Goal: Task Accomplishment & Management: Use online tool/utility

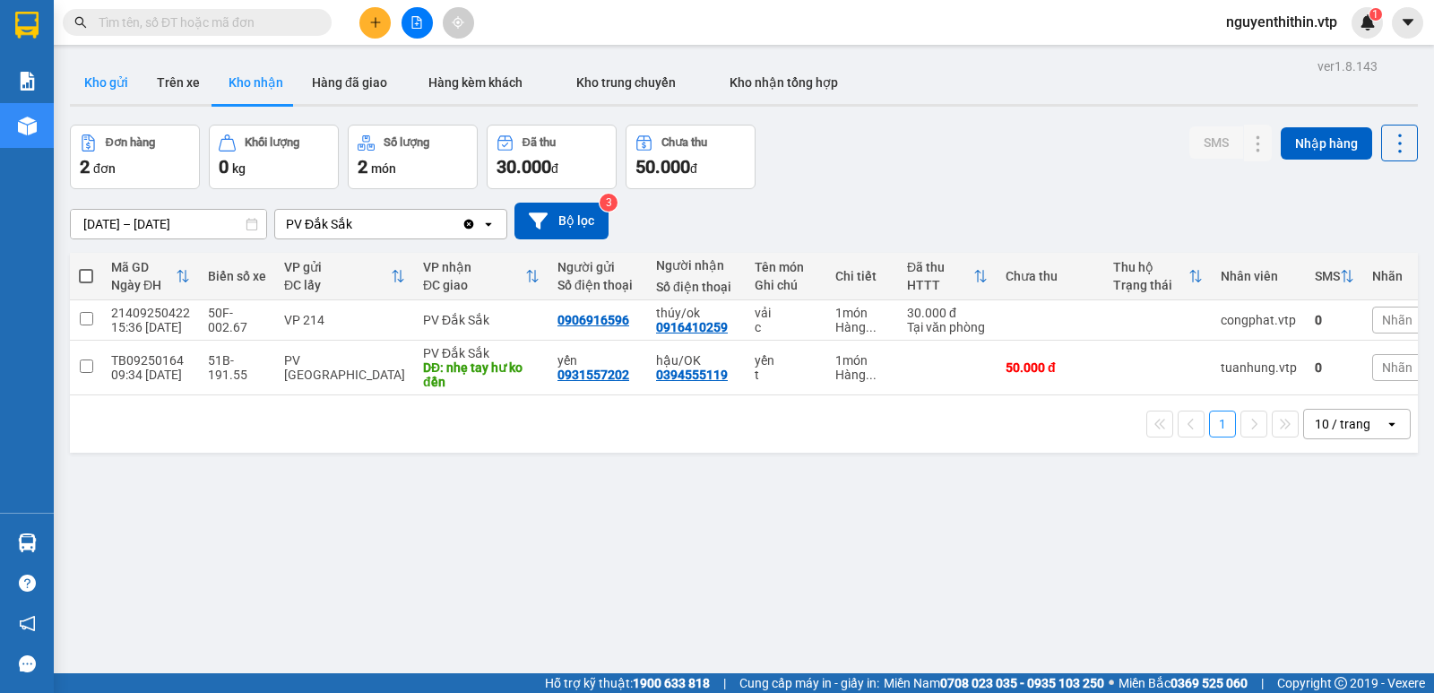
click at [115, 82] on button "Kho gửi" at bounding box center [106, 82] width 73 height 43
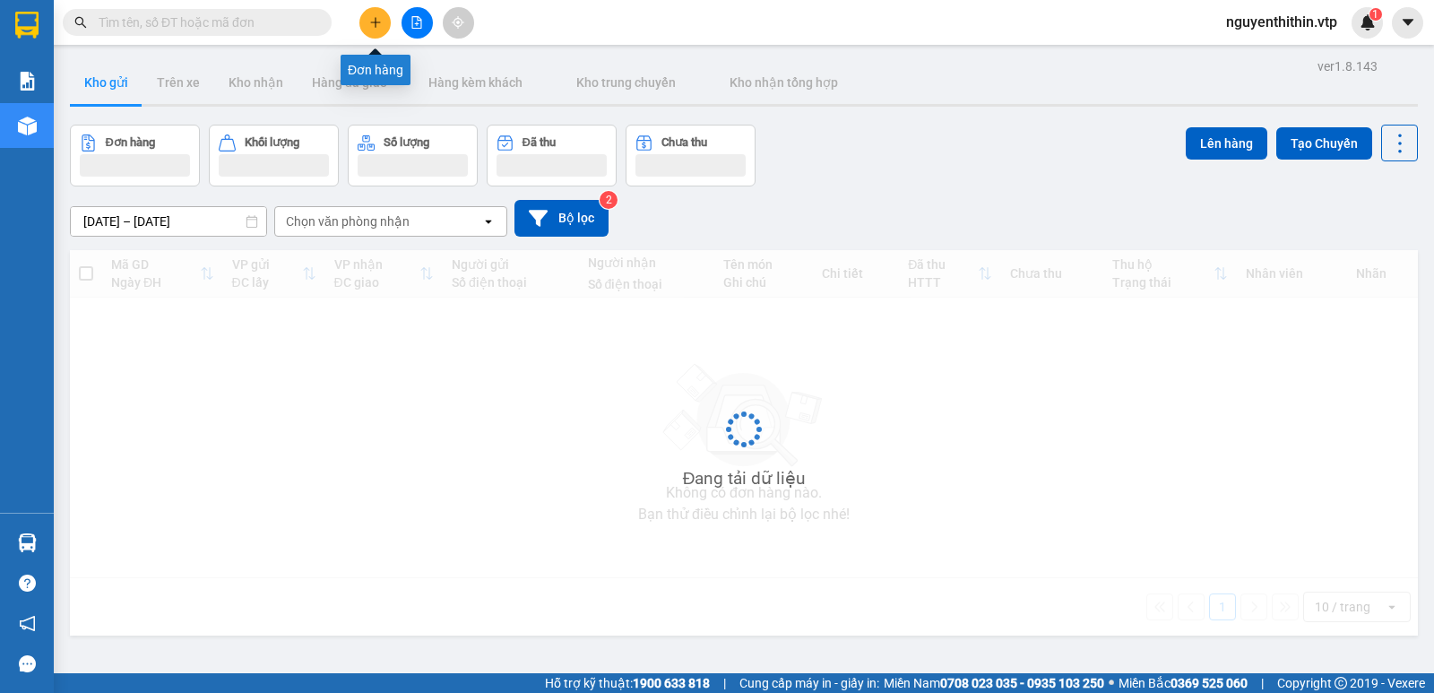
click at [376, 22] on icon "plus" at bounding box center [375, 22] width 10 height 1
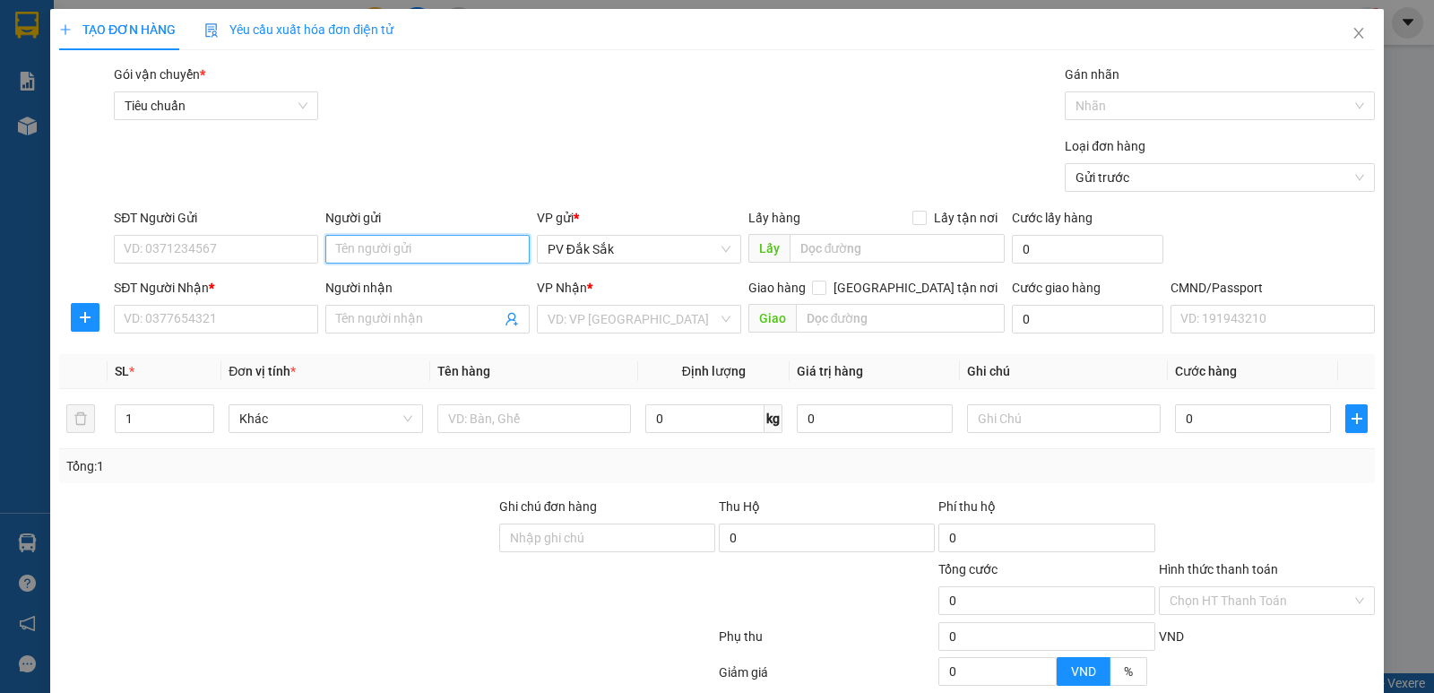
click at [373, 247] on input "Người gửi" at bounding box center [427, 249] width 204 height 29
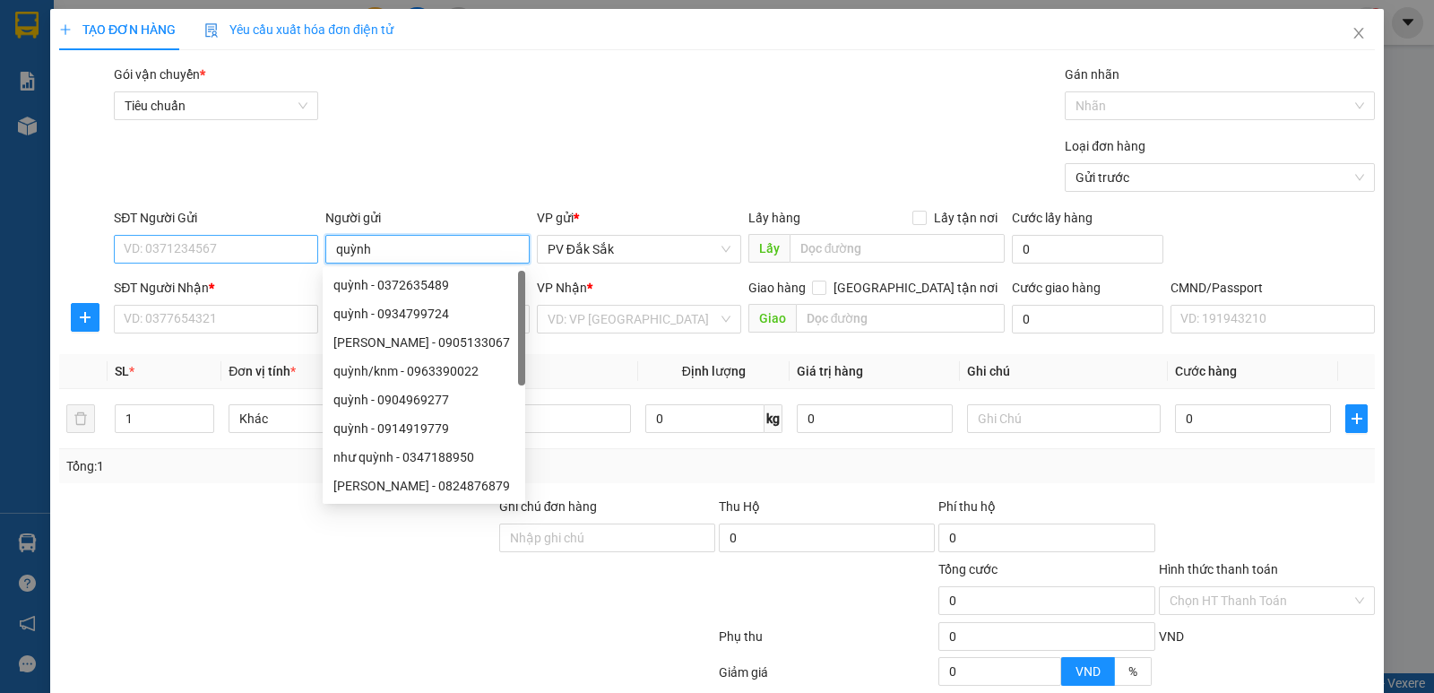
type input "quỳnh"
click at [156, 251] on input "SĐT Người Gửi" at bounding box center [216, 249] width 204 height 29
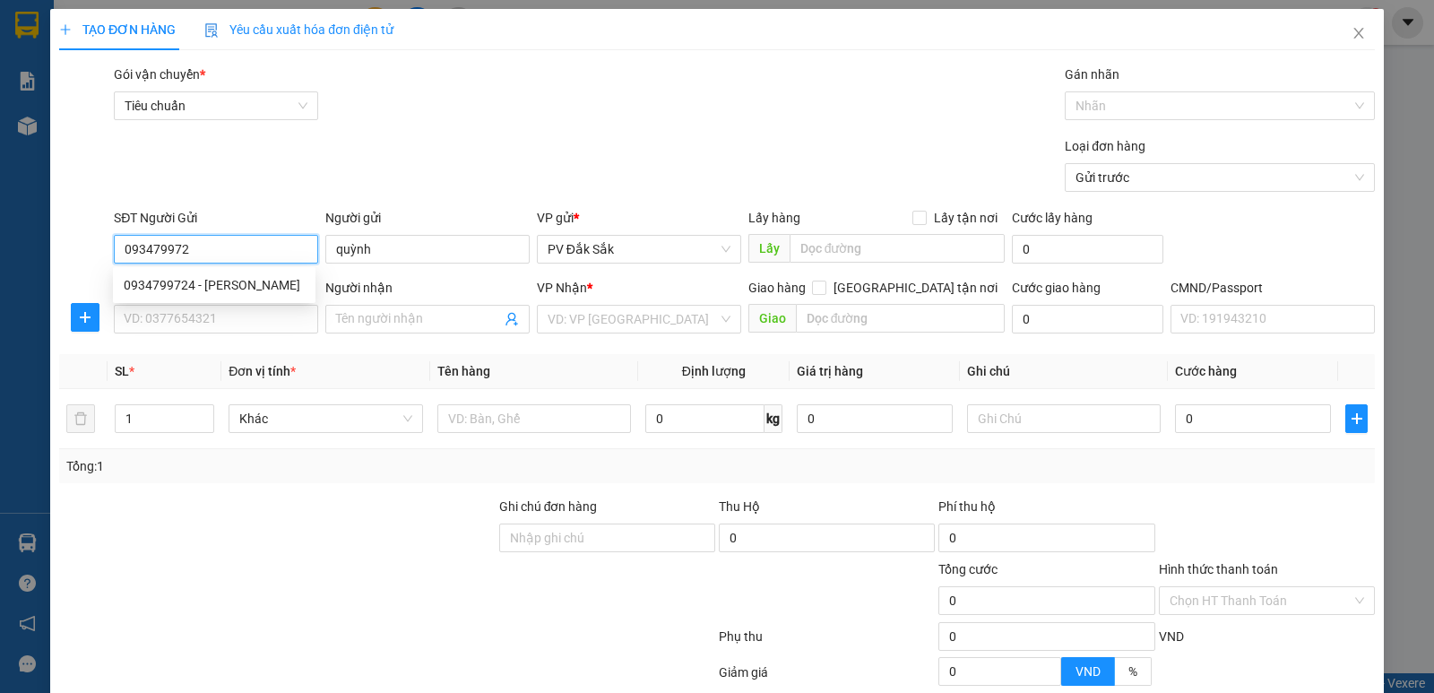
type input "0934799724"
click at [189, 289] on div "0934799724 - [PERSON_NAME]" at bounding box center [214, 285] width 181 height 20
type input "0332457171"
type input "uyên"
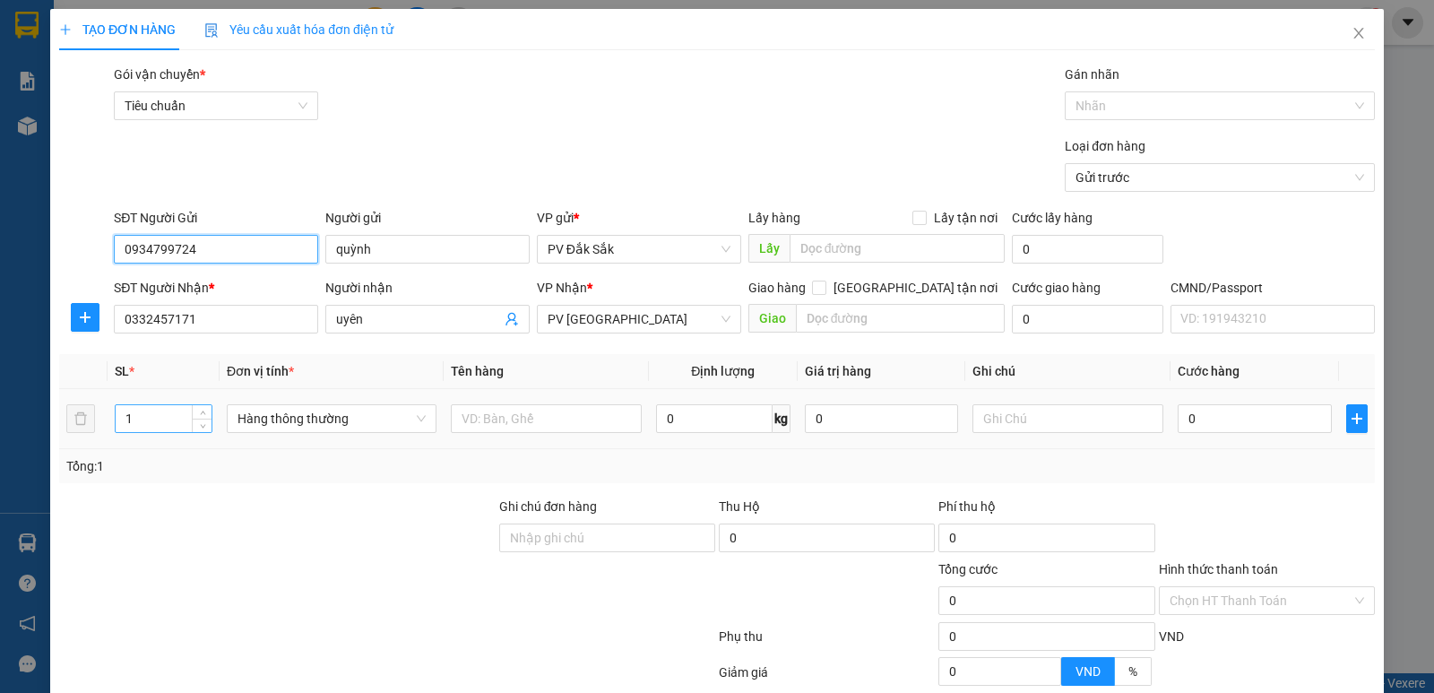
type input "0934799724"
click at [137, 424] on input "1" at bounding box center [164, 418] width 96 height 27
type input "2"
click at [484, 419] on input "text" at bounding box center [546, 418] width 191 height 29
type input "sr"
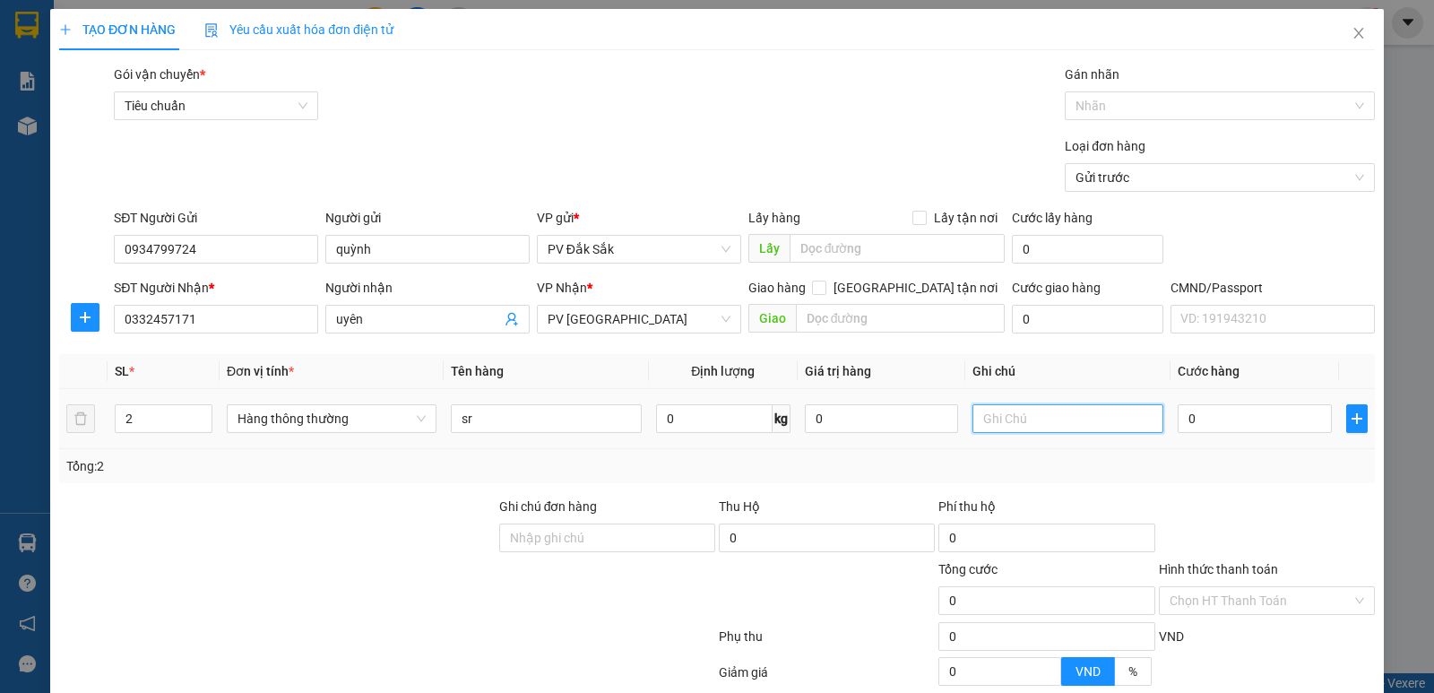
click at [1002, 418] on input "text" at bounding box center [1068, 418] width 191 height 29
type input "t"
click at [1189, 413] on input "0" at bounding box center [1254, 418] width 153 height 29
type input "1"
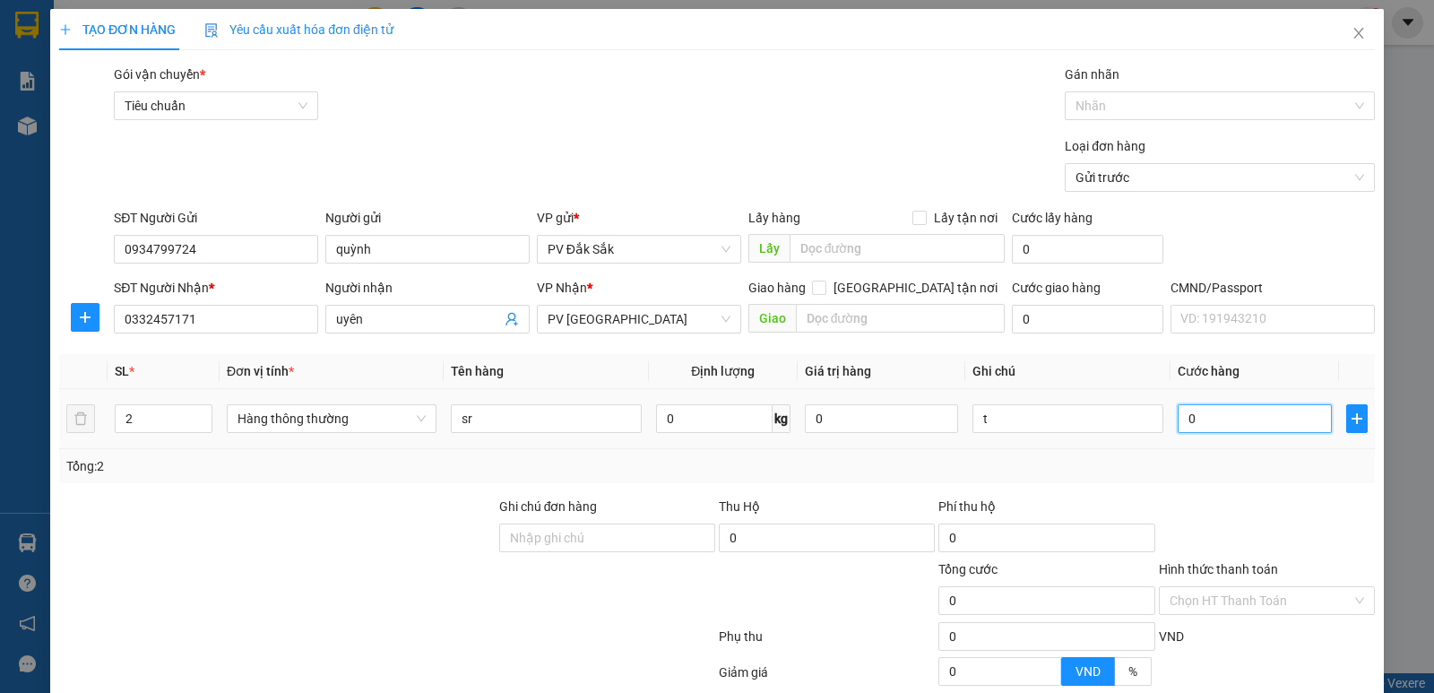
type input "1"
type input "14"
type input "140"
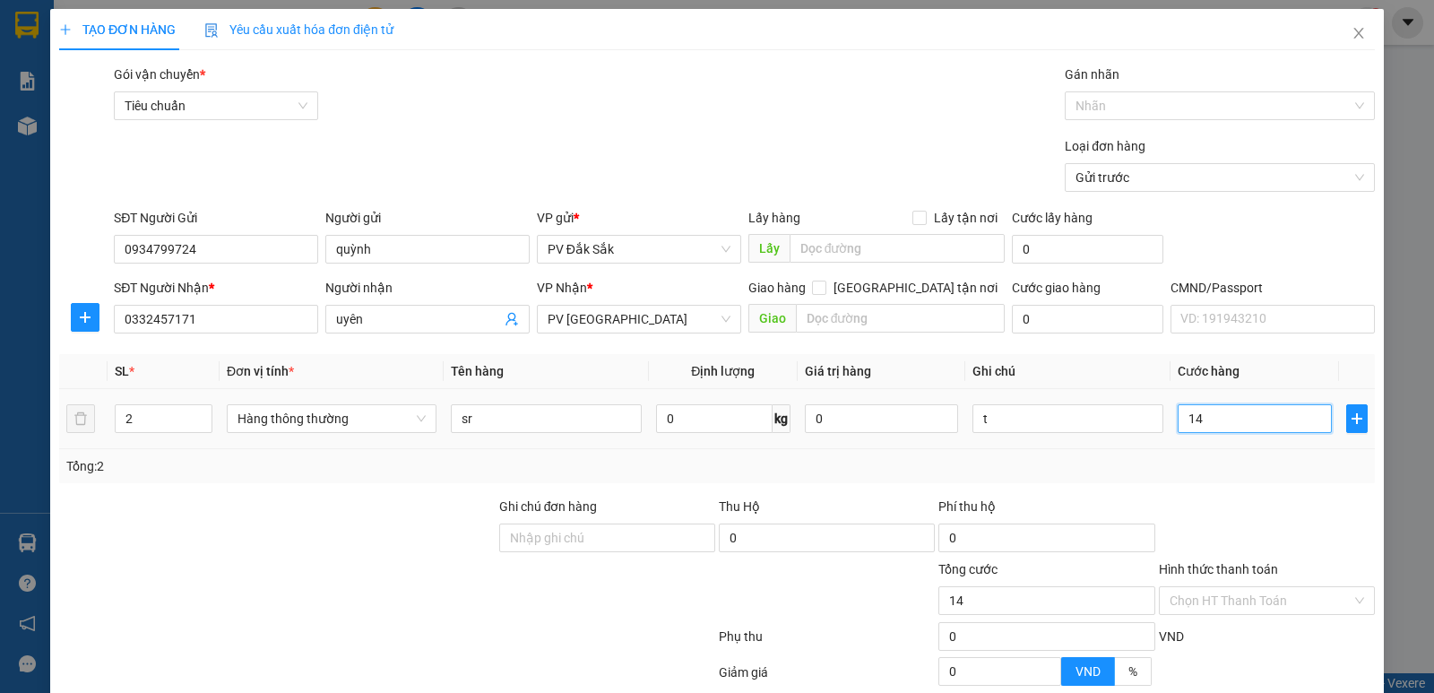
type input "140"
type input "1.400"
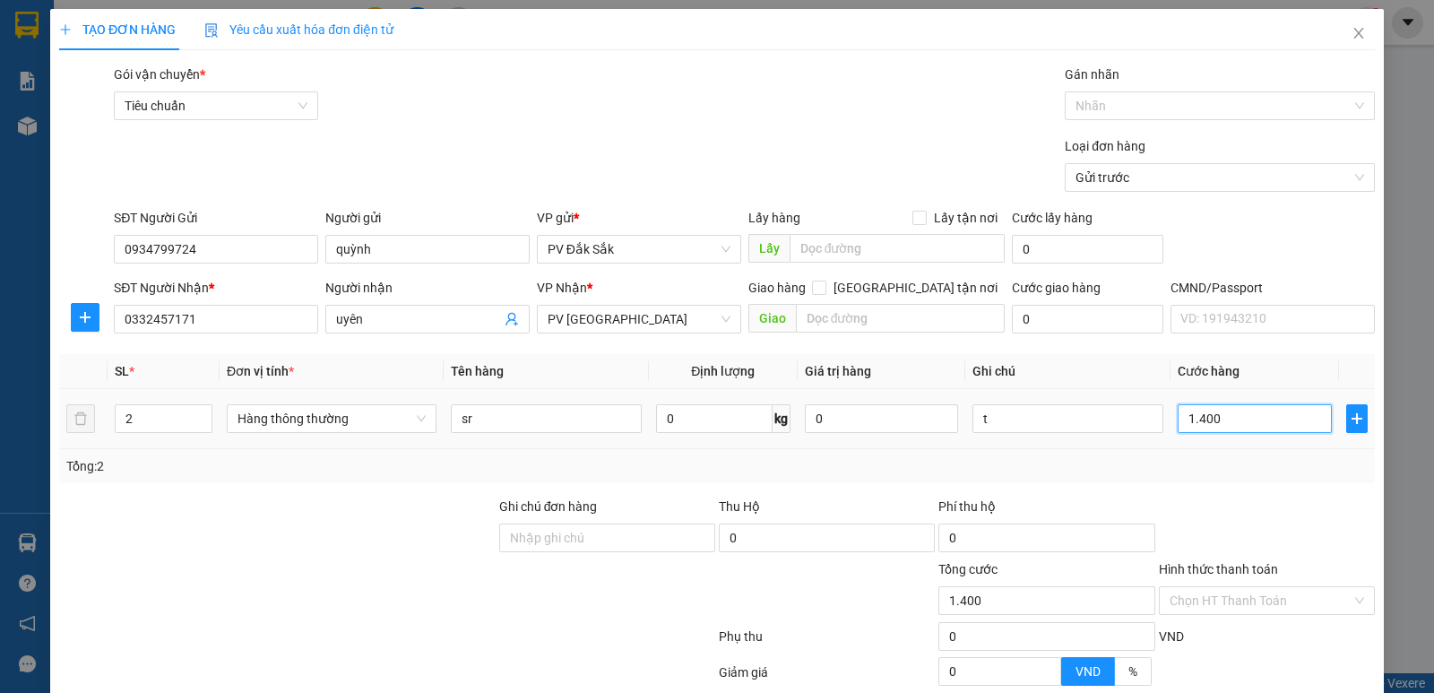
type input "14.000"
type input "140.000"
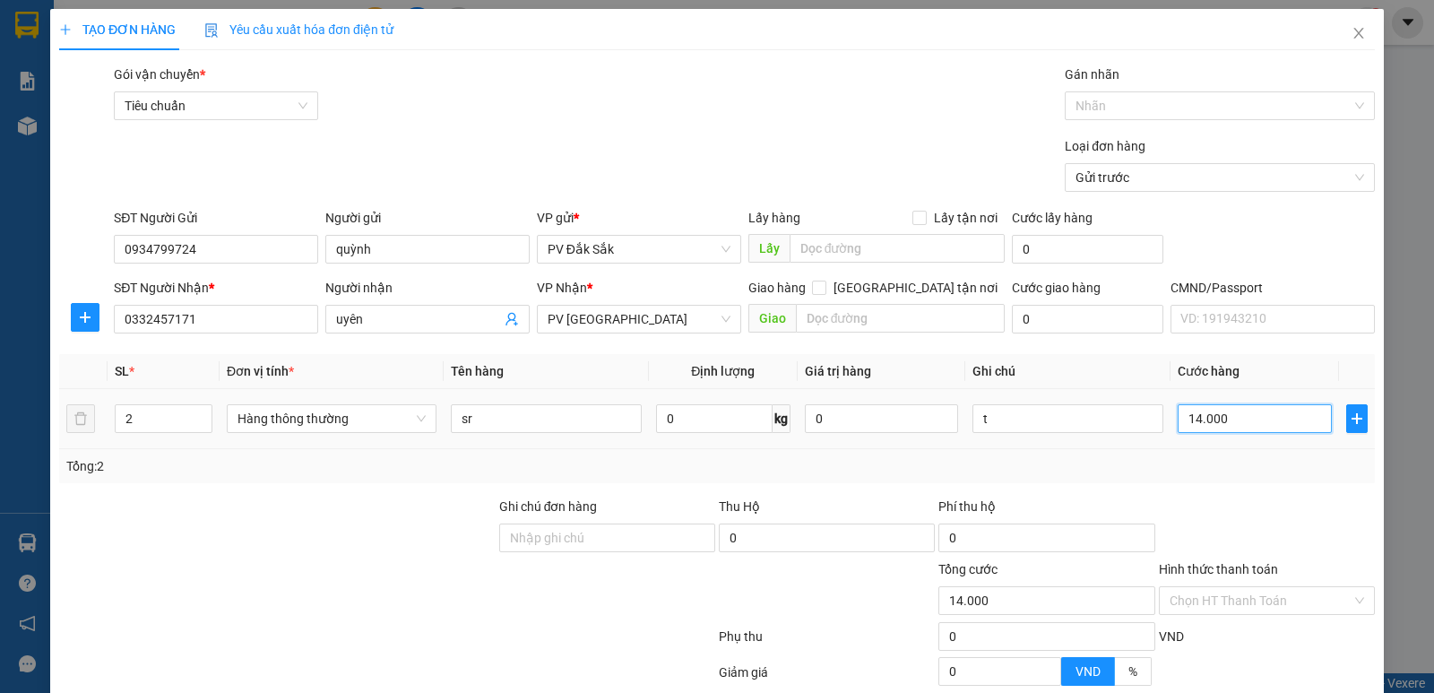
type input "140.000"
click at [1232, 568] on label "Hình thức thanh toán" at bounding box center [1218, 569] width 119 height 14
click at [1232, 587] on input "Hình thức thanh toán" at bounding box center [1261, 600] width 182 height 27
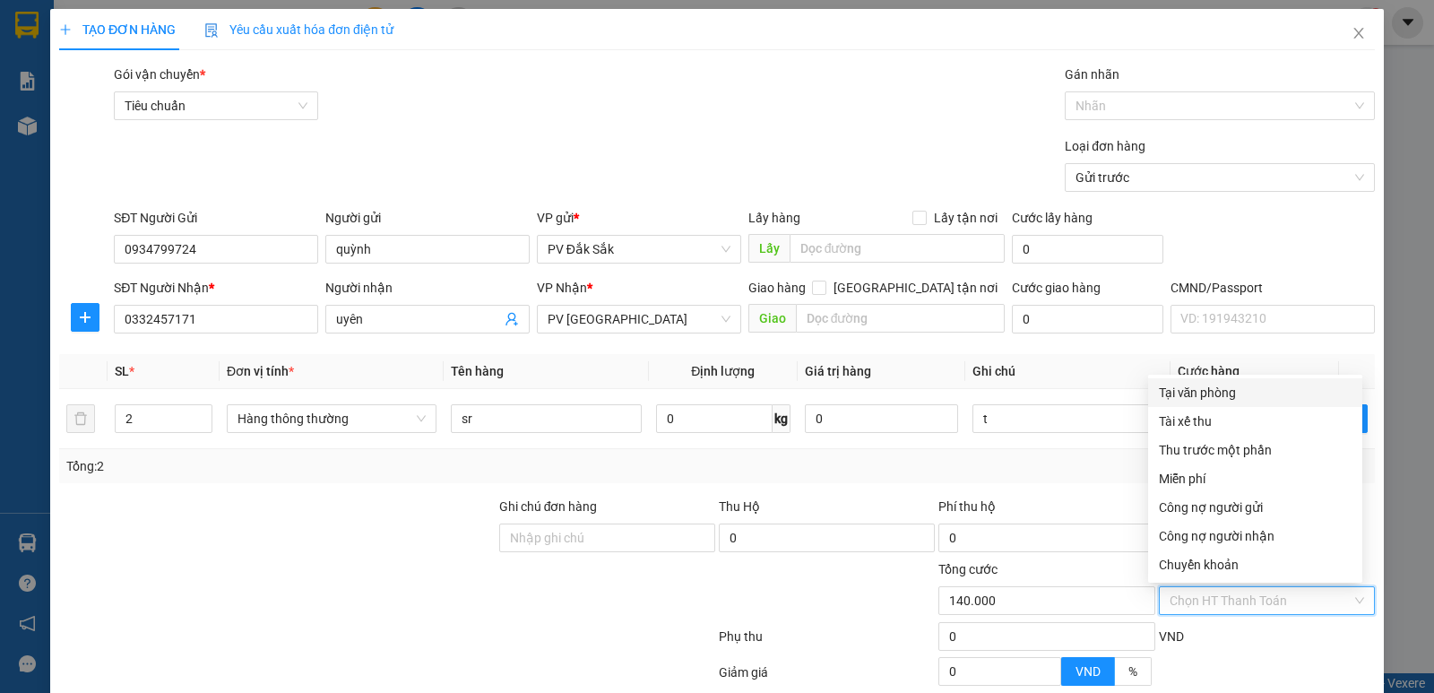
click at [1222, 388] on div "Tại văn phòng" at bounding box center [1255, 393] width 193 height 20
type input "0"
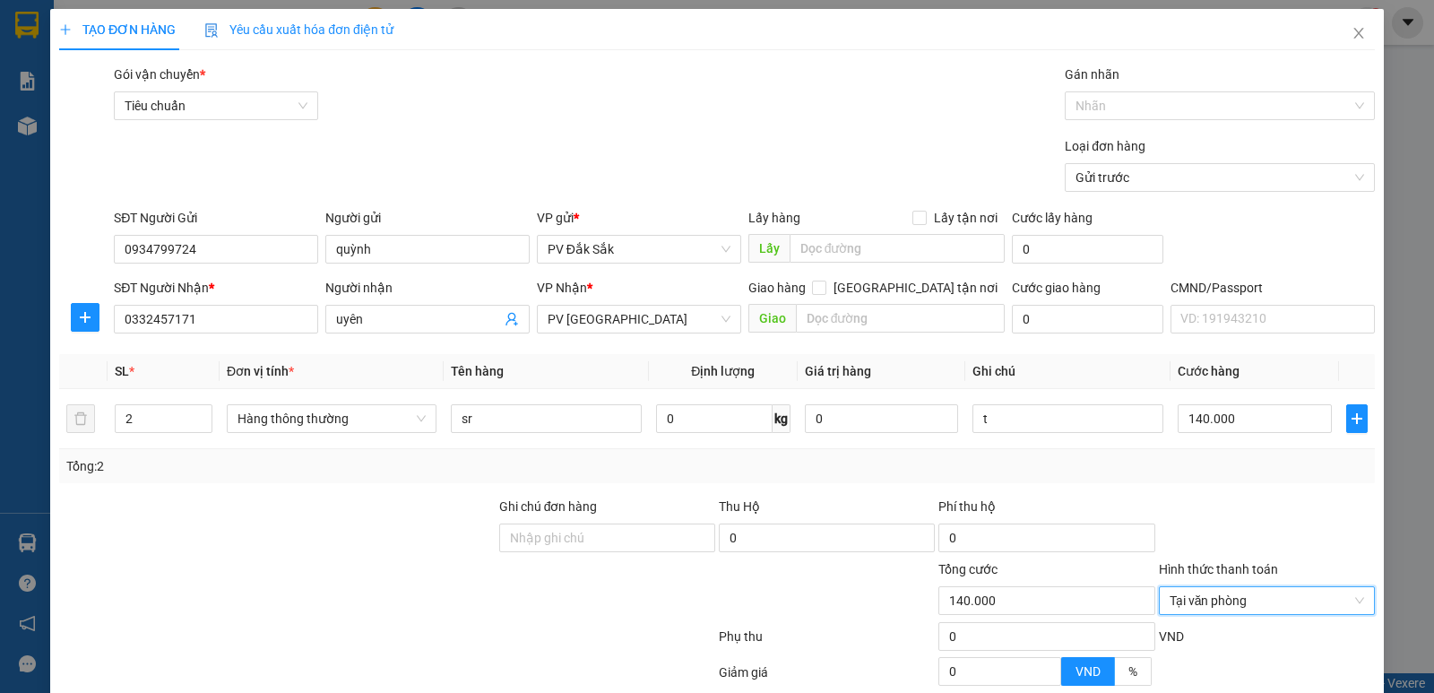
scroll to position [169, 0]
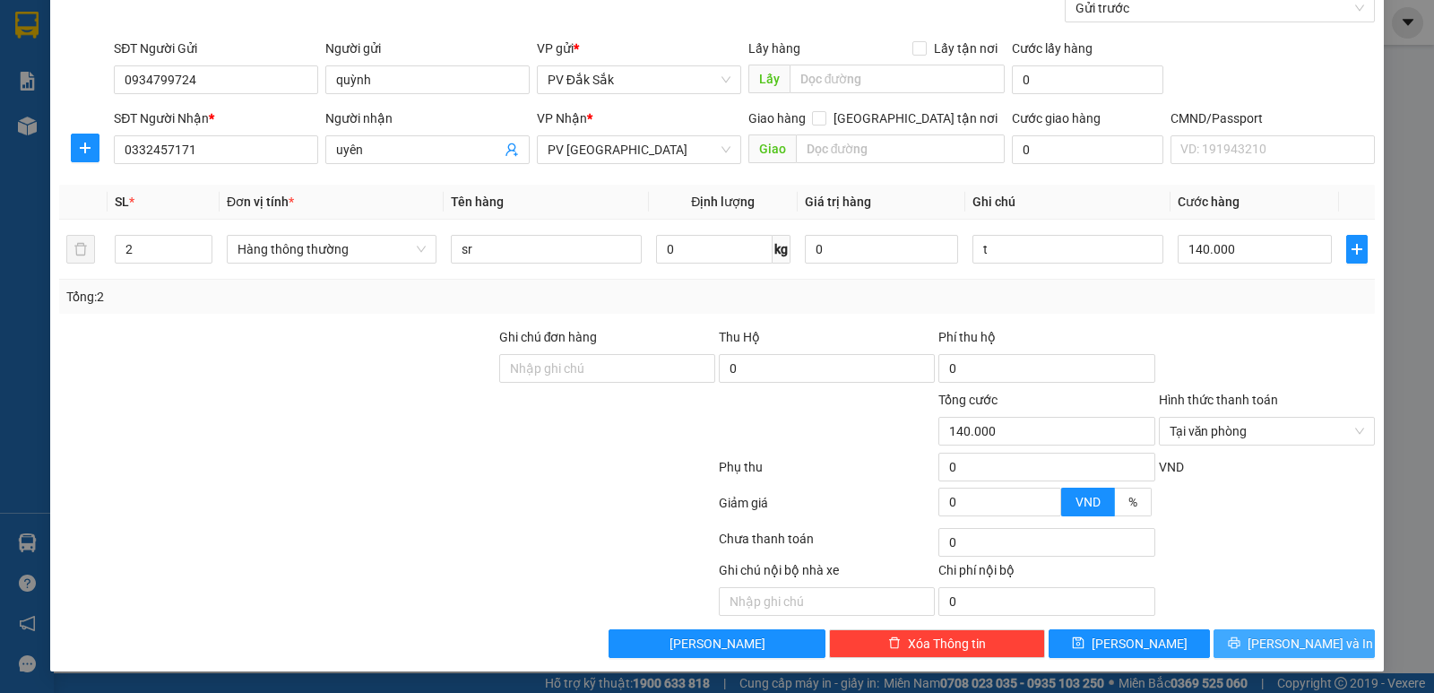
click at [1288, 640] on span "[PERSON_NAME] và In" at bounding box center [1310, 644] width 125 height 20
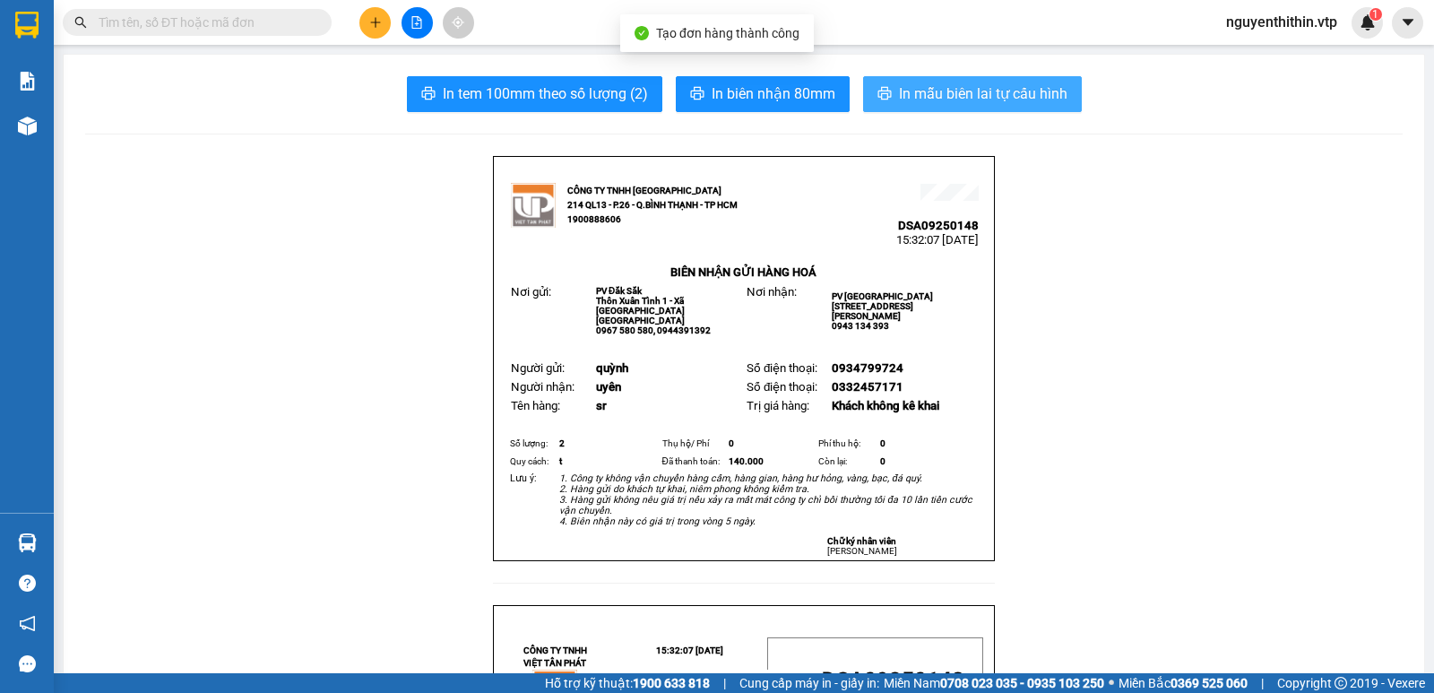
click at [987, 90] on span "In mẫu biên lai tự cấu hình" at bounding box center [983, 93] width 169 height 22
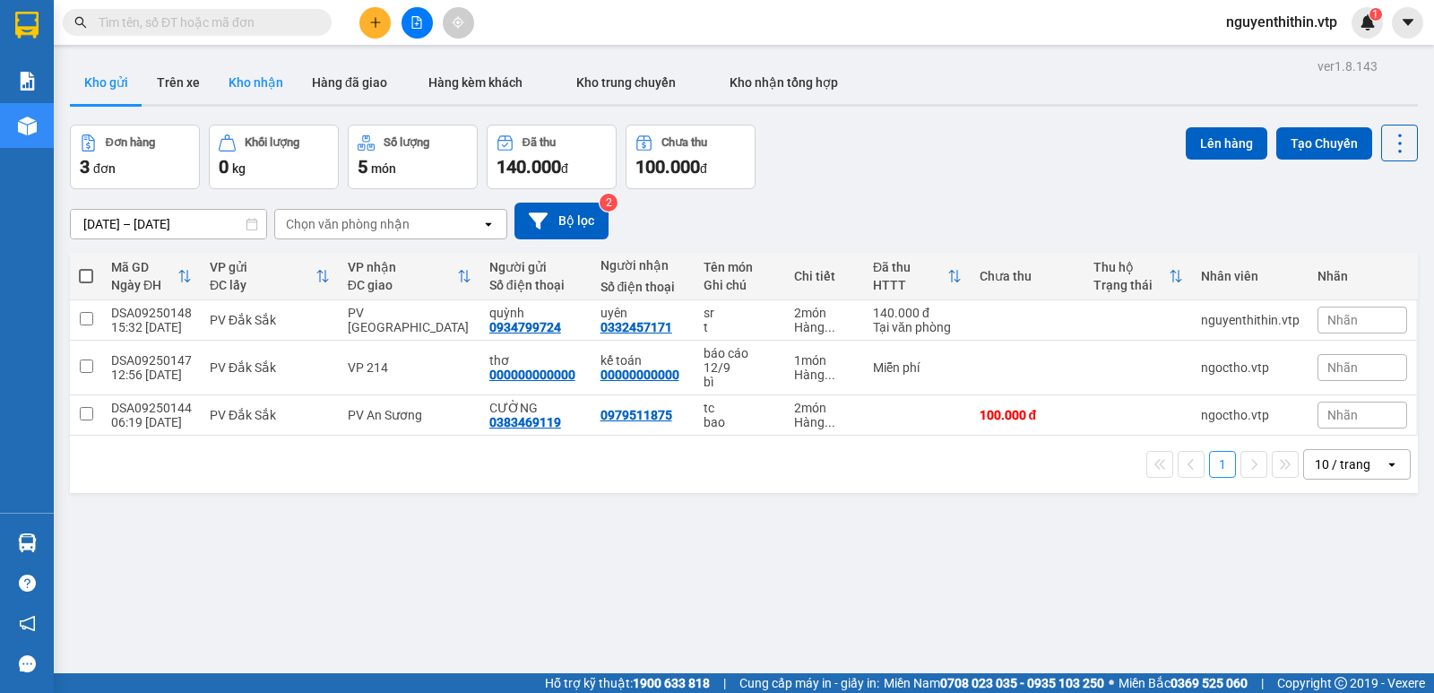
click at [264, 84] on button "Kho nhận" at bounding box center [255, 82] width 83 height 43
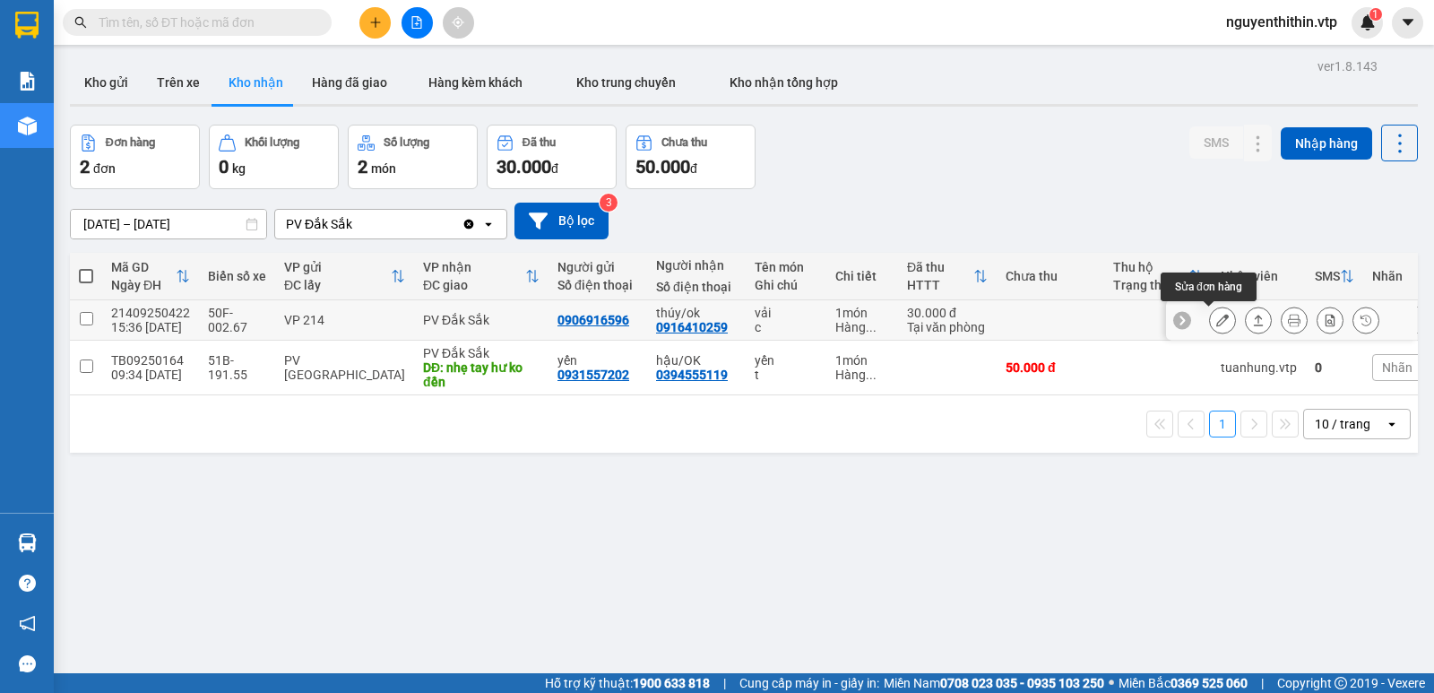
click at [1216, 319] on icon at bounding box center [1222, 320] width 13 height 13
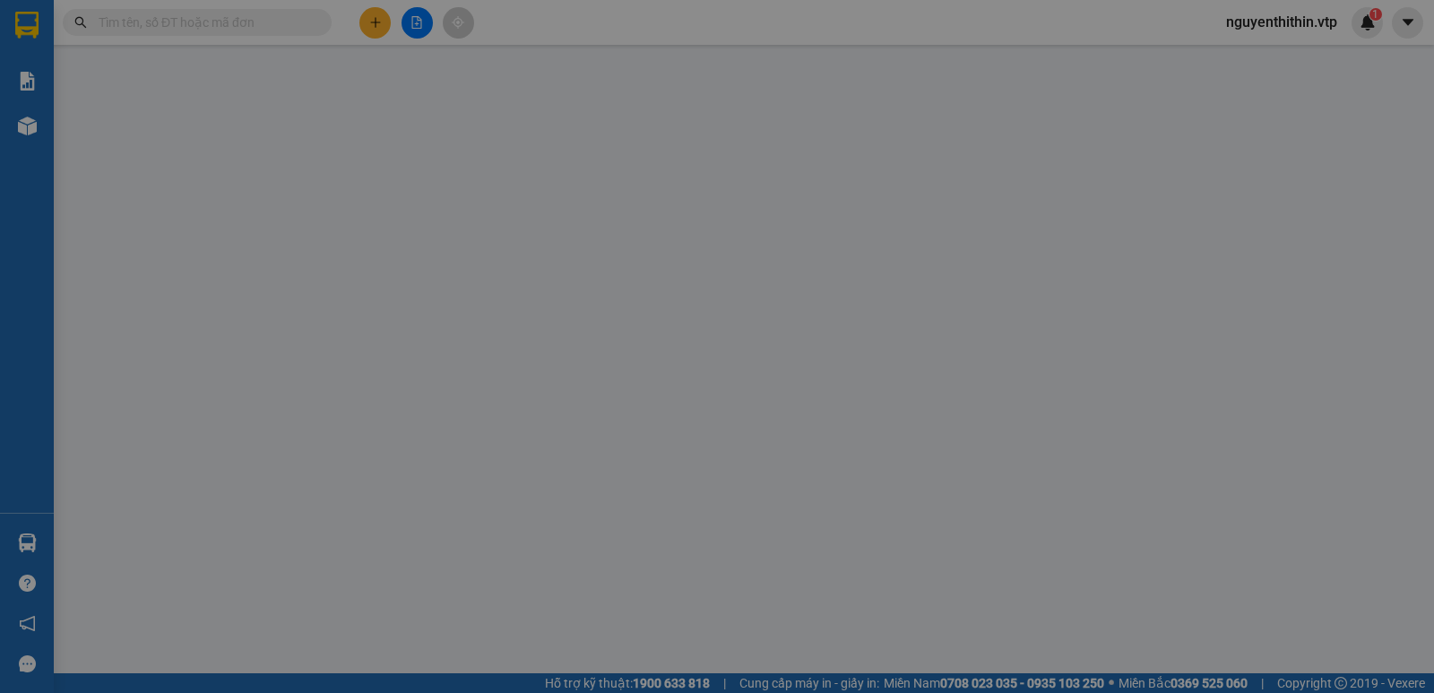
type input "0906916596"
type input "0916410259"
type input "thúy/ok"
type input "30.000"
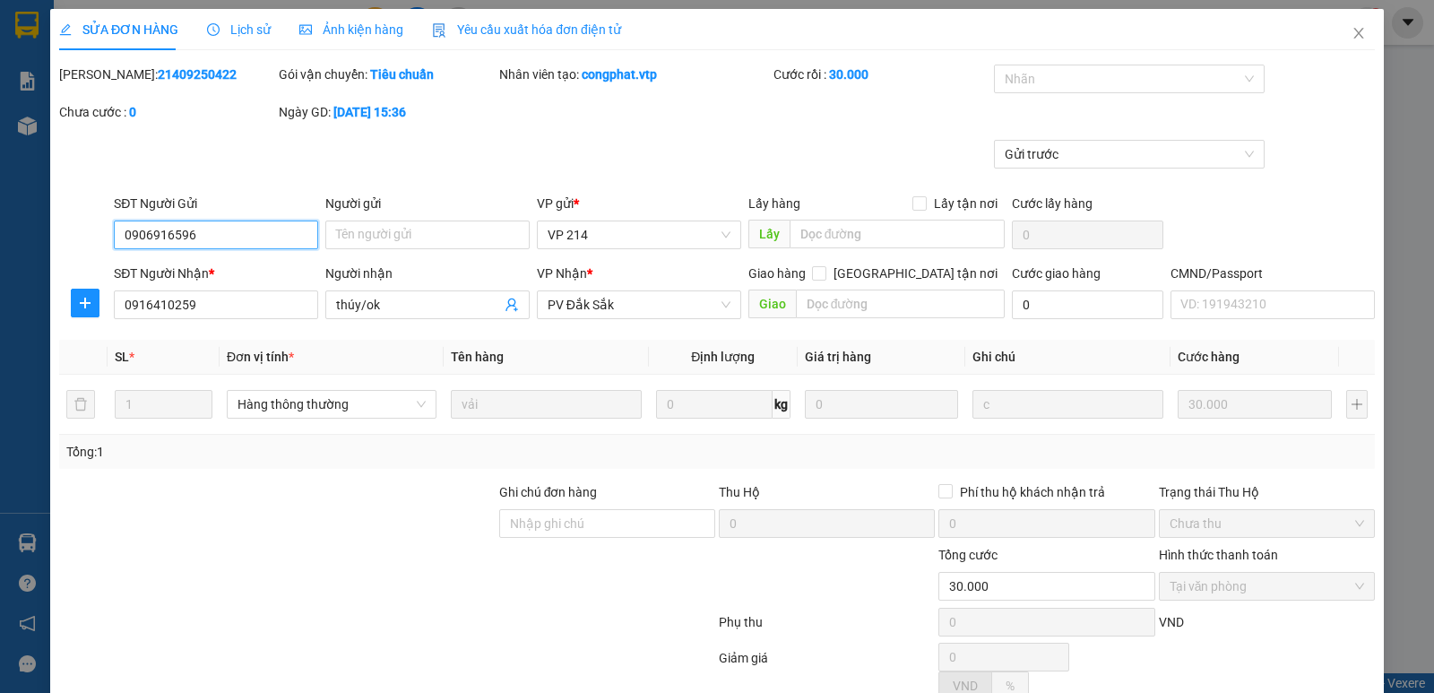
type input "1.500"
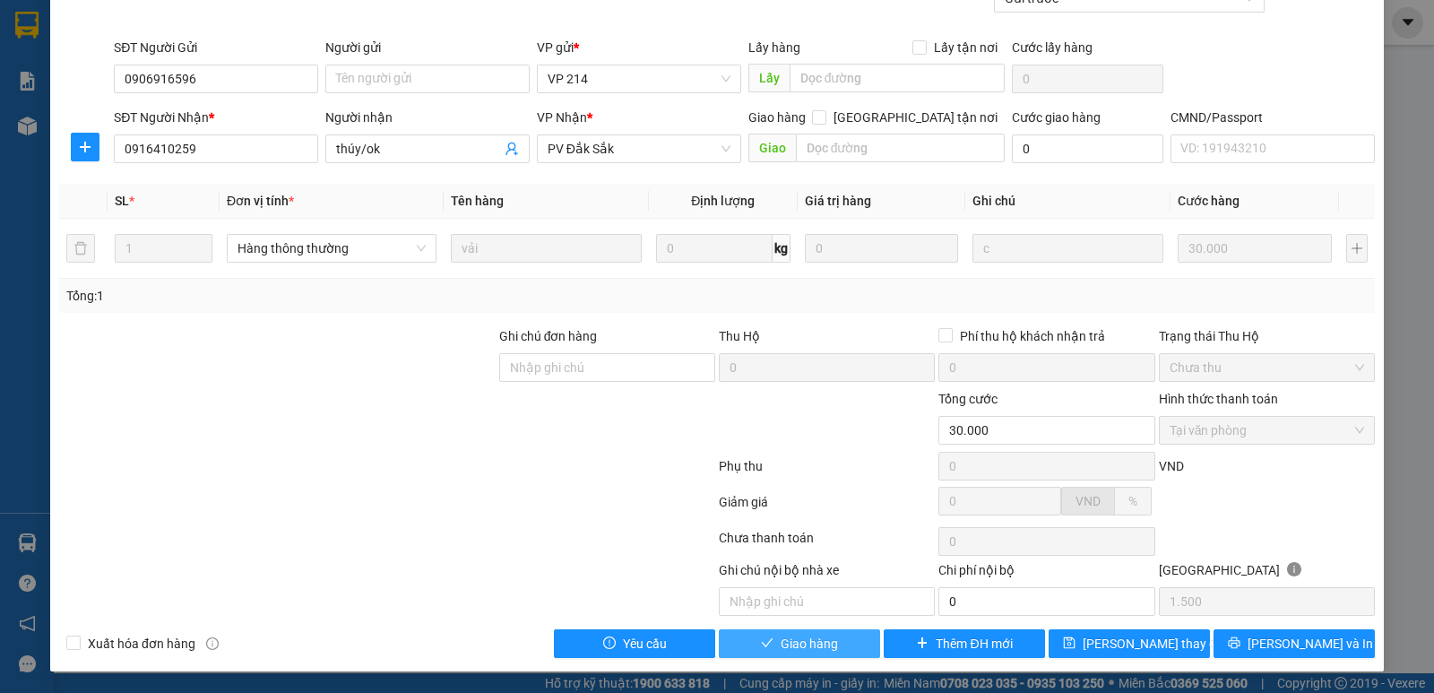
click at [781, 643] on span "Giao hàng" at bounding box center [809, 644] width 57 height 20
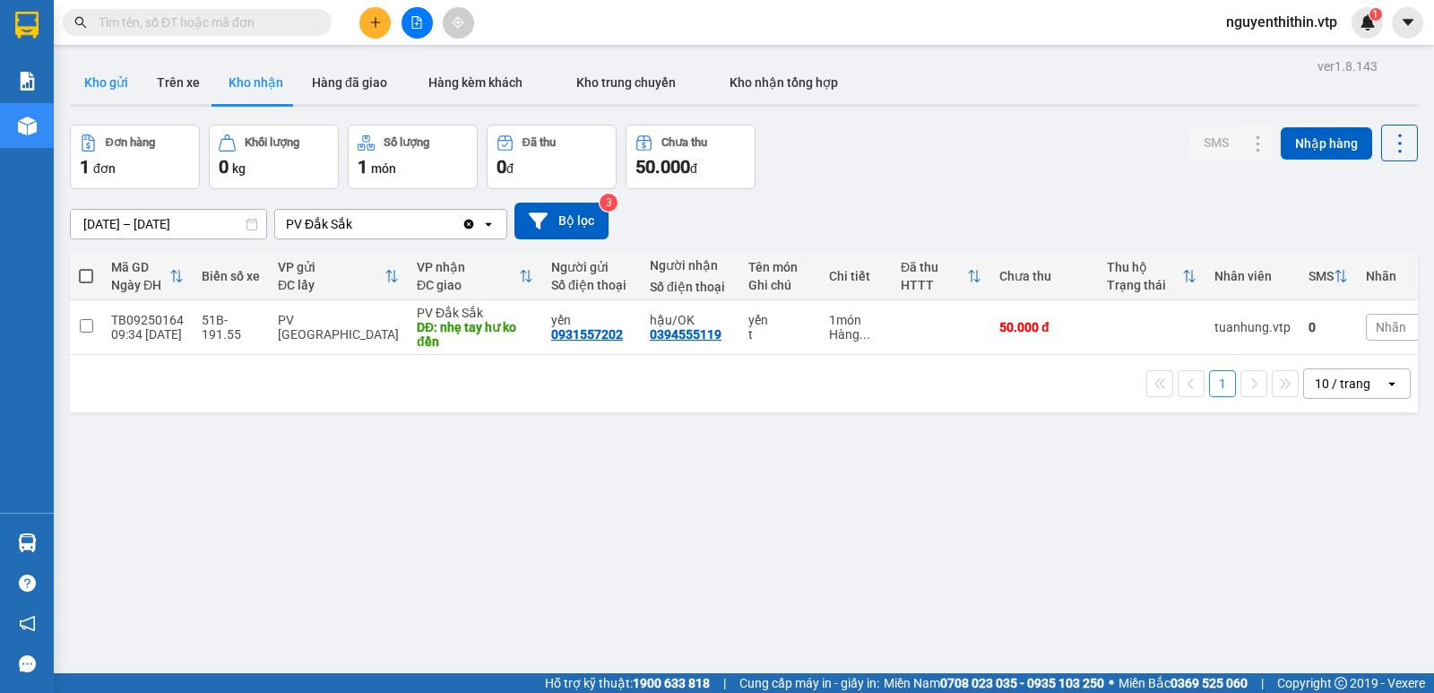
click at [98, 78] on button "Kho gửi" at bounding box center [106, 82] width 73 height 43
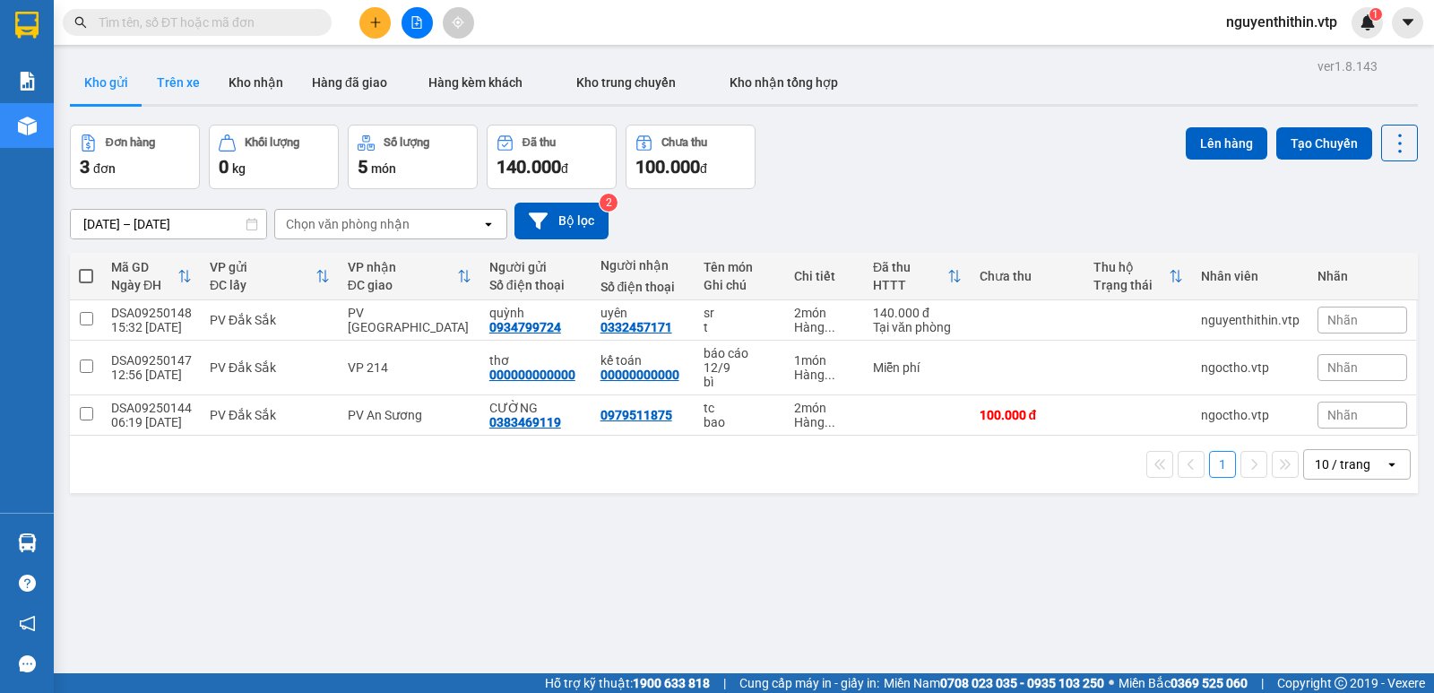
click at [179, 83] on button "Trên xe" at bounding box center [179, 82] width 72 height 43
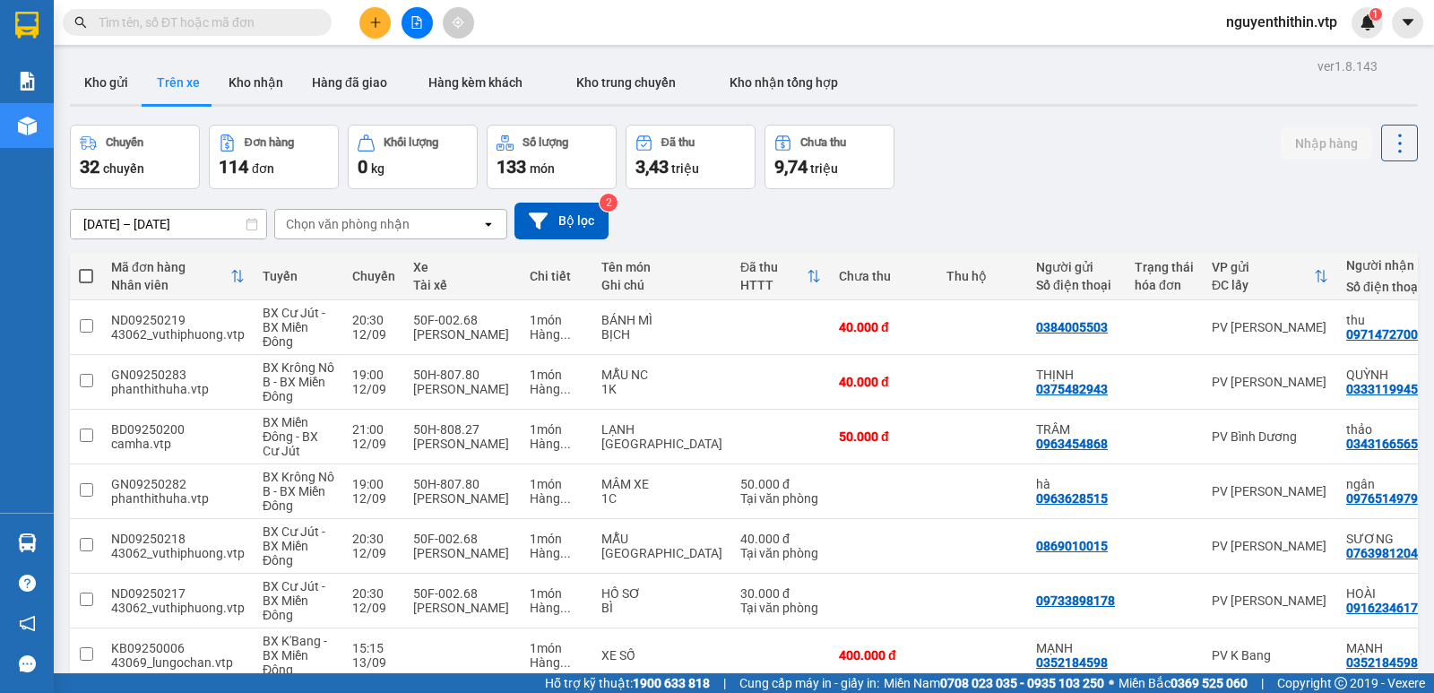
click at [385, 231] on div "Chọn văn phòng nhận" at bounding box center [348, 224] width 124 height 18
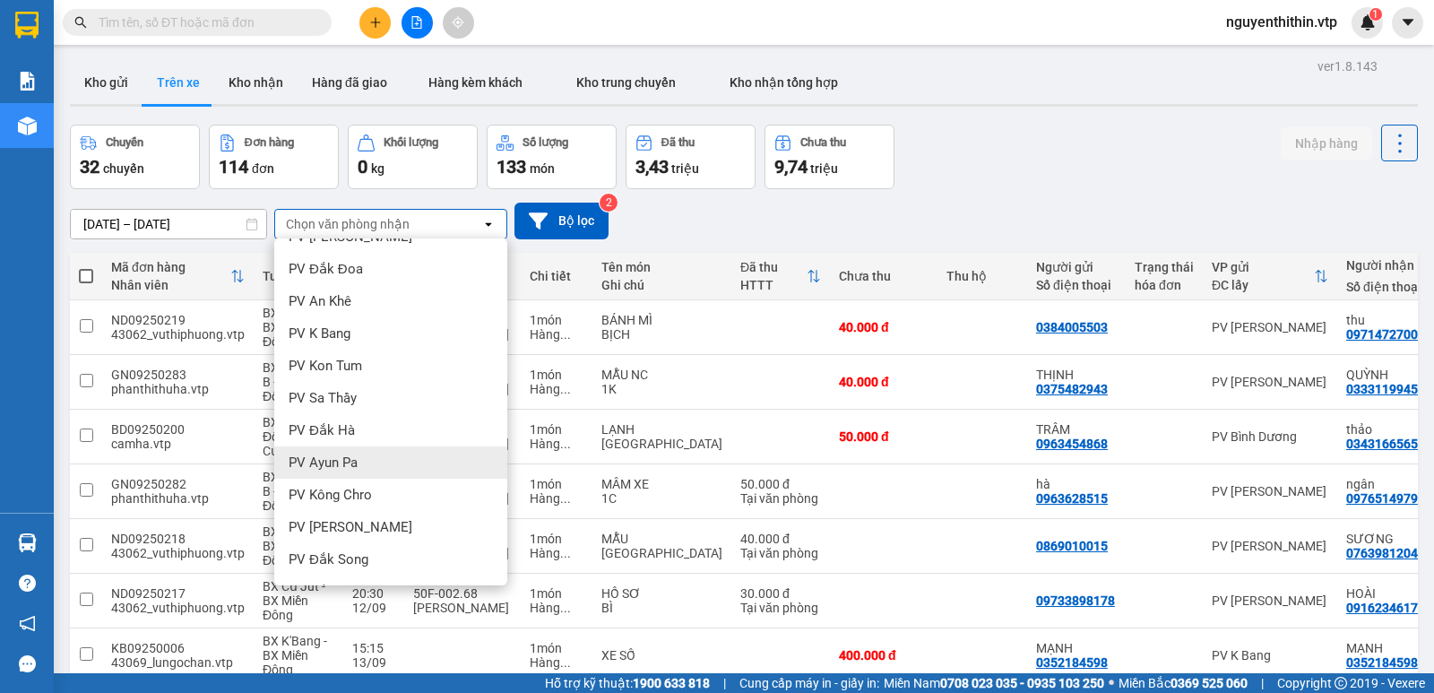
scroll to position [179, 0]
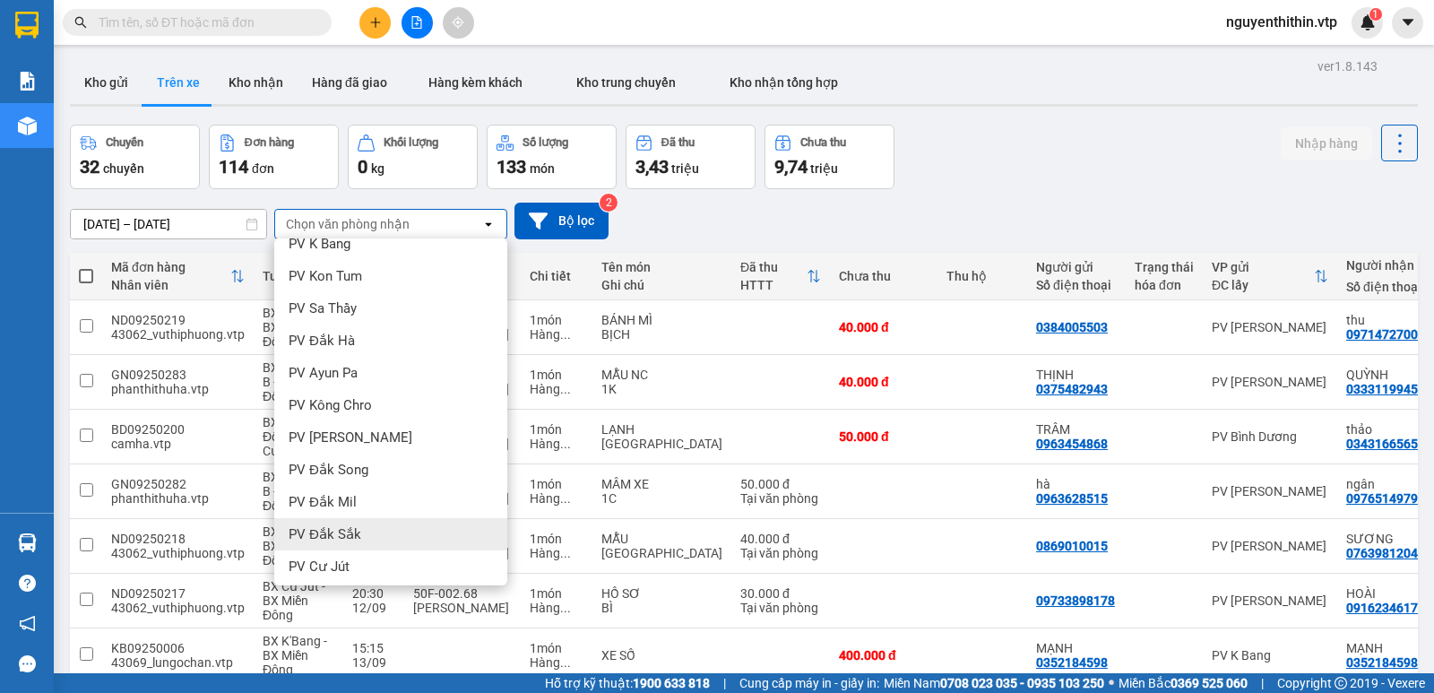
click at [340, 532] on span "PV Đắk Sắk" at bounding box center [325, 534] width 73 height 18
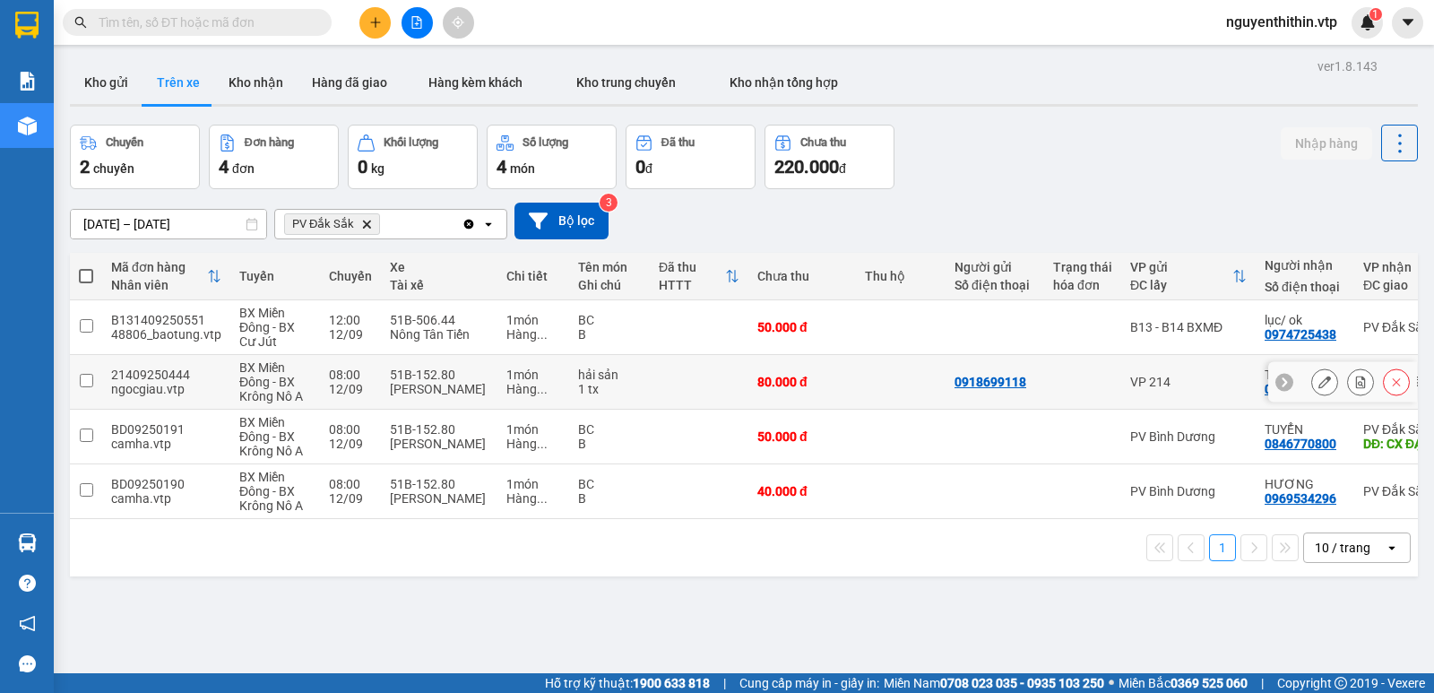
click at [85, 382] on input "checkbox" at bounding box center [86, 380] width 13 height 13
checkbox input "true"
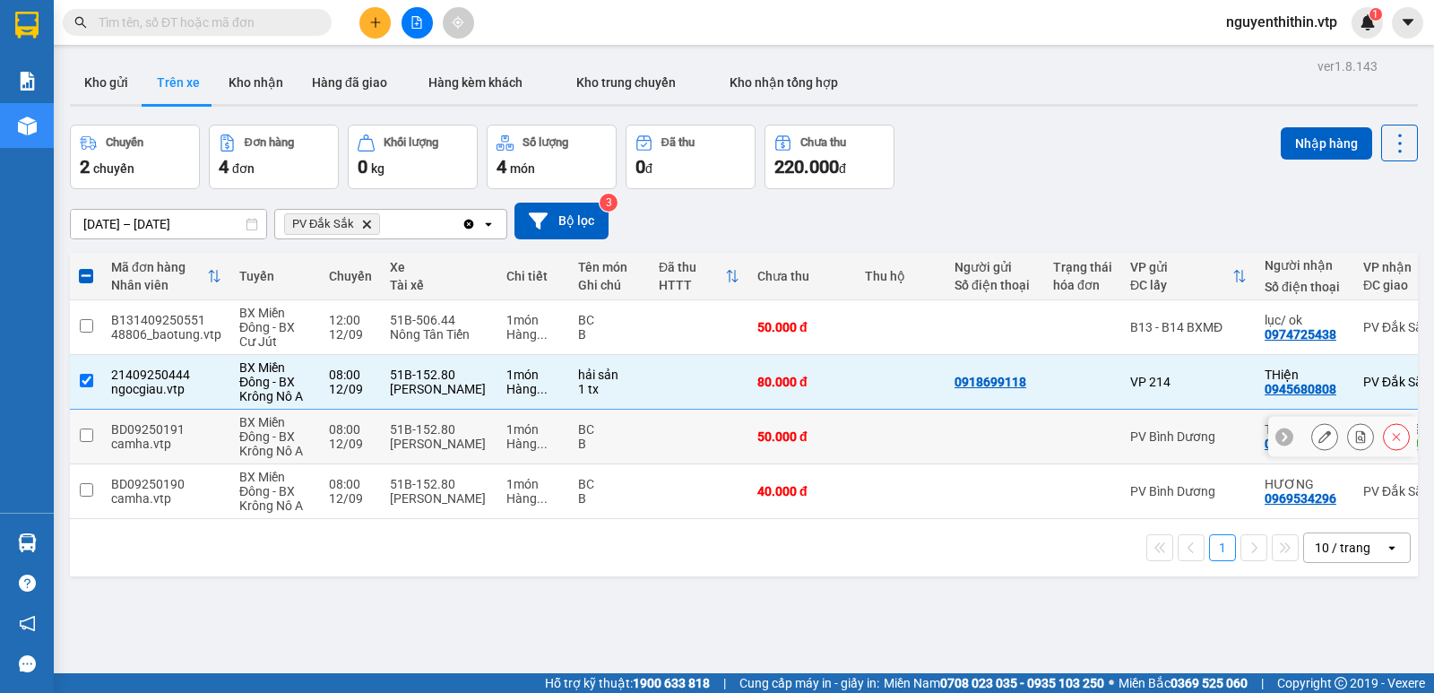
click at [82, 436] on input "checkbox" at bounding box center [86, 434] width 13 height 13
checkbox input "true"
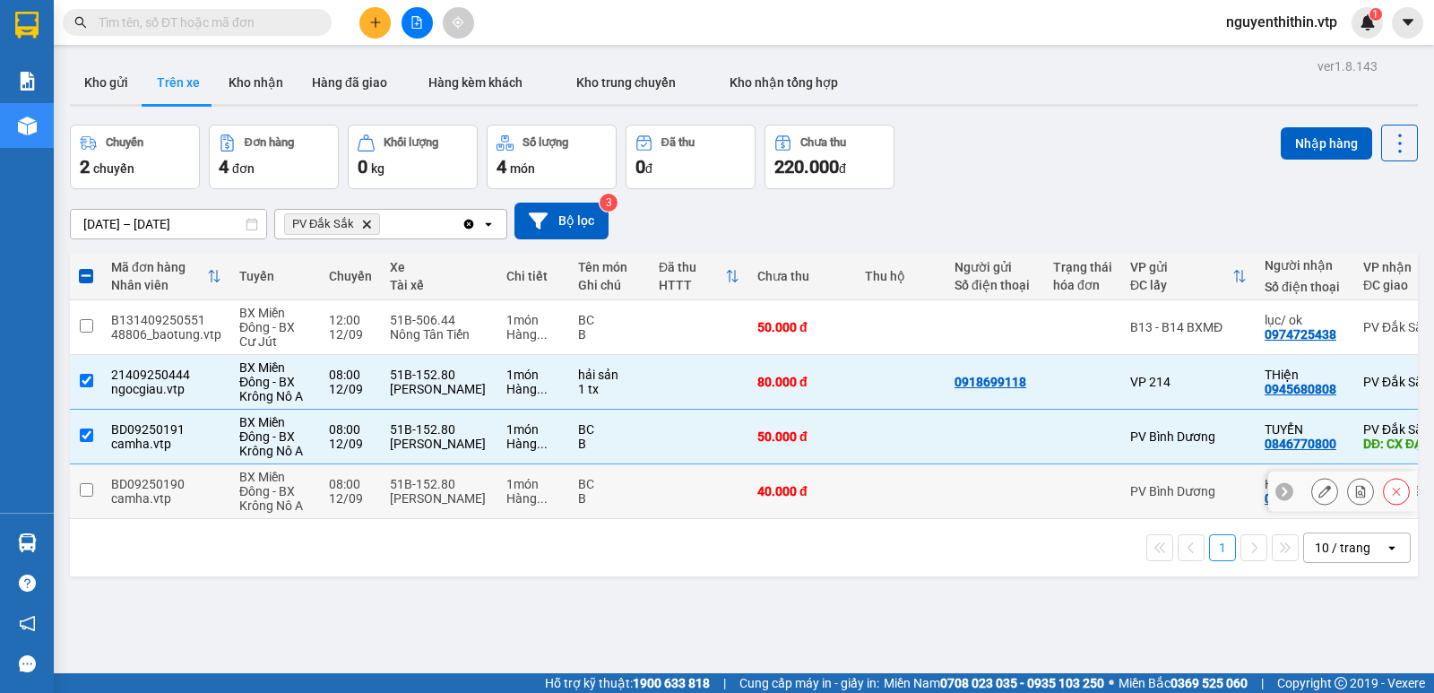
click at [88, 490] on input "checkbox" at bounding box center [86, 489] width 13 height 13
checkbox input "true"
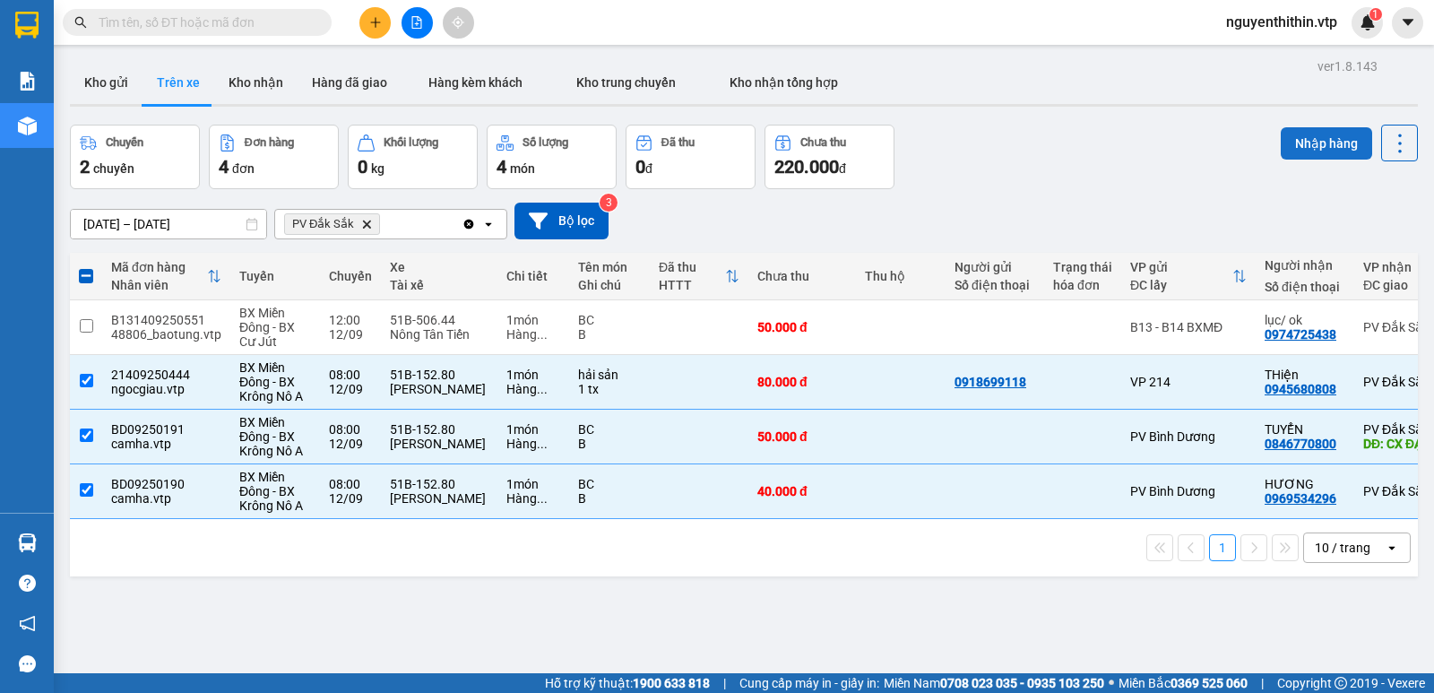
click at [1316, 148] on button "Nhập hàng" at bounding box center [1326, 143] width 91 height 32
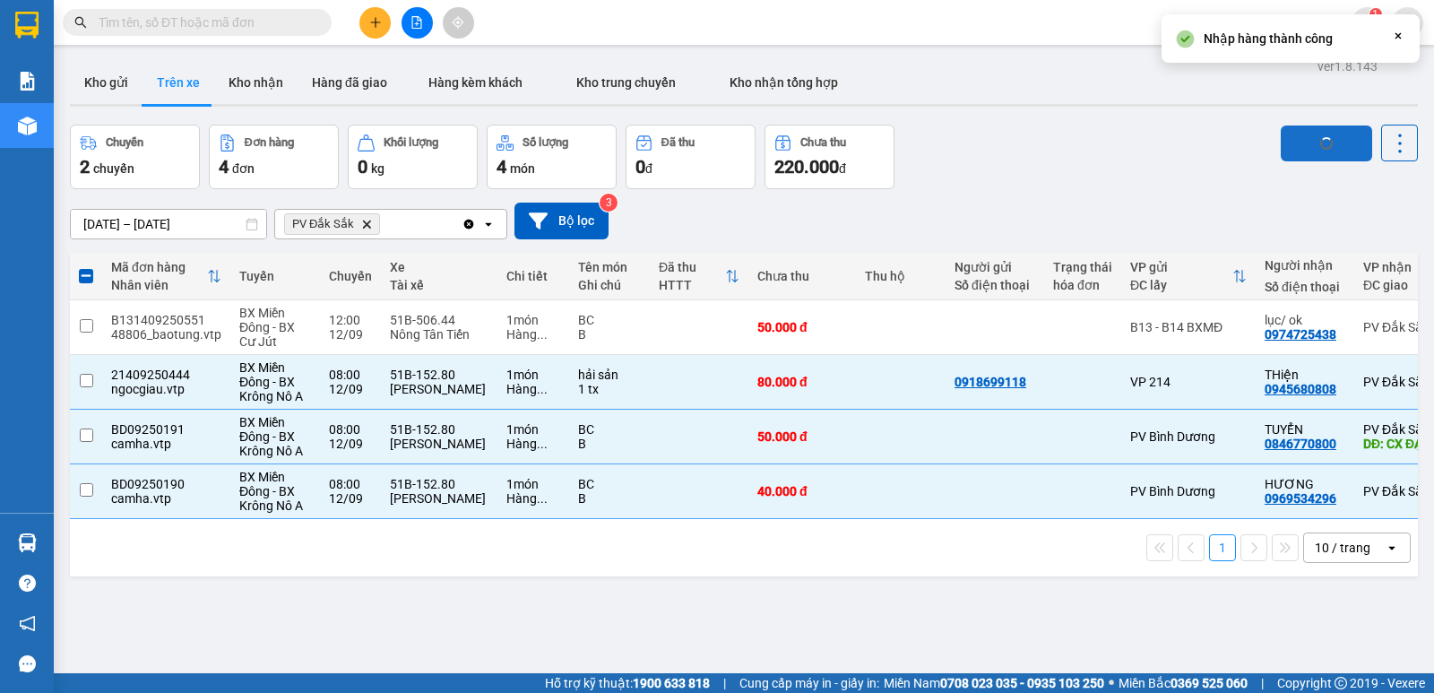
checkbox input "false"
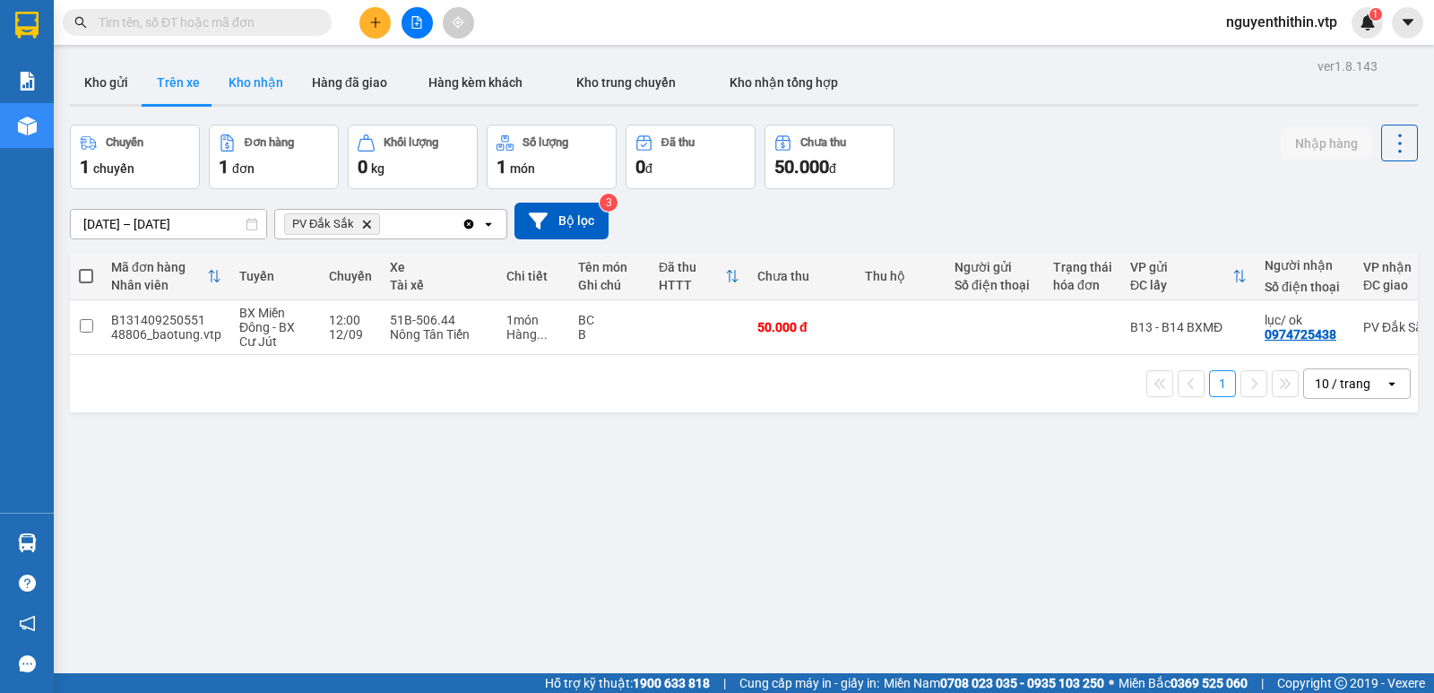
click at [259, 84] on button "Kho nhận" at bounding box center [255, 82] width 83 height 43
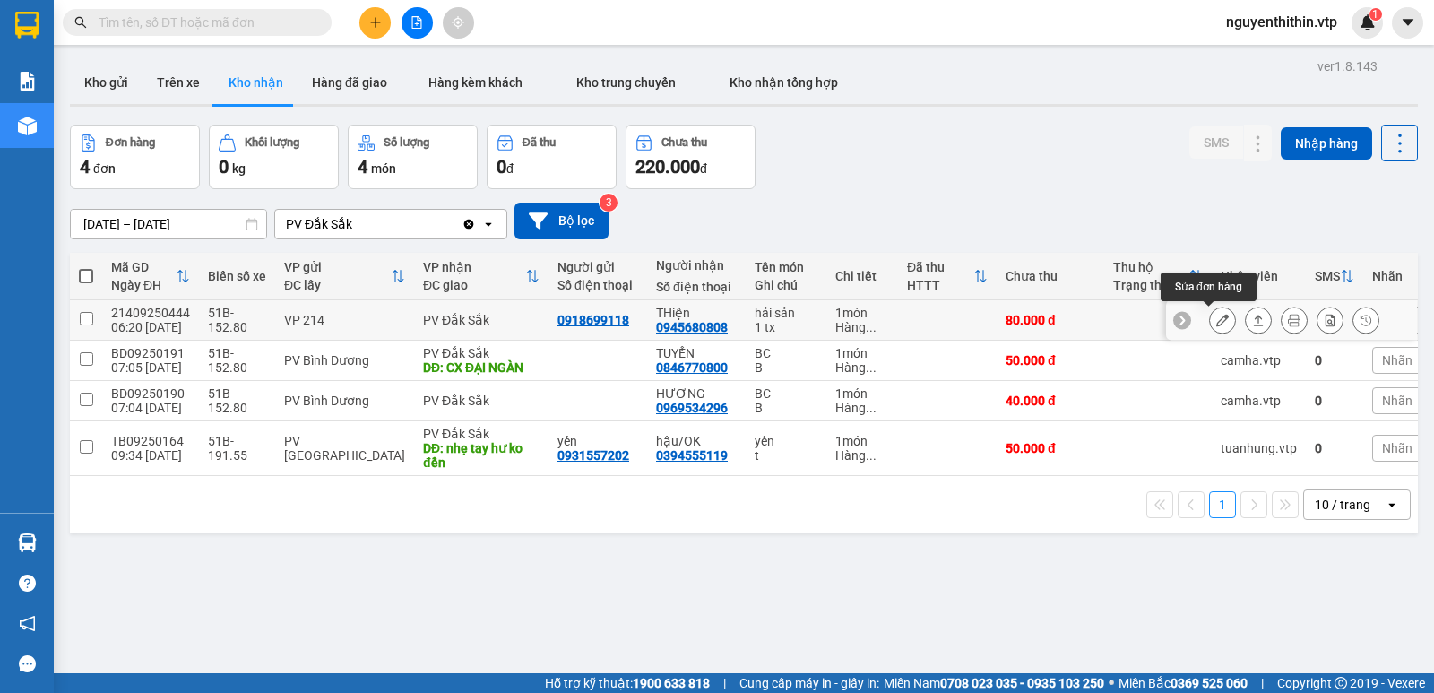
click at [1216, 320] on icon at bounding box center [1222, 320] width 13 height 13
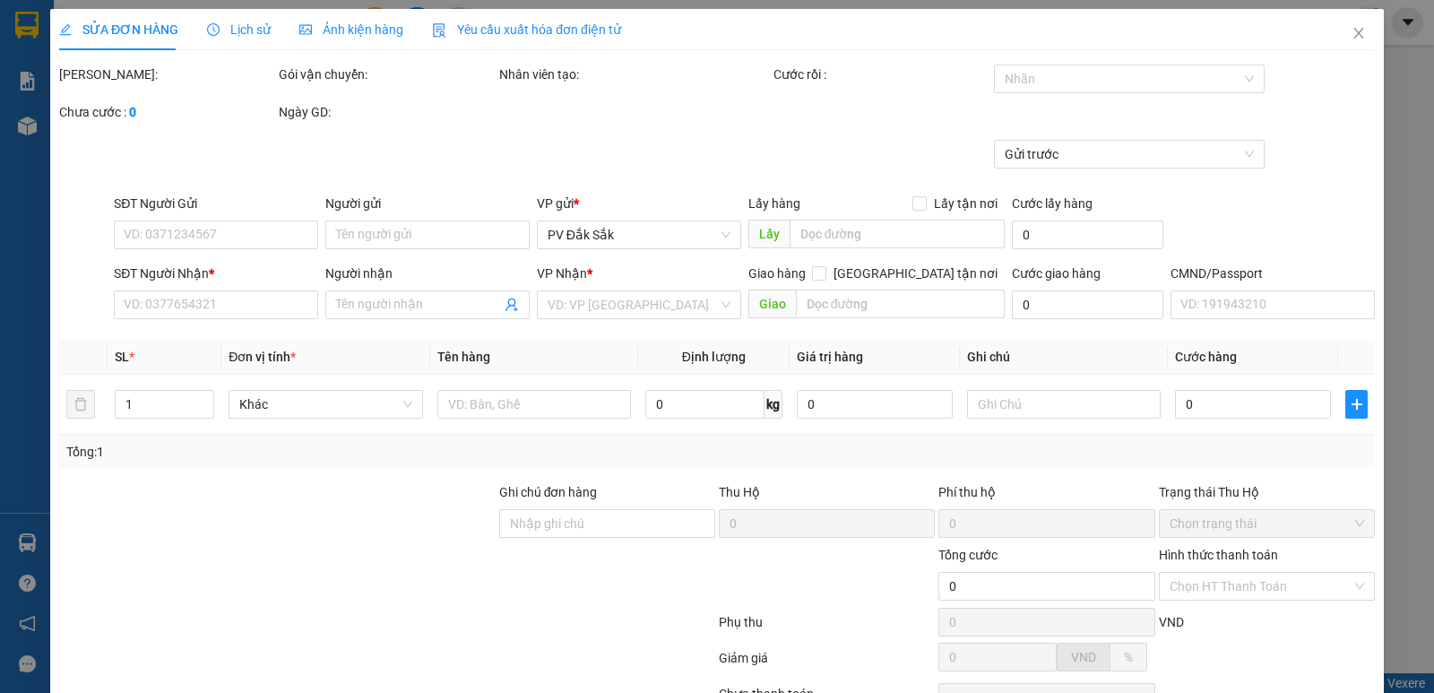
type input "0918699118"
type input "0945680808"
type input "THiện"
type input "80.000"
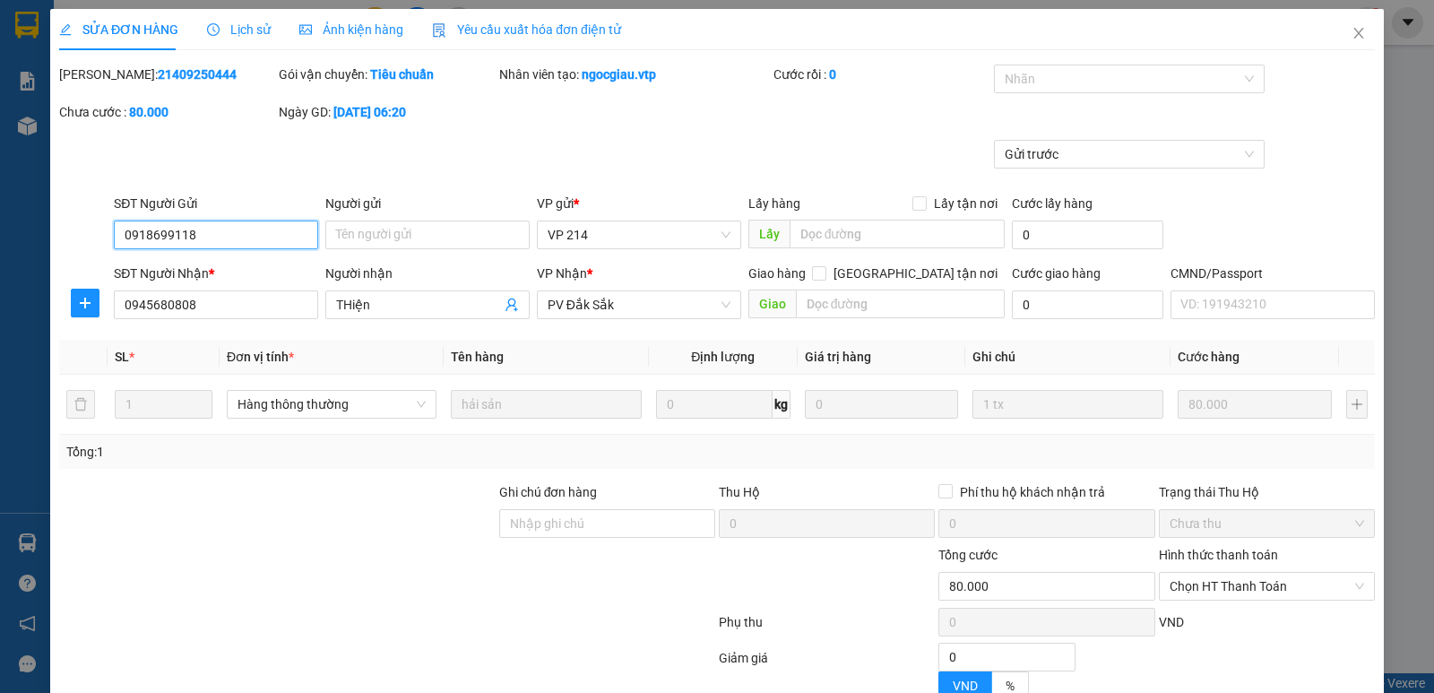
type input "4.000"
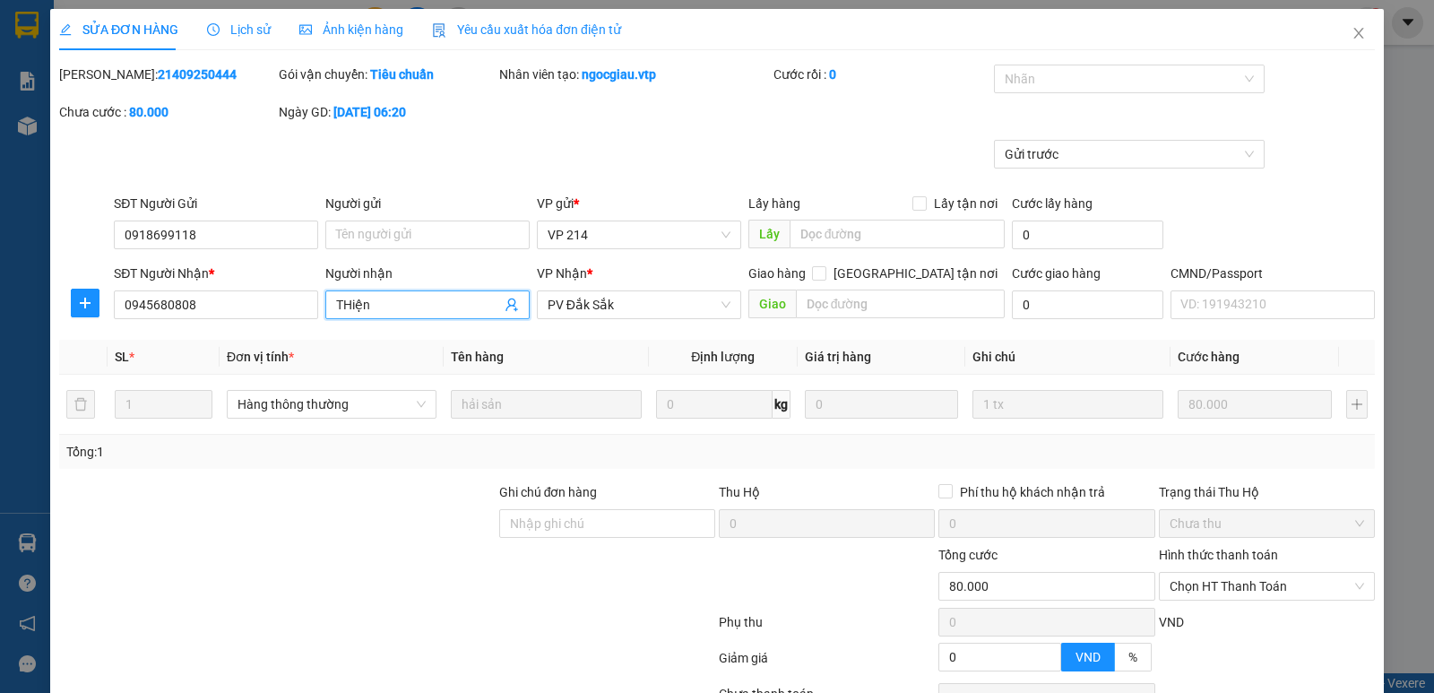
click at [386, 304] on input "THiện" at bounding box center [418, 305] width 165 height 20
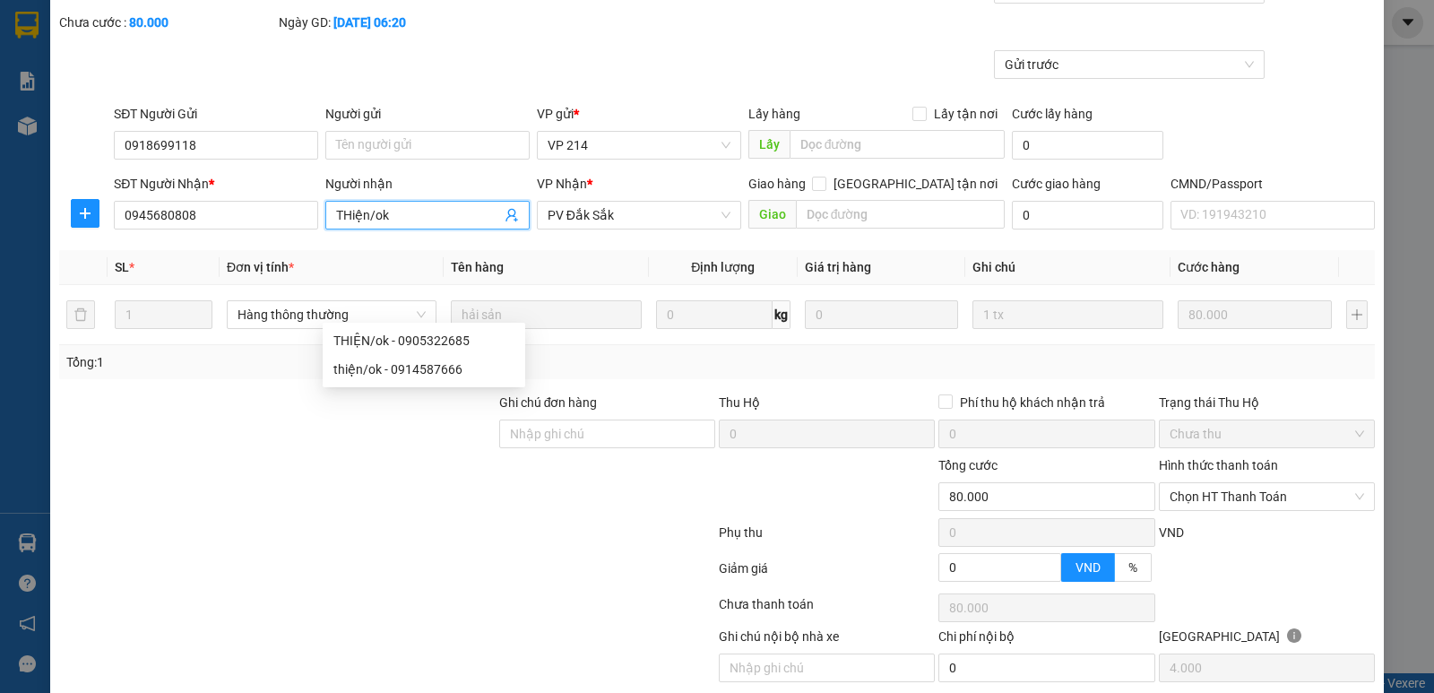
scroll to position [156, 0]
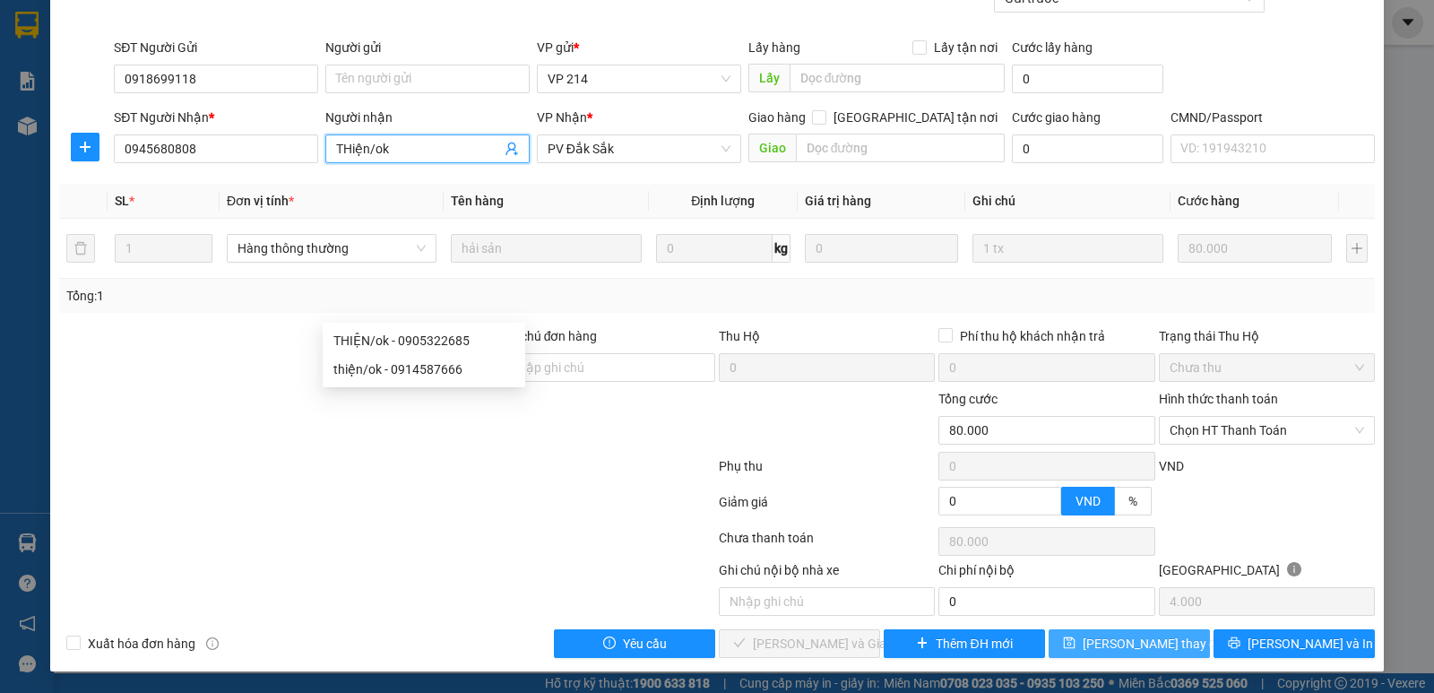
type input "THiện/ok"
click at [1139, 645] on span "[PERSON_NAME] thay đổi" at bounding box center [1154, 644] width 143 height 20
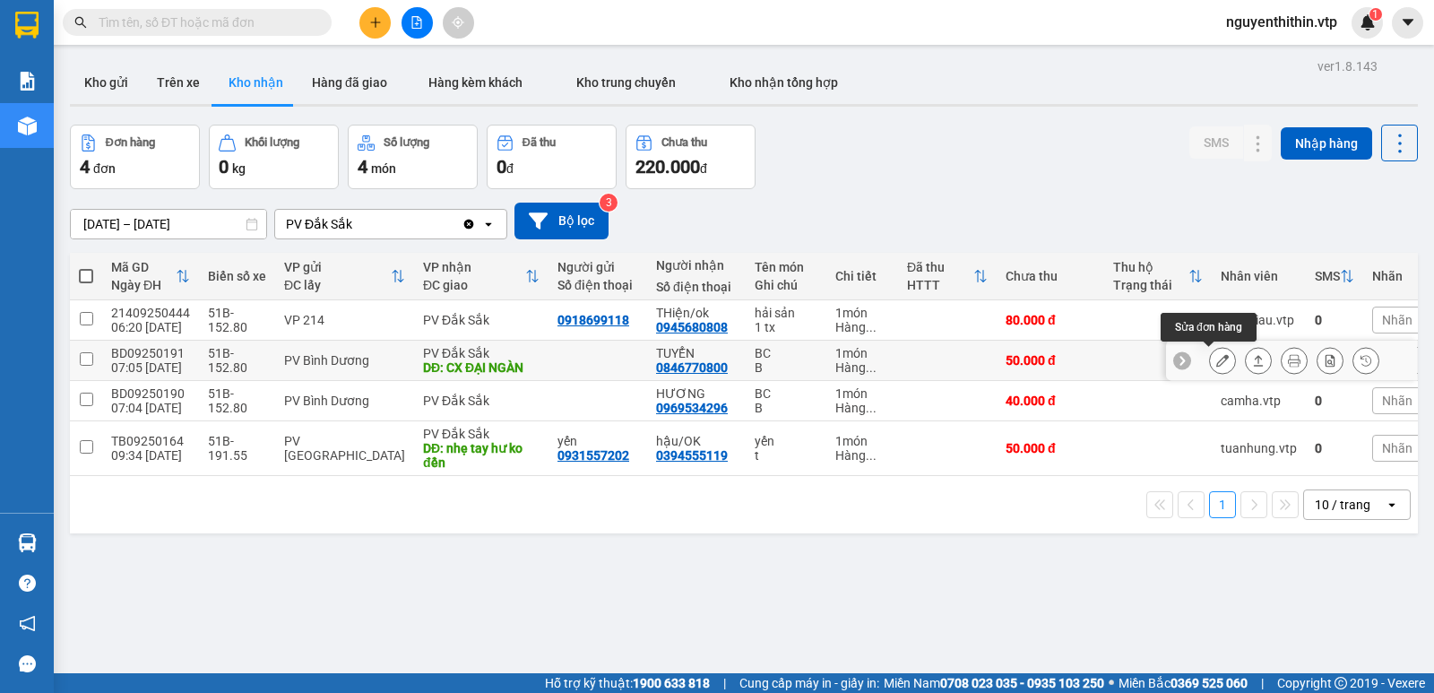
click at [1216, 364] on icon at bounding box center [1222, 360] width 13 height 13
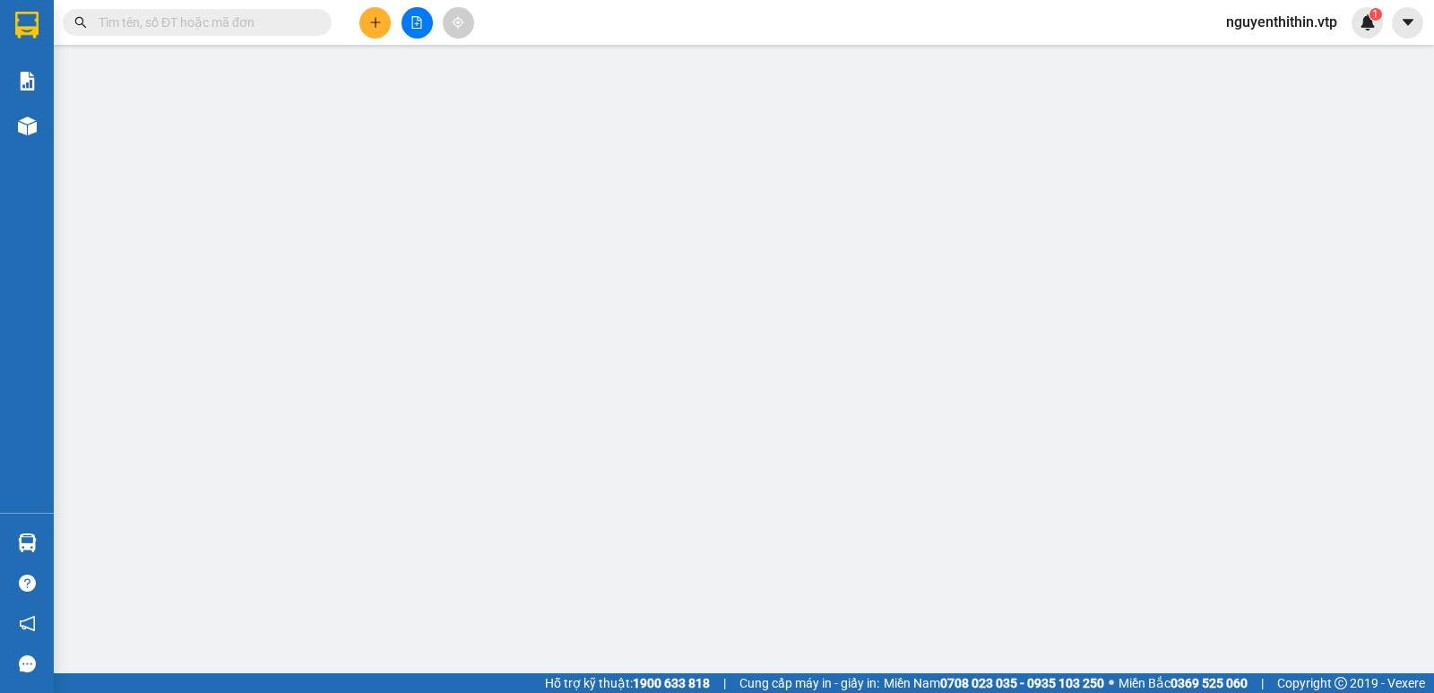
type input "0846770800"
type input "TUYỂN"
type input "CX ĐẠI NGÀN"
type input "50.000"
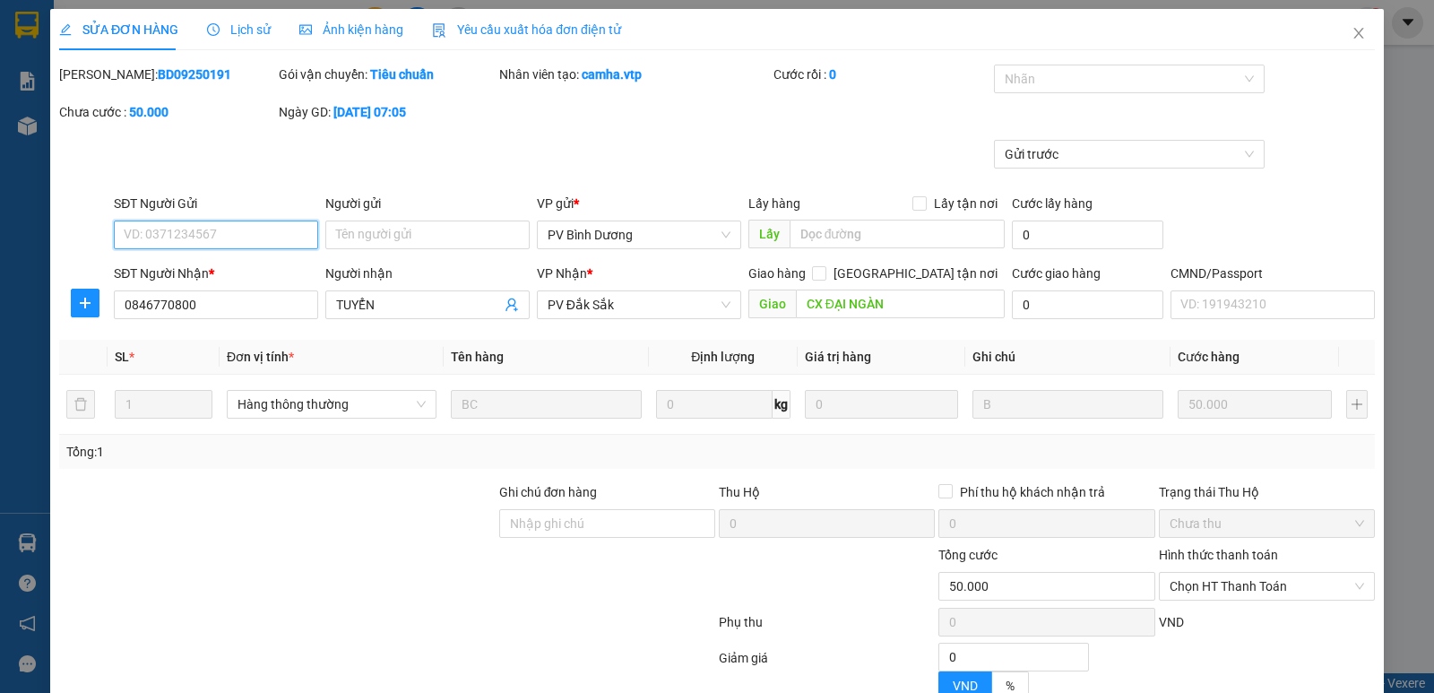
type input "2.500"
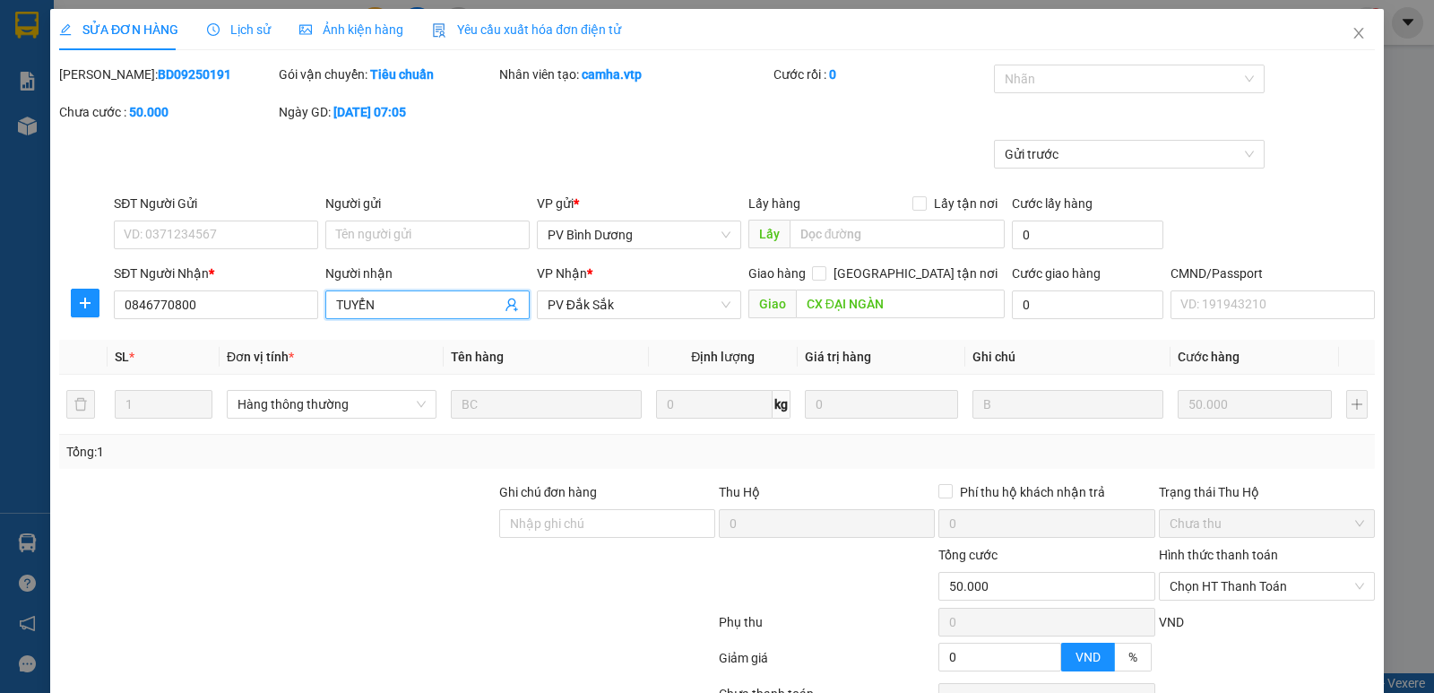
click at [387, 303] on input "TUYỂN" at bounding box center [418, 305] width 165 height 20
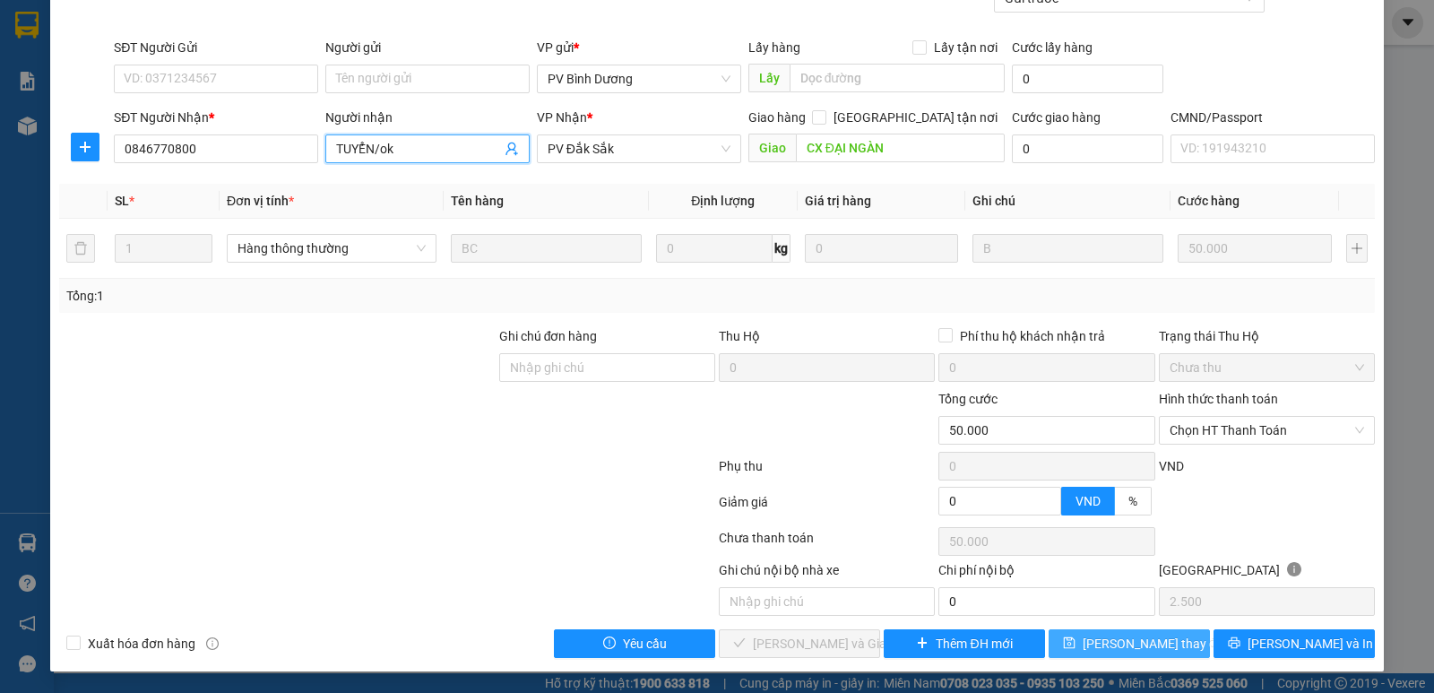
type input "TUYỂN/ok"
click at [1120, 641] on span "[PERSON_NAME] thay đổi" at bounding box center [1154, 644] width 143 height 20
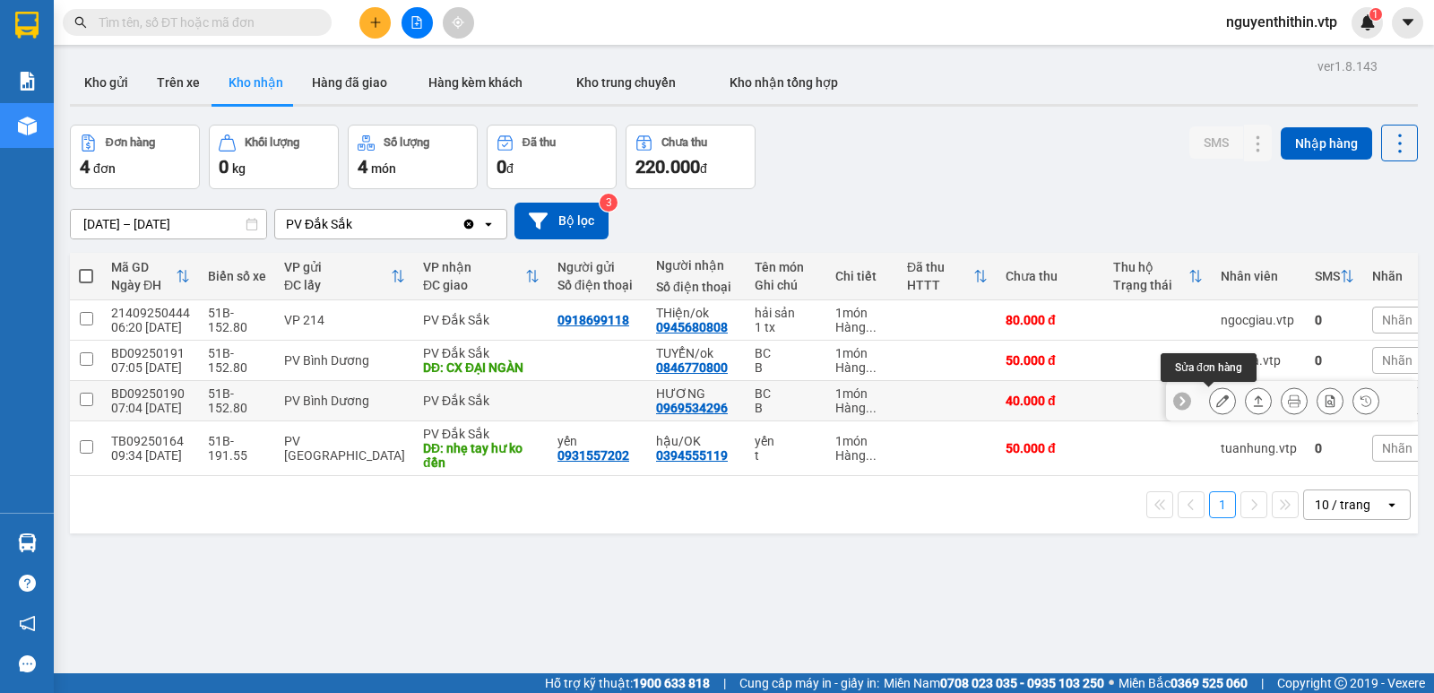
click at [1216, 402] on icon at bounding box center [1222, 400] width 13 height 13
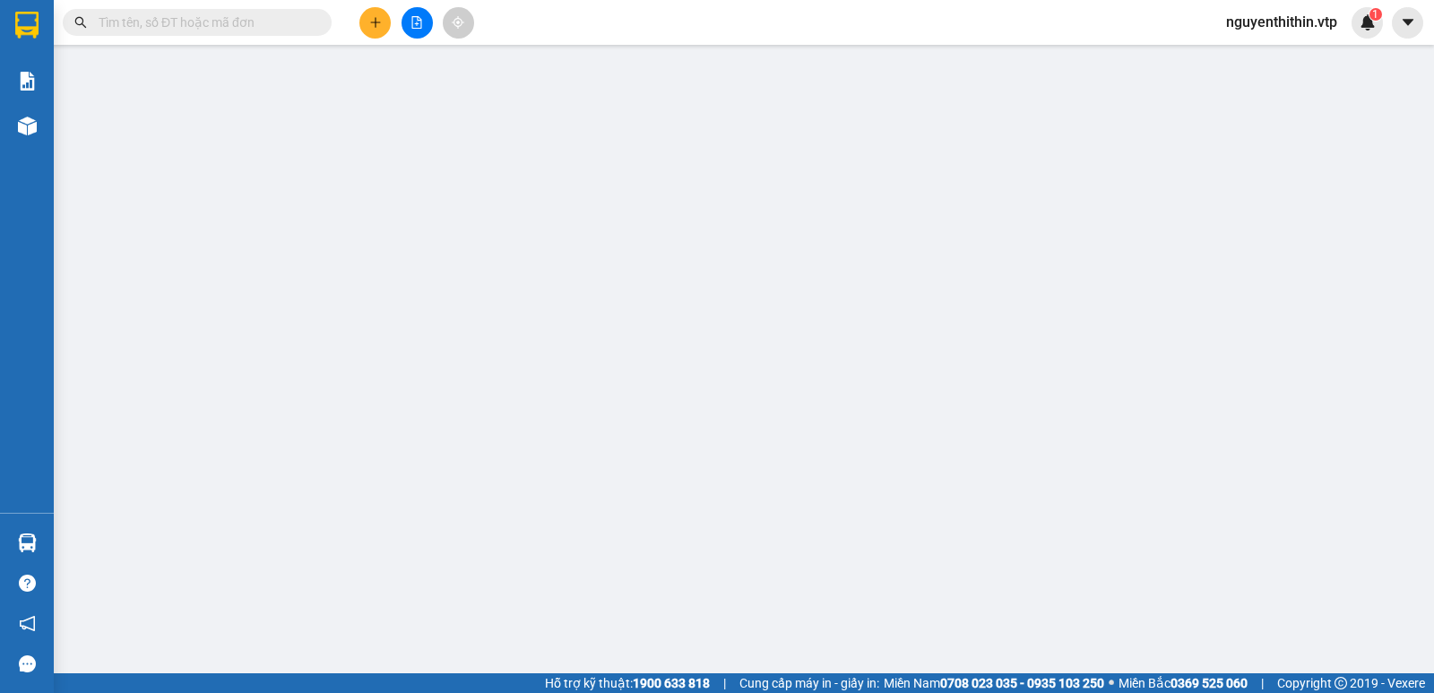
type input "0969534296"
type input "HƯƠNG"
type input "40.000"
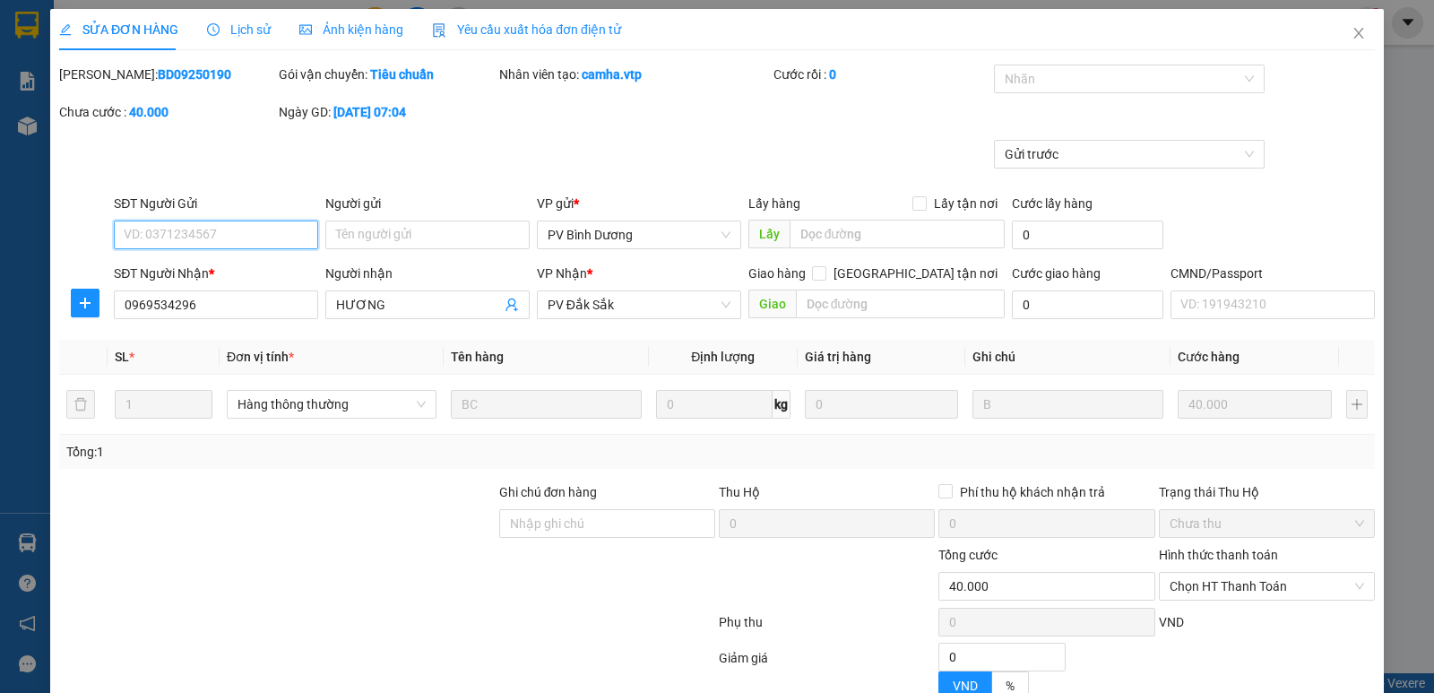
type input "2.000"
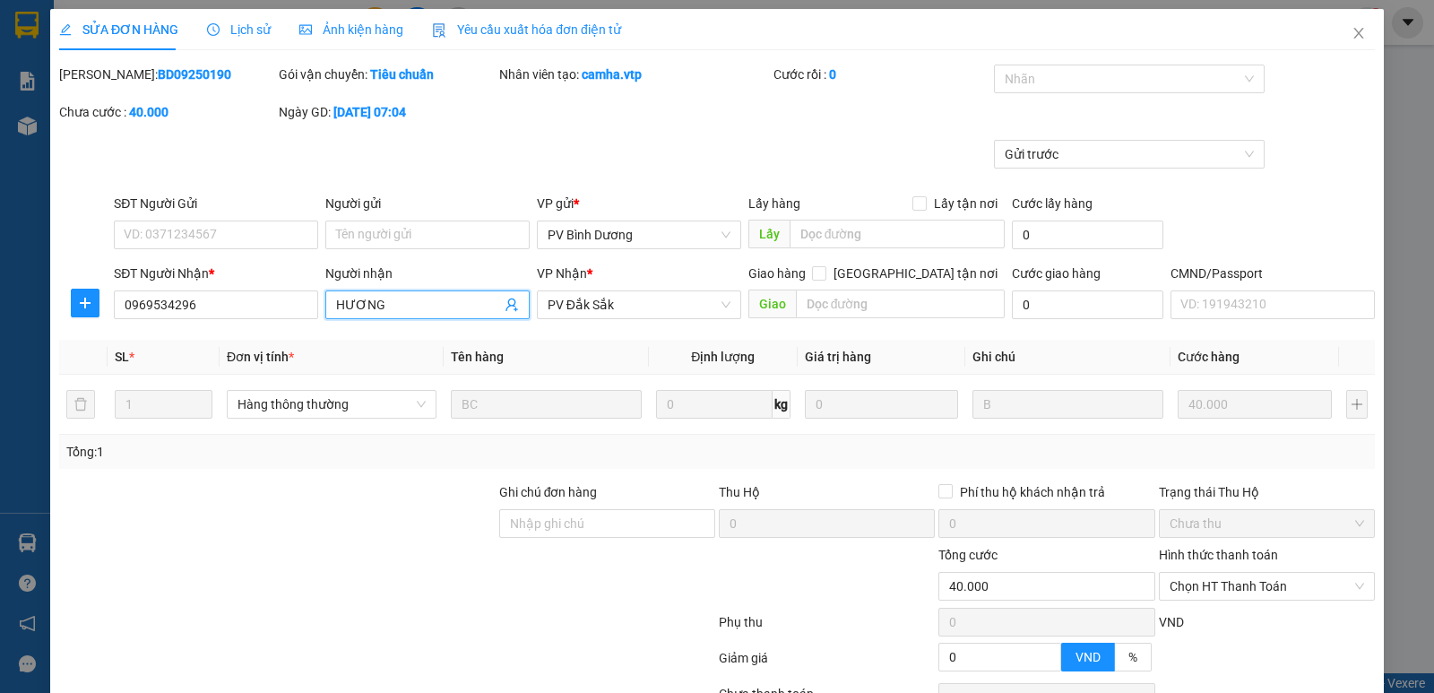
click at [388, 304] on input "HƯƠNG" at bounding box center [418, 305] width 165 height 20
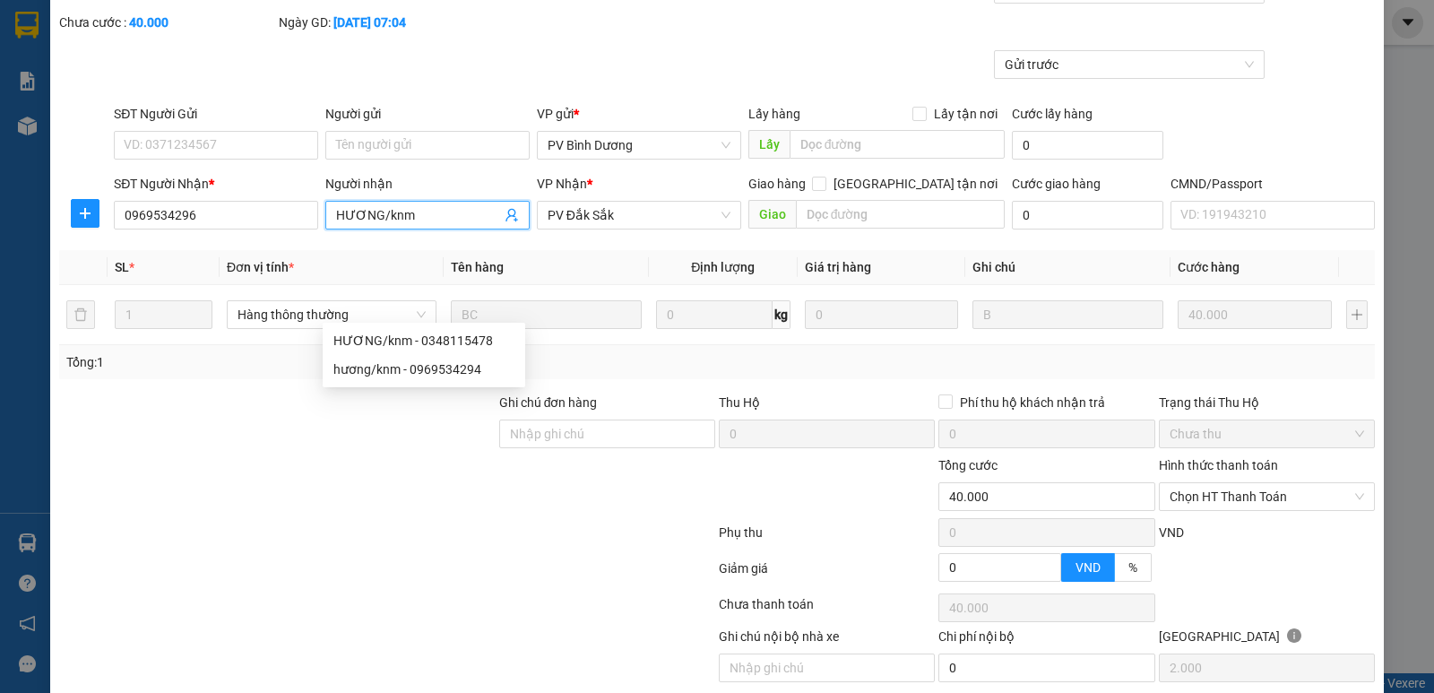
scroll to position [156, 0]
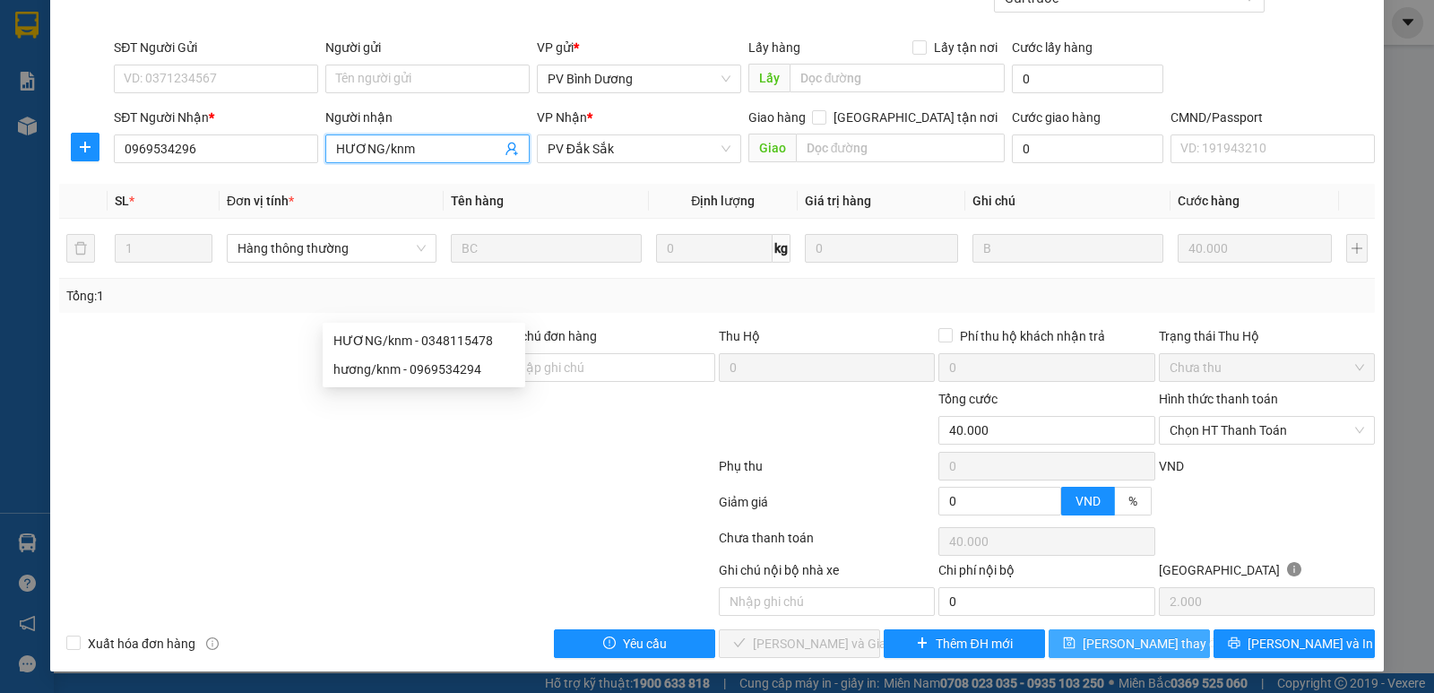
type input "HƯƠNG/knm"
click at [1129, 648] on span "[PERSON_NAME] thay đổi" at bounding box center [1154, 644] width 143 height 20
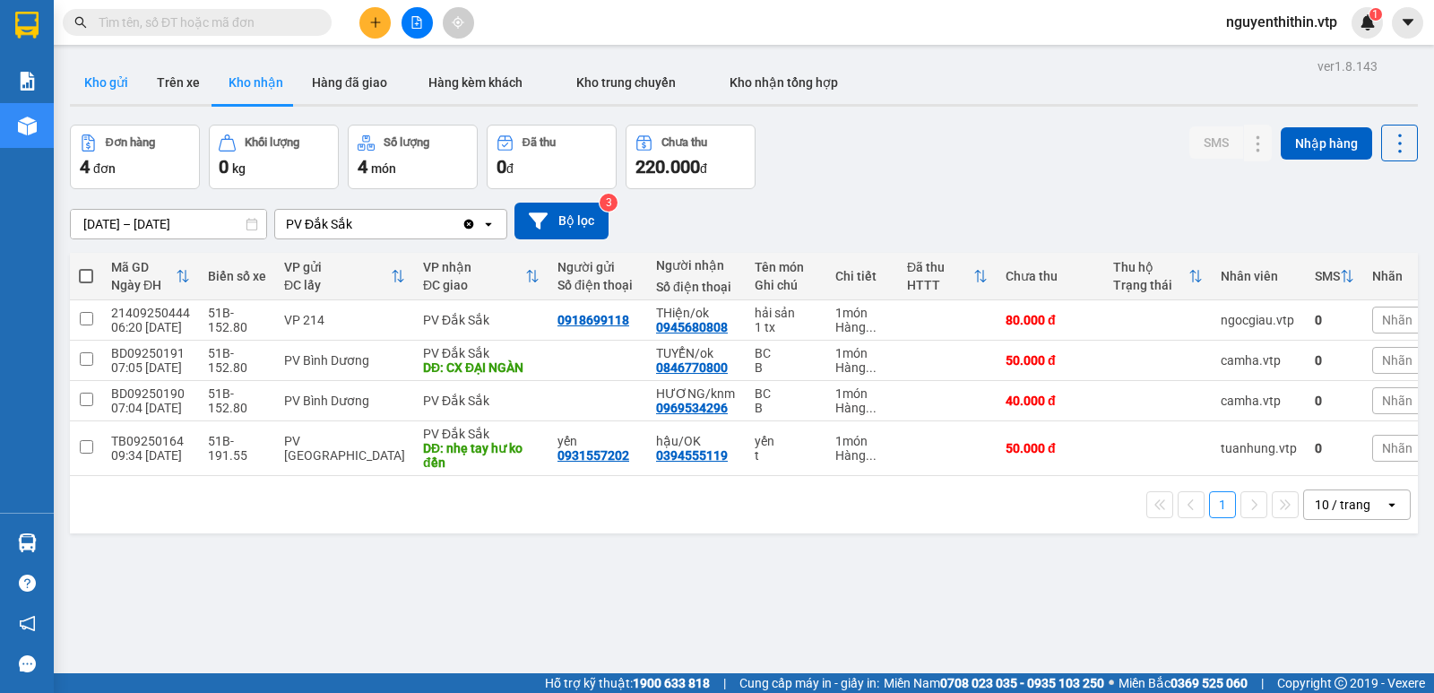
click at [91, 82] on button "Kho gửi" at bounding box center [106, 82] width 73 height 43
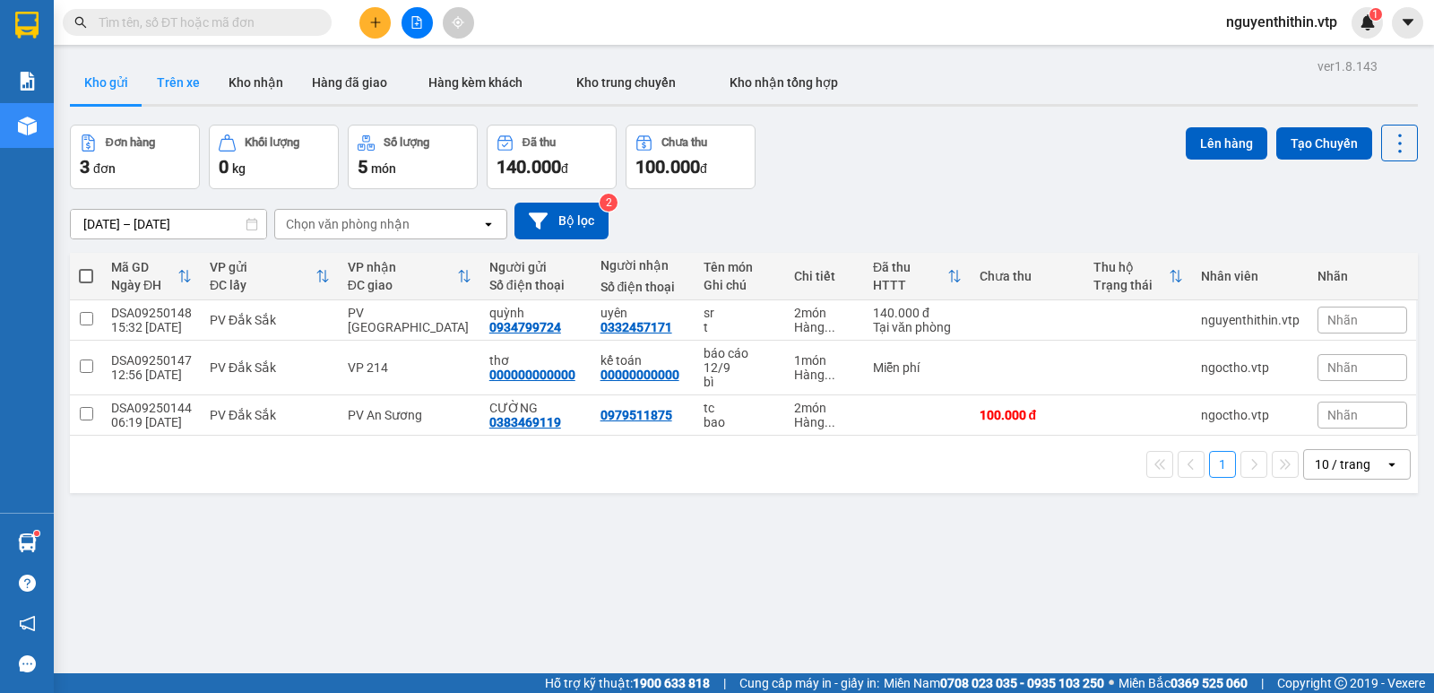
click at [193, 75] on button "Trên xe" at bounding box center [179, 82] width 72 height 43
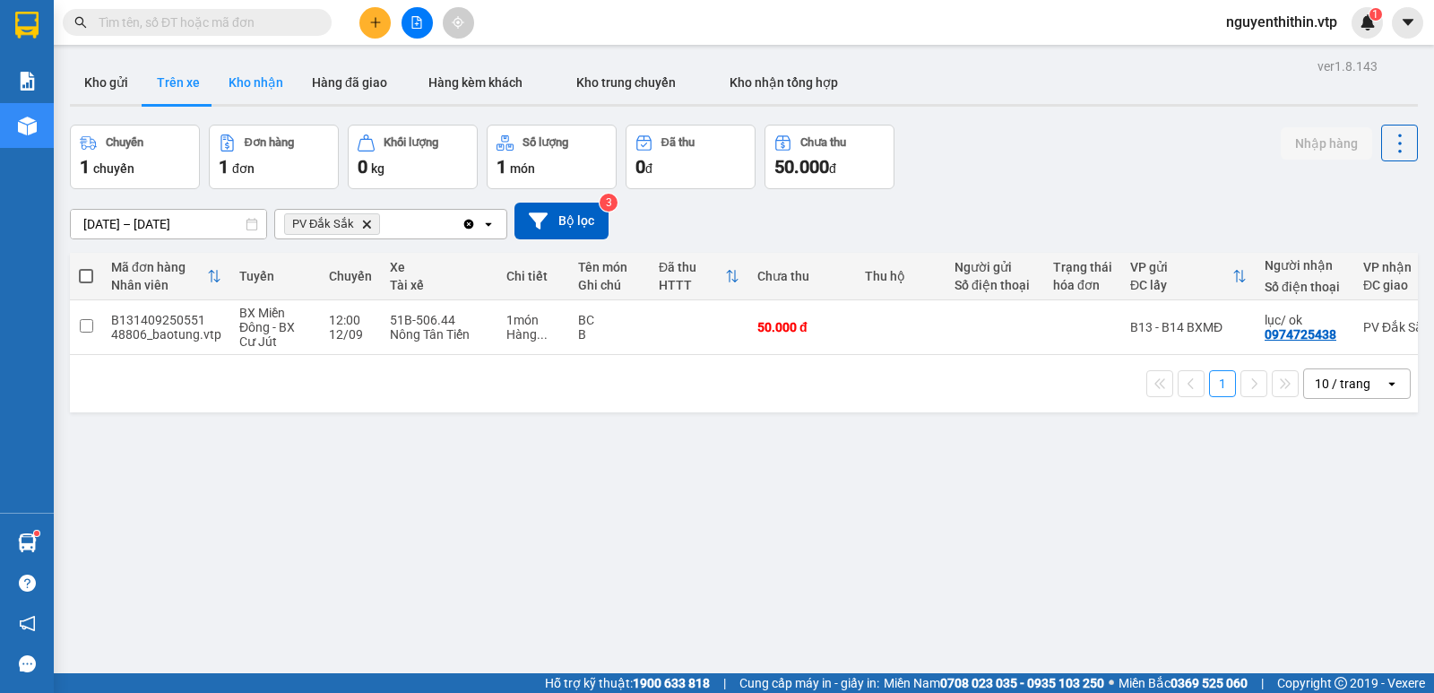
click at [264, 91] on button "Kho nhận" at bounding box center [255, 82] width 83 height 43
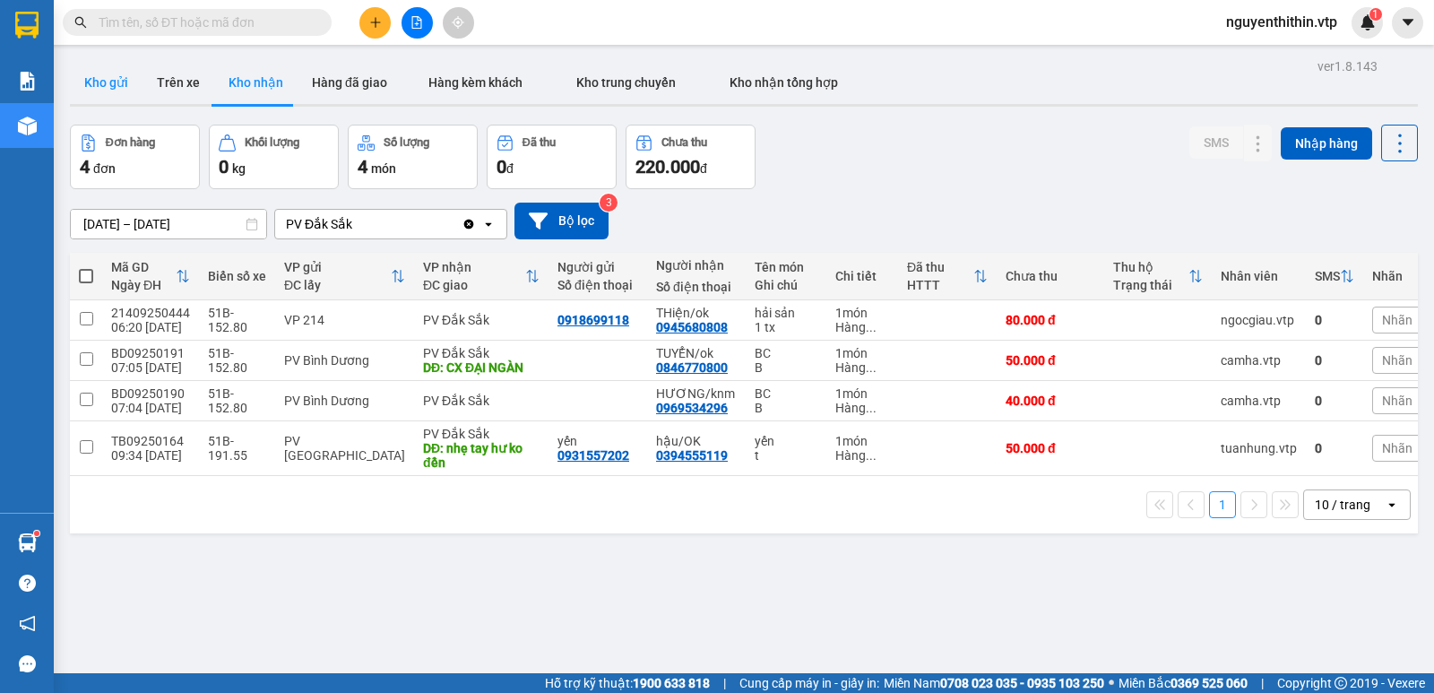
click at [97, 74] on button "Kho gửi" at bounding box center [106, 82] width 73 height 43
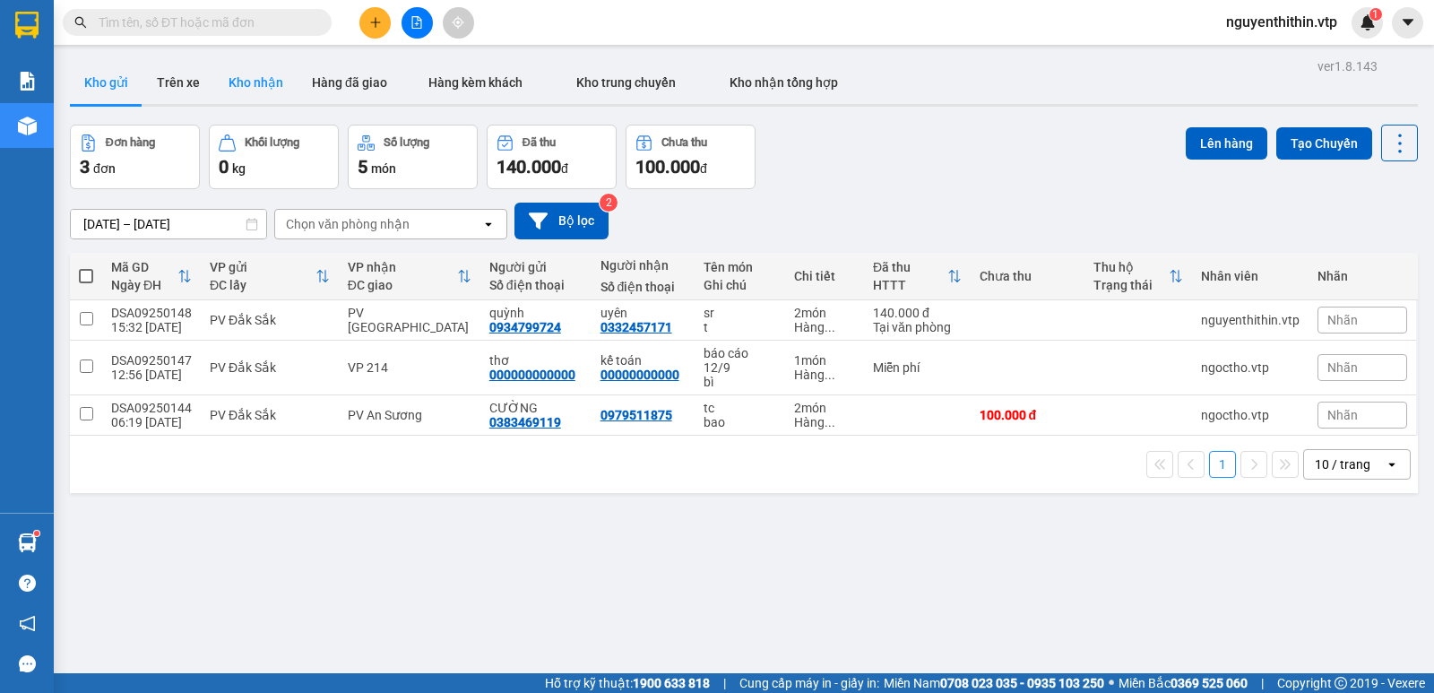
click at [249, 76] on button "Kho nhận" at bounding box center [255, 82] width 83 height 43
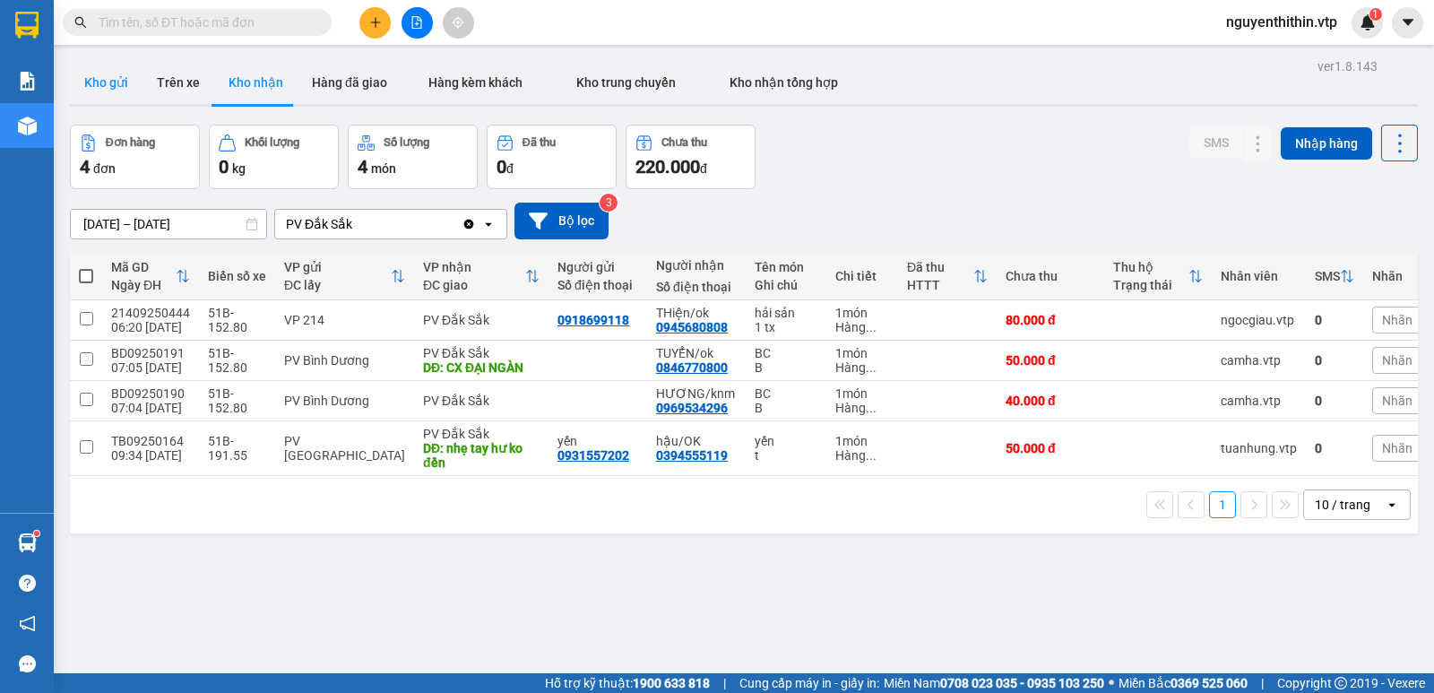
click at [97, 82] on button "Kho gửi" at bounding box center [106, 82] width 73 height 43
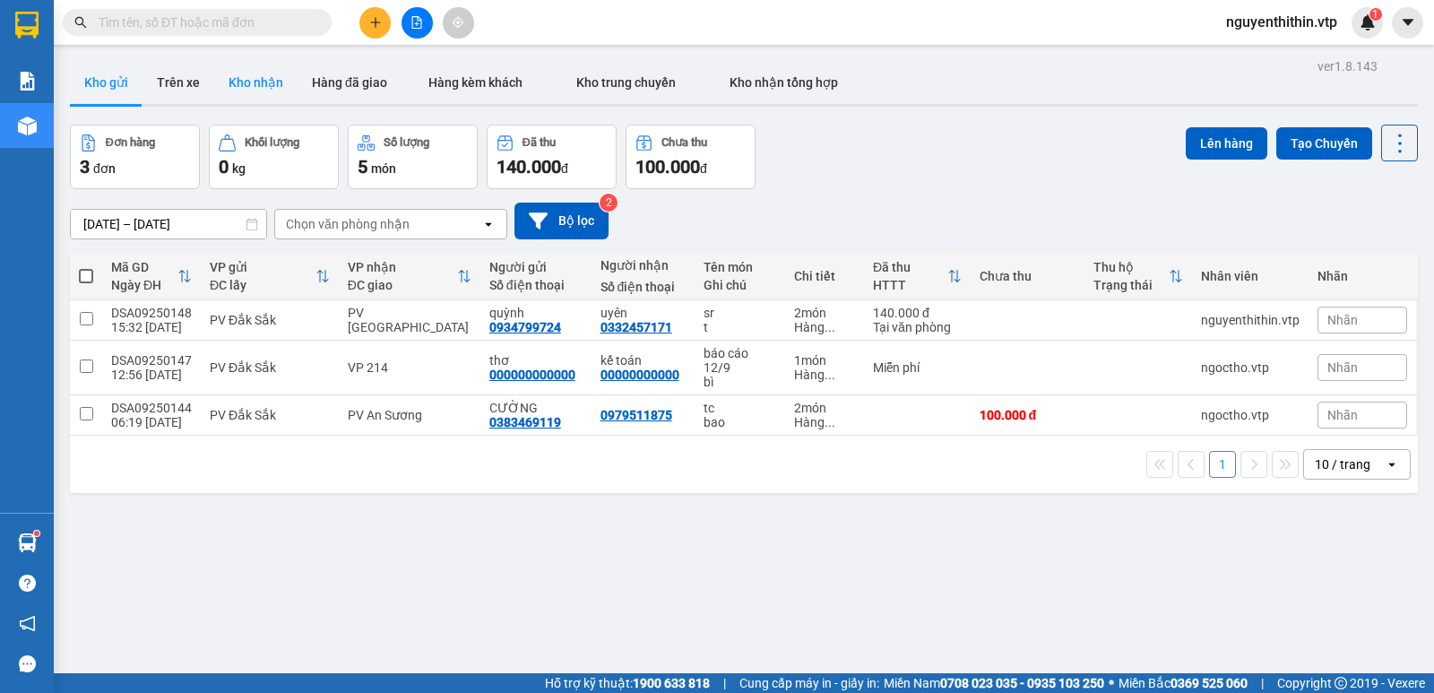
click at [254, 79] on button "Kho nhận" at bounding box center [255, 82] width 83 height 43
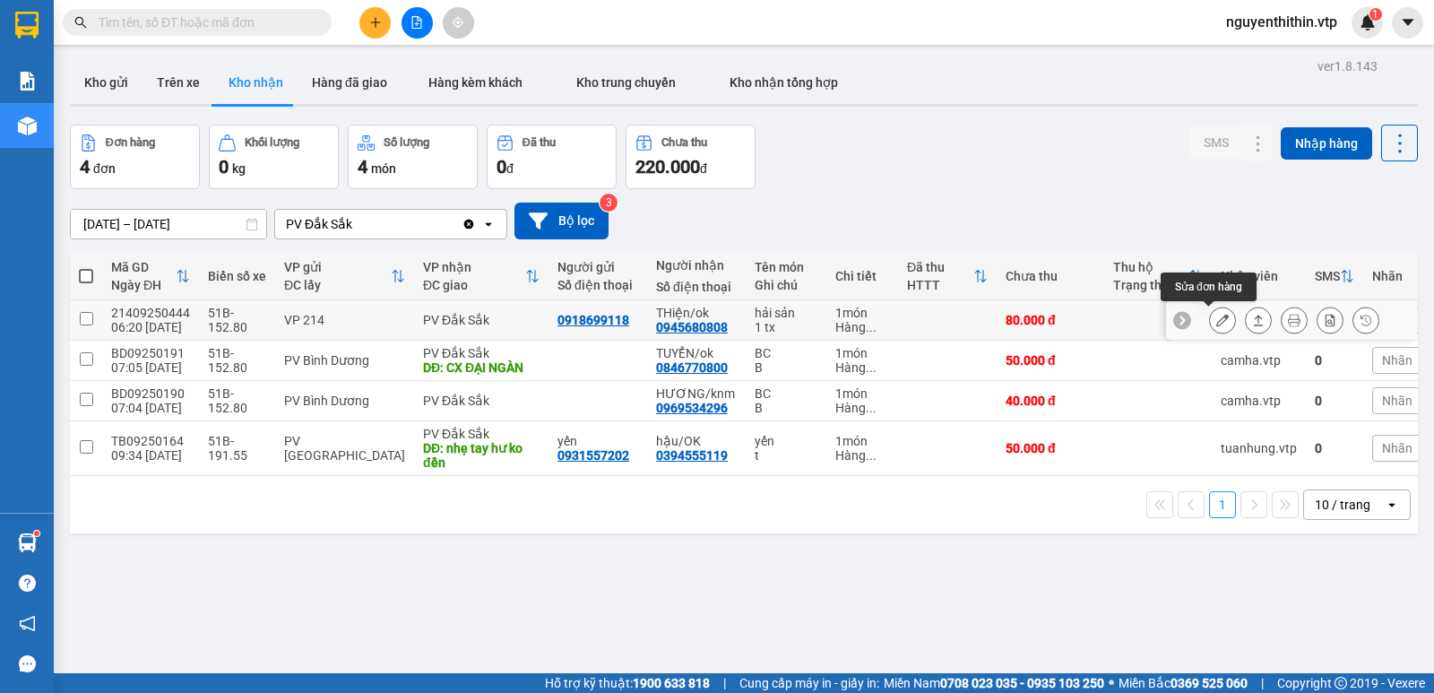
click at [1216, 322] on icon at bounding box center [1222, 320] width 13 height 13
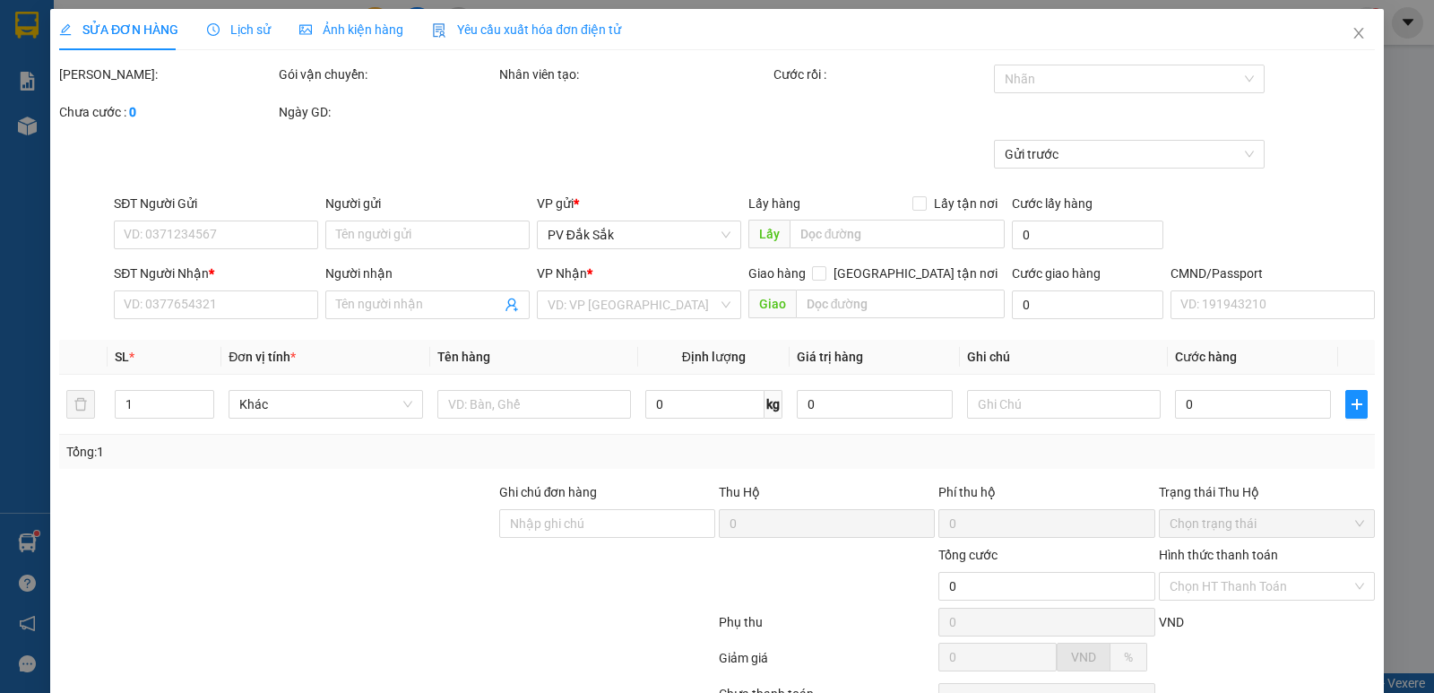
type input "4.000"
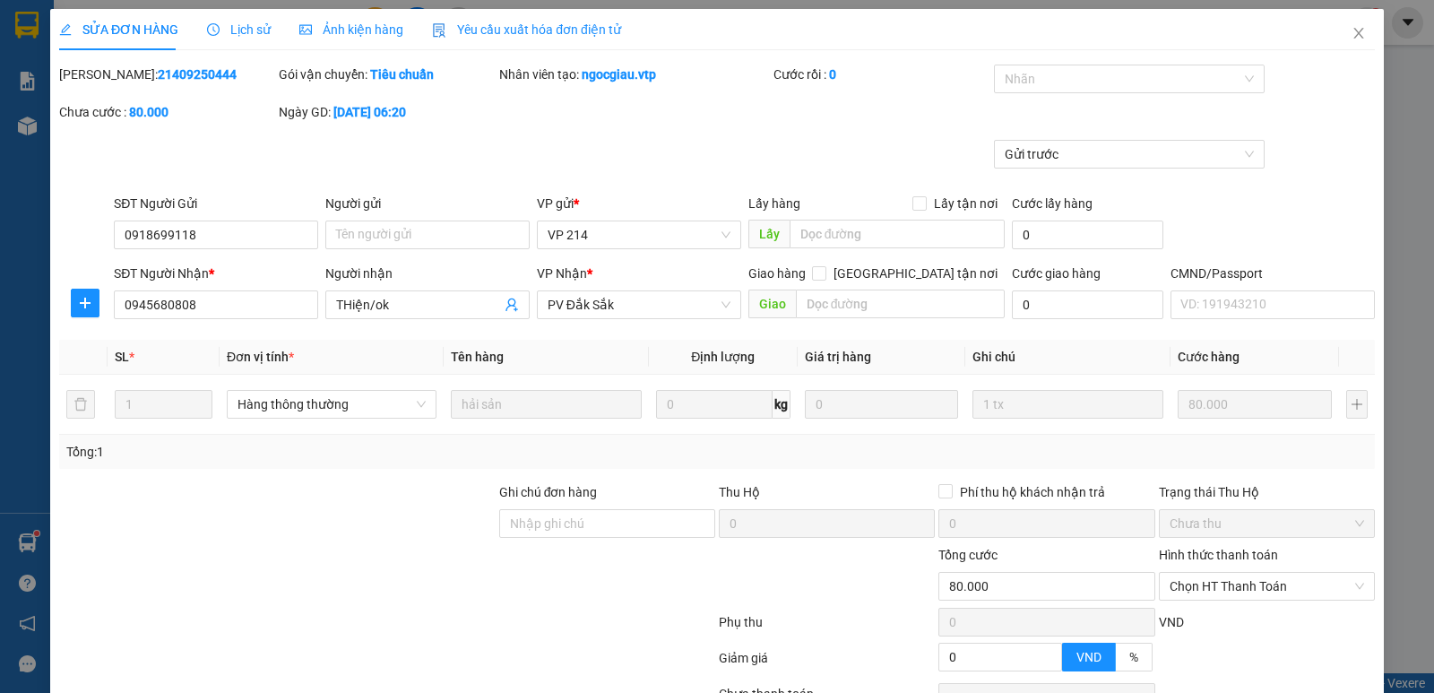
type input "0918699118"
type input "0945680808"
type input "THiện/ok"
type input "80.000"
click at [1232, 550] on label "Hình thức thanh toán" at bounding box center [1218, 555] width 119 height 14
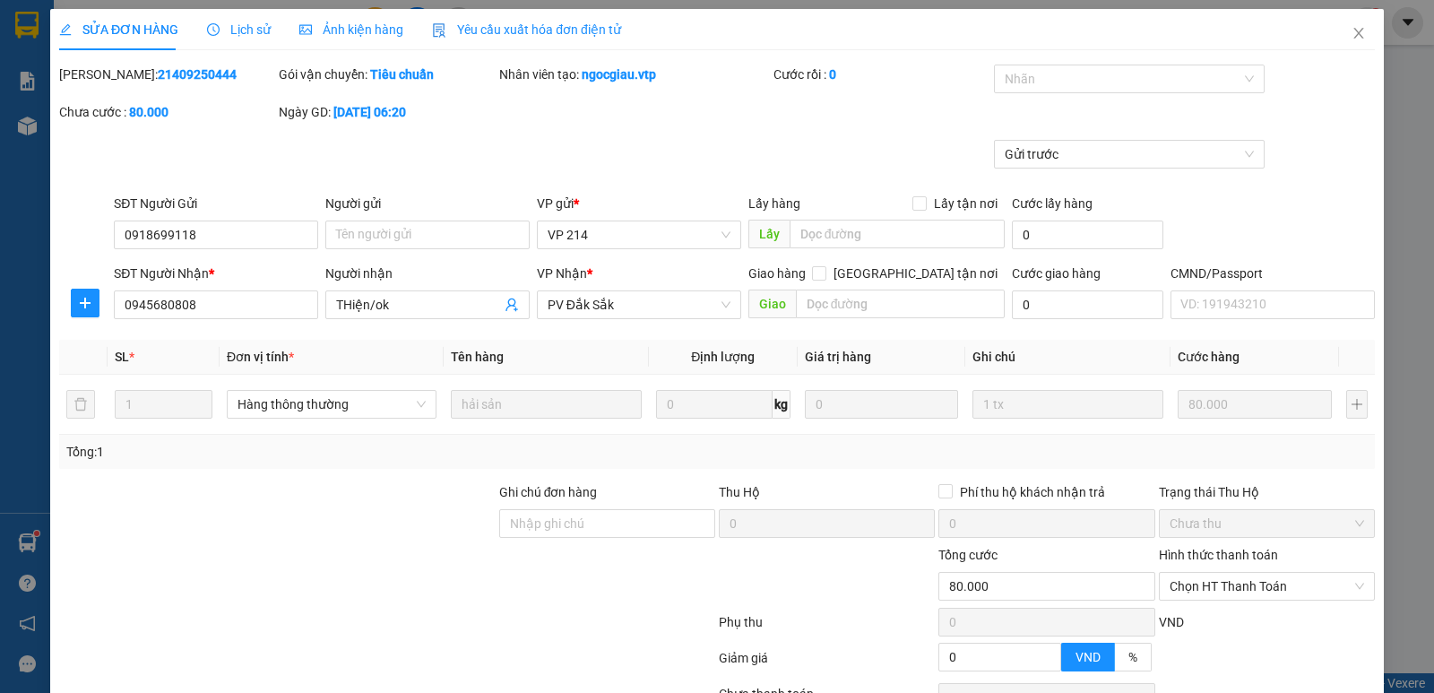
click at [1232, 573] on input "Hình thức thanh toán" at bounding box center [1261, 586] width 182 height 27
click at [1197, 430] on div "Tại văn phòng" at bounding box center [1255, 436] width 193 height 20
type input "0"
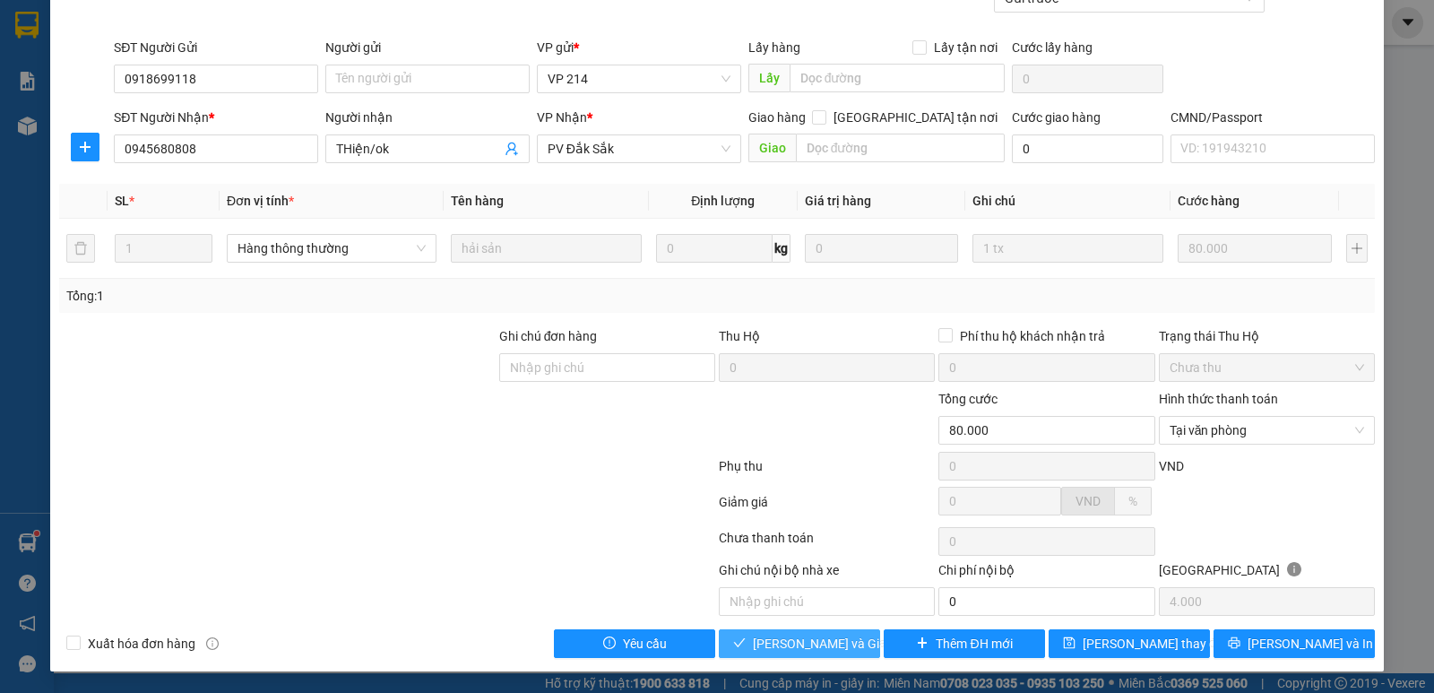
click at [781, 644] on span "[PERSON_NAME] và Giao hàng" at bounding box center [839, 644] width 172 height 20
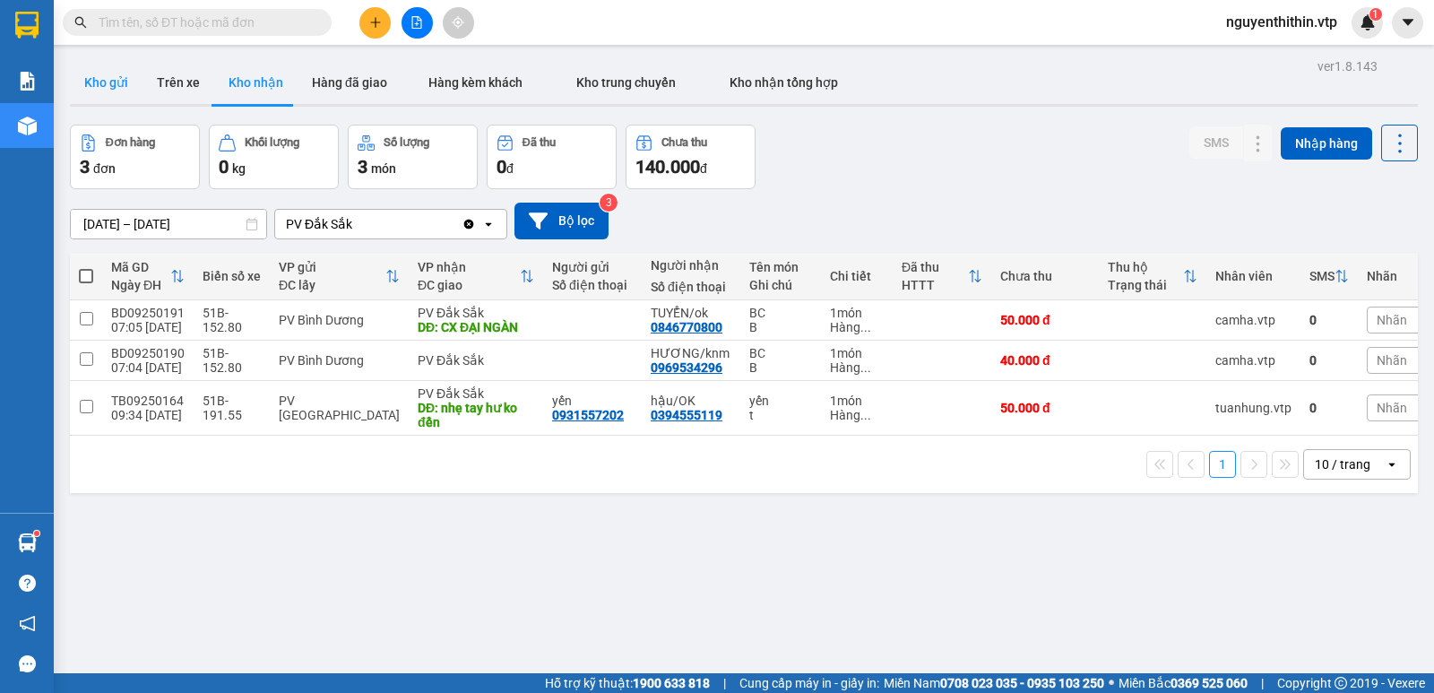
click at [113, 77] on button "Kho gửi" at bounding box center [106, 82] width 73 height 43
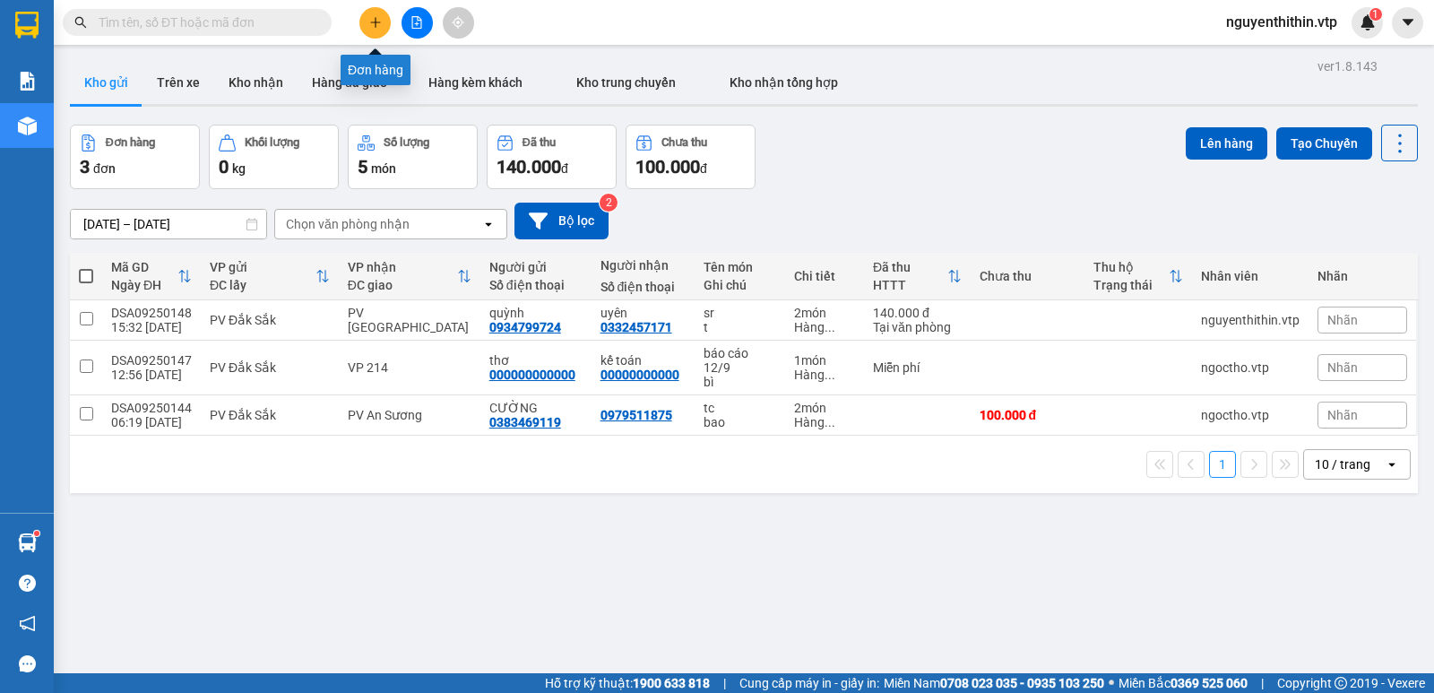
click at [367, 17] on button at bounding box center [374, 22] width 31 height 31
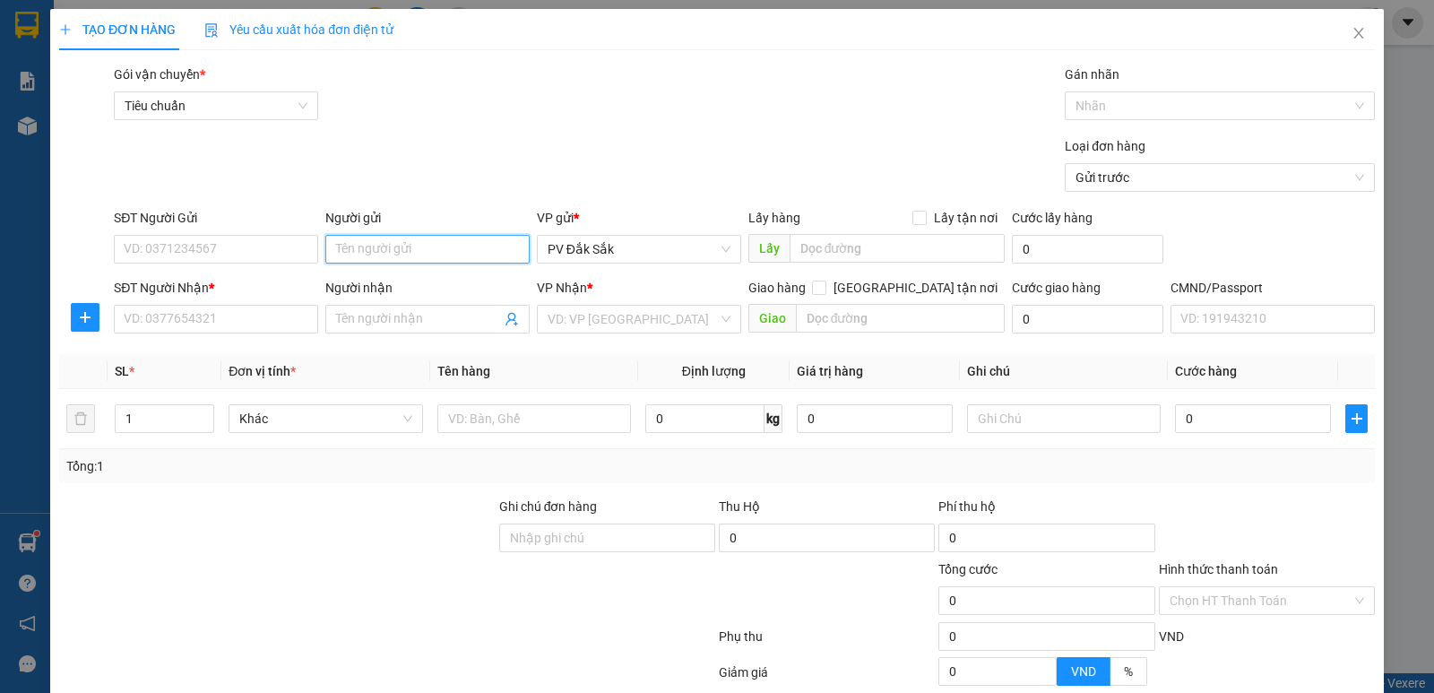
click at [359, 256] on input "Người gửi" at bounding box center [427, 249] width 204 height 29
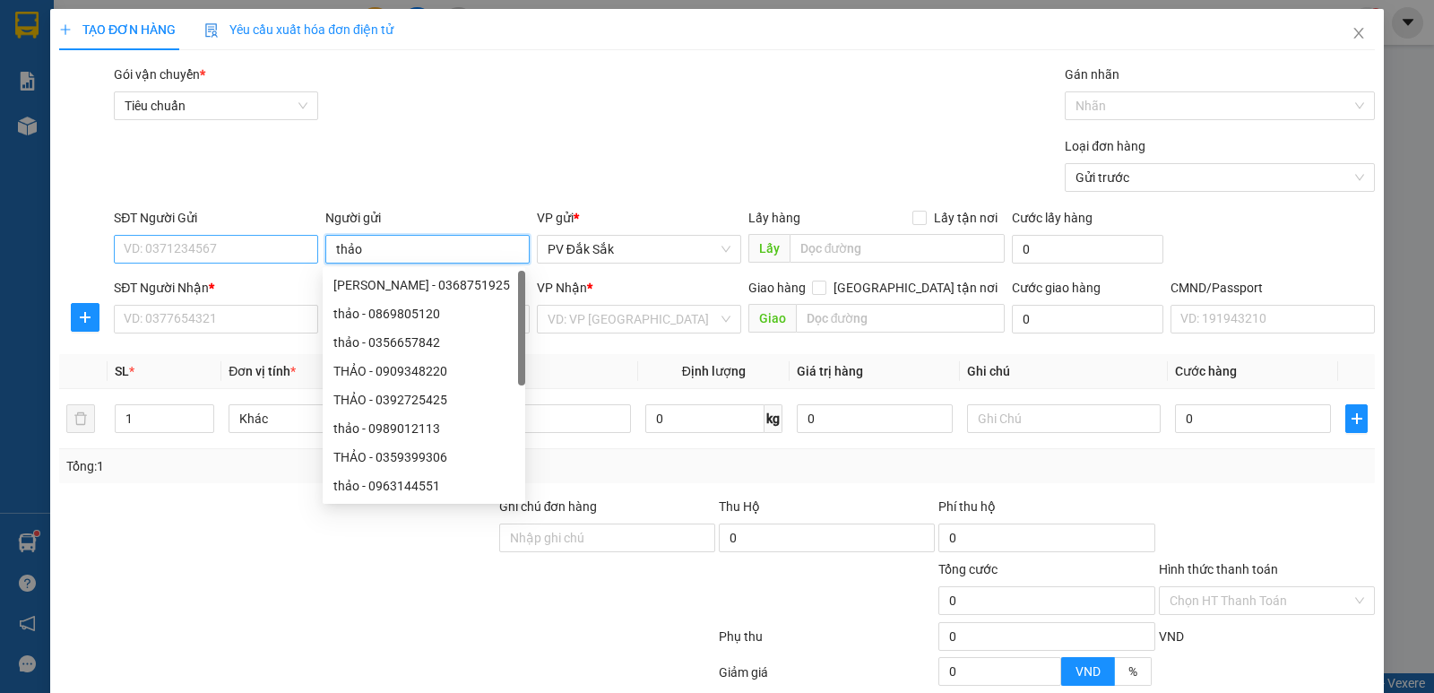
type input "thảo"
click at [135, 254] on input "SĐT Người Gửi" at bounding box center [216, 249] width 204 height 29
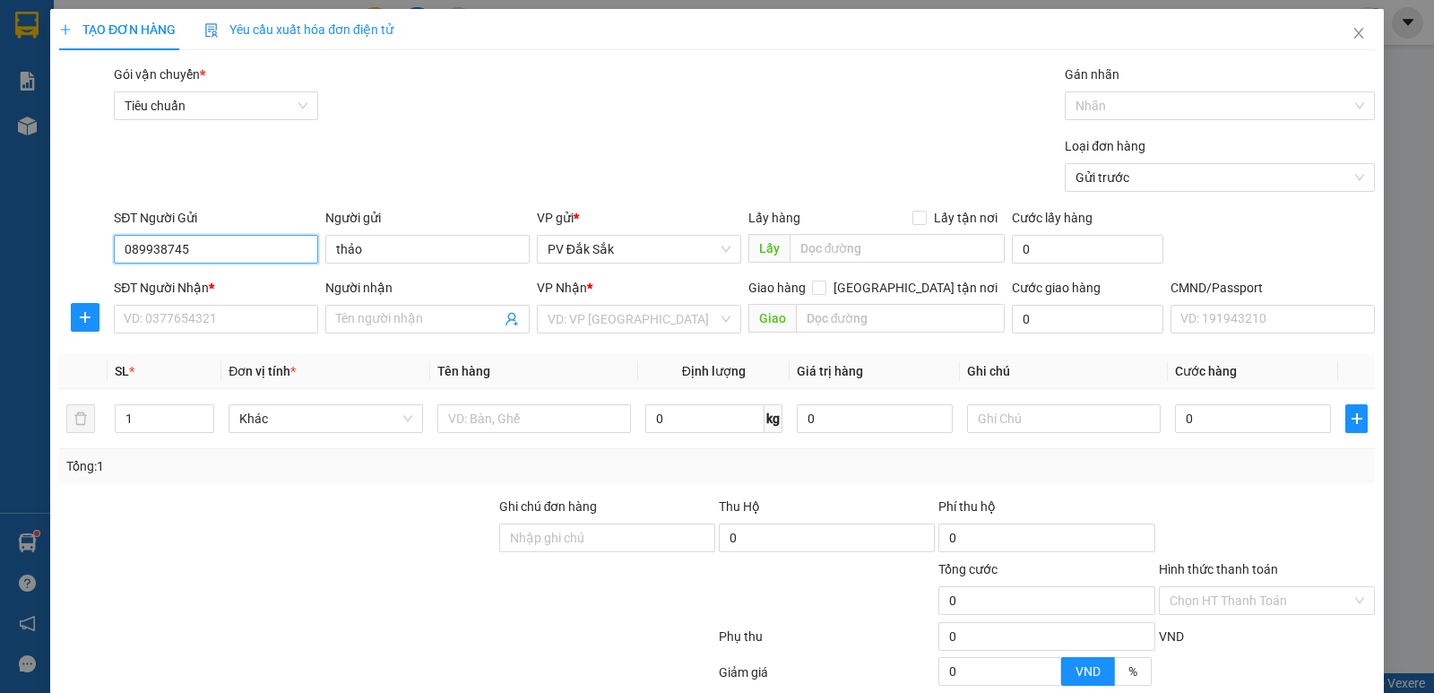
type input "0899387455"
click at [212, 285] on div "0899387455 - thảo" at bounding box center [214, 285] width 181 height 20
type input "0909624866"
type input "cảnh"
type input "0899387455"
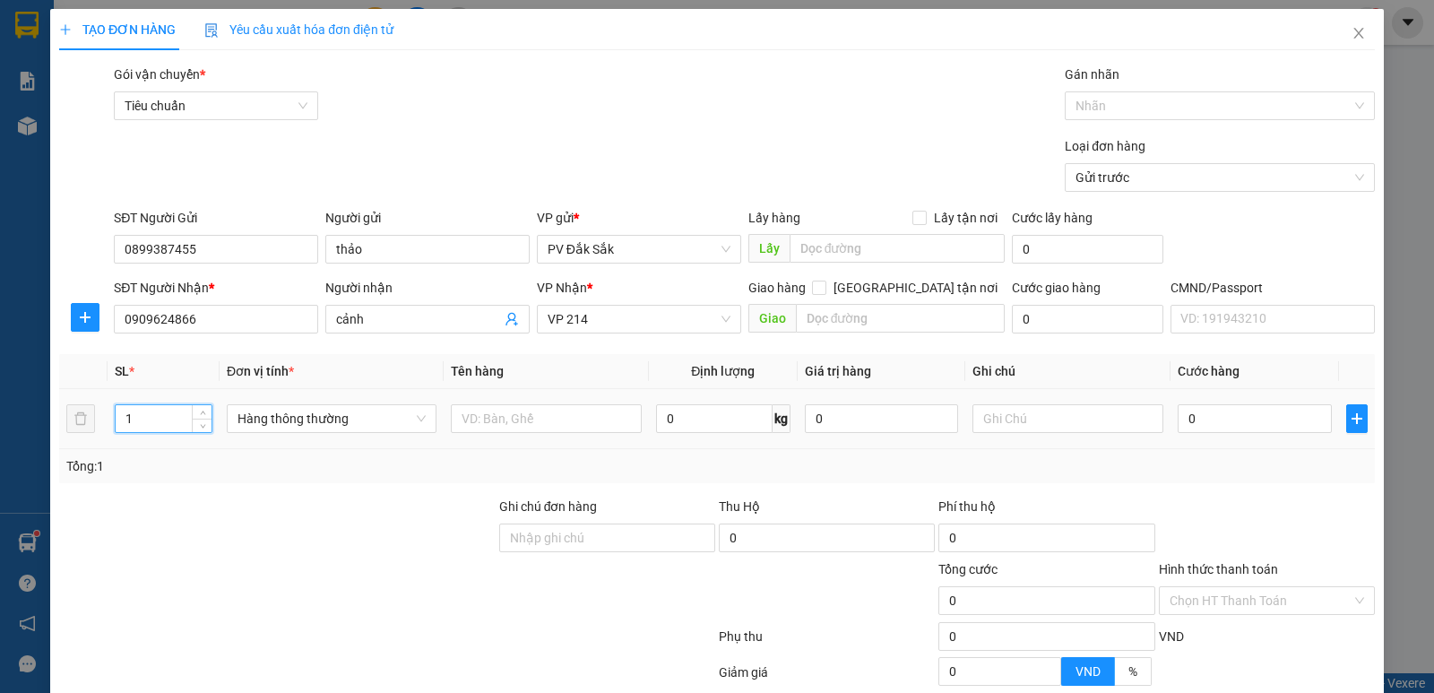
click at [142, 420] on input "1" at bounding box center [164, 418] width 96 height 27
type input "3"
click at [479, 419] on input "text" at bounding box center [546, 418] width 191 height 29
type input "sr-tp"
click at [989, 420] on input "text" at bounding box center [1068, 418] width 191 height 29
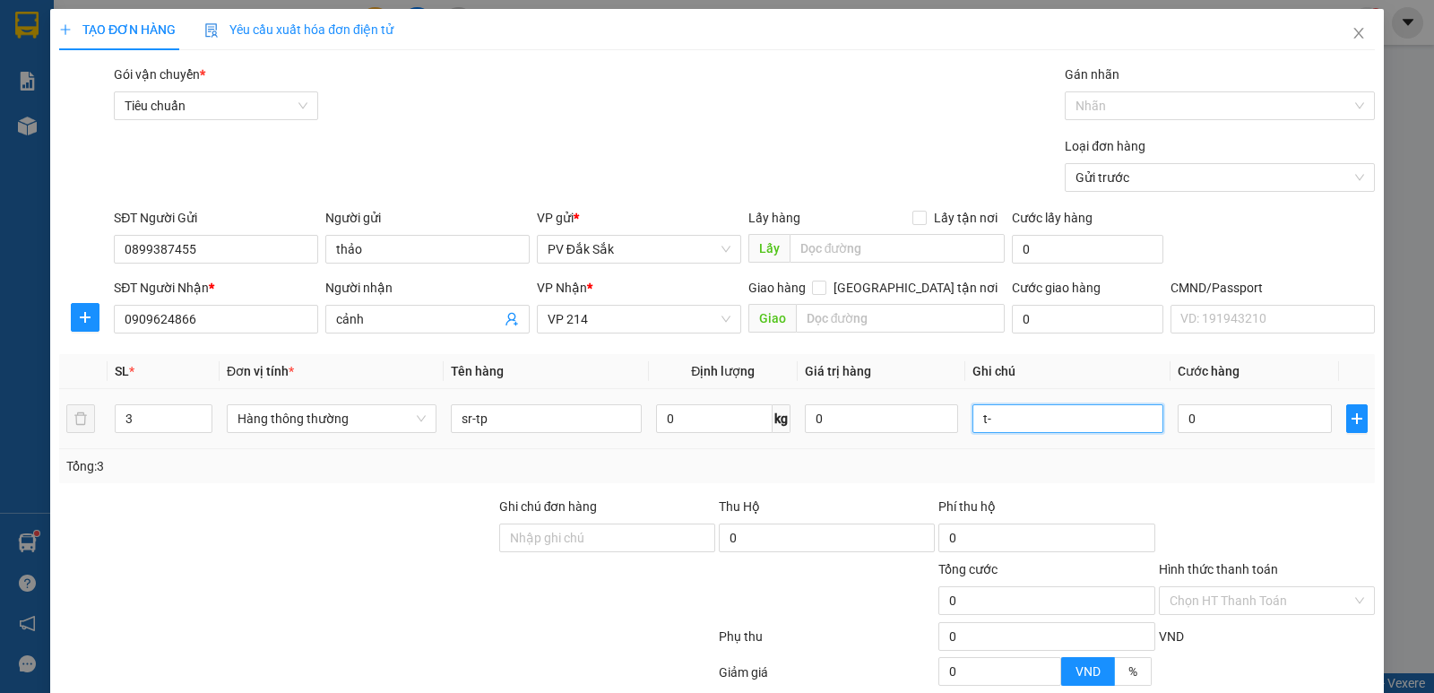
type input "t"
type input "T-[GEOGRAPHIC_DATA]"
click at [1178, 416] on input "0" at bounding box center [1254, 418] width 153 height 29
type input "2"
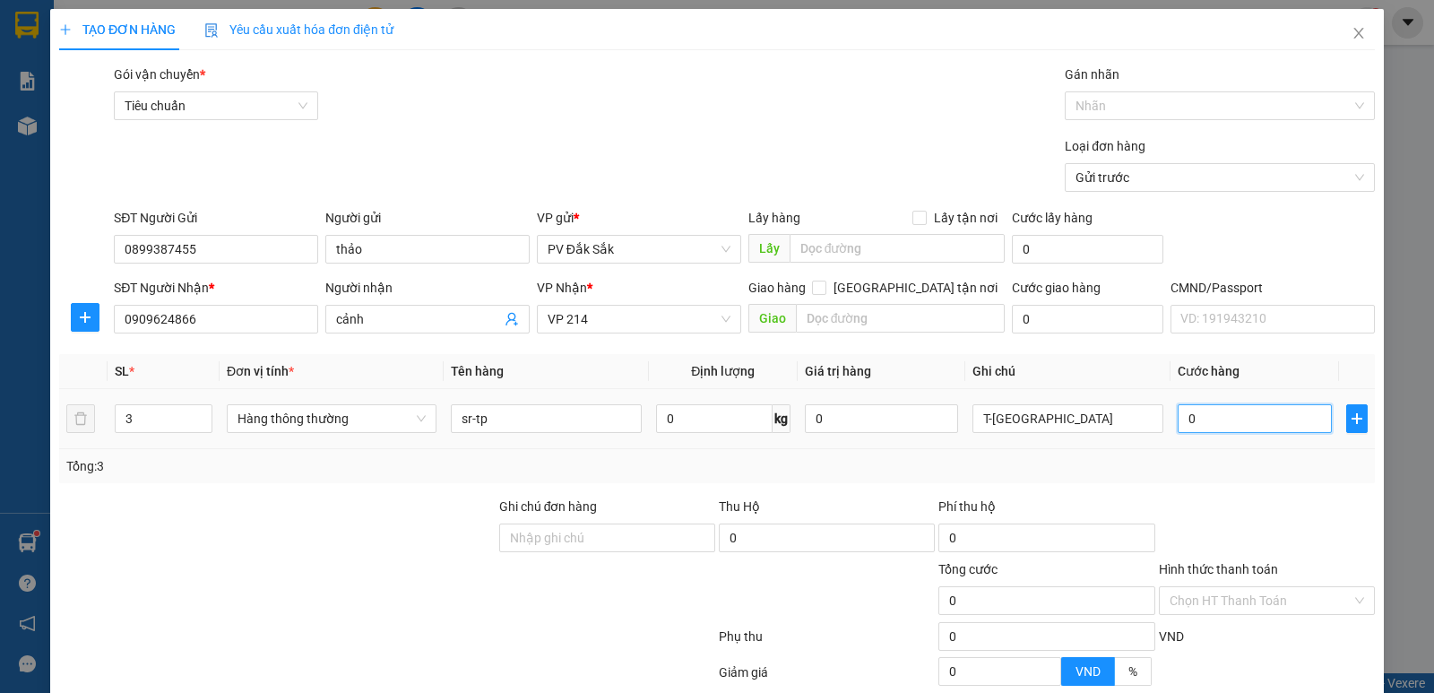
type input "2"
type input "20"
type input "200"
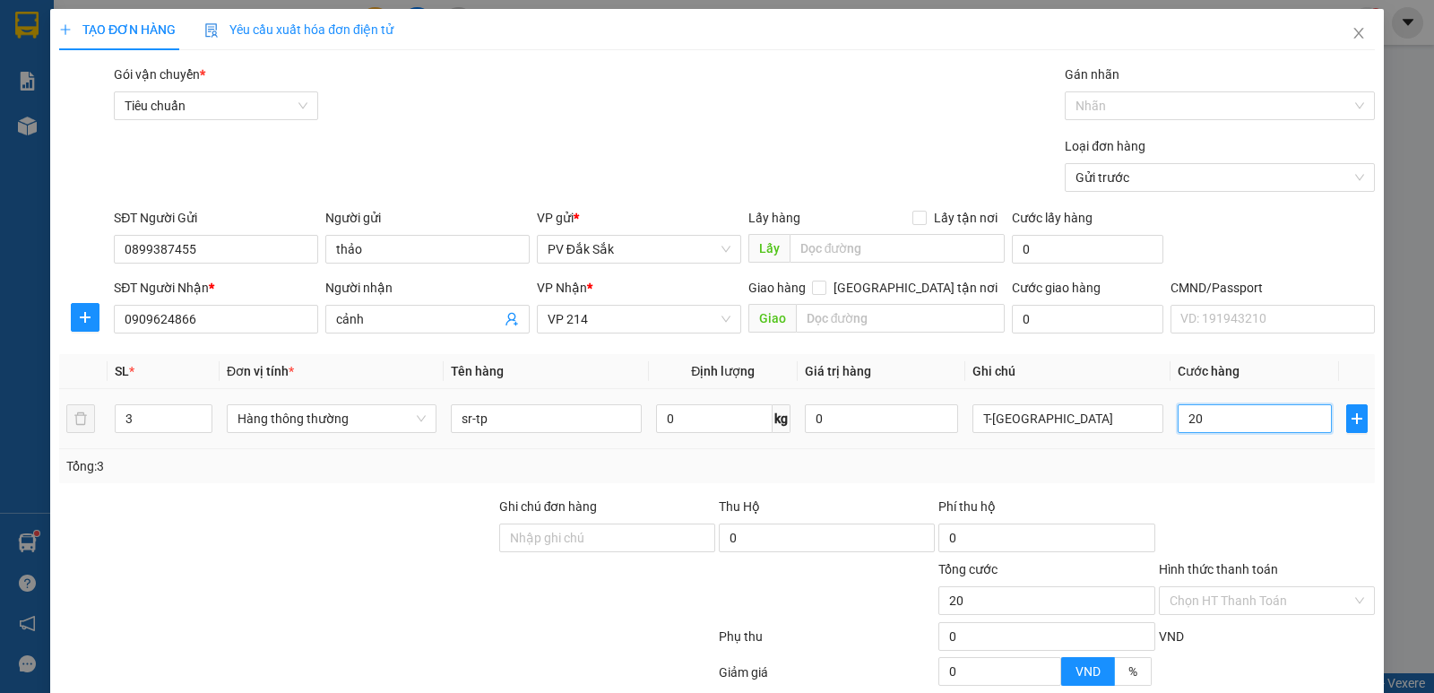
type input "200"
type input "2.000"
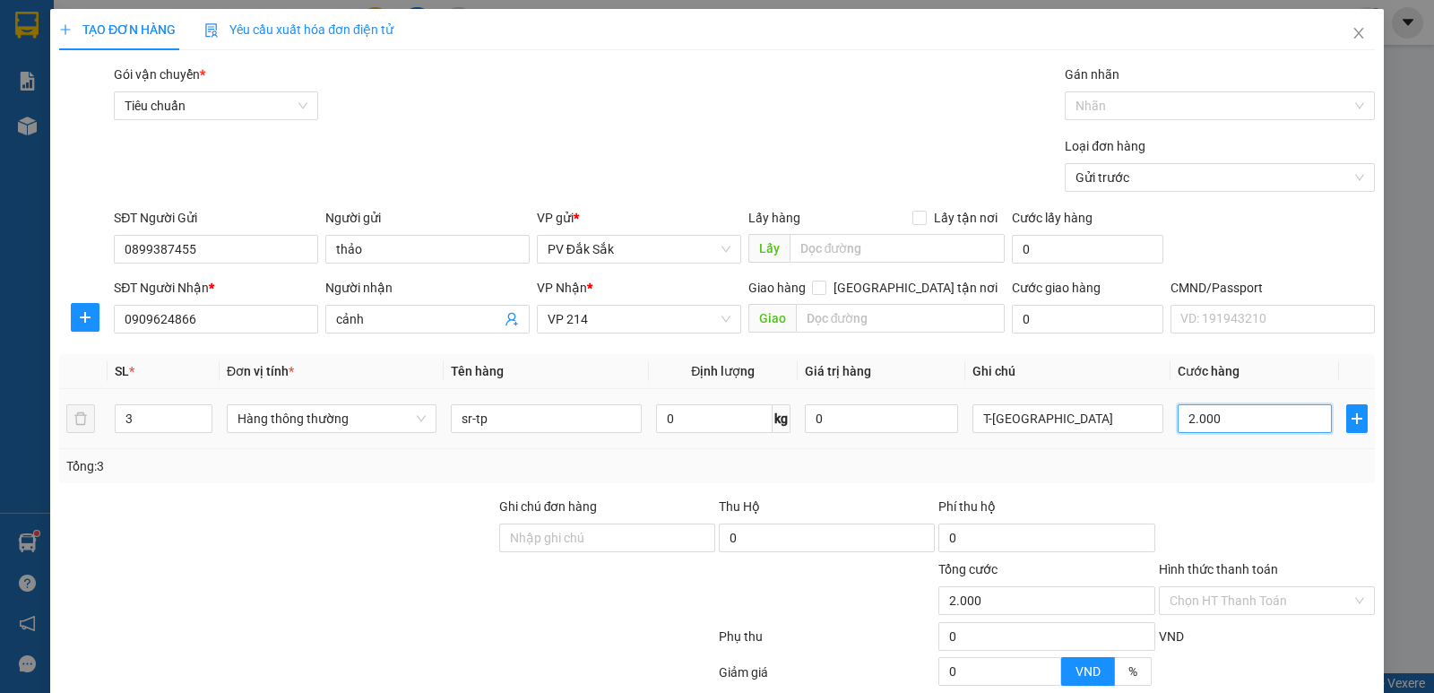
type input "20.000"
type input "200.000"
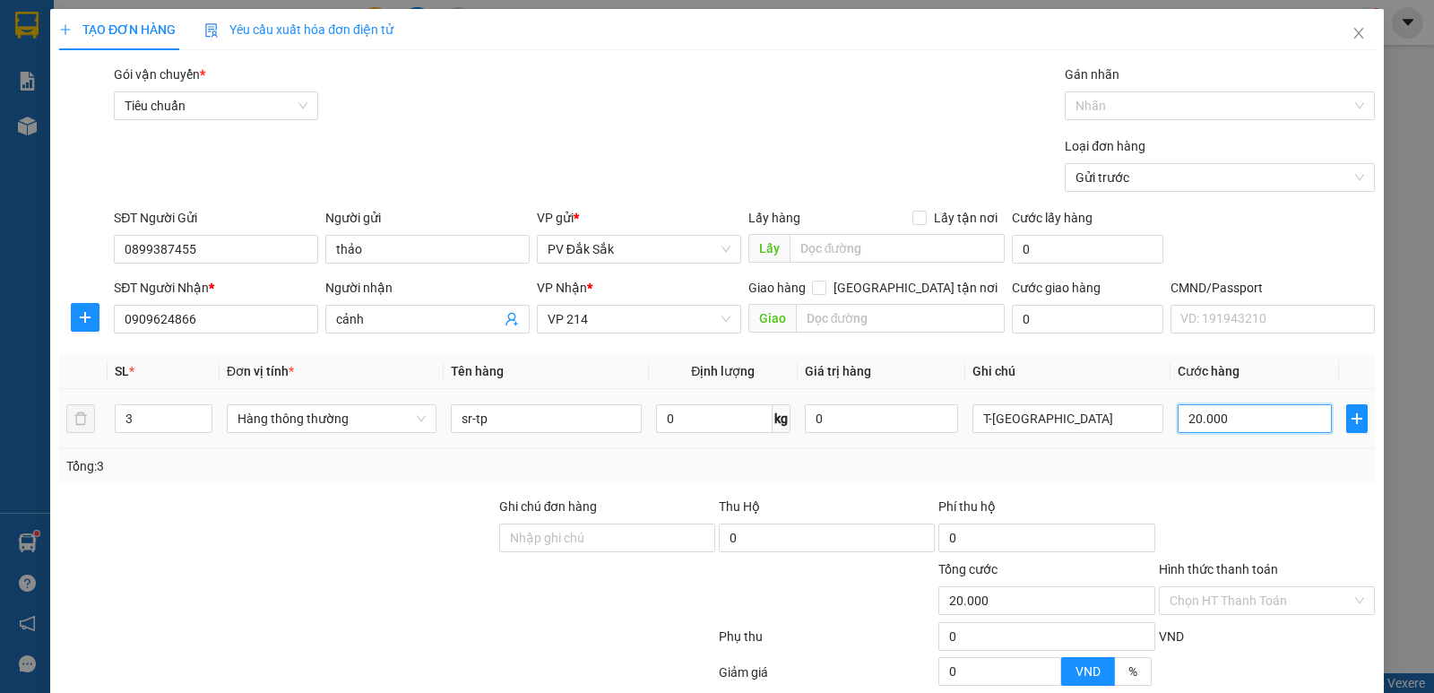
type input "200.000"
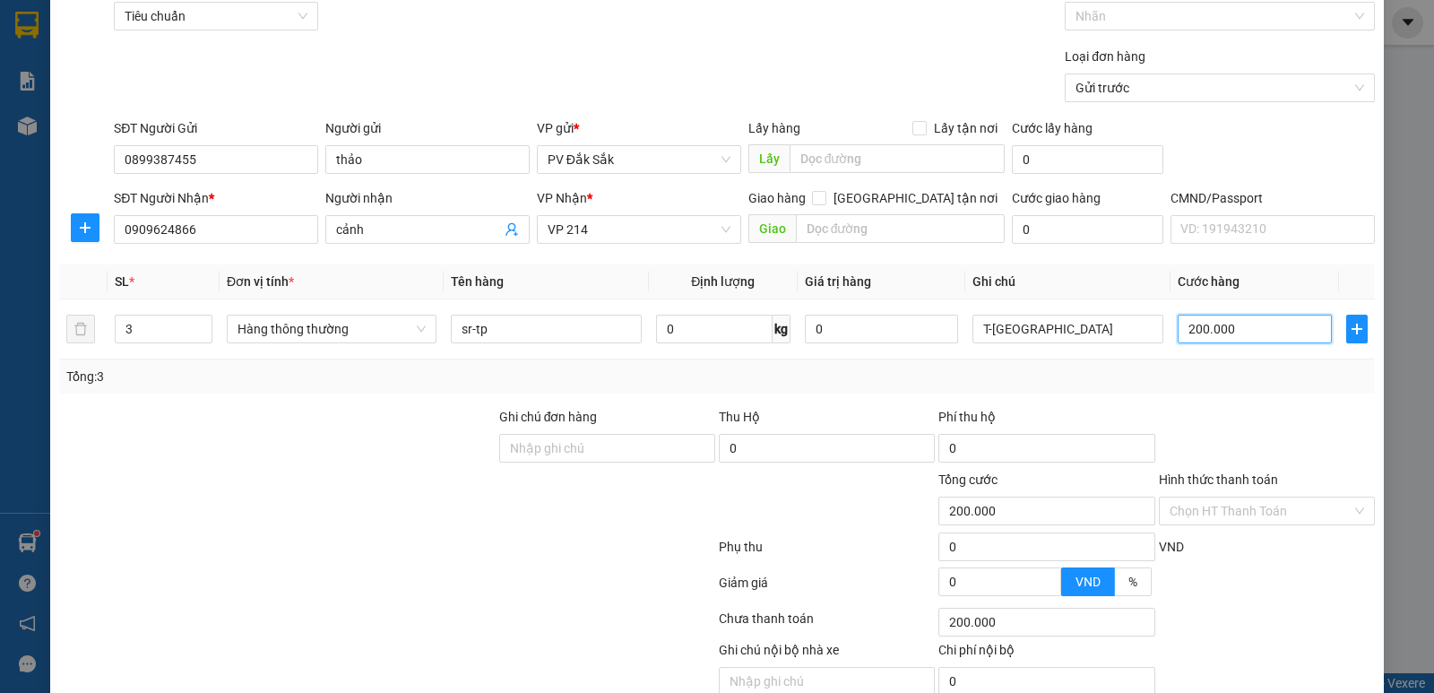
scroll to position [169, 0]
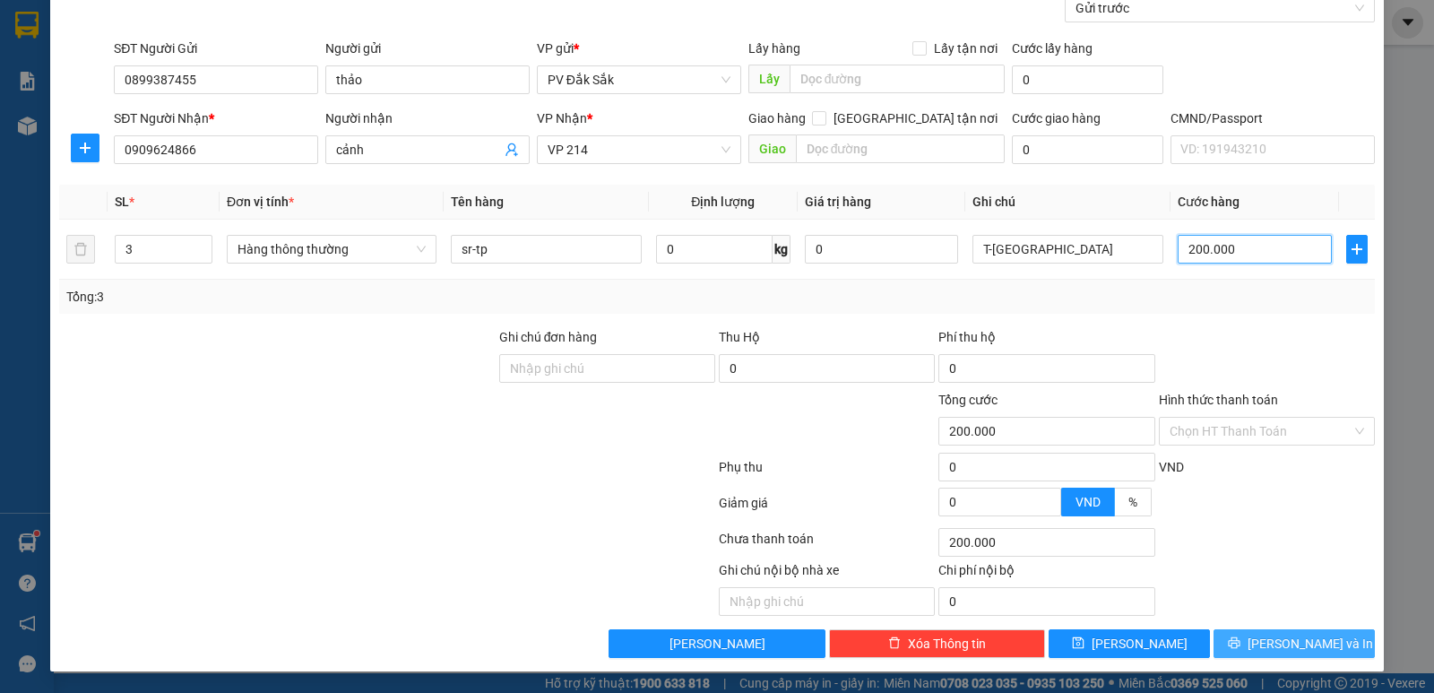
type input "200.000"
click at [1309, 644] on span "[PERSON_NAME] và In" at bounding box center [1310, 644] width 125 height 20
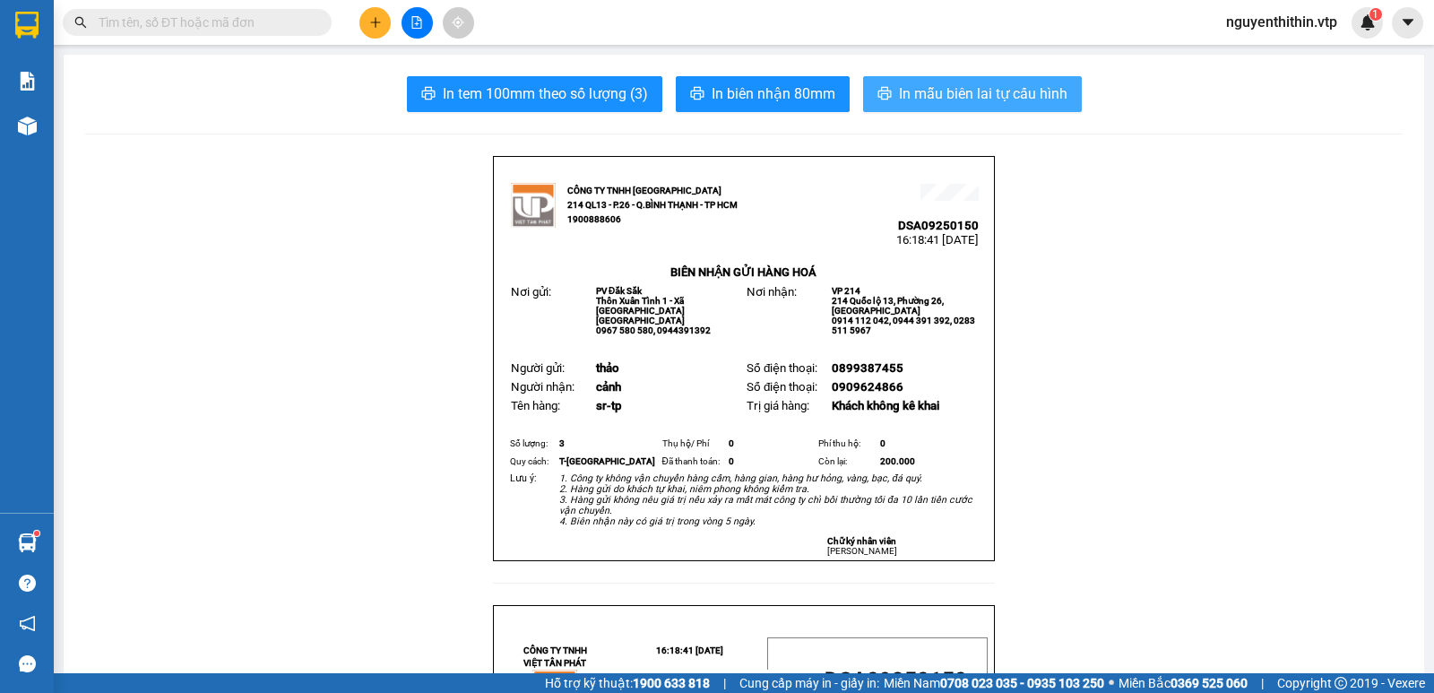
click at [944, 87] on span "In mẫu biên lai tự cấu hình" at bounding box center [983, 93] width 169 height 22
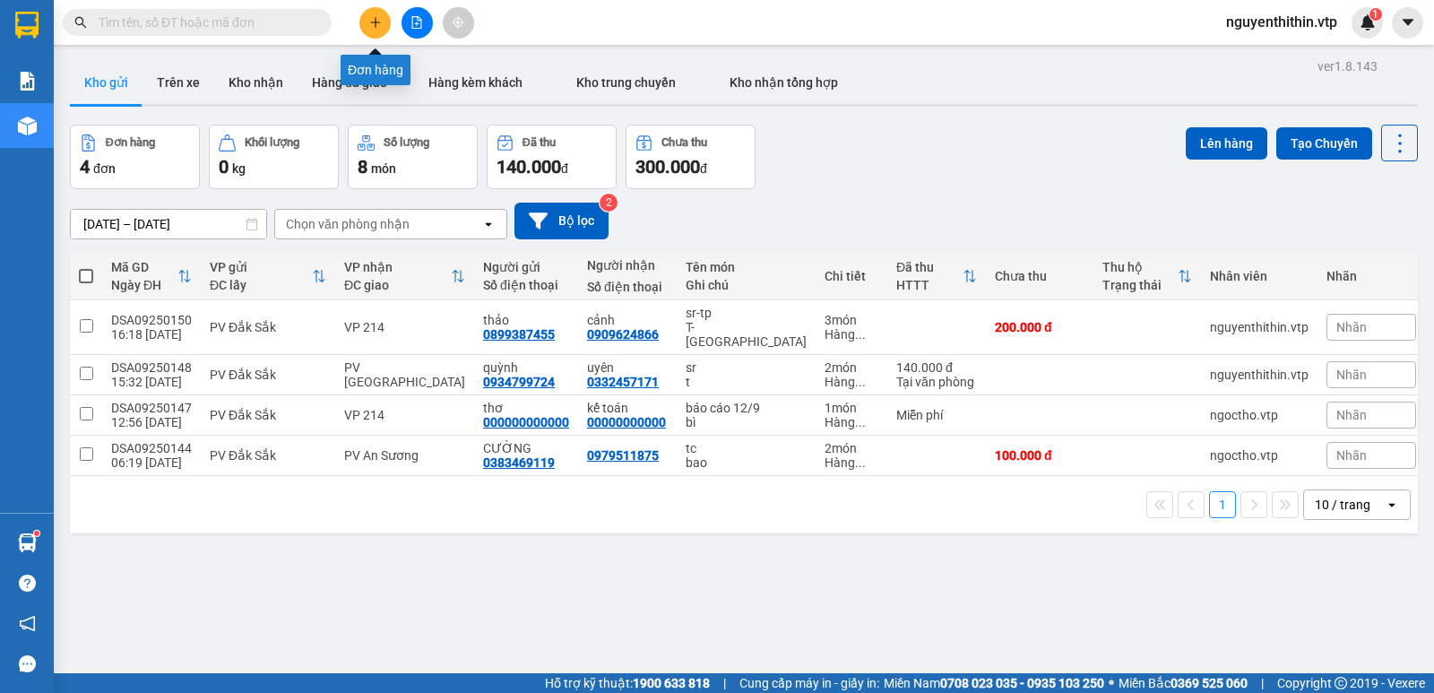
click at [372, 21] on icon "plus" at bounding box center [375, 22] width 13 height 13
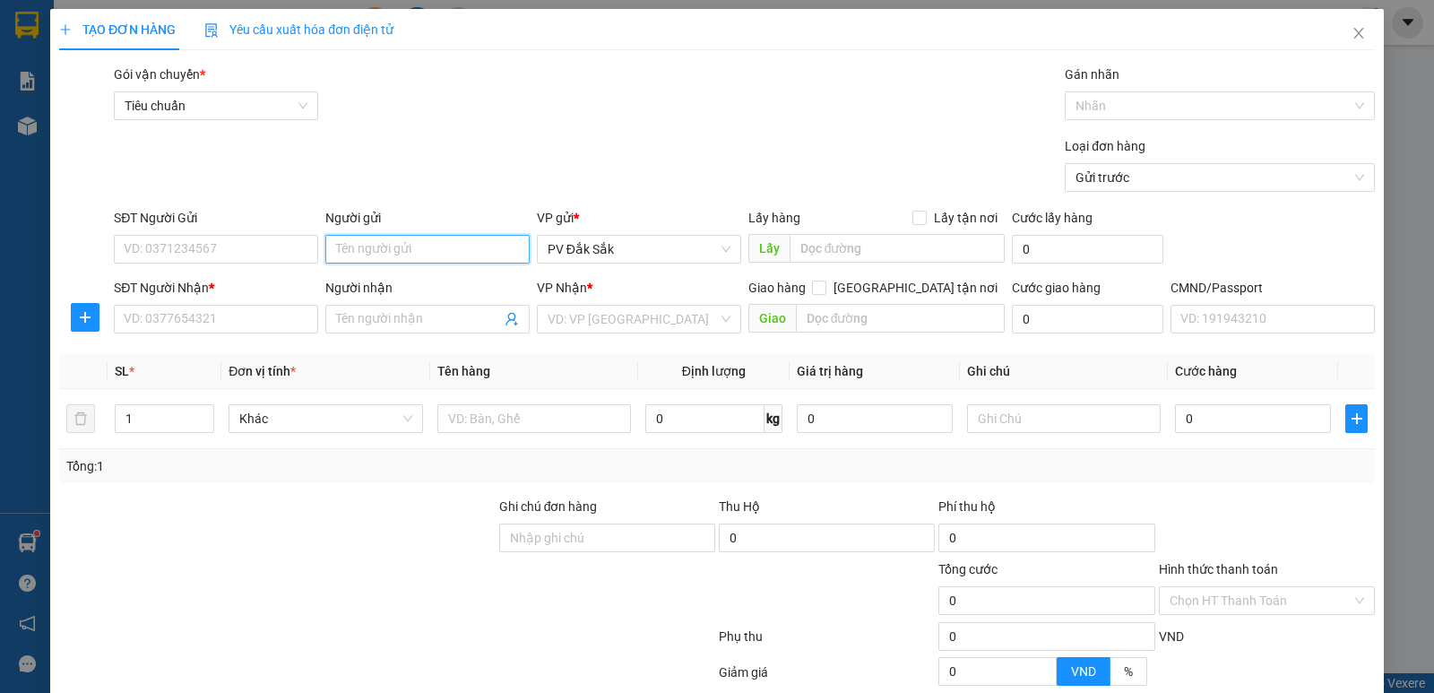
click at [365, 245] on input "Người gửi" at bounding box center [427, 249] width 204 height 29
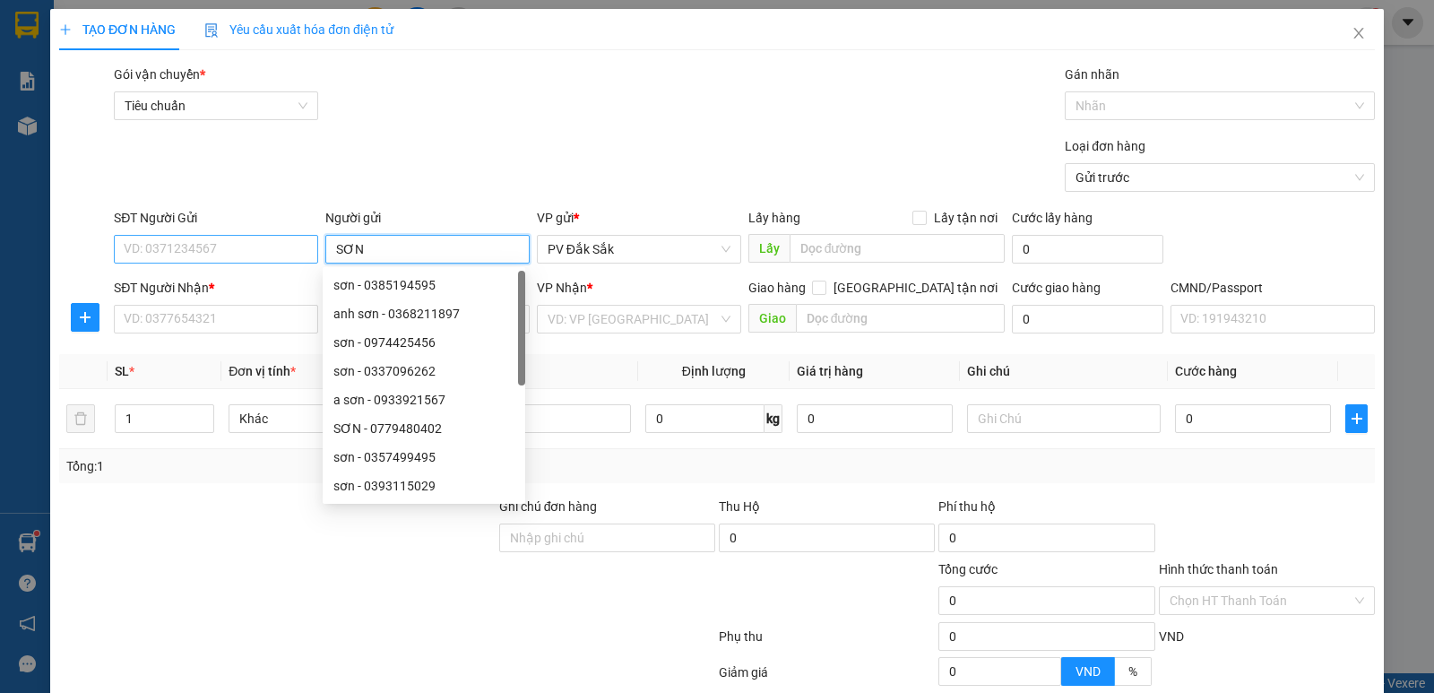
type input "SƠN"
click at [189, 248] on input "SĐT Người Gửi" at bounding box center [216, 249] width 204 height 29
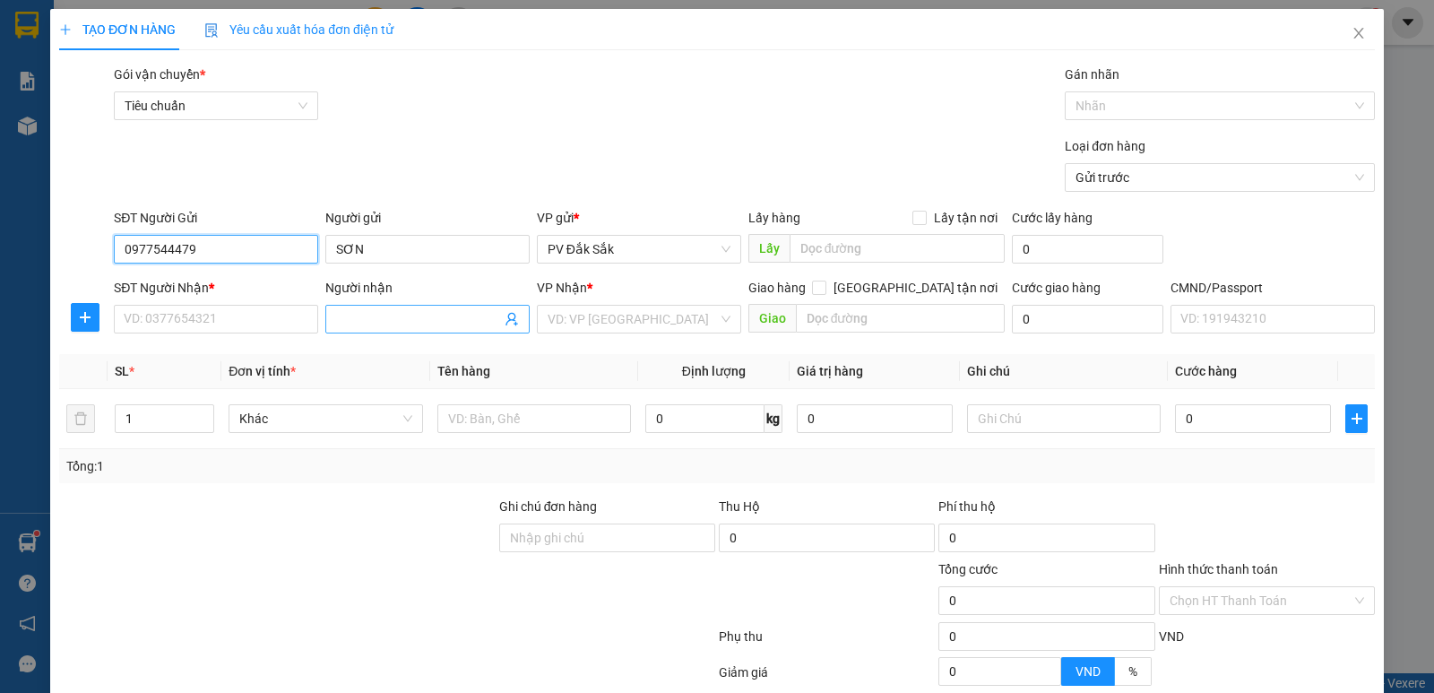
type input "0977544479"
click at [372, 313] on input "Người nhận" at bounding box center [418, 319] width 165 height 20
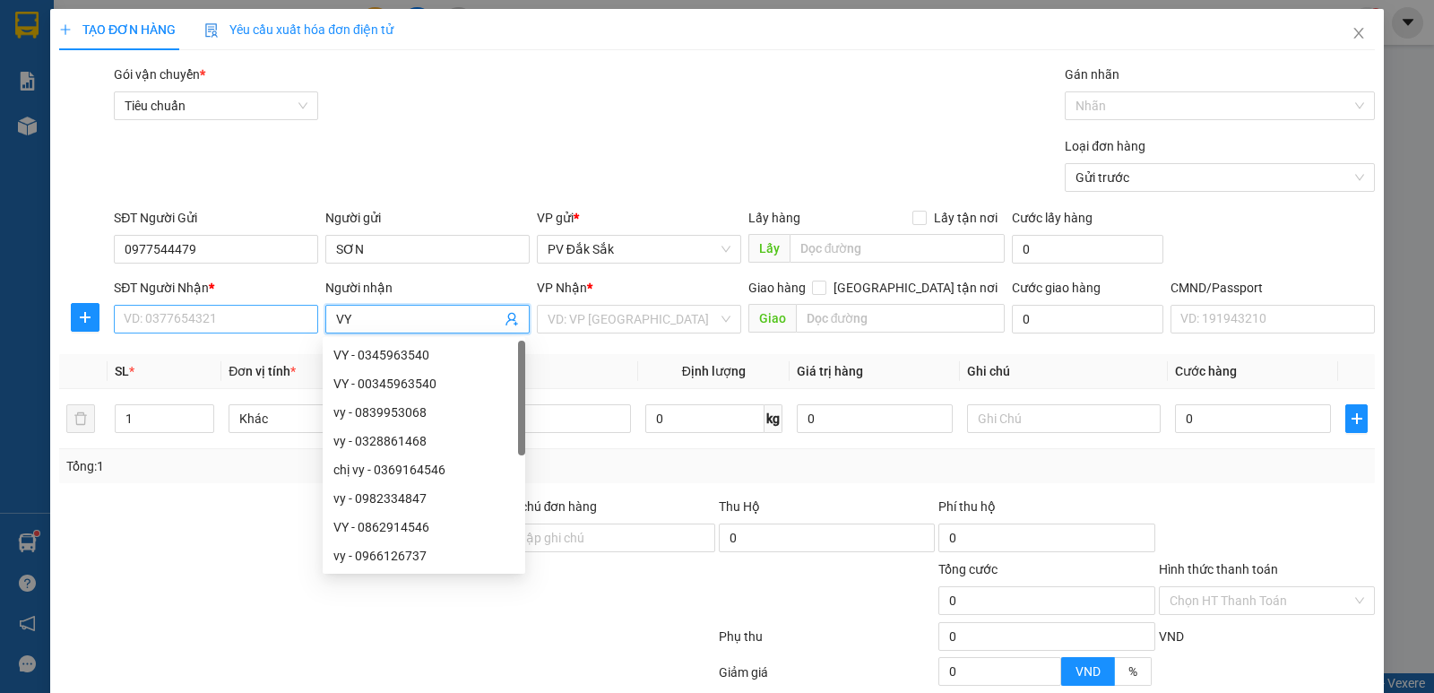
type input "VY"
click at [145, 320] on input "SĐT Người Nhận *" at bounding box center [216, 319] width 204 height 29
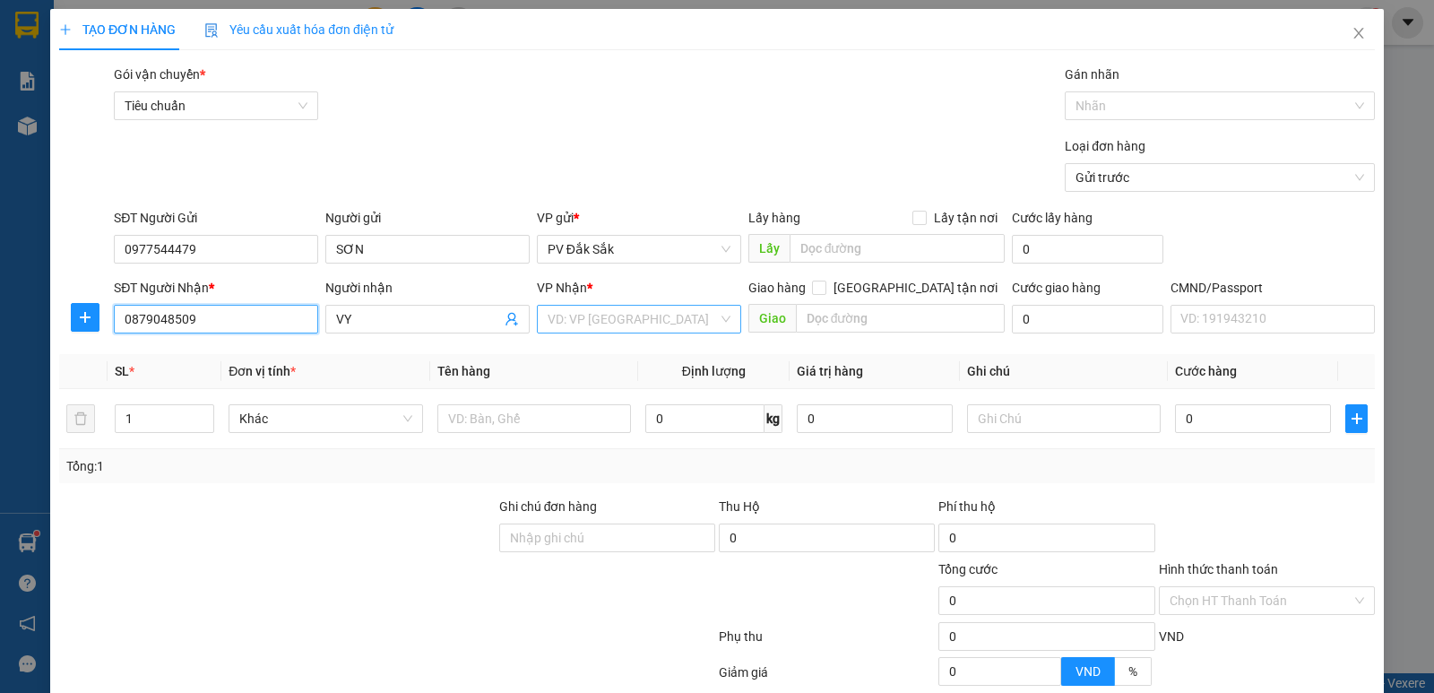
type input "0879048509"
click at [570, 318] on input "search" at bounding box center [633, 319] width 170 height 27
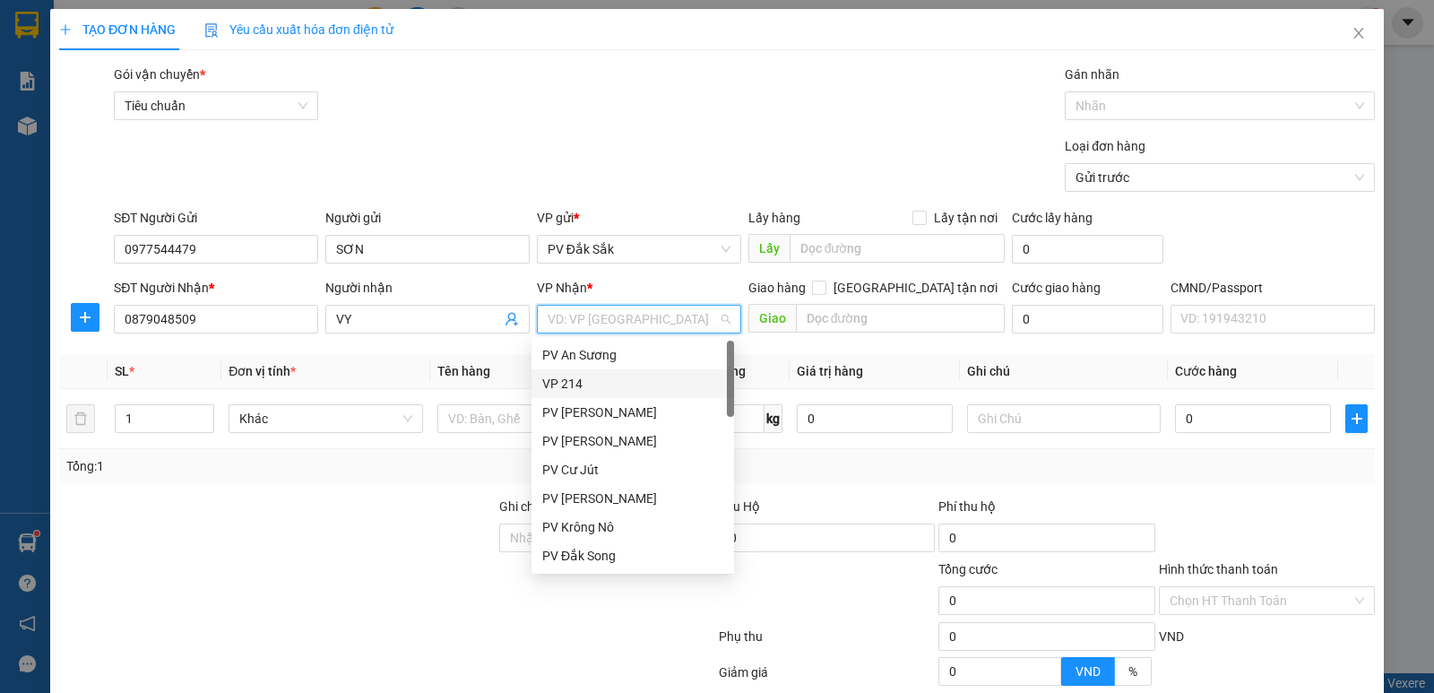
click at [566, 378] on div "VP 214" at bounding box center [632, 384] width 181 height 20
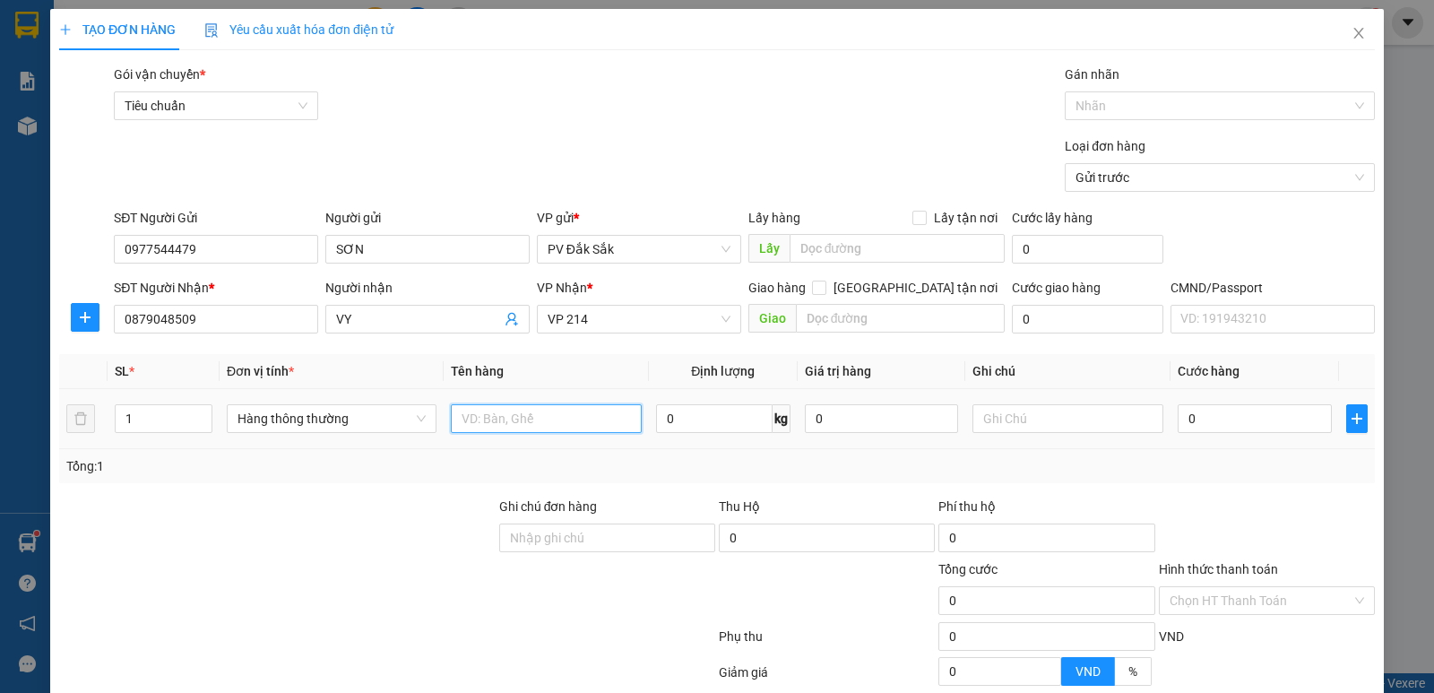
click at [452, 413] on input "text" at bounding box center [546, 418] width 191 height 29
type input "TP"
click at [981, 410] on input "text" at bounding box center [1068, 418] width 191 height 29
type input "T"
click at [1188, 423] on input "0" at bounding box center [1254, 418] width 153 height 29
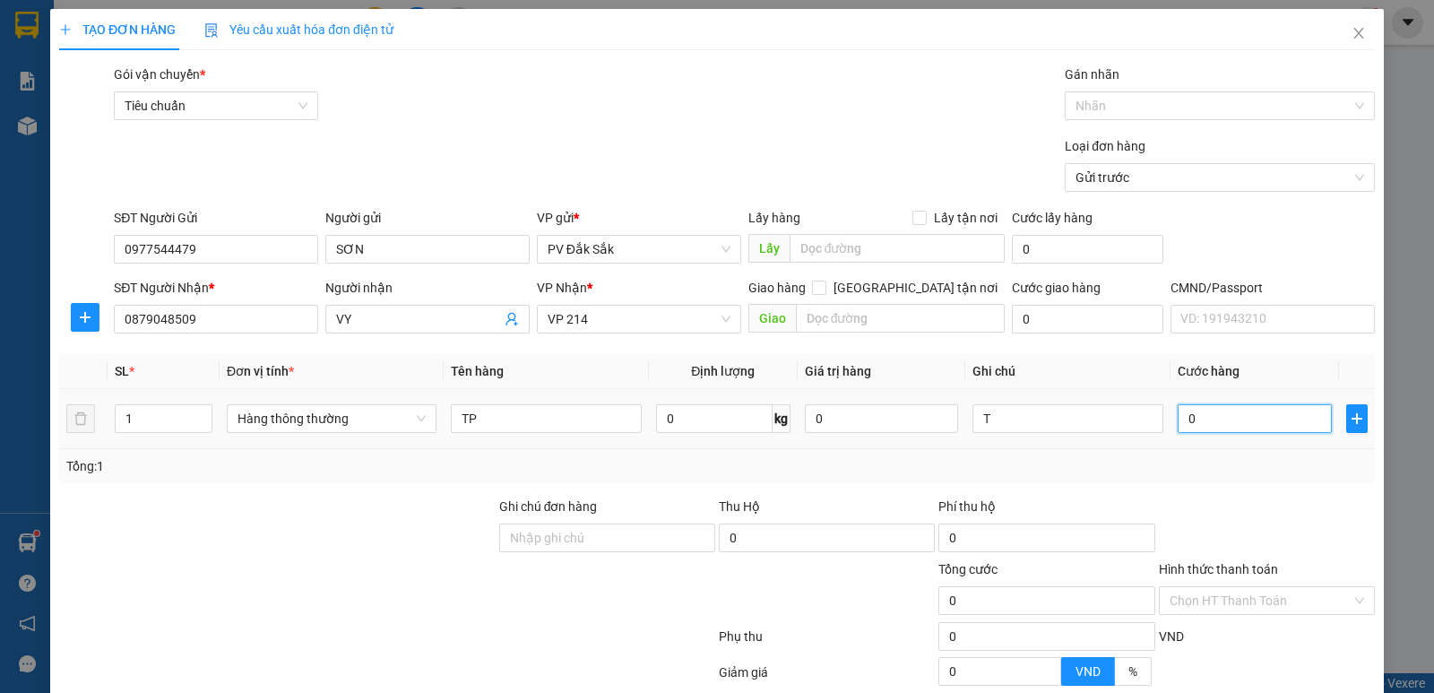
type input "6"
type input "60"
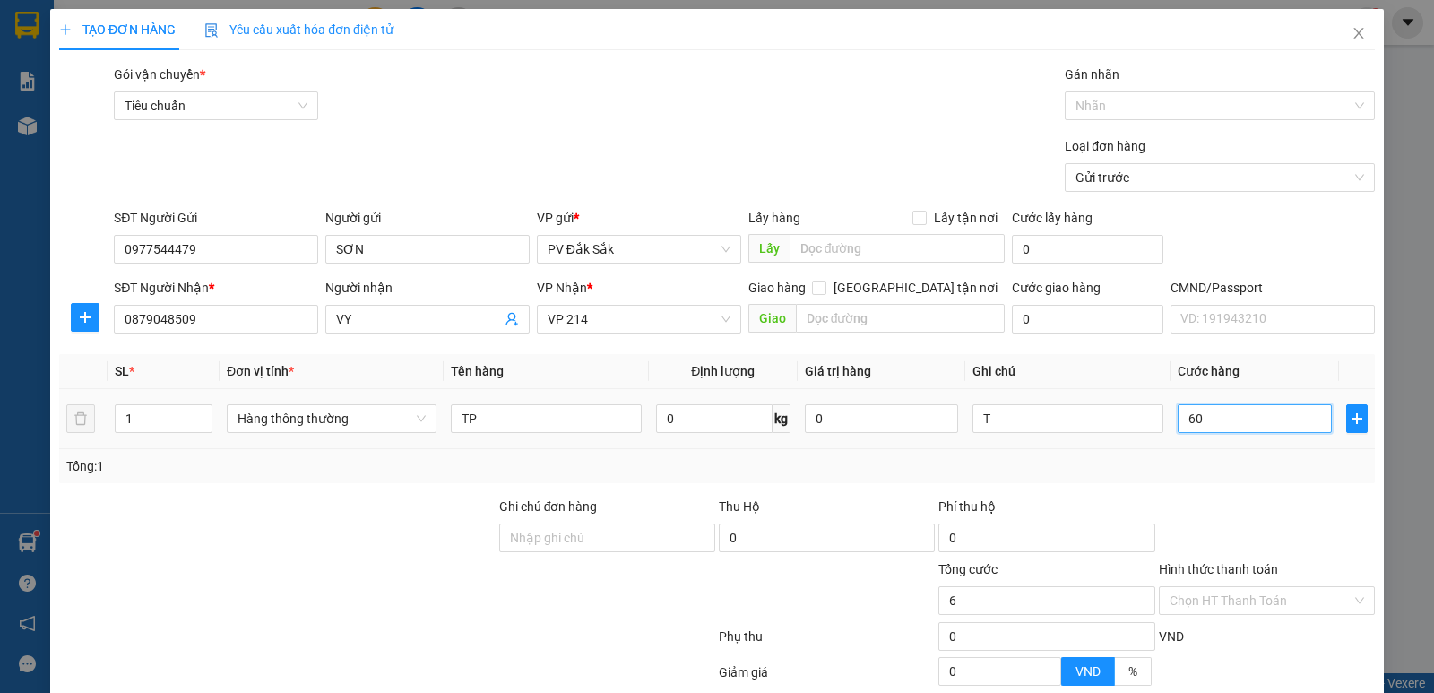
type input "60"
type input "600"
type input "6.000"
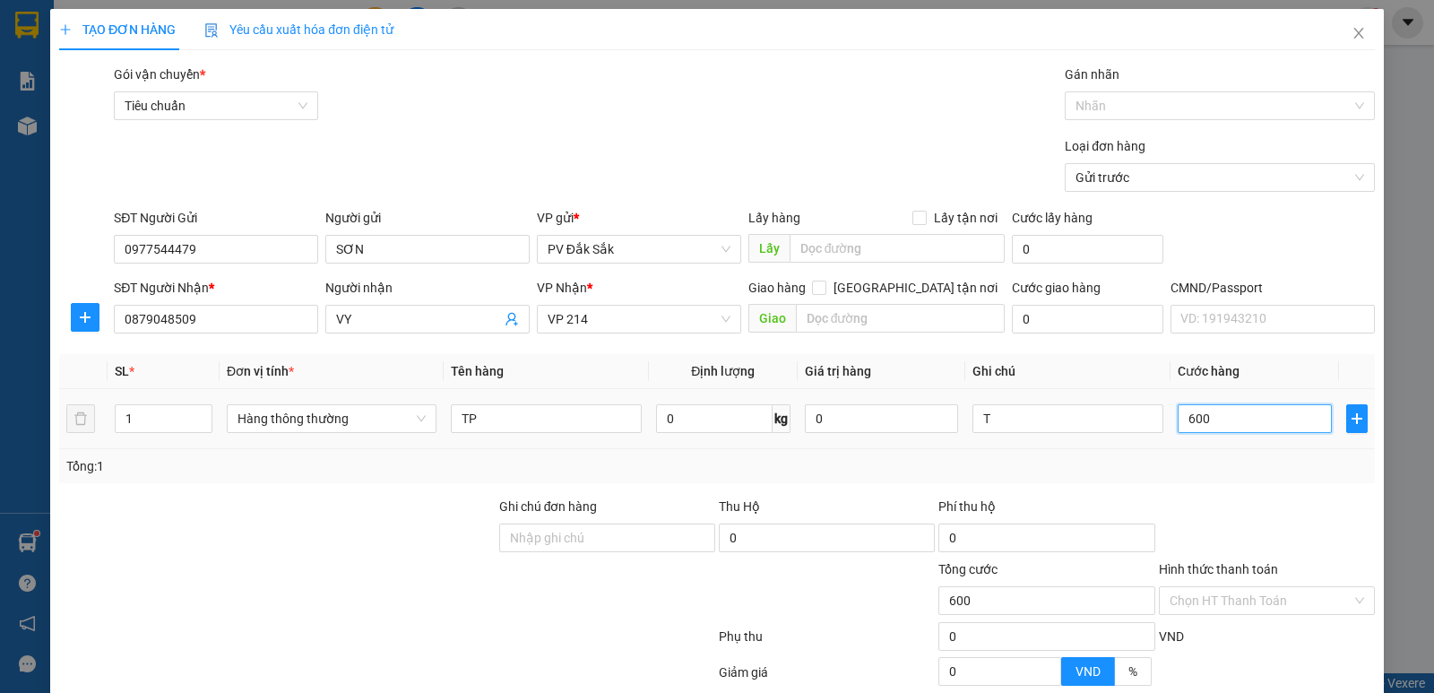
type input "6.000"
type input "60.000"
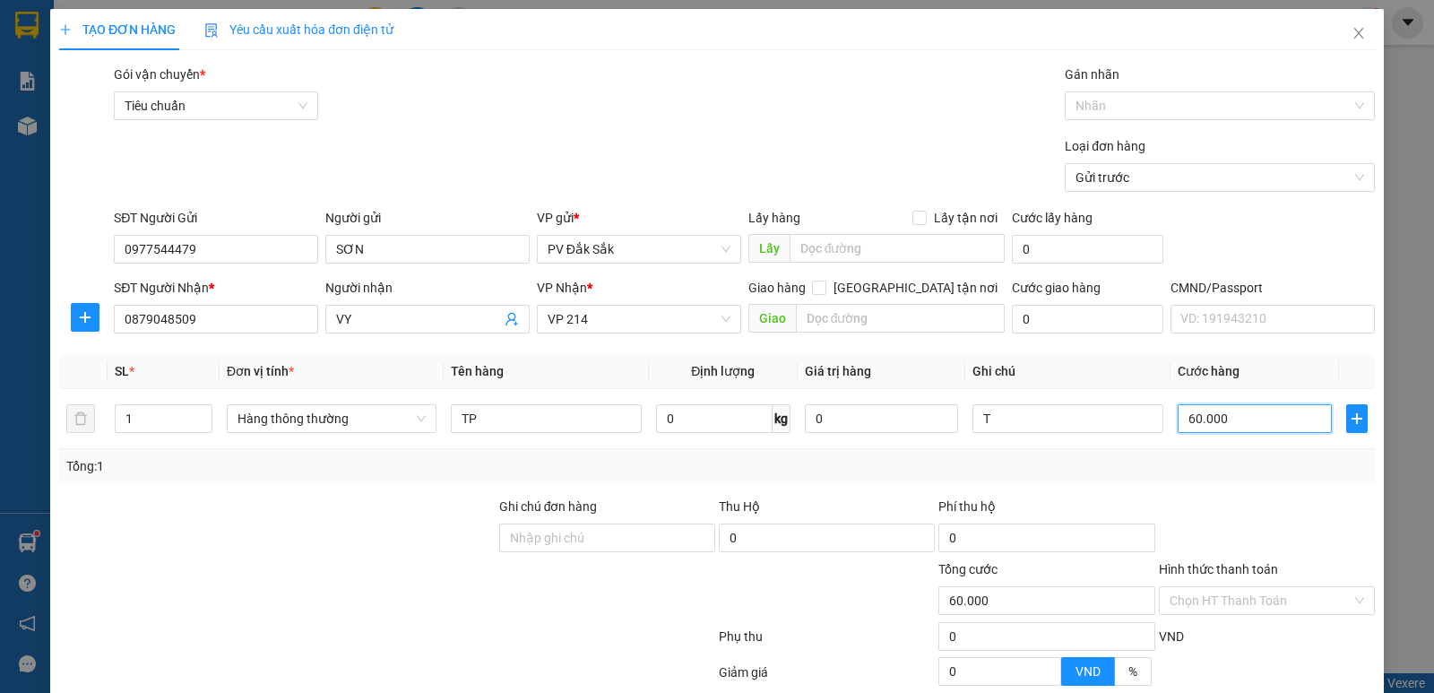
scroll to position [169, 0]
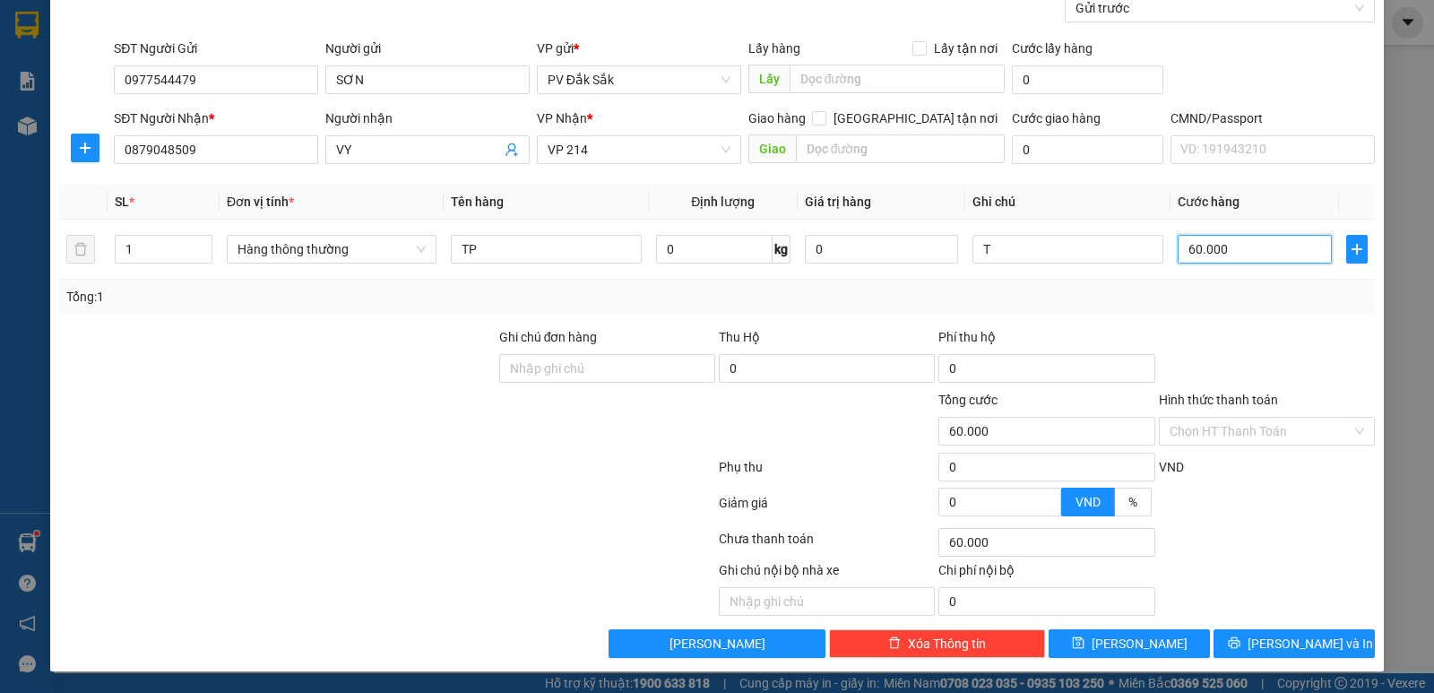
type input "60.000"
click at [1208, 398] on label "Hình thức thanh toán" at bounding box center [1218, 400] width 119 height 14
click at [1208, 418] on input "Hình thức thanh toán" at bounding box center [1261, 431] width 182 height 27
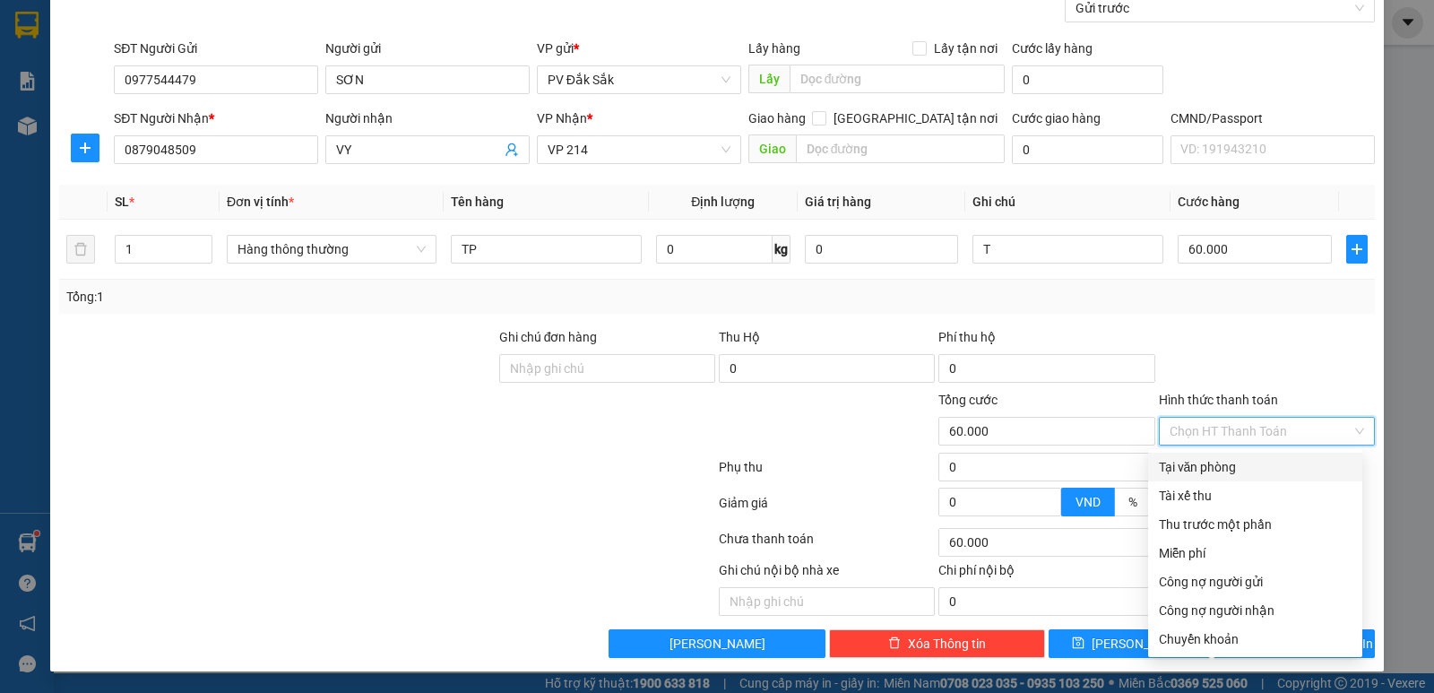
click at [1211, 465] on div "Tại văn phòng" at bounding box center [1255, 467] width 193 height 20
type input "0"
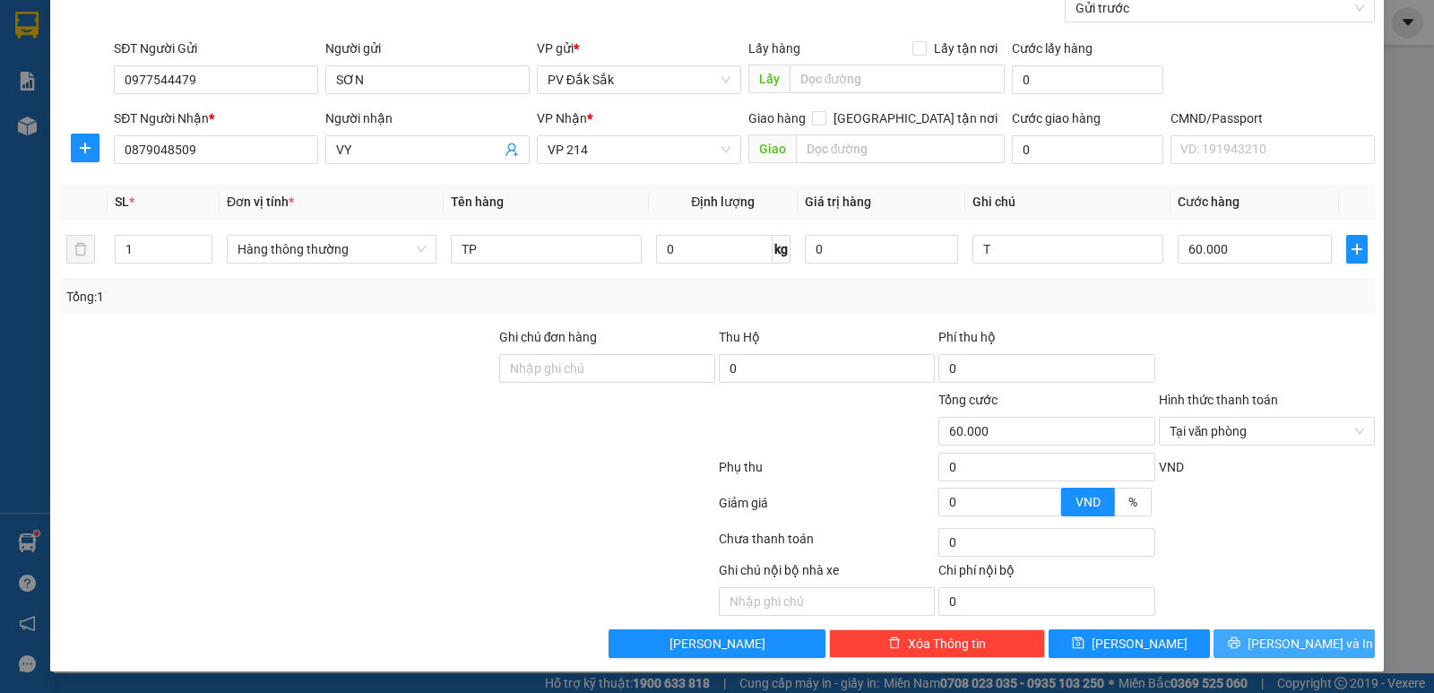
click at [1301, 640] on span "[PERSON_NAME] và In" at bounding box center [1310, 644] width 125 height 20
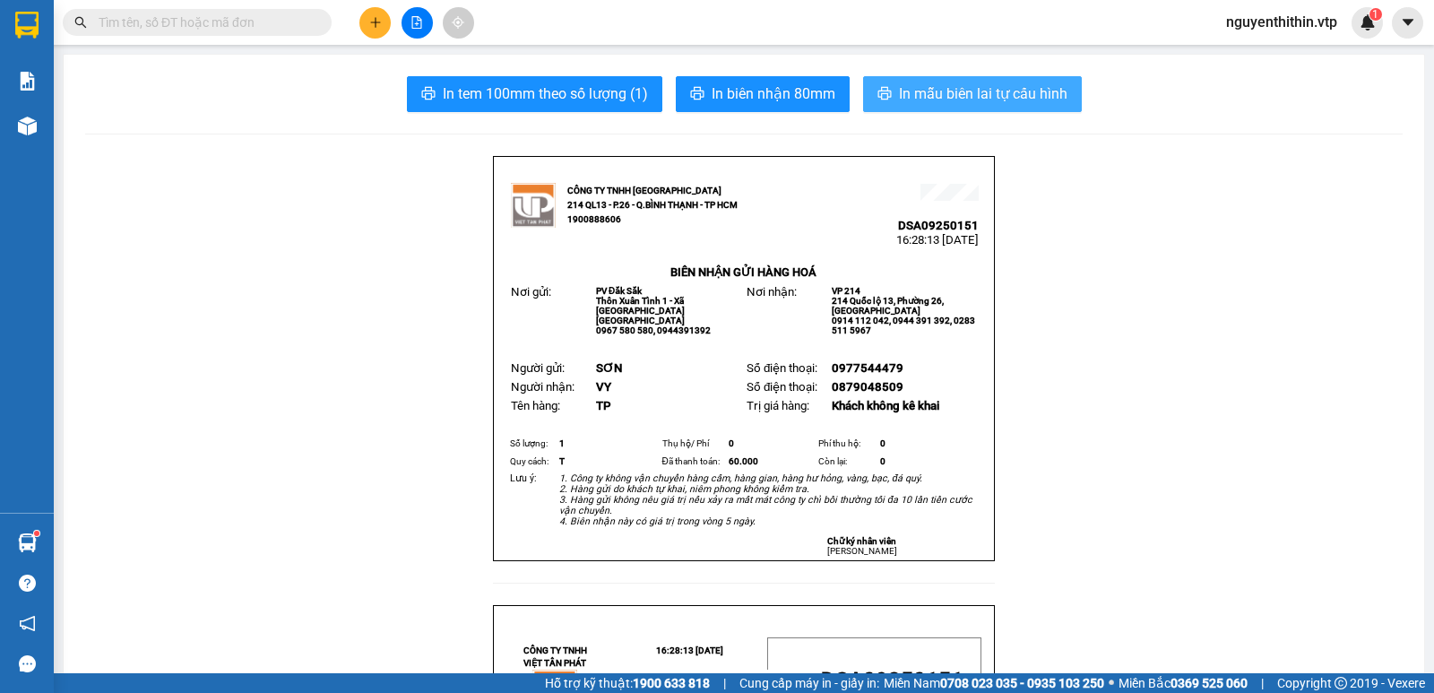
click at [981, 99] on span "In mẫu biên lai tự cấu hình" at bounding box center [983, 93] width 169 height 22
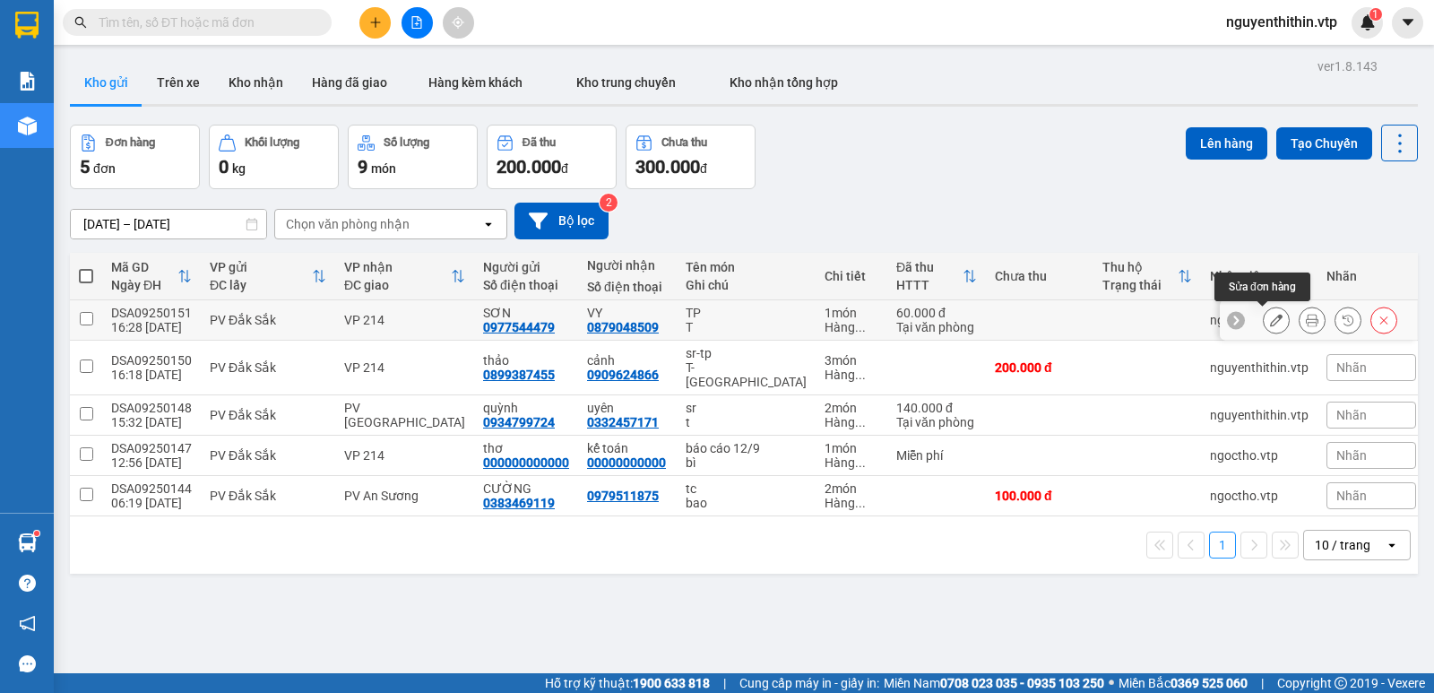
click at [1270, 316] on icon at bounding box center [1276, 320] width 13 height 13
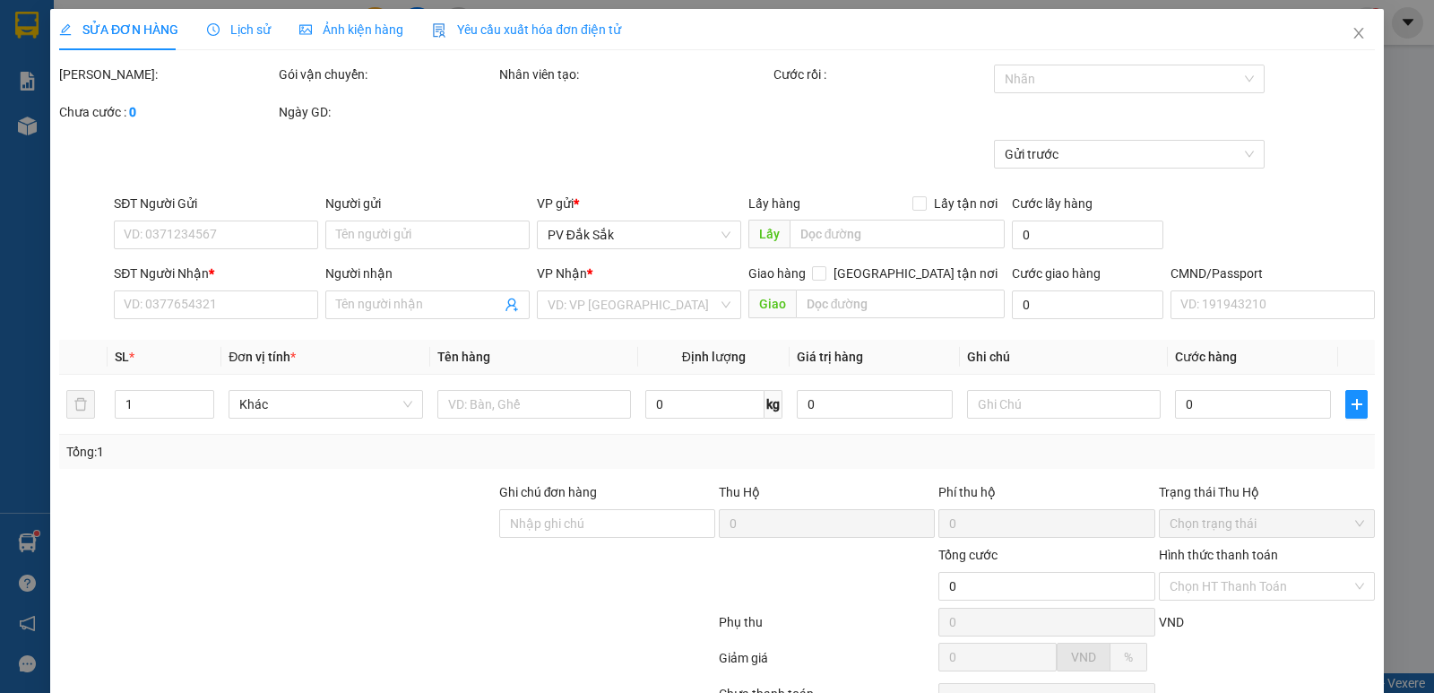
type input "0977544479"
type input "SƠN"
type input "0879048509"
type input "VY"
type input "60.000"
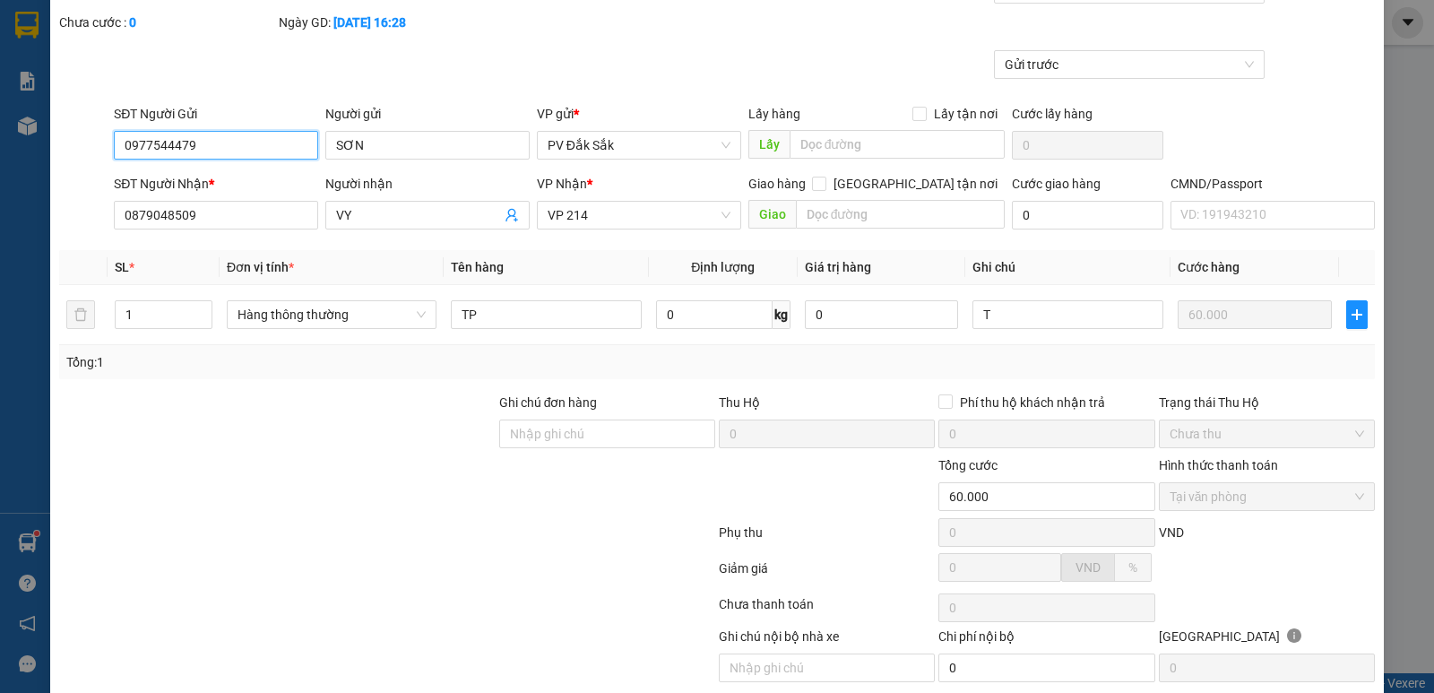
scroll to position [156, 0]
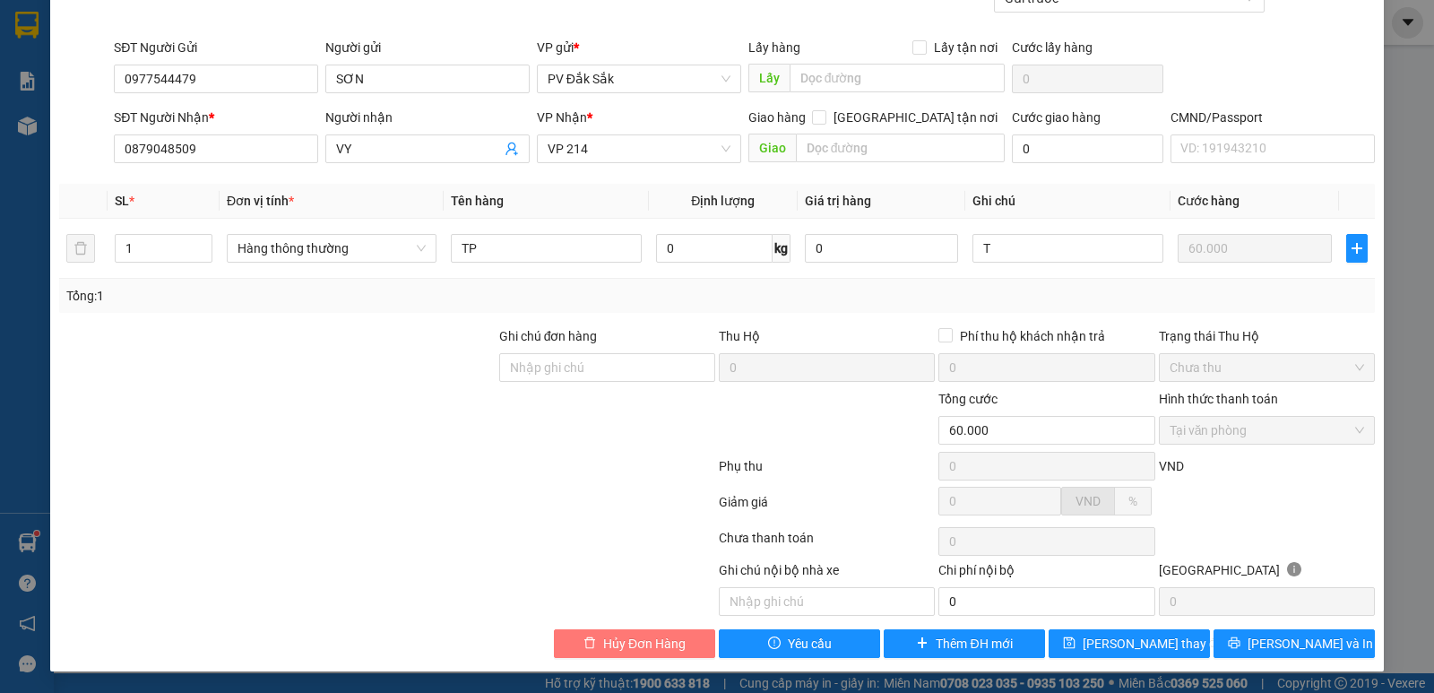
click at [642, 640] on span "Hủy Đơn Hàng" at bounding box center [644, 644] width 82 height 20
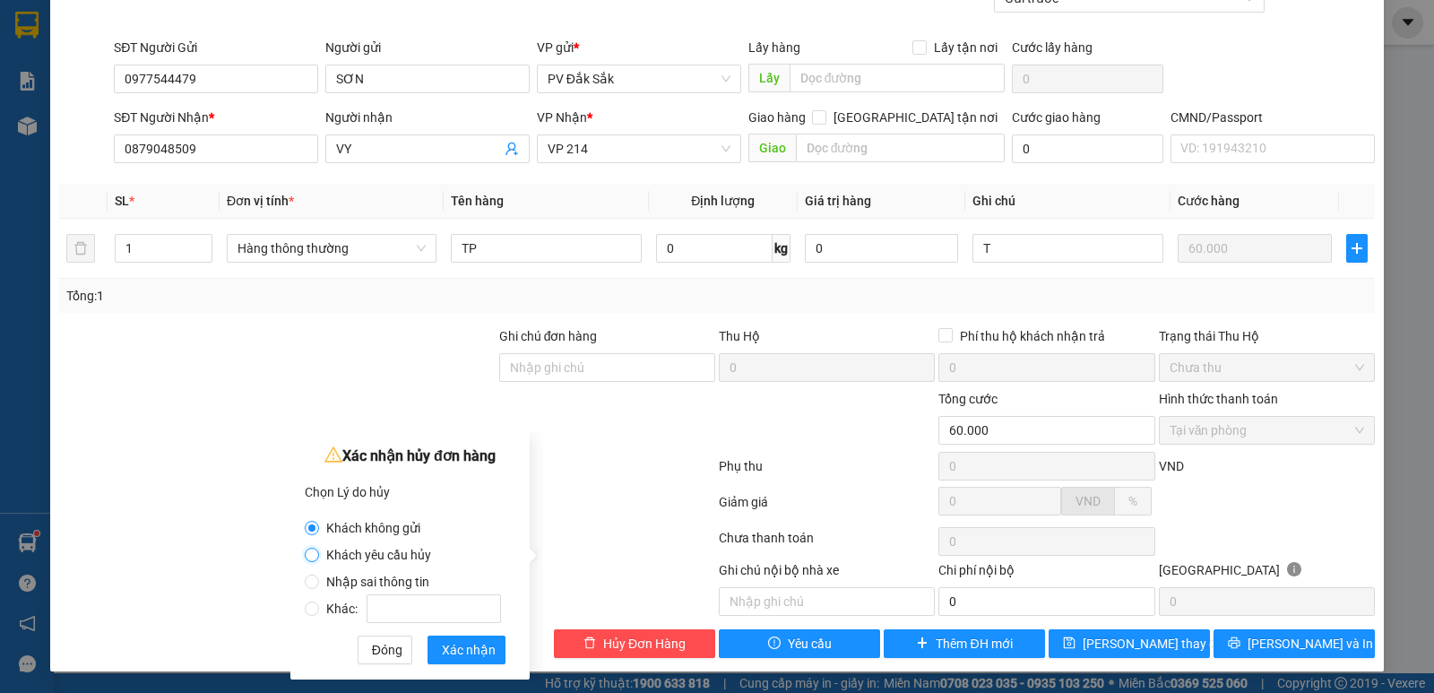
click at [309, 556] on input "Khách yêu cầu hủy" at bounding box center [312, 555] width 14 height 14
radio input "true"
radio input "false"
click at [1399, 522] on div "SỬA ĐƠN HÀNG Lịch sử Ảnh kiện hàng Yêu cầu xuất hóa đơn điện tử Total Paid Fee …" at bounding box center [717, 346] width 1434 height 693
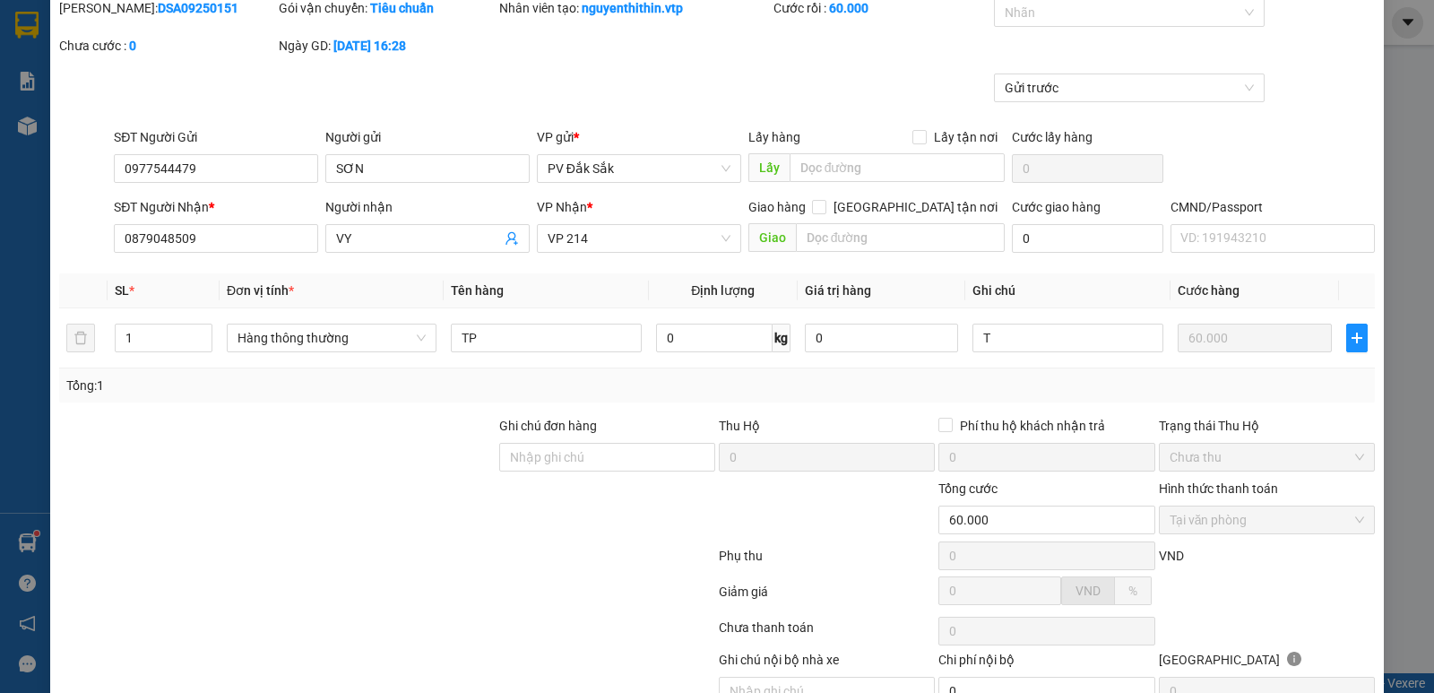
scroll to position [0, 0]
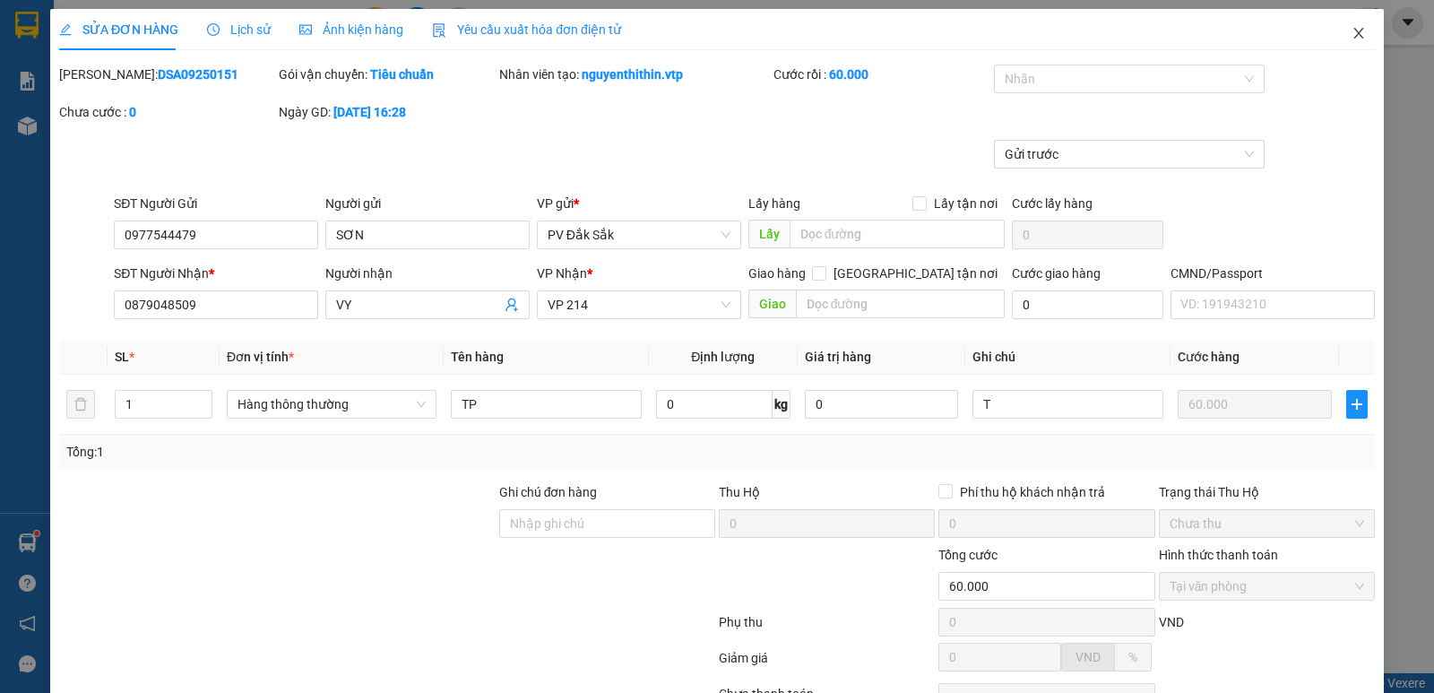
click at [1352, 36] on icon "close" at bounding box center [1359, 33] width 14 height 14
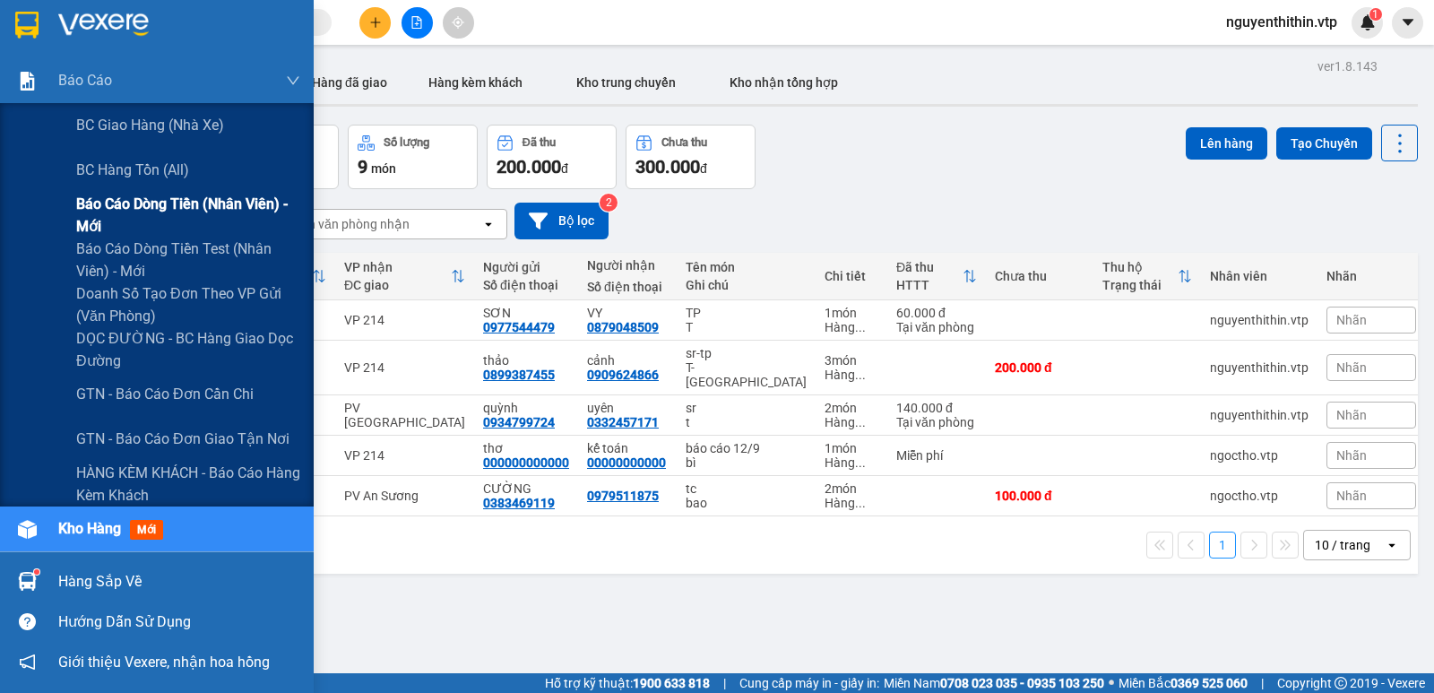
click at [134, 204] on span "Báo cáo dòng tiền (nhân viên) - mới" at bounding box center [188, 215] width 224 height 45
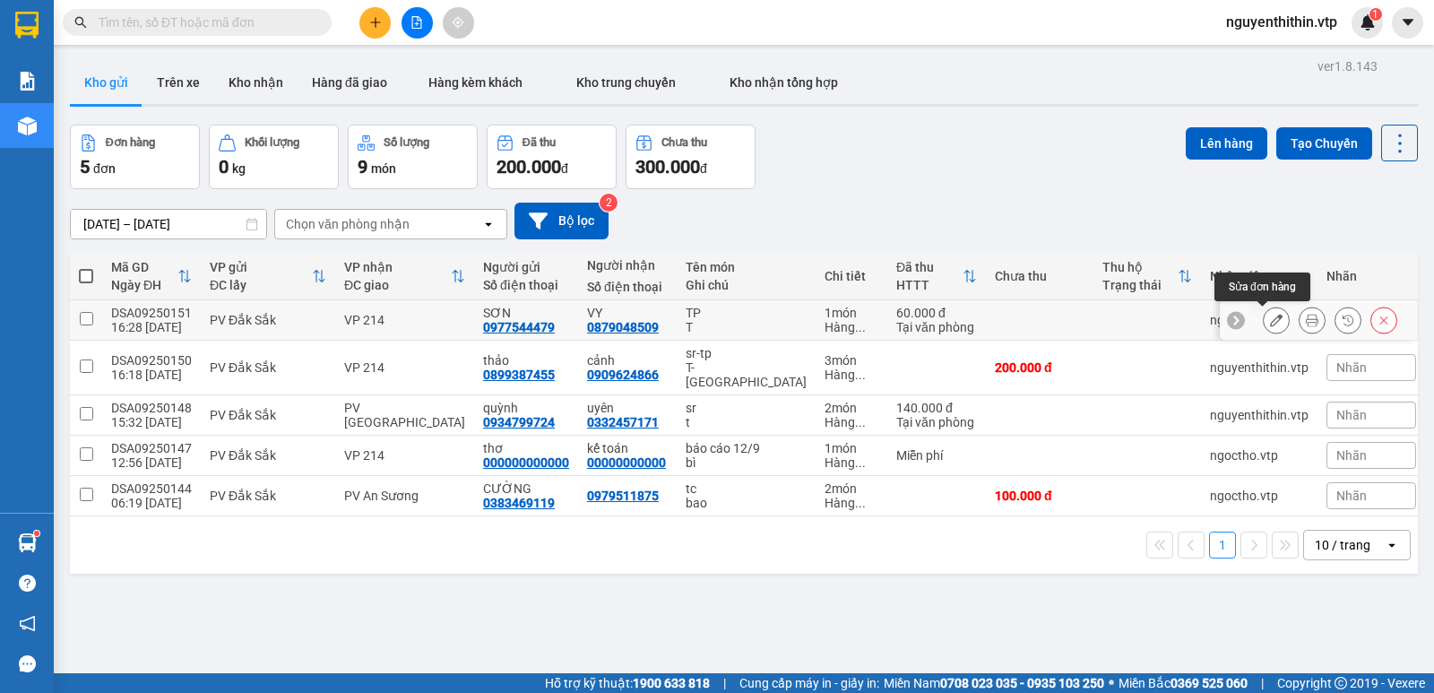
click at [1270, 321] on icon at bounding box center [1276, 320] width 13 height 13
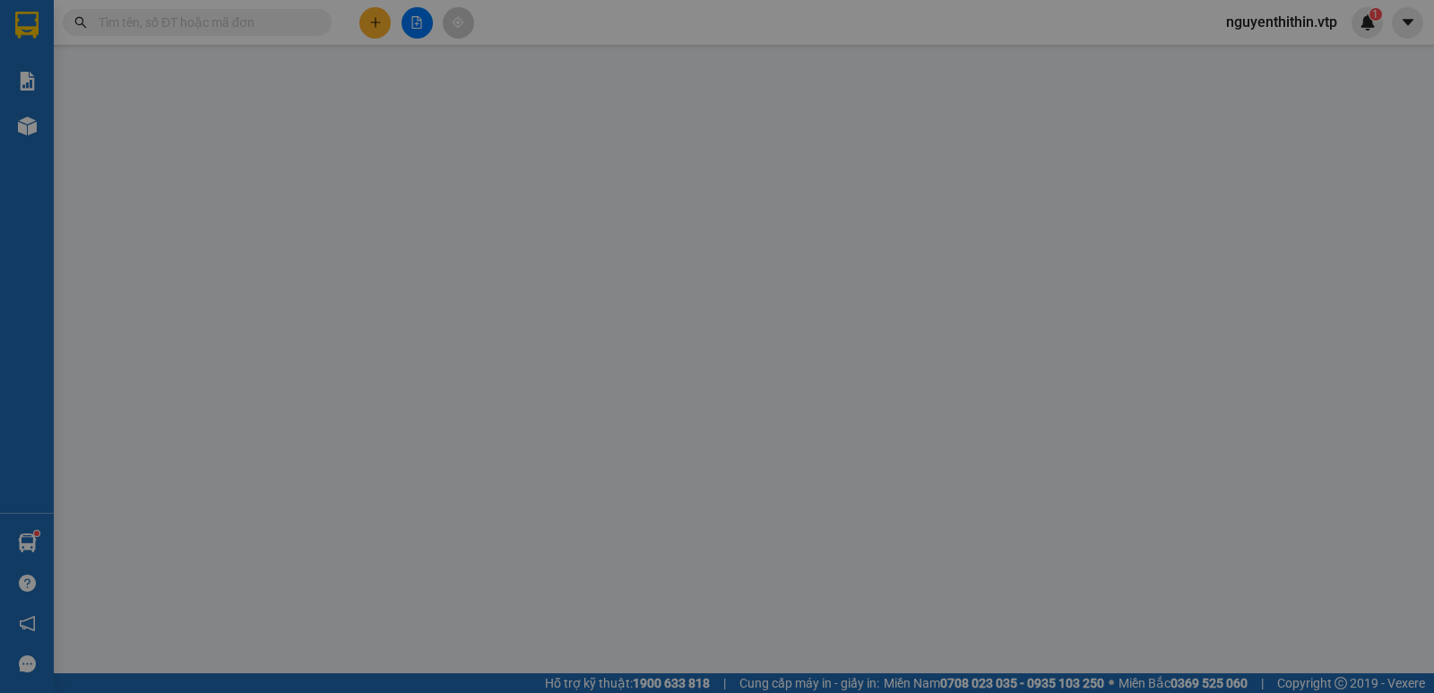
type input "0977544479"
type input "SƠN"
type input "0879048509"
type input "VY"
type input "60.000"
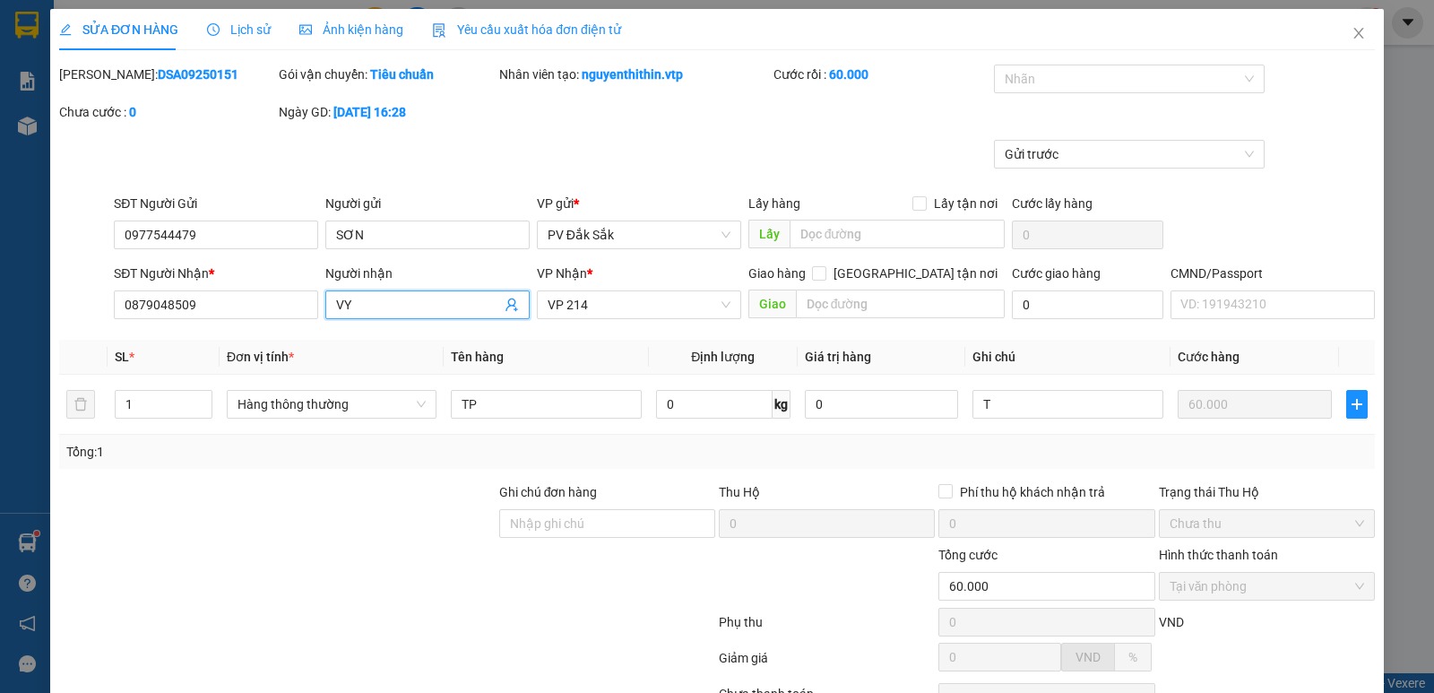
click at [376, 305] on input "VY" at bounding box center [418, 305] width 165 height 20
click at [350, 303] on input "VY-HỦY ĐƠN HÀNG" at bounding box center [418, 305] width 165 height 20
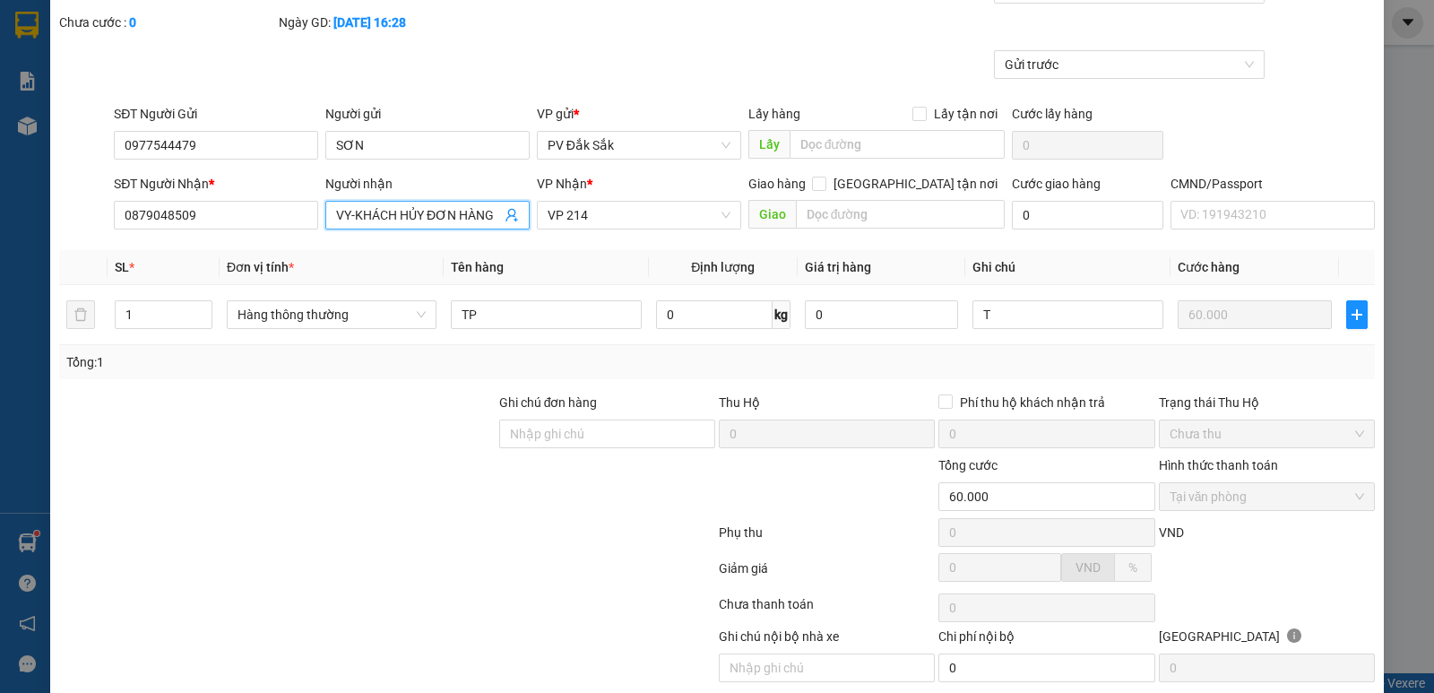
scroll to position [156, 0]
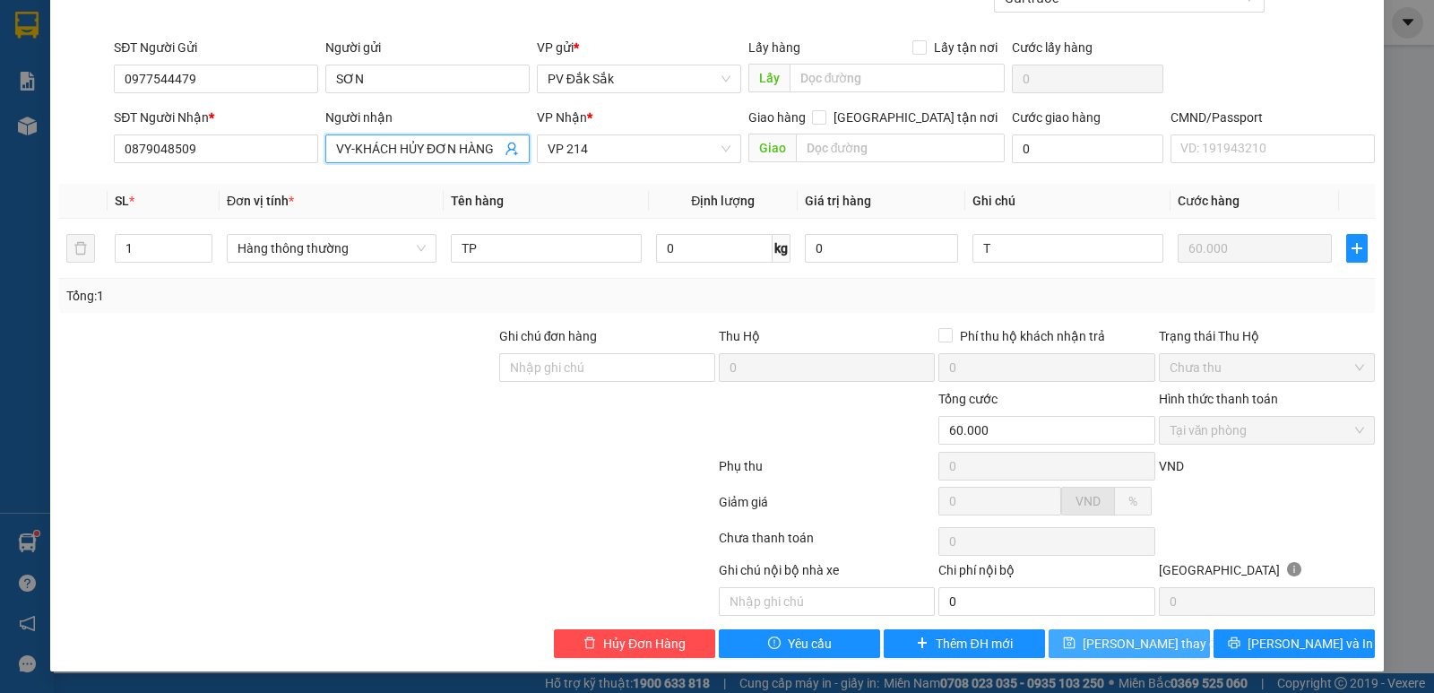
type input "VY-KHÁCH HỦY ĐƠN HÀNG"
click at [1107, 643] on span "[PERSON_NAME] thay đổi" at bounding box center [1154, 644] width 143 height 20
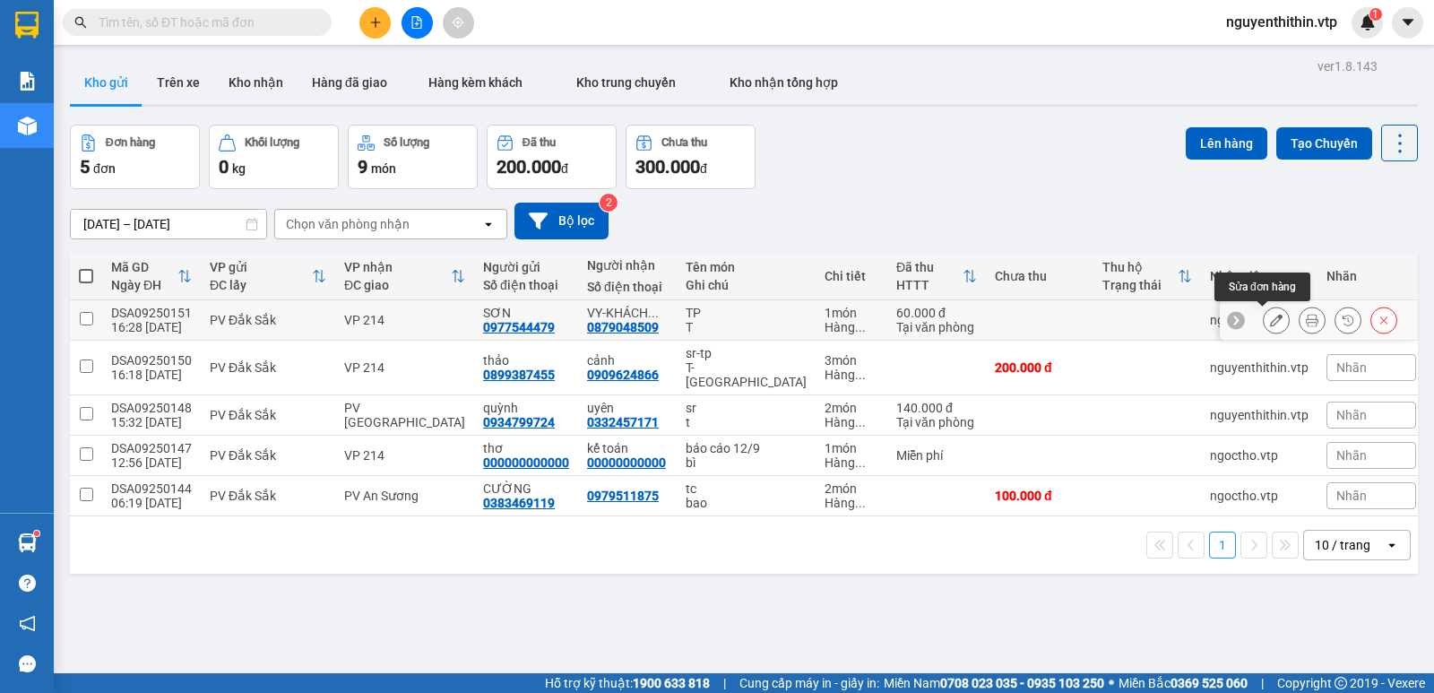
click at [1270, 316] on icon at bounding box center [1276, 320] width 13 height 13
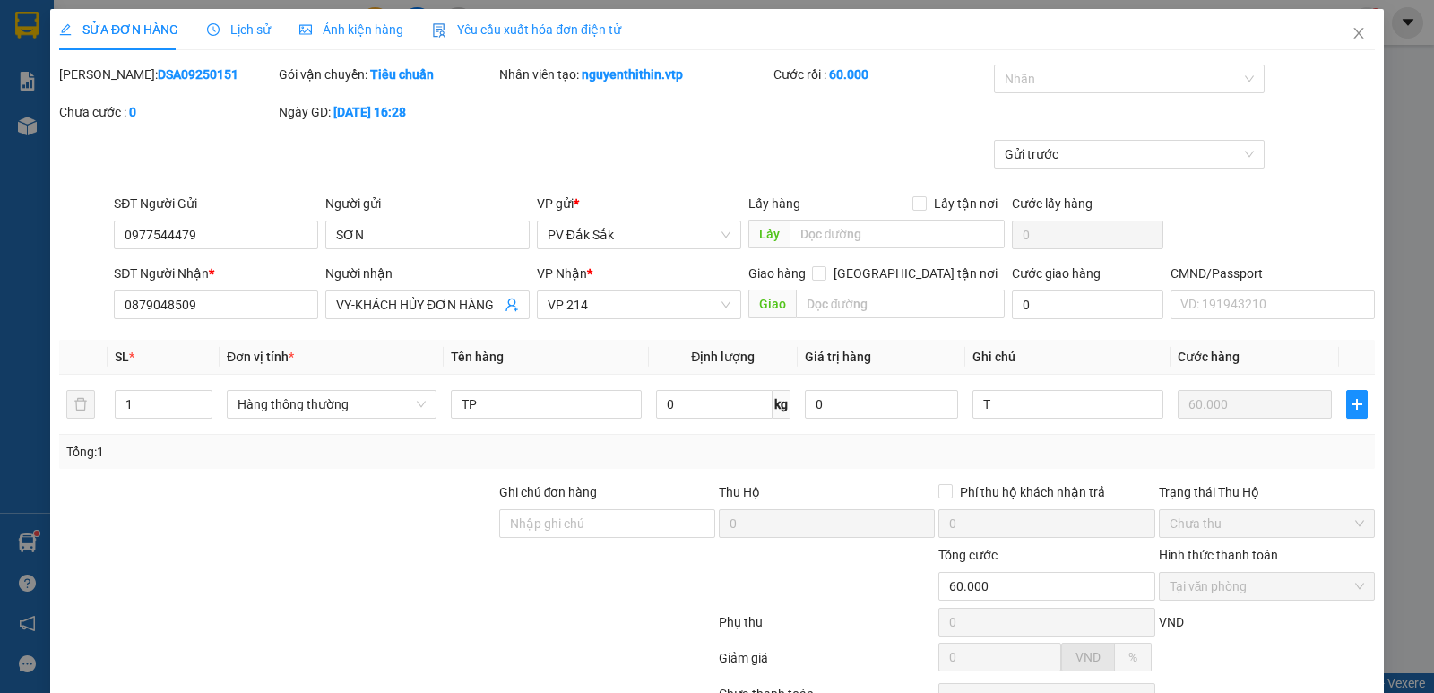
type input "0977544479"
type input "SƠN"
type input "0879048509"
type input "VY-KHÁCH HỦY ĐƠN HÀNG"
type input "60.000"
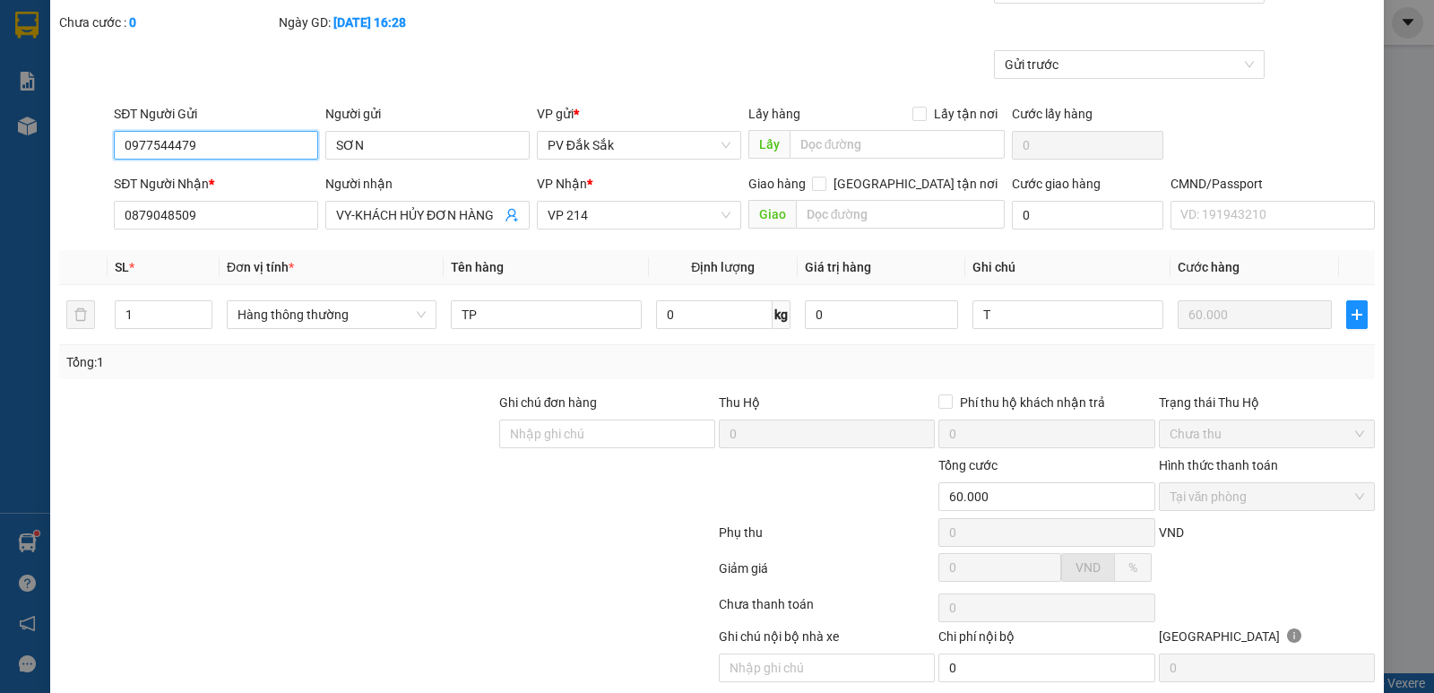
scroll to position [156, 0]
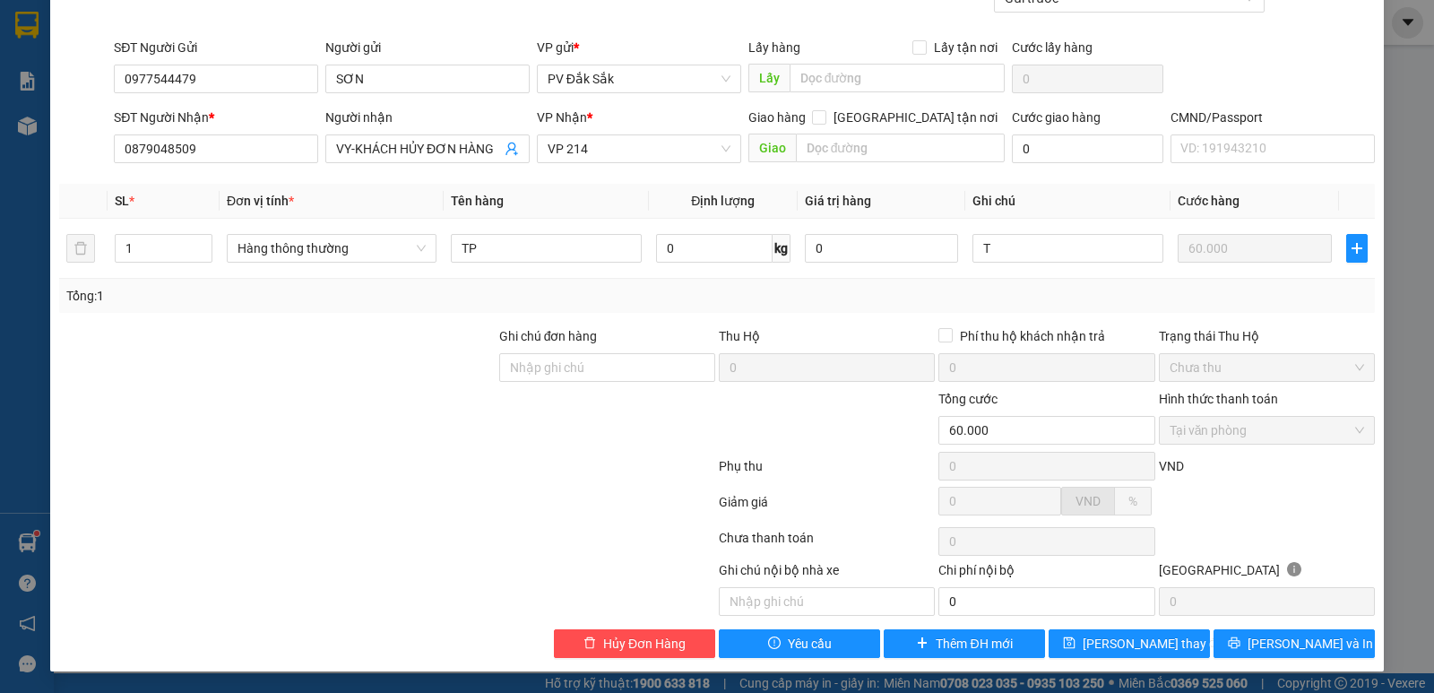
click at [1178, 394] on label "Hình thức thanh toán" at bounding box center [1218, 399] width 119 height 14
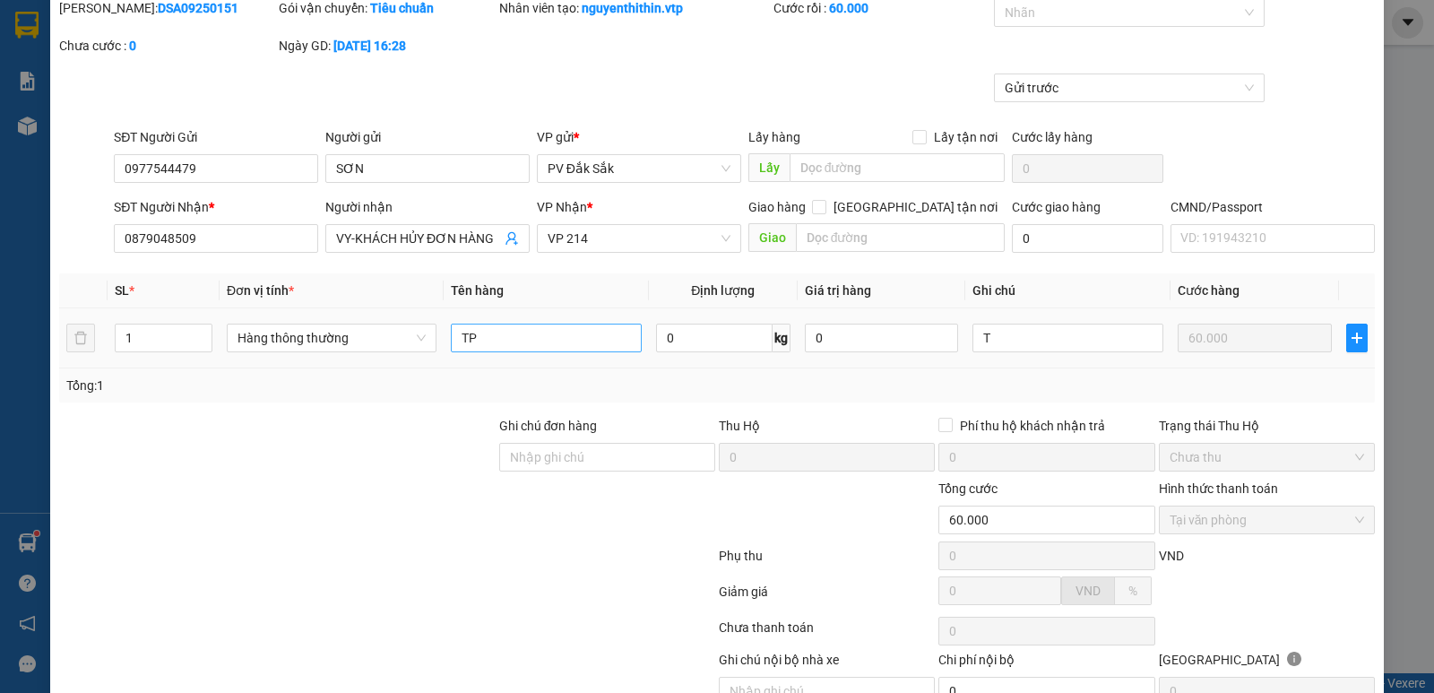
scroll to position [0, 0]
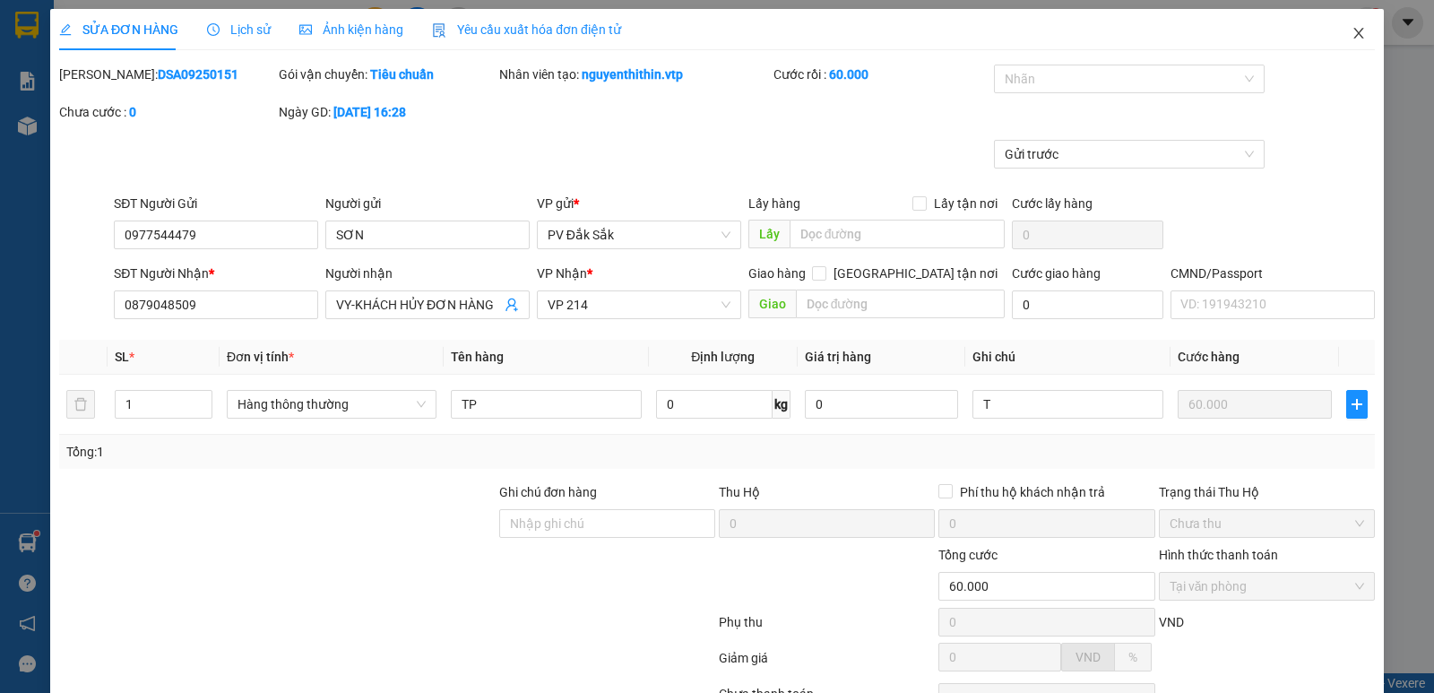
click at [1352, 30] on icon "close" at bounding box center [1359, 33] width 14 height 14
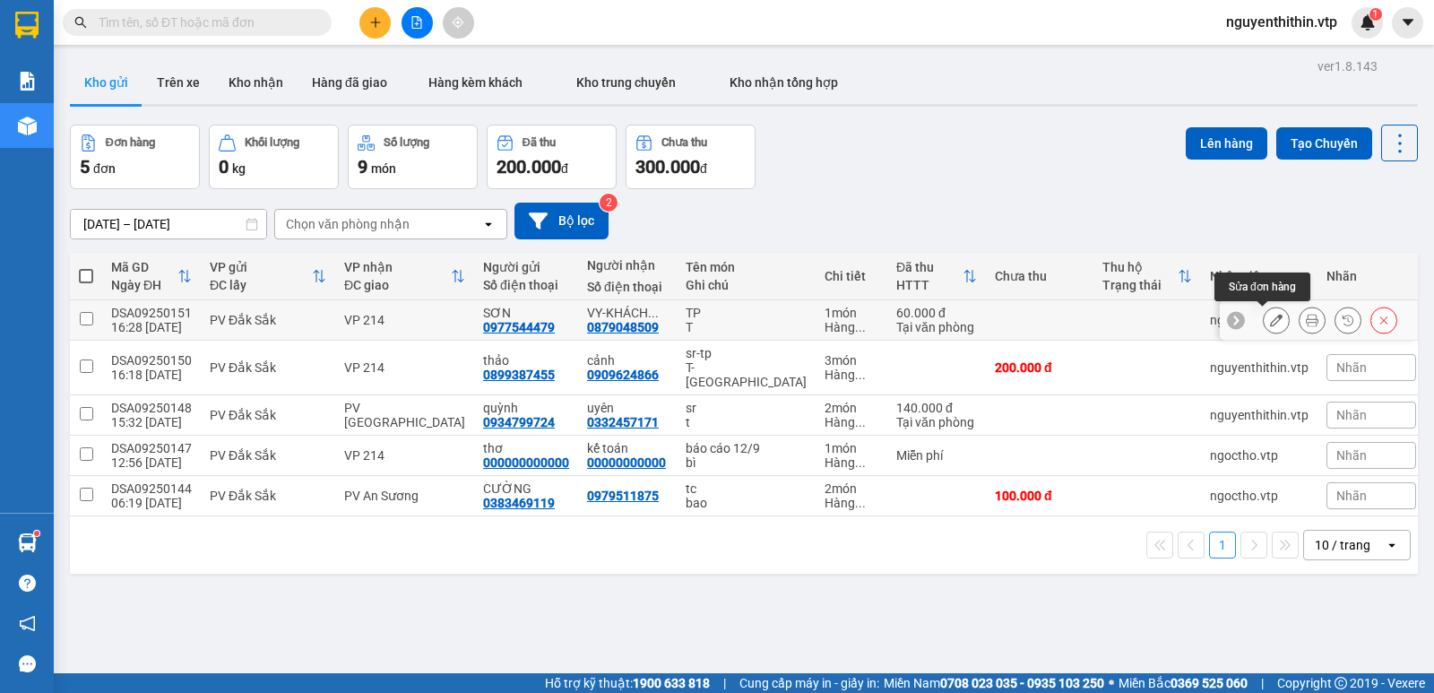
click at [1270, 320] on icon at bounding box center [1276, 320] width 13 height 13
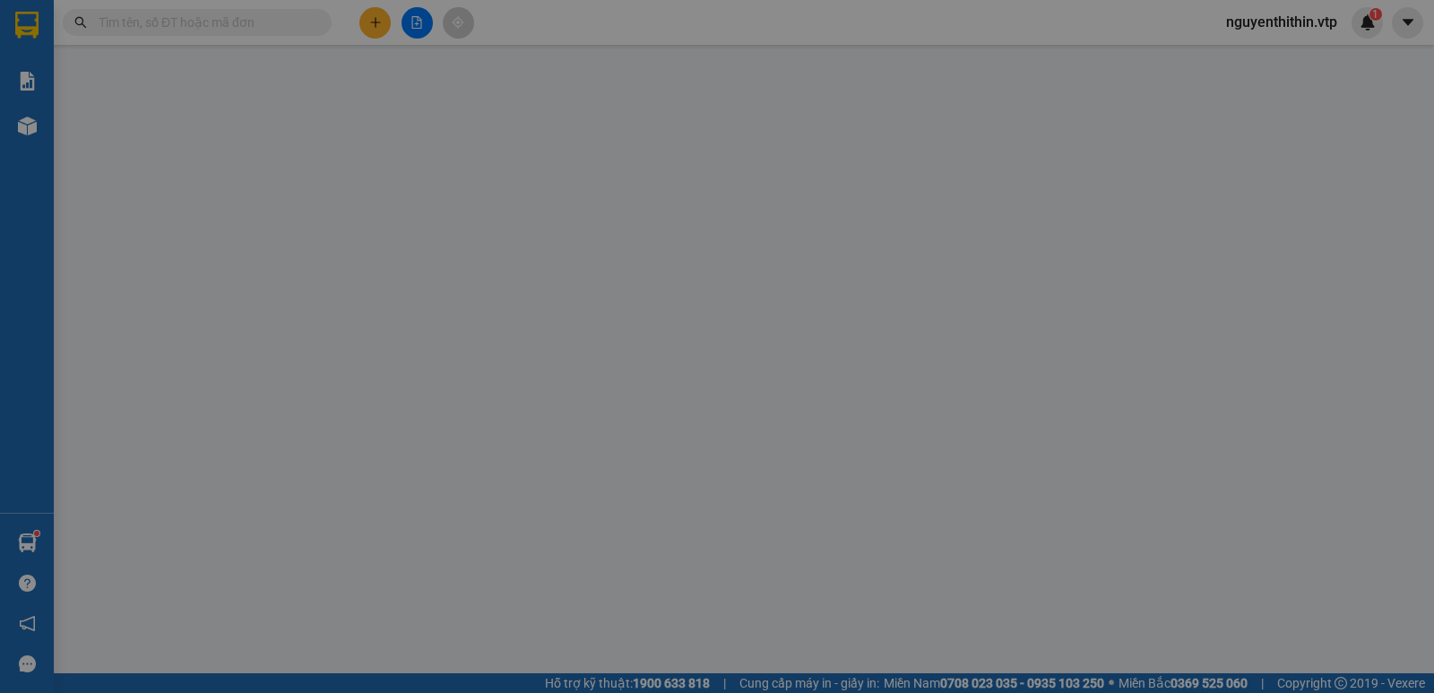
type input "0977544479"
type input "SƠN"
type input "0879048509"
type input "VY-KHÁCH HỦY ĐƠN HÀNG"
type input "60.000"
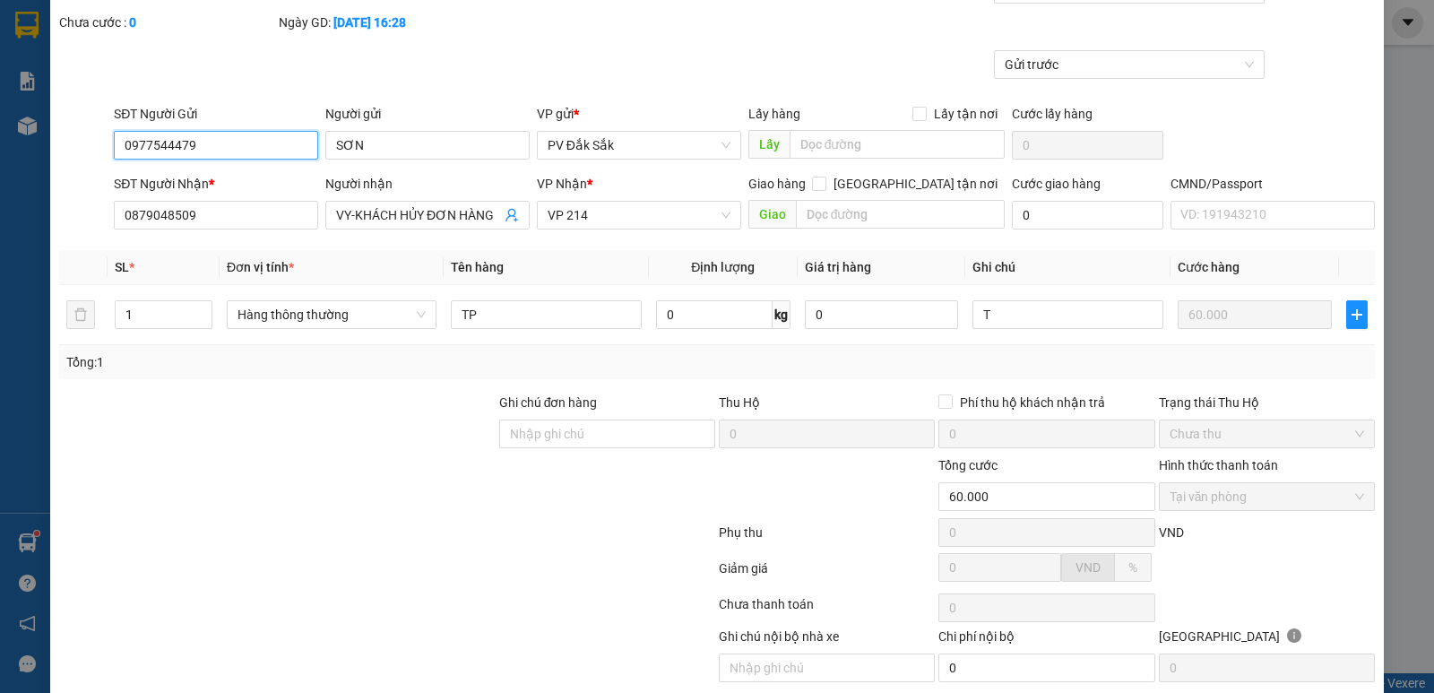
scroll to position [156, 0]
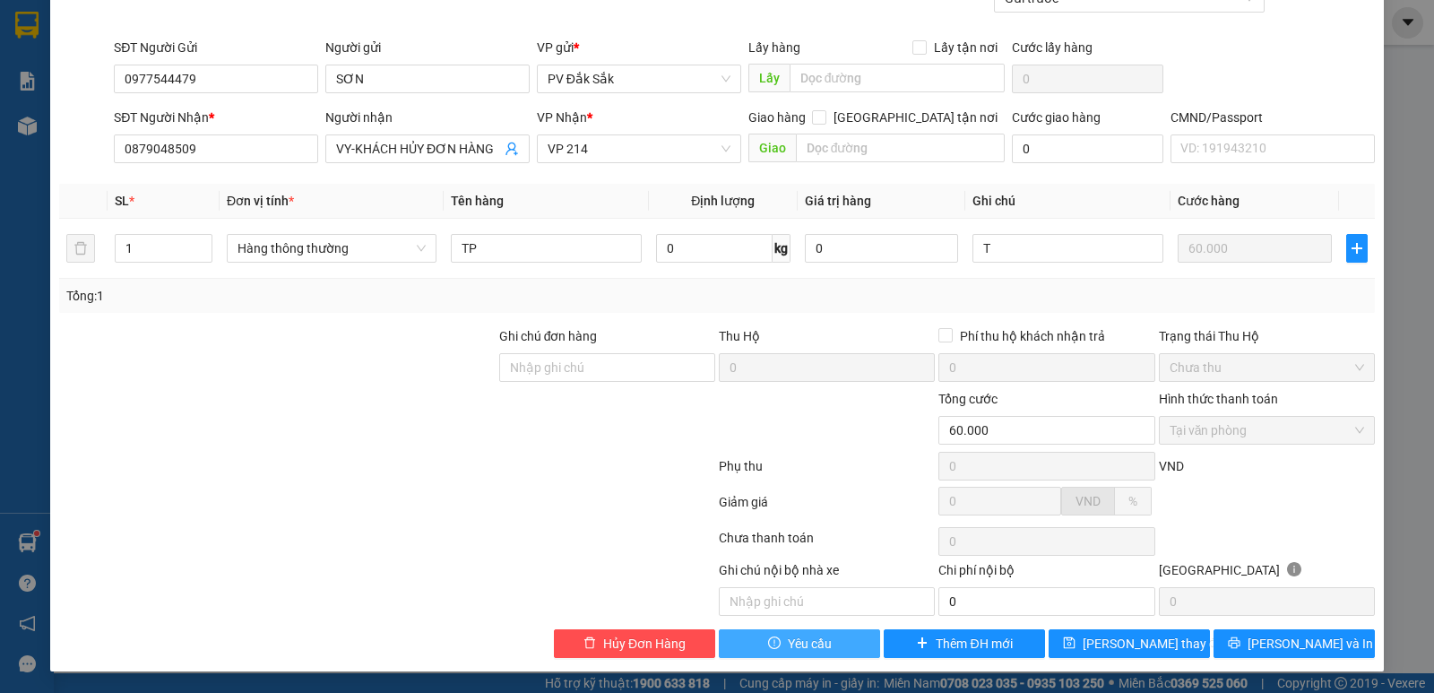
click at [802, 641] on span "Yêu cầu" at bounding box center [810, 644] width 44 height 20
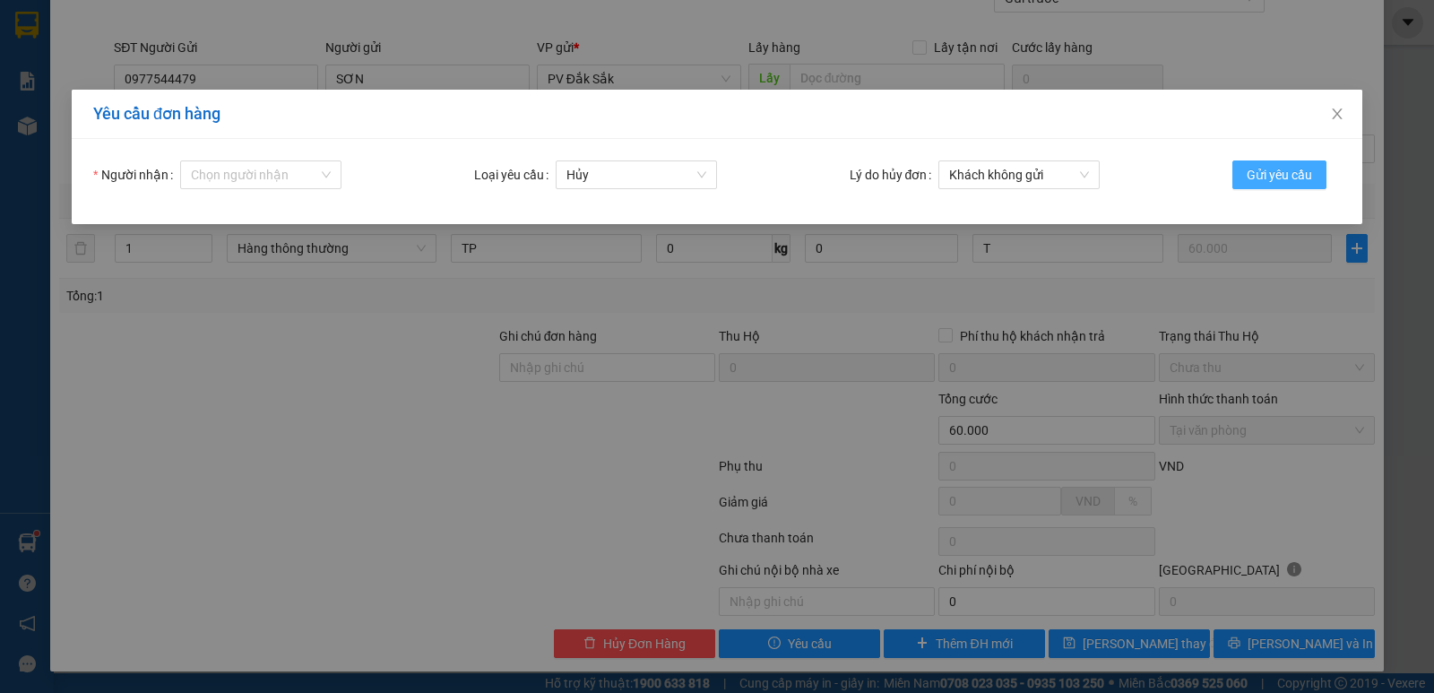
click at [1284, 172] on span "Gửi yêu cầu" at bounding box center [1279, 175] width 65 height 20
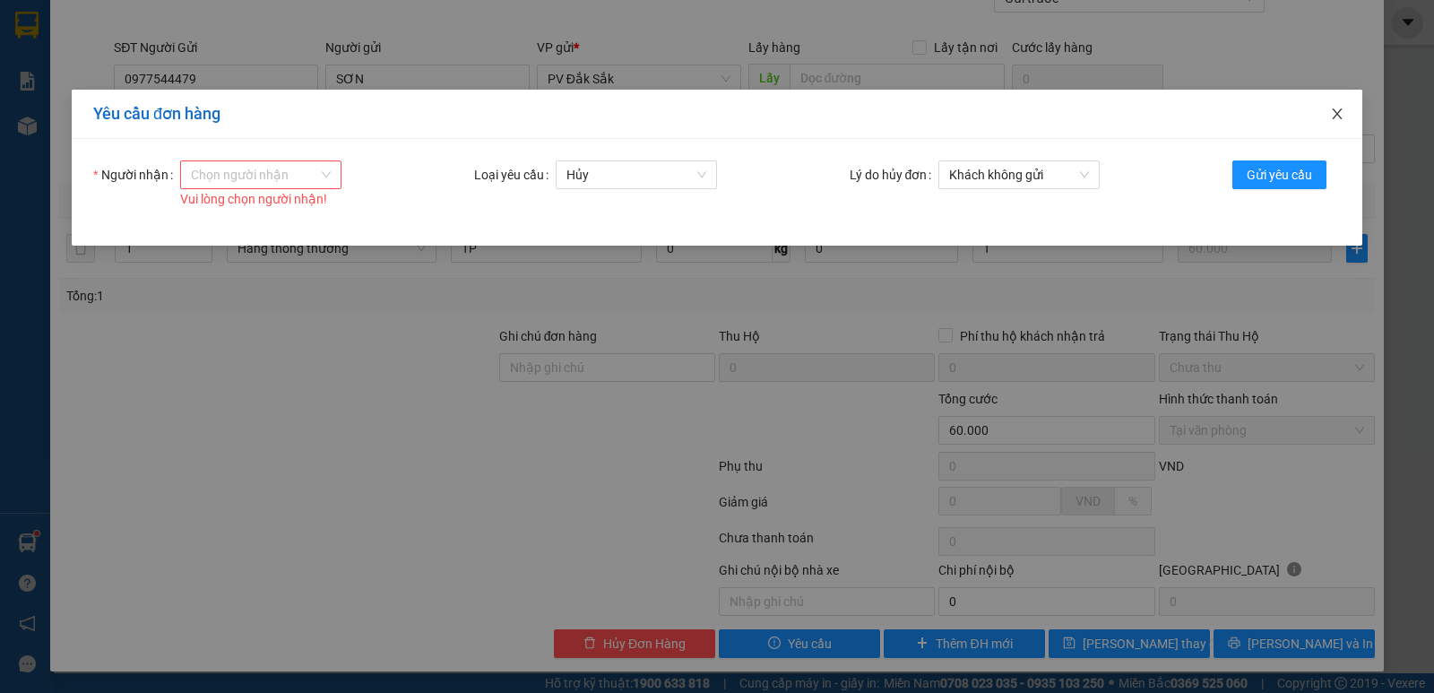
click at [1341, 112] on icon "close" at bounding box center [1337, 114] width 14 height 14
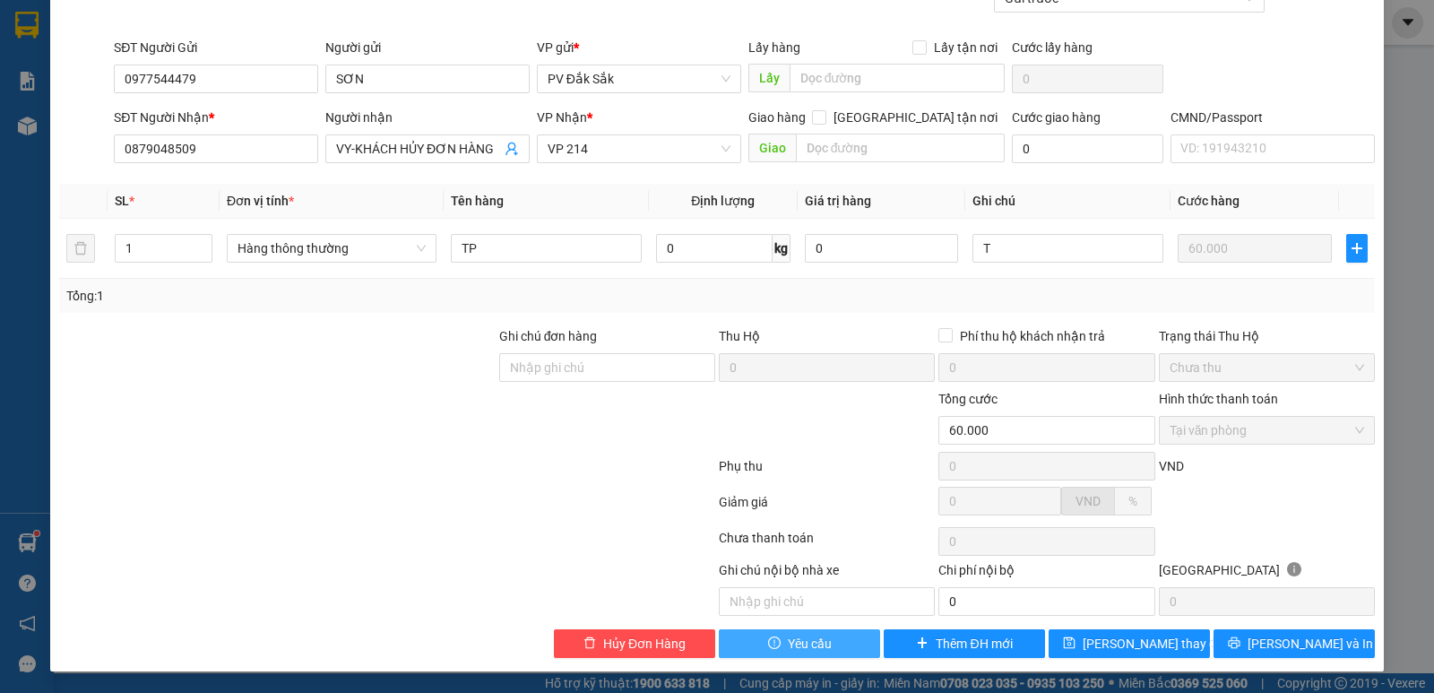
click at [809, 645] on span "Yêu cầu" at bounding box center [810, 644] width 44 height 20
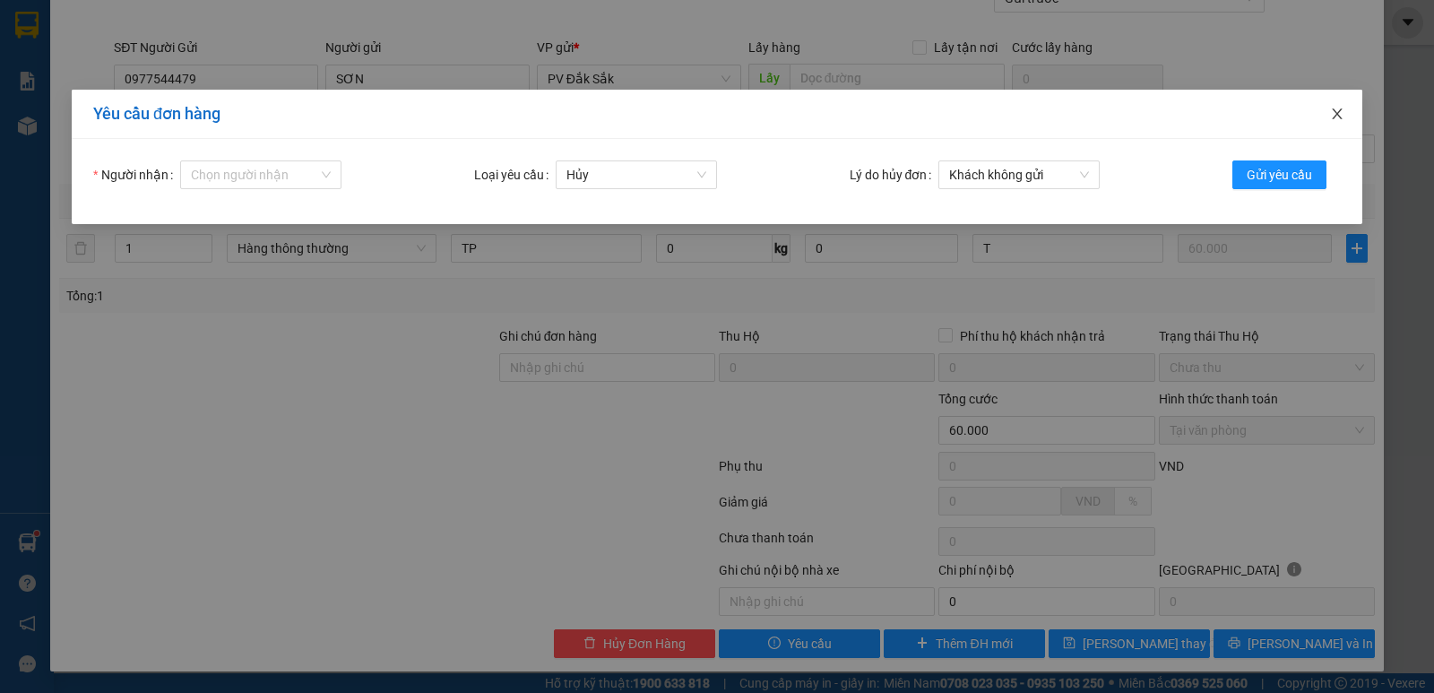
click at [1341, 115] on icon "close" at bounding box center [1337, 114] width 14 height 14
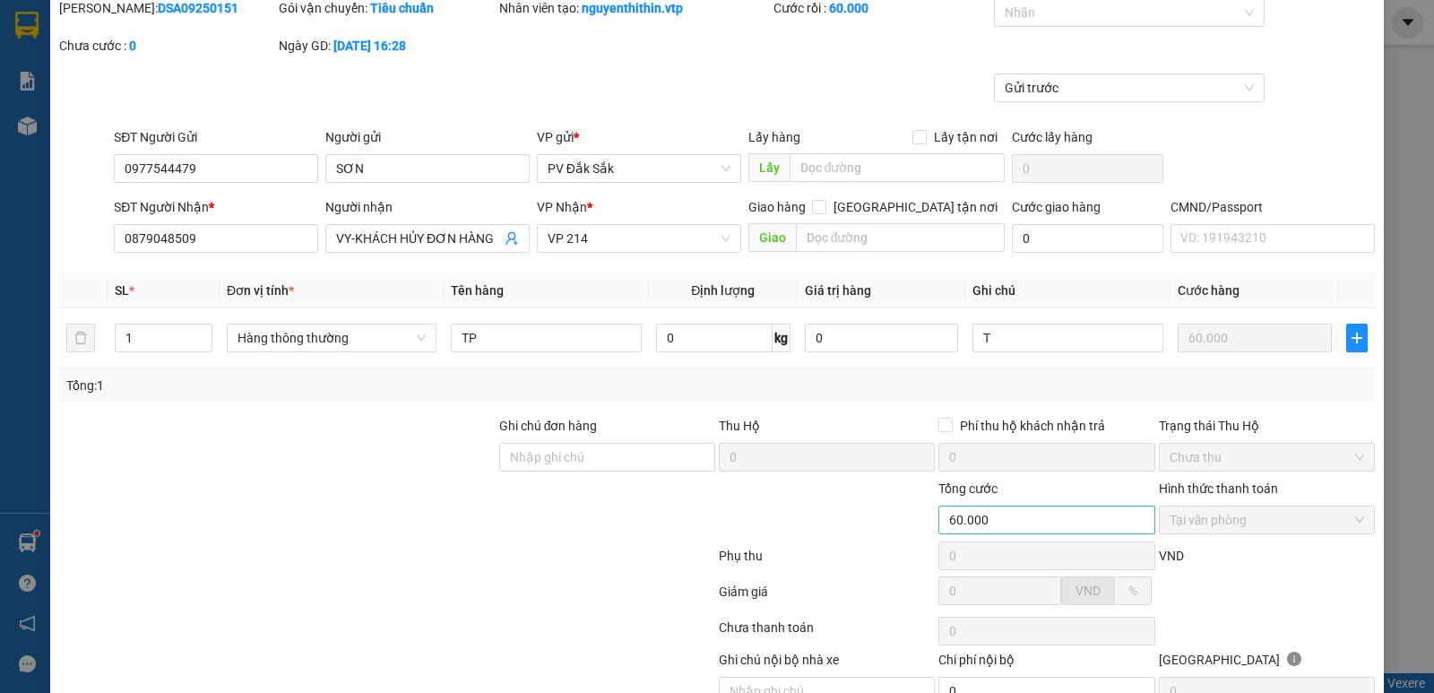
scroll to position [0, 0]
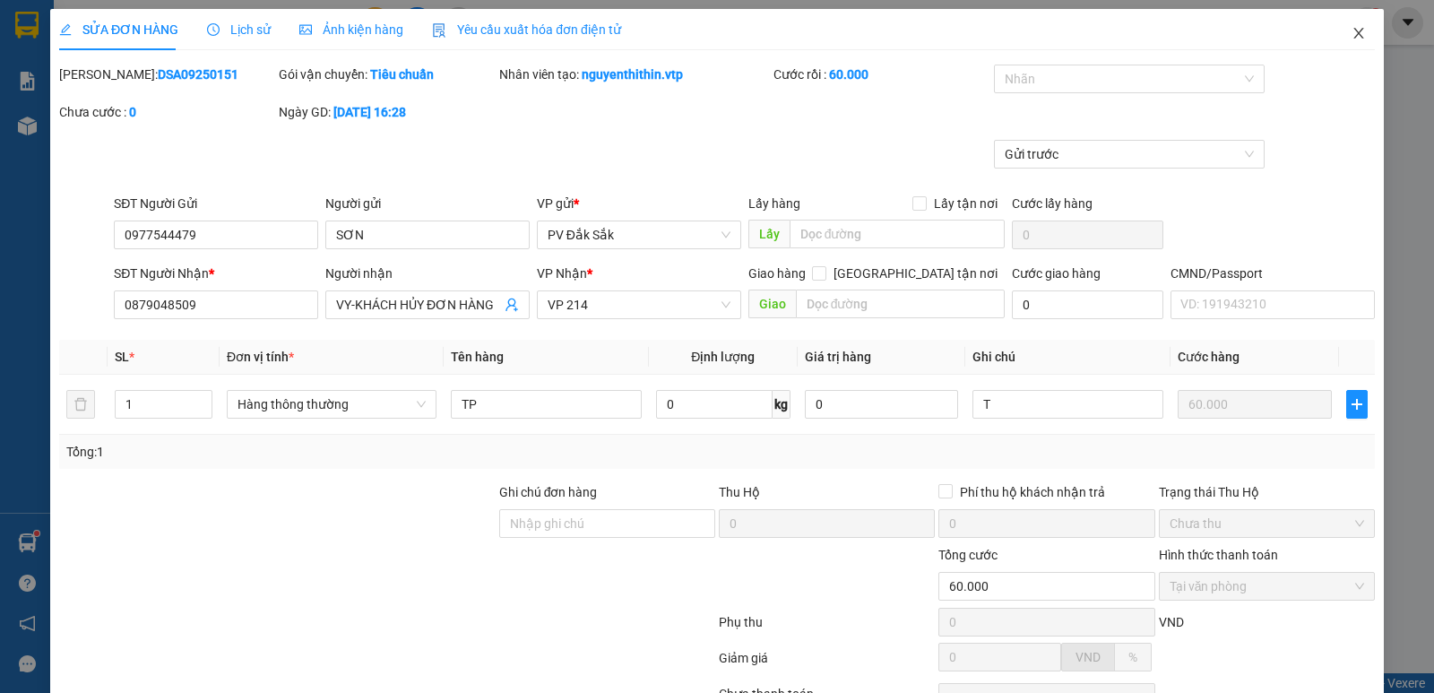
click at [1352, 30] on icon "close" at bounding box center [1359, 33] width 14 height 14
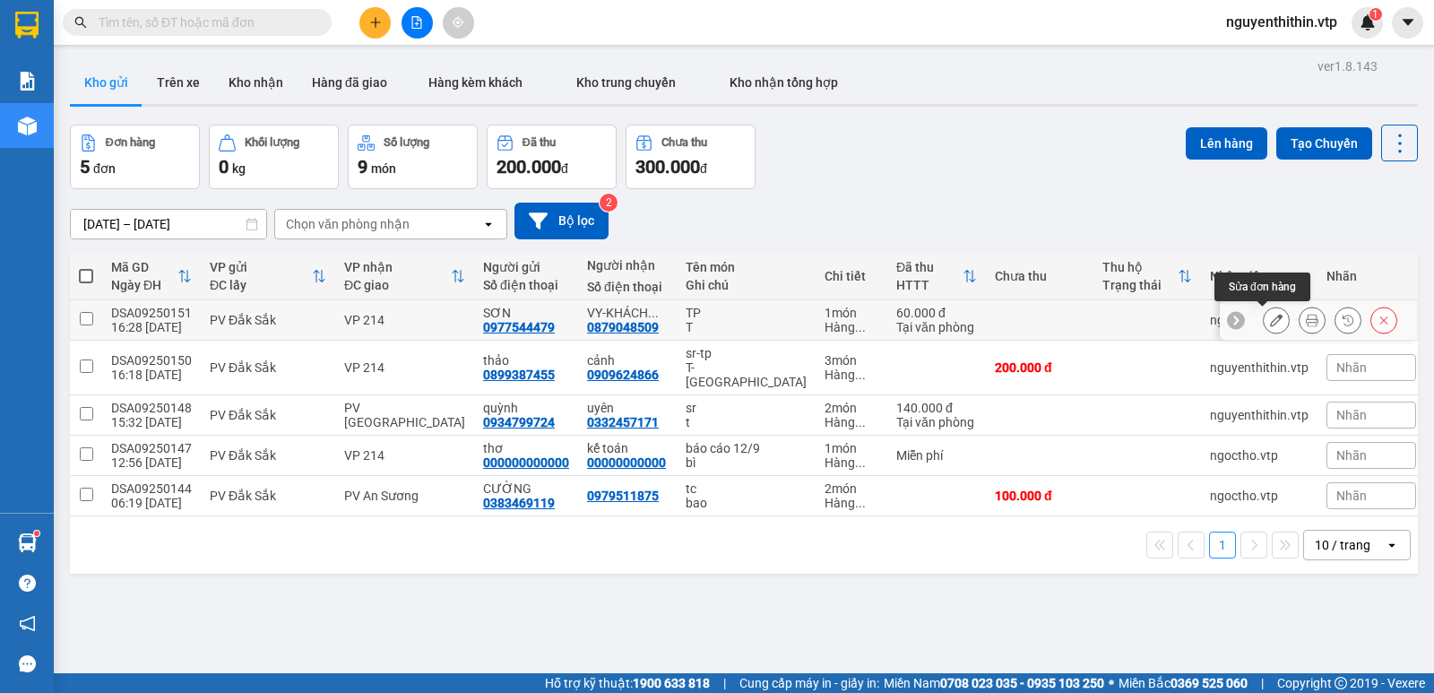
click at [1270, 316] on icon at bounding box center [1276, 320] width 13 height 13
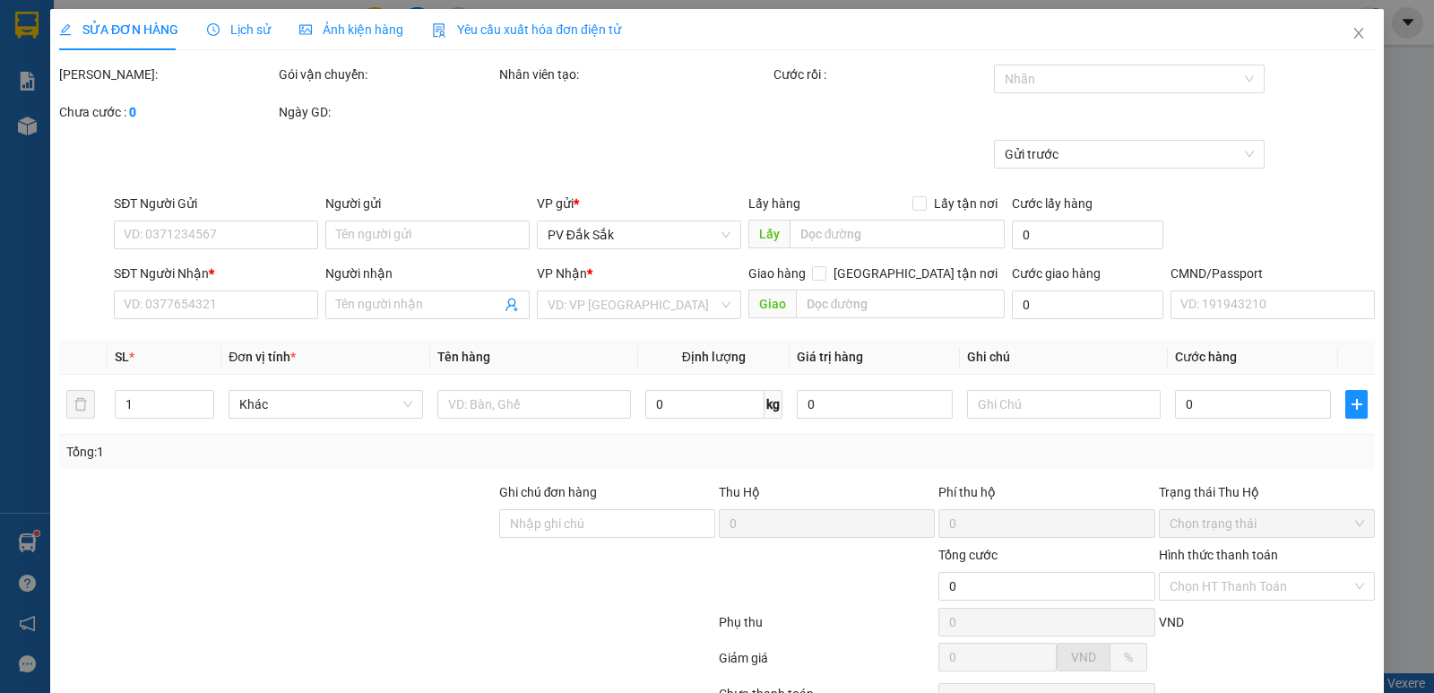
type input "0977544479"
type input "SƠN"
type input "0879048509"
type input "VY-KHÁCH HỦY ĐƠN HÀNG"
type input "60.000"
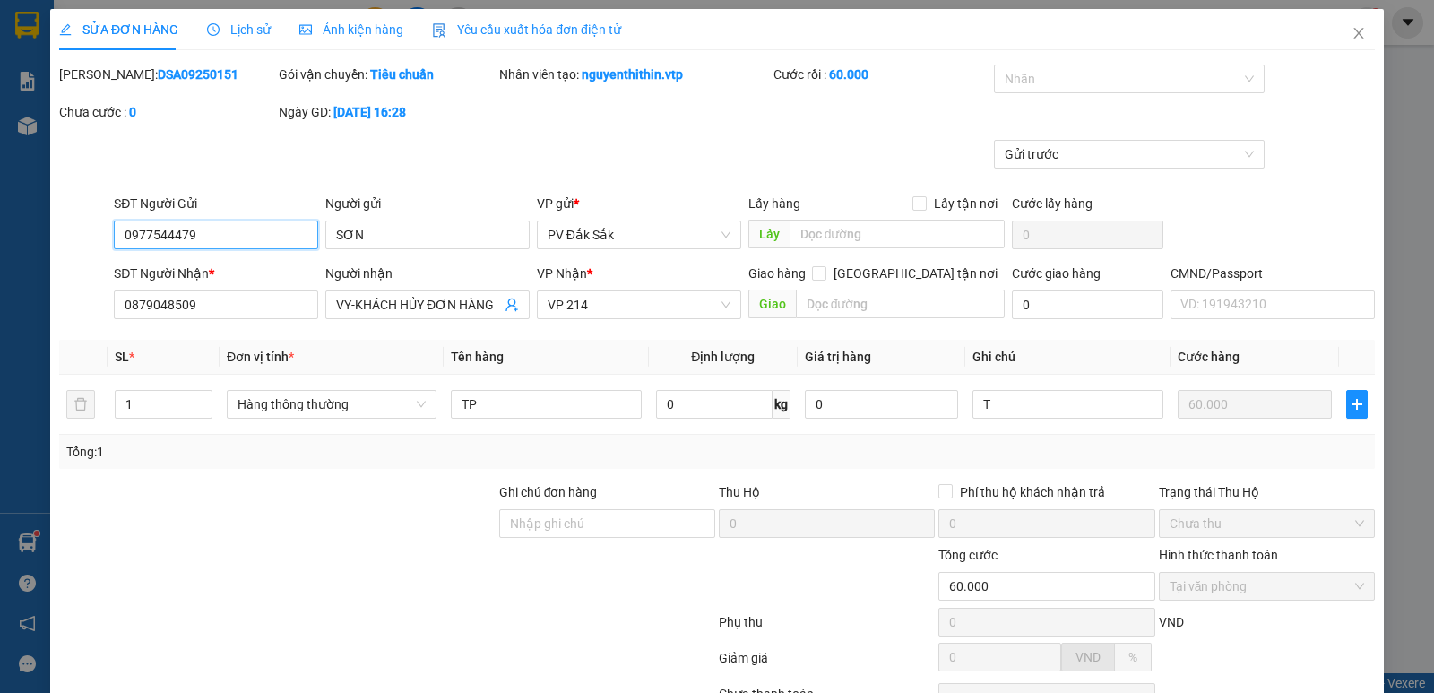
scroll to position [156, 0]
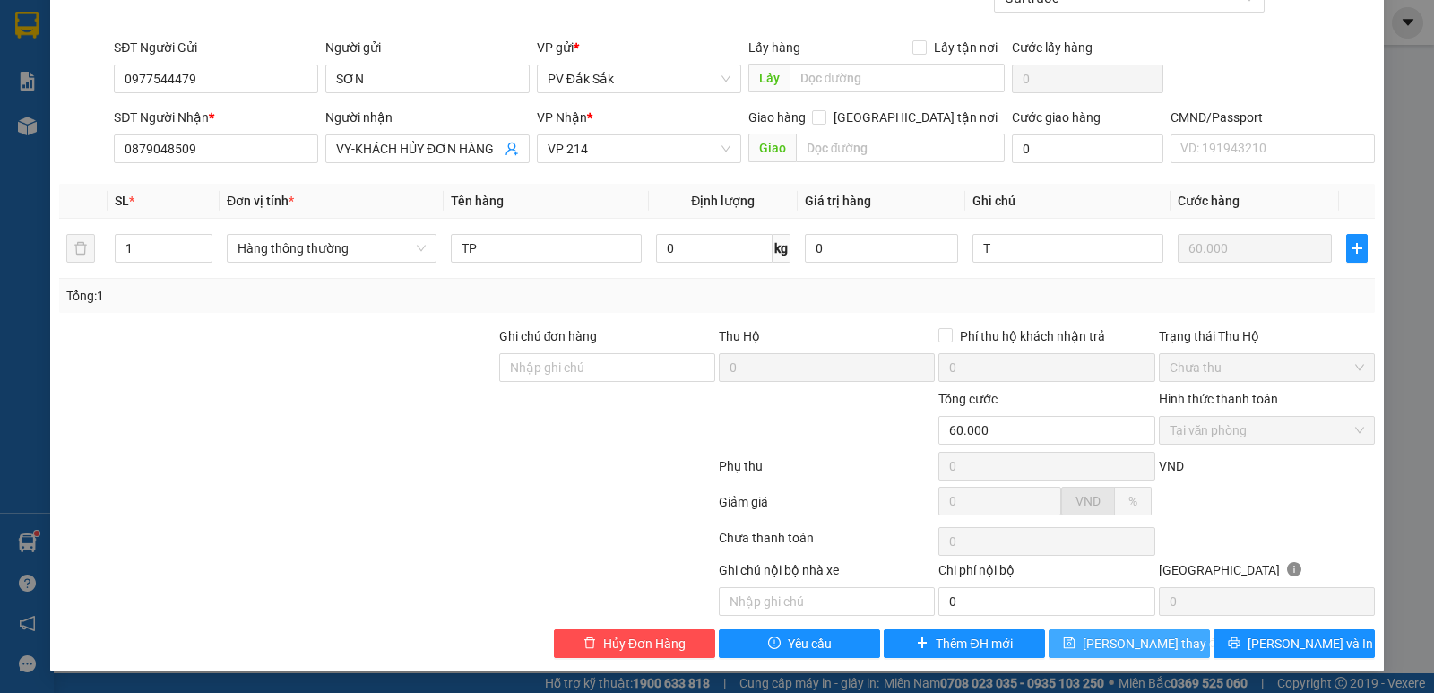
click at [1118, 643] on span "[PERSON_NAME] thay đổi" at bounding box center [1154, 644] width 143 height 20
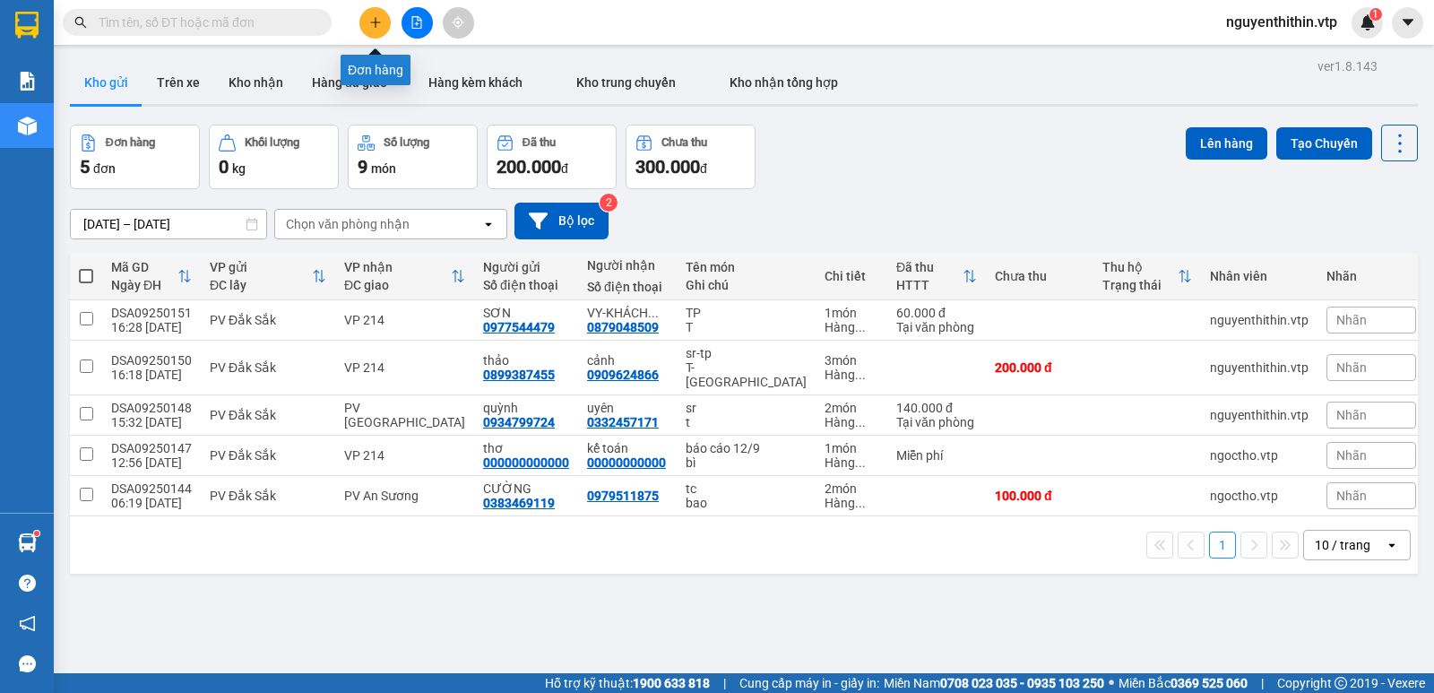
click at [377, 28] on icon "plus" at bounding box center [375, 22] width 13 height 13
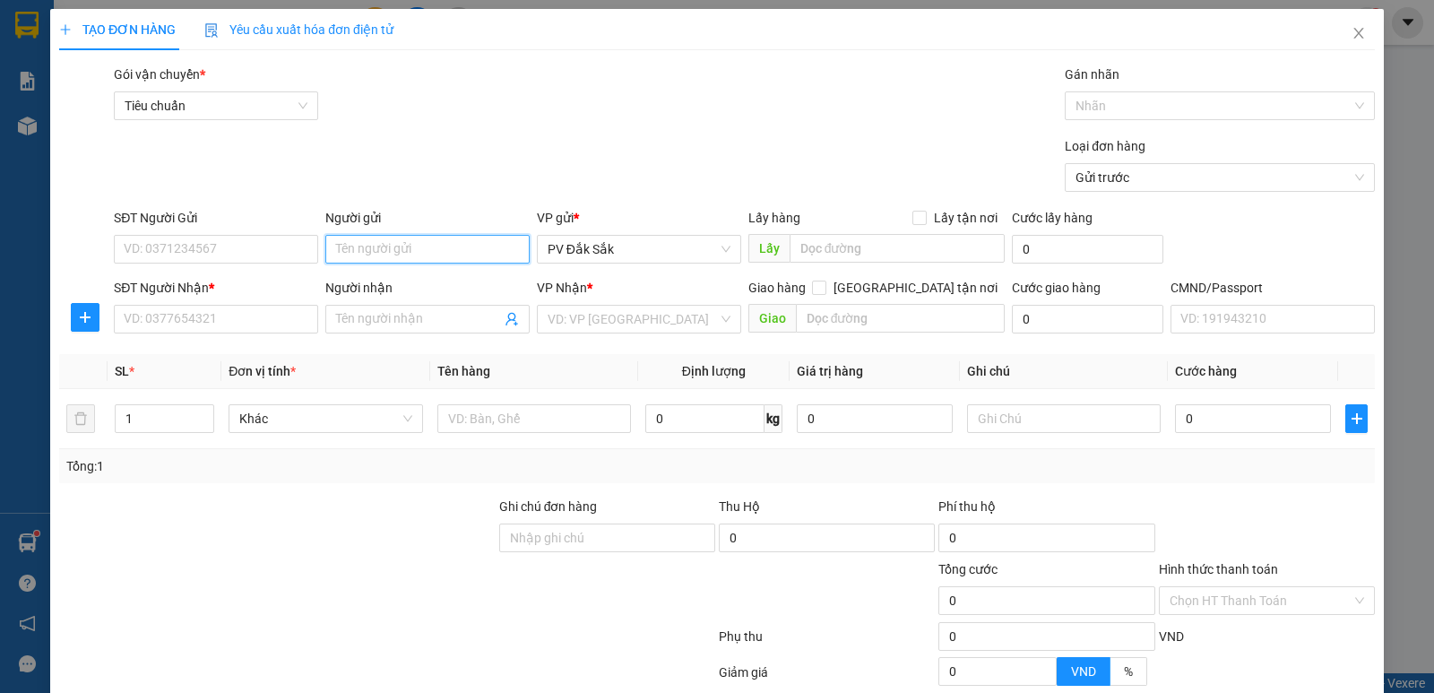
click at [338, 248] on input "Người gửi" at bounding box center [427, 249] width 204 height 29
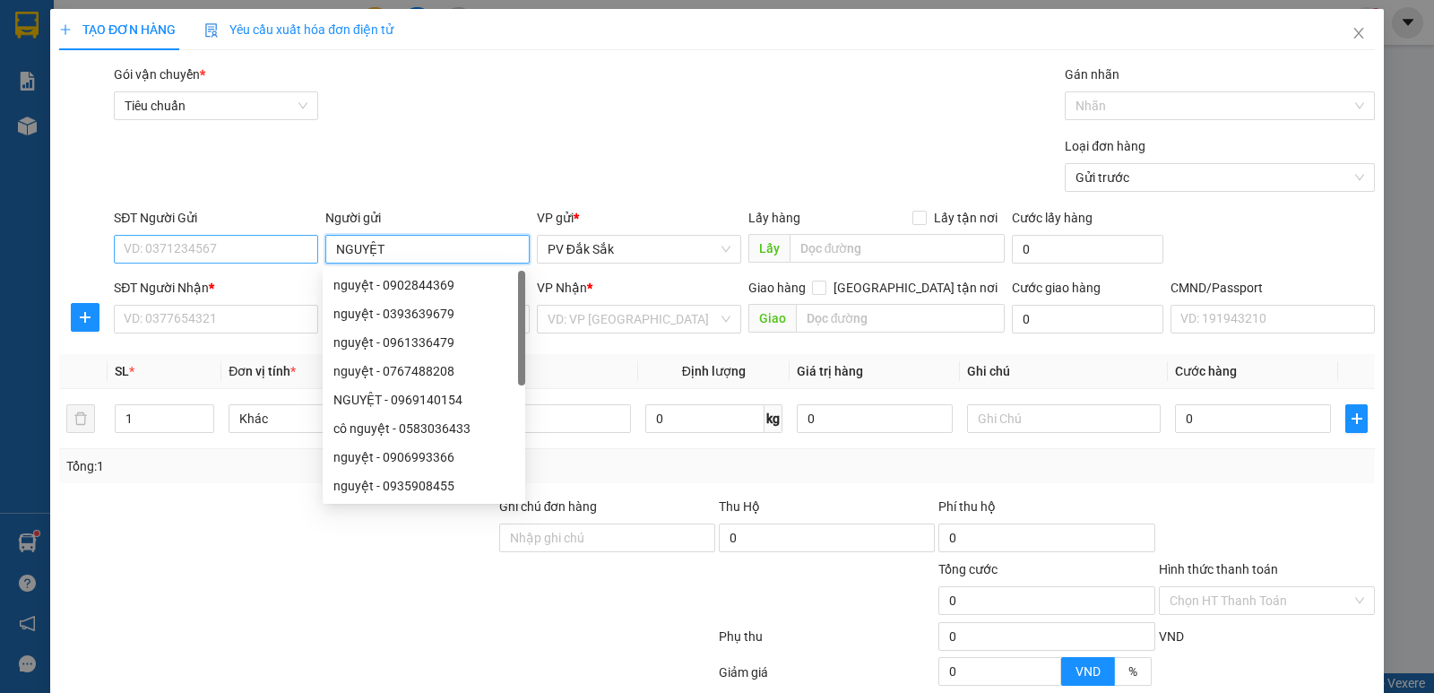
type input "NGUYỆT"
click at [151, 252] on input "SĐT Người Gửi" at bounding box center [216, 249] width 204 height 29
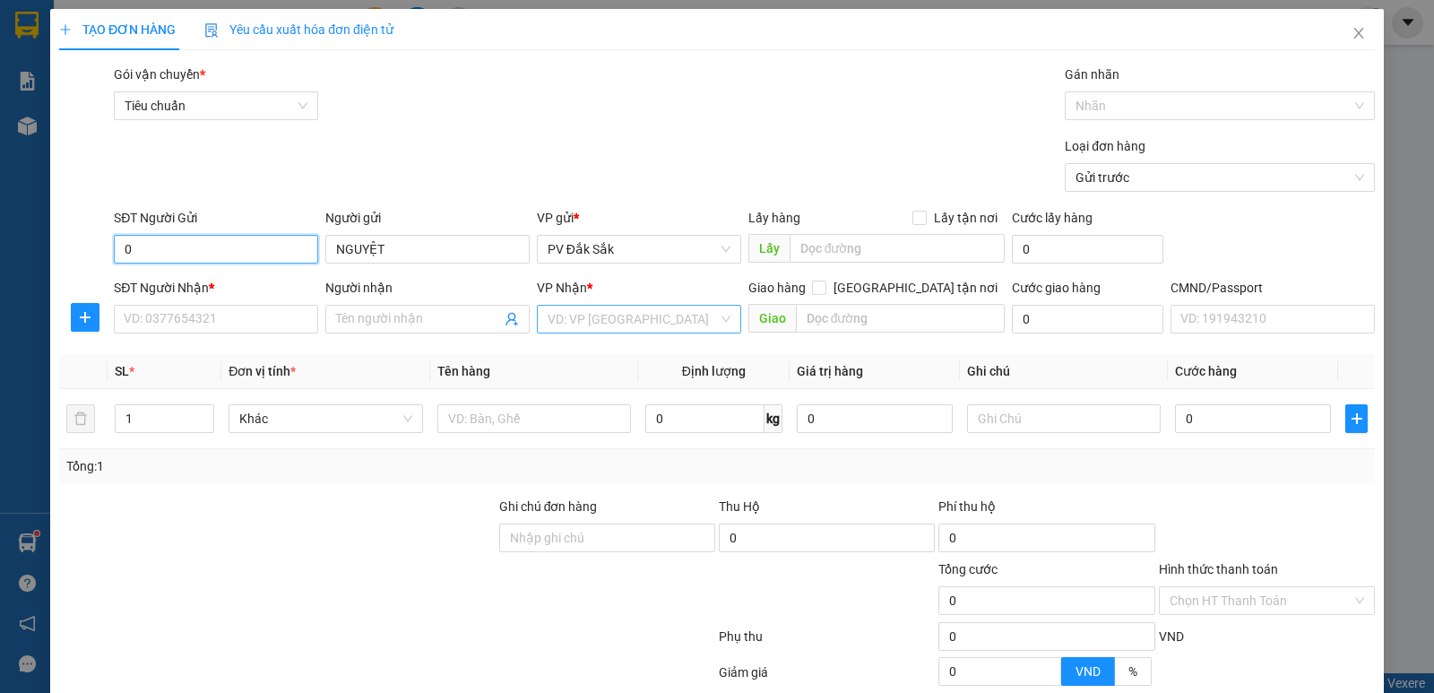
type input "0"
click at [567, 317] on input "search" at bounding box center [633, 319] width 170 height 27
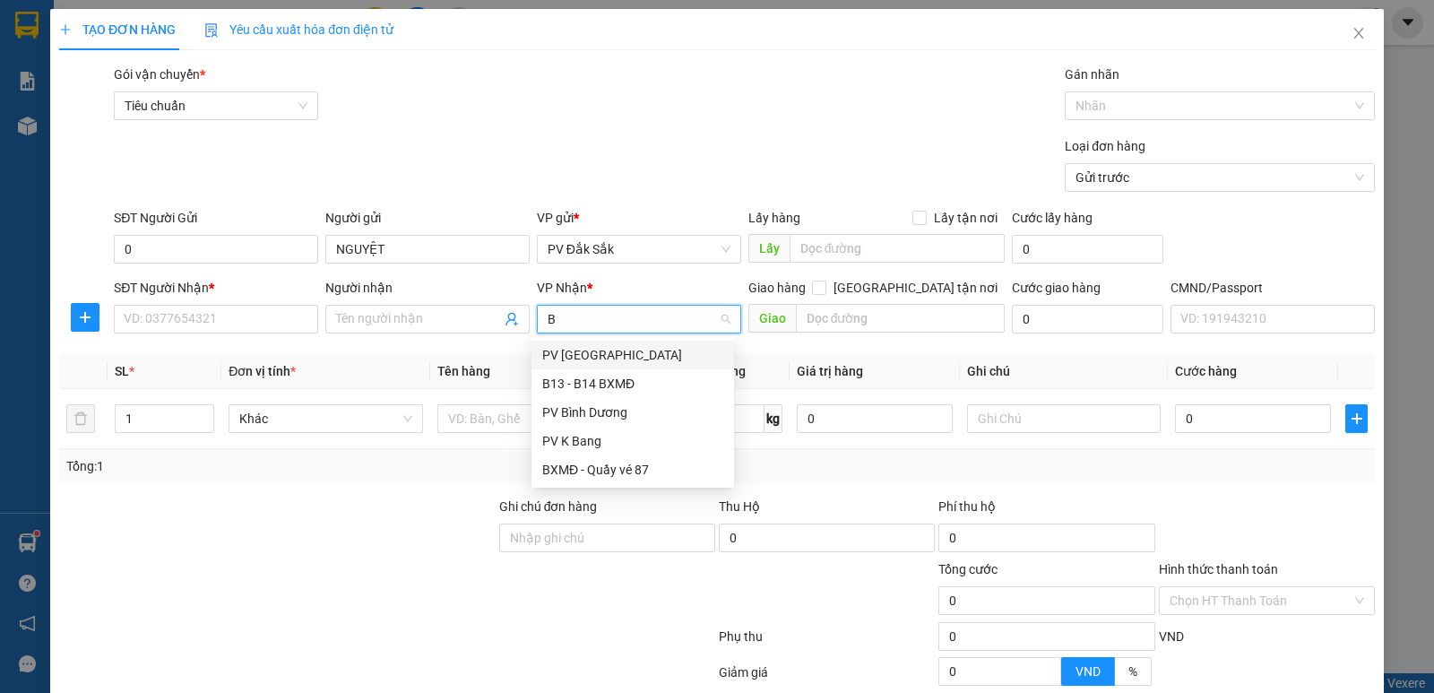
type input "BD"
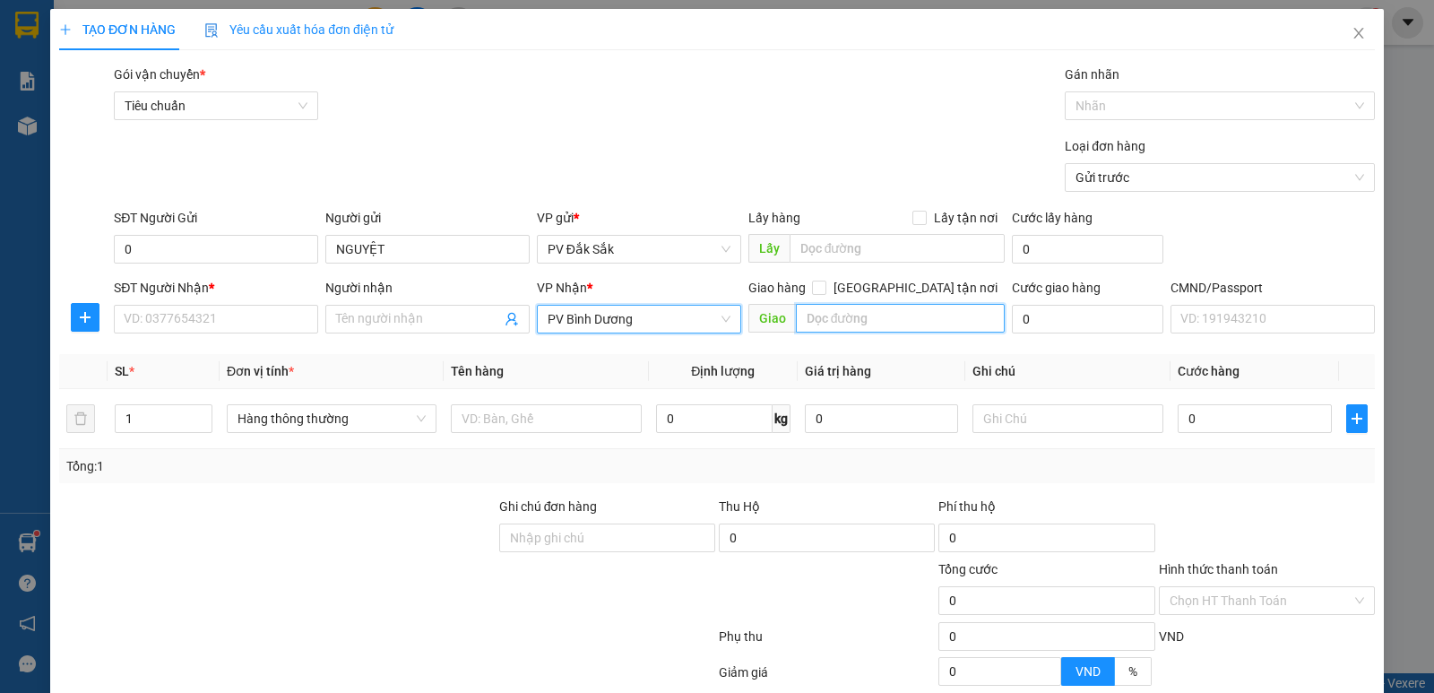
click at [808, 318] on input "text" at bounding box center [901, 318] width 210 height 29
type input "[GEOGRAPHIC_DATA]"
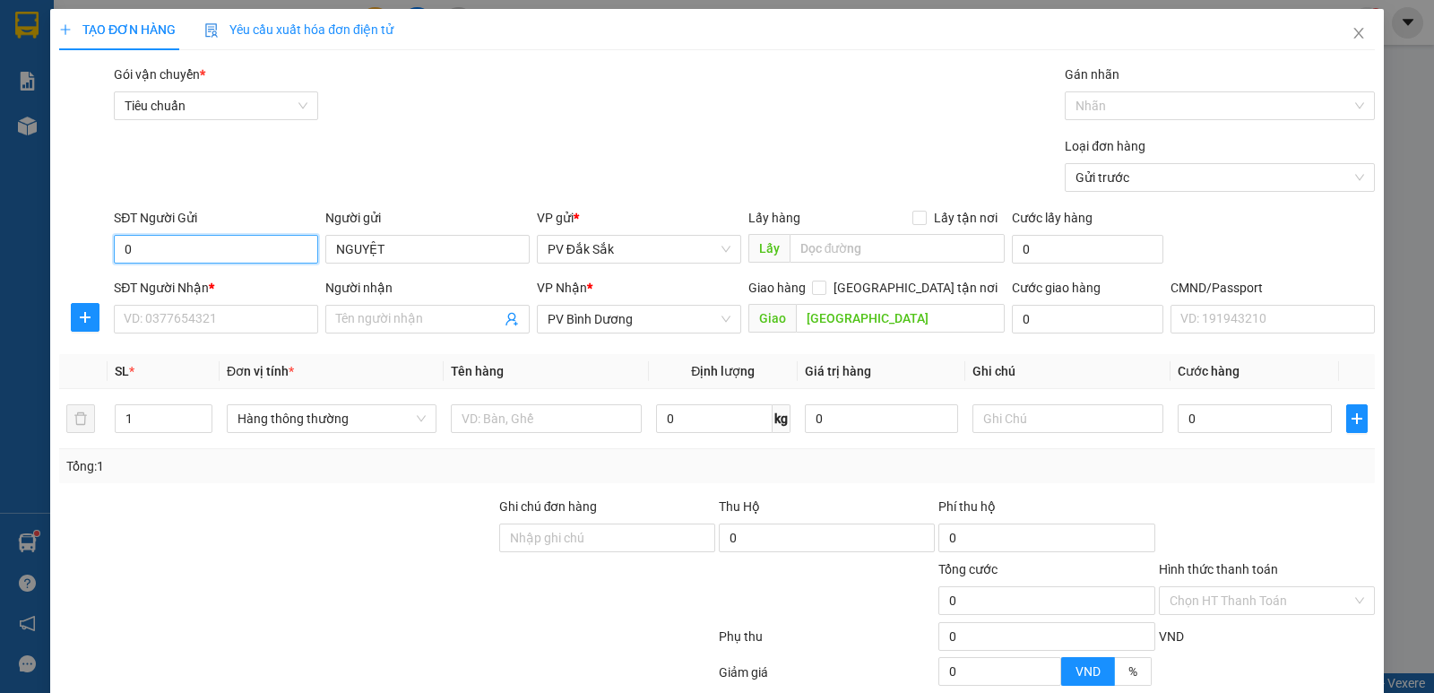
click at [147, 244] on input "0" at bounding box center [216, 249] width 204 height 29
type input "0888066624"
click at [223, 286] on div "0888066624 - nguyêt" at bounding box center [214, 285] width 181 height 20
type input "nguyêt"
type input "0888066624"
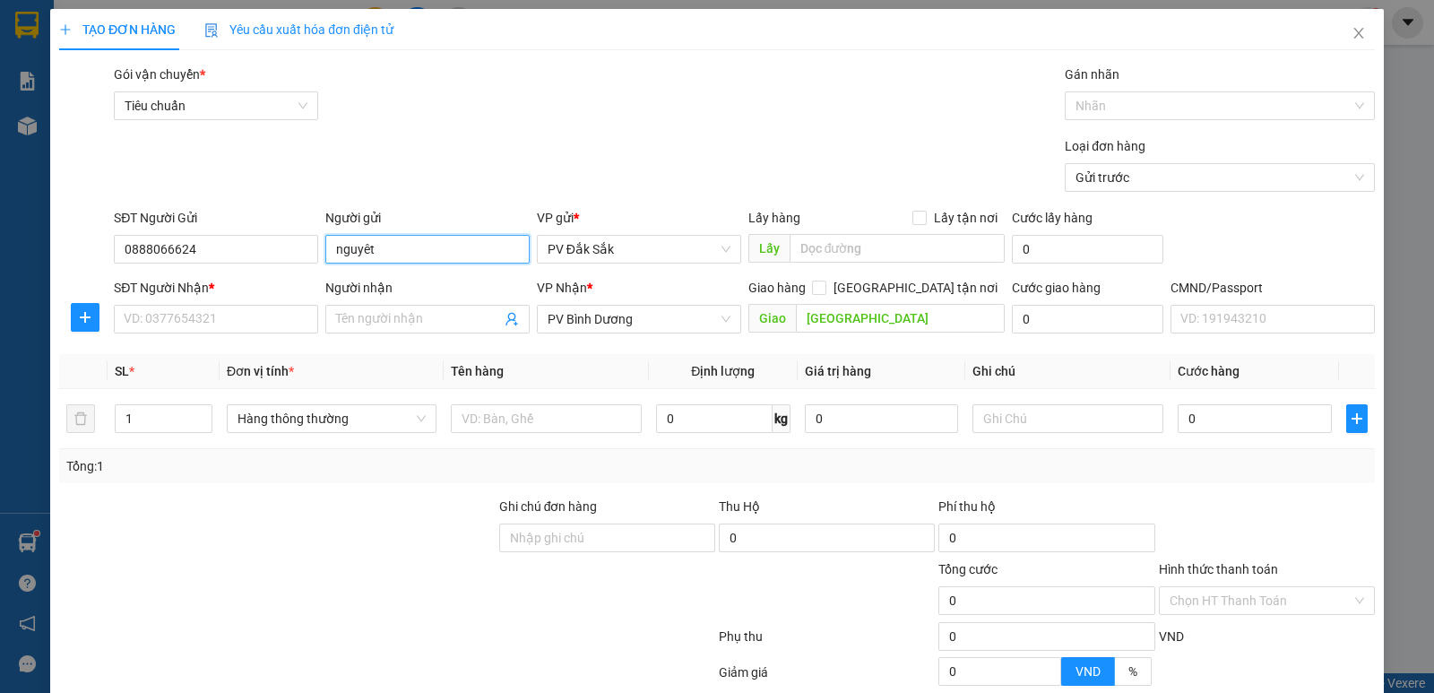
click at [383, 243] on input "nguyêt" at bounding box center [427, 249] width 204 height 29
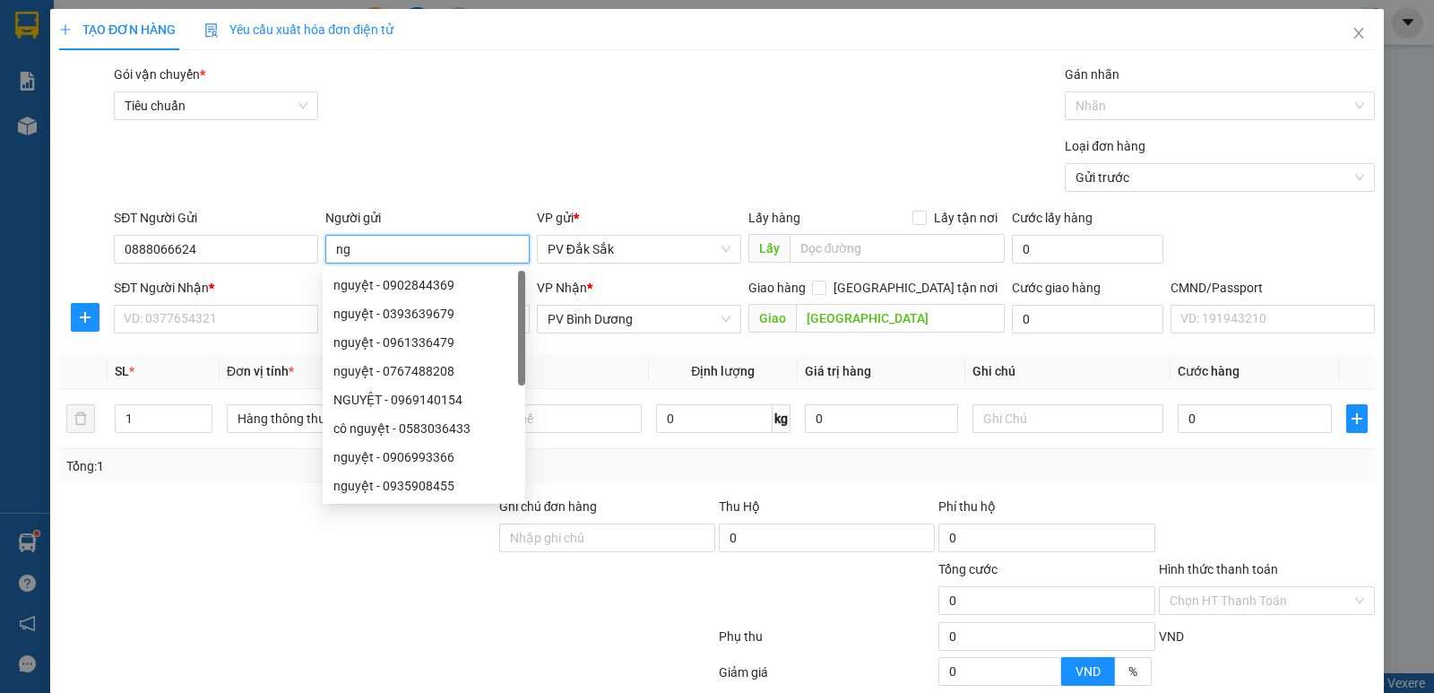
type input "n"
type input "NGUYỆT"
click at [142, 325] on input "SĐT Người Nhận *" at bounding box center [216, 319] width 204 height 29
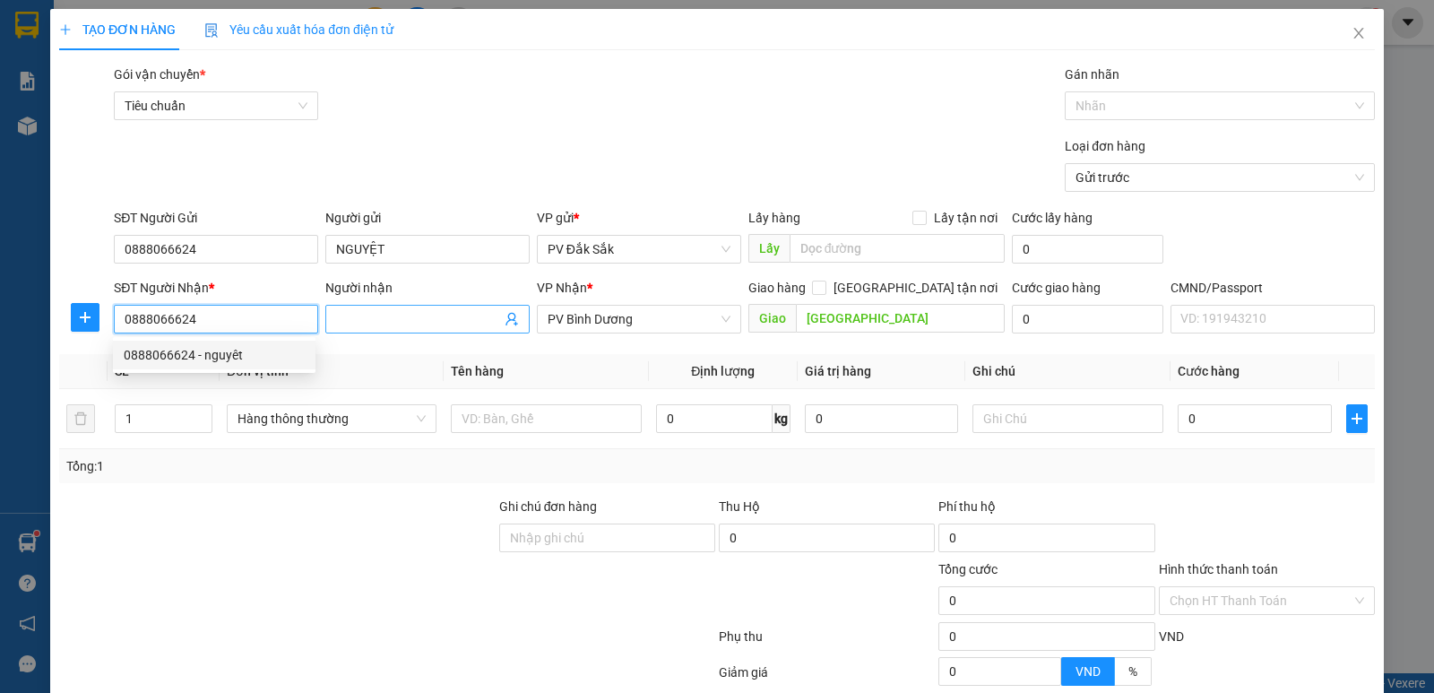
type input "0888066624"
click at [343, 309] on input "Người nhận" at bounding box center [418, 319] width 165 height 20
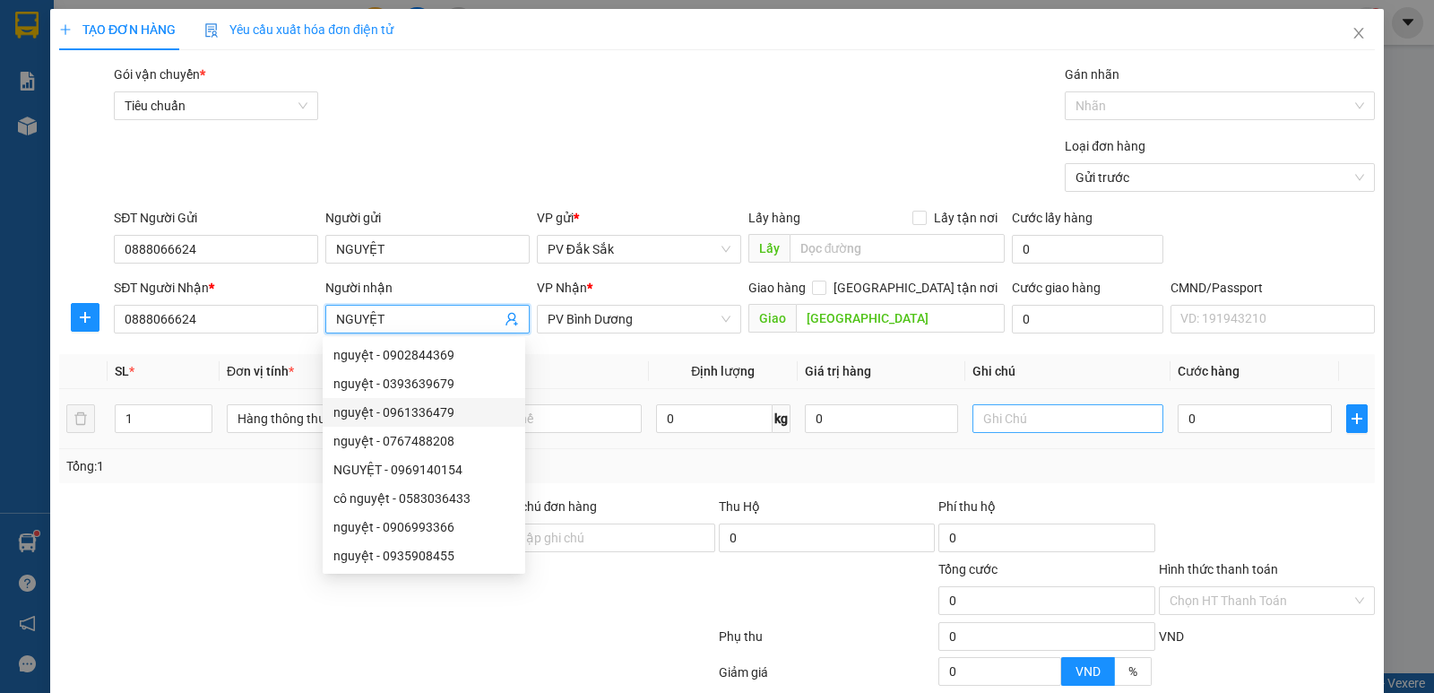
type input "NGUYỆT"
click at [1005, 410] on input "text" at bounding box center [1068, 418] width 191 height 29
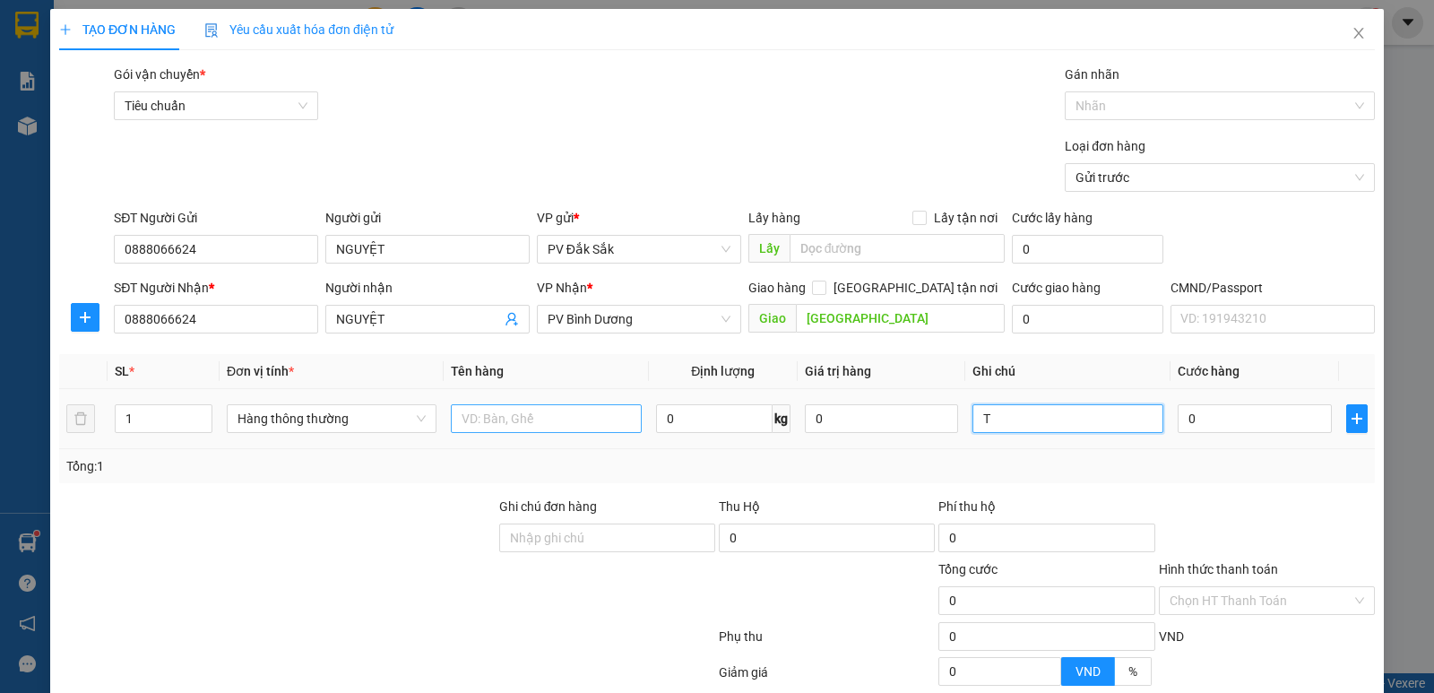
type input "T"
click at [452, 417] on input "text" at bounding box center [546, 418] width 191 height 29
type input "SR"
click at [1178, 422] on input "0" at bounding box center [1254, 418] width 153 height 29
type input "9"
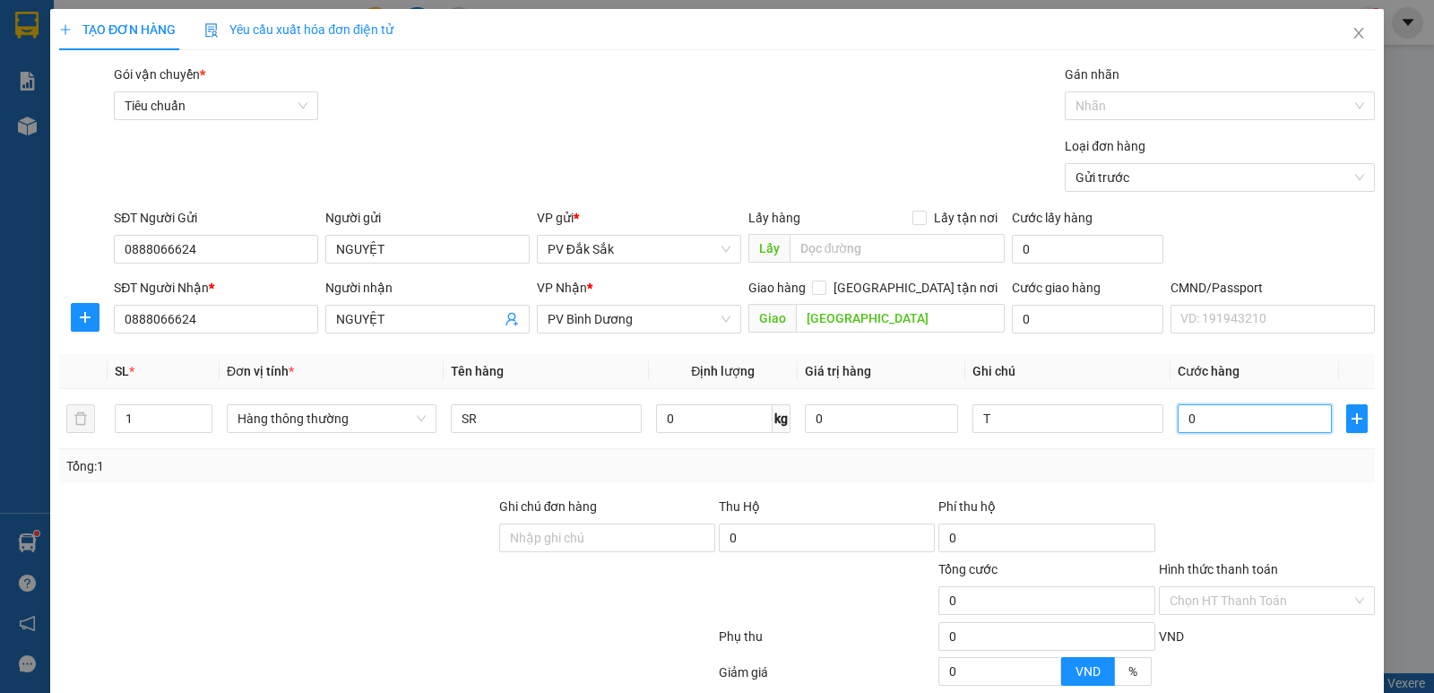
type input "9"
type input "90"
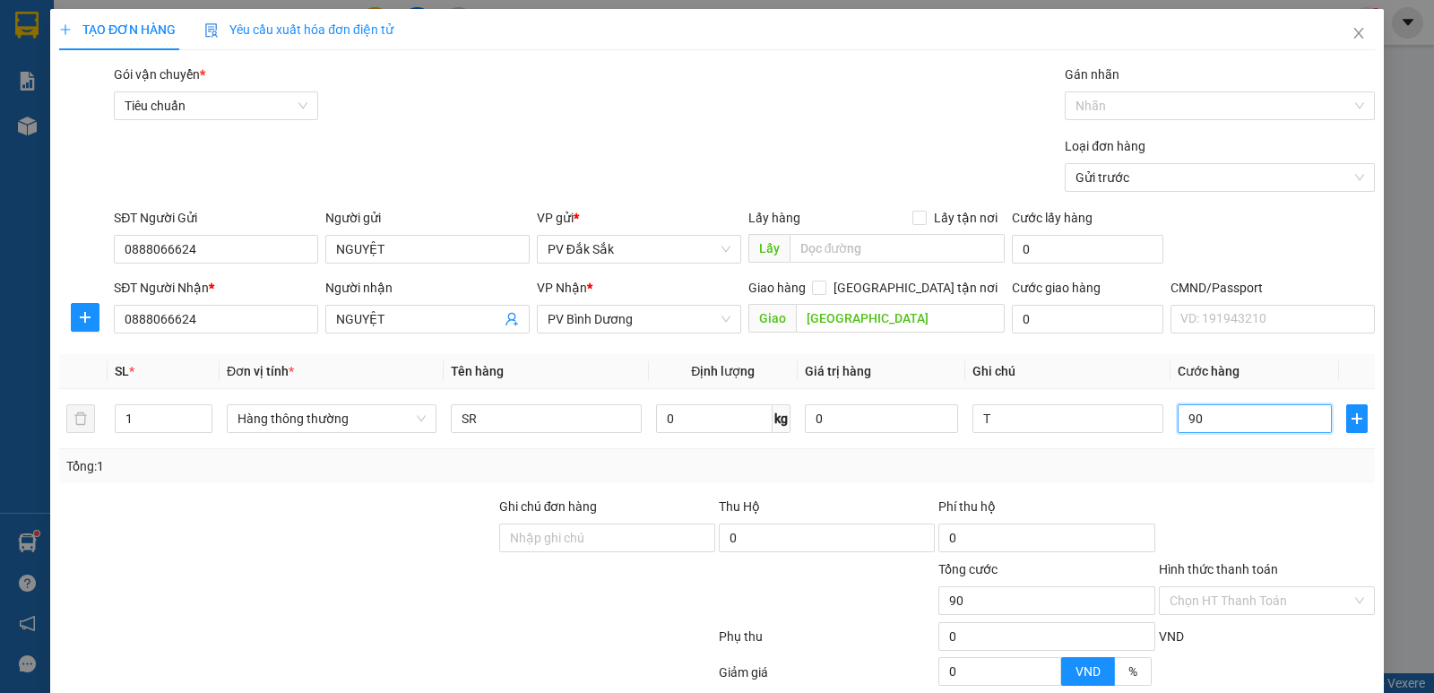
type input "900"
type input "9.000"
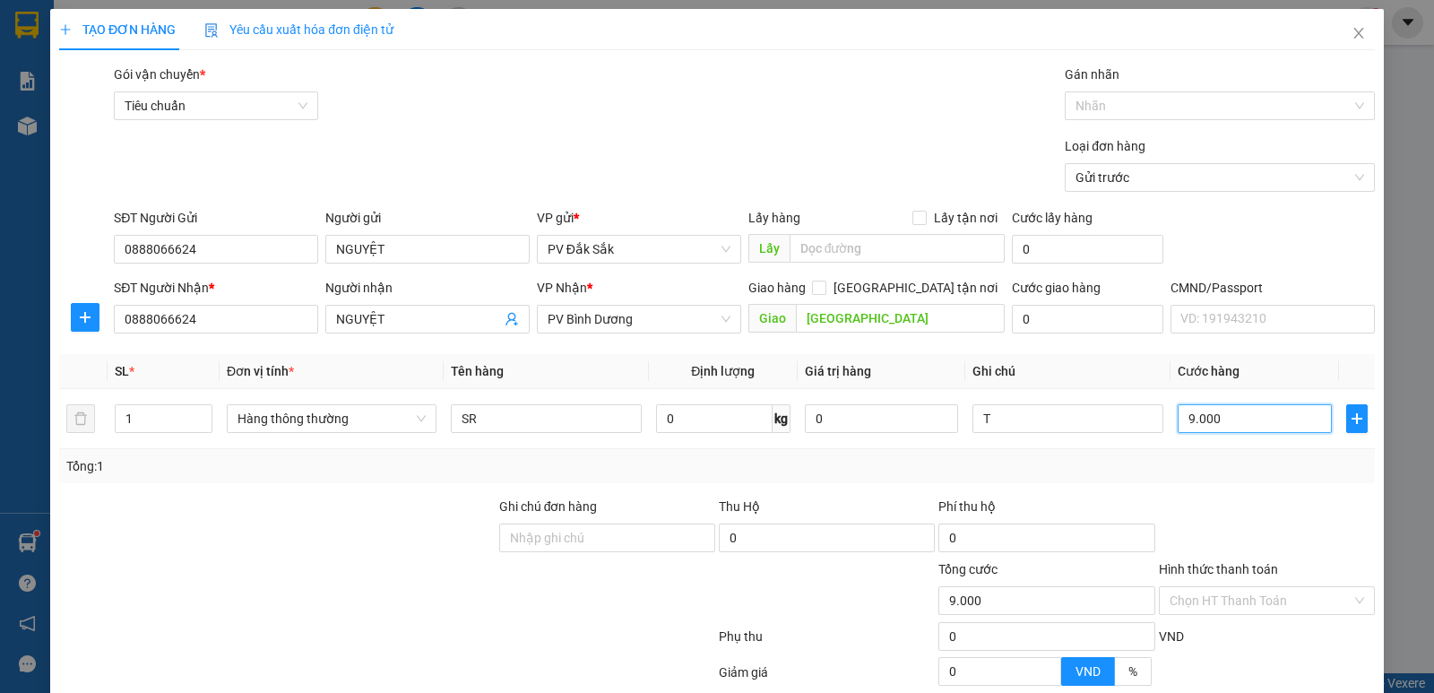
type input "9.000"
type input "90.000"
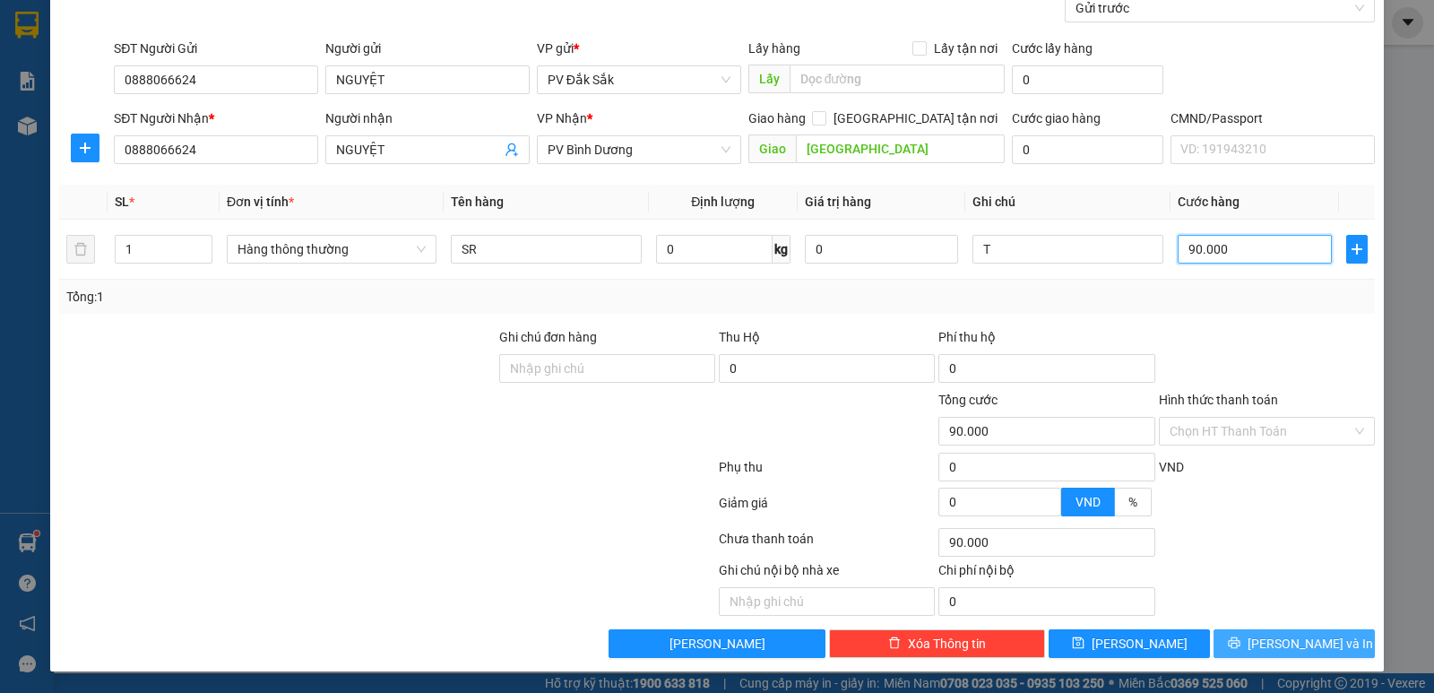
type input "90.000"
click at [1307, 648] on span "[PERSON_NAME] và In" at bounding box center [1310, 644] width 125 height 20
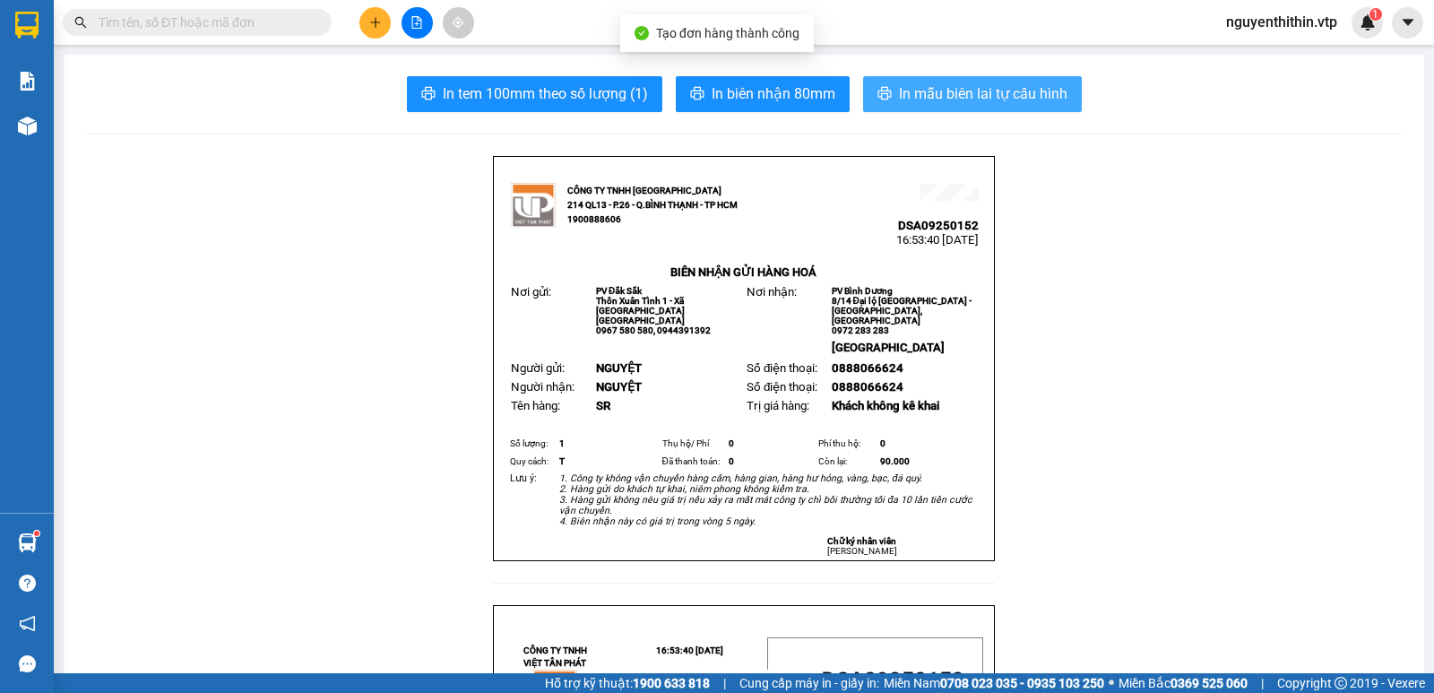
click at [976, 99] on span "In mẫu biên lai tự cấu hình" at bounding box center [983, 93] width 169 height 22
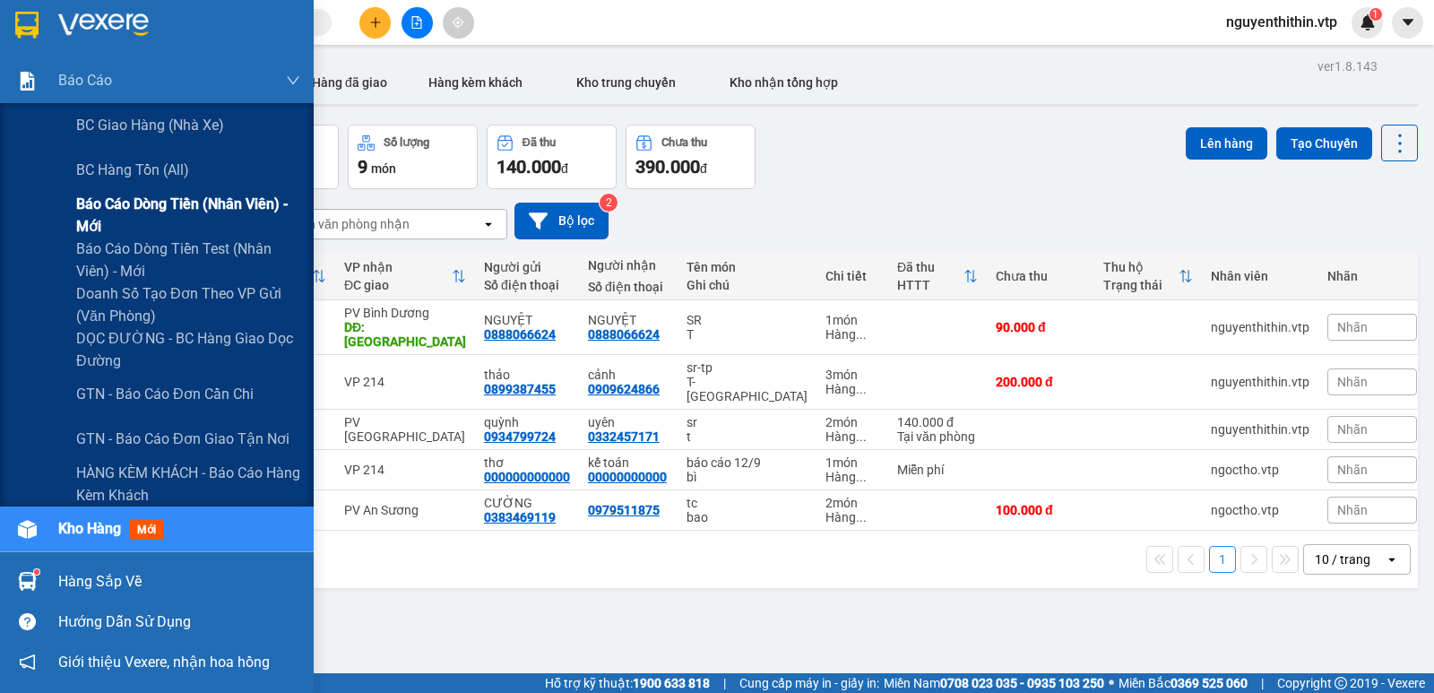
click at [143, 206] on span "Báo cáo dòng tiền (nhân viên) - mới" at bounding box center [188, 215] width 224 height 45
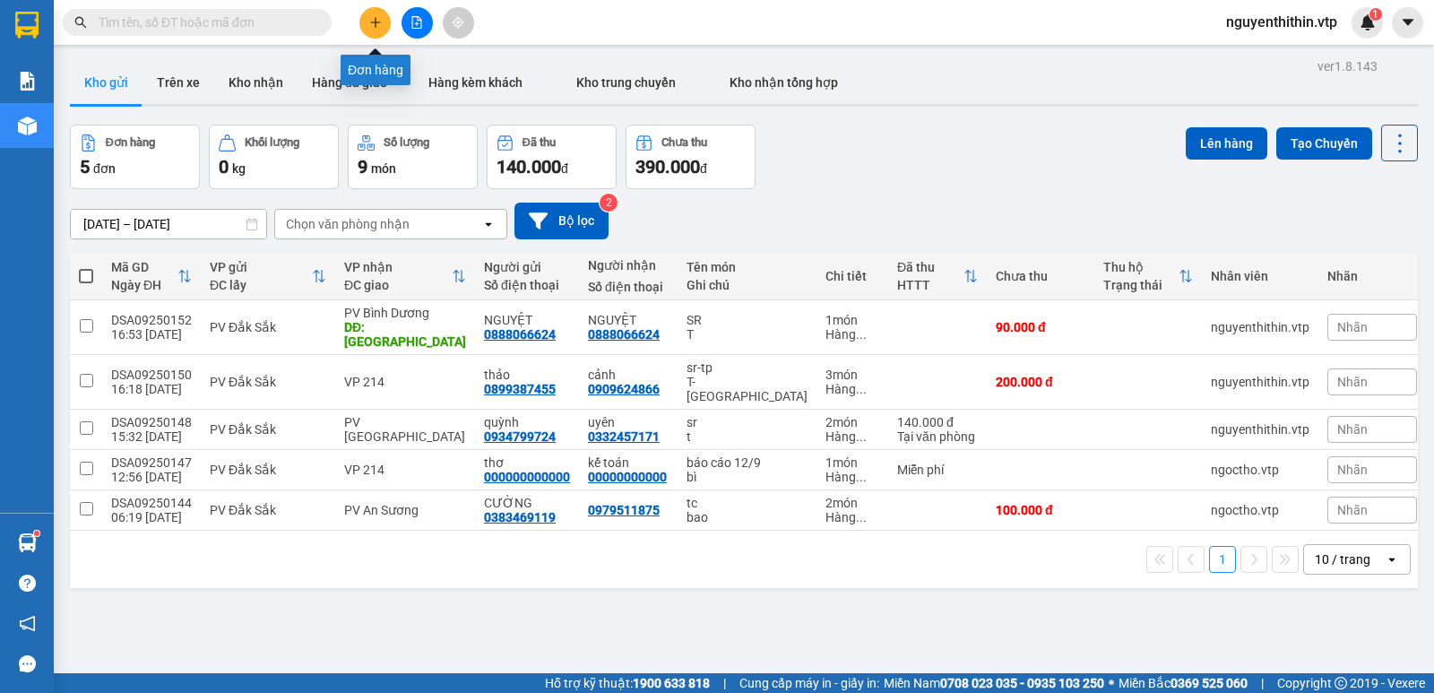
click at [375, 25] on icon "plus" at bounding box center [375, 22] width 13 height 13
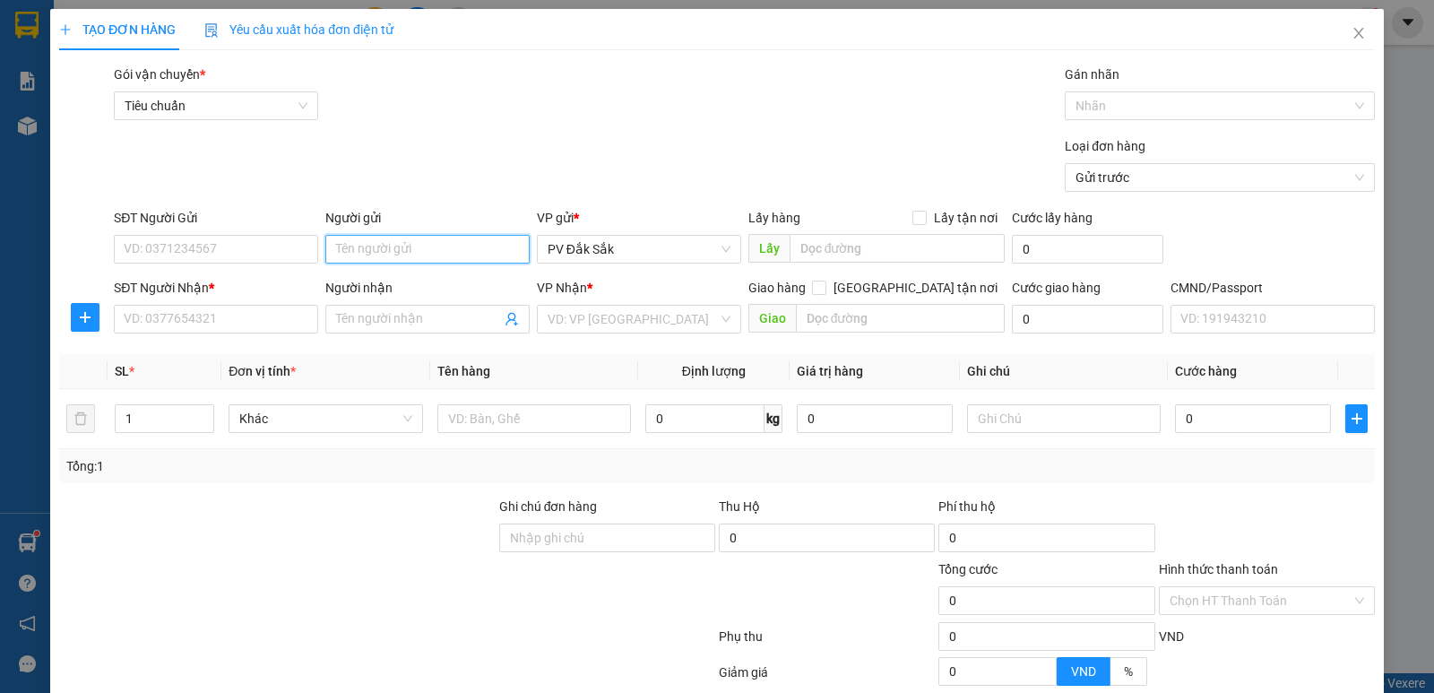
click at [348, 245] on input "Người gửi" at bounding box center [427, 249] width 204 height 29
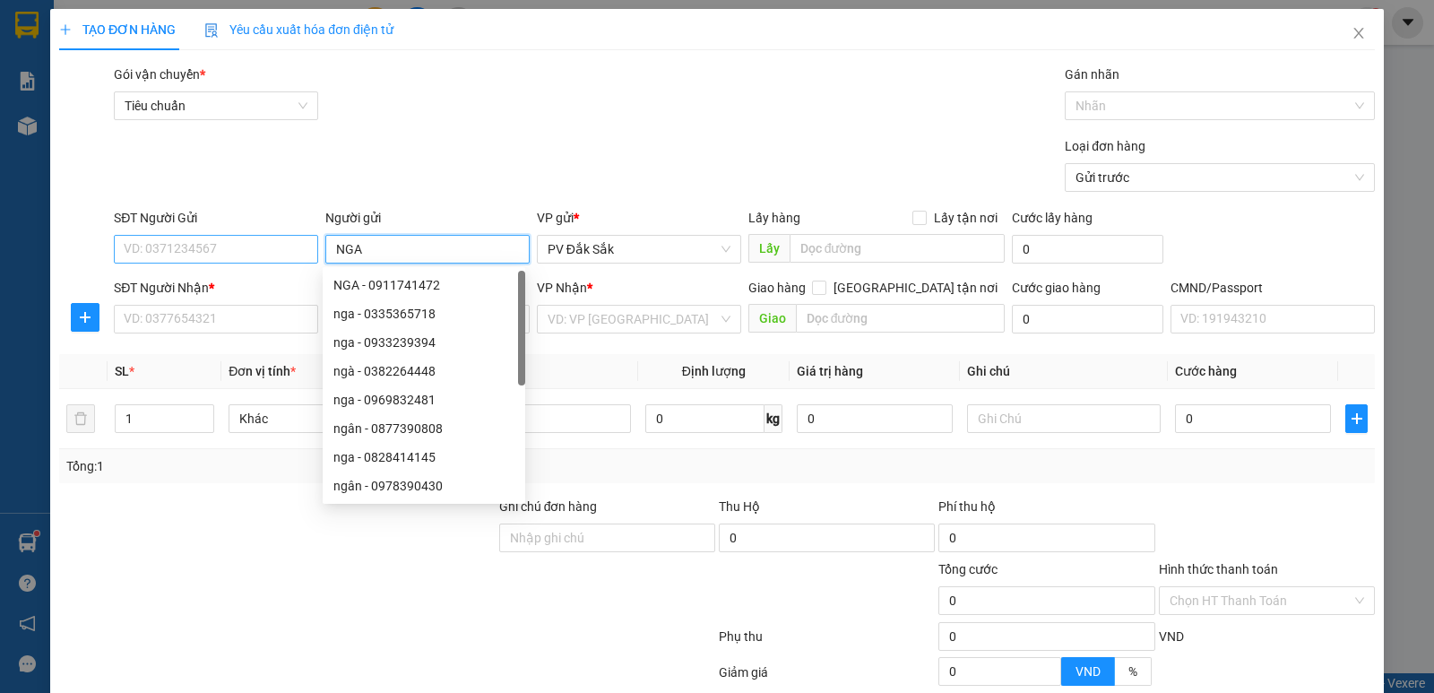
type input "NGA"
click at [133, 243] on input "SĐT Người Gửi" at bounding box center [216, 249] width 204 height 29
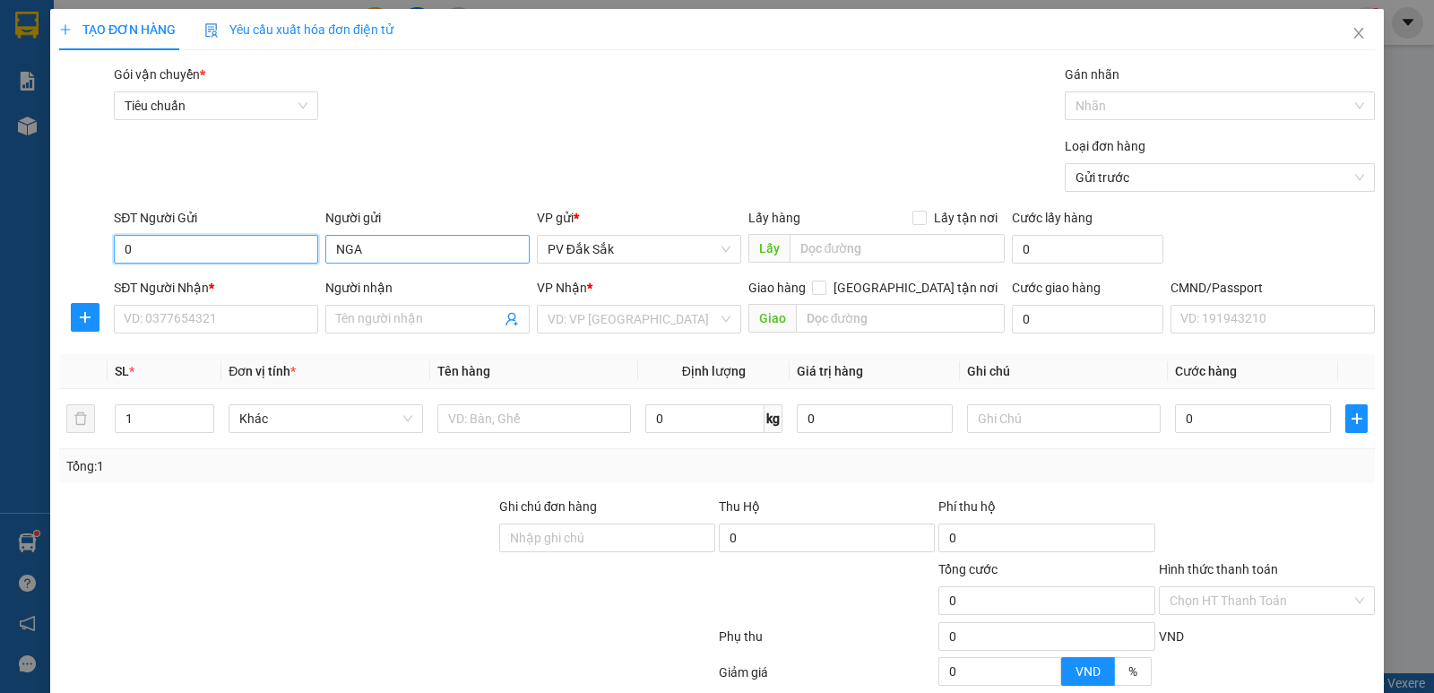
type input "0"
click at [367, 252] on input "NGA" at bounding box center [427, 249] width 204 height 29
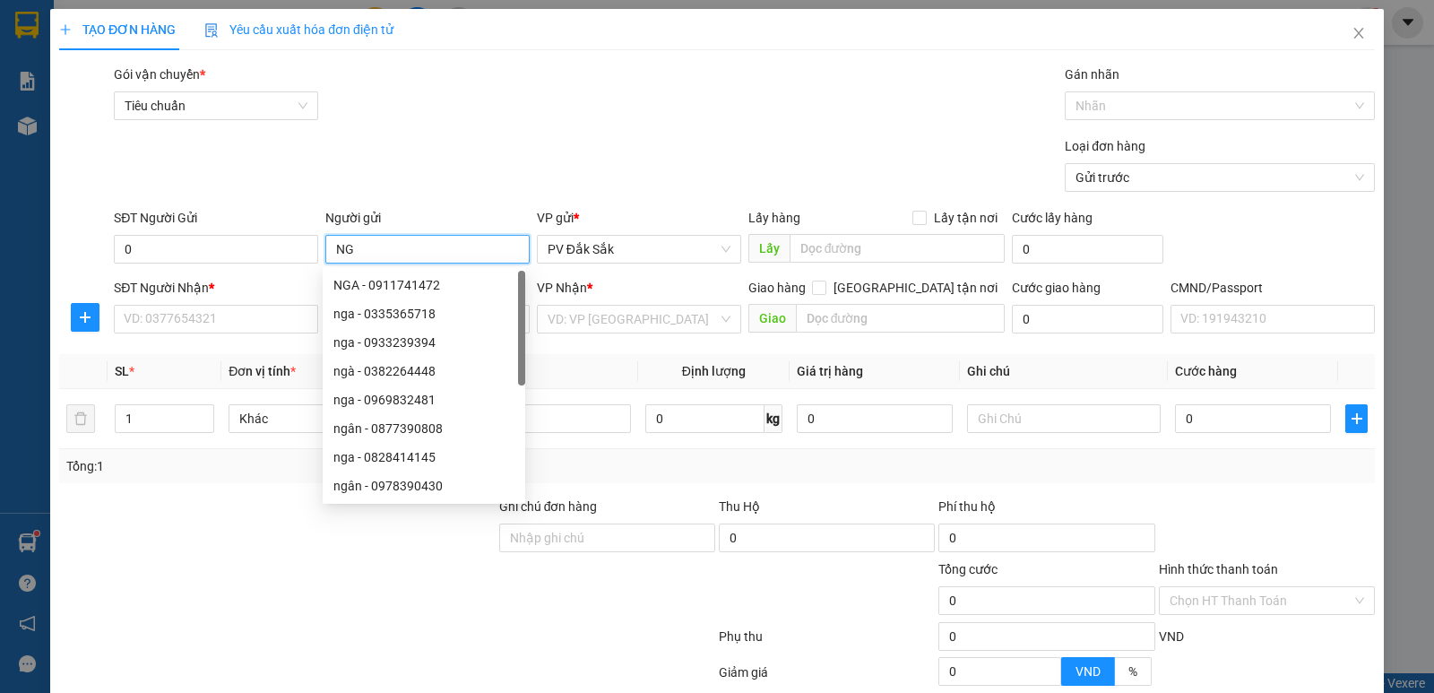
type input "N"
type input "THÚY"
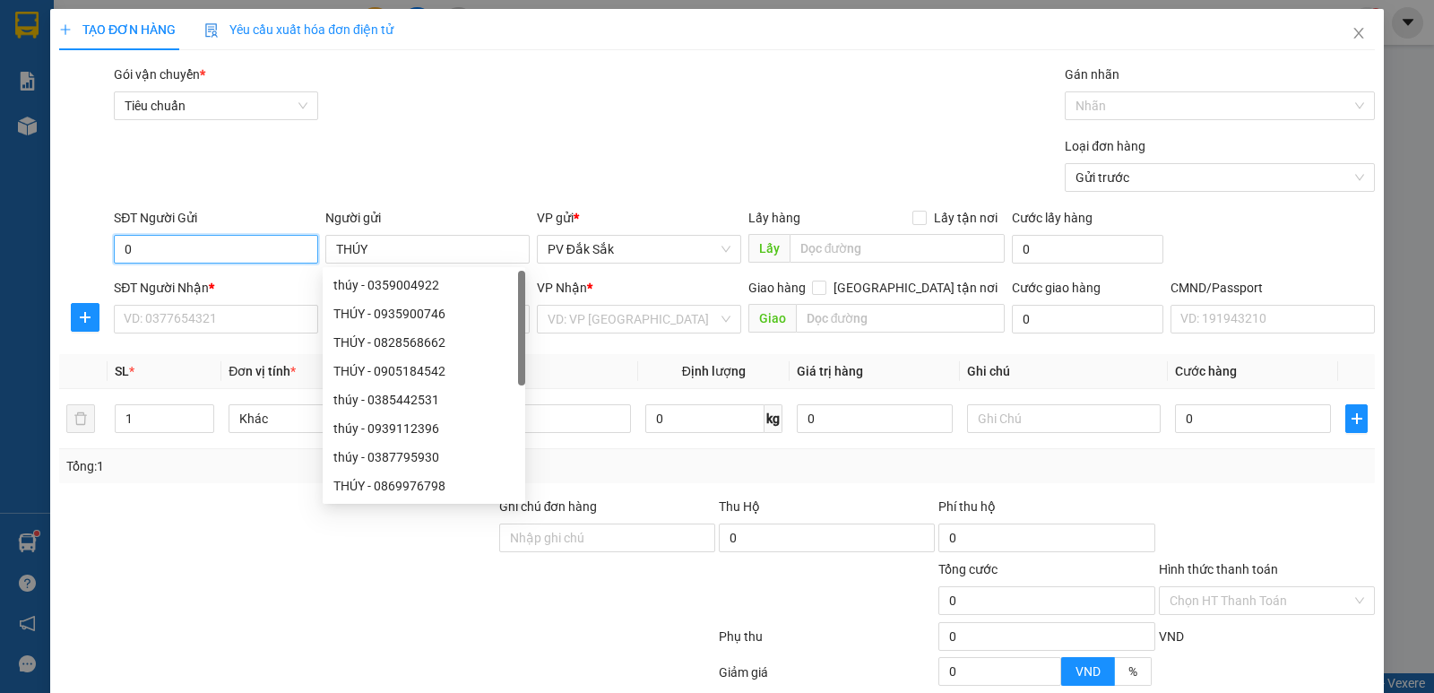
click at [167, 253] on input "0" at bounding box center [216, 249] width 204 height 29
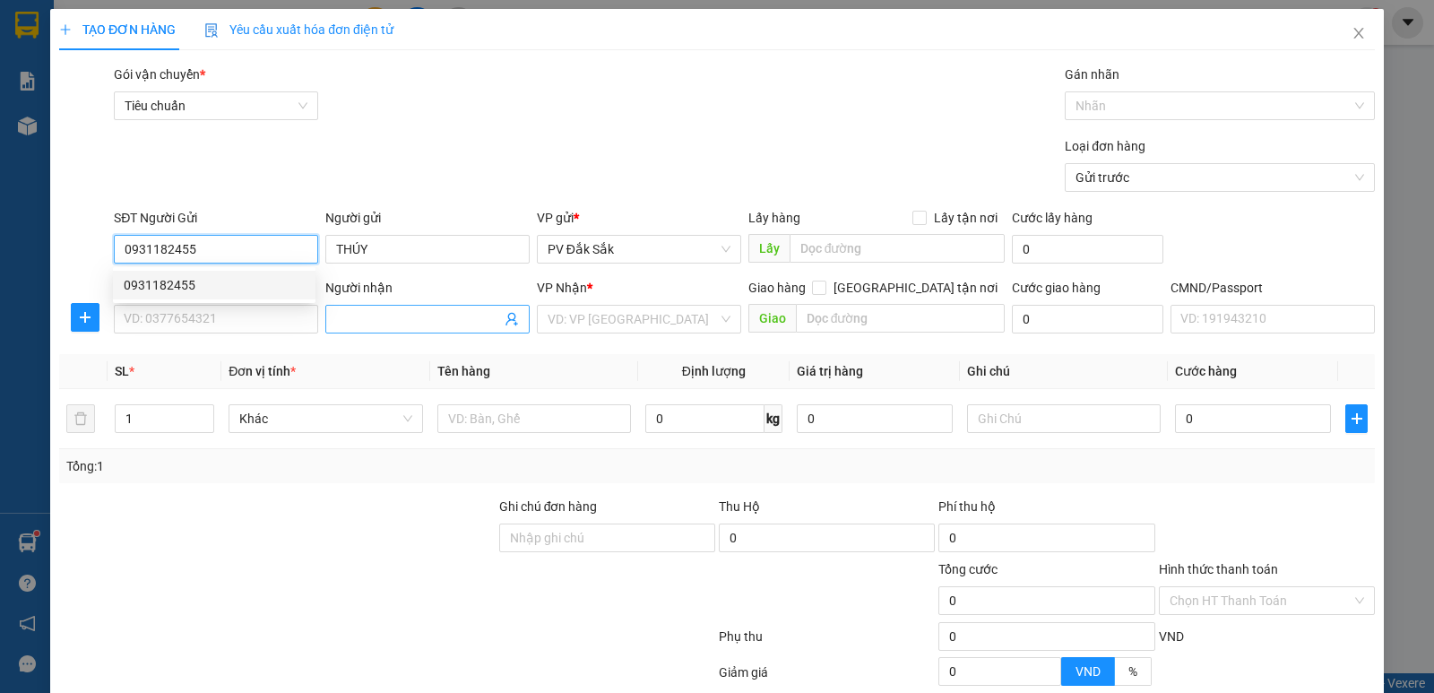
type input "0931182455"
click at [337, 318] on input "Người nhận" at bounding box center [418, 319] width 165 height 20
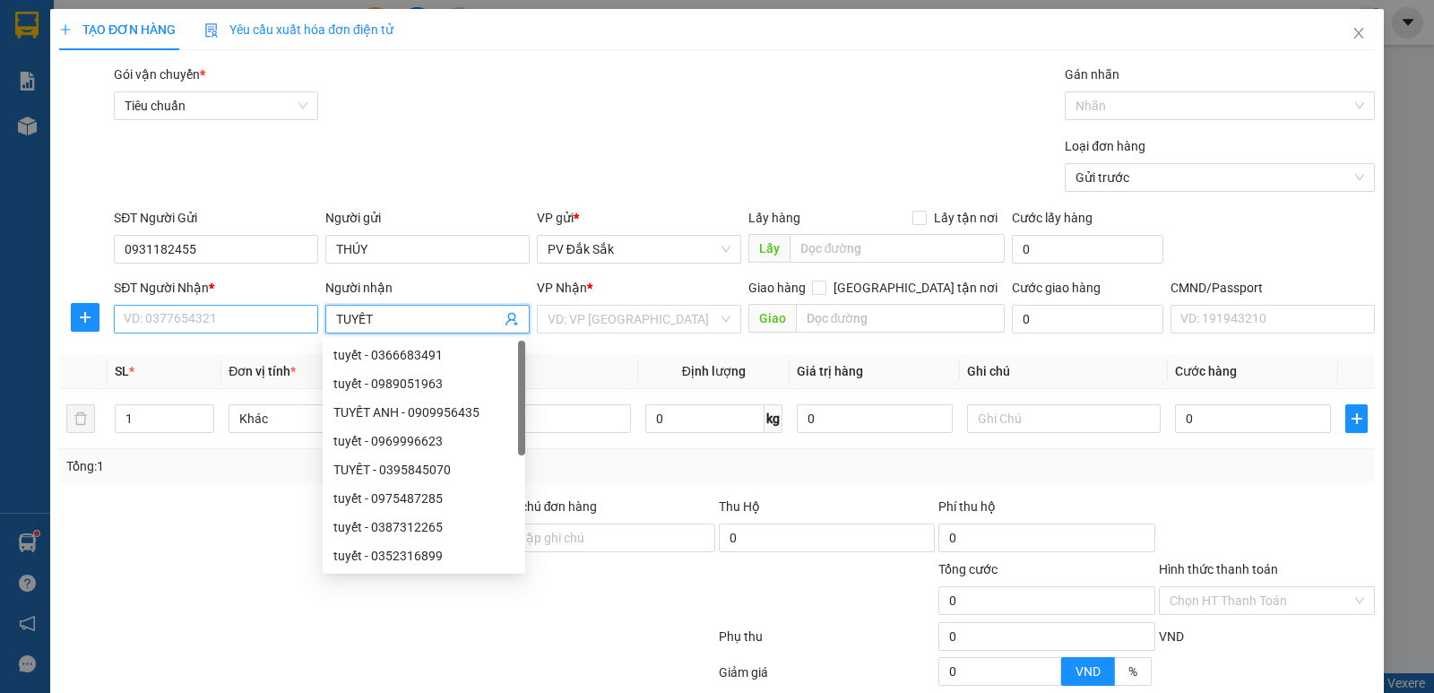
type input "TUYẾT"
click at [151, 324] on input "SĐT Người Nhận *" at bounding box center [216, 319] width 204 height 29
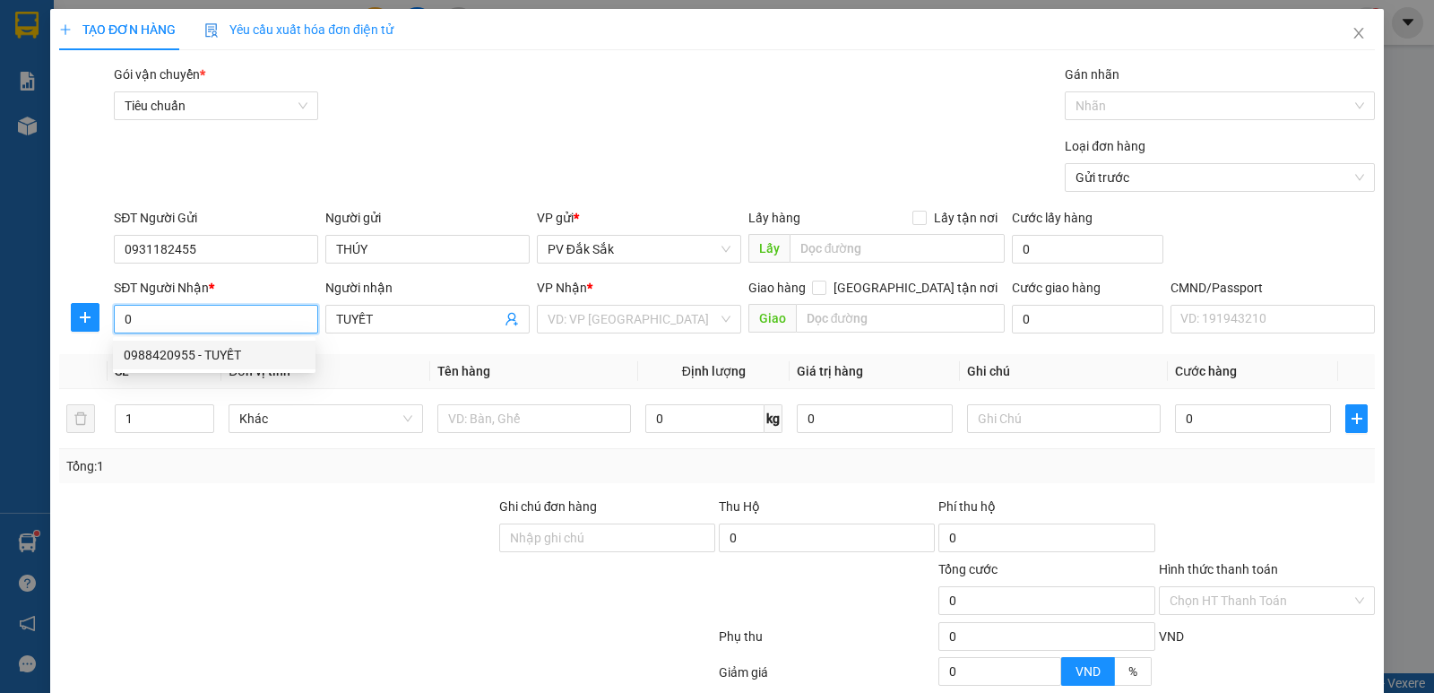
click at [195, 356] on div "0988420955 - TUYẾT" at bounding box center [214, 355] width 181 height 20
type input "0988420955"
type input "N4 HÒA LÂN"
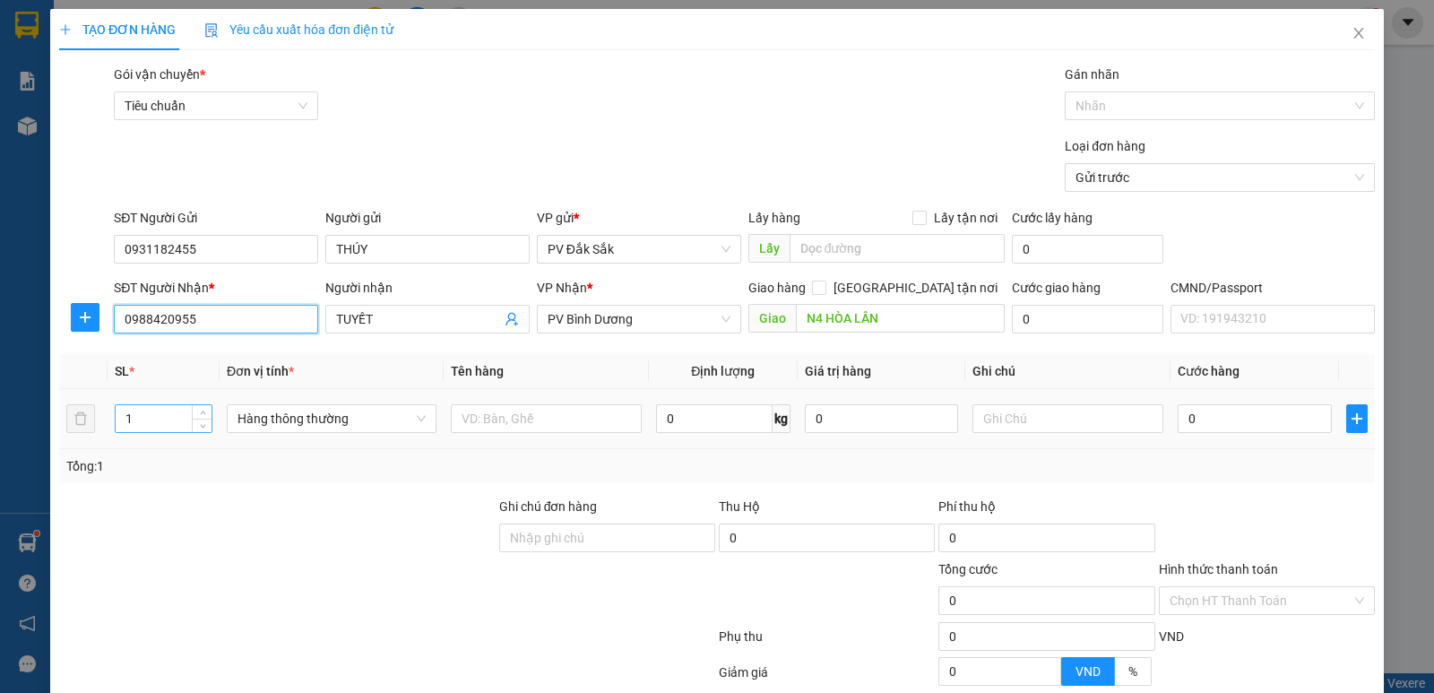
type input "0988420955"
click at [136, 423] on input "1" at bounding box center [164, 418] width 96 height 27
type input "2"
click at [458, 418] on input "text" at bounding box center [546, 418] width 191 height 29
type input "SR"
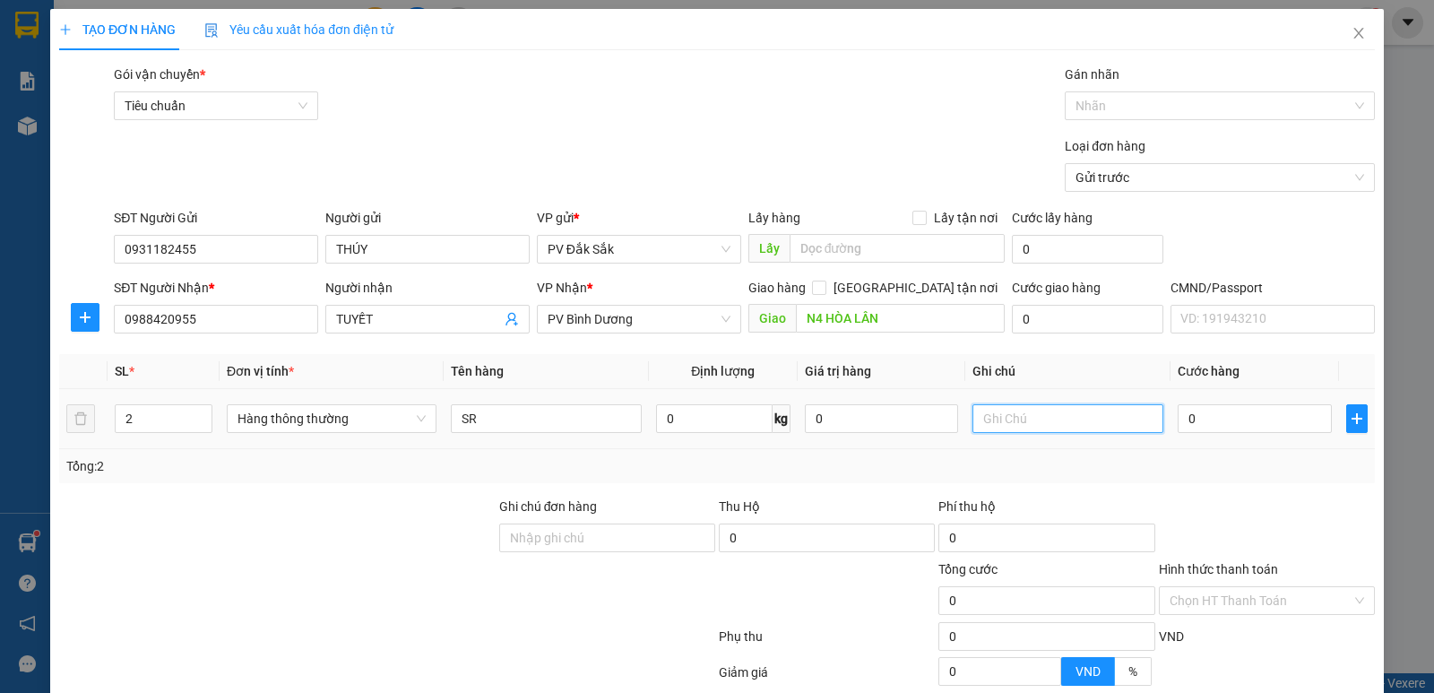
click at [990, 423] on input "text" at bounding box center [1068, 418] width 191 height 29
type input "T"
click at [1189, 419] on input "0" at bounding box center [1254, 418] width 153 height 29
type input "1"
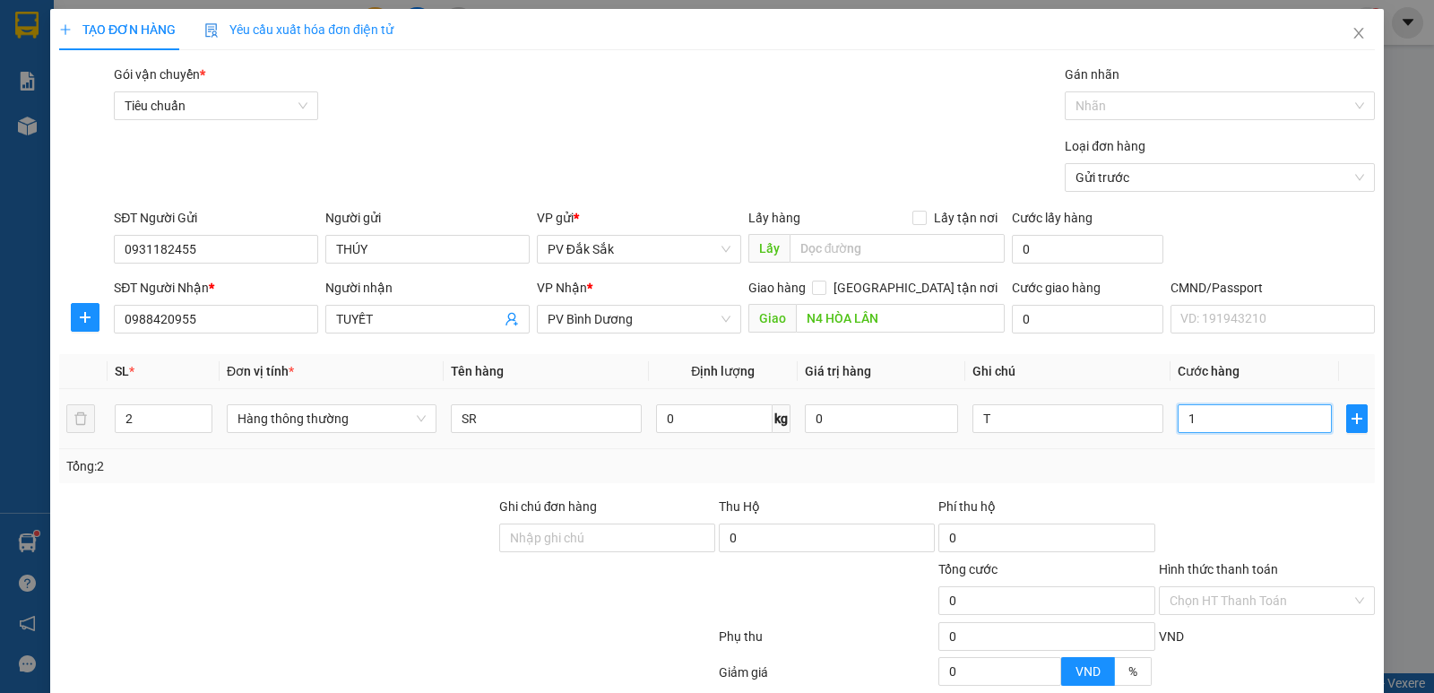
type input "1"
type input "16"
type input "160"
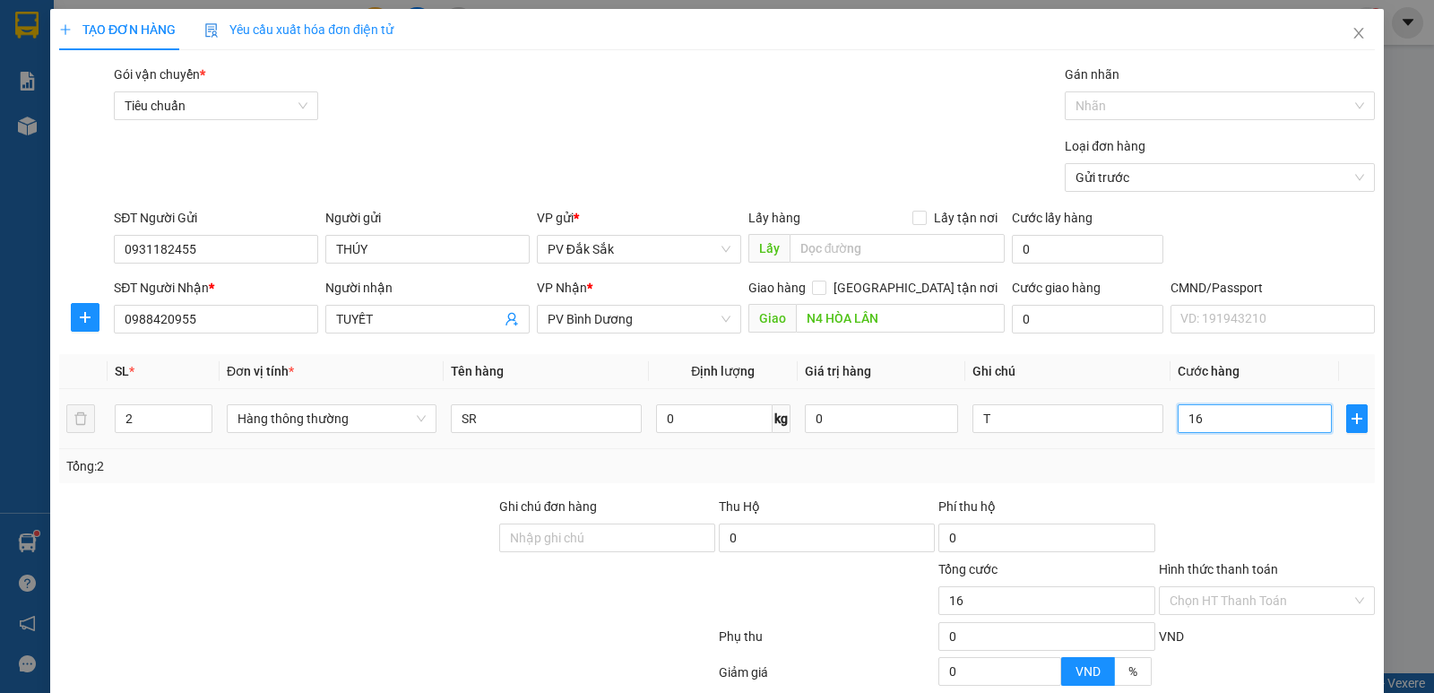
type input "160"
type input "1.600"
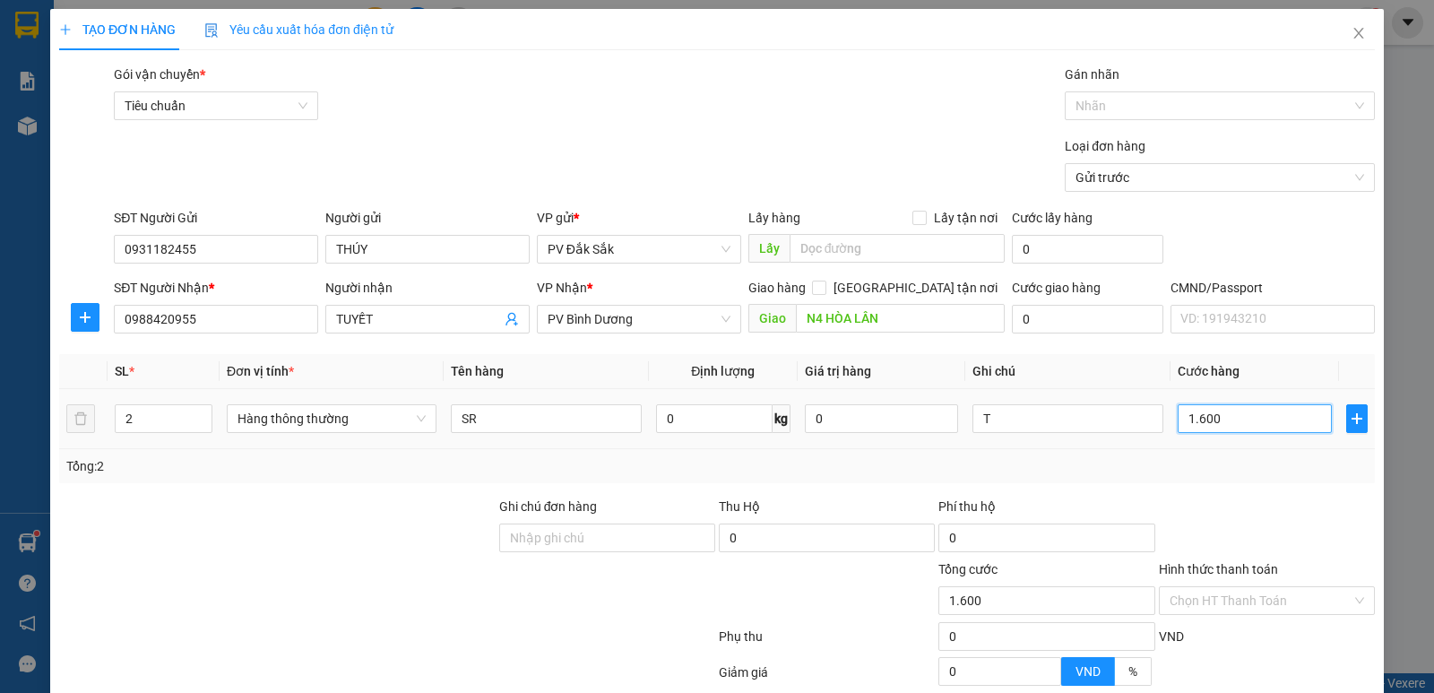
type input "16.000"
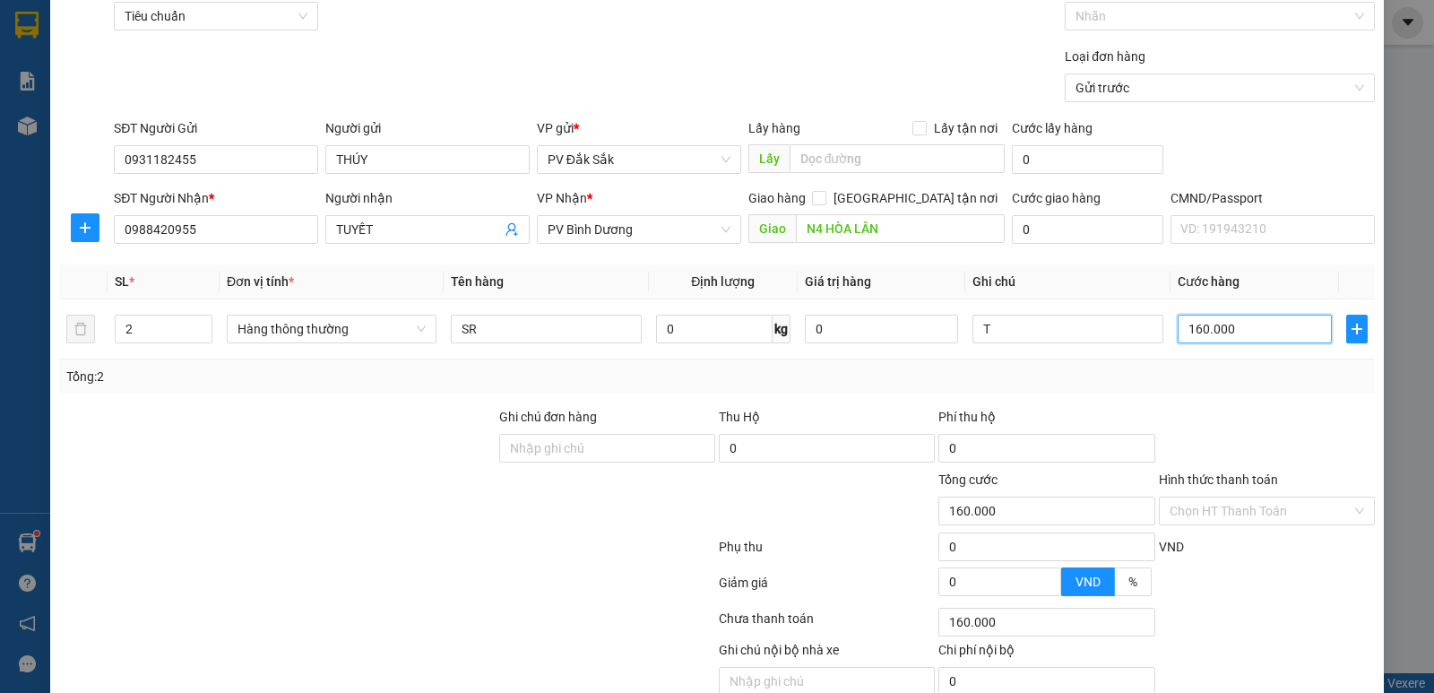
scroll to position [169, 0]
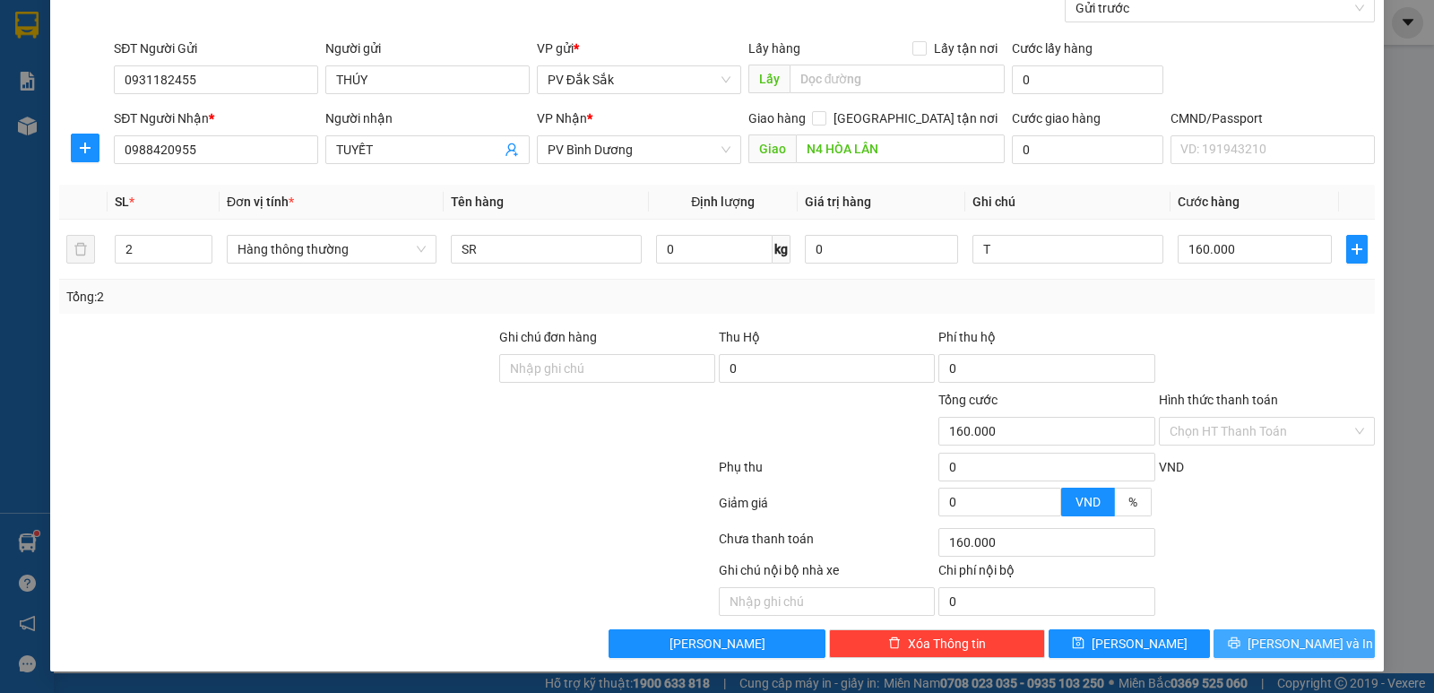
click at [1284, 641] on span "[PERSON_NAME] và In" at bounding box center [1310, 644] width 125 height 20
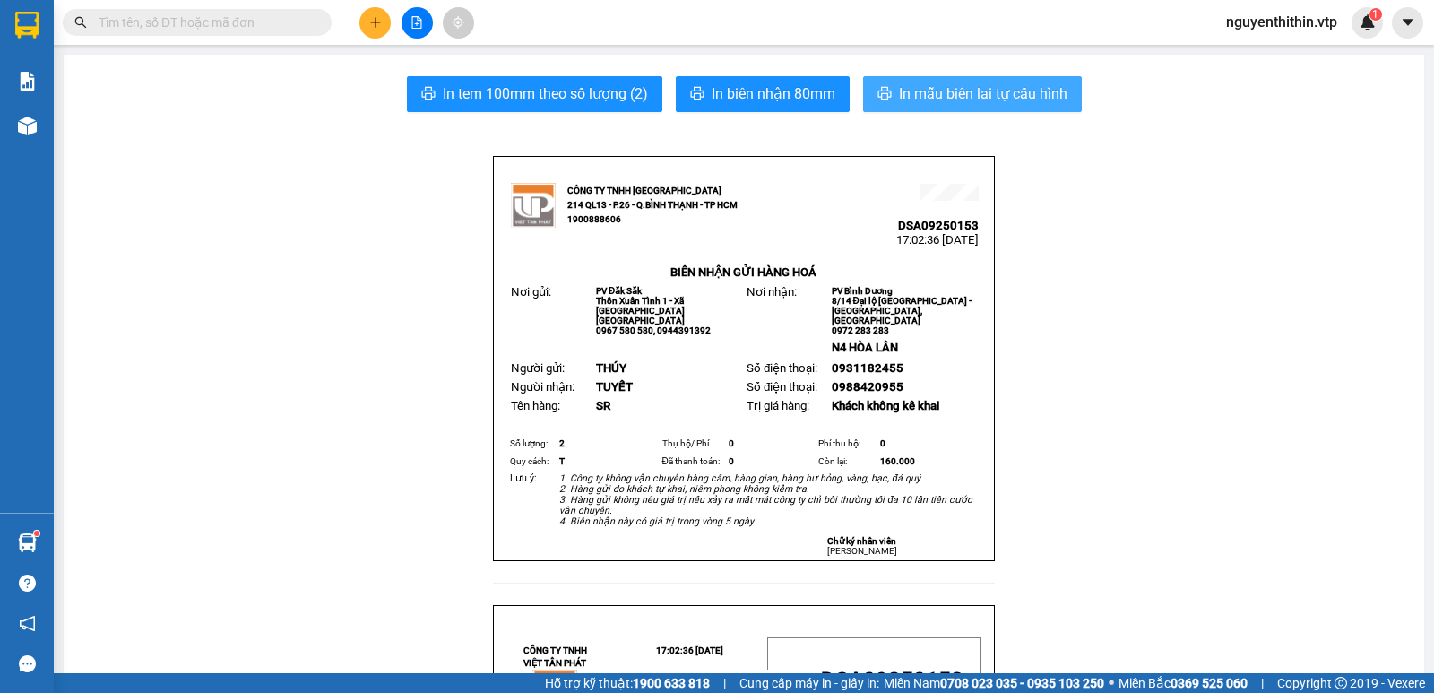
click at [1001, 95] on span "In mẫu biên lai tự cấu hình" at bounding box center [983, 93] width 169 height 22
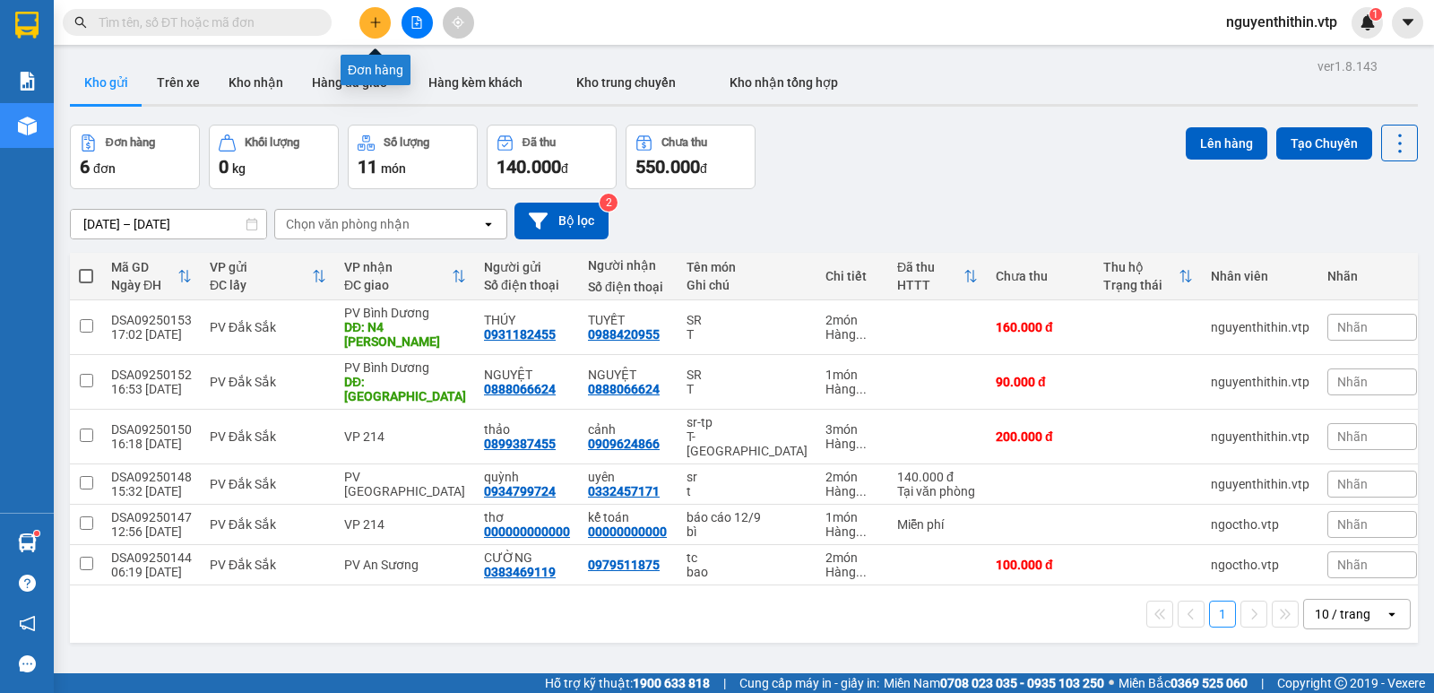
click at [383, 25] on button at bounding box center [374, 22] width 31 height 31
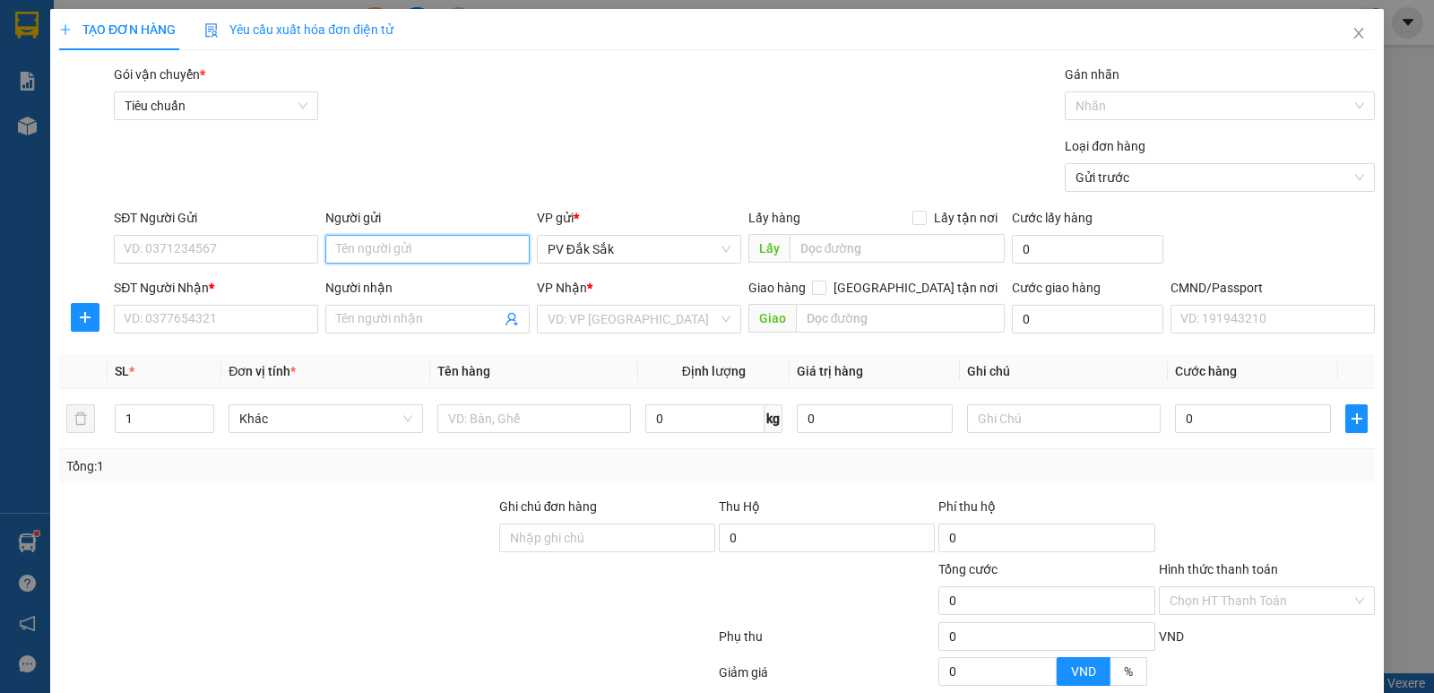
click at [352, 258] on input "Người gửi" at bounding box center [427, 249] width 204 height 29
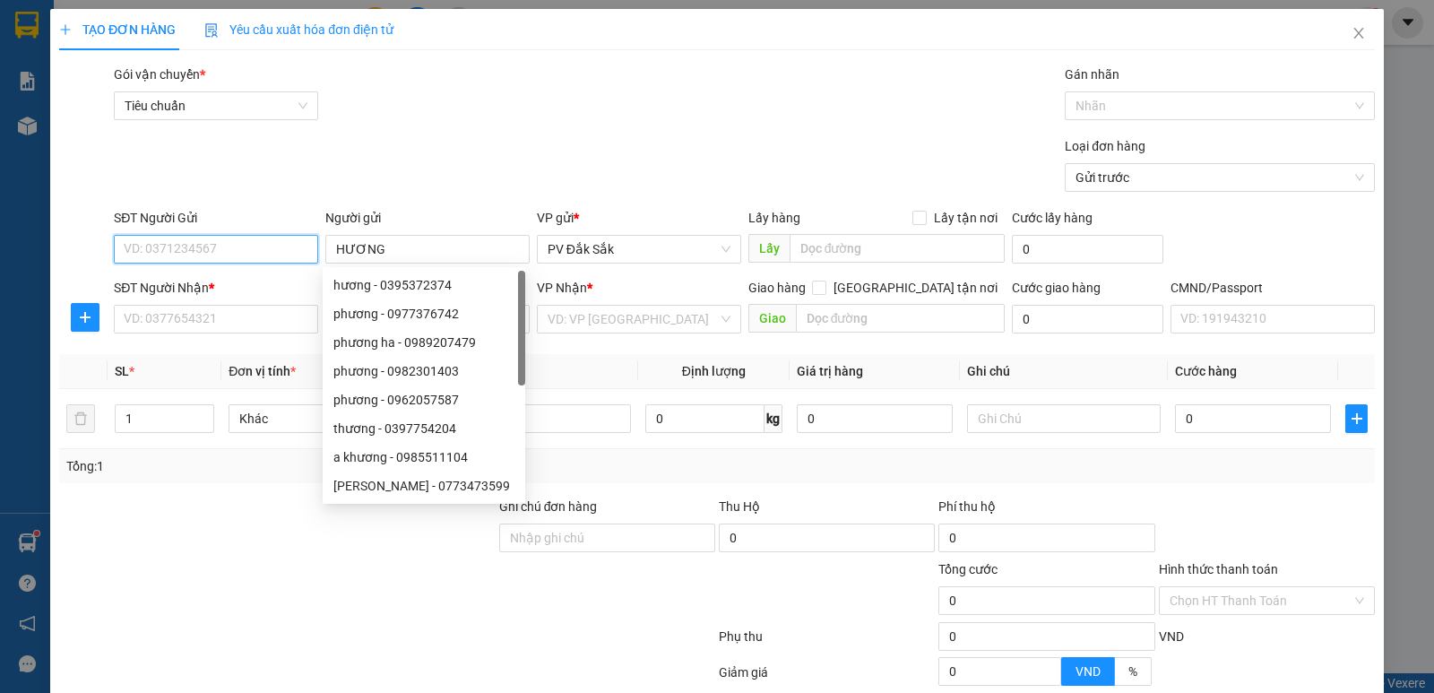
click at [132, 246] on input "SĐT Người Gửi" at bounding box center [216, 249] width 204 height 29
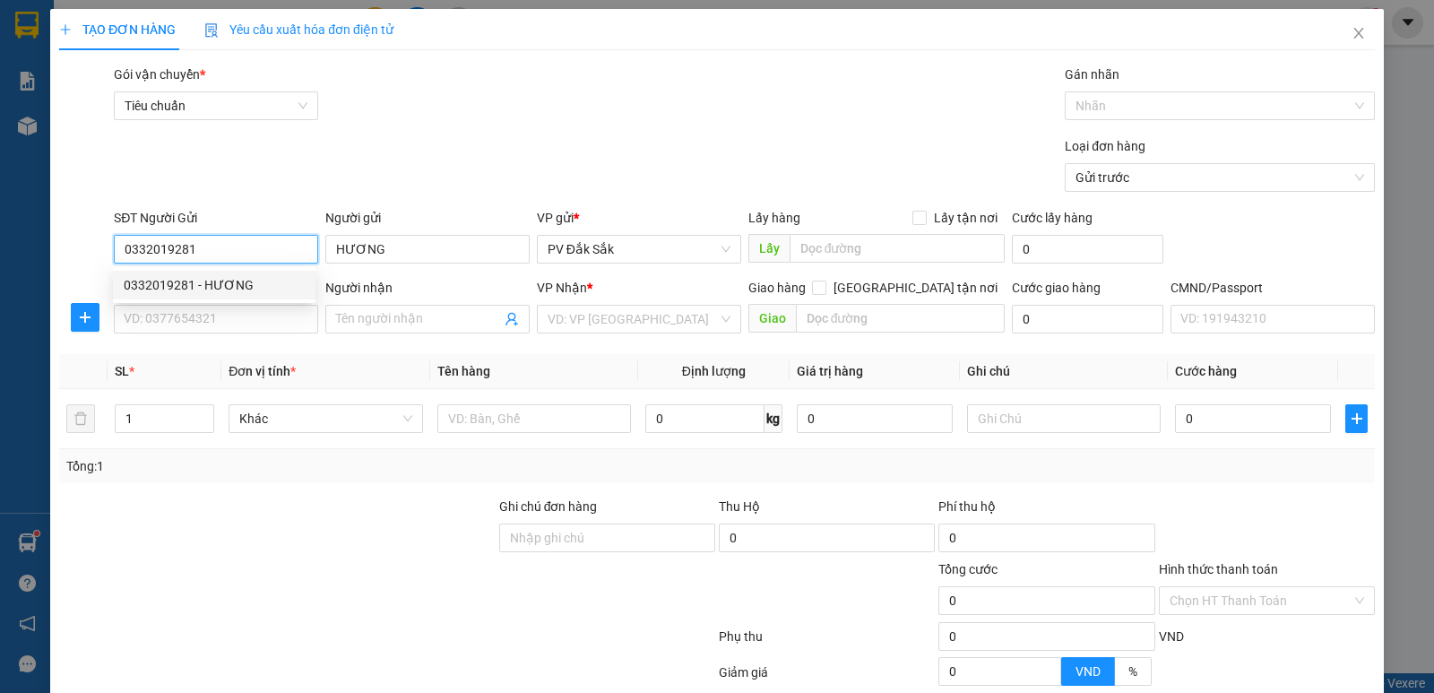
click at [180, 287] on div "0332019281 - HƯƠNG" at bounding box center [214, 285] width 181 height 20
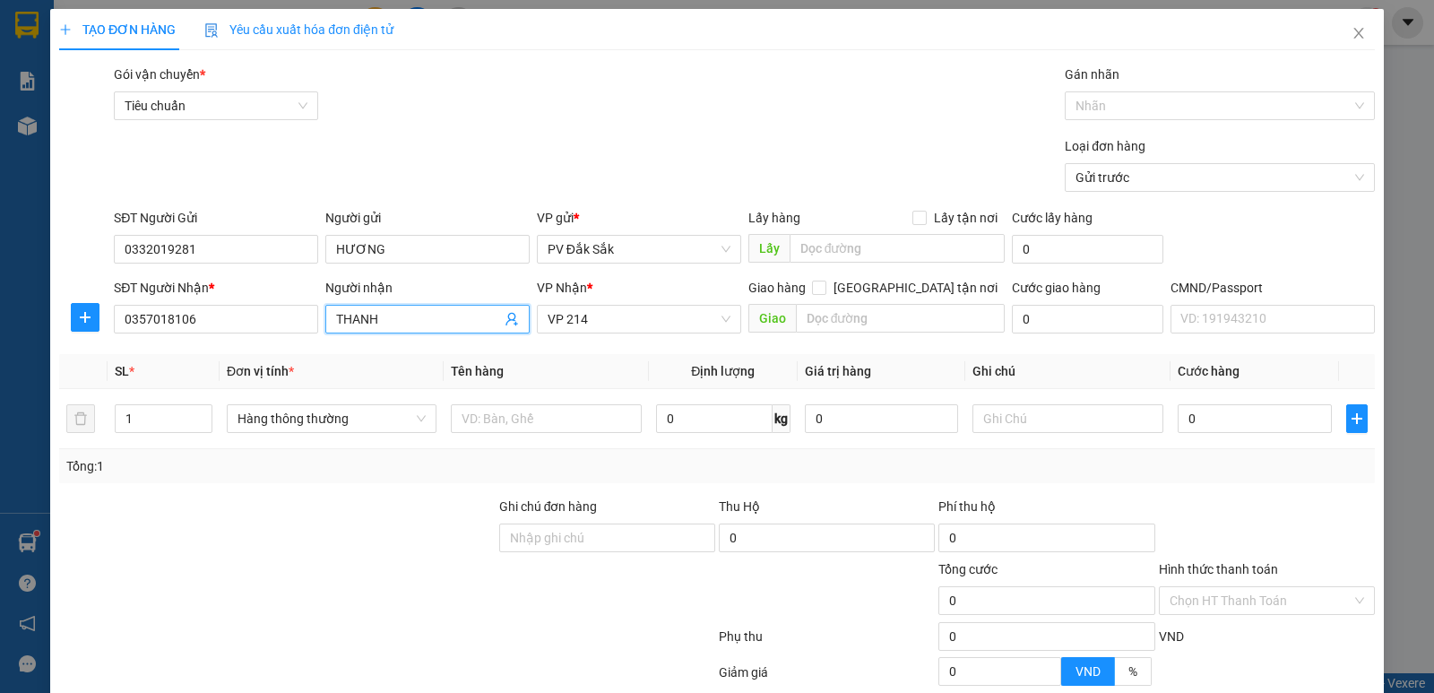
click at [379, 323] on input "THANH" at bounding box center [418, 319] width 165 height 20
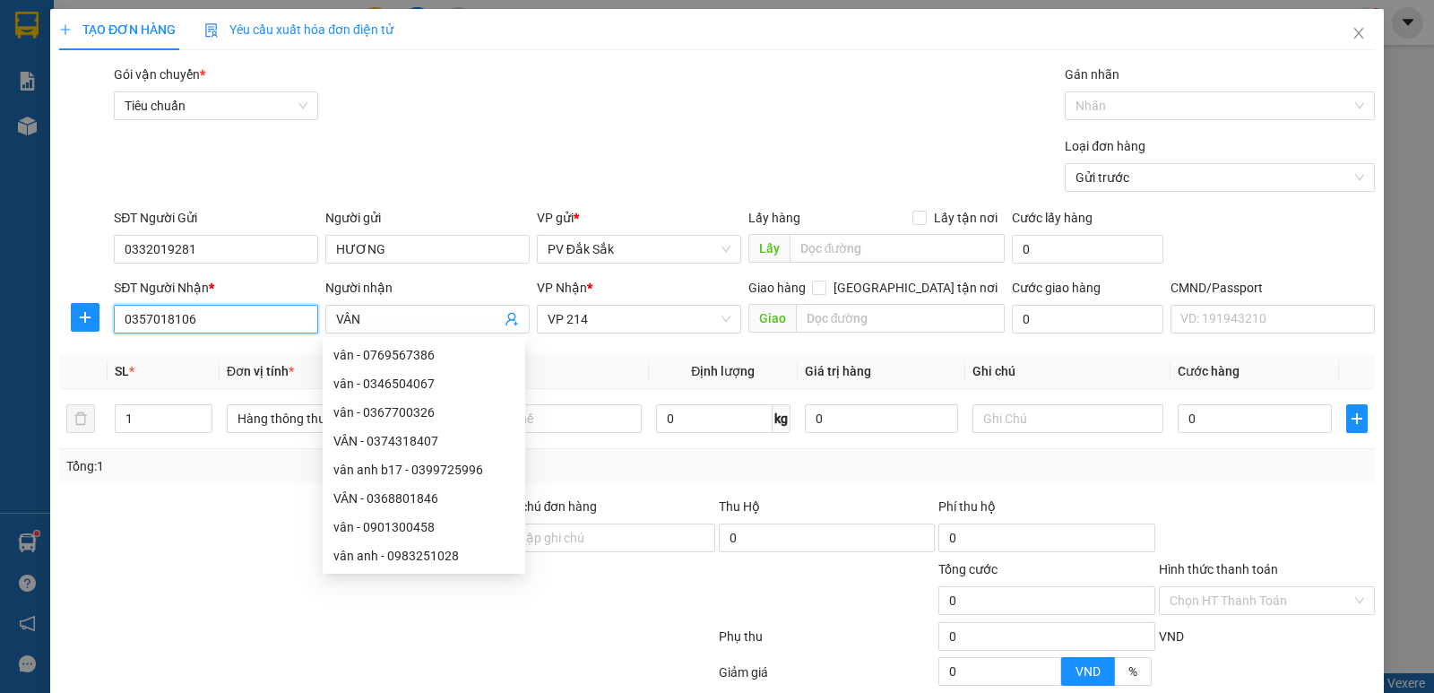
click at [200, 319] on input "0357018106" at bounding box center [216, 319] width 204 height 29
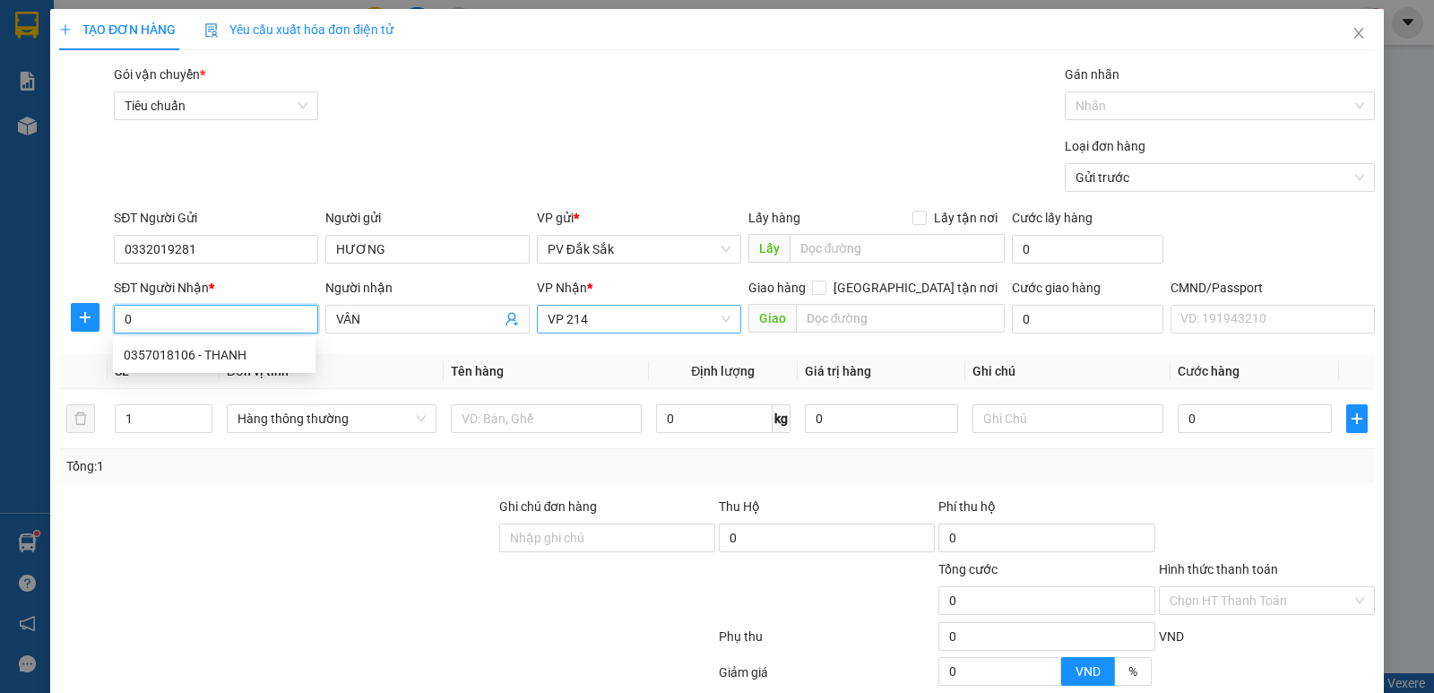
click at [601, 317] on span "VP 214" at bounding box center [639, 319] width 183 height 27
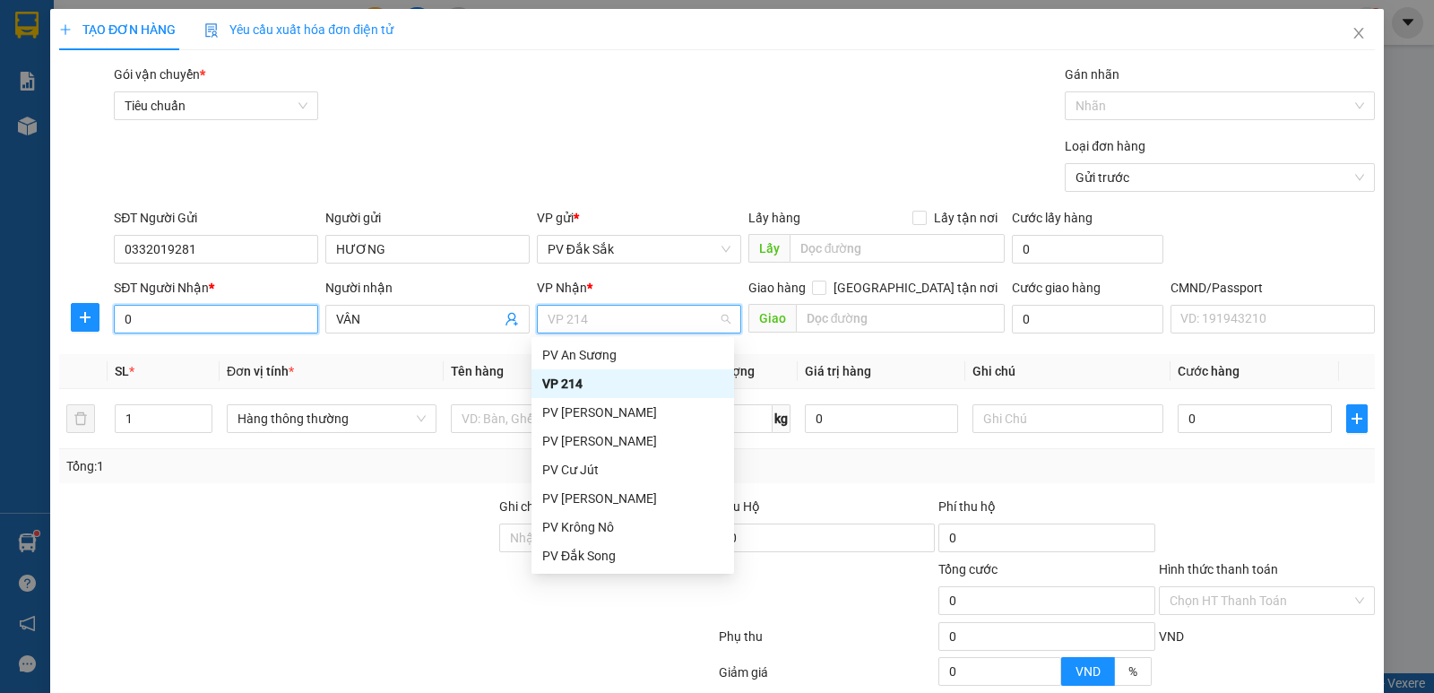
click at [160, 323] on input "0" at bounding box center [216, 319] width 204 height 29
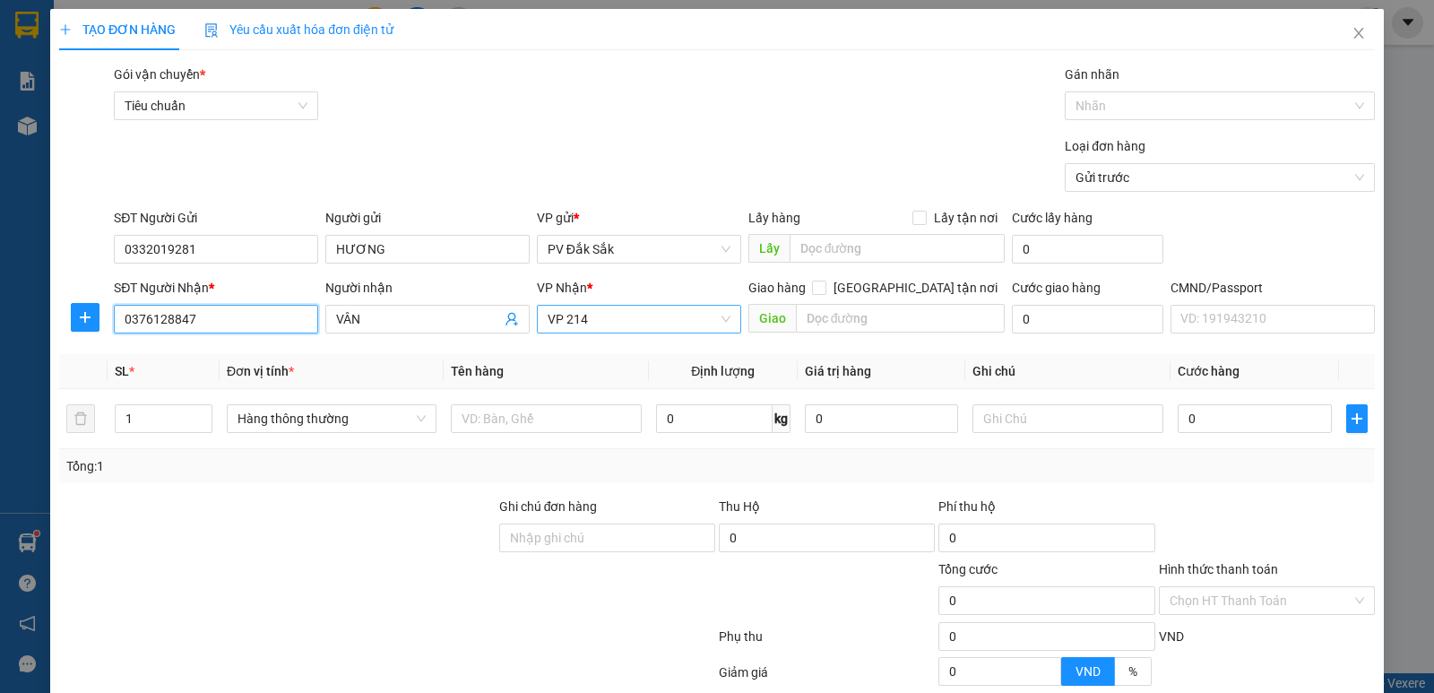
click at [590, 322] on span "VP 214" at bounding box center [639, 319] width 183 height 27
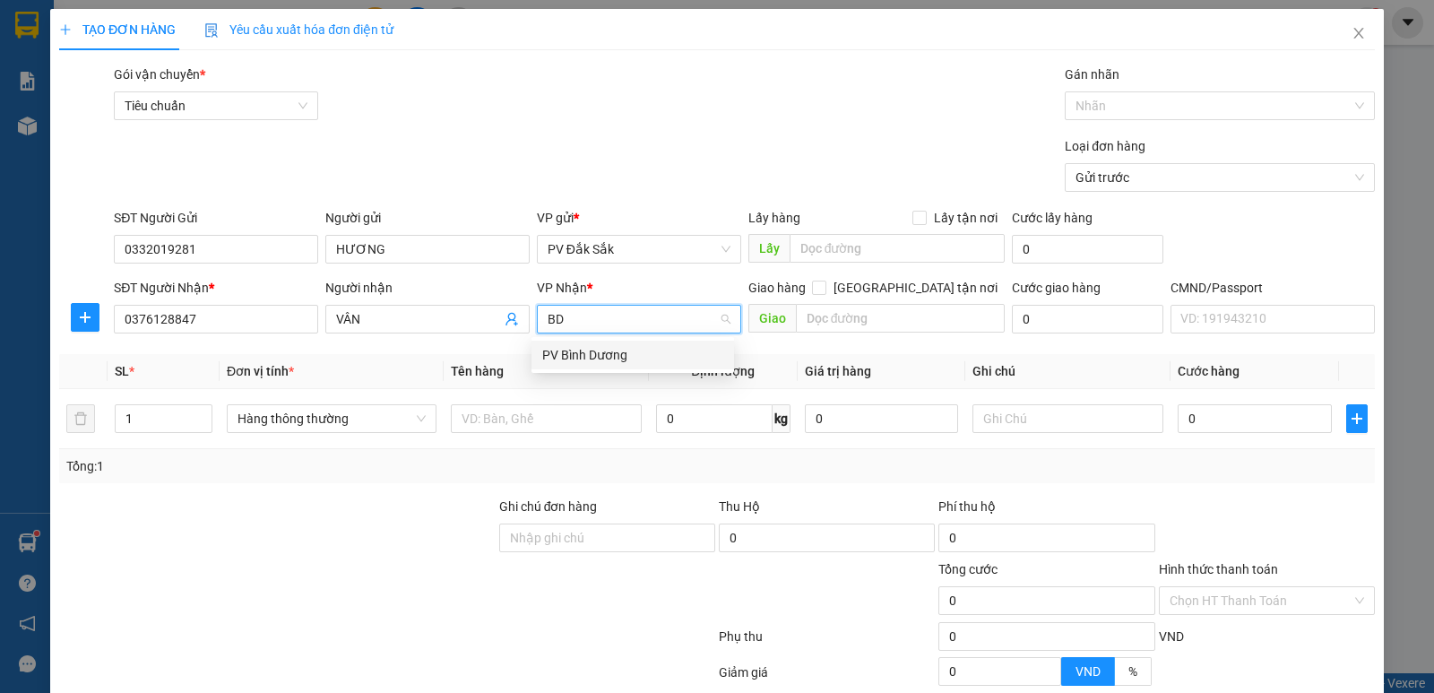
click at [589, 356] on div "PV Bình Dương" at bounding box center [632, 355] width 181 height 20
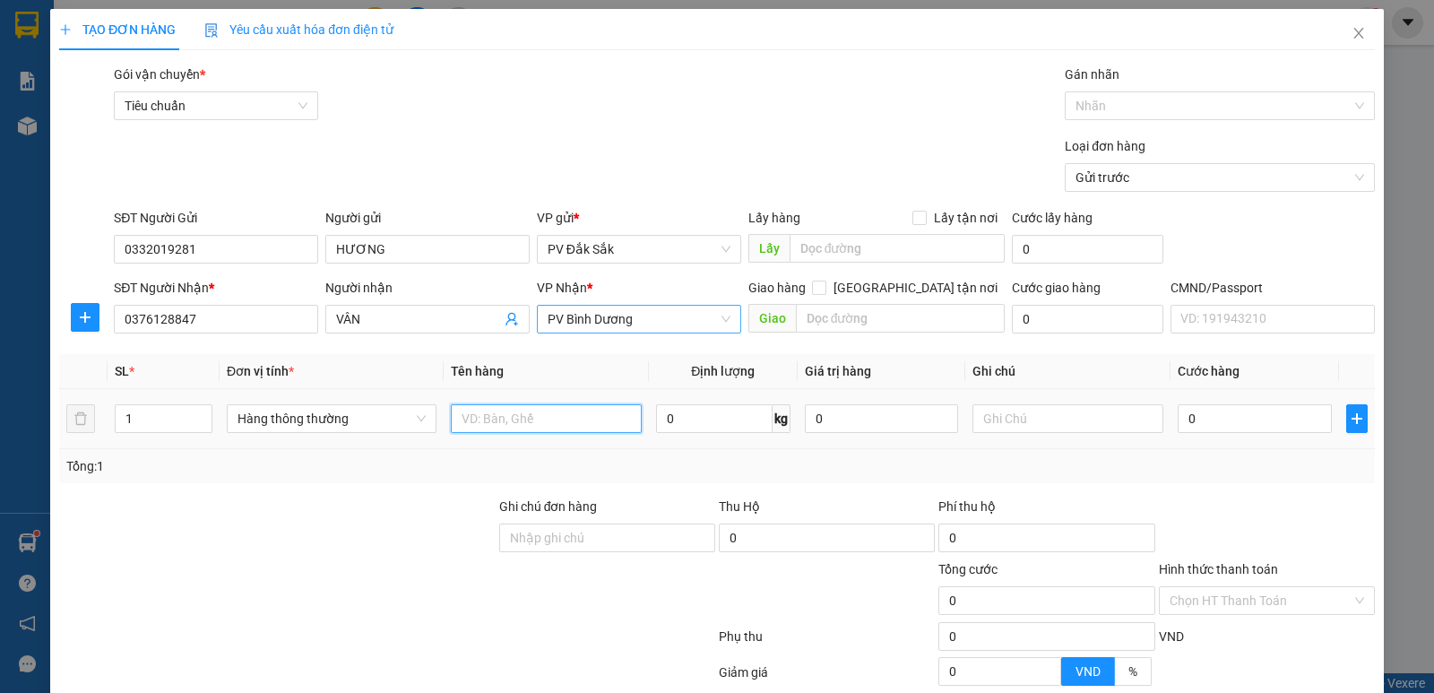
click at [457, 412] on input "text" at bounding box center [546, 418] width 191 height 29
click at [999, 408] on input "text" at bounding box center [1068, 418] width 191 height 29
click at [1178, 409] on input "0" at bounding box center [1254, 418] width 153 height 29
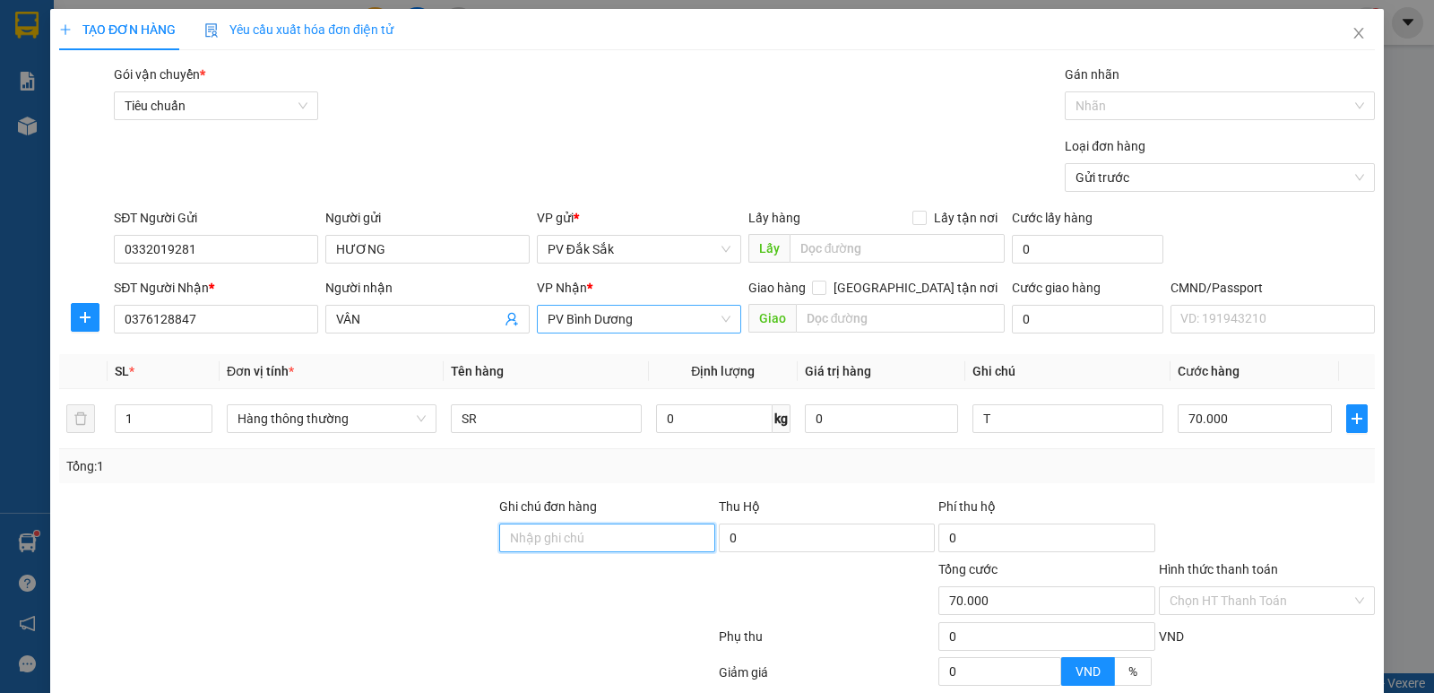
click at [512, 544] on input "Ghi chú đơn hàng" at bounding box center [607, 537] width 216 height 29
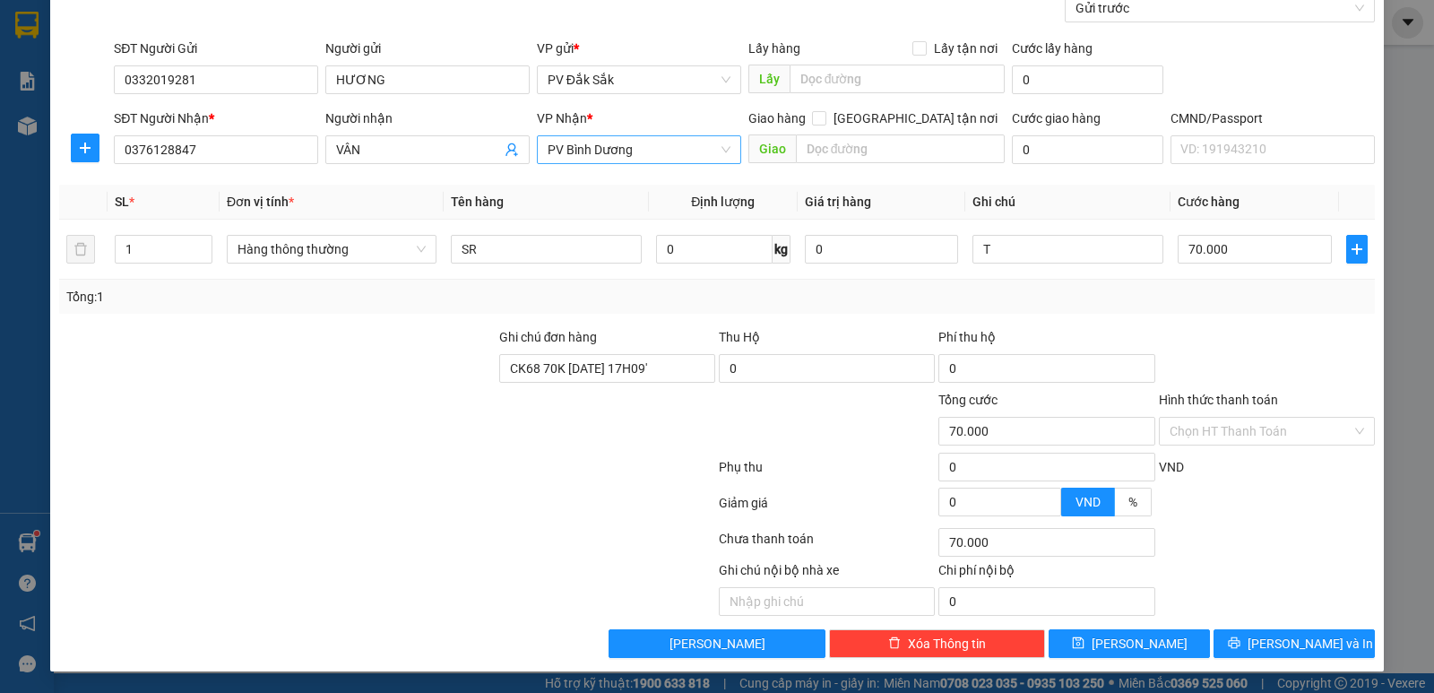
click at [1215, 401] on label "Hình thức thanh toán" at bounding box center [1218, 400] width 119 height 14
click at [1215, 418] on input "Hình thức thanh toán" at bounding box center [1261, 431] width 182 height 27
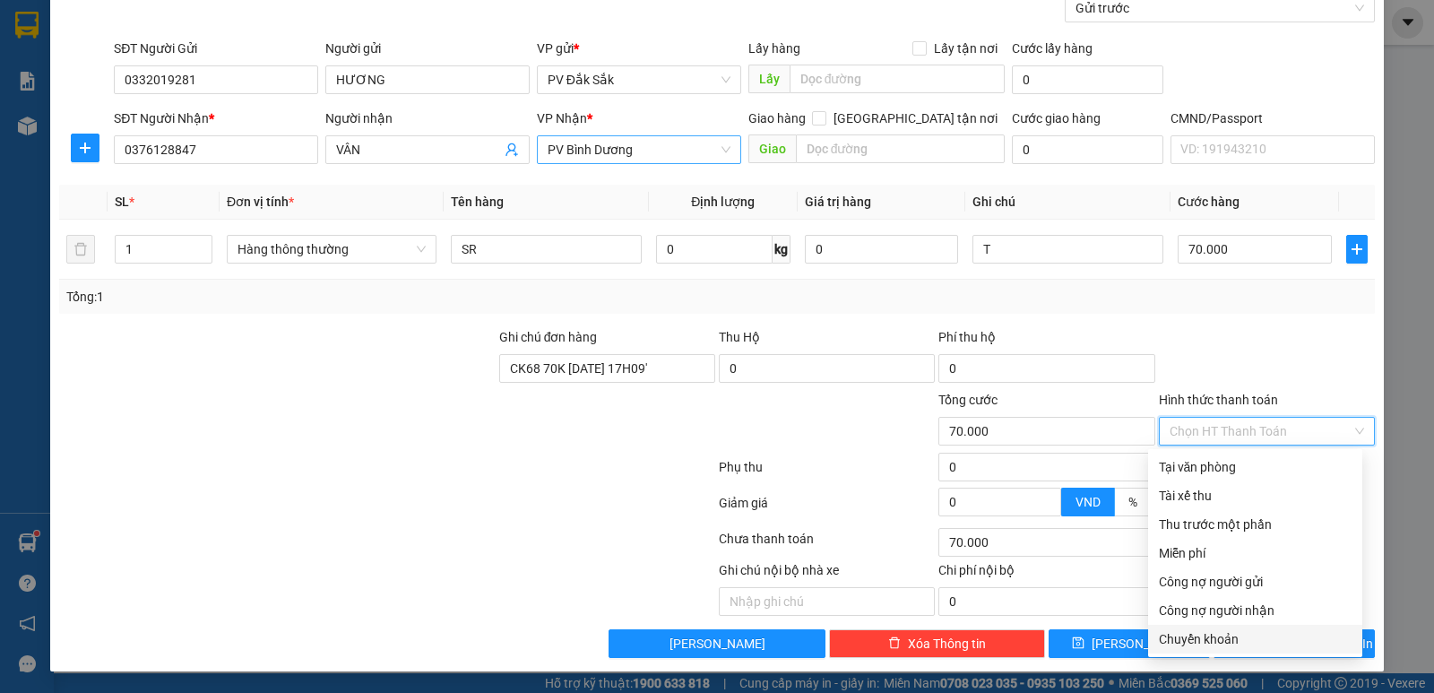
click at [1206, 639] on div "Chuyển khoản" at bounding box center [1255, 639] width 193 height 20
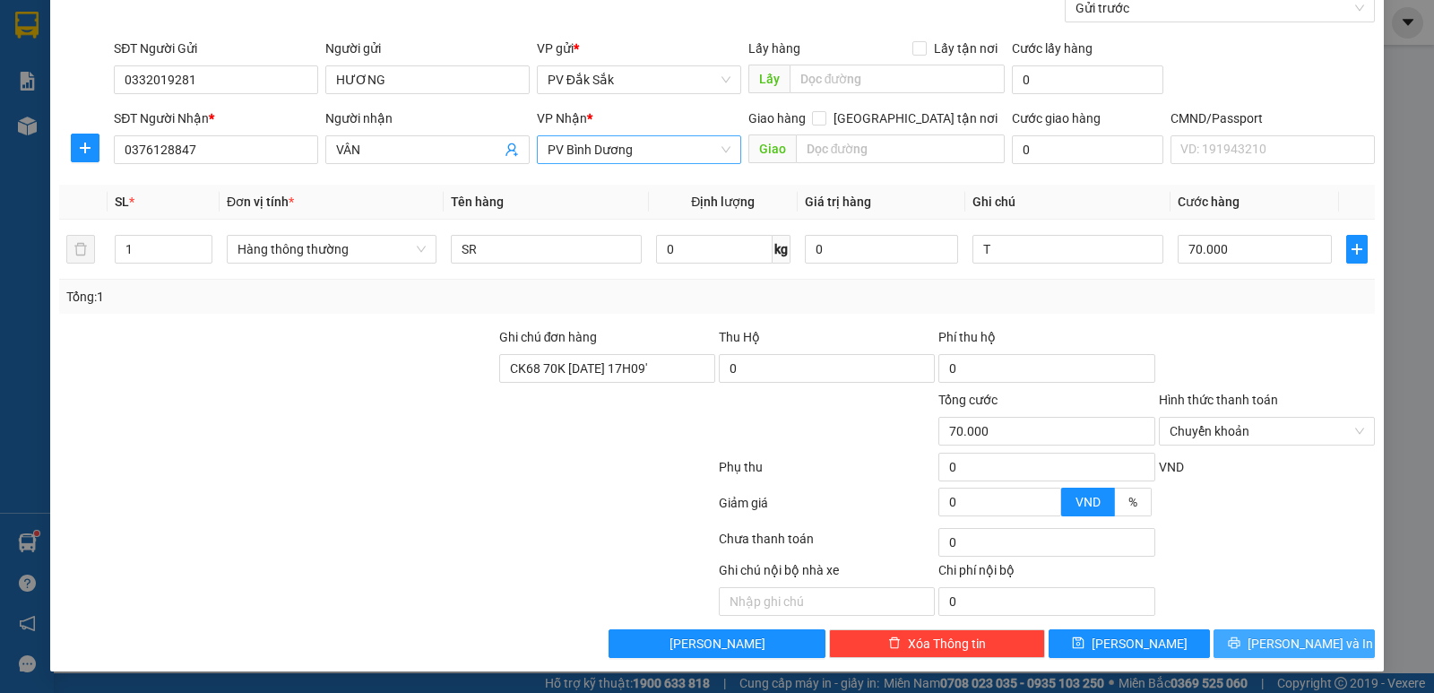
click at [1293, 646] on span "[PERSON_NAME] và In" at bounding box center [1310, 644] width 125 height 20
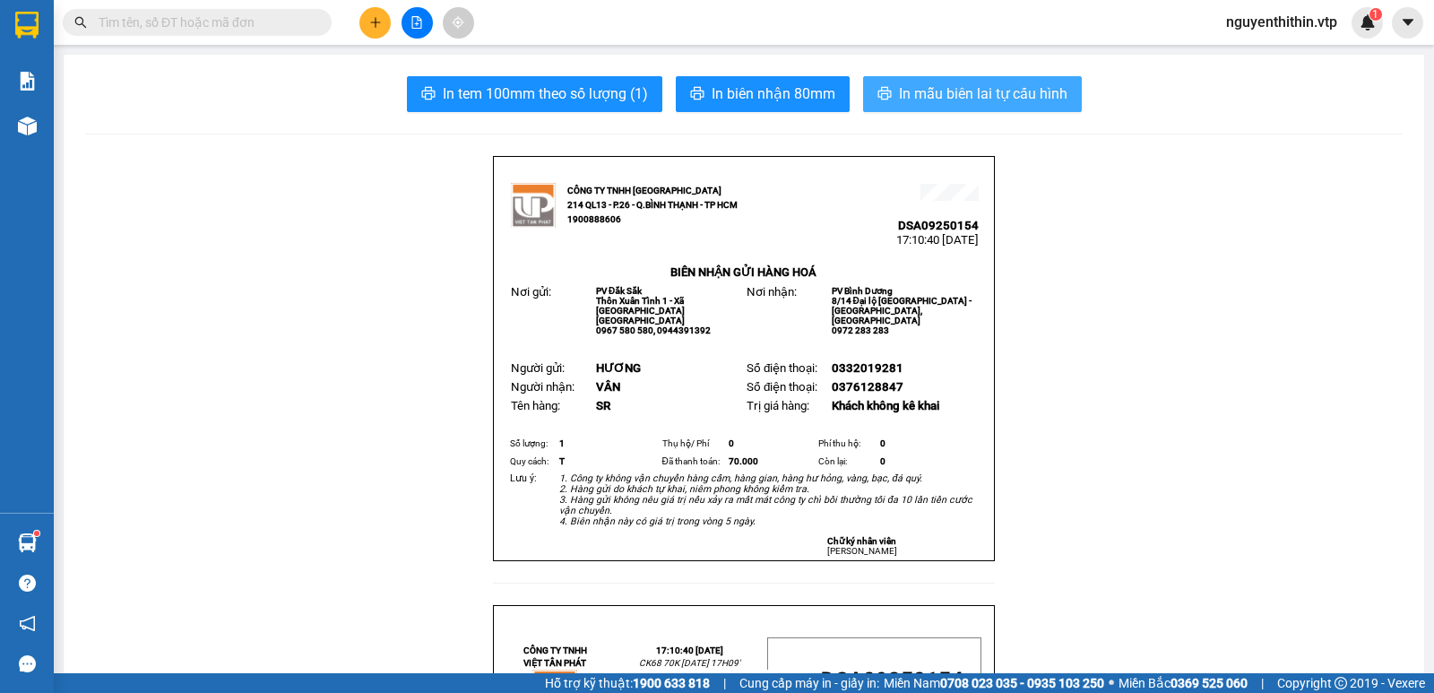
click at [983, 107] on button "In mẫu biên lai tự cấu hình" at bounding box center [972, 94] width 219 height 36
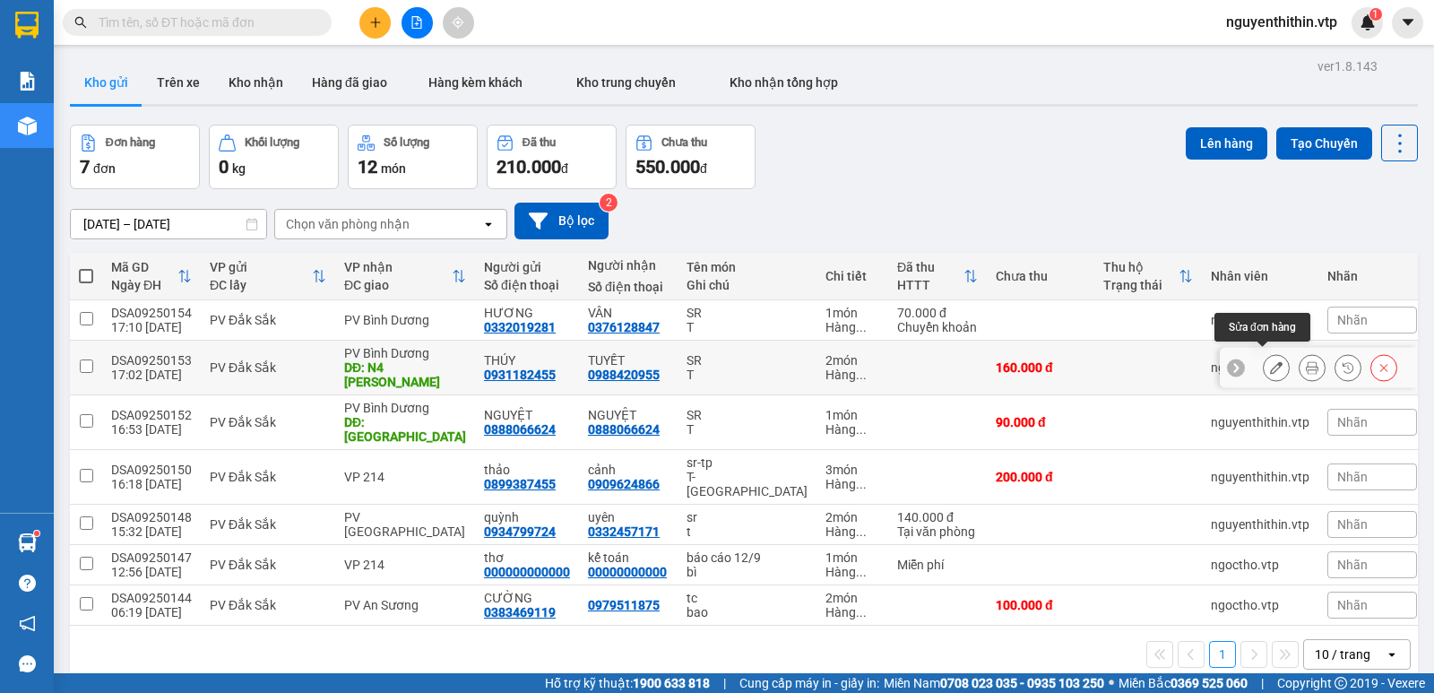
click at [1270, 361] on icon at bounding box center [1276, 367] width 13 height 13
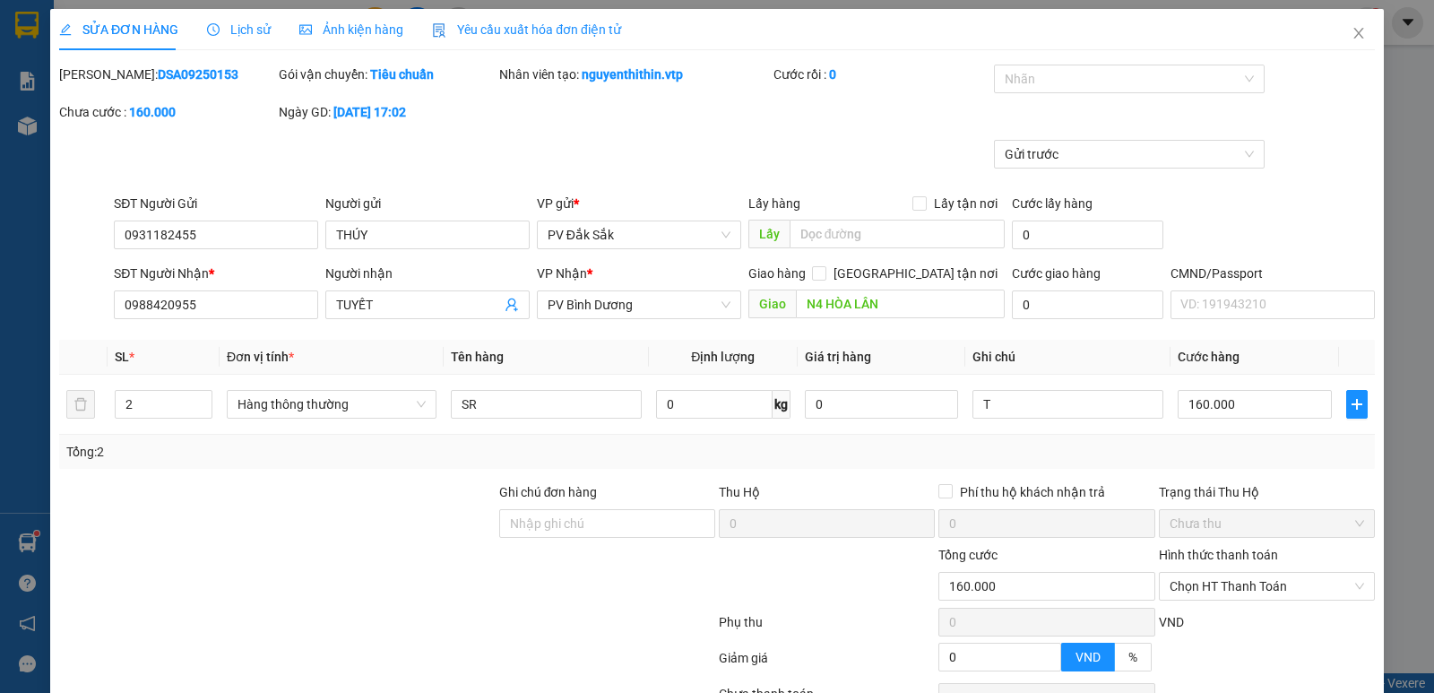
click at [1206, 552] on label "Hình thức thanh toán" at bounding box center [1218, 555] width 119 height 14
click at [1206, 573] on input "Hình thức thanh toán" at bounding box center [1261, 586] width 182 height 27
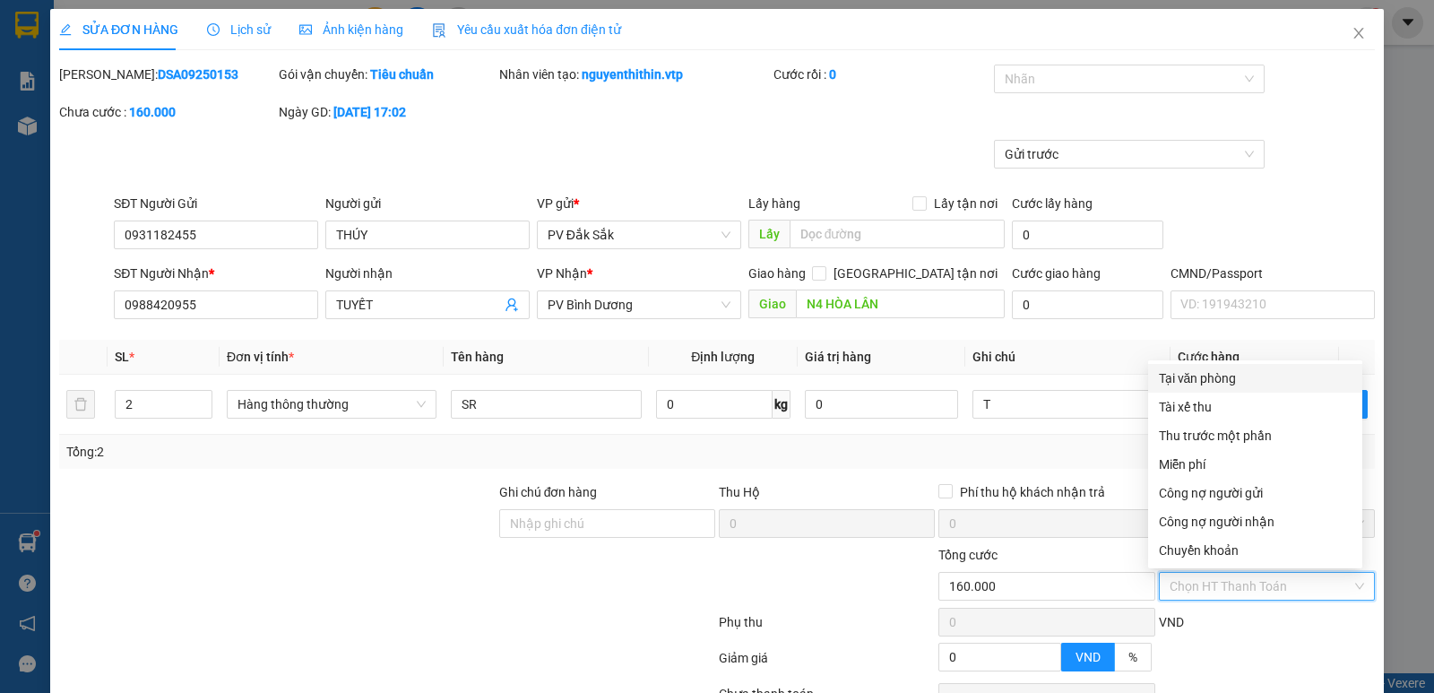
click at [1201, 379] on div "Tại văn phòng" at bounding box center [1255, 378] width 193 height 20
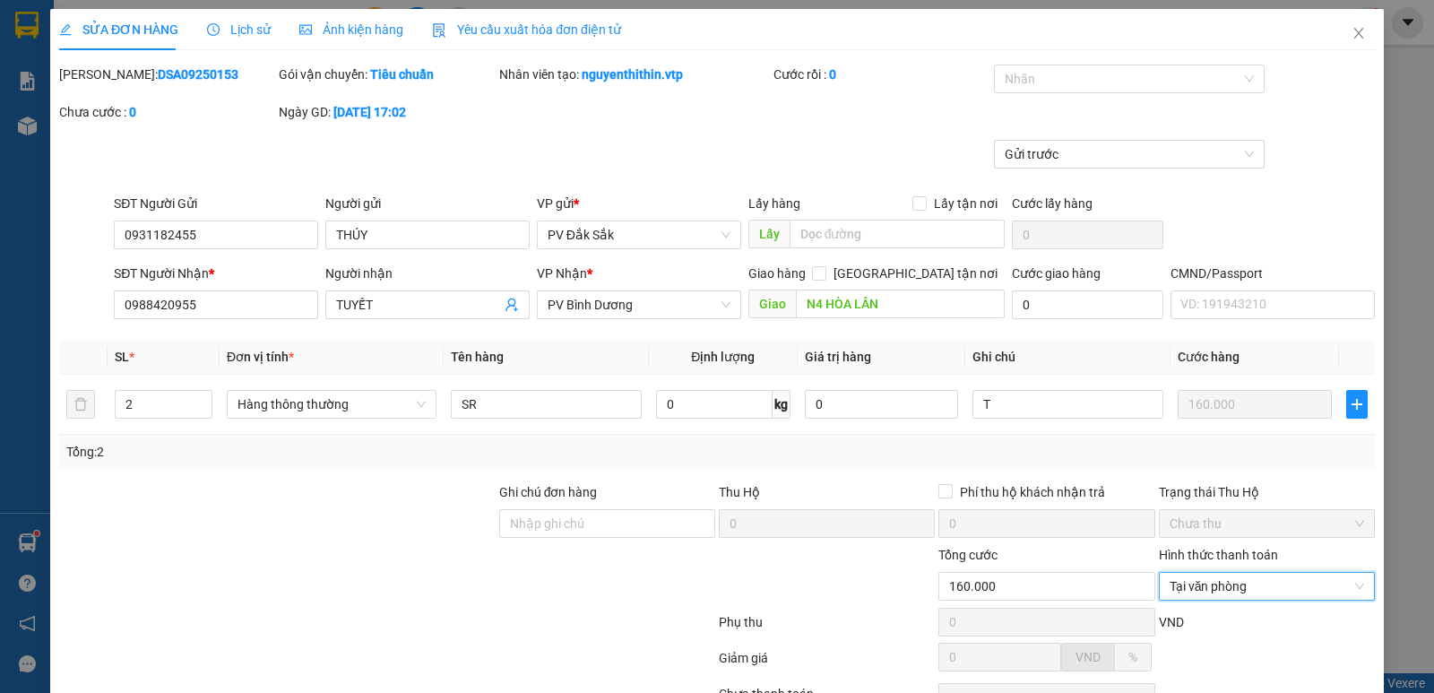
scroll to position [156, 0]
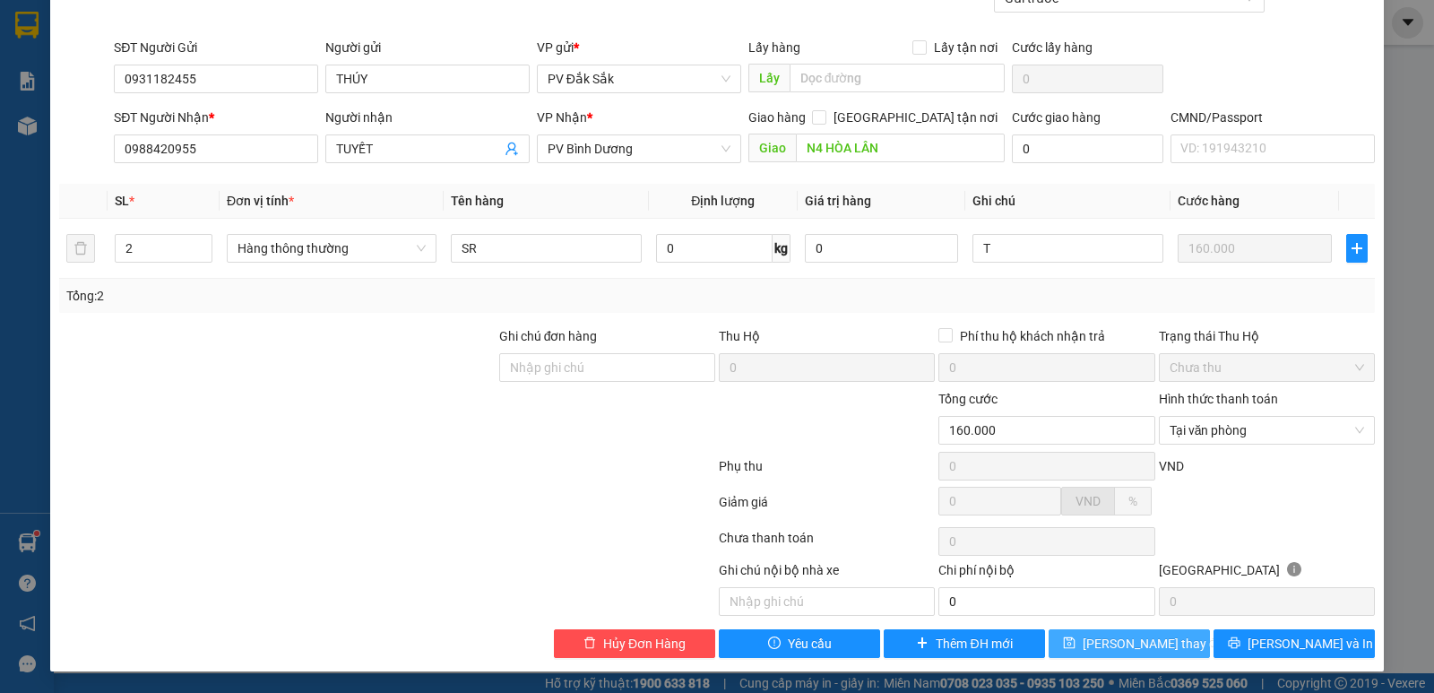
click at [1124, 647] on span "[PERSON_NAME] thay đổi" at bounding box center [1154, 644] width 143 height 20
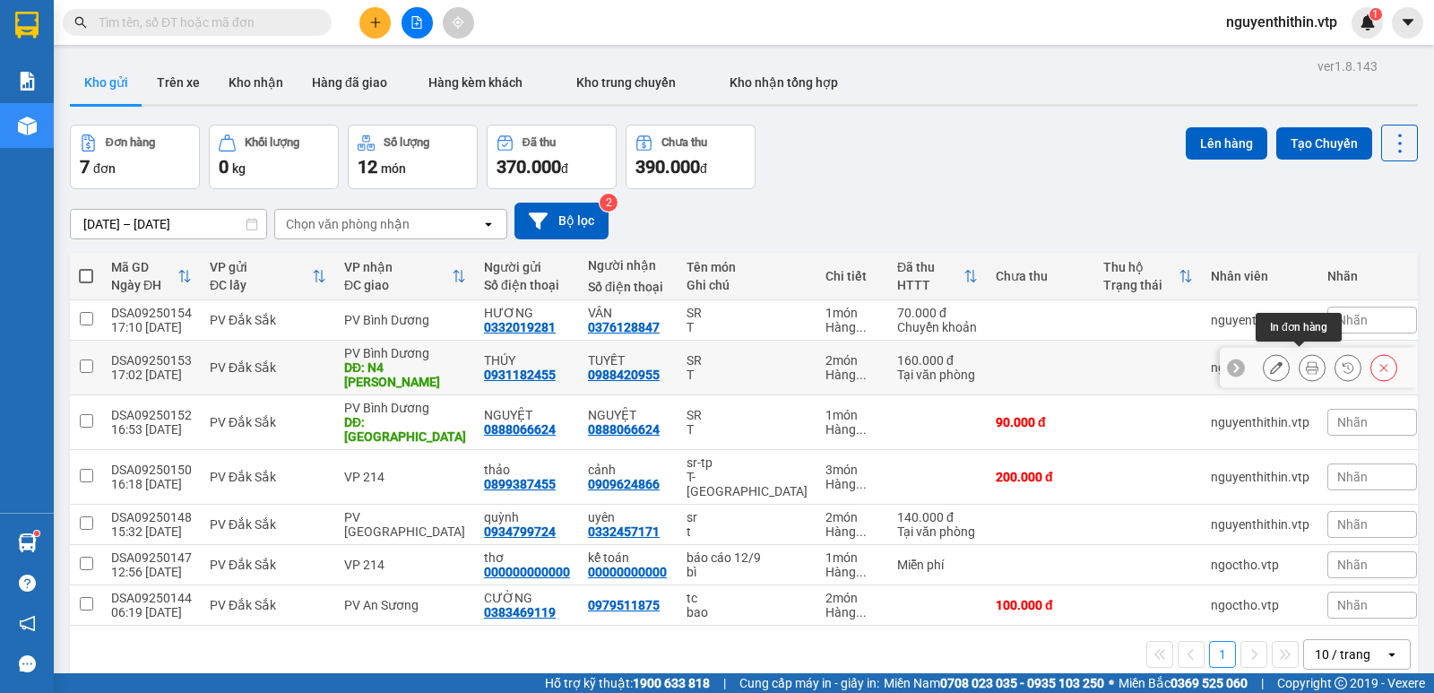
click at [1306, 361] on icon at bounding box center [1312, 367] width 13 height 13
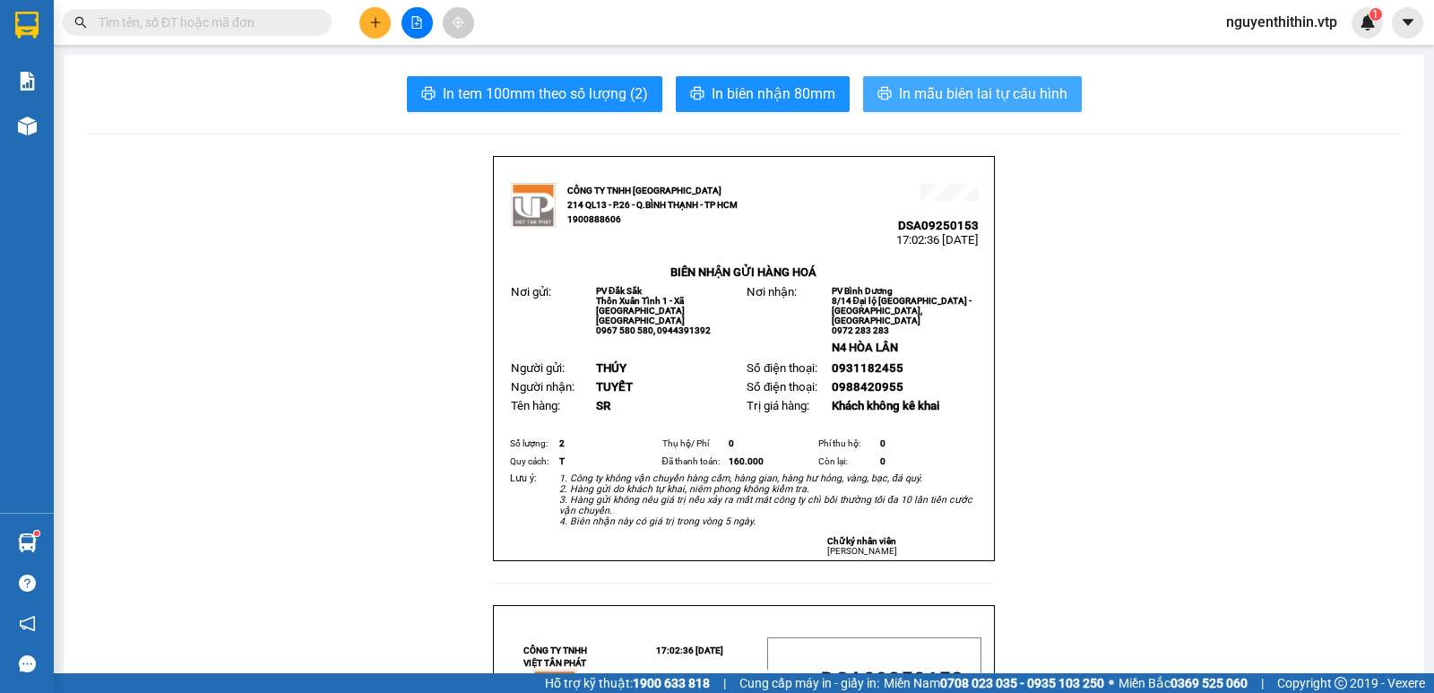
click at [986, 101] on span "In mẫu biên lai tự cấu hình" at bounding box center [983, 93] width 169 height 22
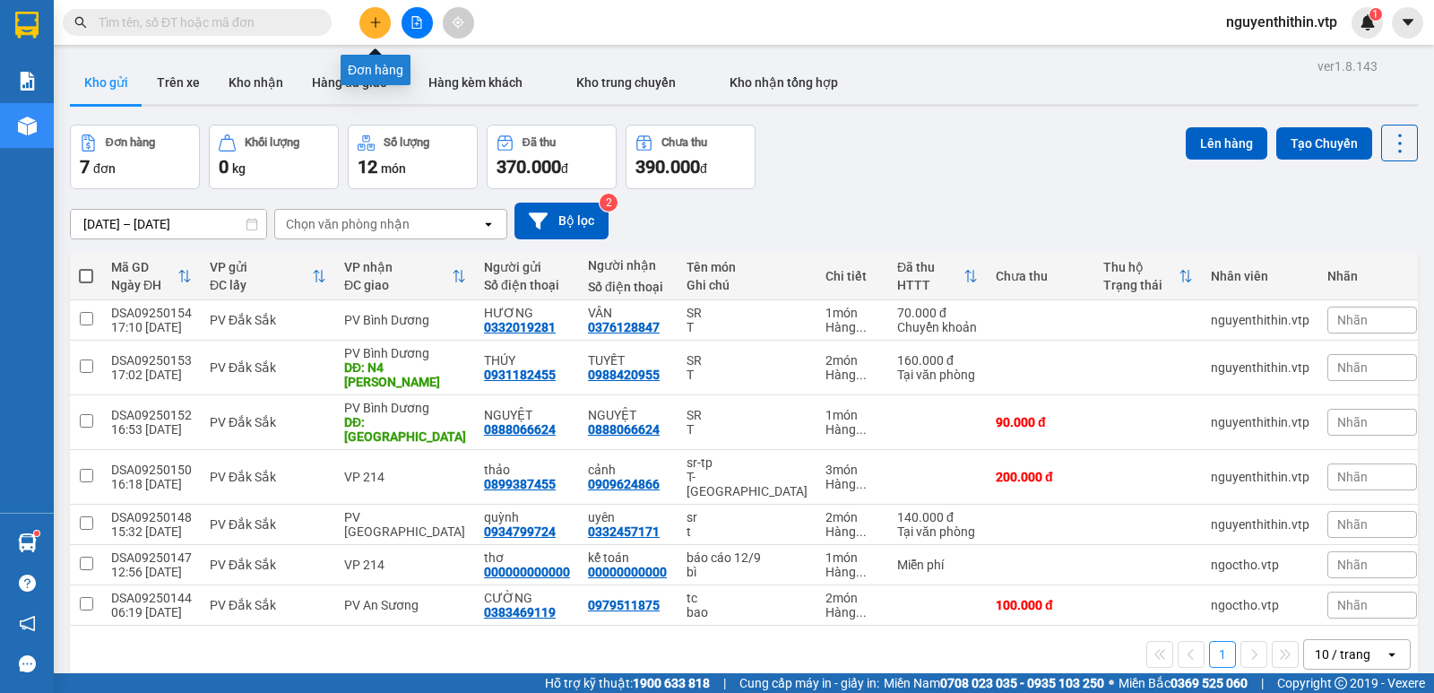
click at [373, 19] on icon "plus" at bounding box center [375, 22] width 13 height 13
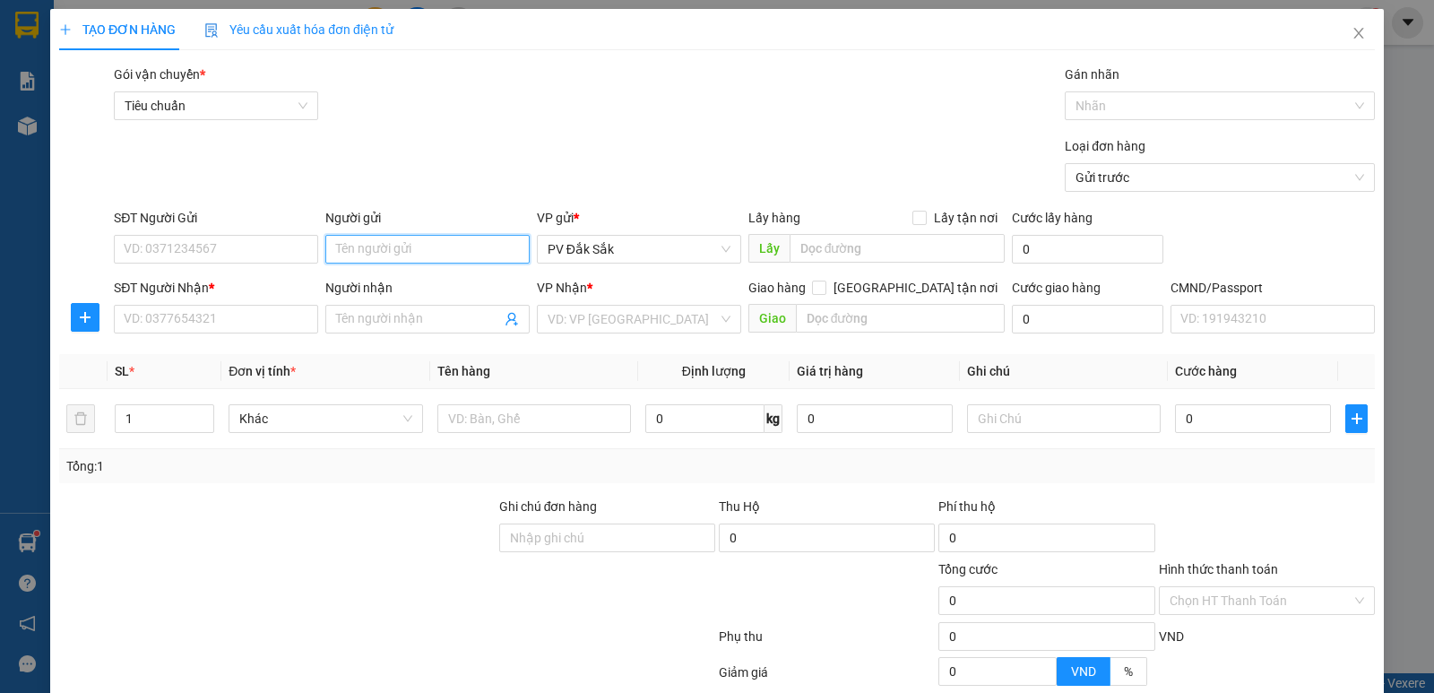
click at [345, 250] on input "Người gửi" at bounding box center [427, 249] width 204 height 29
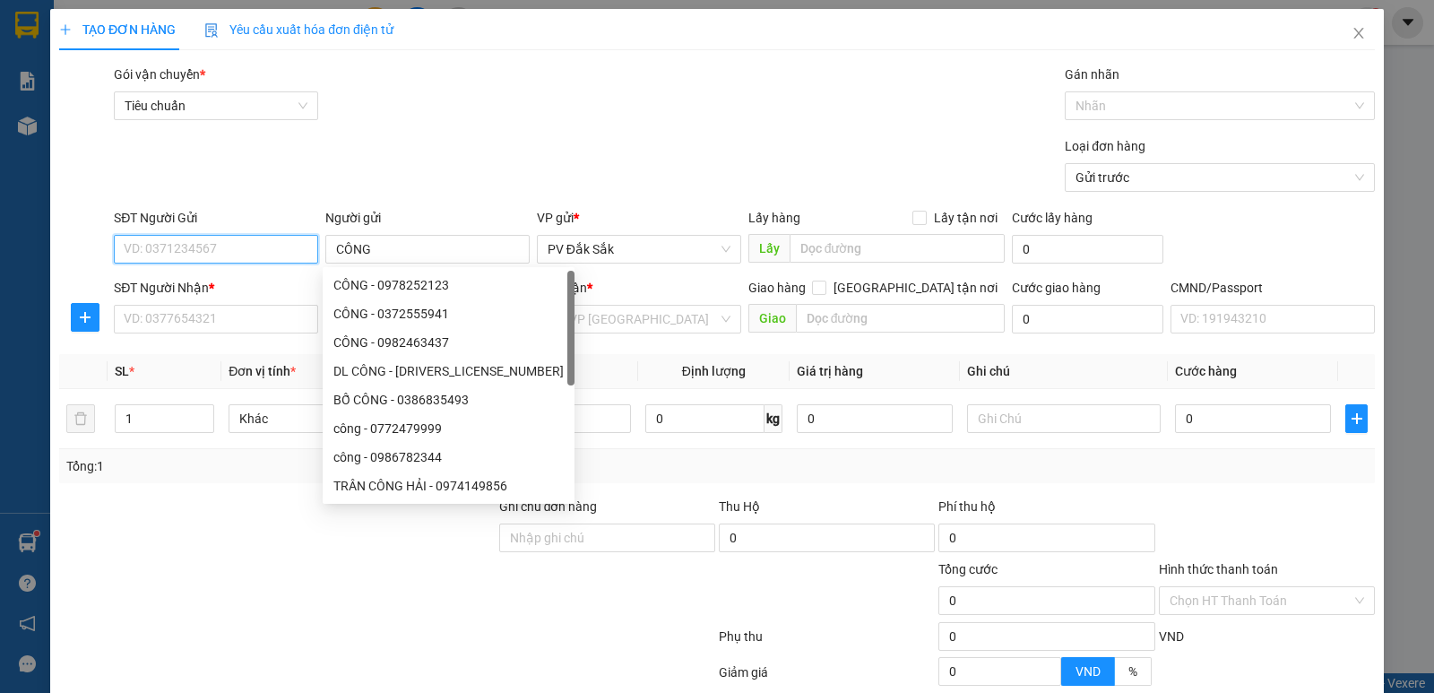
click at [153, 251] on input "SĐT Người Gửi" at bounding box center [216, 249] width 204 height 29
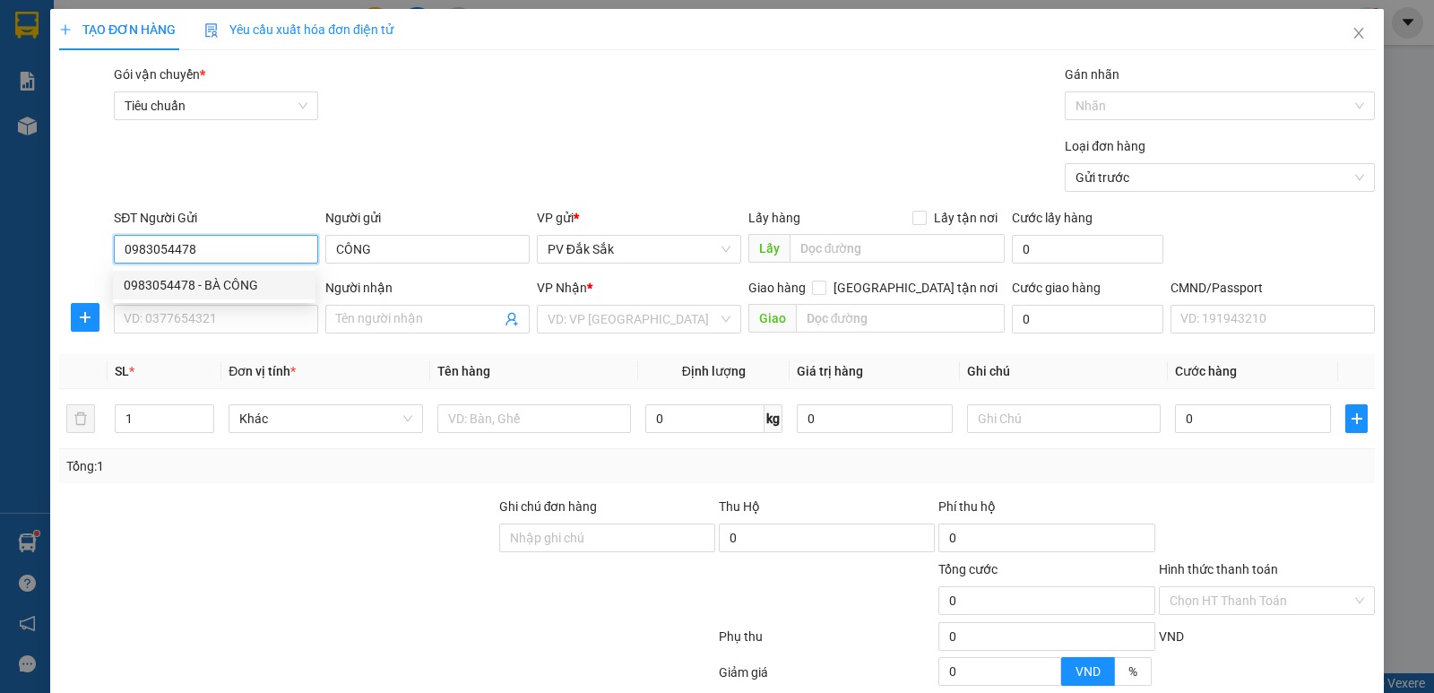
click at [196, 284] on div "0983054478 - BÀ CÔNG" at bounding box center [214, 285] width 181 height 20
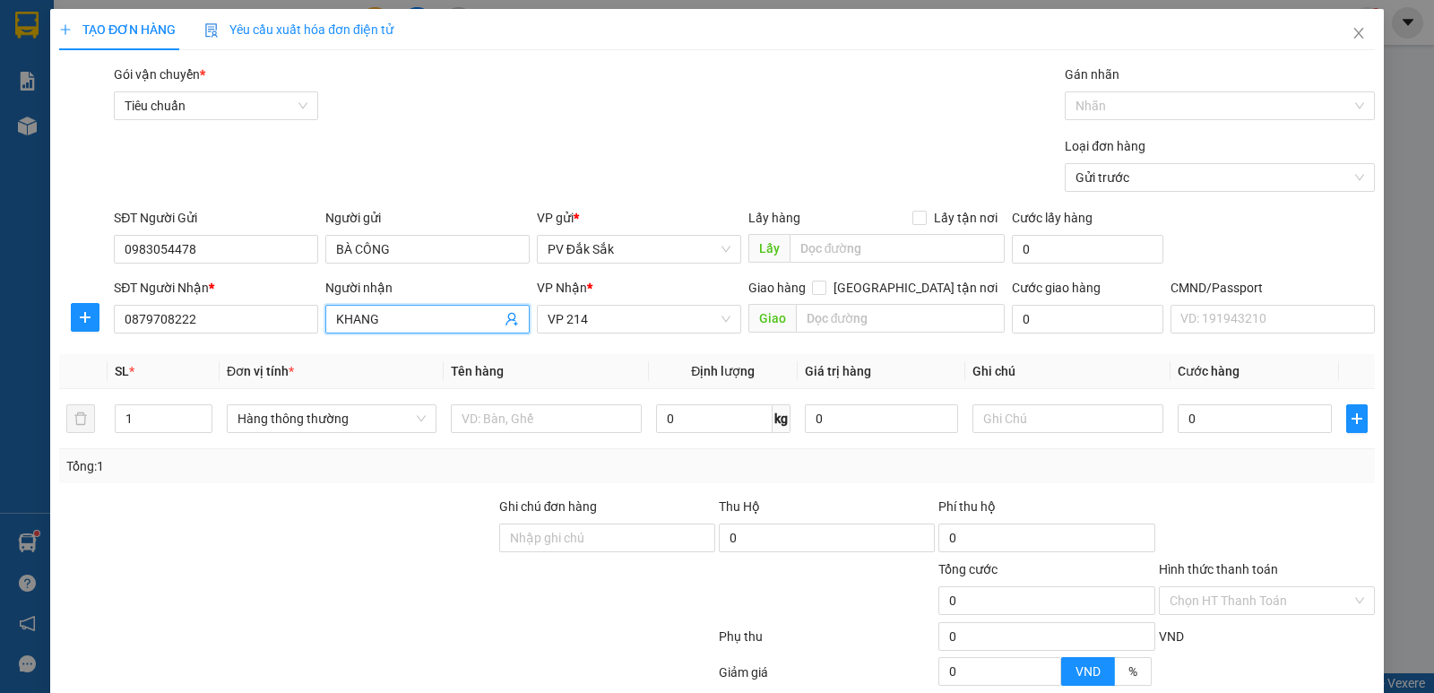
click at [387, 316] on input "KHANG" at bounding box center [418, 319] width 165 height 20
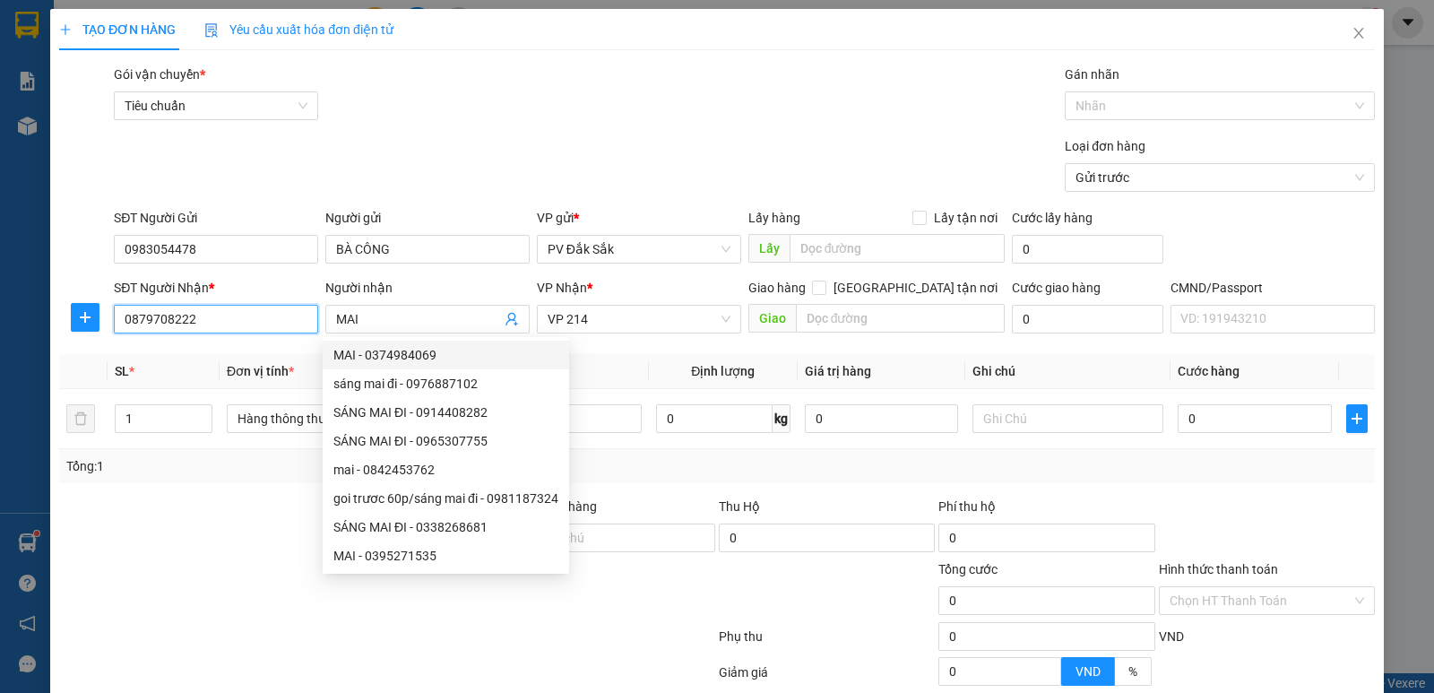
click at [208, 320] on input "0879708222" at bounding box center [216, 319] width 204 height 29
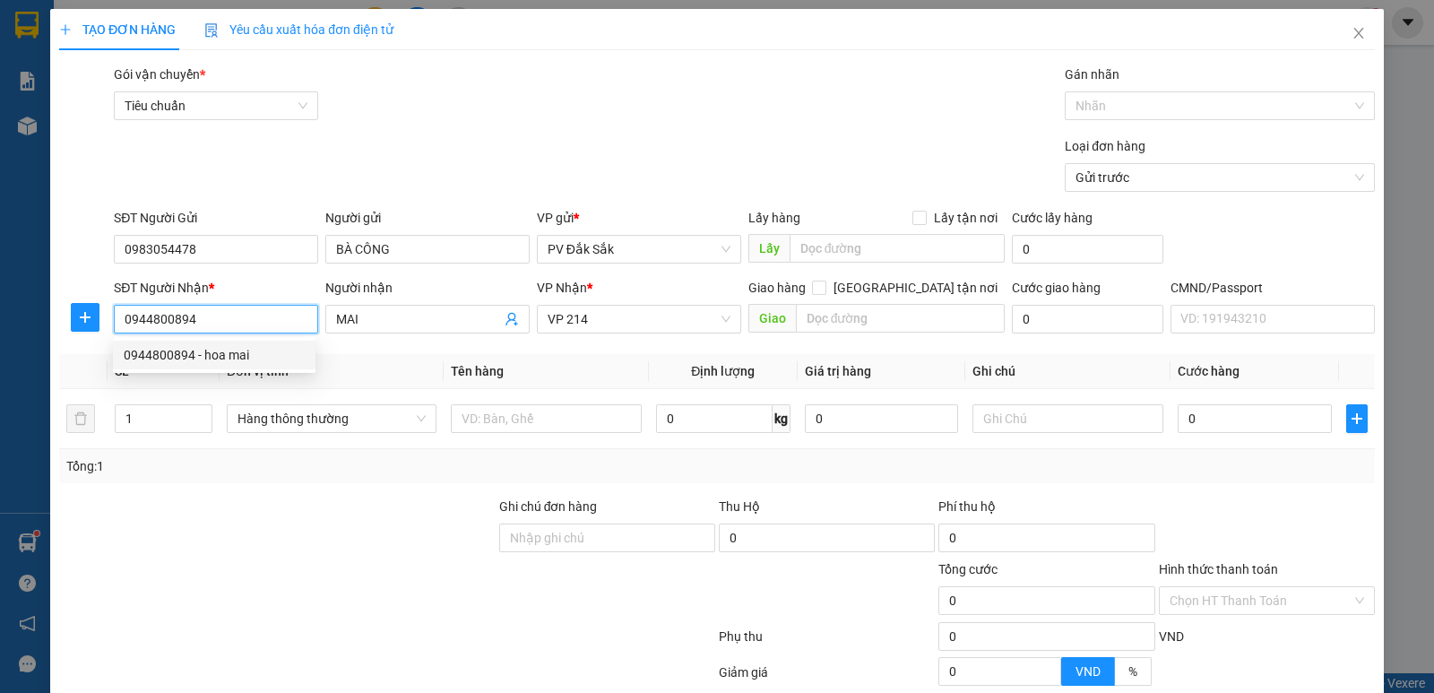
click at [229, 359] on div "0944800894 - hoa mai" at bounding box center [214, 355] width 181 height 20
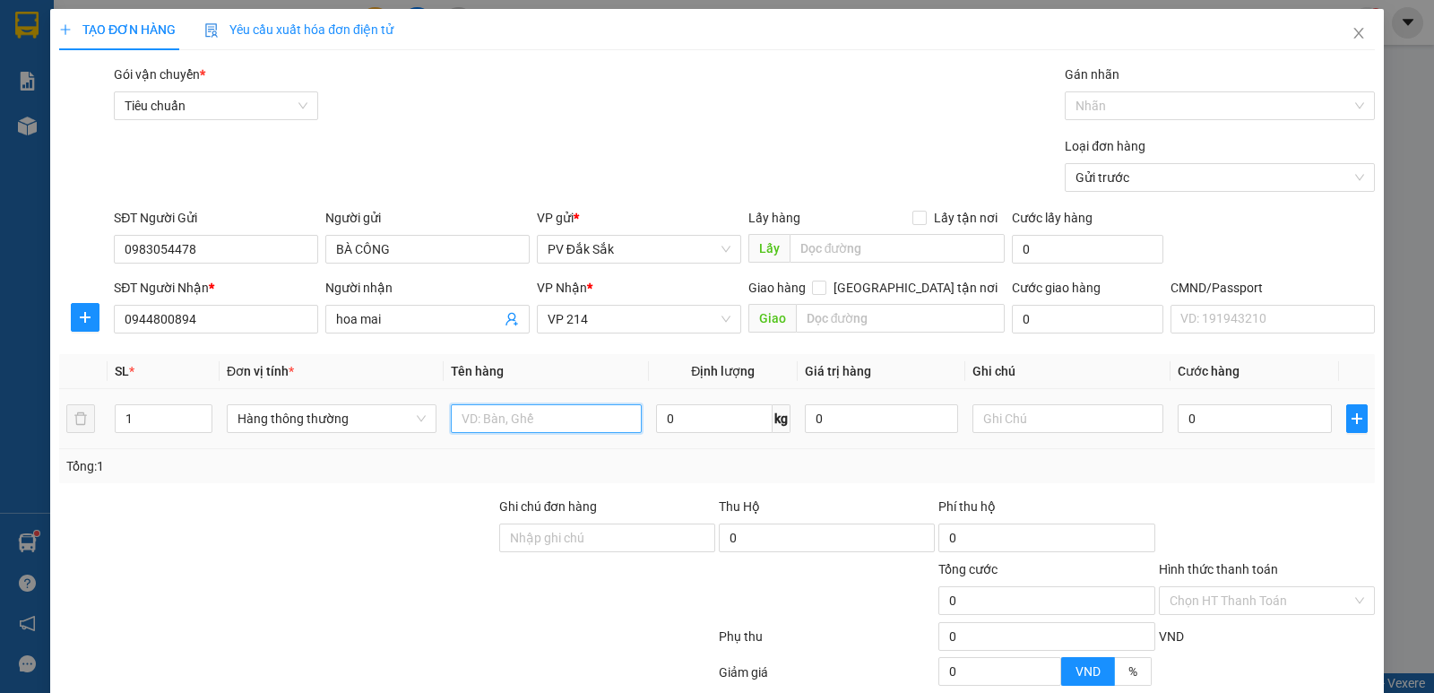
click at [478, 421] on input "text" at bounding box center [546, 418] width 191 height 29
click at [977, 416] on input "text" at bounding box center [1068, 418] width 191 height 29
click at [1178, 419] on input "0" at bounding box center [1254, 418] width 153 height 29
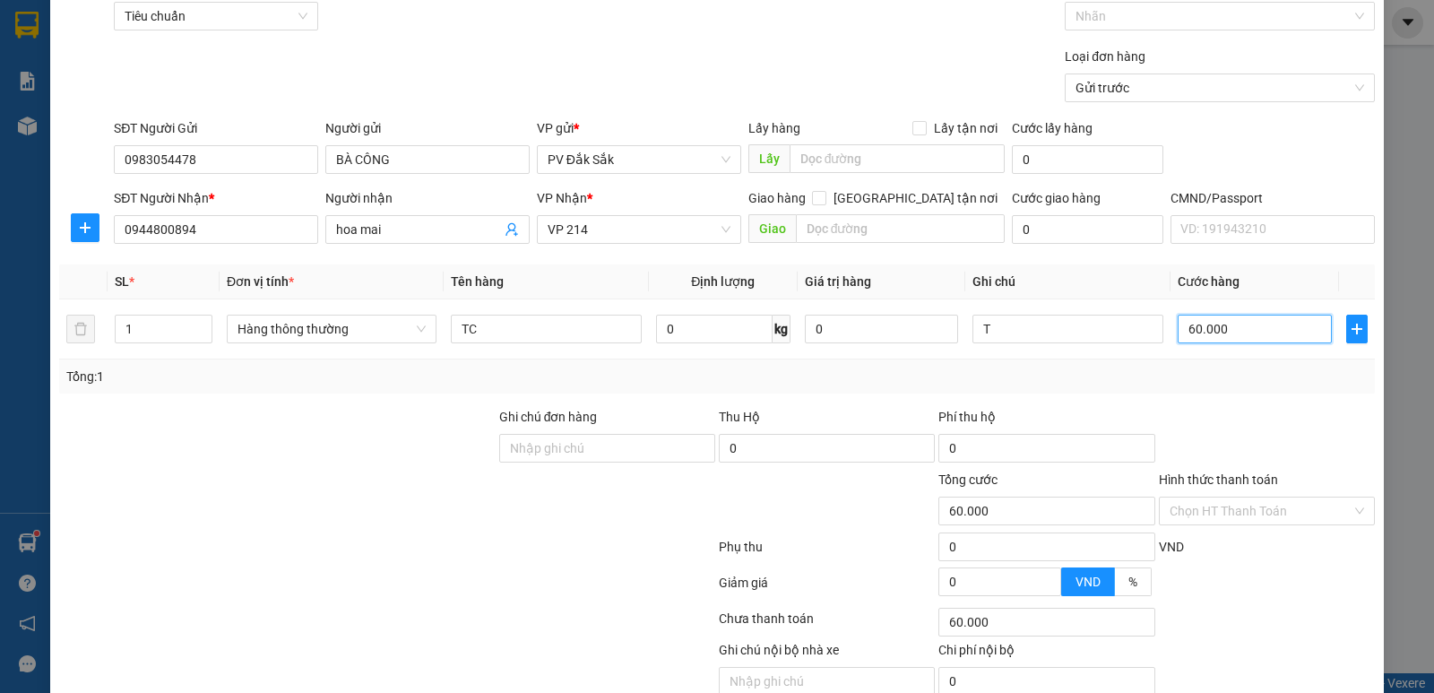
scroll to position [169, 0]
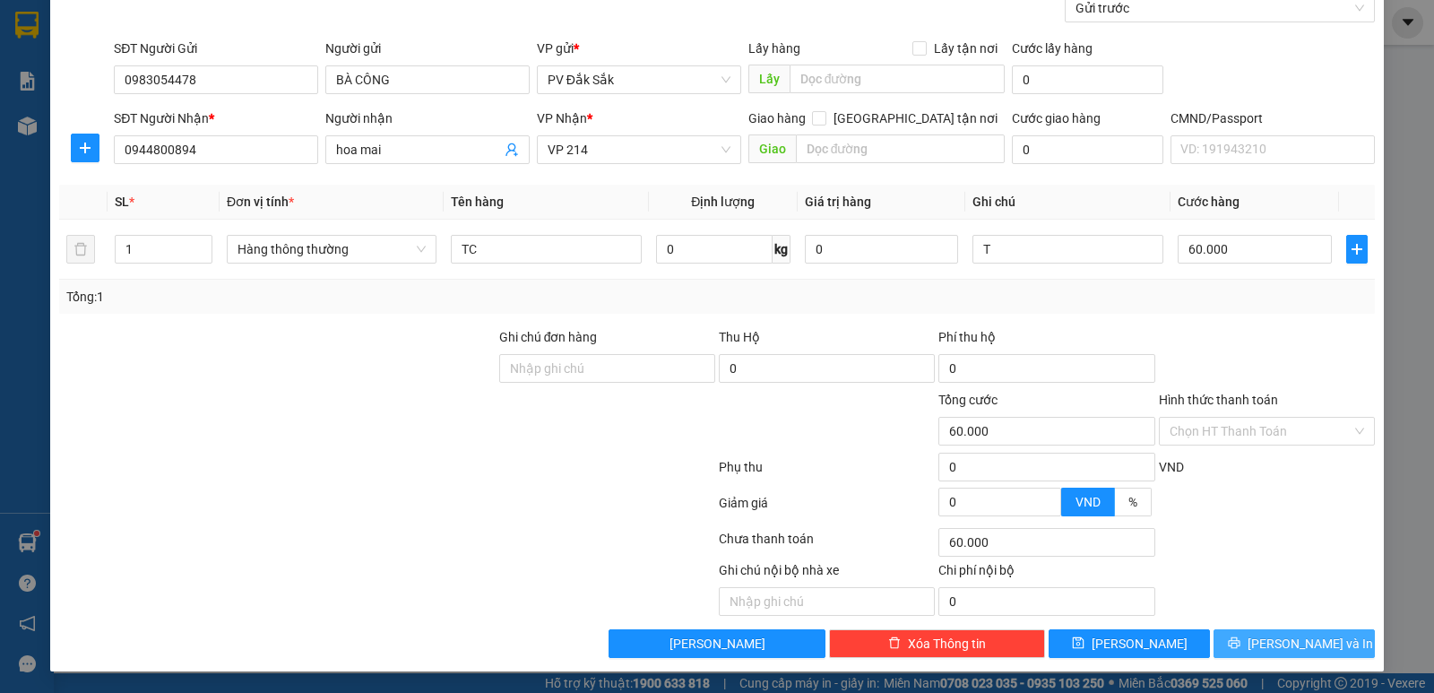
click at [1240, 638] on icon "printer" at bounding box center [1234, 643] width 12 height 12
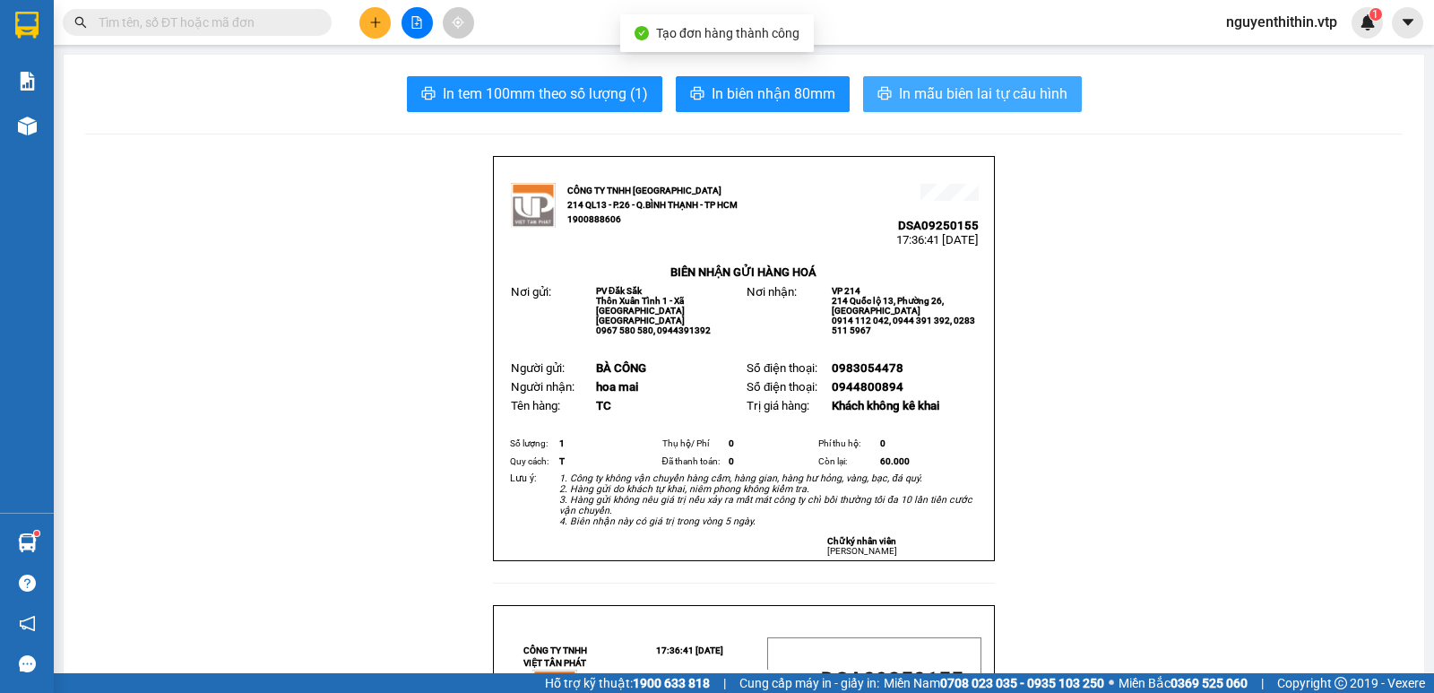
click at [988, 99] on span "In mẫu biên lai tự cấu hình" at bounding box center [983, 93] width 169 height 22
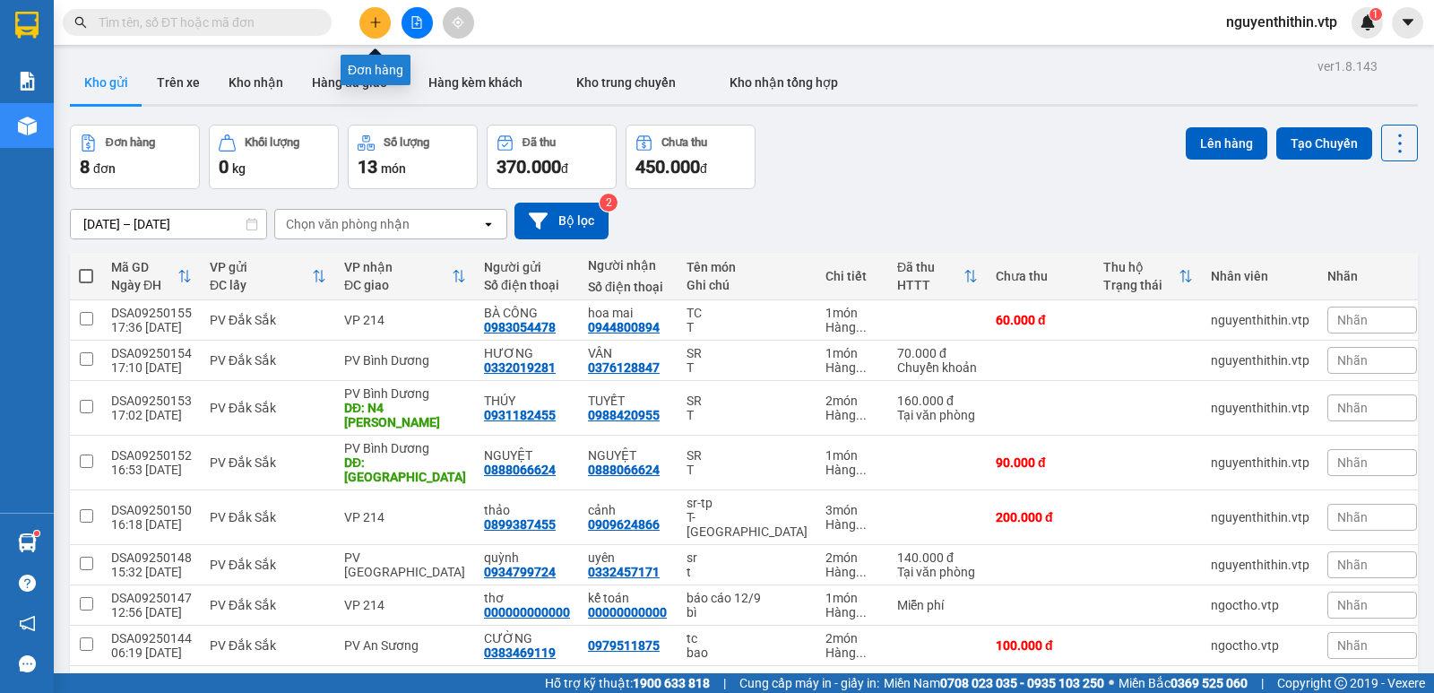
click at [382, 25] on button at bounding box center [374, 22] width 31 height 31
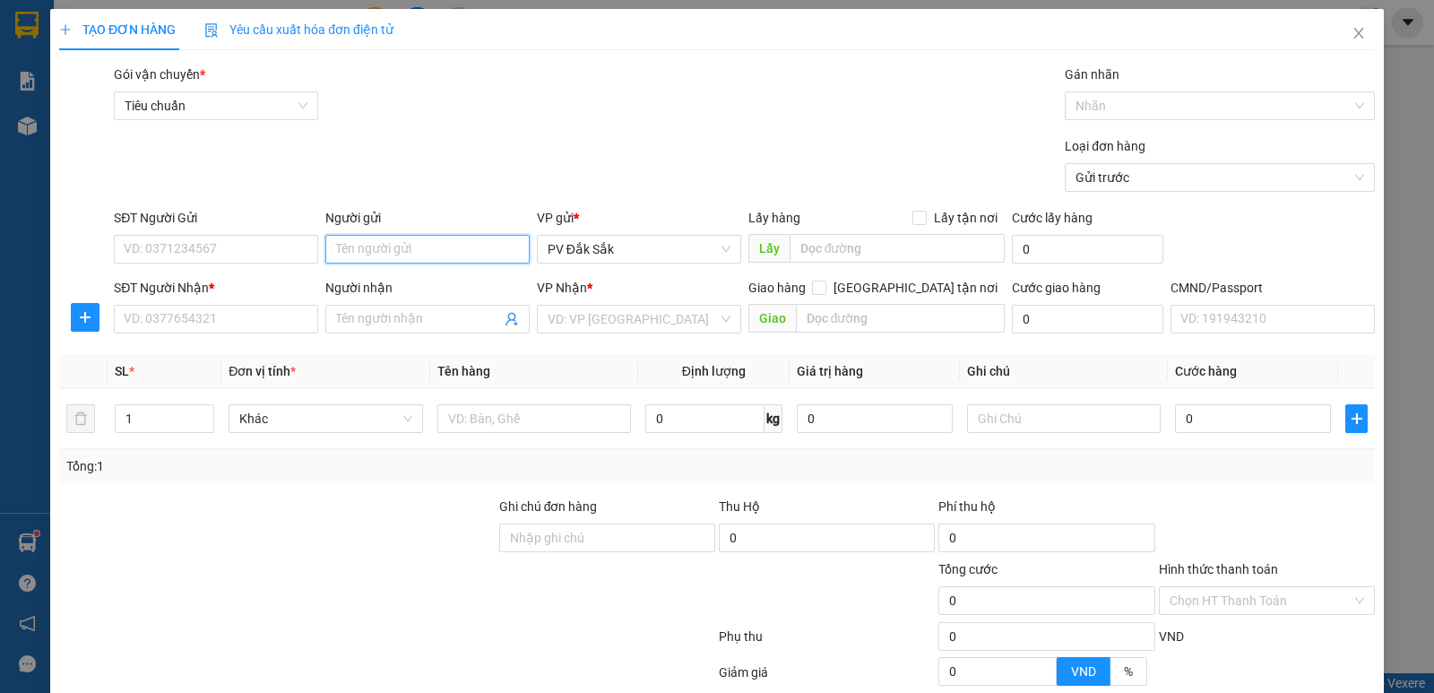
click at [343, 240] on input "Người gửi" at bounding box center [427, 249] width 204 height 29
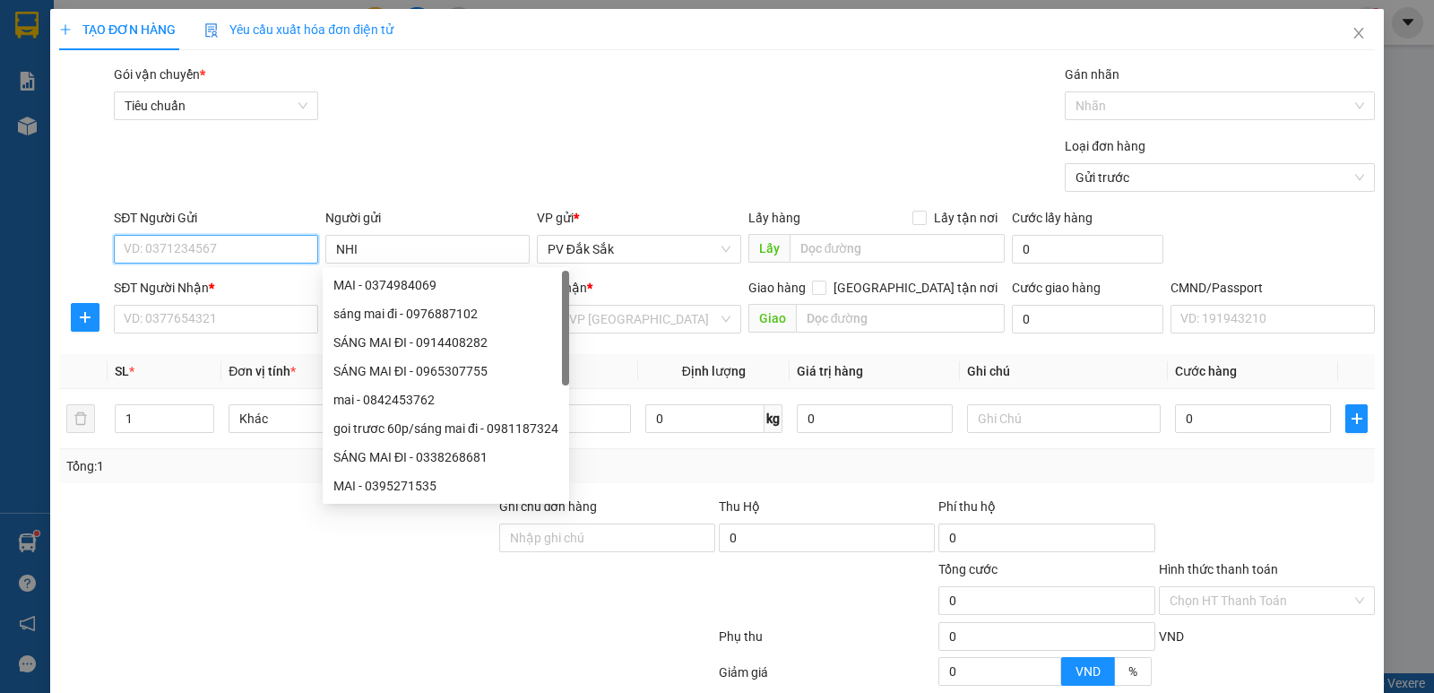
click at [198, 250] on input "SĐT Người Gửi" at bounding box center [216, 249] width 204 height 29
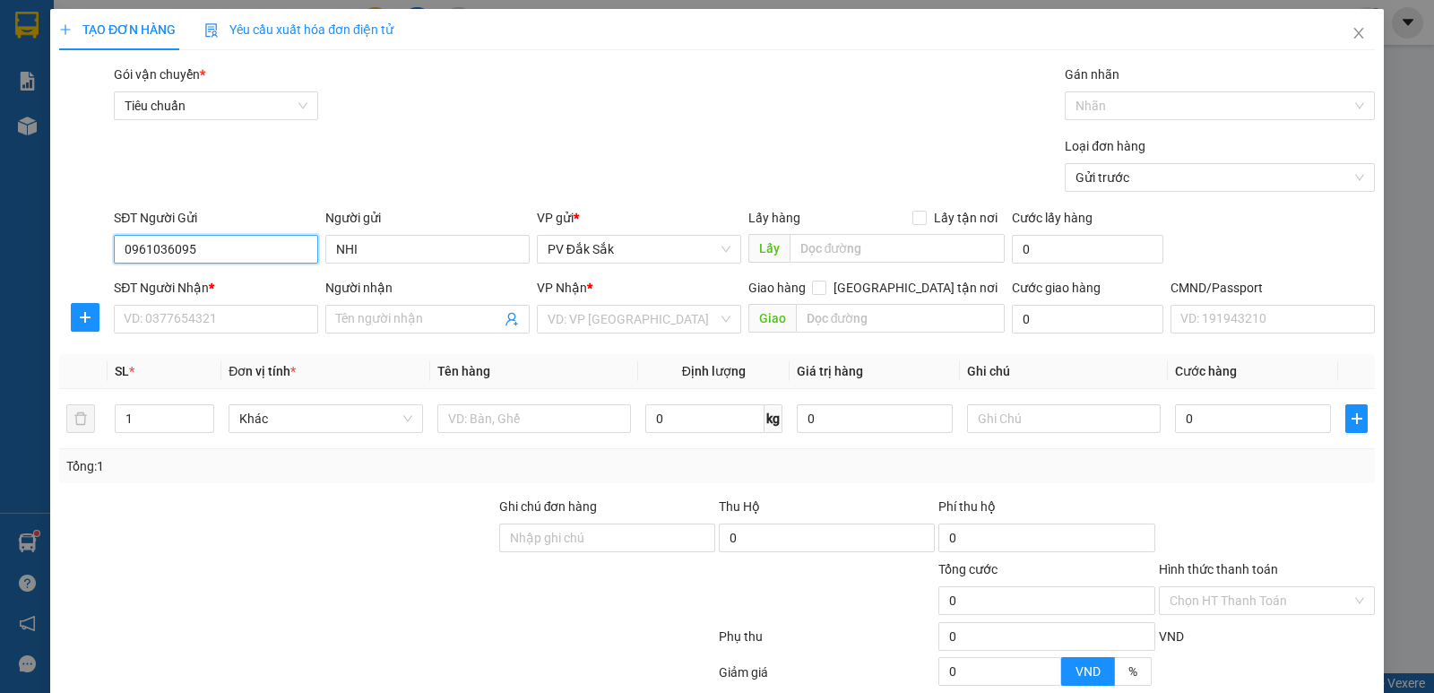
scroll to position [90, 0]
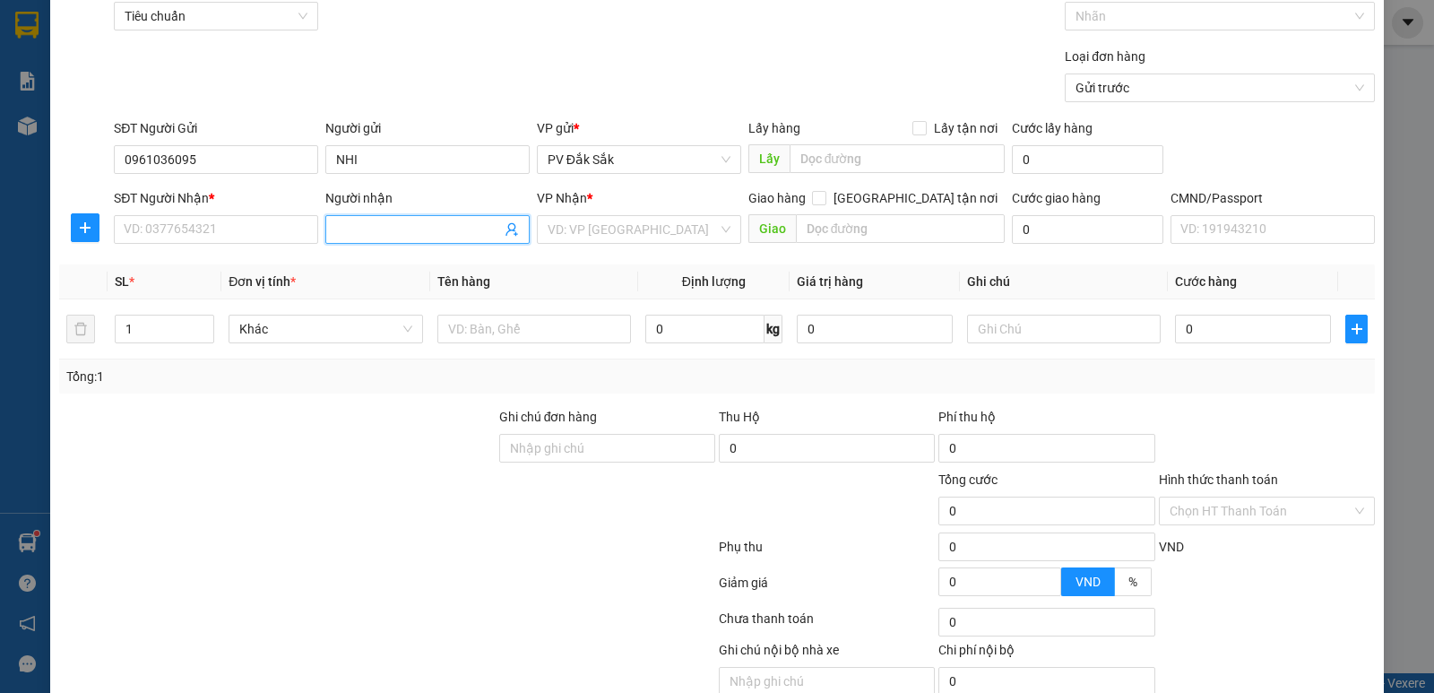
click at [343, 229] on input "Người nhận" at bounding box center [418, 230] width 165 height 20
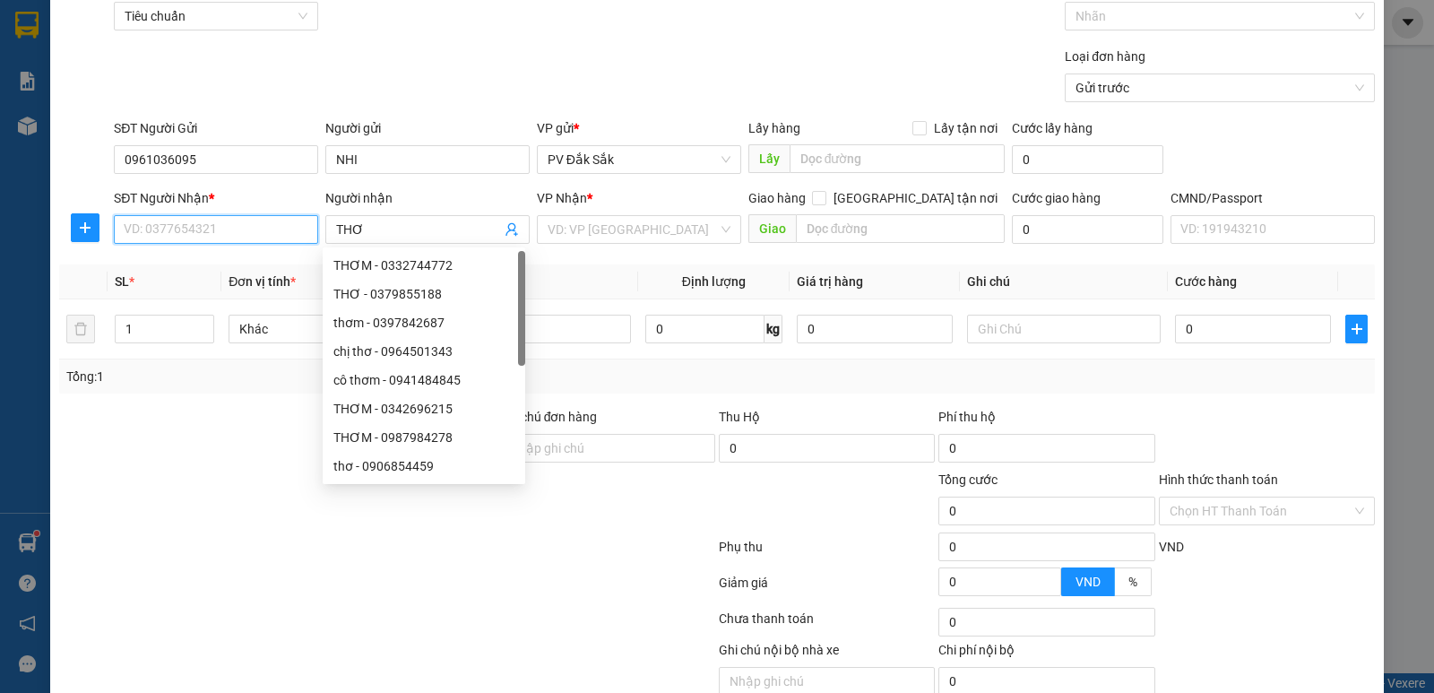
click at [147, 226] on input "SĐT Người Nhận *" at bounding box center [216, 229] width 204 height 29
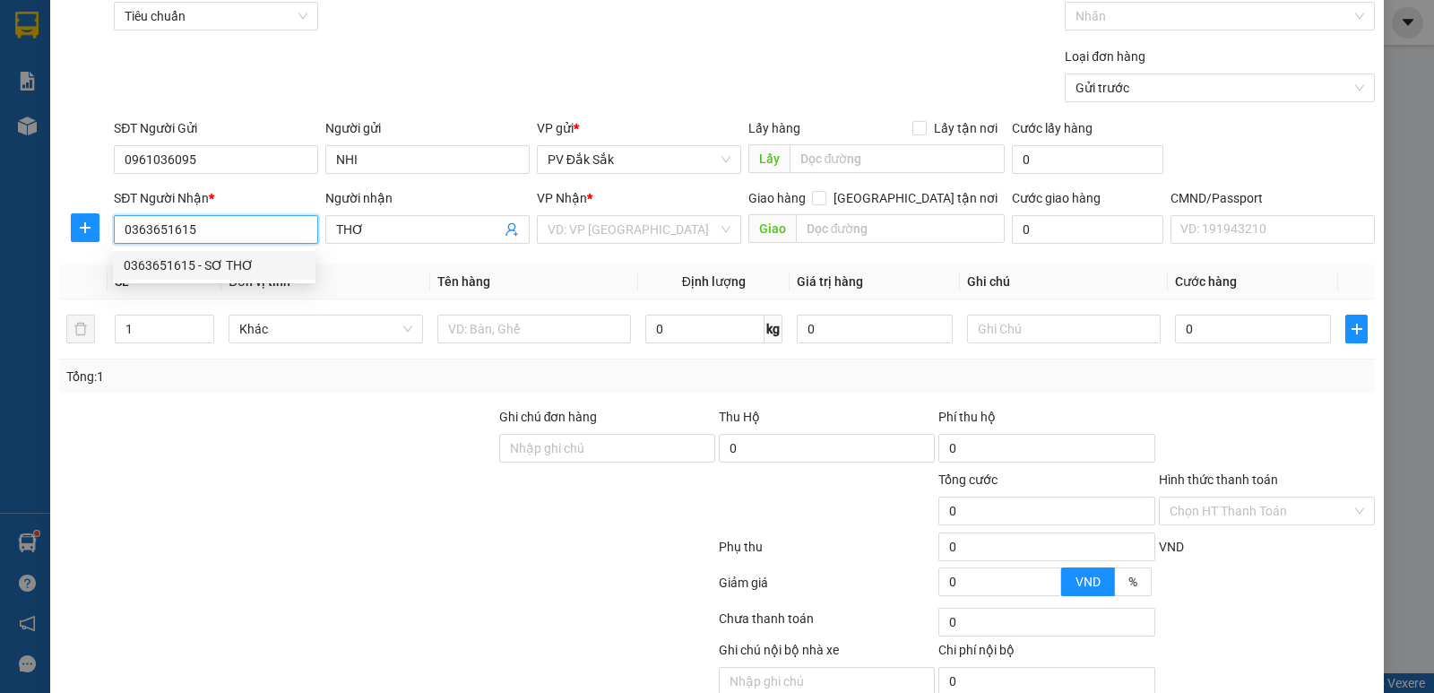
click at [202, 271] on div "0363651615 - SƠ THƠ" at bounding box center [214, 265] width 181 height 20
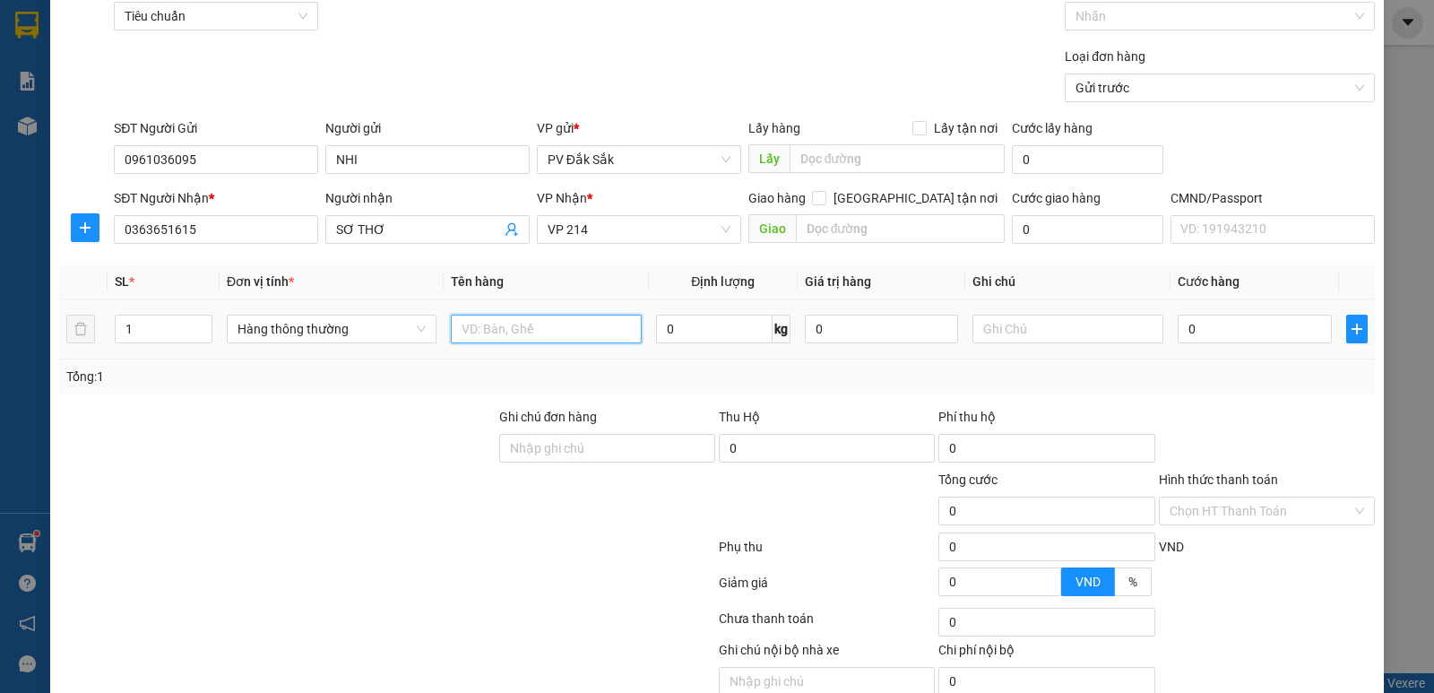
click at [466, 322] on input "text" at bounding box center [546, 329] width 191 height 29
click at [990, 330] on input "text" at bounding box center [1068, 329] width 191 height 29
click at [1184, 327] on input "0" at bounding box center [1254, 329] width 153 height 29
click at [1233, 478] on label "Hình thức thanh toán" at bounding box center [1218, 479] width 119 height 14
click at [1233, 497] on input "Hình thức thanh toán" at bounding box center [1261, 510] width 182 height 27
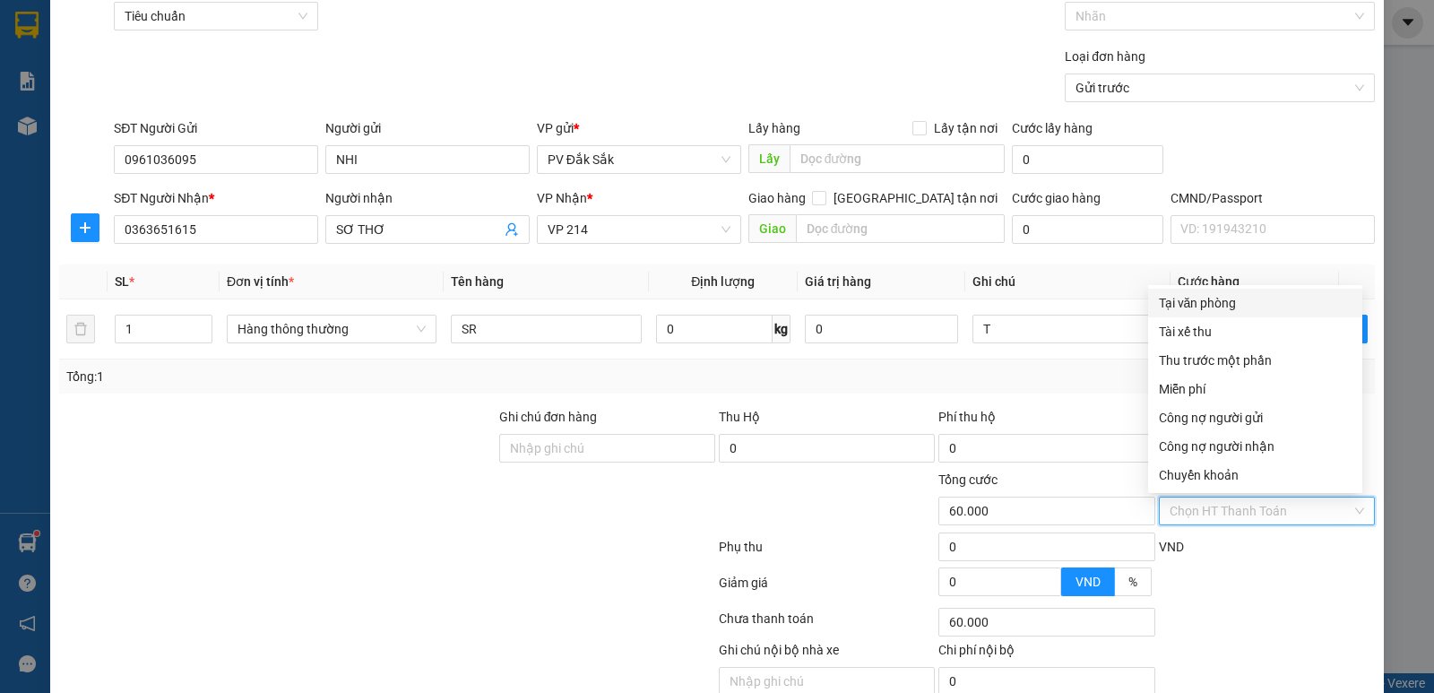
click at [1185, 300] on div "Tại văn phòng" at bounding box center [1255, 303] width 193 height 20
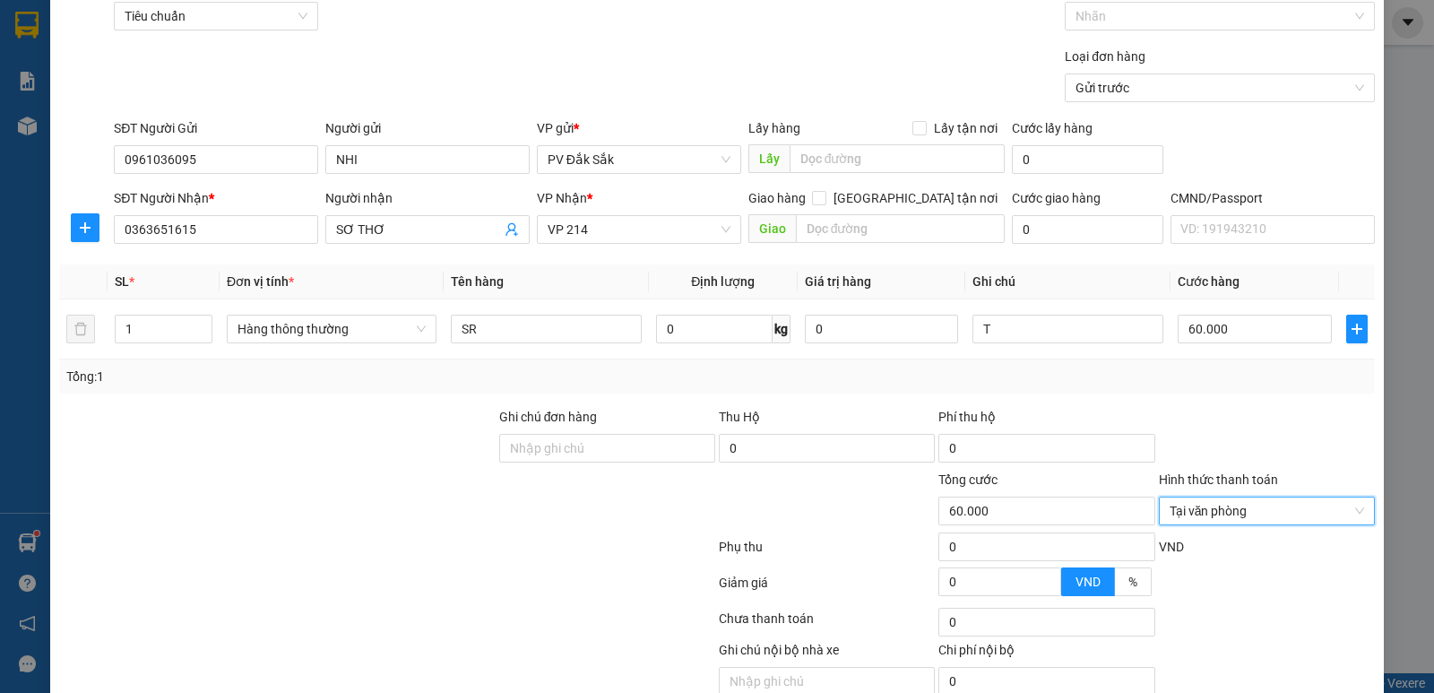
scroll to position [169, 0]
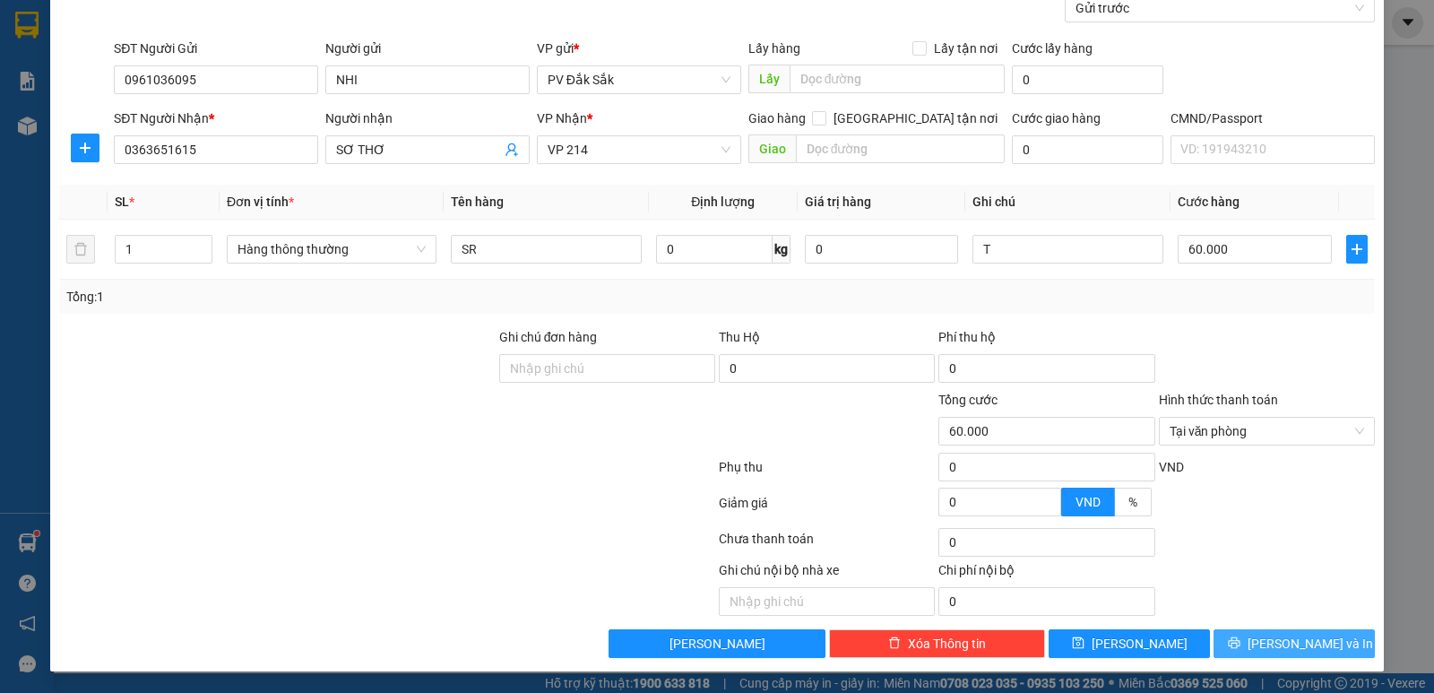
click at [1277, 649] on span "[PERSON_NAME] và In" at bounding box center [1310, 644] width 125 height 20
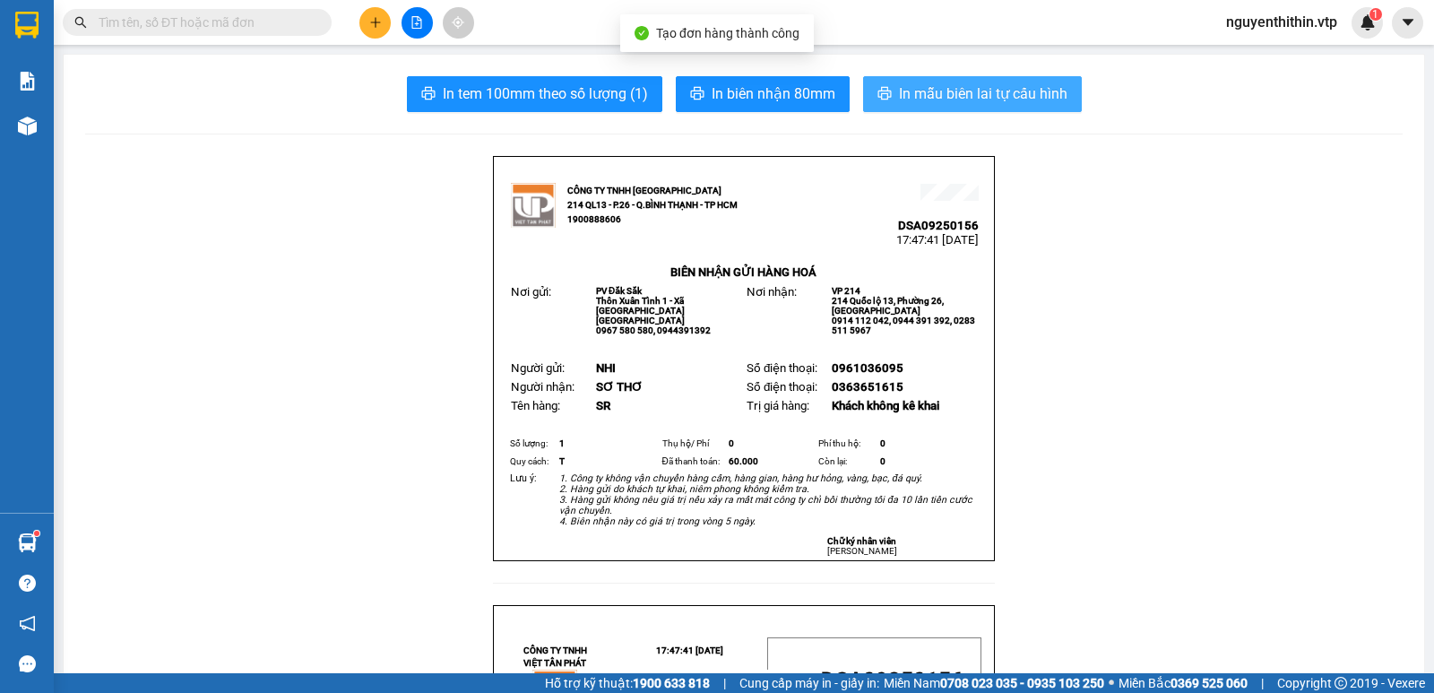
click at [940, 92] on span "In mẫu biên lai tự cấu hình" at bounding box center [983, 93] width 169 height 22
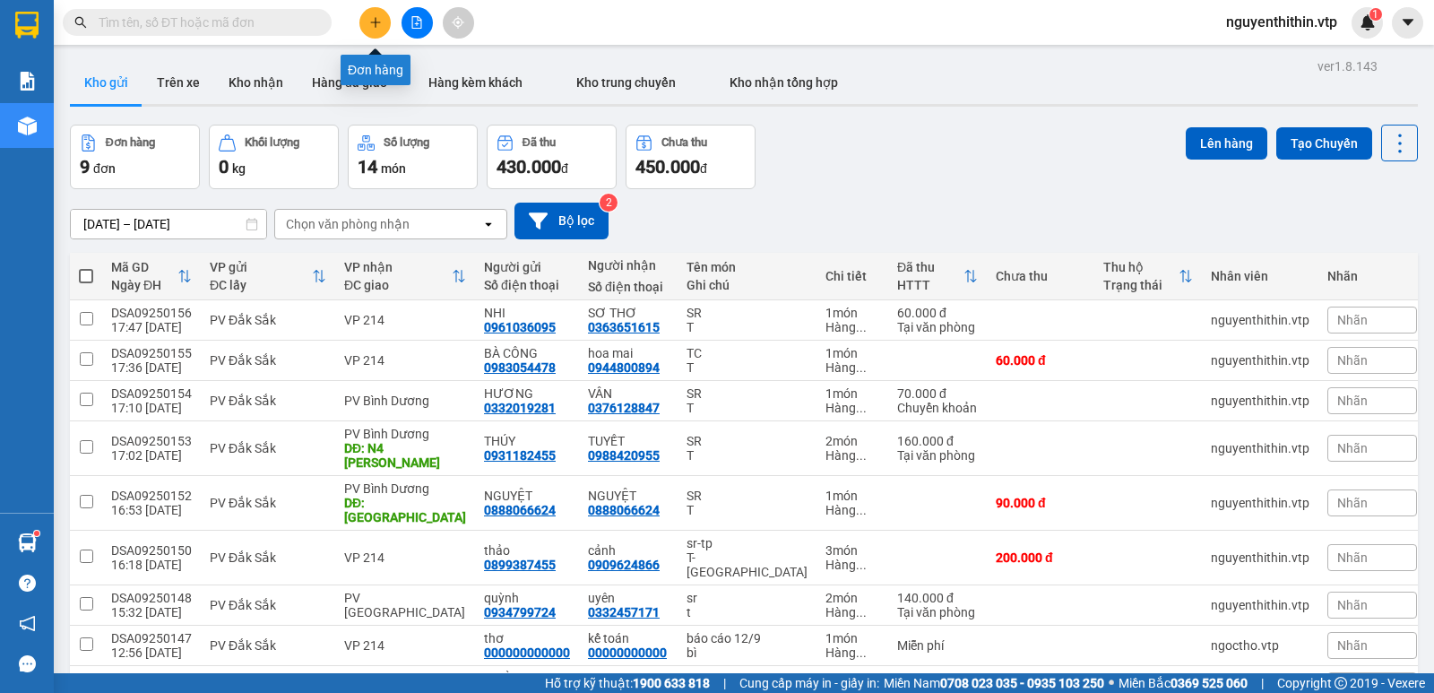
click at [371, 30] on button at bounding box center [374, 22] width 31 height 31
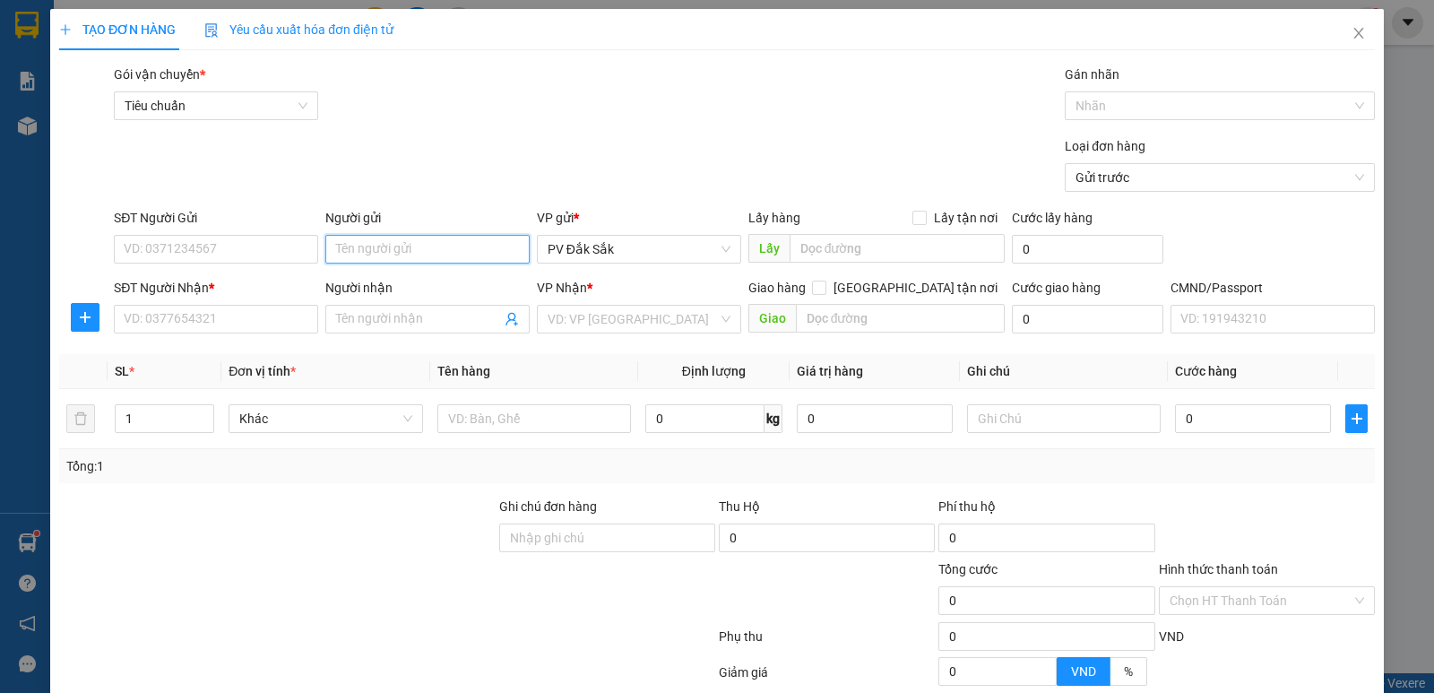
click at [337, 257] on input "Người gửi" at bounding box center [427, 249] width 204 height 29
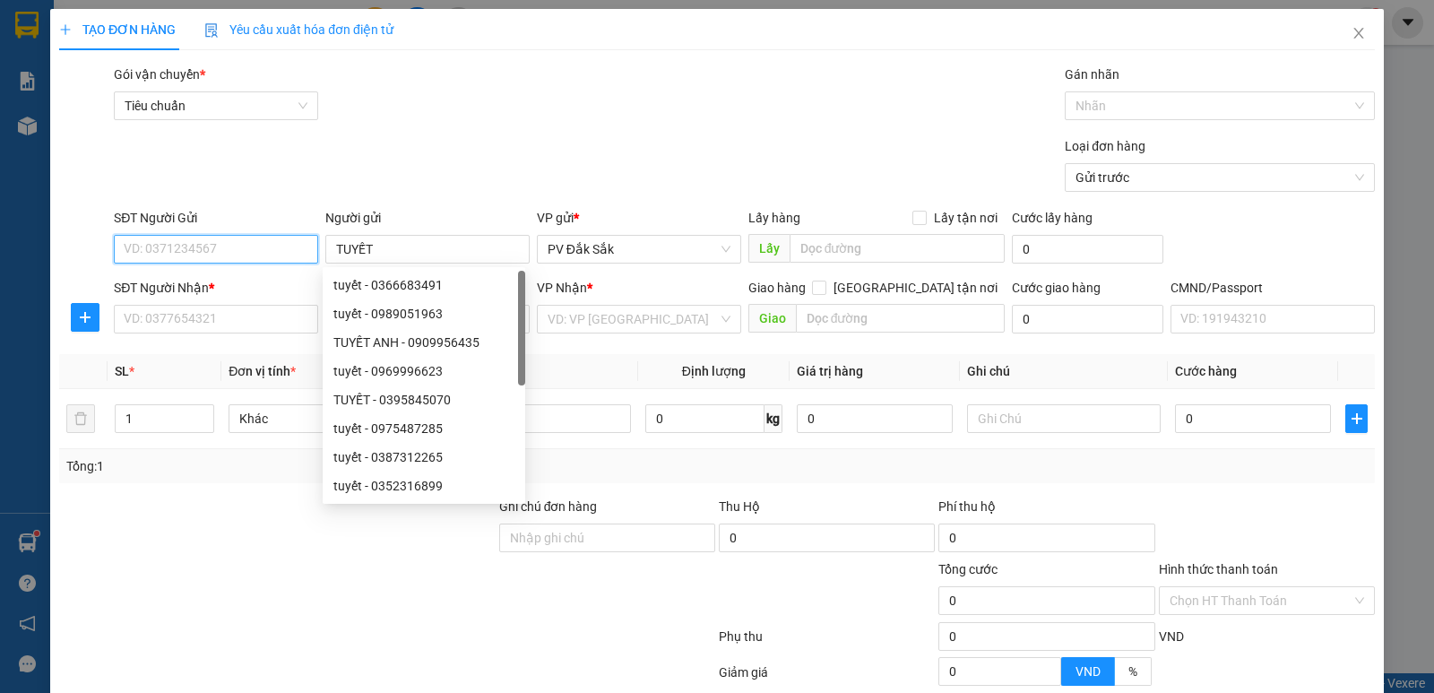
click at [152, 254] on input "SĐT Người Gửi" at bounding box center [216, 249] width 204 height 29
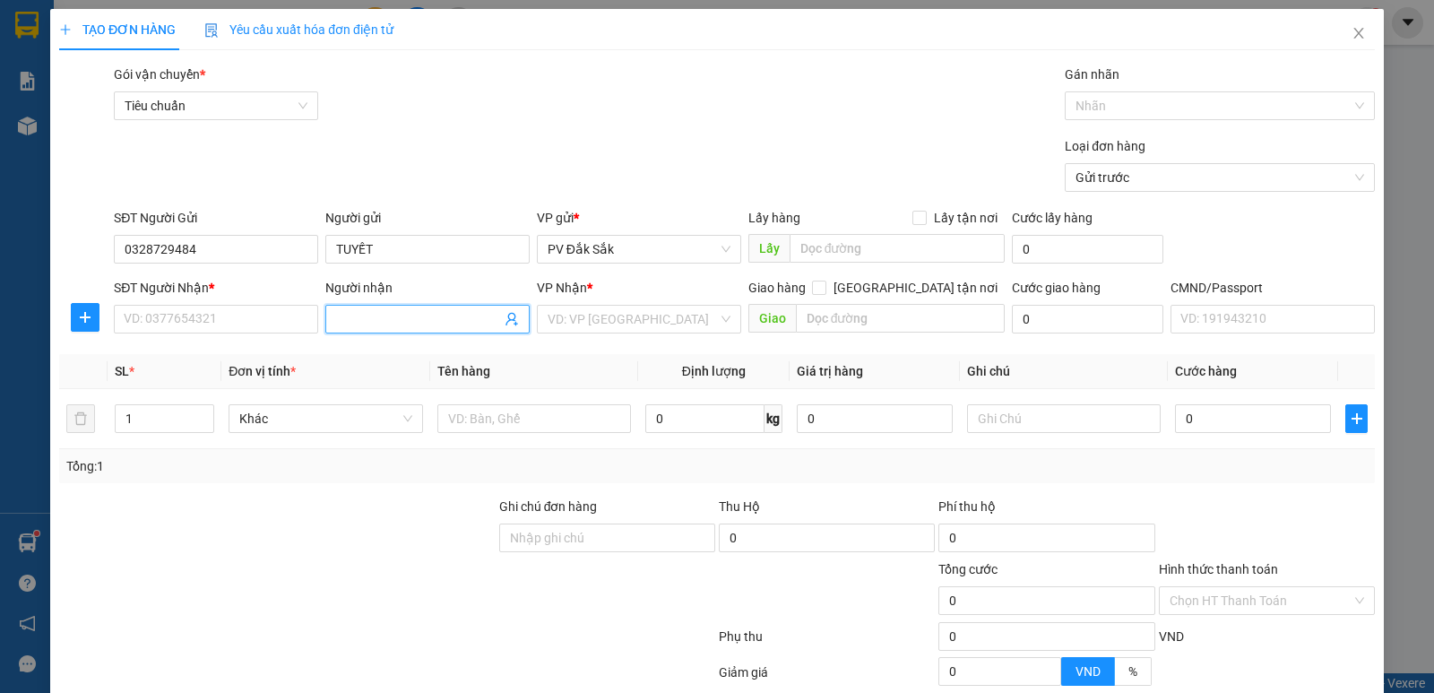
click at [363, 324] on input "Người nhận" at bounding box center [418, 319] width 165 height 20
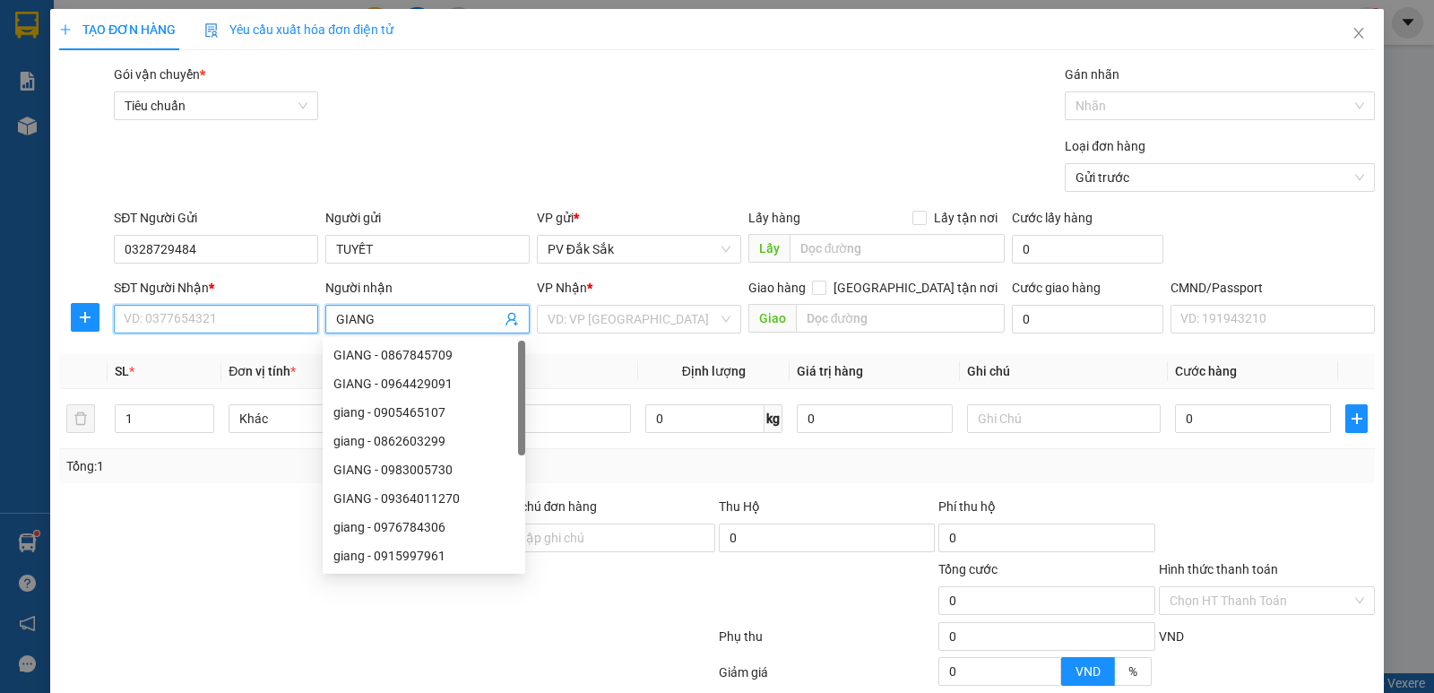
click at [147, 327] on input "SĐT Người Nhận *" at bounding box center [216, 319] width 204 height 29
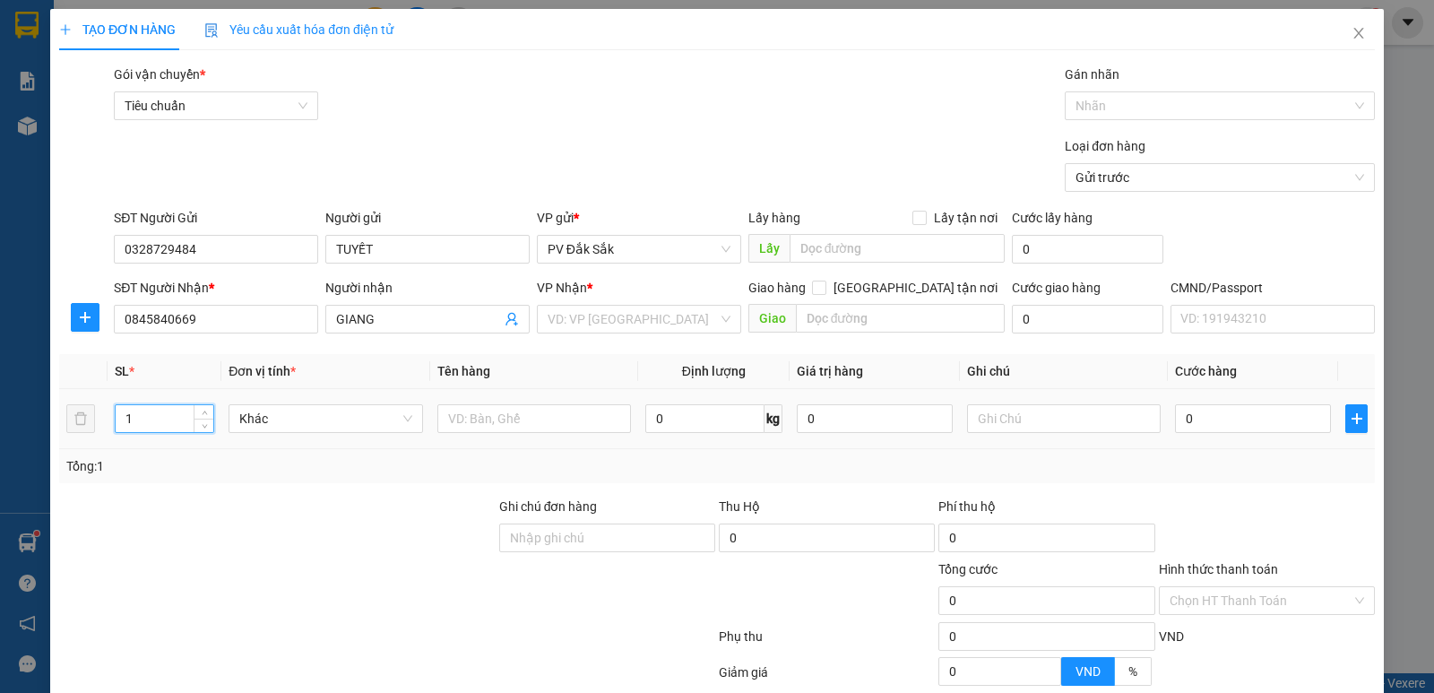
click at [144, 416] on input "1" at bounding box center [165, 418] width 98 height 27
click at [455, 403] on div at bounding box center [534, 419] width 194 height 36
click at [449, 418] on input "text" at bounding box center [534, 418] width 194 height 29
click at [990, 417] on input "text" at bounding box center [1064, 418] width 194 height 29
click at [566, 323] on input "search" at bounding box center [633, 319] width 170 height 27
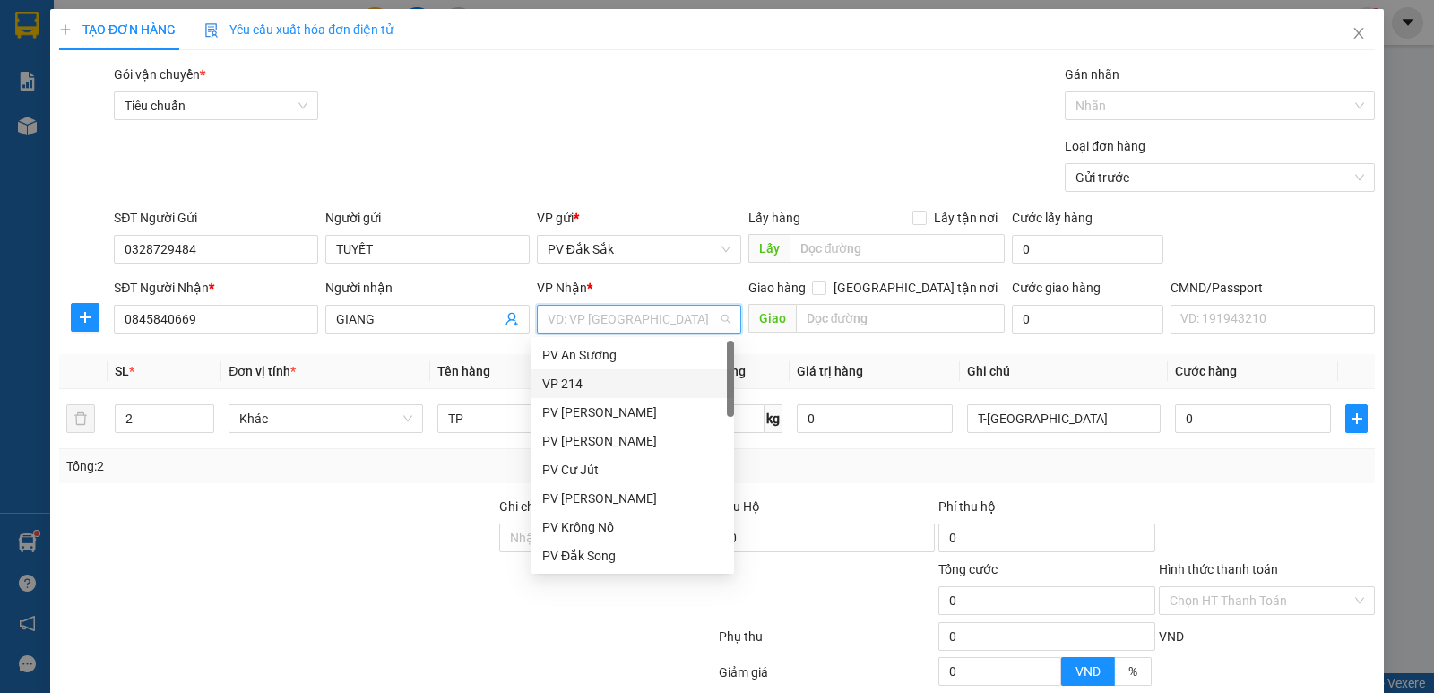
click at [576, 387] on div "VP 214" at bounding box center [632, 384] width 181 height 20
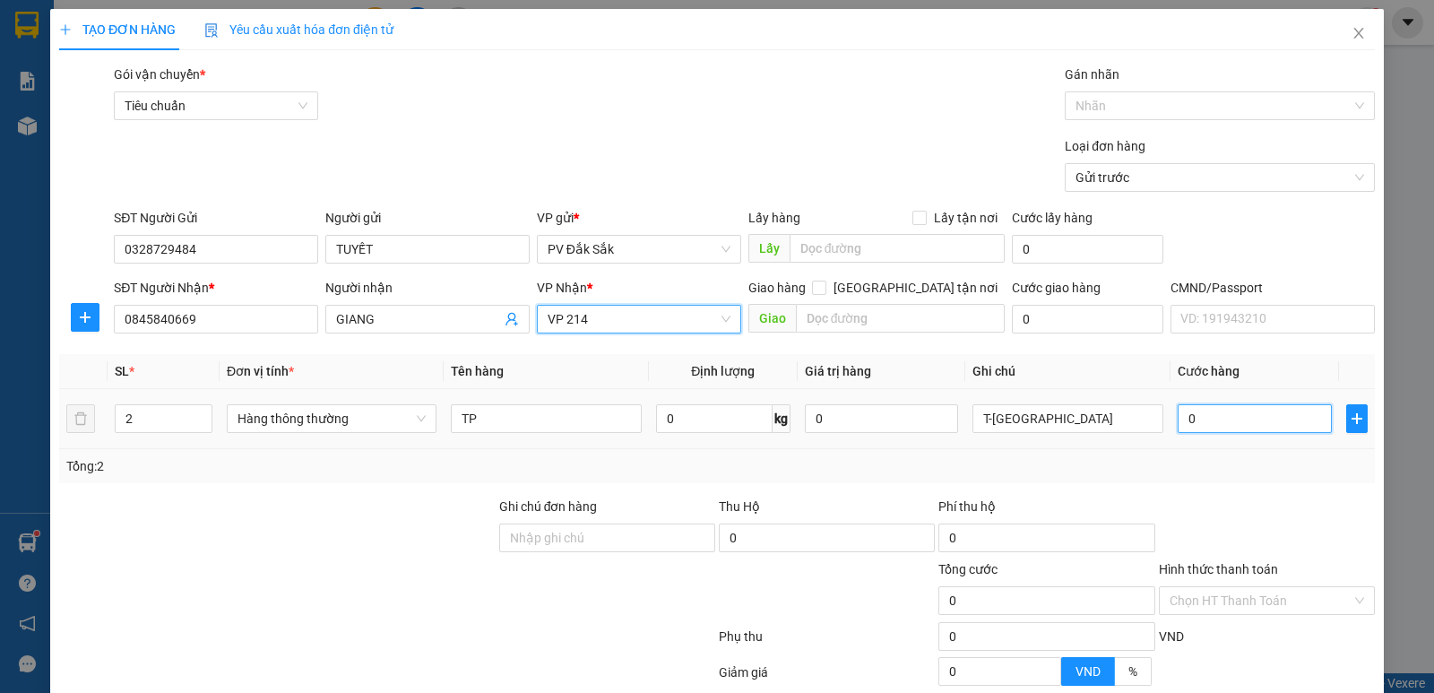
click at [1182, 417] on input "0" at bounding box center [1254, 418] width 153 height 29
click at [1211, 567] on label "Hình thức thanh toán" at bounding box center [1218, 569] width 119 height 14
click at [1211, 587] on input "Hình thức thanh toán" at bounding box center [1261, 600] width 182 height 27
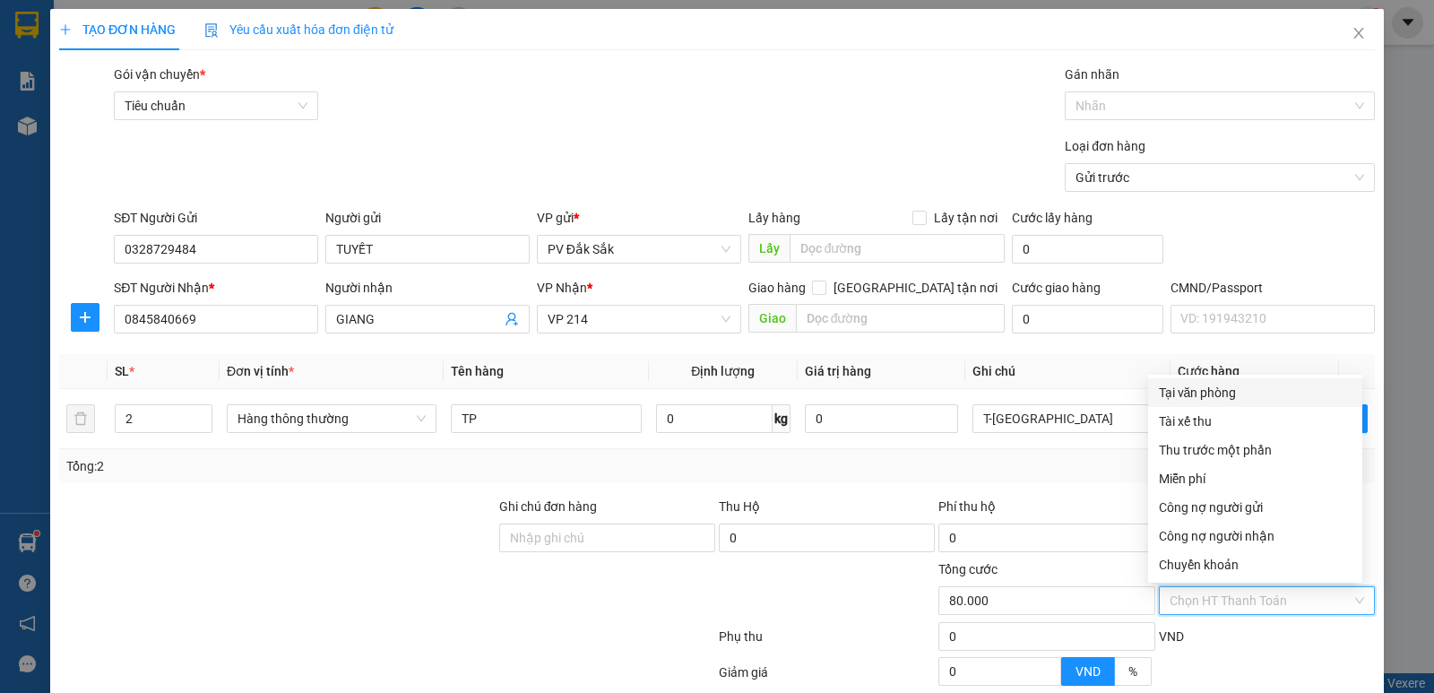
click at [1211, 393] on div "Tại văn phòng" at bounding box center [1255, 393] width 193 height 20
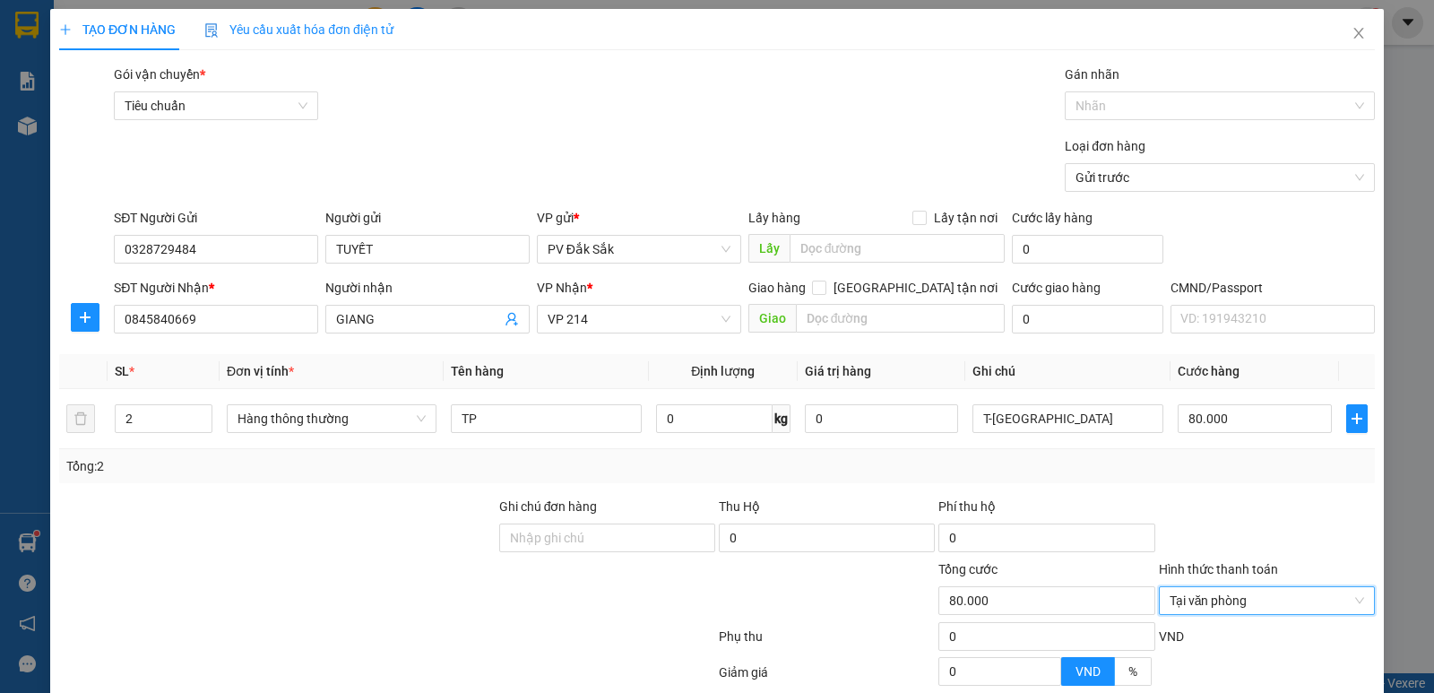
scroll to position [169, 0]
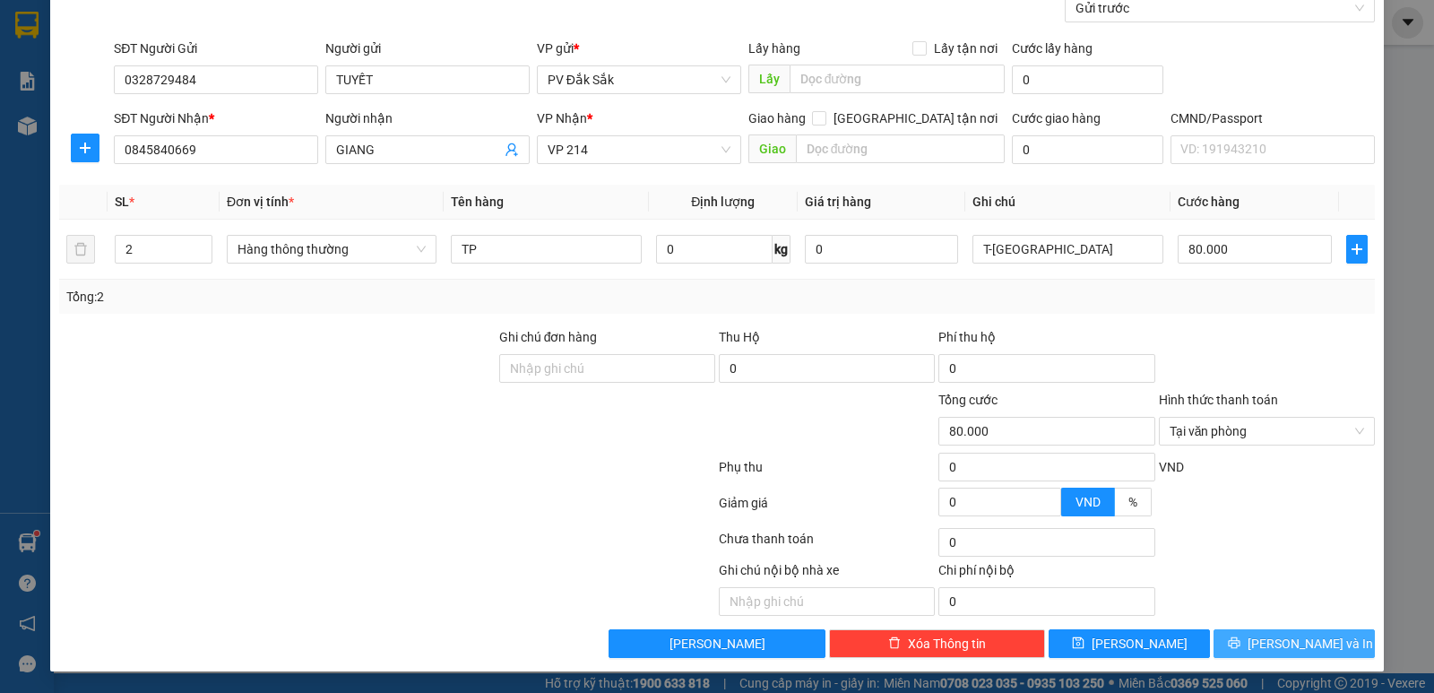
click at [1271, 639] on span "[PERSON_NAME] và In" at bounding box center [1310, 644] width 125 height 20
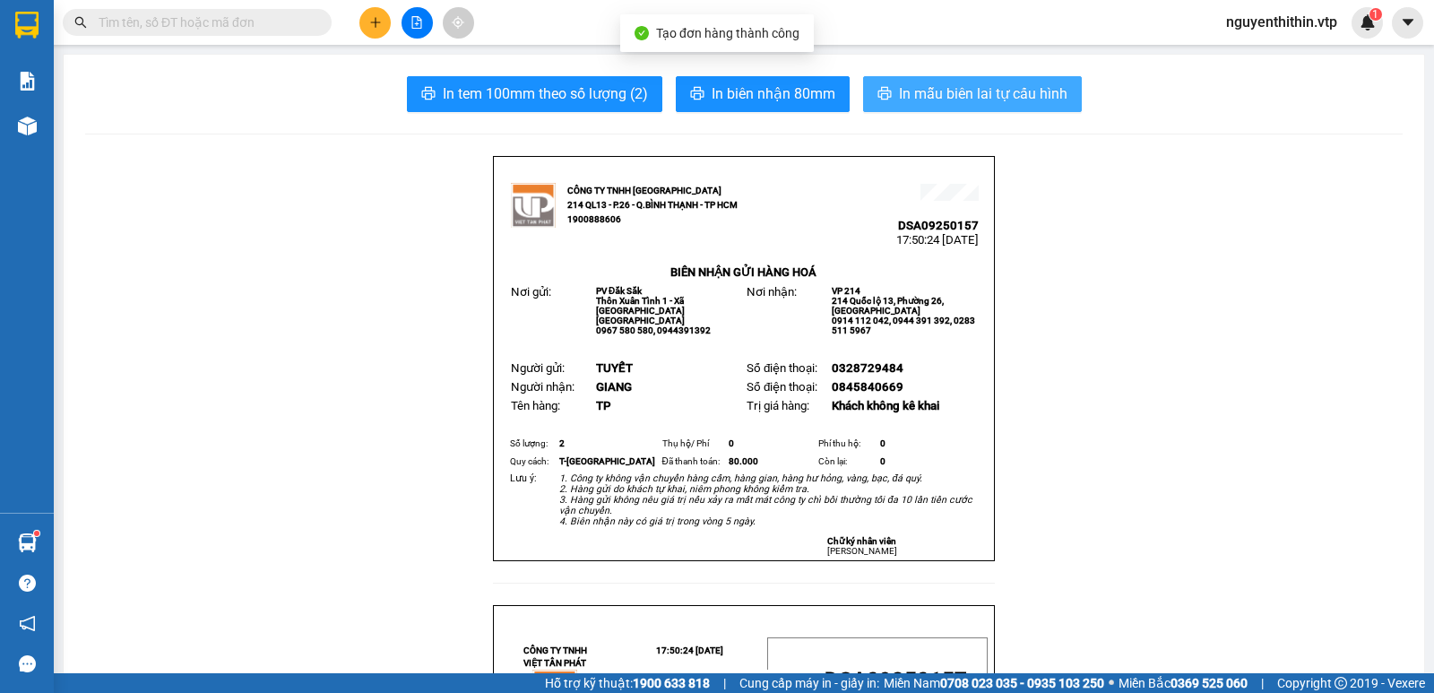
click at [955, 93] on span "In mẫu biên lai tự cấu hình" at bounding box center [983, 93] width 169 height 22
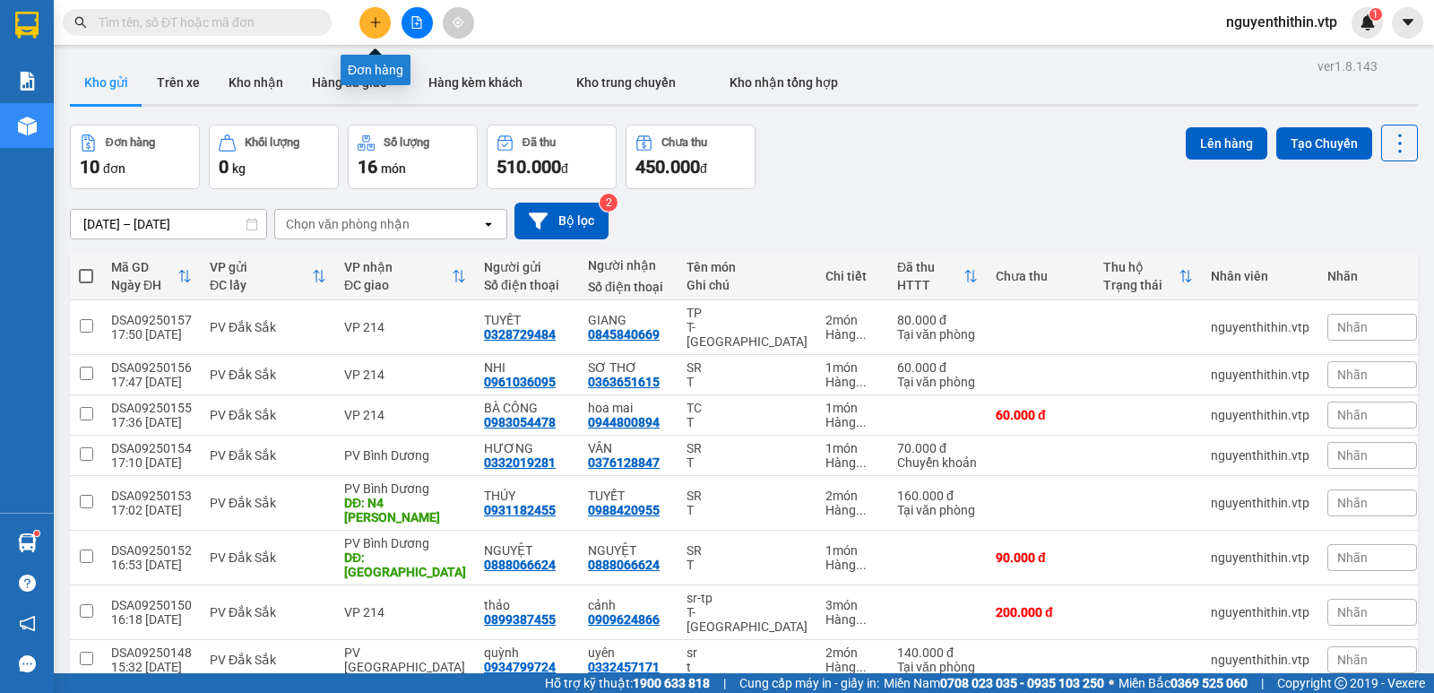
click at [371, 24] on icon "plus" at bounding box center [375, 22] width 13 height 13
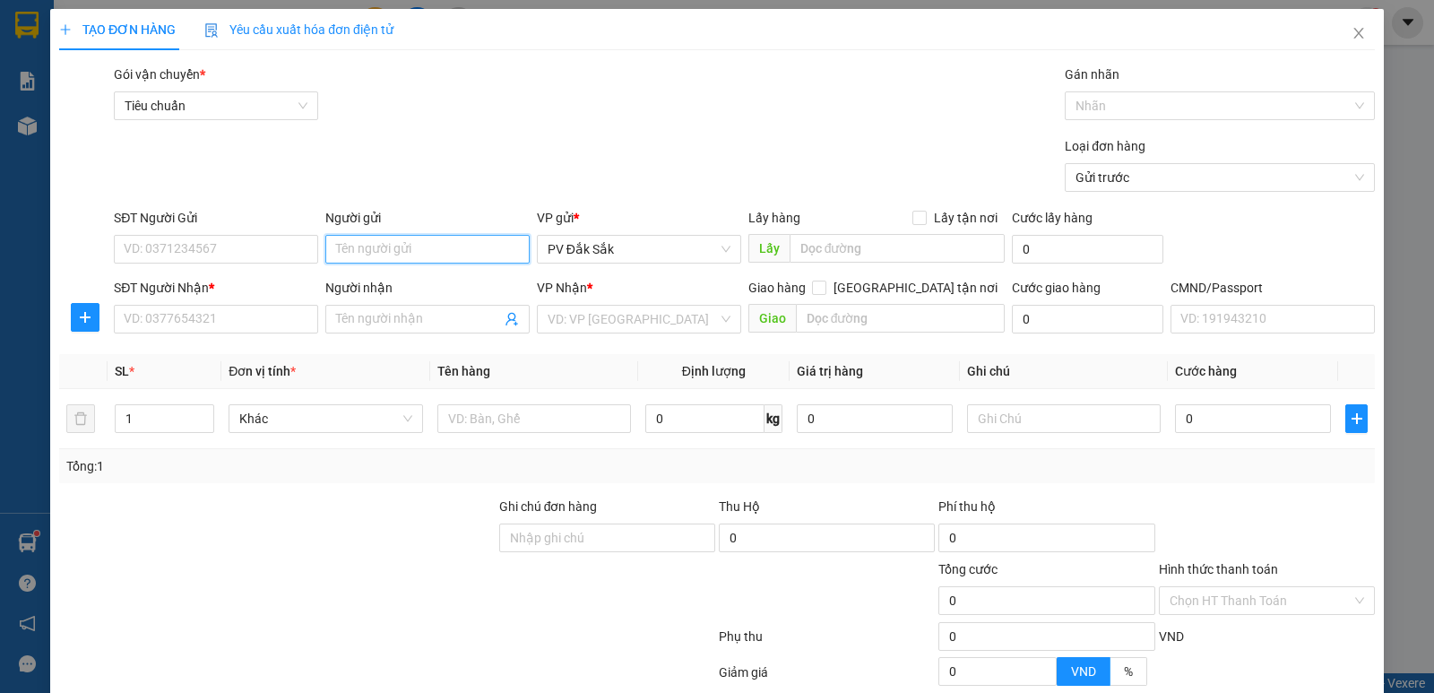
click at [352, 258] on input "Người gửi" at bounding box center [427, 249] width 204 height 29
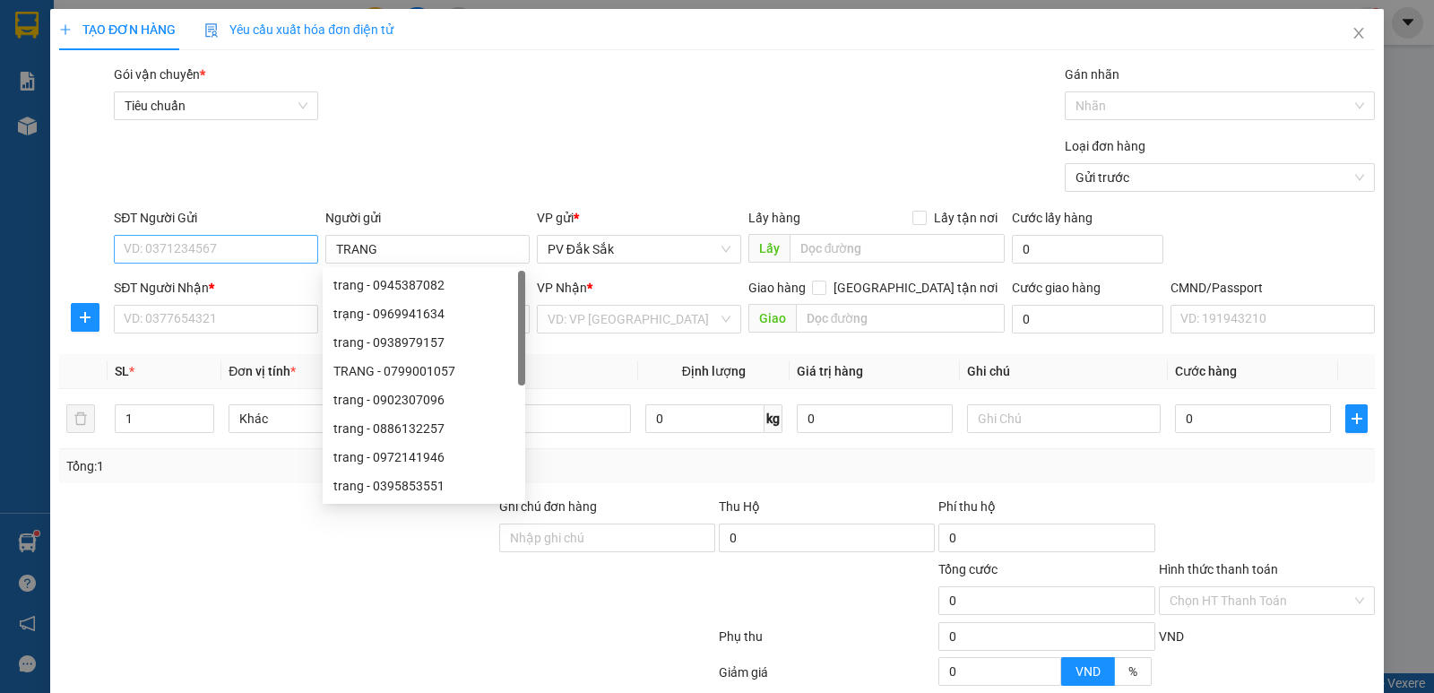
type input "TRANG"
click at [164, 252] on input "SĐT Người Gửi" at bounding box center [216, 249] width 204 height 29
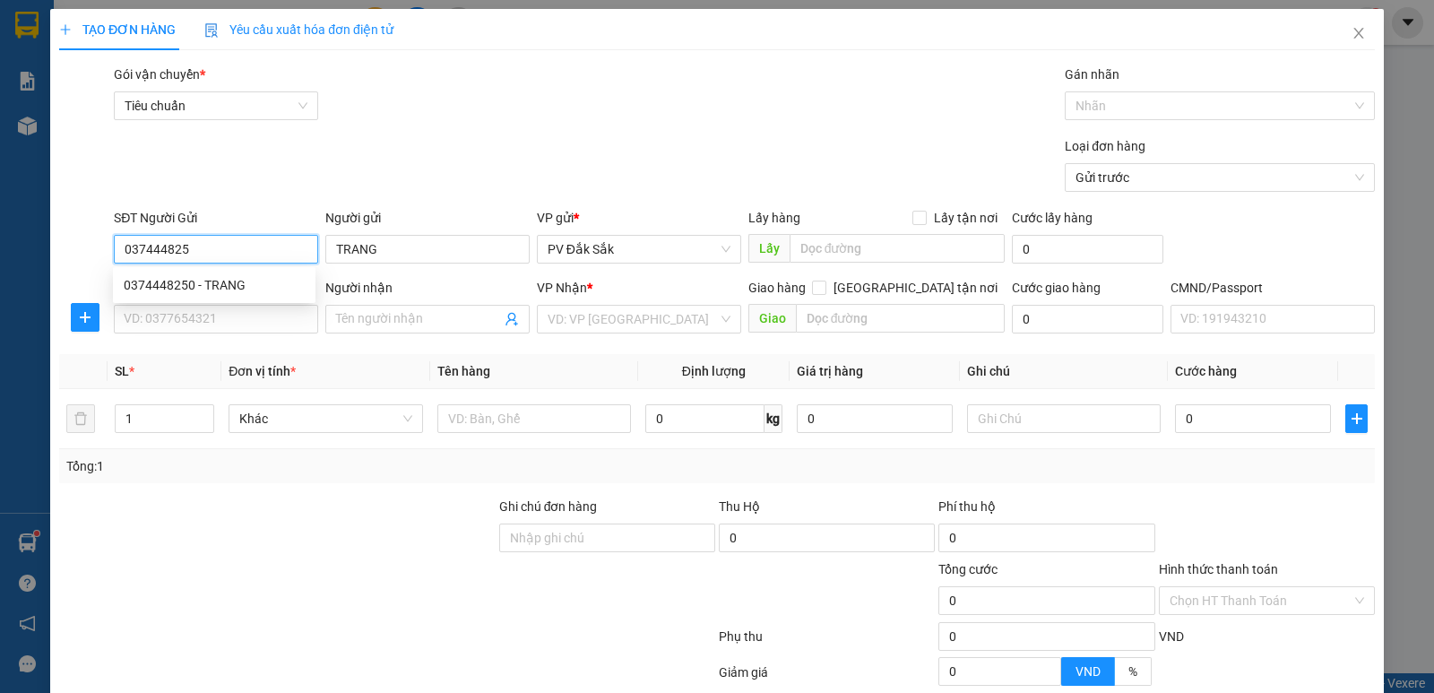
type input "0374448250"
click at [190, 287] on div "0374448250 - TRANG" at bounding box center [214, 285] width 181 height 20
type input "0394958737"
type input "THƯ"
type input "0374448250"
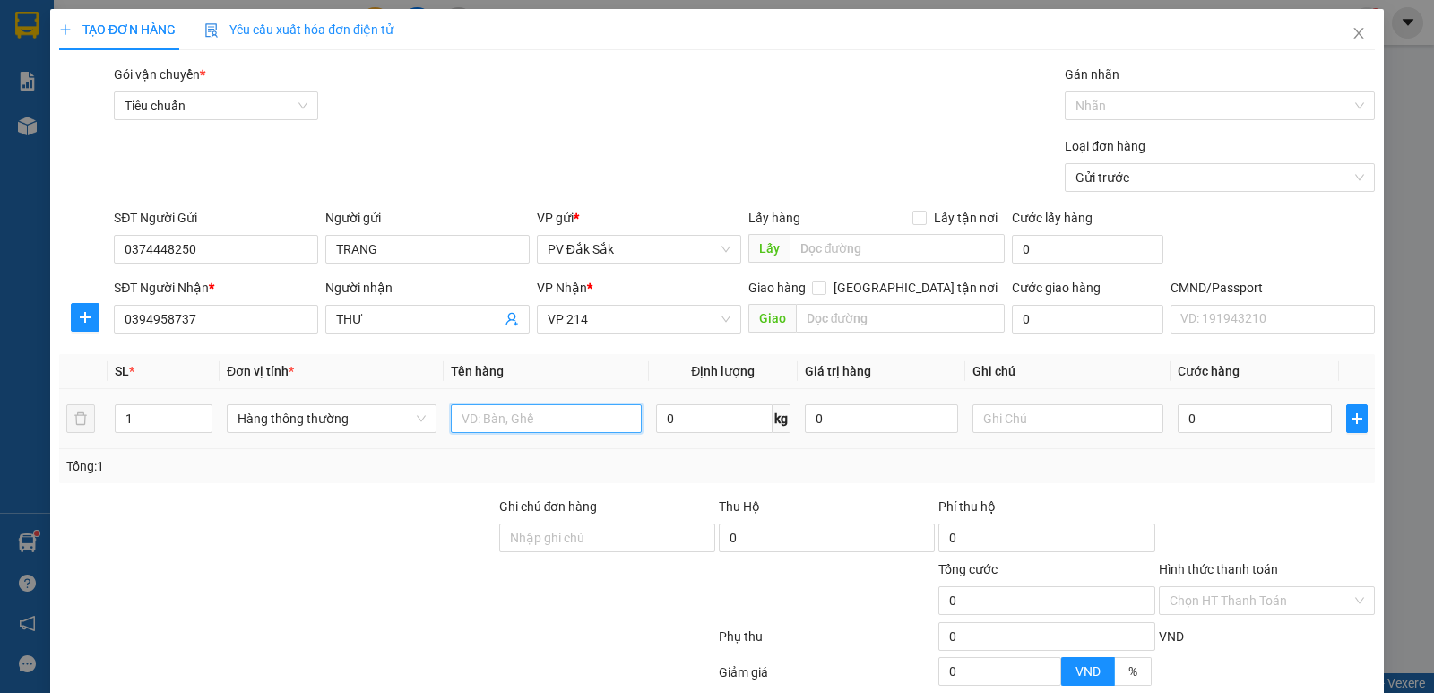
click at [470, 423] on input "text" at bounding box center [546, 418] width 191 height 29
type input "SR"
click at [985, 421] on input "text" at bounding box center [1068, 418] width 191 height 29
type input "T"
click at [1185, 411] on input "0" at bounding box center [1254, 418] width 153 height 29
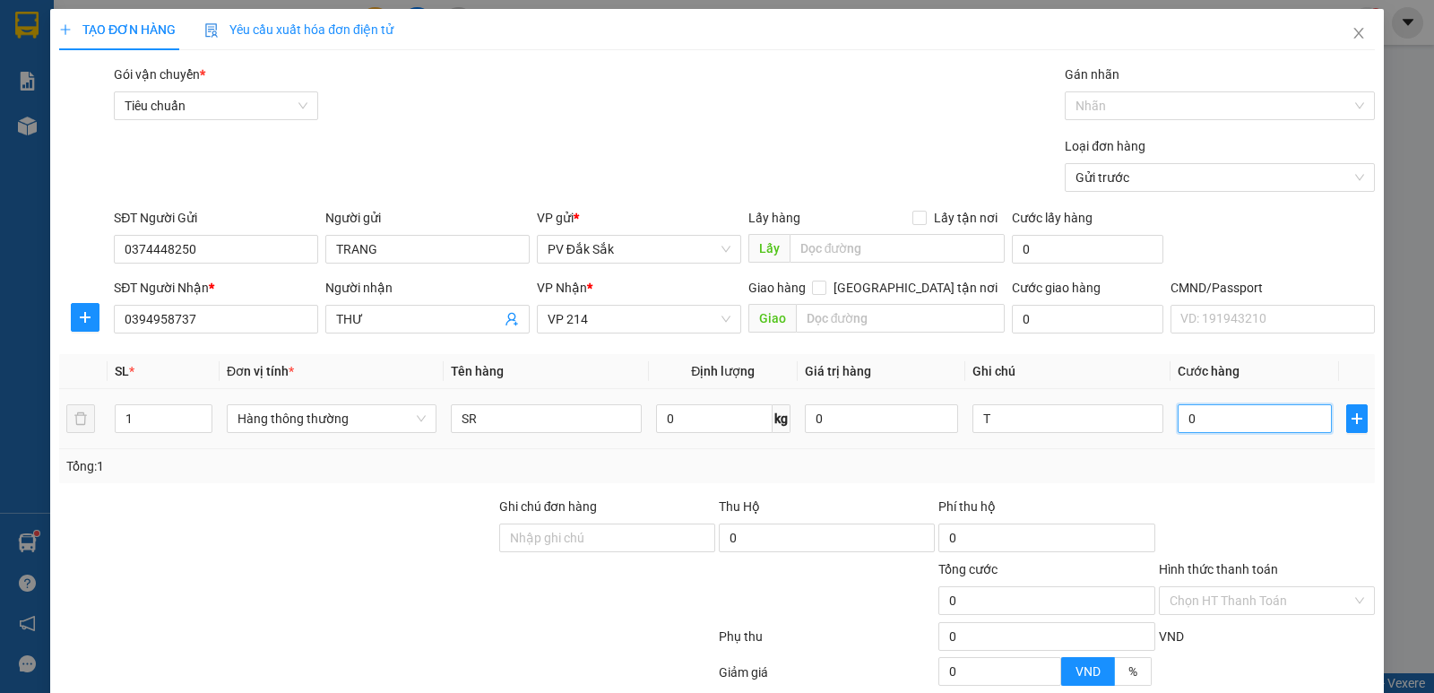
type input "4"
type input "40"
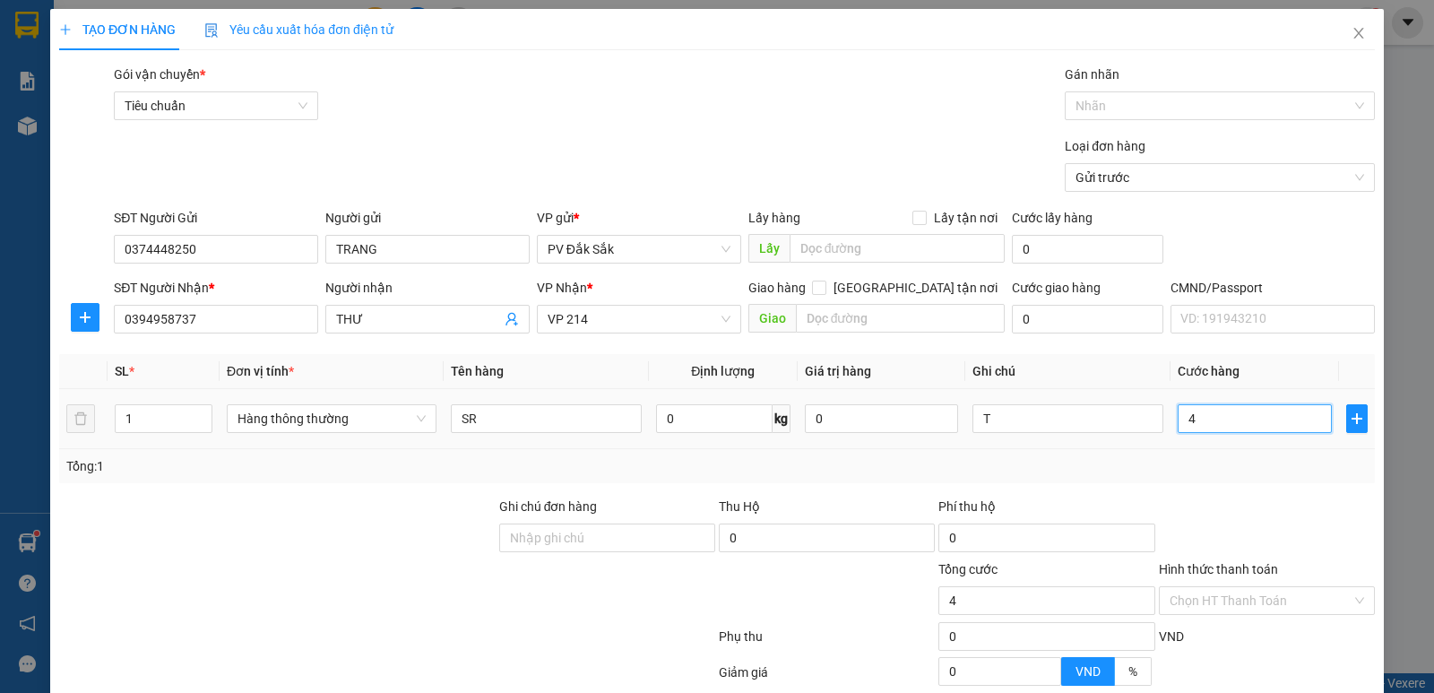
type input "40"
type input "400"
type input "4.000"
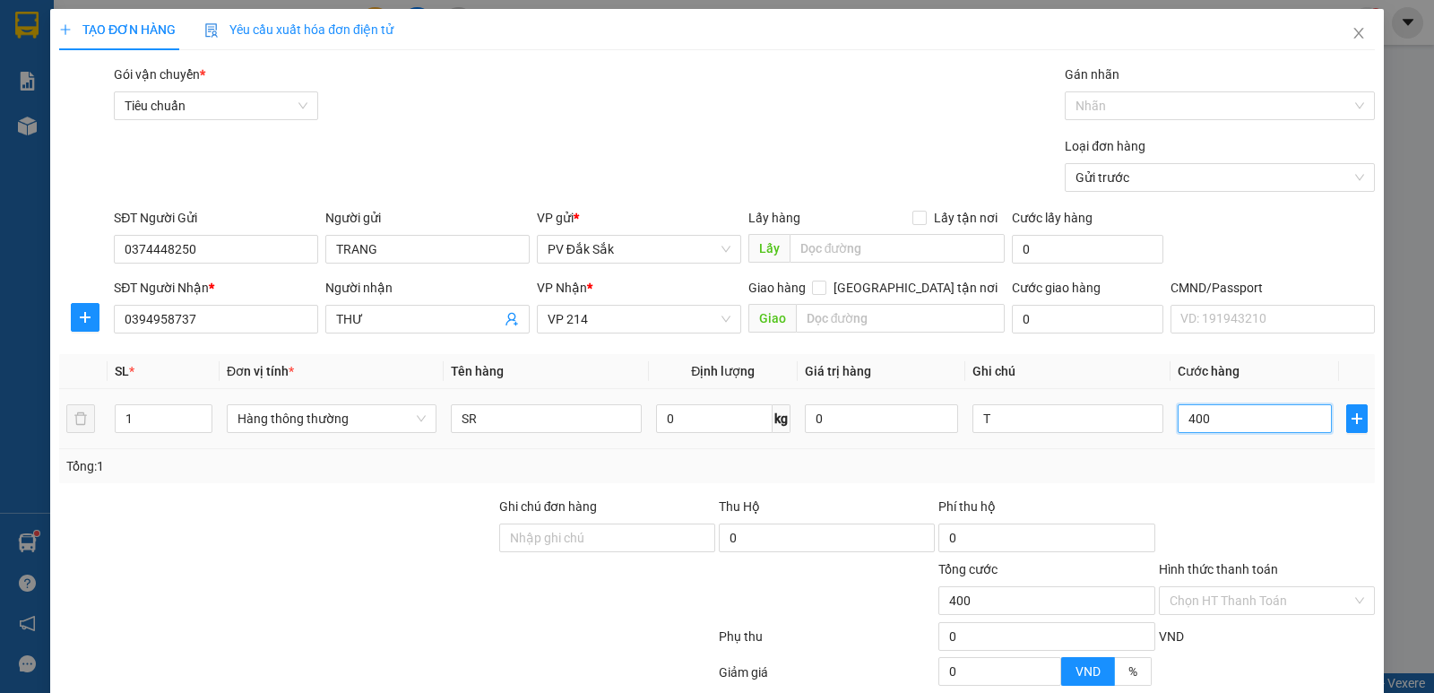
type input "4.000"
type input "40.000"
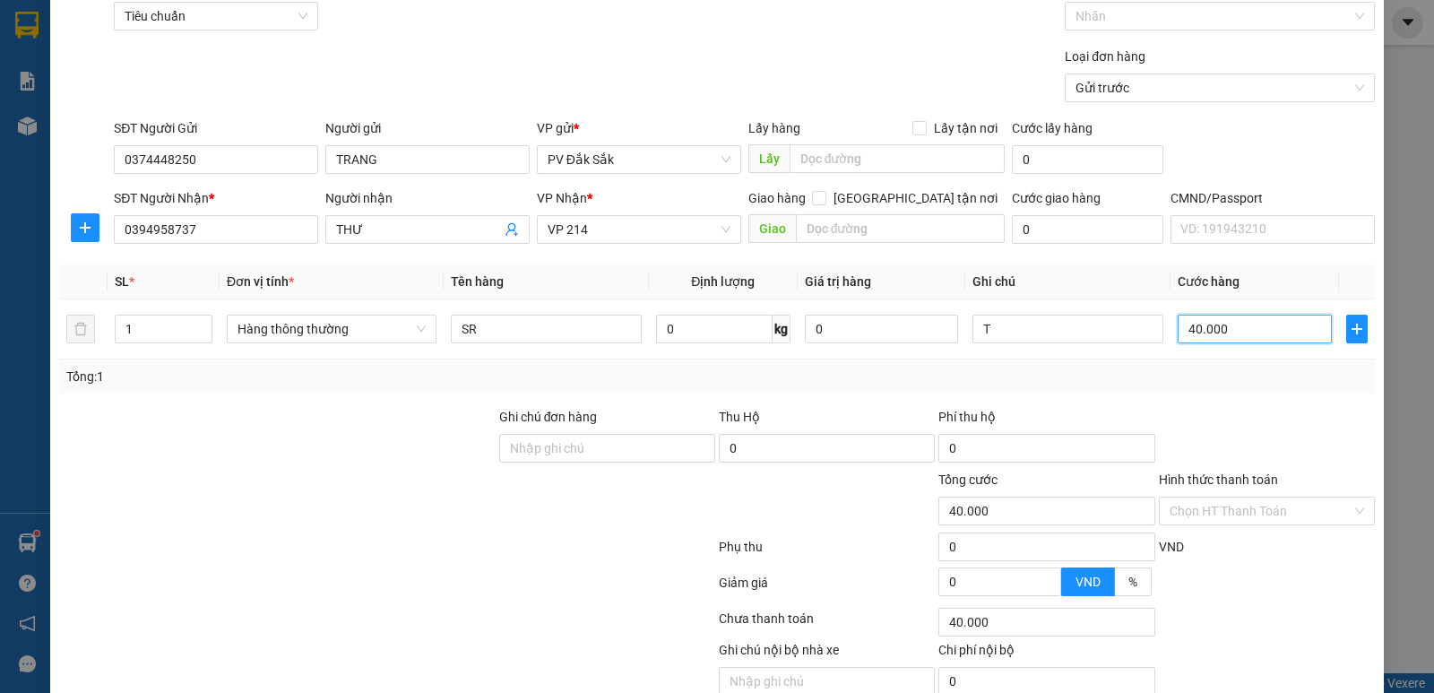
scroll to position [169, 0]
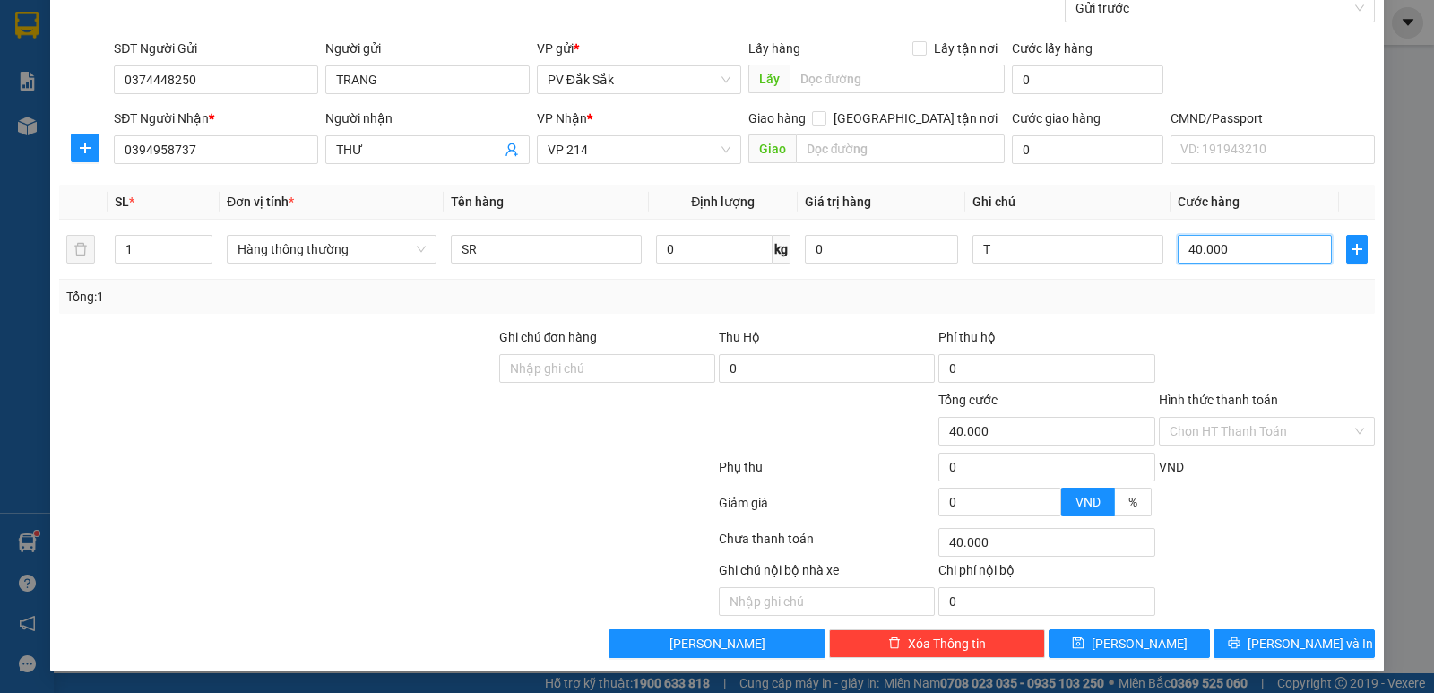
type input "40.000"
click at [1212, 401] on label "Hình thức thanh toán" at bounding box center [1218, 400] width 119 height 14
click at [1212, 418] on input "Hình thức thanh toán" at bounding box center [1261, 431] width 182 height 27
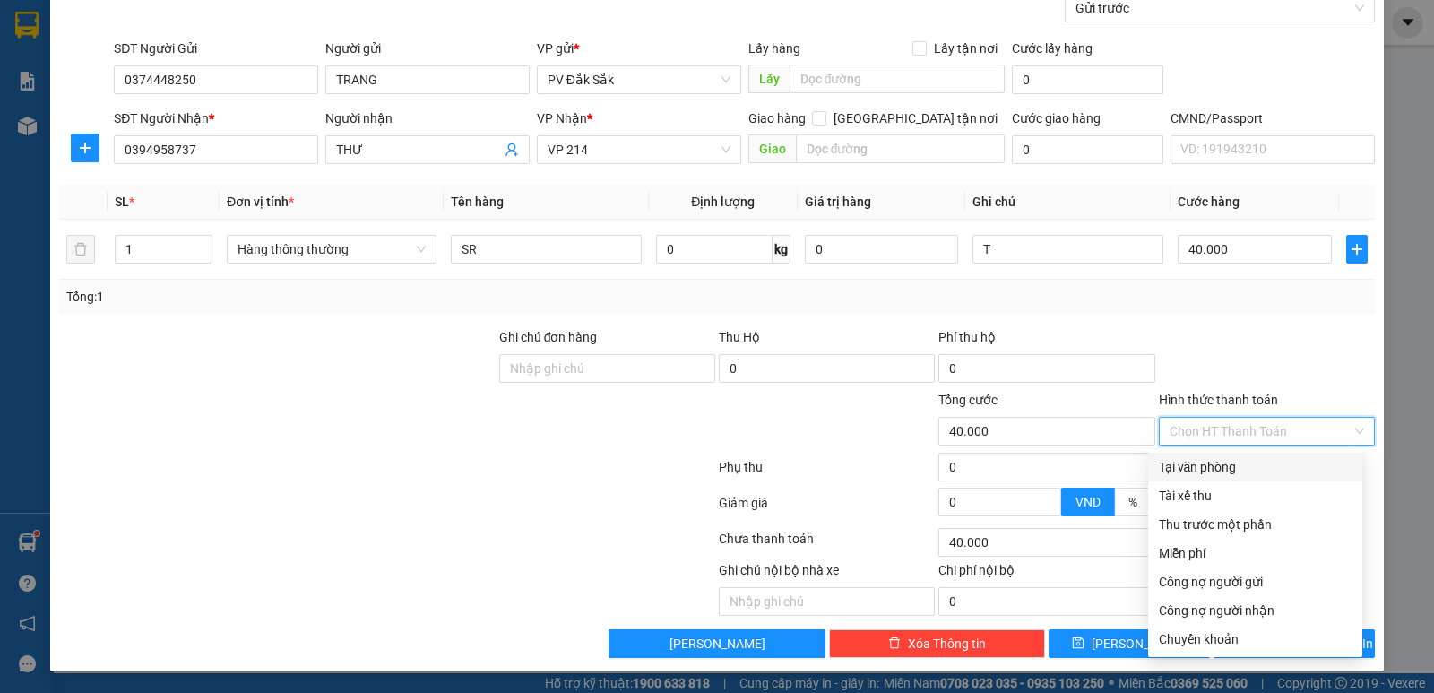
click at [1214, 469] on div "Tại văn phòng" at bounding box center [1255, 467] width 193 height 20
type input "0"
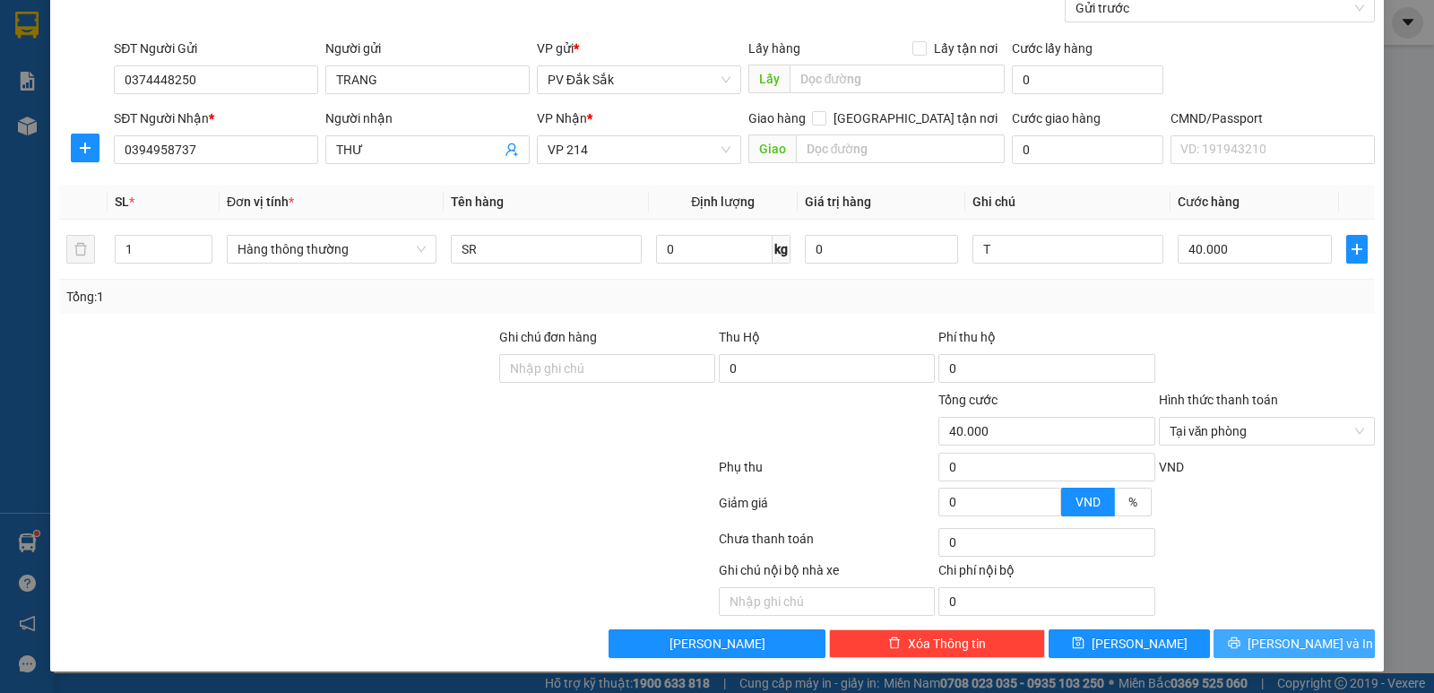
click at [1304, 647] on span "[PERSON_NAME] và In" at bounding box center [1310, 644] width 125 height 20
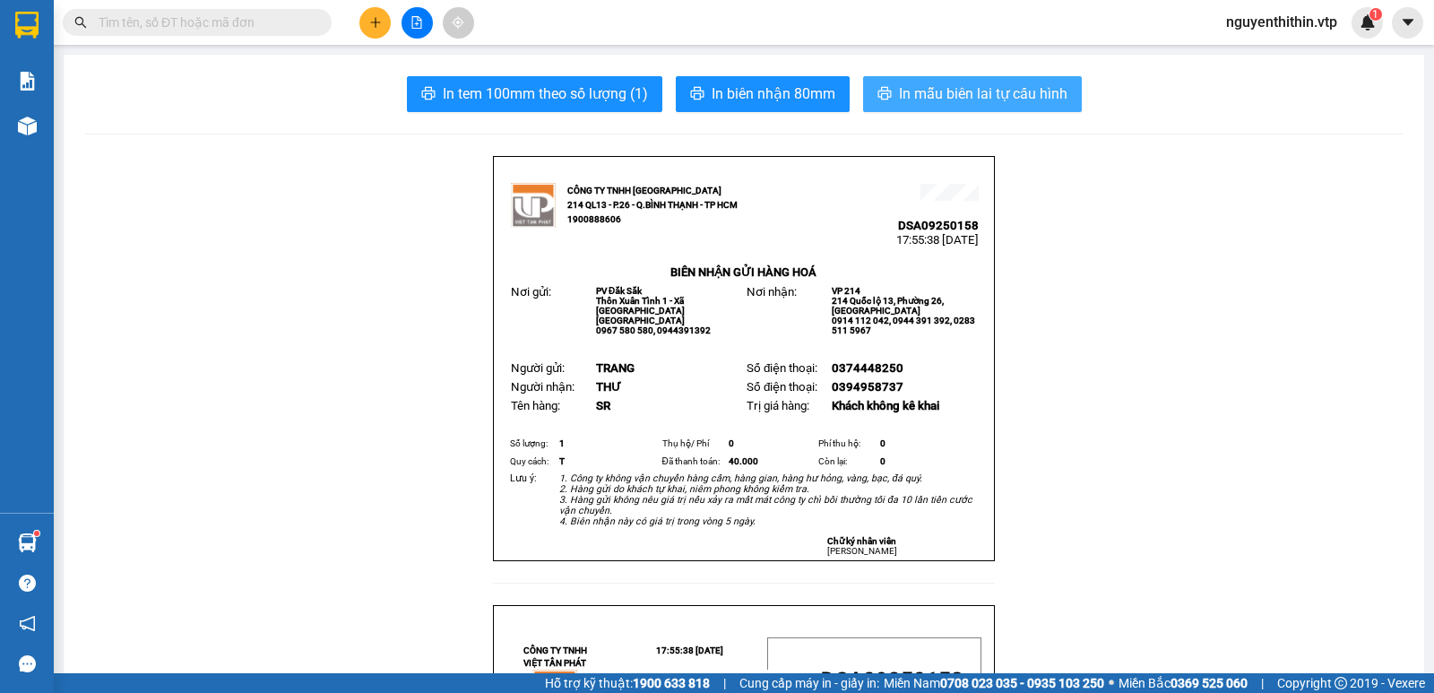
click at [988, 91] on span "In mẫu biên lai tự cấu hình" at bounding box center [983, 93] width 169 height 22
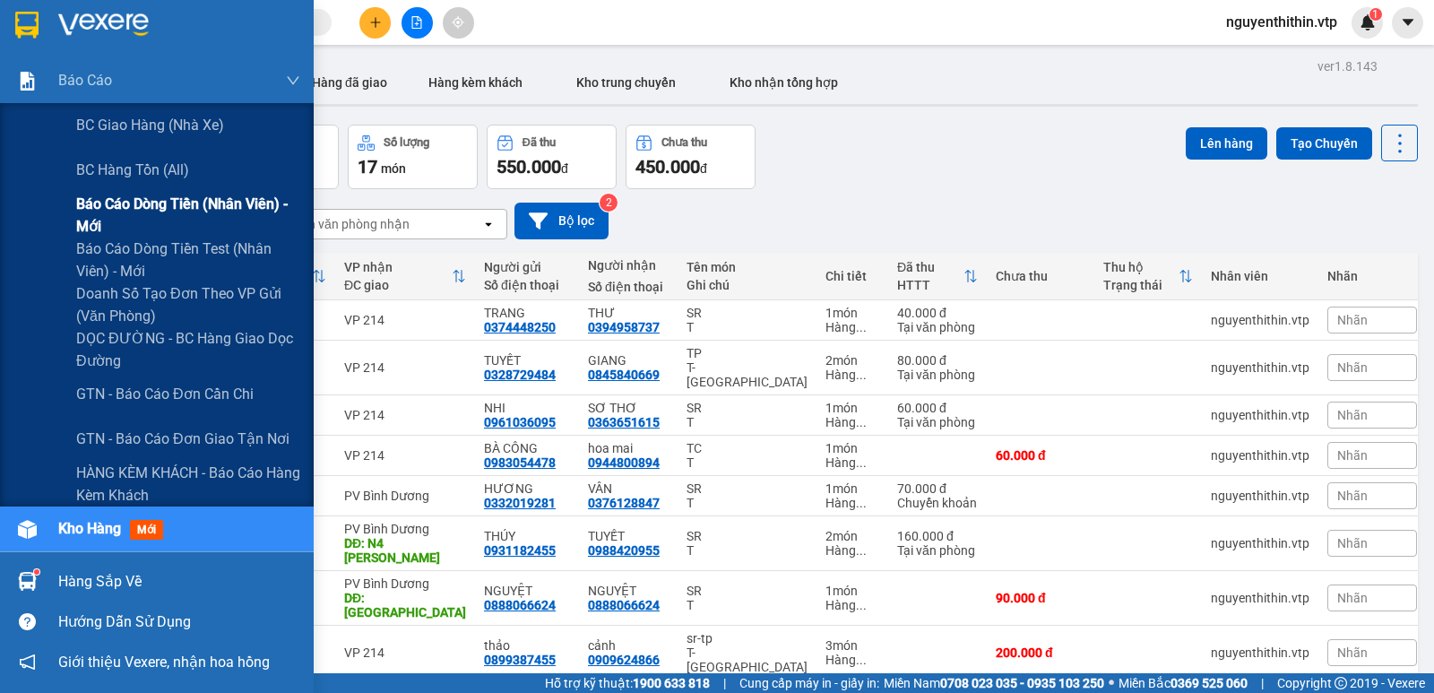
click at [130, 205] on span "Báo cáo dòng tiền (nhân viên) - mới" at bounding box center [188, 215] width 224 height 45
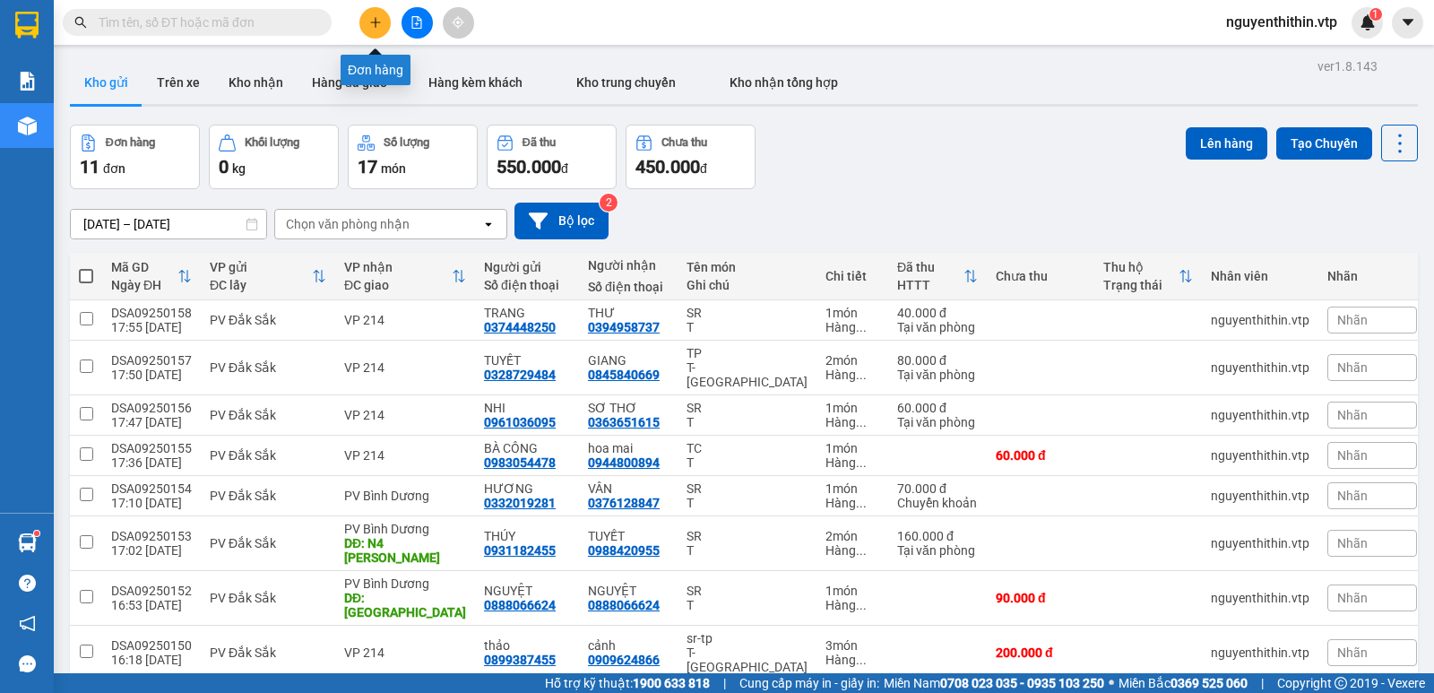
click at [374, 27] on icon "plus" at bounding box center [375, 22] width 13 height 13
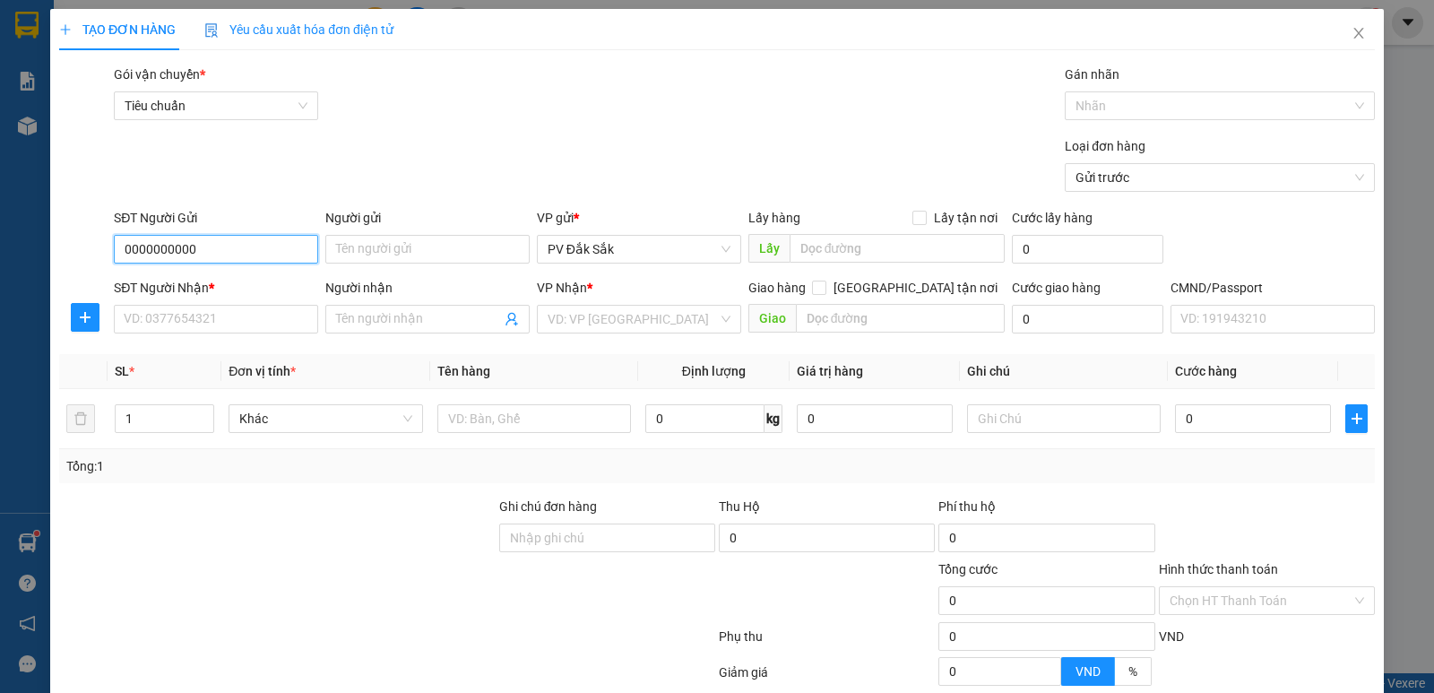
type input "0000000000"
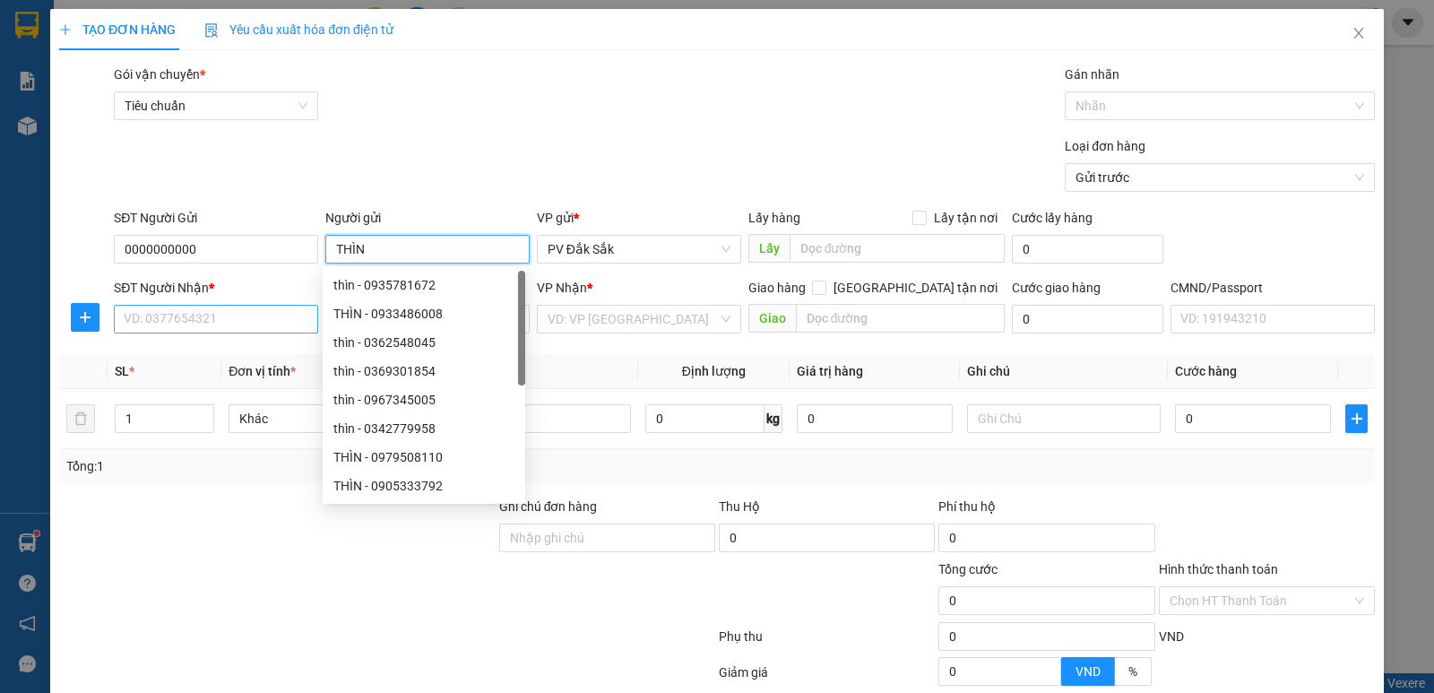
type input "THÌN"
click at [136, 330] on input "SĐT Người Nhận *" at bounding box center [216, 319] width 204 height 29
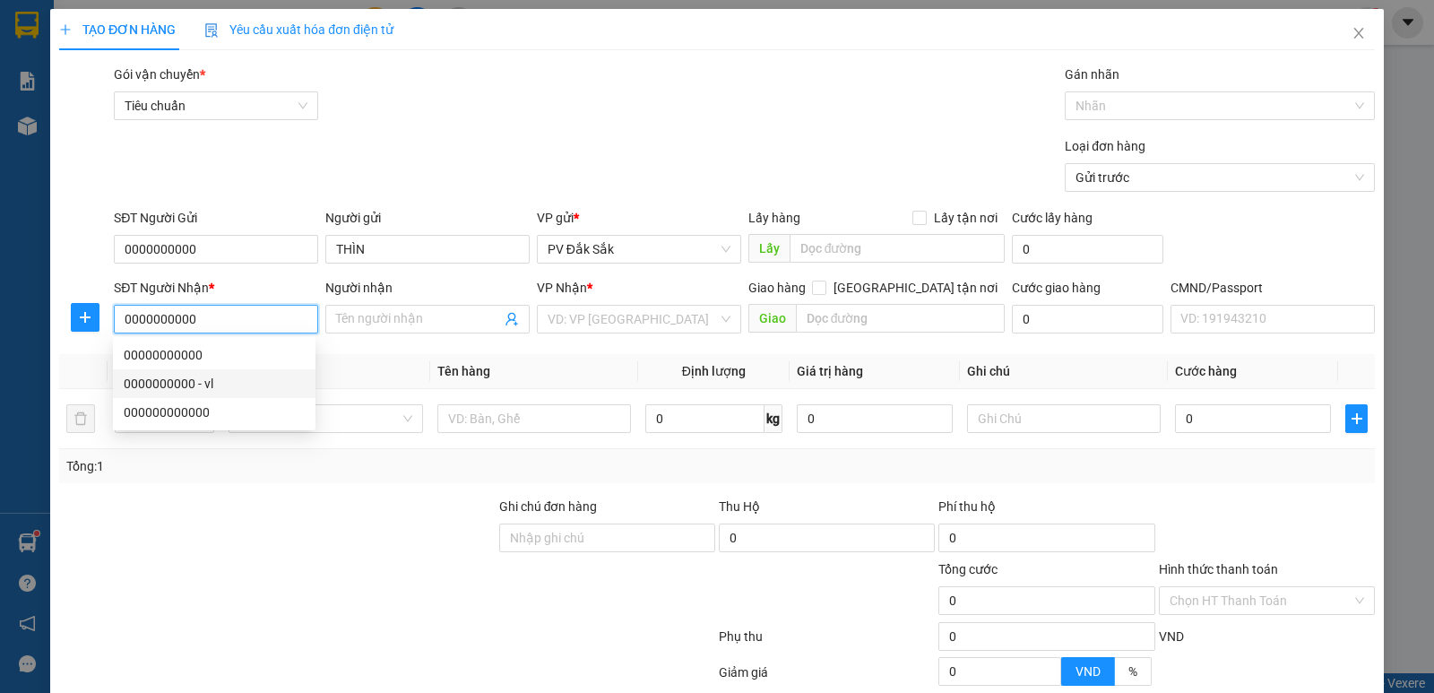
type input "0000000000"
type input "vl"
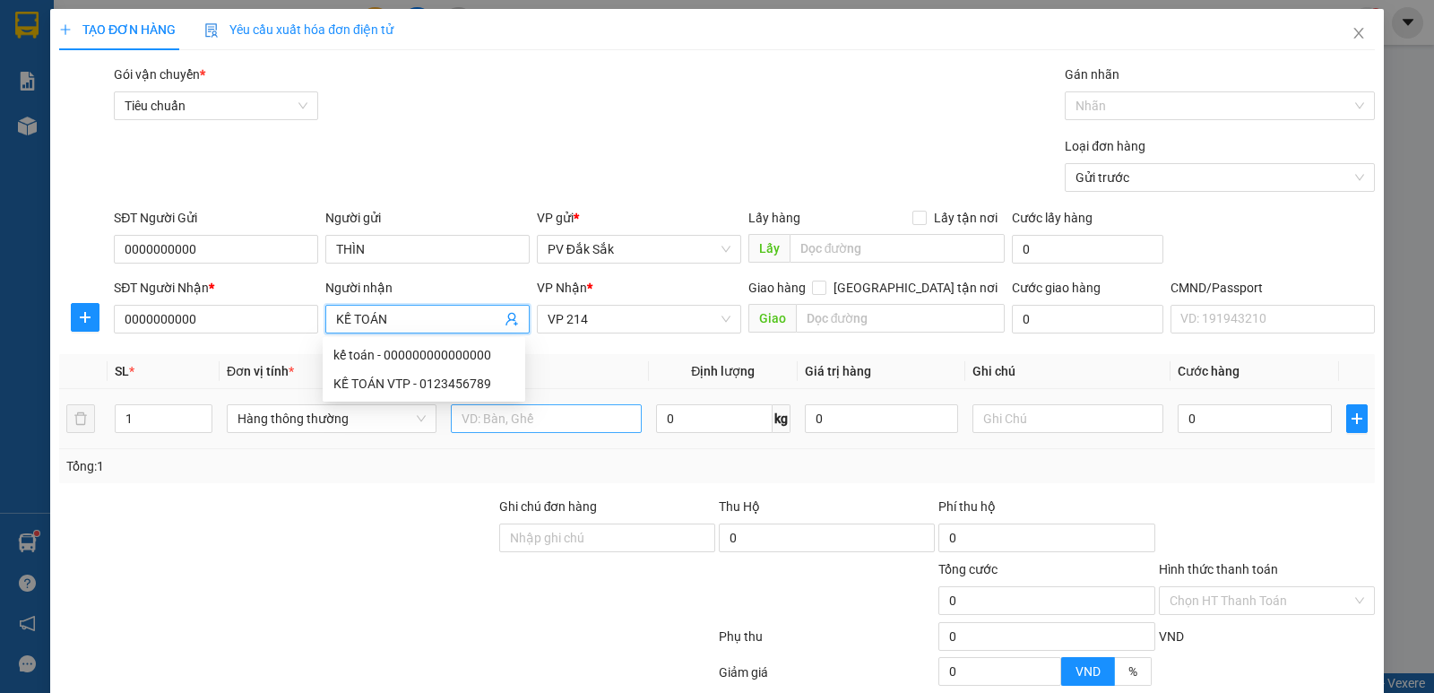
type input "KẾ TOÁN"
click at [486, 421] on input "text" at bounding box center [546, 418] width 191 height 29
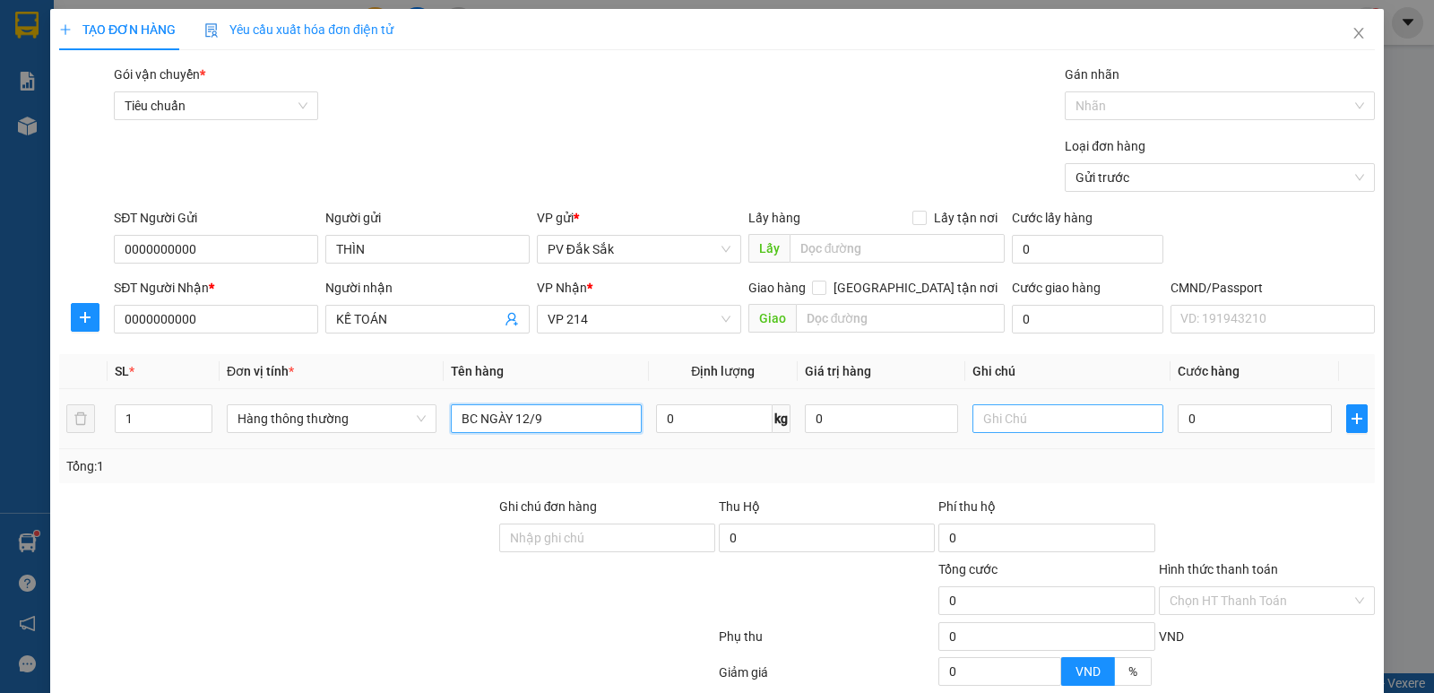
type input "BC NGÀY 12/9"
click at [1009, 421] on input "text" at bounding box center [1068, 418] width 191 height 29
type input "B"
click at [1225, 567] on label "Hình thức thanh toán" at bounding box center [1218, 569] width 119 height 14
click at [1225, 587] on input "Hình thức thanh toán" at bounding box center [1261, 600] width 182 height 27
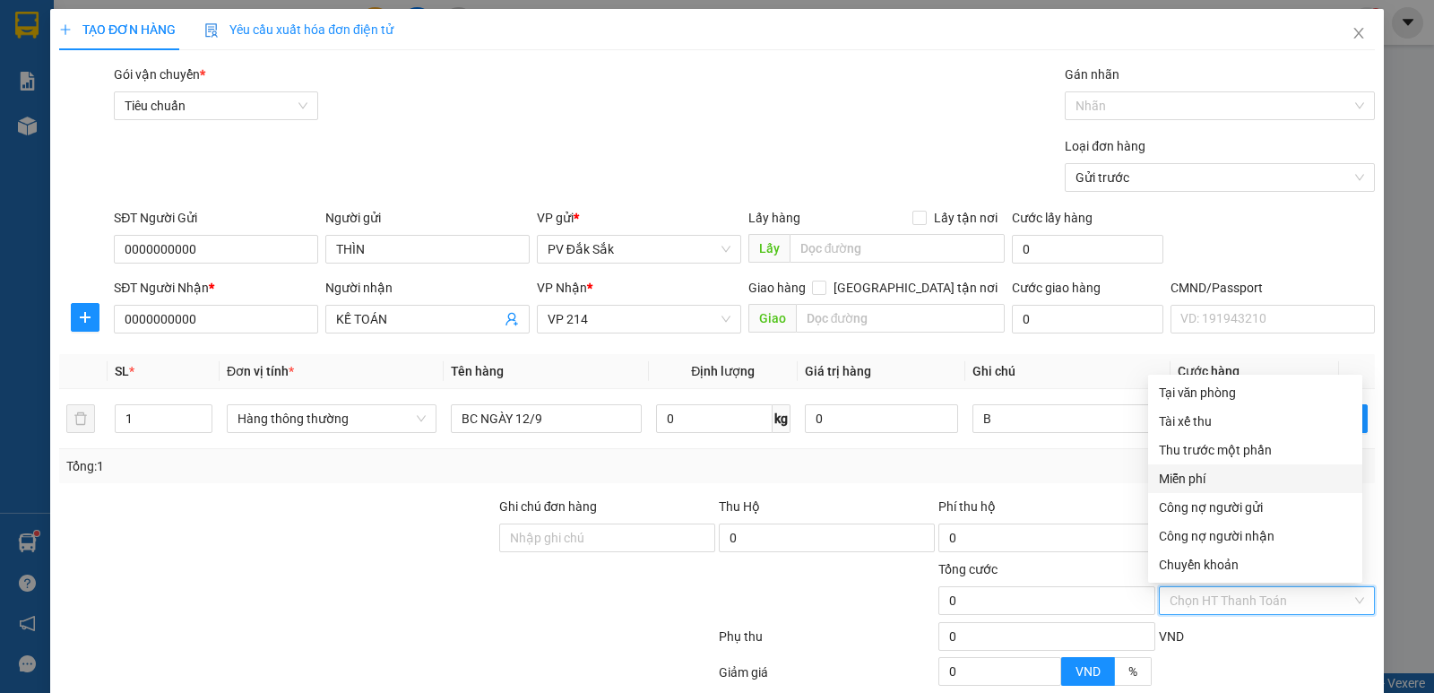
click at [1186, 479] on div "Miễn phí" at bounding box center [1255, 479] width 193 height 20
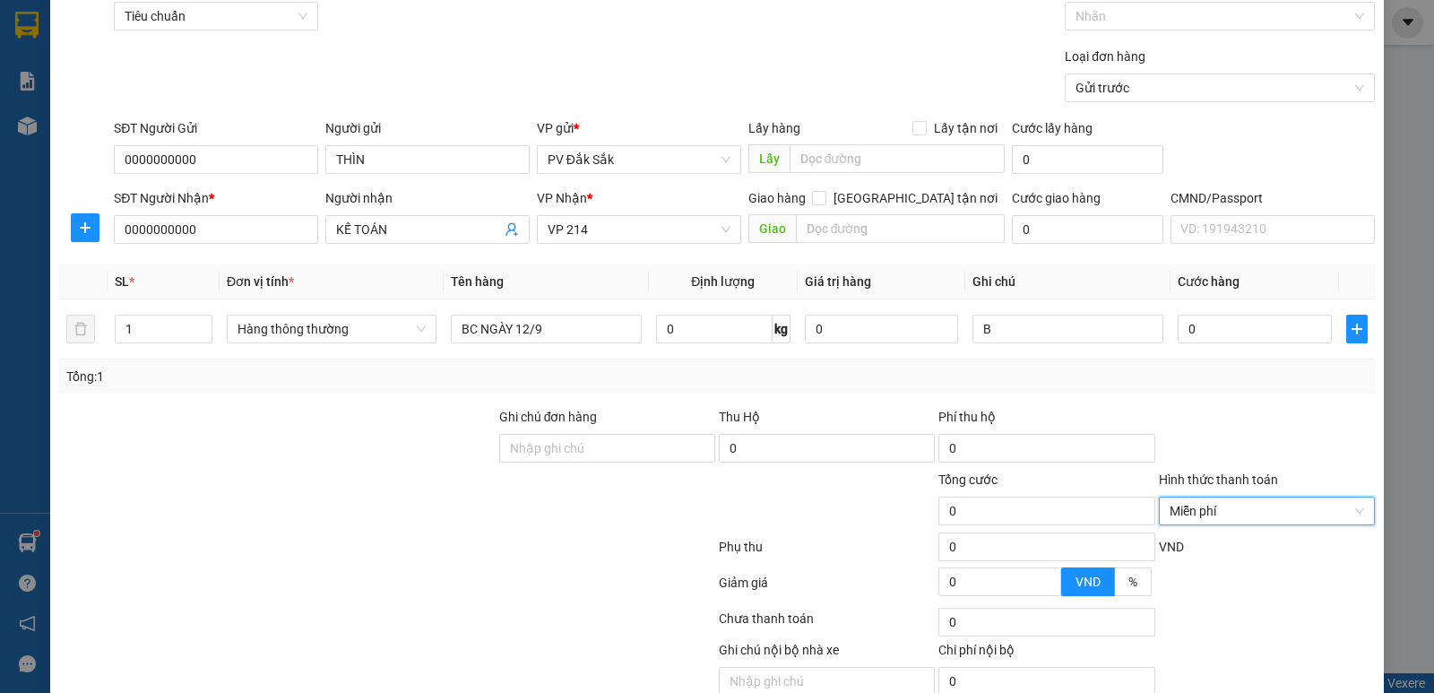
scroll to position [169, 0]
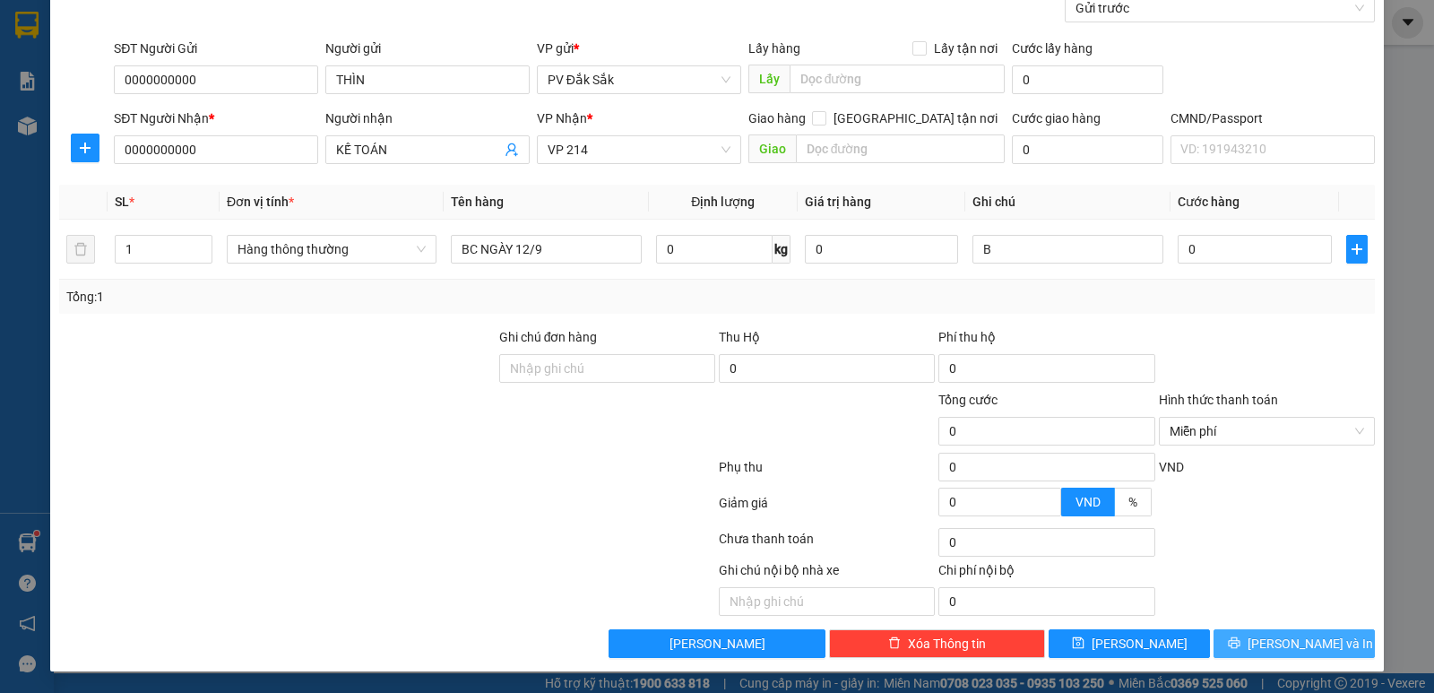
click at [1280, 647] on span "[PERSON_NAME] và In" at bounding box center [1310, 644] width 125 height 20
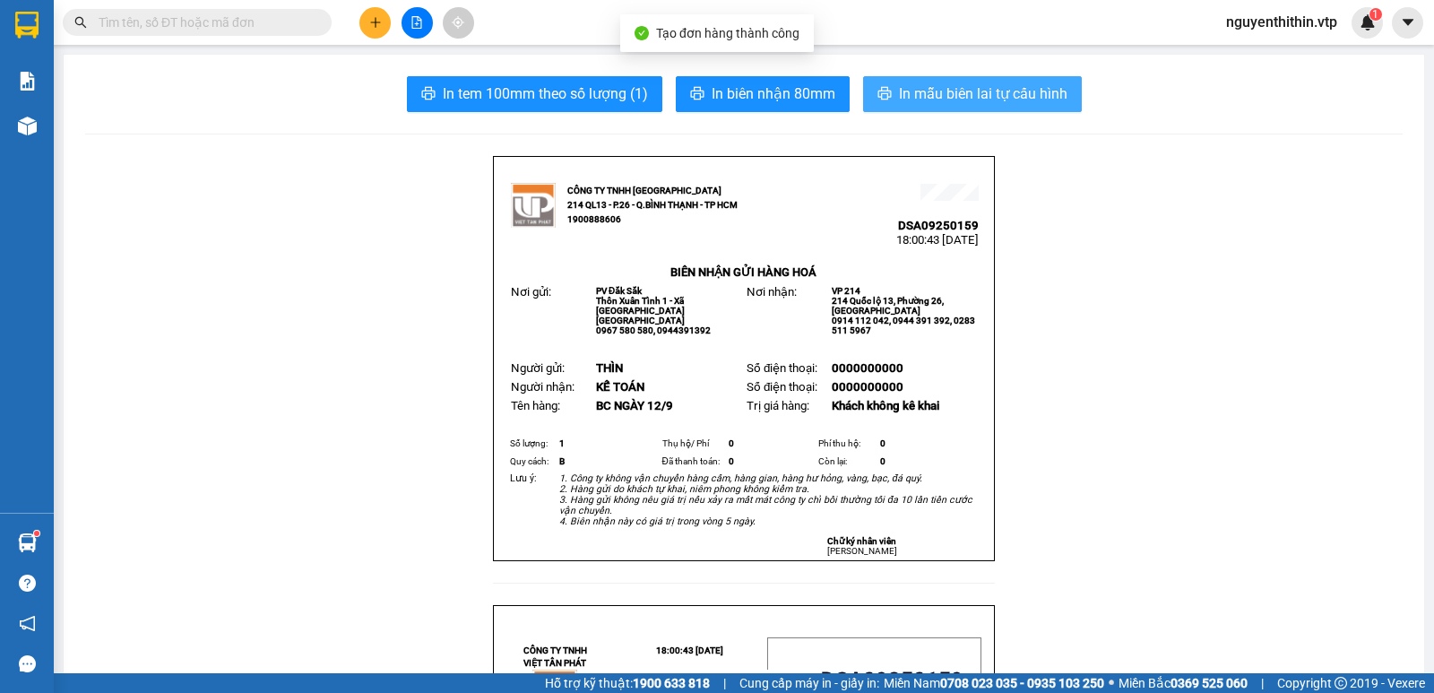
click at [951, 95] on span "In mẫu biên lai tự cấu hình" at bounding box center [983, 93] width 169 height 22
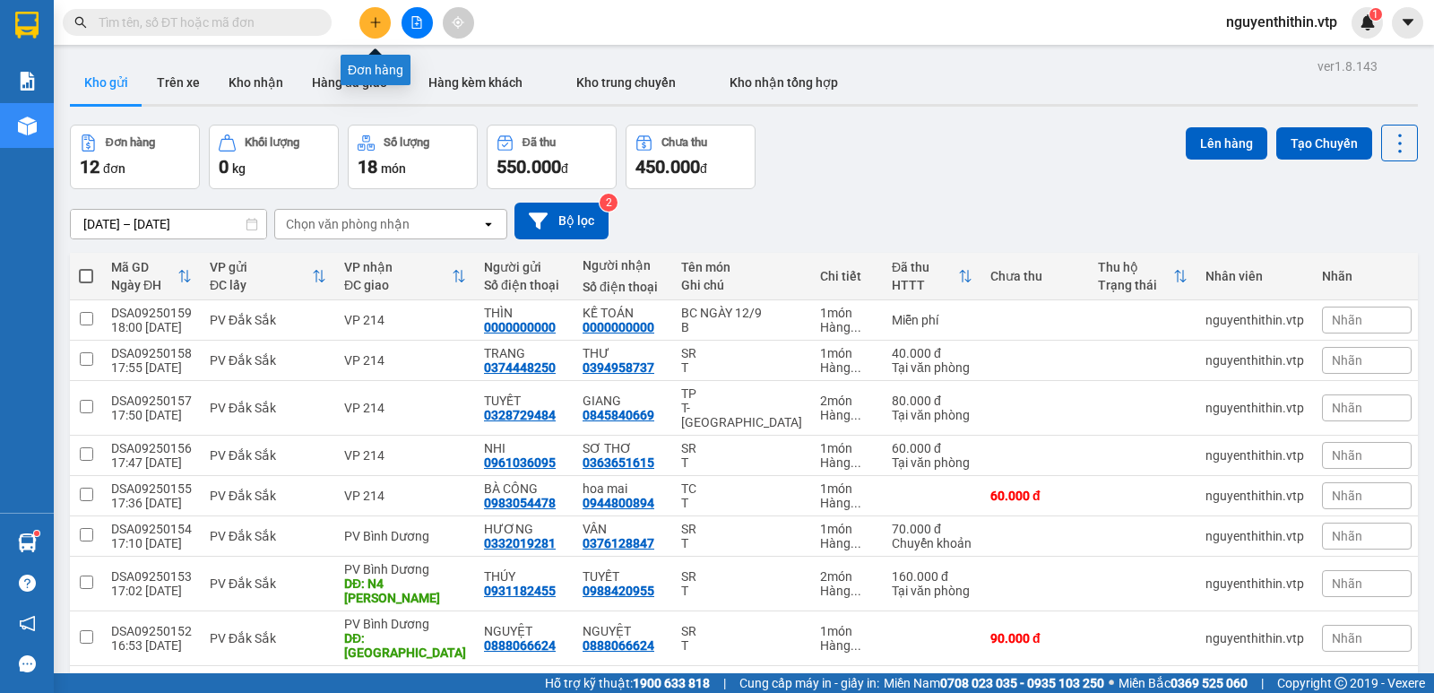
click at [373, 26] on icon "plus" at bounding box center [375, 22] width 13 height 13
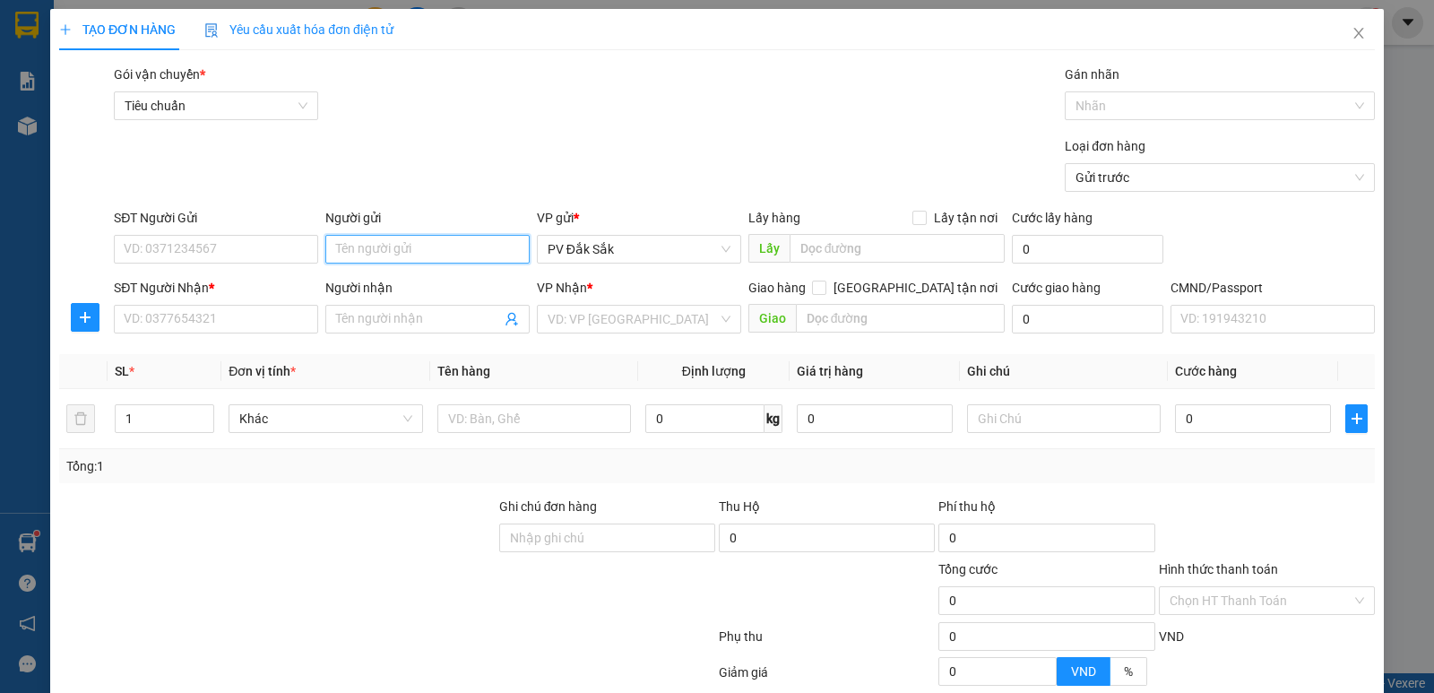
click at [351, 254] on input "Người gửi" at bounding box center [427, 249] width 204 height 29
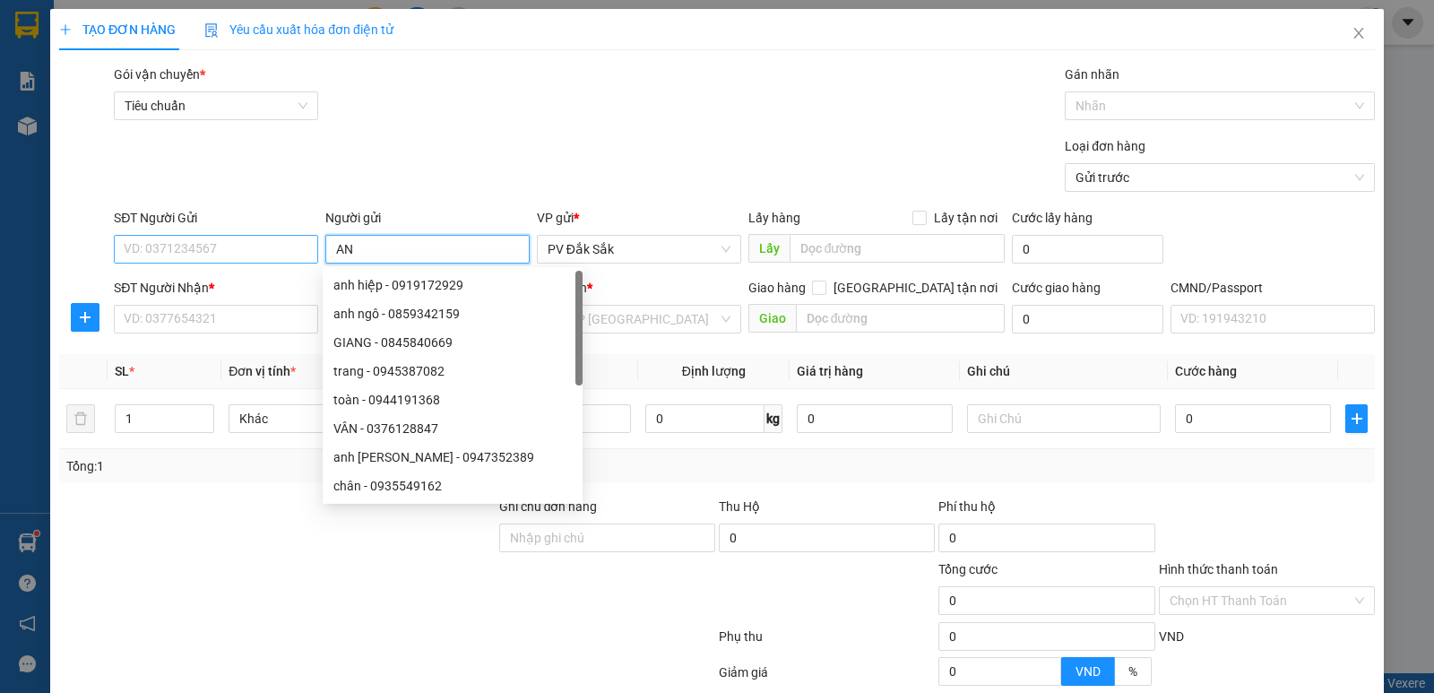
type input "AN"
click at [181, 246] on input "SĐT Người Gửi" at bounding box center [216, 249] width 204 height 29
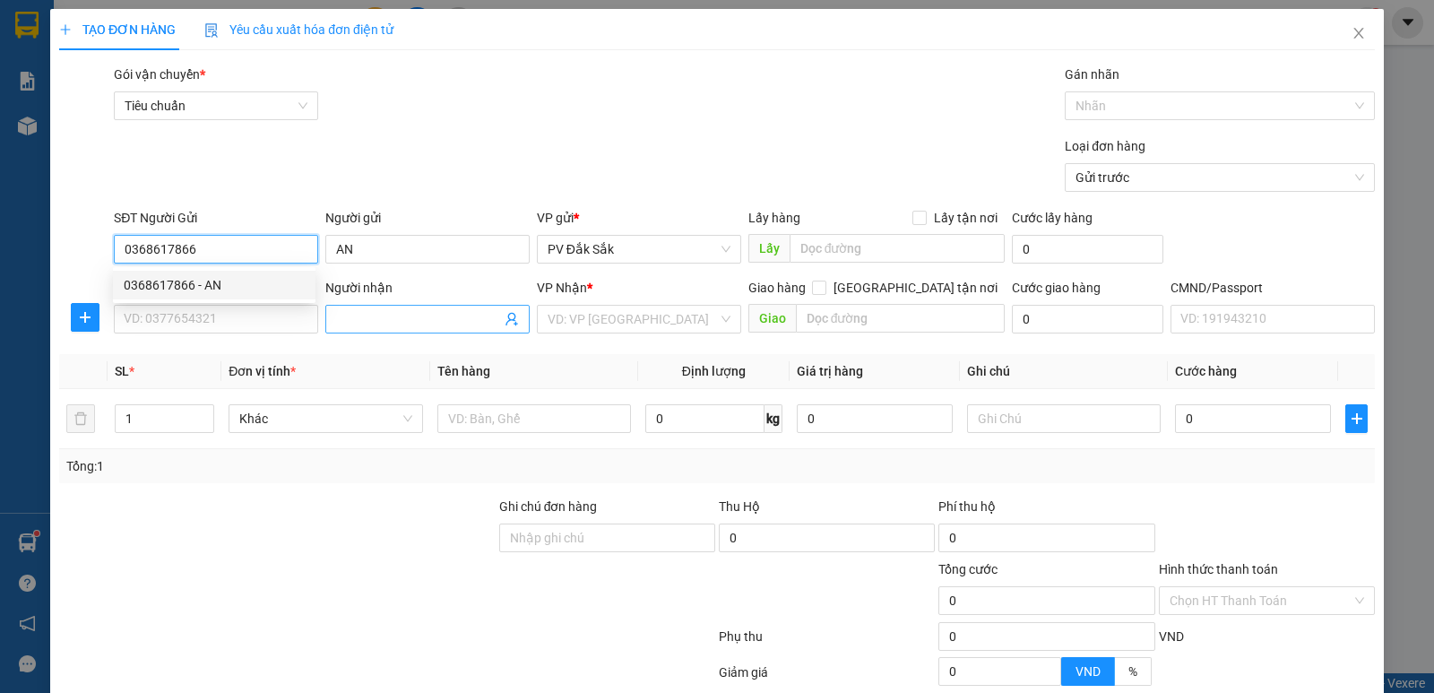
type input "0368617866"
click at [351, 324] on input "Người nhận" at bounding box center [418, 319] width 165 height 20
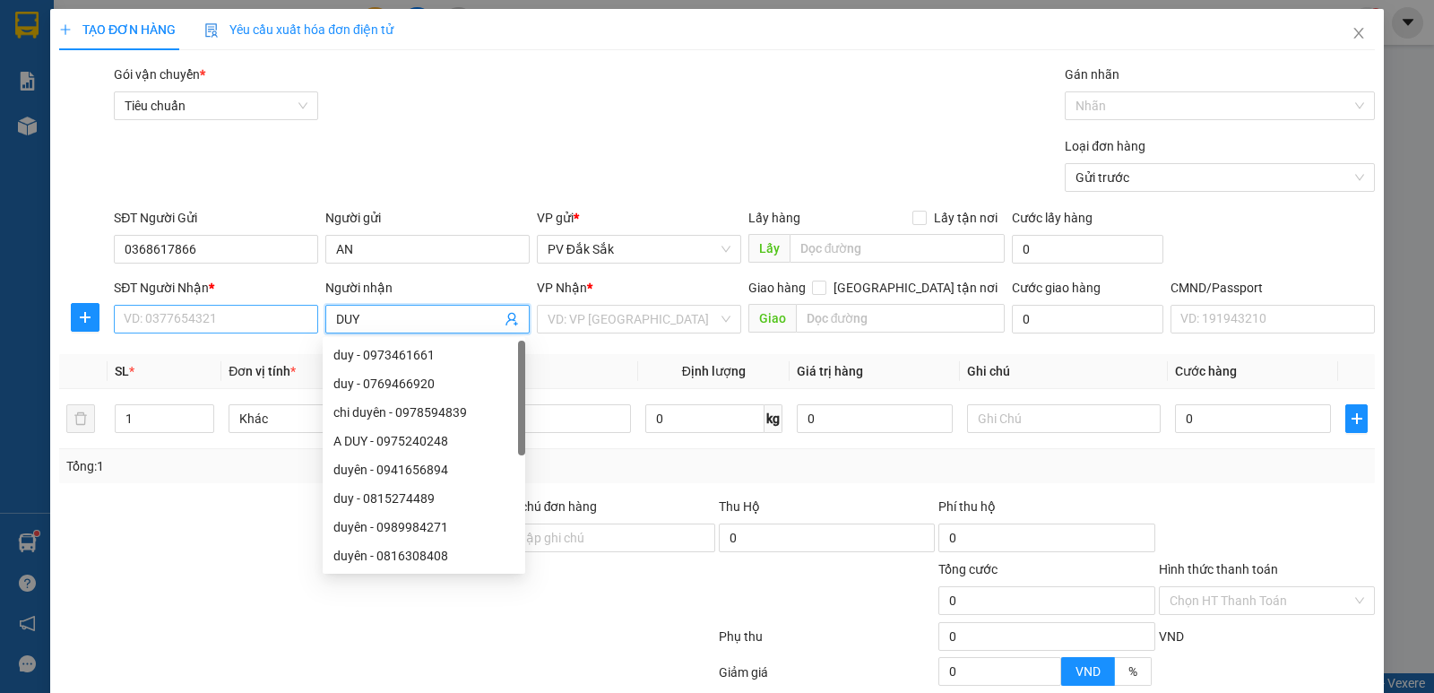
type input "DUY"
click at [152, 320] on input "SĐT Người Nhận *" at bounding box center [216, 319] width 204 height 29
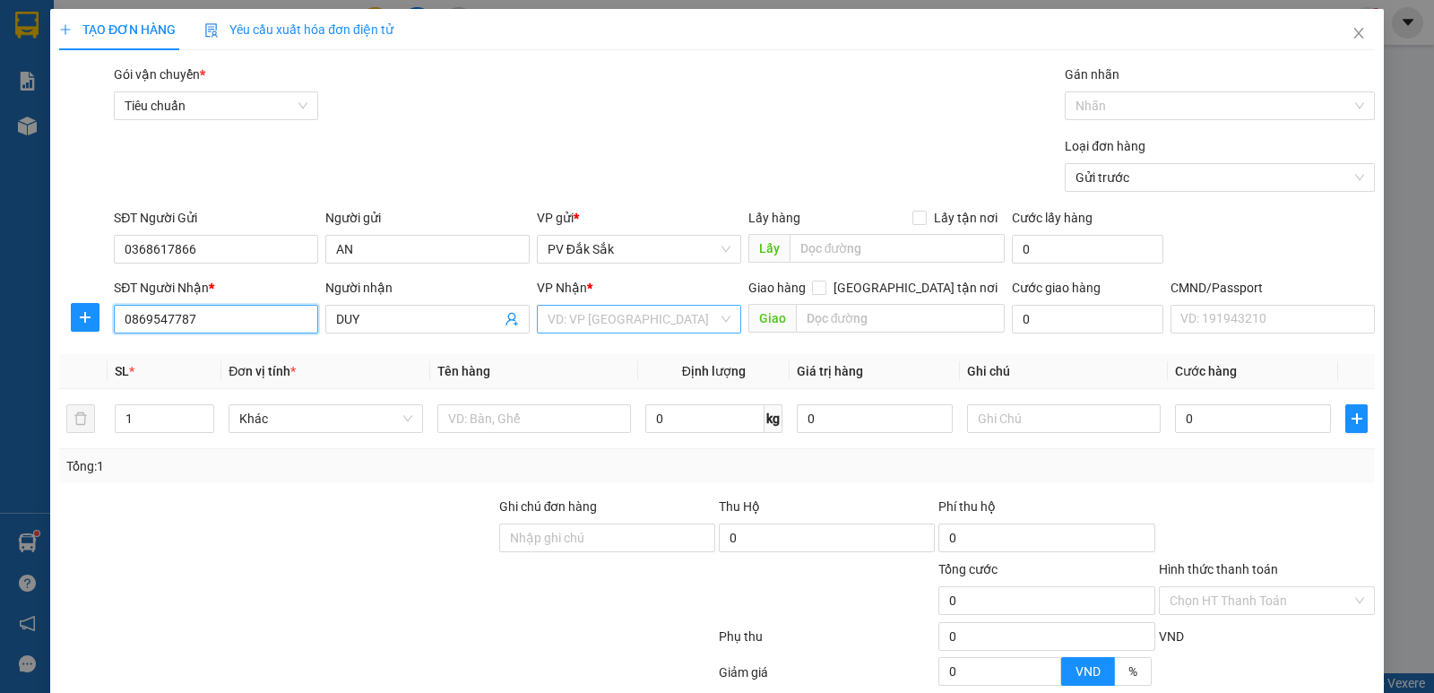
type input "0869547787"
click at [558, 327] on input "search" at bounding box center [633, 319] width 170 height 27
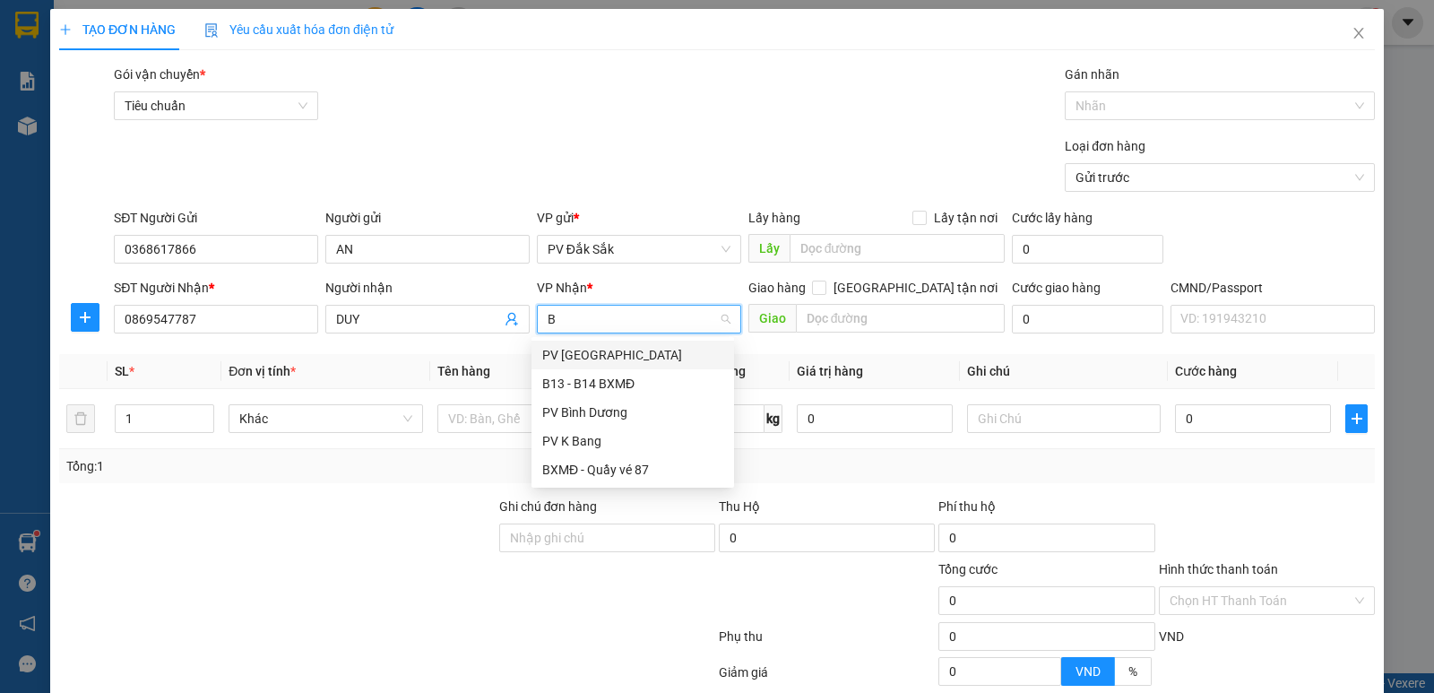
type input "BD"
click at [573, 357] on div "PV Bình Dương" at bounding box center [632, 355] width 181 height 20
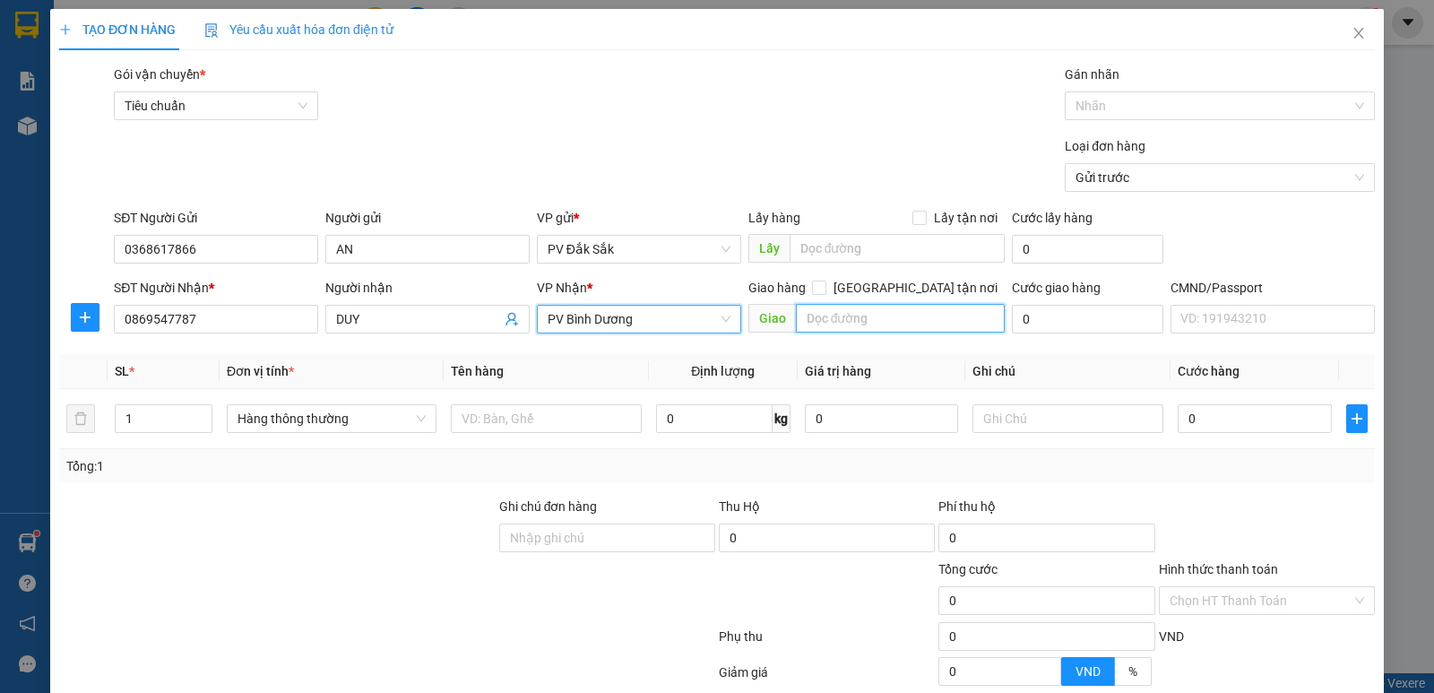
click at [796, 315] on input "text" at bounding box center [901, 318] width 210 height 29
type input "VÒNG XOAY GÒ ĐẬU"
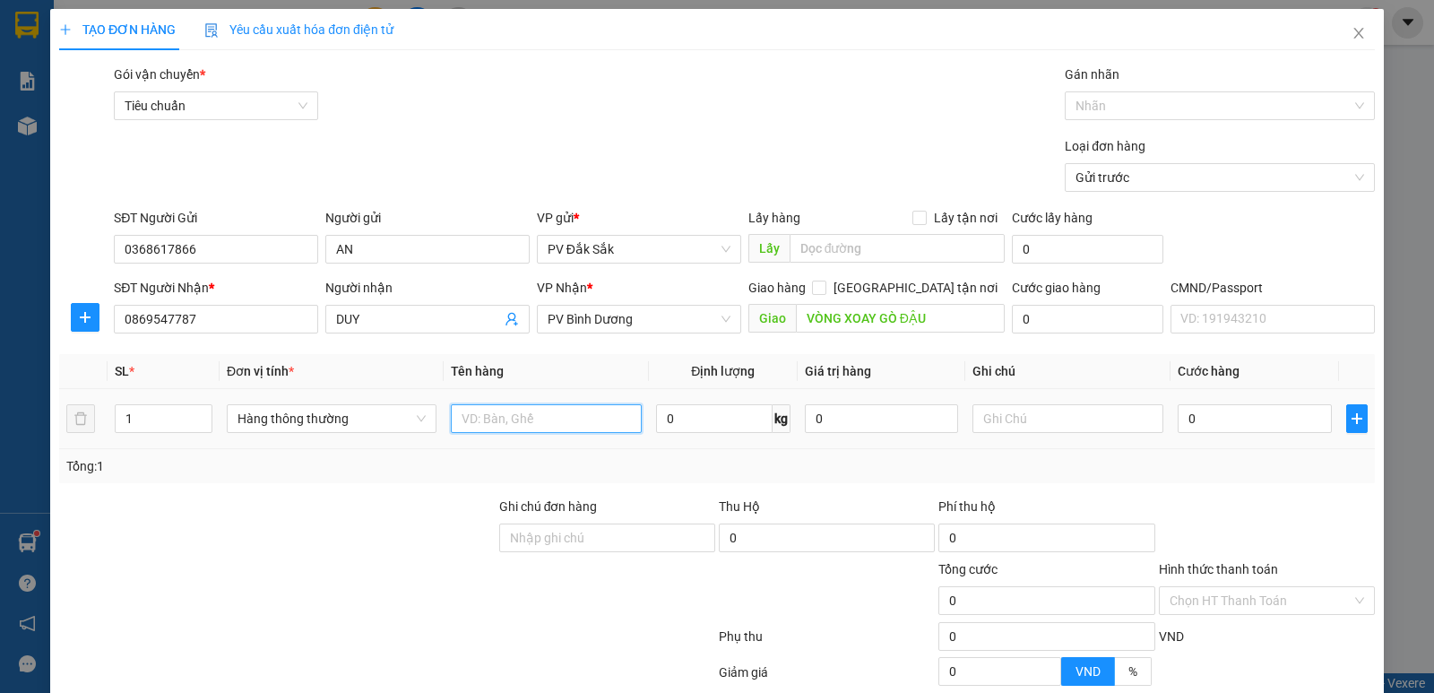
click at [484, 417] on input "text" at bounding box center [546, 418] width 191 height 29
type input "TC"
click at [976, 414] on input "text" at bounding box center [1068, 418] width 191 height 29
type input "T"
click at [1180, 419] on input "0" at bounding box center [1254, 418] width 153 height 29
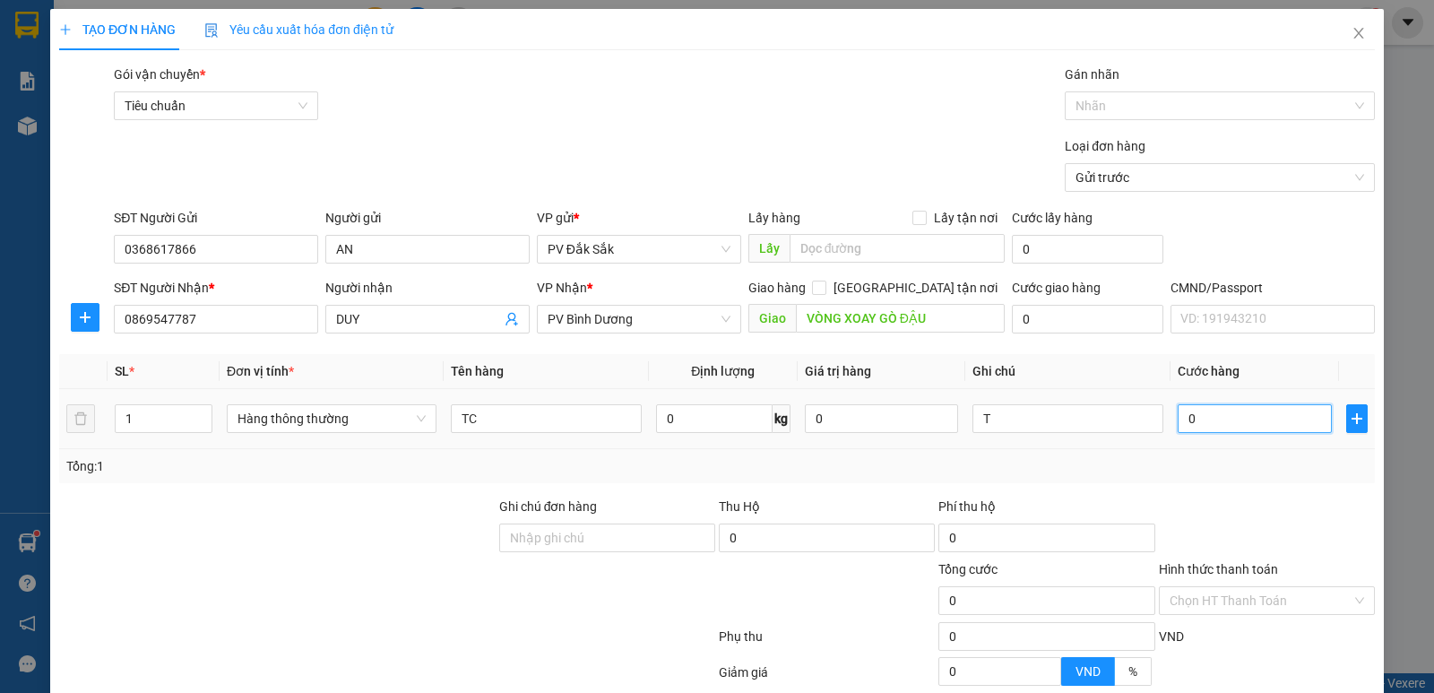
type input "6"
type input "60"
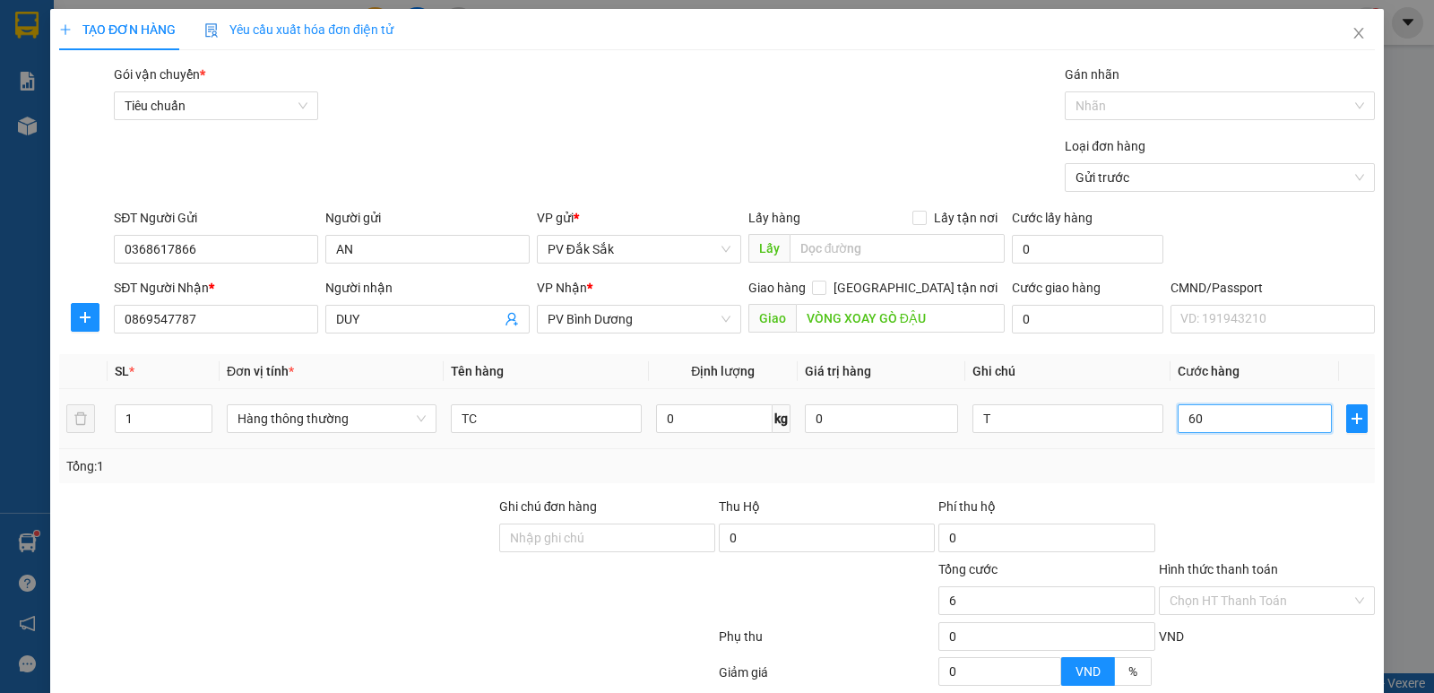
type input "60"
type input "600"
type input "6.000"
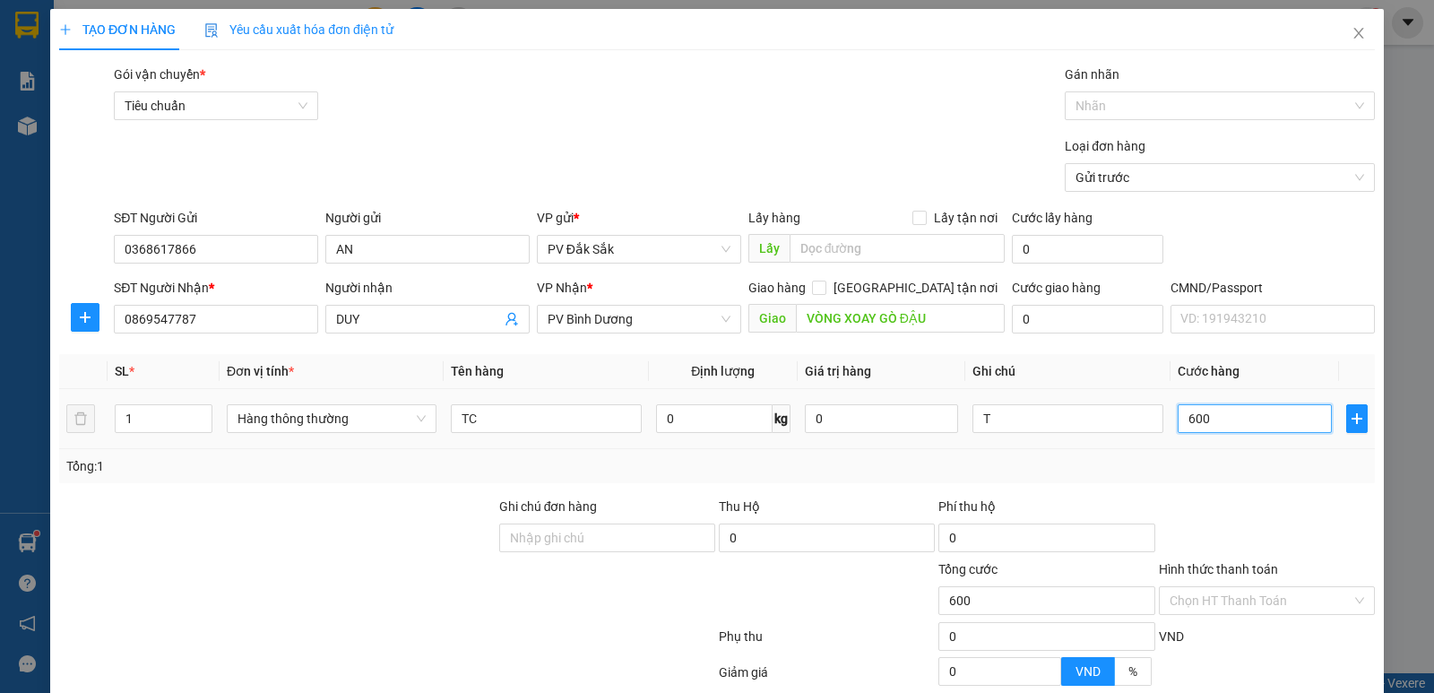
type input "6.000"
type input "60.000"
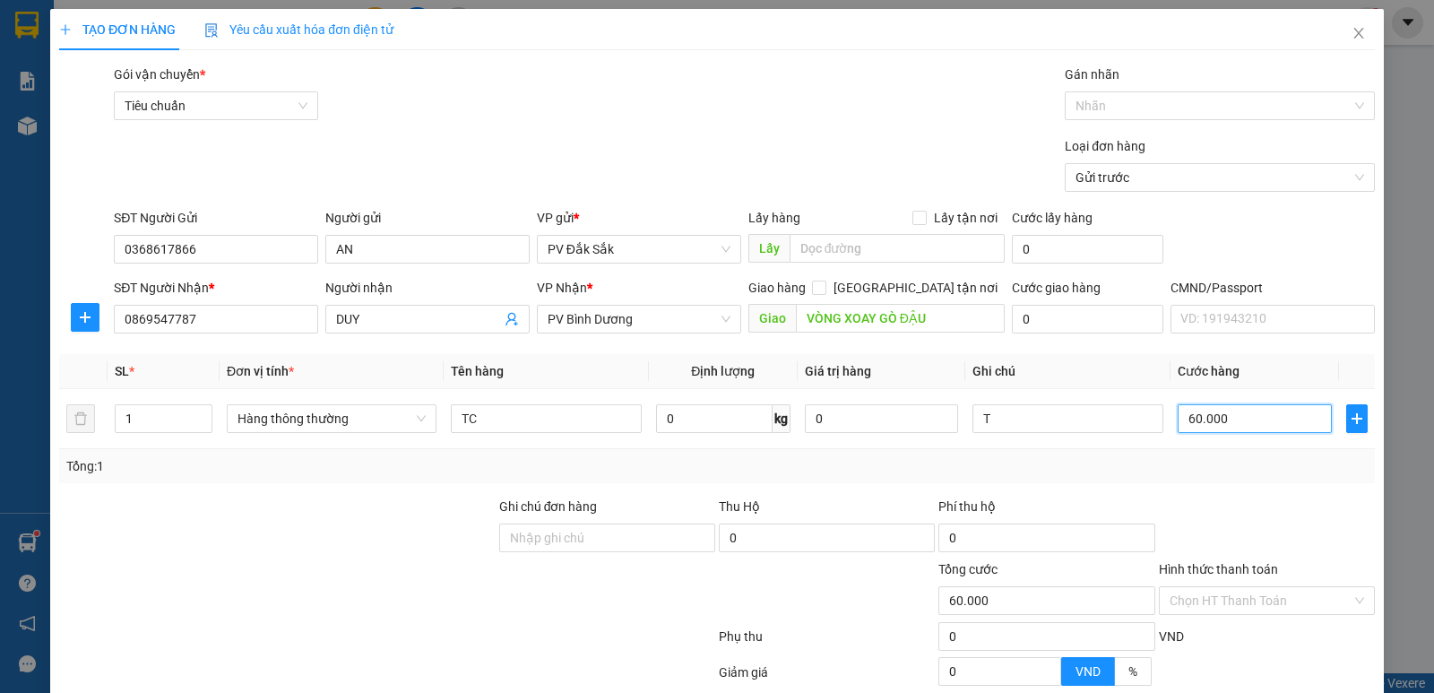
type input "60.000"
click at [1180, 565] on label "Hình thức thanh toán" at bounding box center [1218, 569] width 119 height 14
click at [1180, 587] on input "Hình thức thanh toán" at bounding box center [1261, 600] width 182 height 27
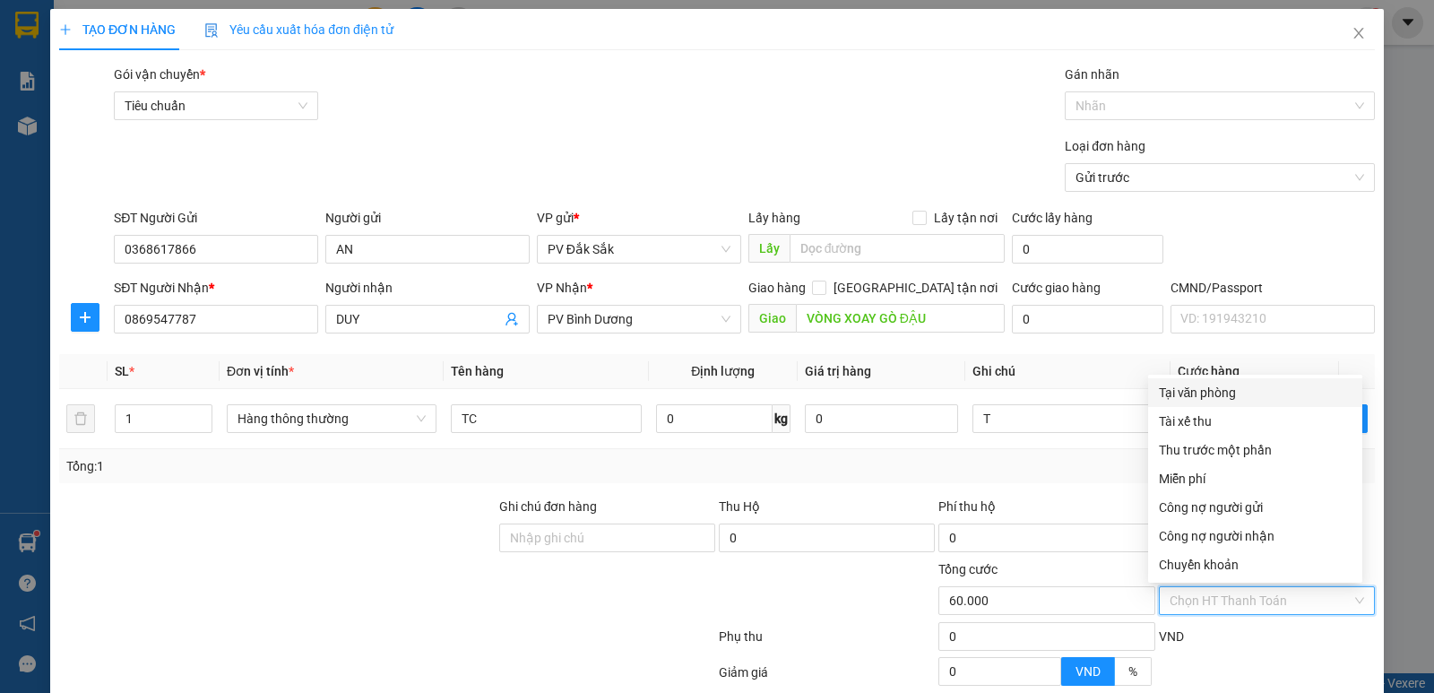
click at [1204, 393] on div "Tại văn phòng" at bounding box center [1255, 393] width 193 height 20
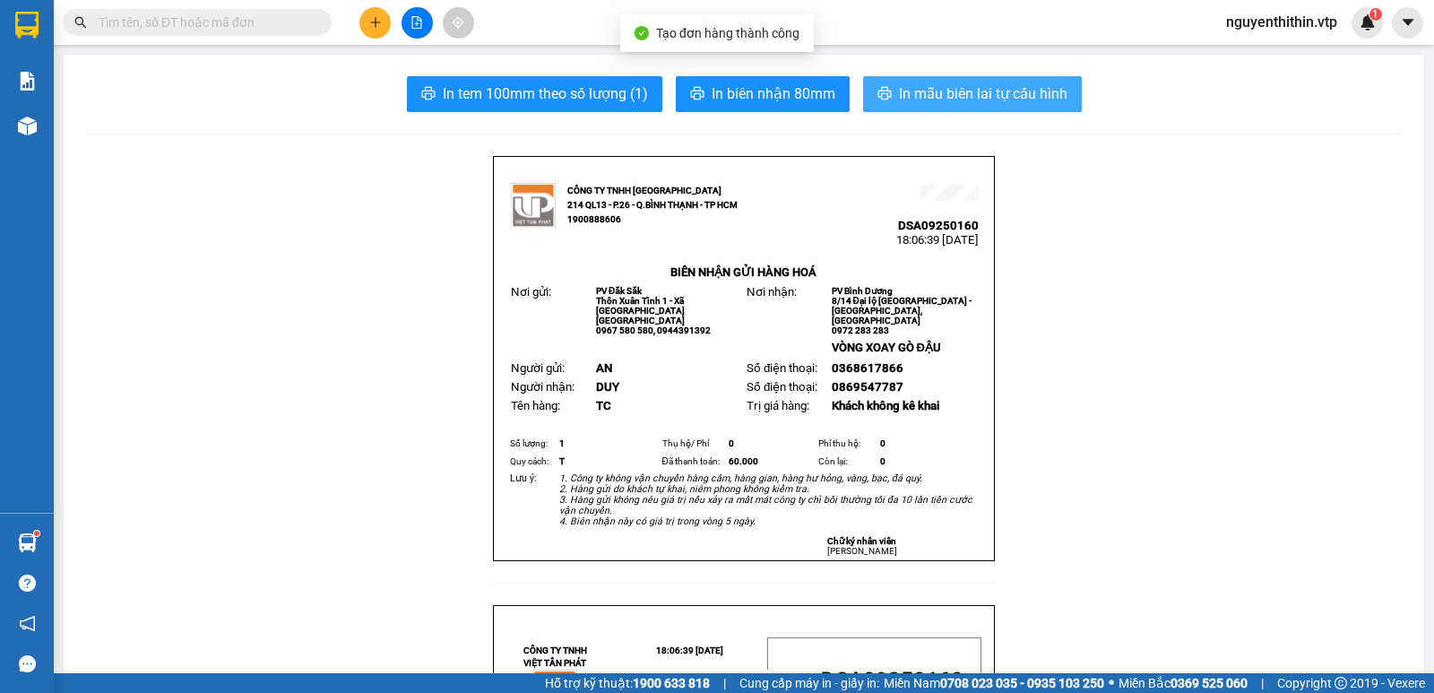
click at [1008, 106] on button "In mẫu biên lai tự cấu hình" at bounding box center [972, 94] width 219 height 36
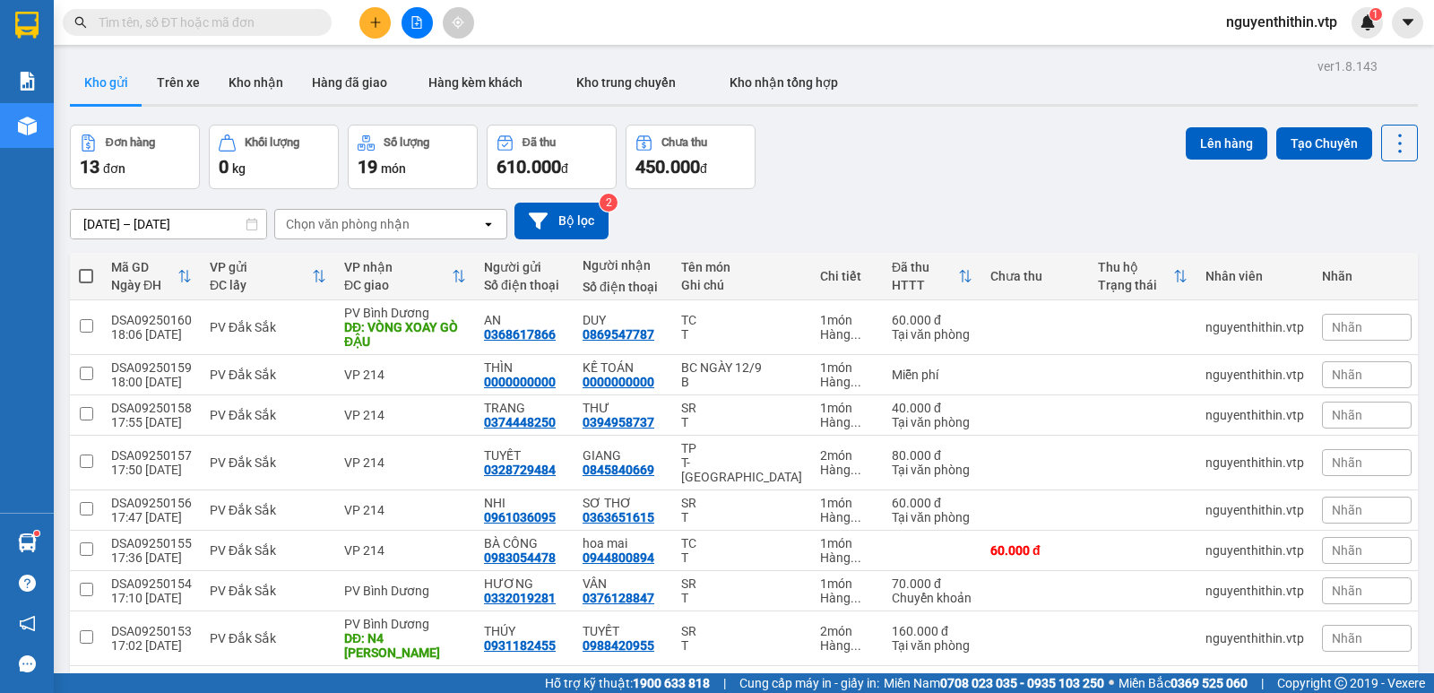
drag, startPoint x: 81, startPoint y: 580, endPoint x: 88, endPoint y: 563, distance: 18.5
checkbox input "true"
drag, startPoint x: 83, startPoint y: 532, endPoint x: 83, endPoint y: 495, distance: 37.6
click at [82, 685] on input "checkbox" at bounding box center [86, 691] width 13 height 13
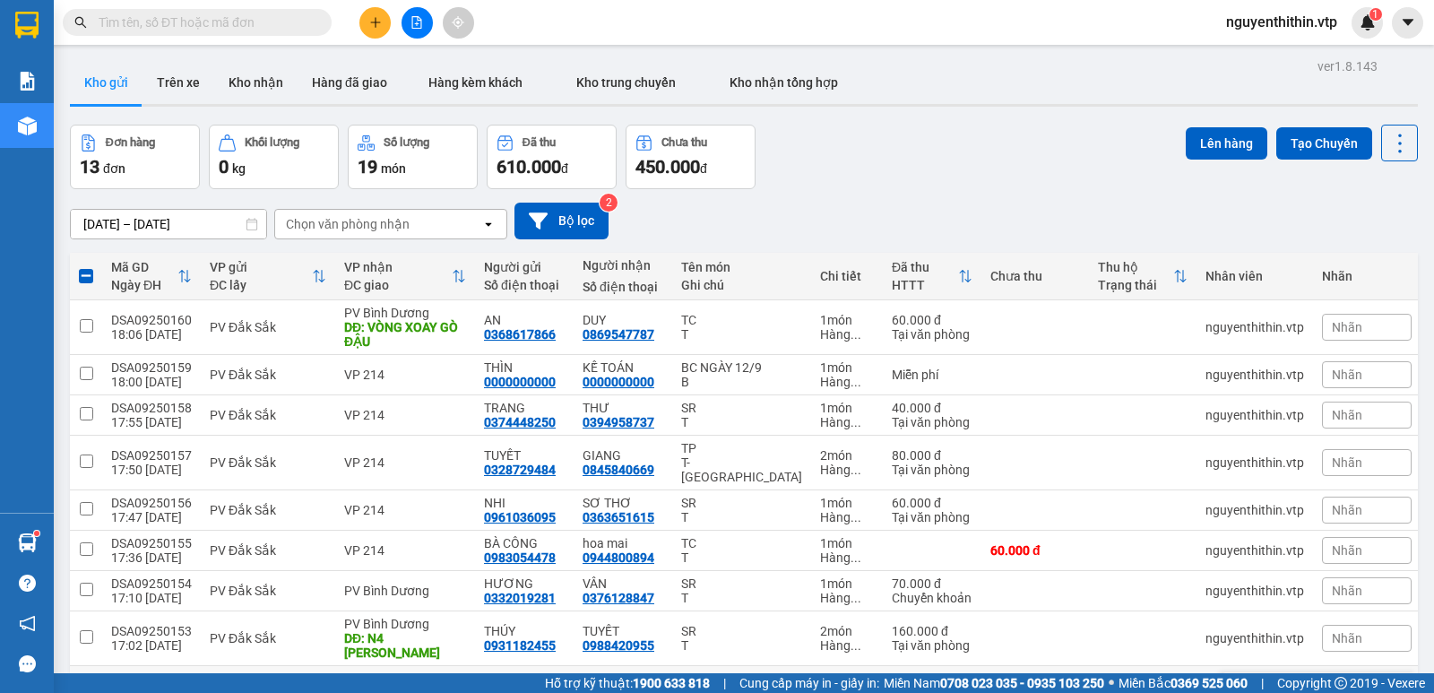
checkbox input "true"
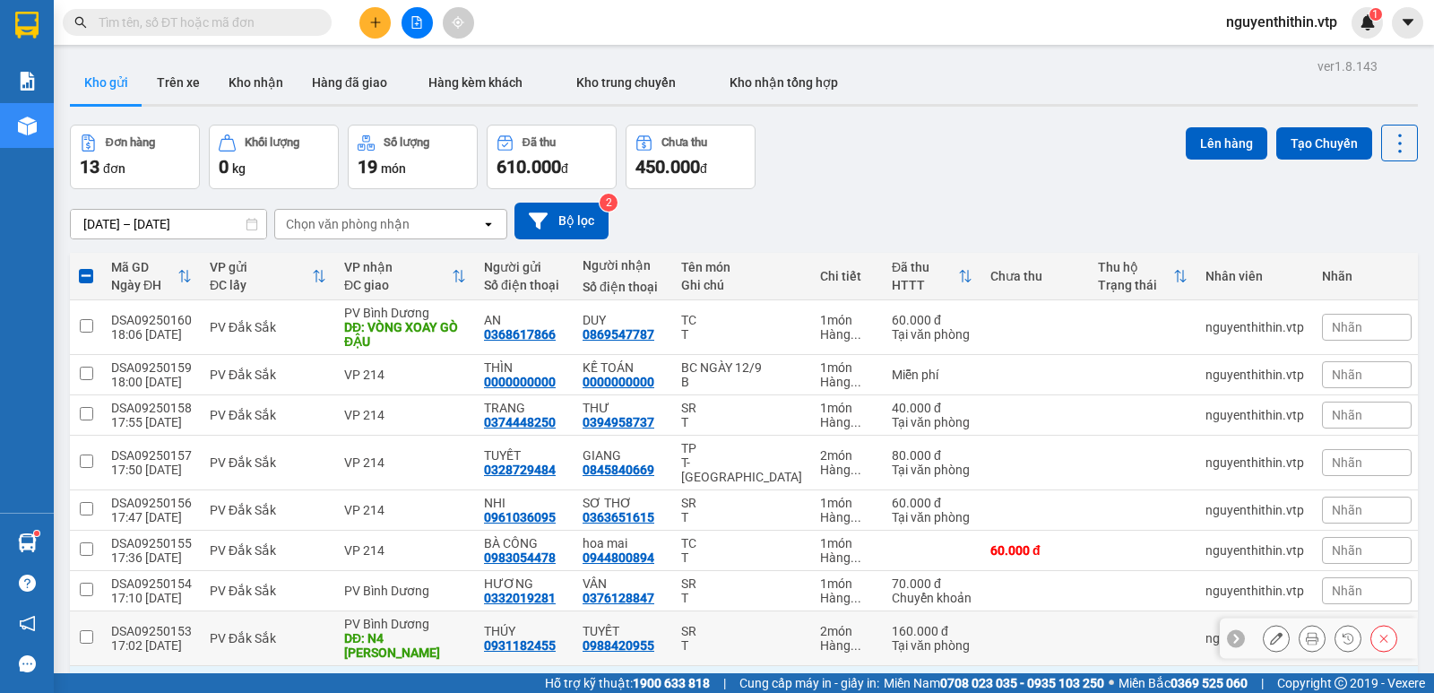
drag, startPoint x: 84, startPoint y: 481, endPoint x: 88, endPoint y: 471, distance: 10.5
click at [87, 630] on input "checkbox" at bounding box center [86, 636] width 13 height 13
checkbox input "true"
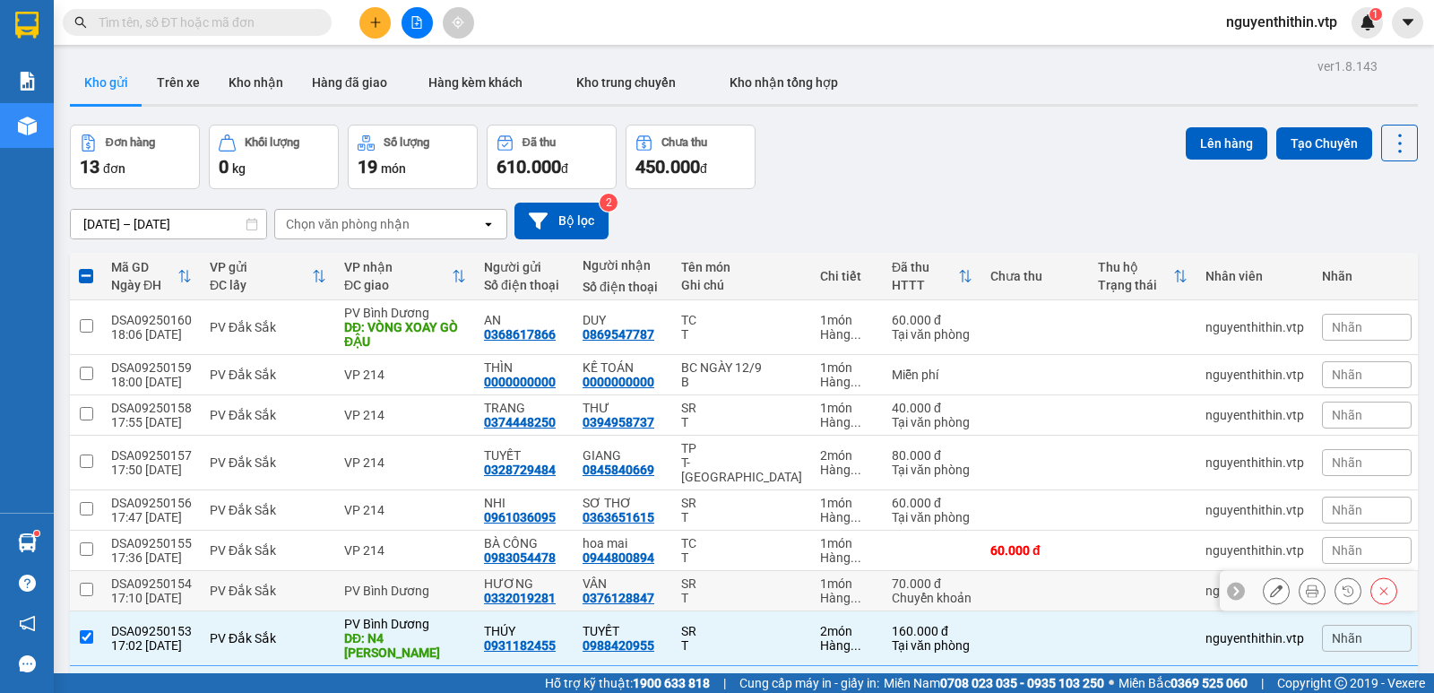
click at [86, 583] on input "checkbox" at bounding box center [86, 589] width 13 height 13
checkbox input "true"
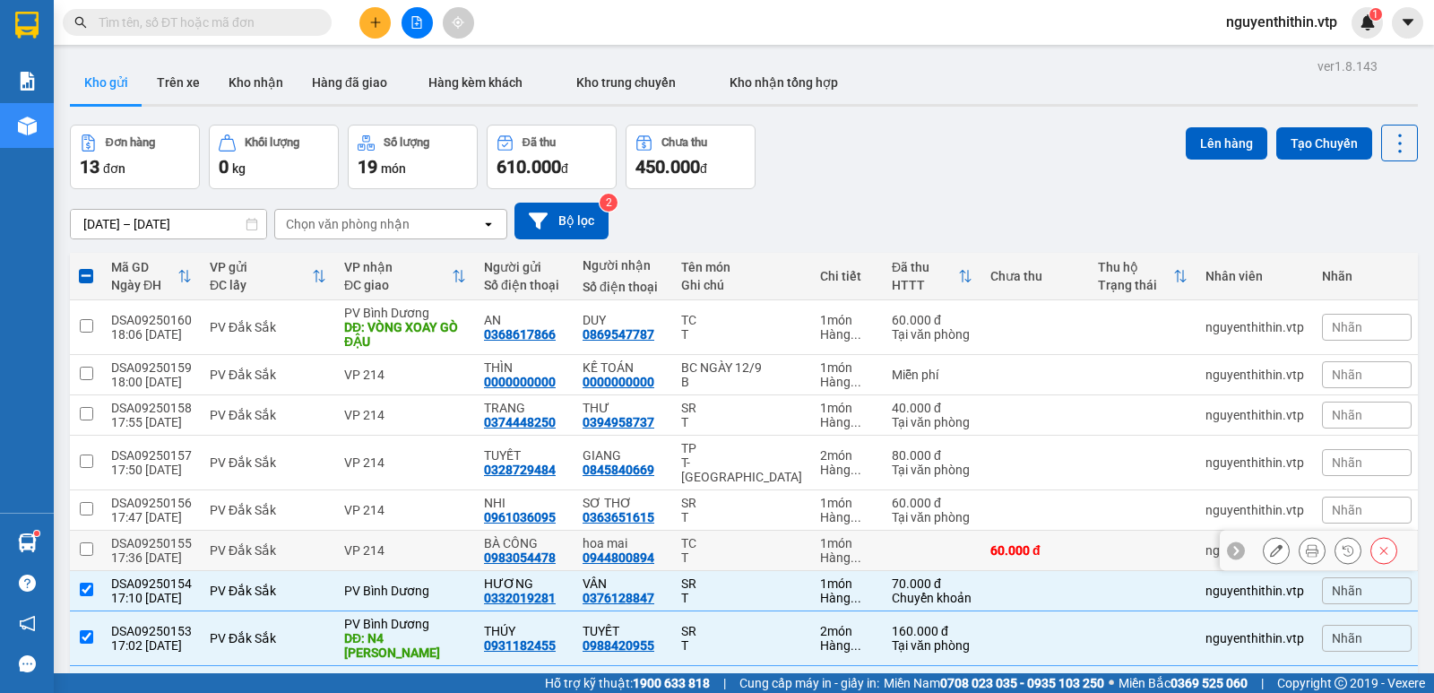
drag, startPoint x: 86, startPoint y: 404, endPoint x: 86, endPoint y: 370, distance: 34.1
click at [87, 542] on input "checkbox" at bounding box center [86, 548] width 13 height 13
checkbox input "true"
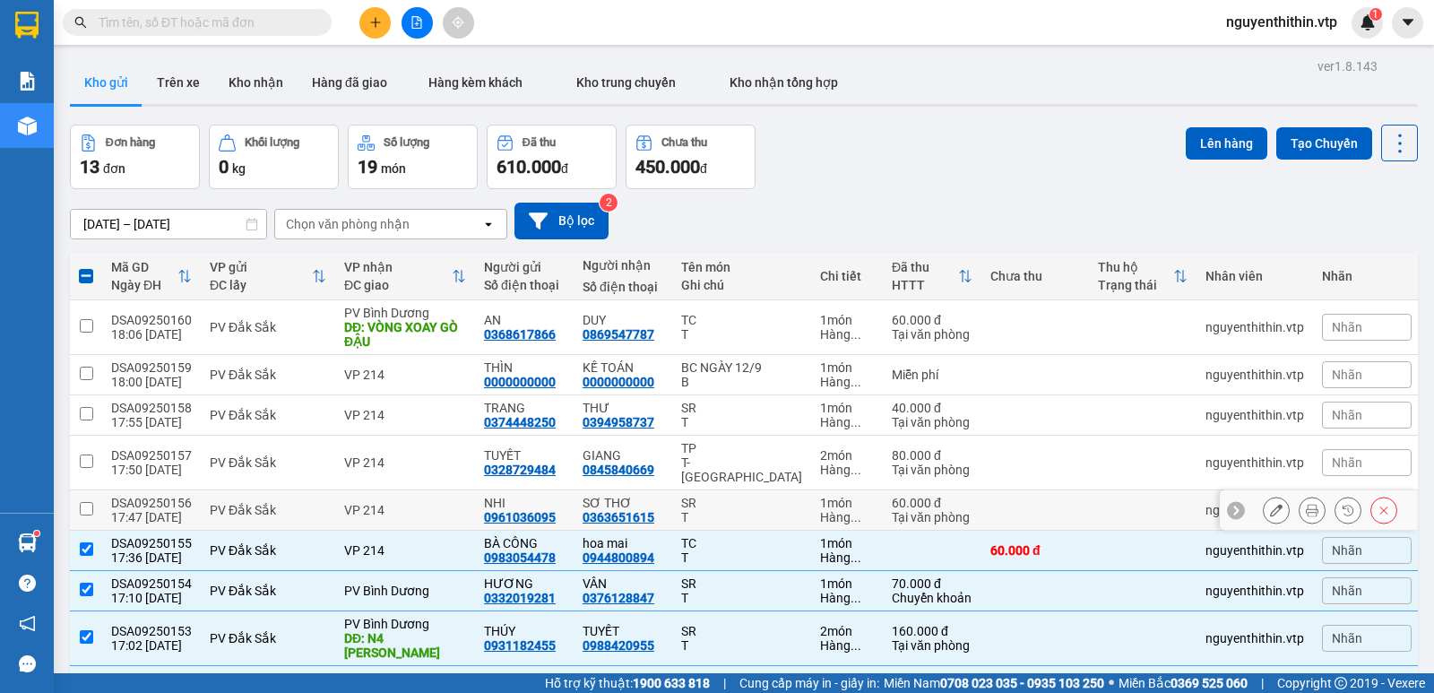
click at [86, 502] on input "checkbox" at bounding box center [86, 508] width 13 height 13
checkbox input "true"
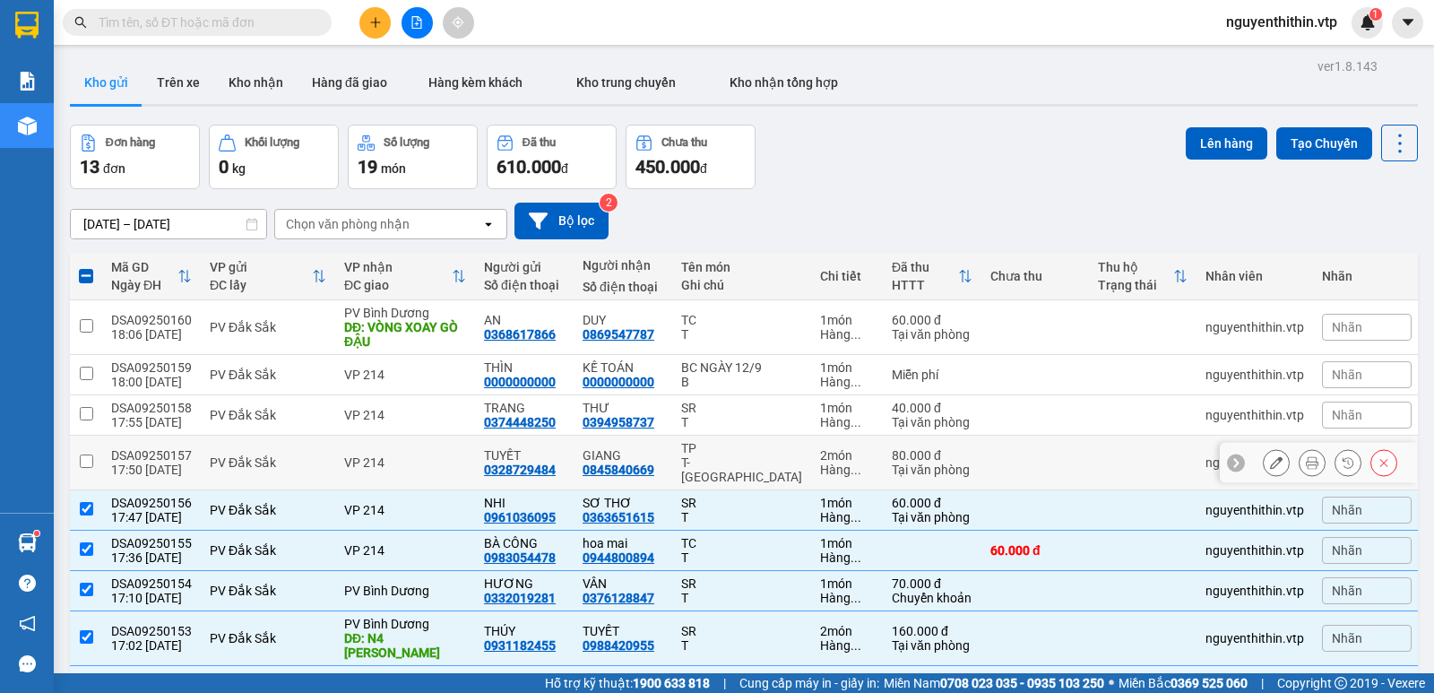
click at [84, 454] on input "checkbox" at bounding box center [86, 460] width 13 height 13
checkbox input "true"
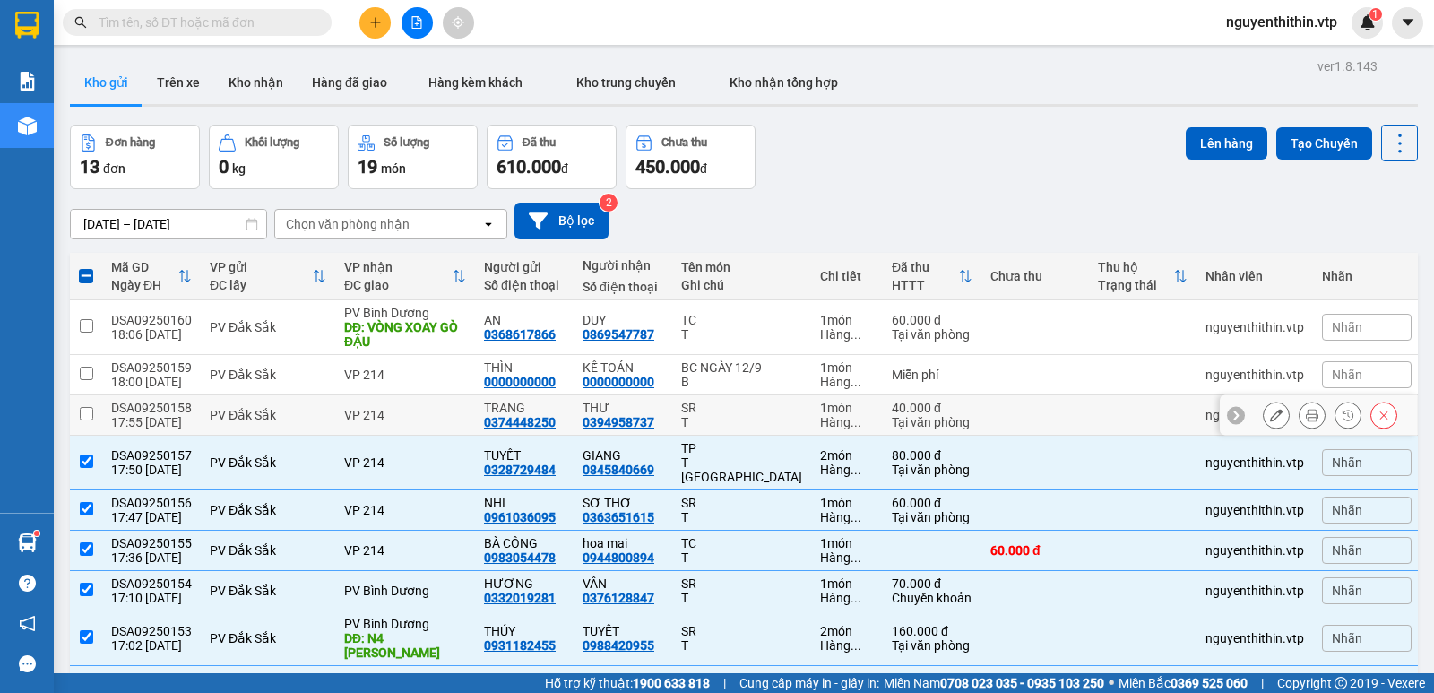
click at [82, 407] on input "checkbox" at bounding box center [86, 413] width 13 height 13
checkbox input "true"
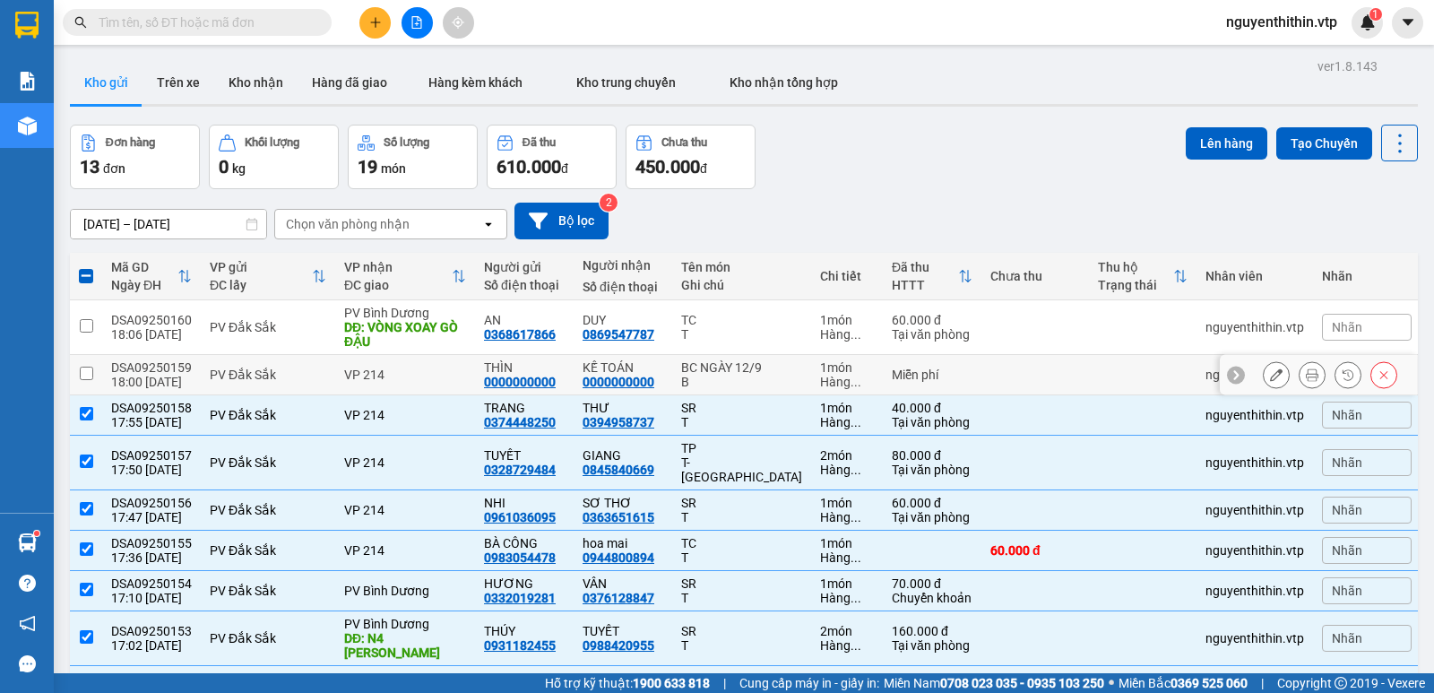
click at [88, 367] on input "checkbox" at bounding box center [86, 373] width 13 height 13
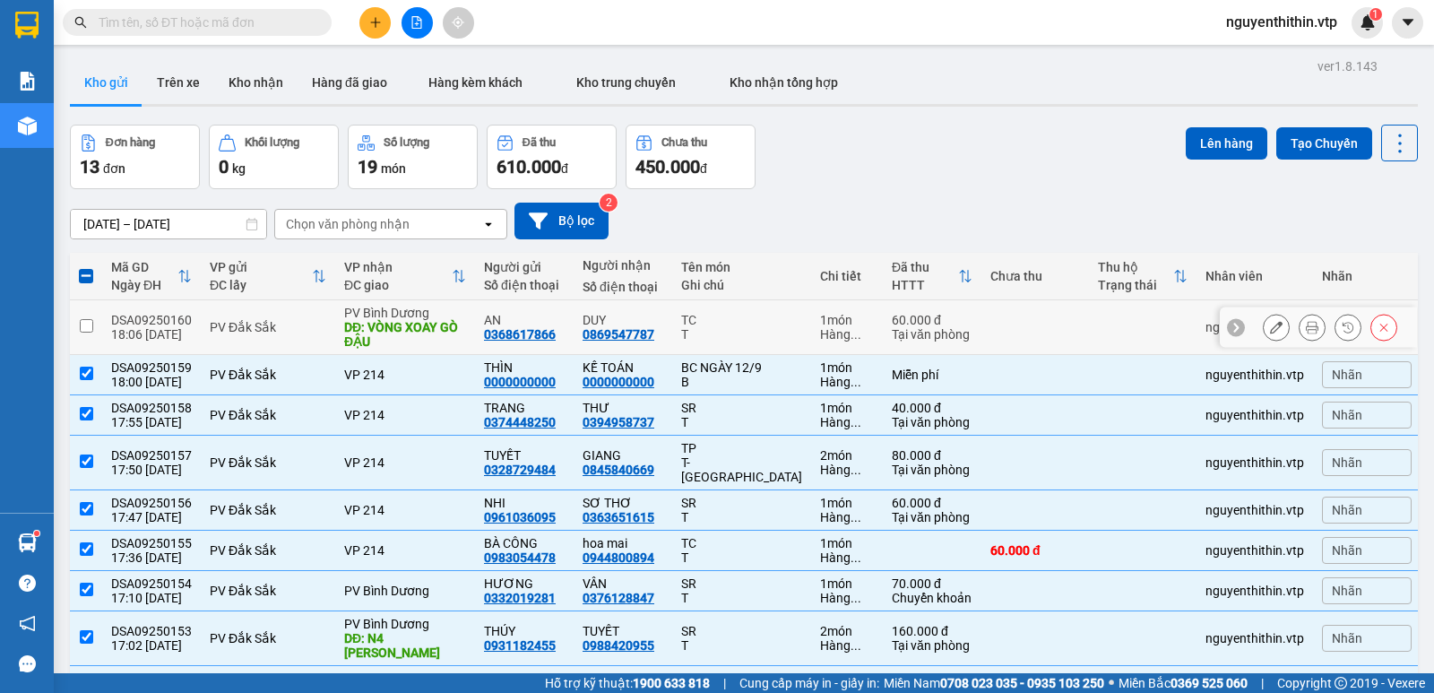
click at [82, 319] on input "checkbox" at bounding box center [86, 325] width 13 height 13
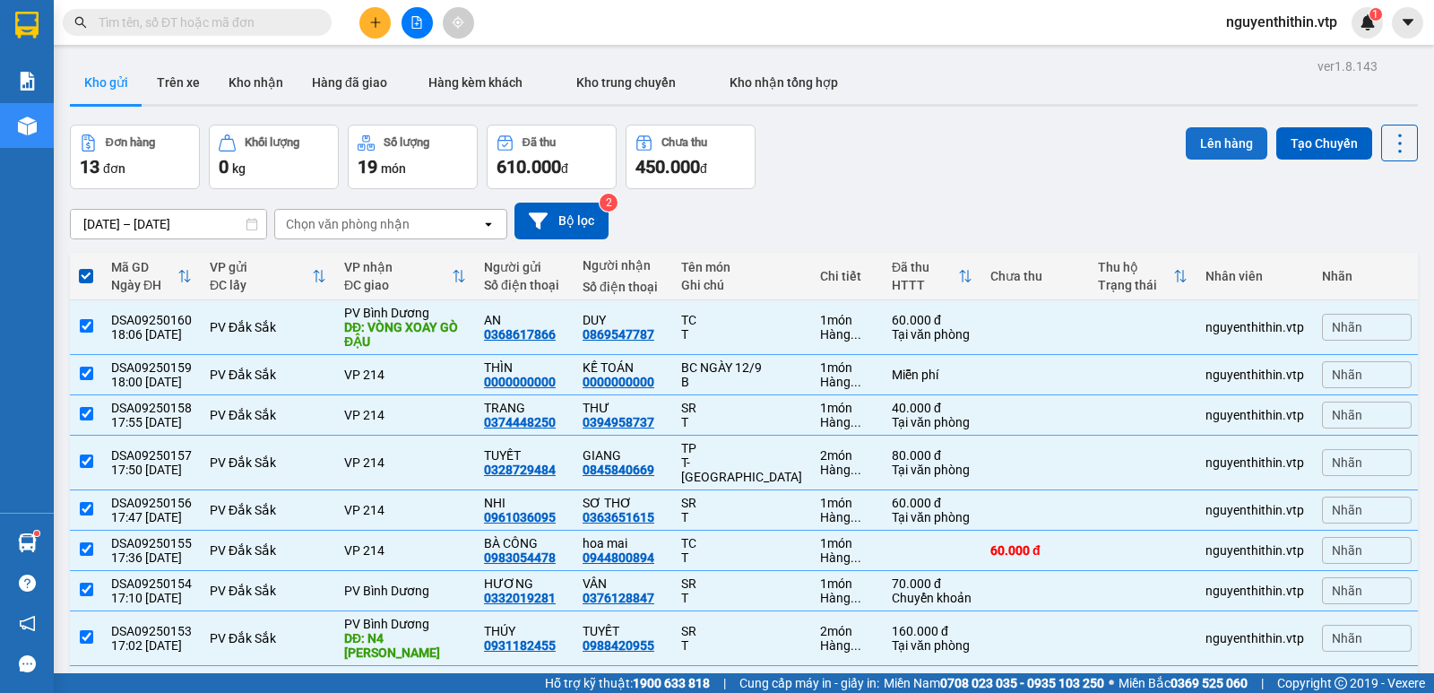
click at [1192, 139] on button "Lên hàng" at bounding box center [1227, 143] width 82 height 32
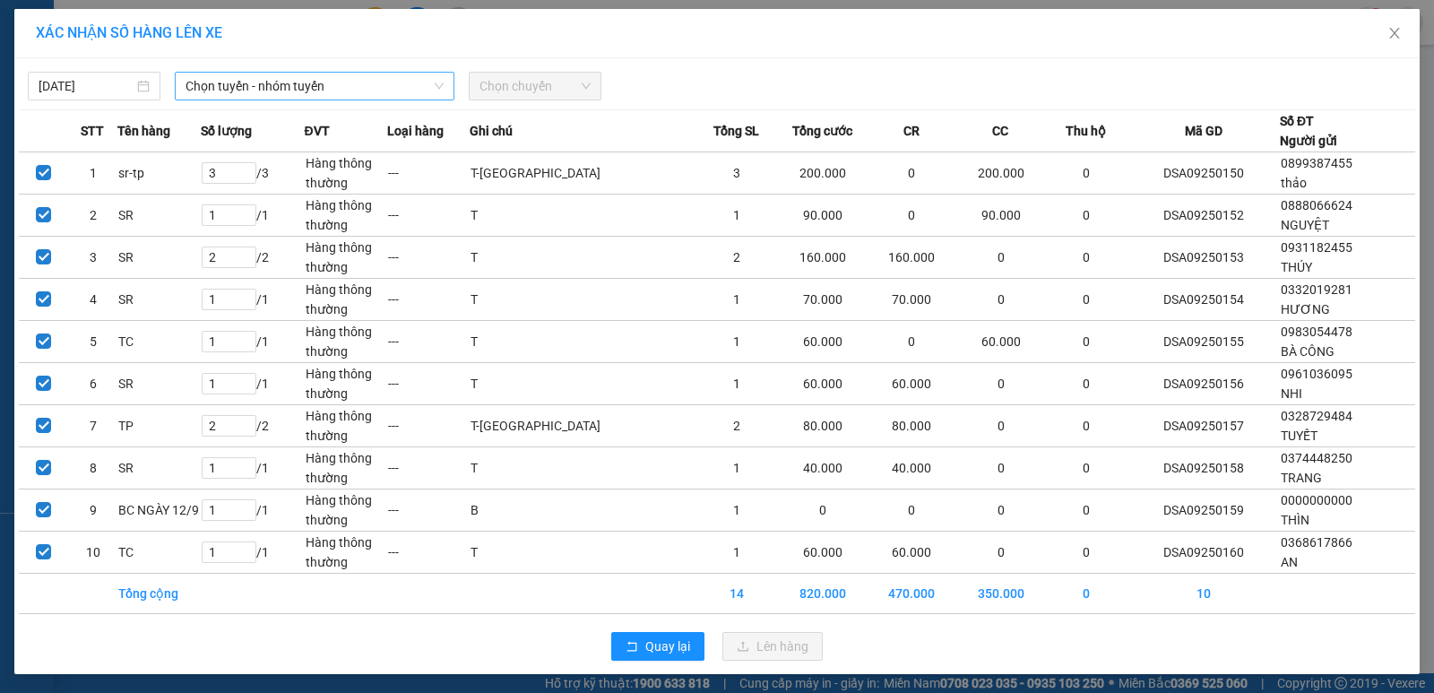
click at [228, 87] on span "Chọn tuyến - nhóm tuyến" at bounding box center [315, 86] width 258 height 27
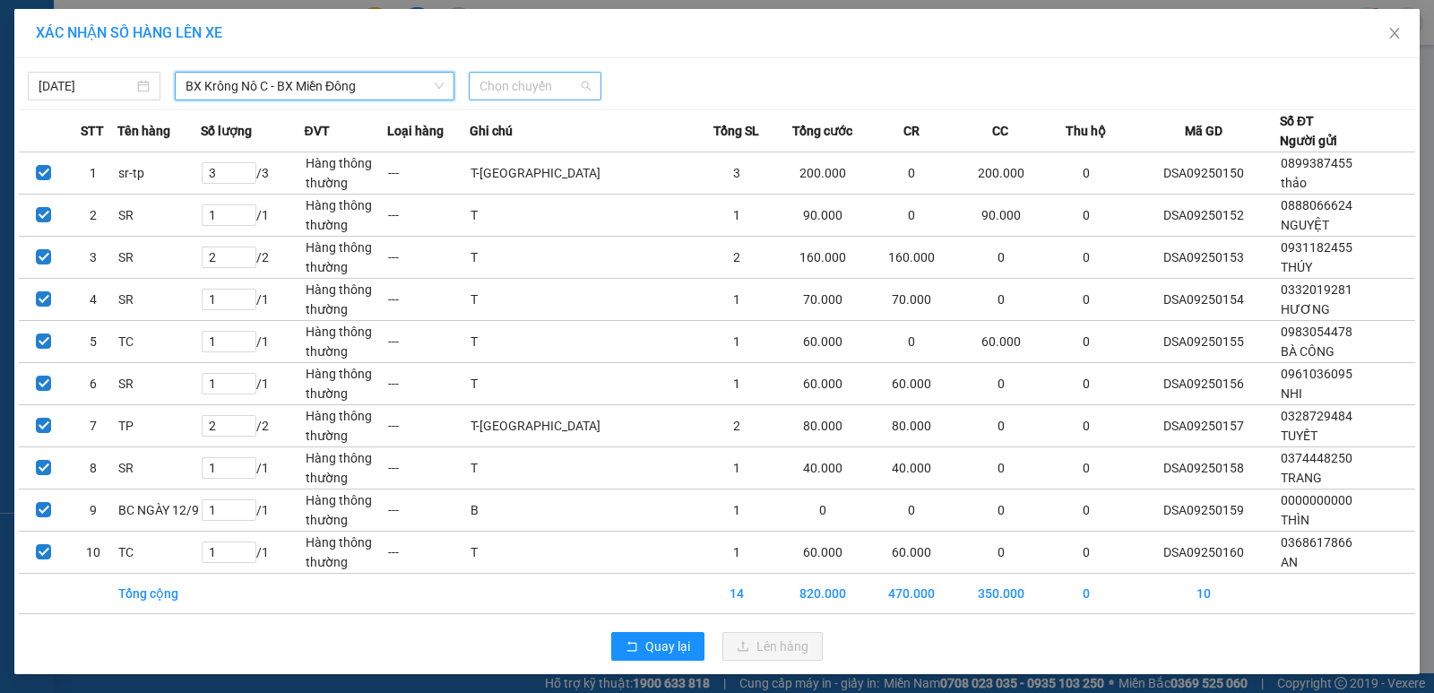
click at [527, 86] on span "Chọn chuyến" at bounding box center [535, 86] width 111 height 27
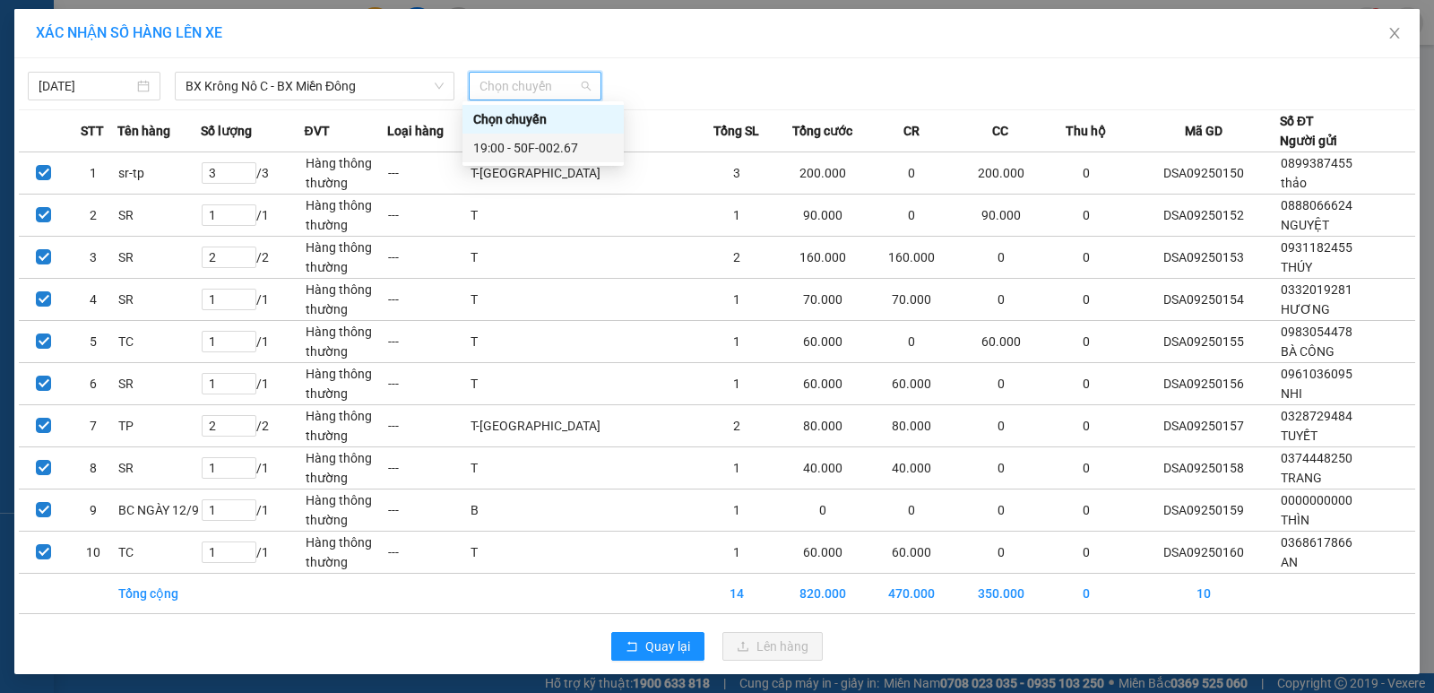
click at [549, 143] on div "19:00 - 50F-002.67" at bounding box center [543, 148] width 140 height 20
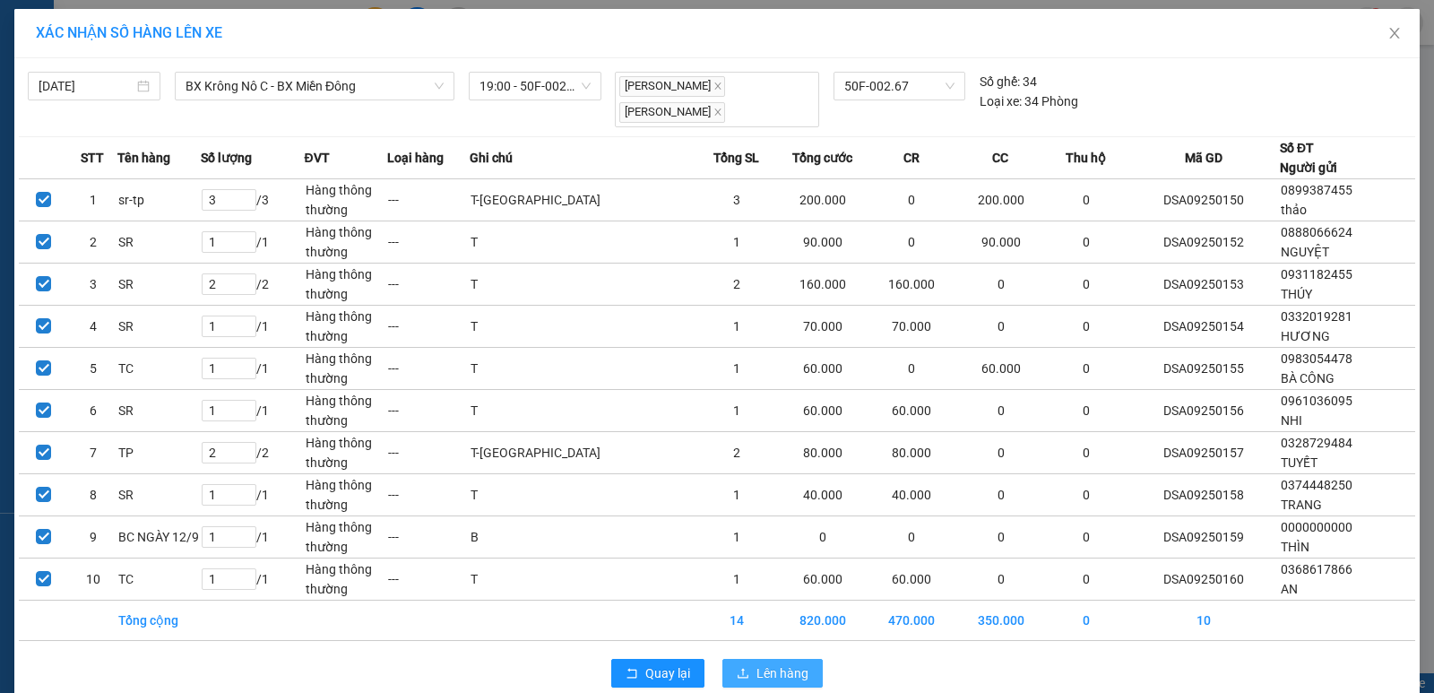
click at [757, 670] on span "Lên hàng" at bounding box center [783, 673] width 52 height 20
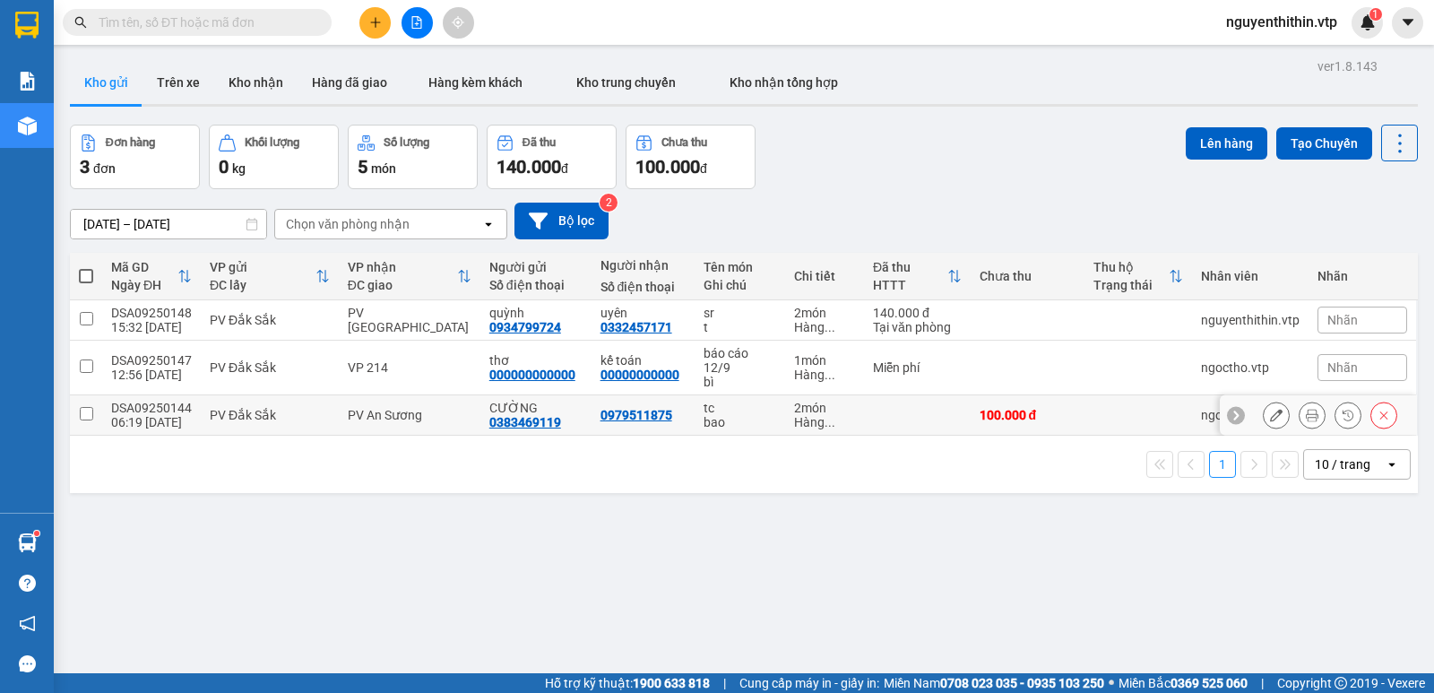
click at [85, 410] on input "checkbox" at bounding box center [86, 413] width 13 height 13
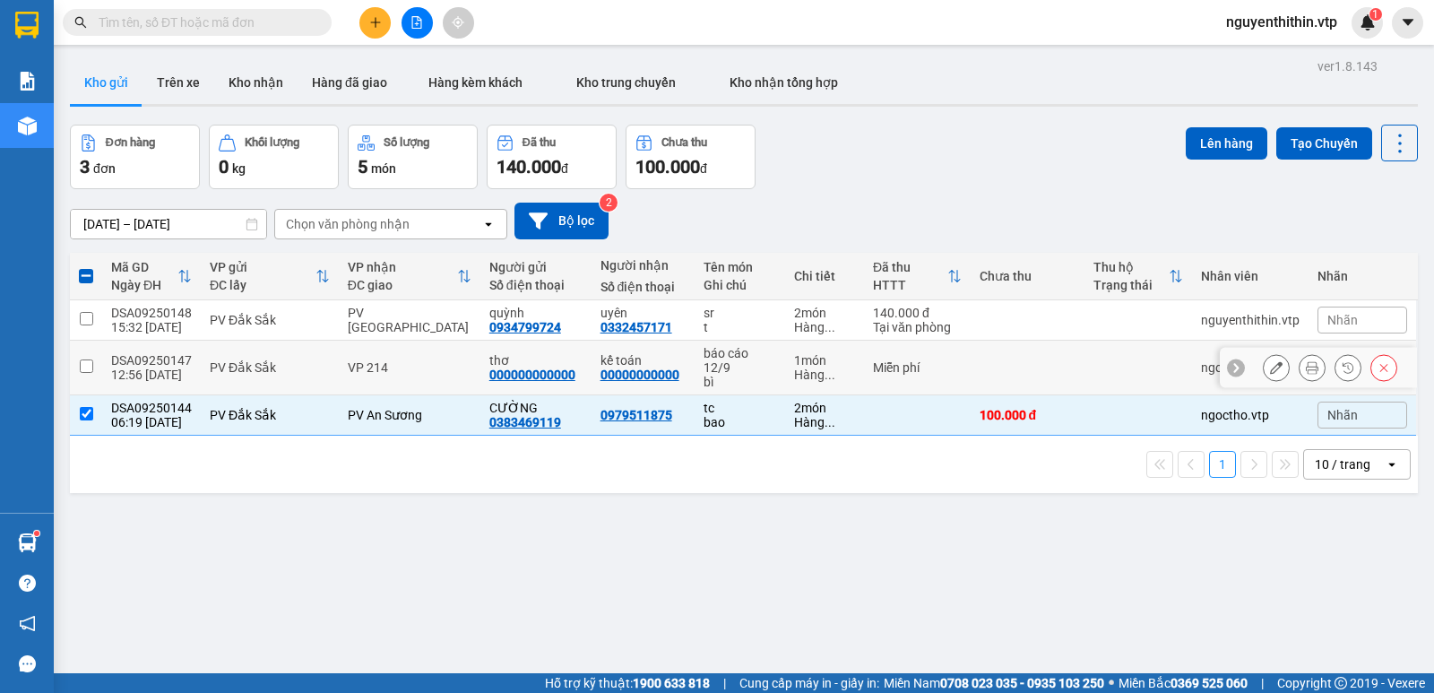
drag, startPoint x: 84, startPoint y: 363, endPoint x: 88, endPoint y: 338, distance: 25.4
click at [84, 359] on input "checkbox" at bounding box center [86, 365] width 13 height 13
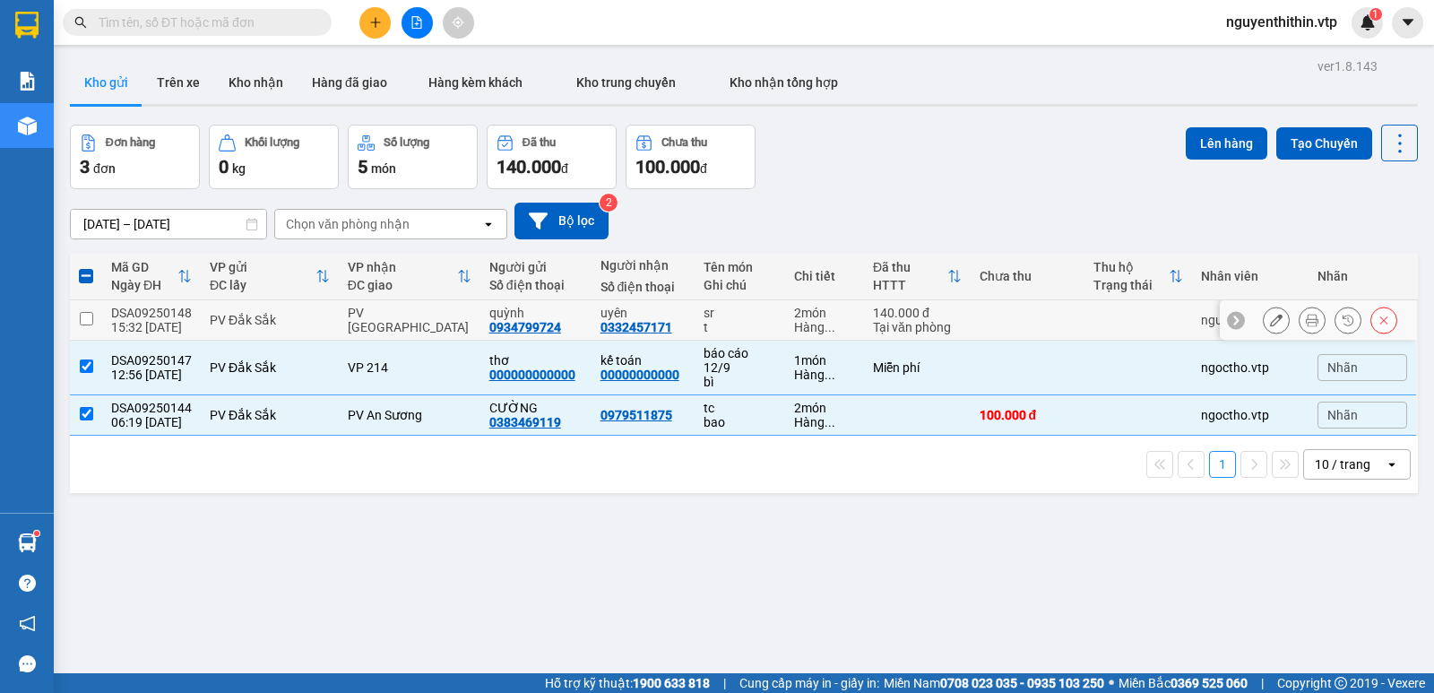
click at [84, 315] on input "checkbox" at bounding box center [86, 318] width 13 height 13
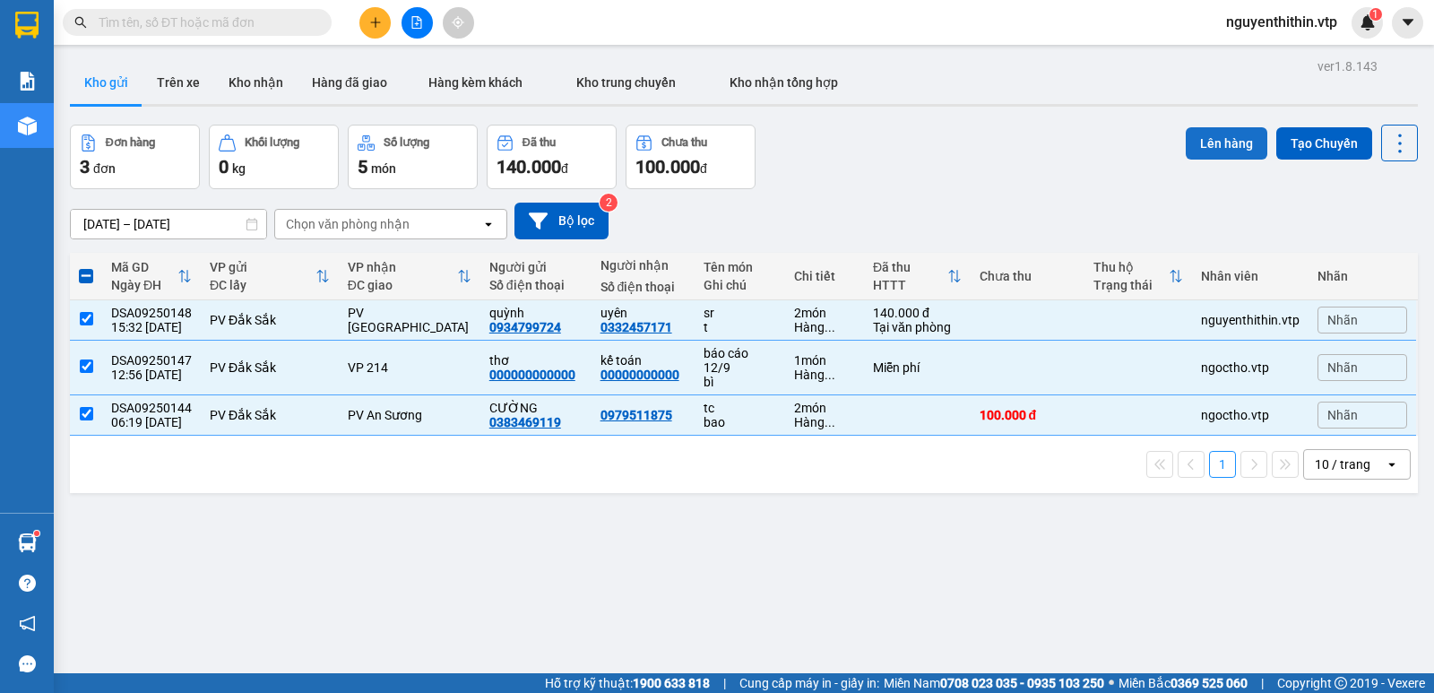
click at [1209, 143] on button "Lên hàng" at bounding box center [1227, 143] width 82 height 32
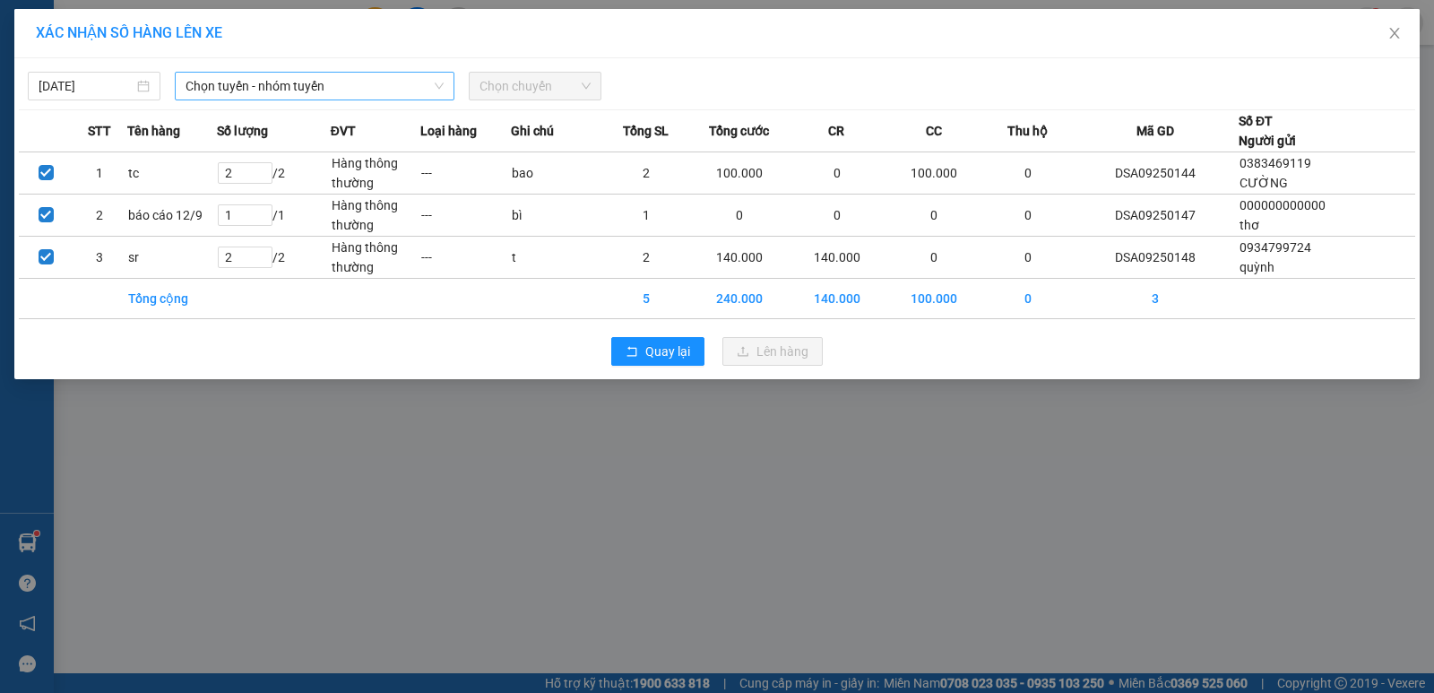
click at [212, 82] on span "Chọn tuyến - nhóm tuyến" at bounding box center [315, 86] width 258 height 27
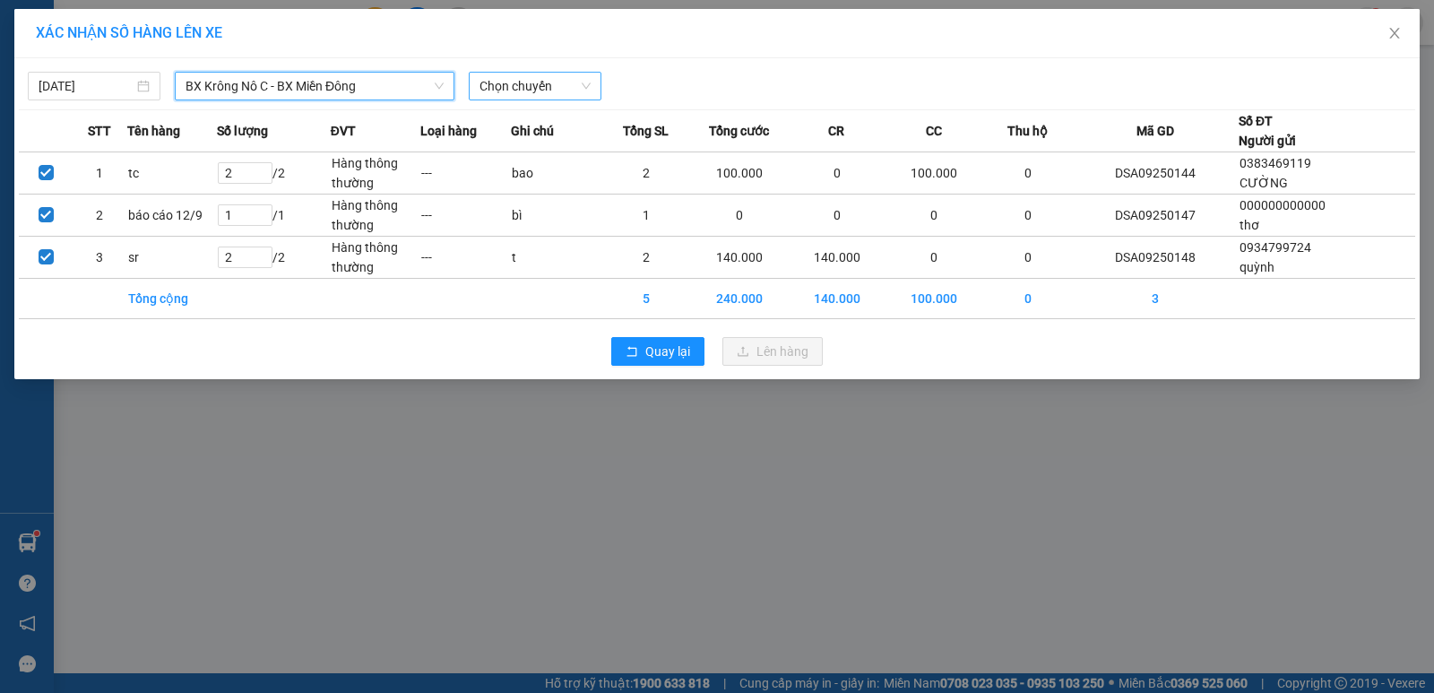
click at [523, 86] on span "Chọn chuyến" at bounding box center [535, 86] width 111 height 27
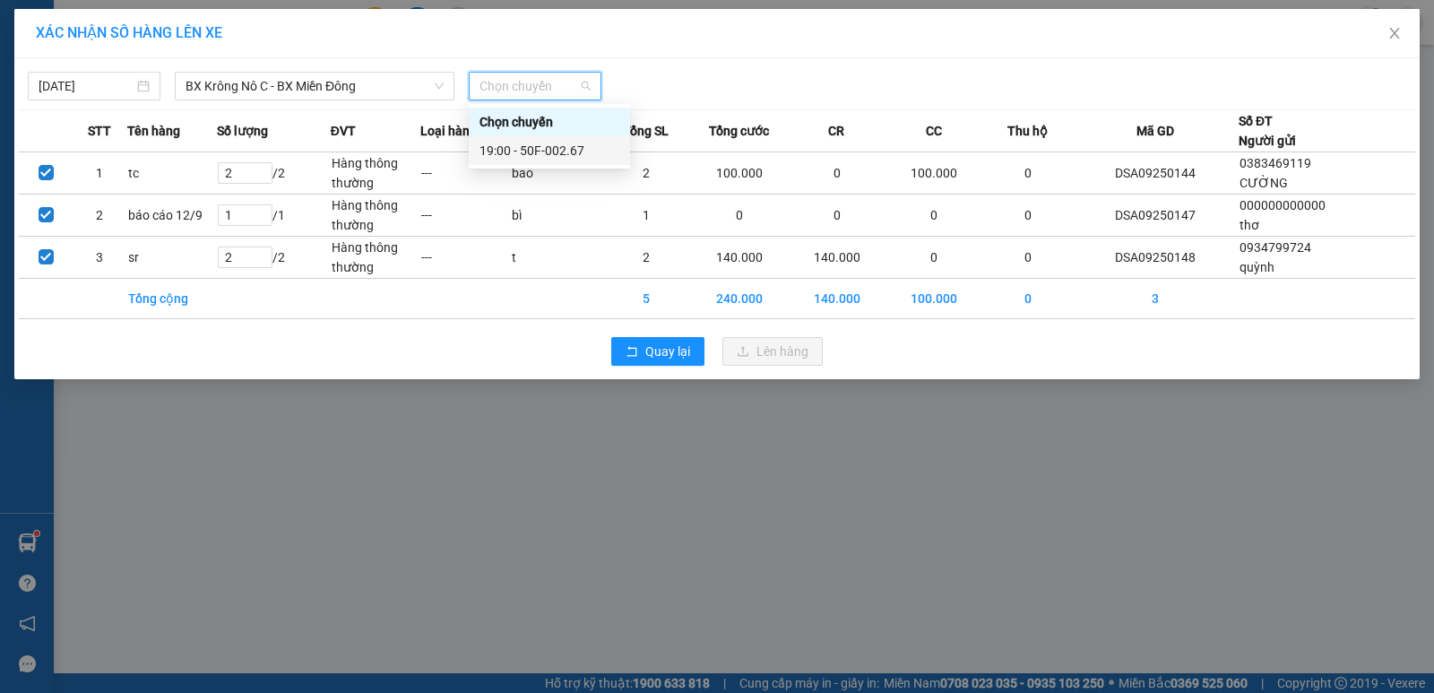
click at [571, 149] on div "19:00 - 50F-002.67" at bounding box center [550, 151] width 140 height 20
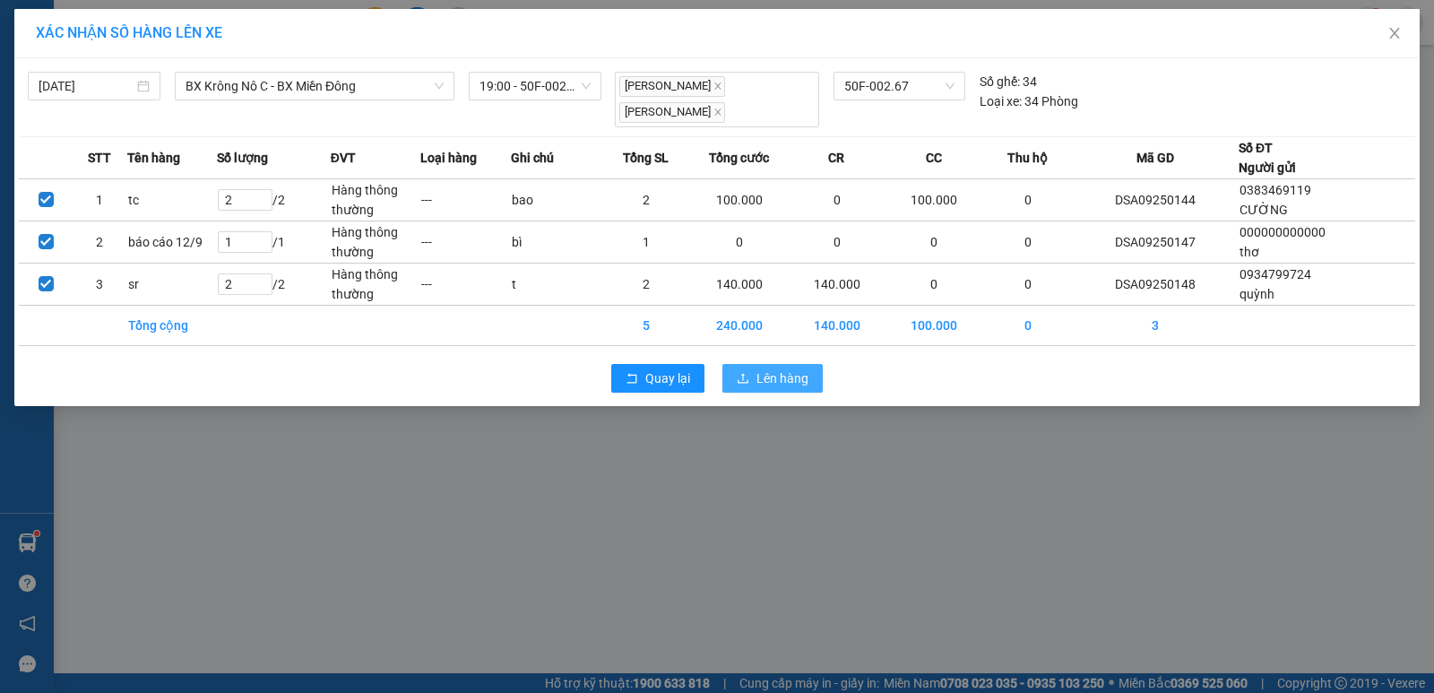
click at [760, 378] on span "Lên hàng" at bounding box center [783, 378] width 52 height 20
